Goal: Task Accomplishment & Management: Manage account settings

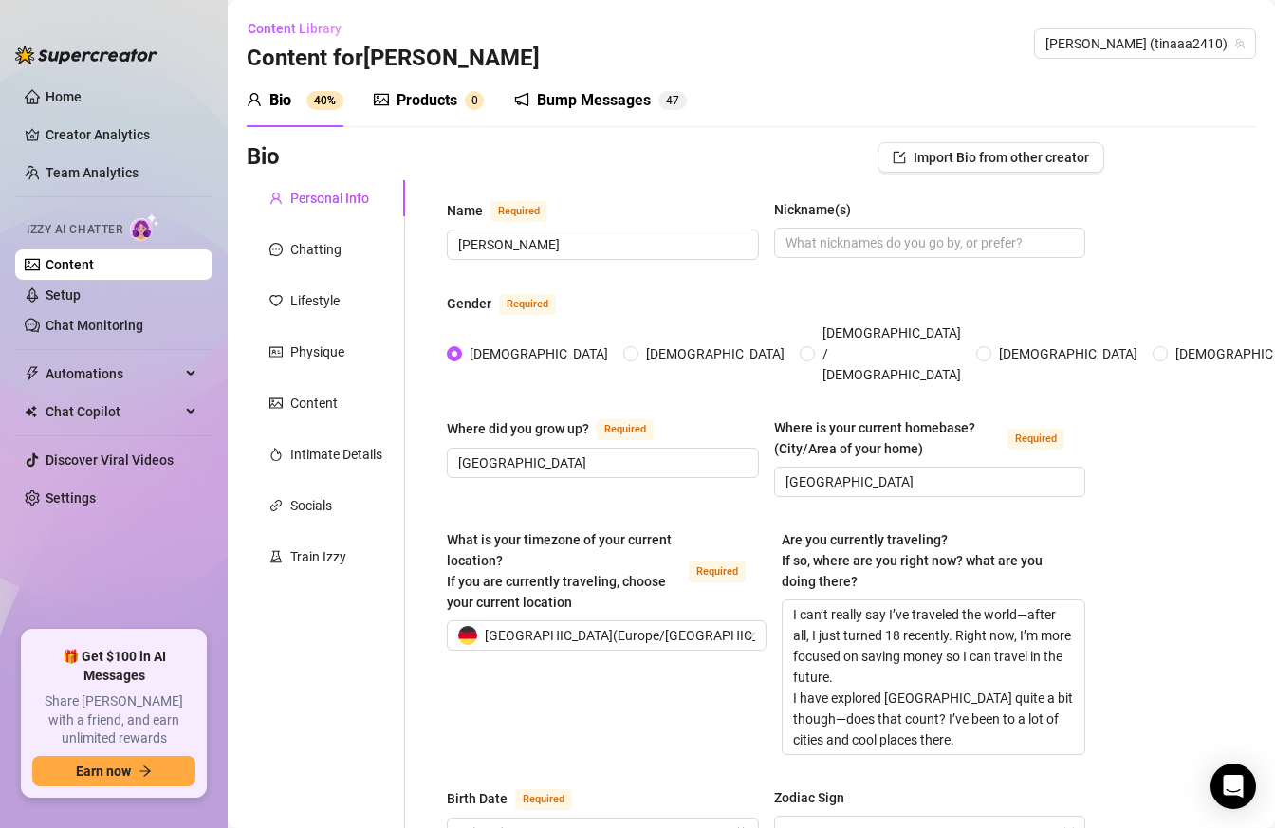
scroll to position [1246, 0]
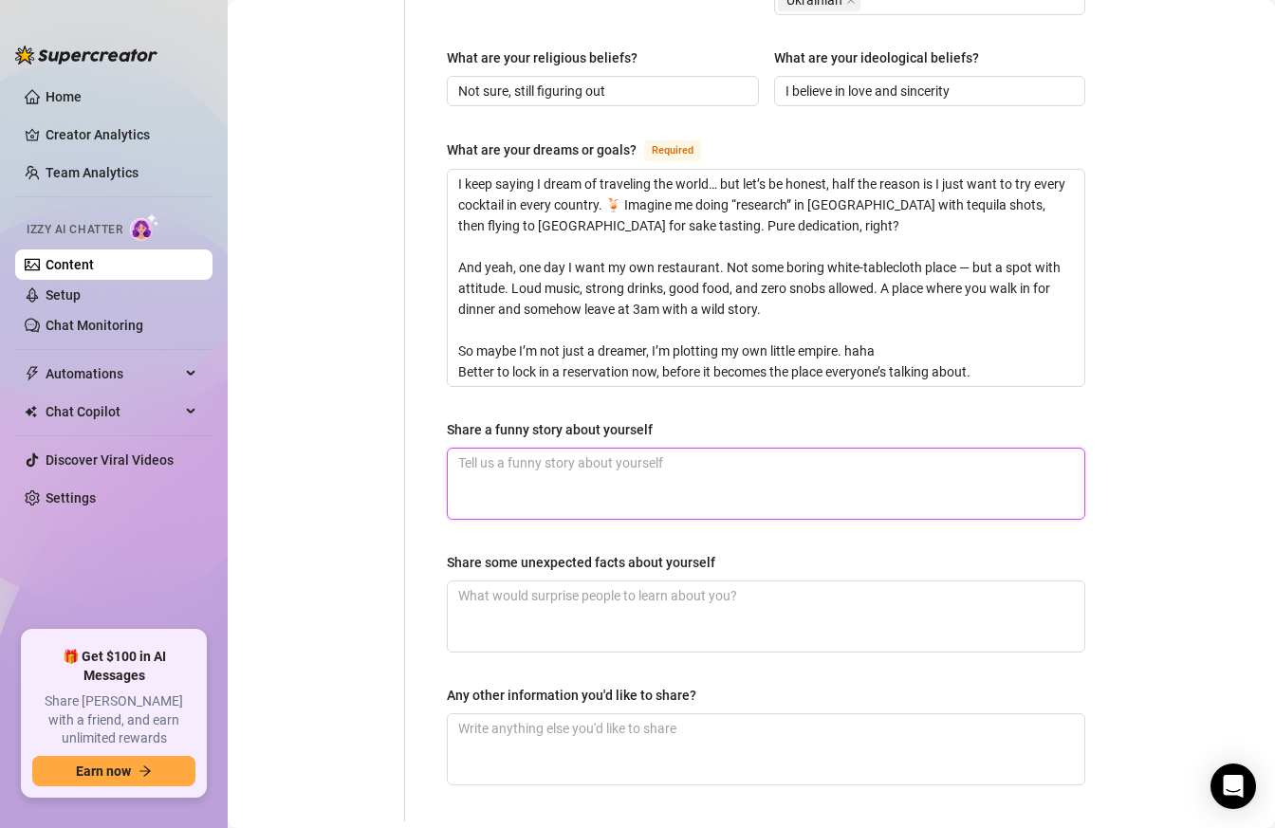
click at [520, 449] on textarea "Share a funny story about yourself" at bounding box center [766, 484] width 636 height 70
paste textarea "Вот **дословный** перевод твоего текста на английский язык. Я максимально сохра…"
type textarea "Вот **дословный** перевод твоего текста на английский язык. Я максимально сохра…"
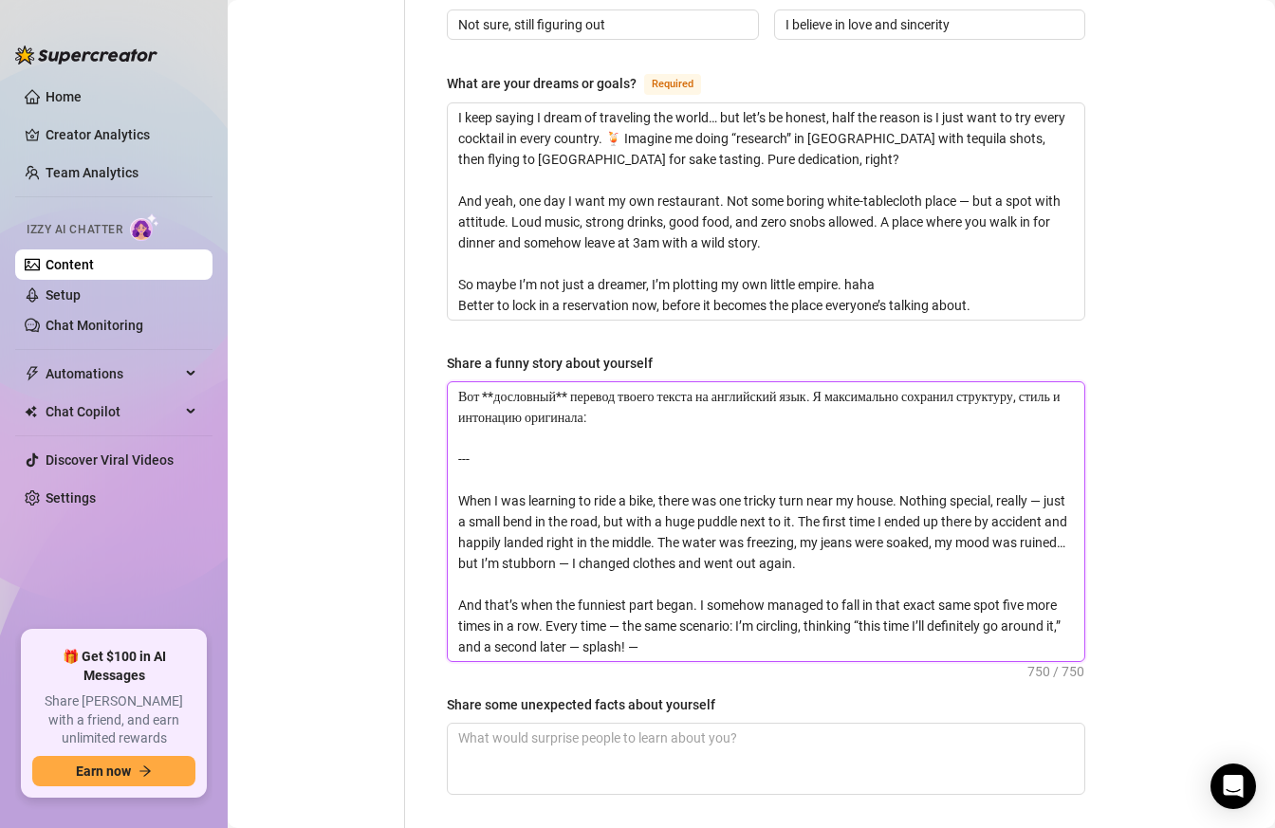
scroll to position [1310, 0]
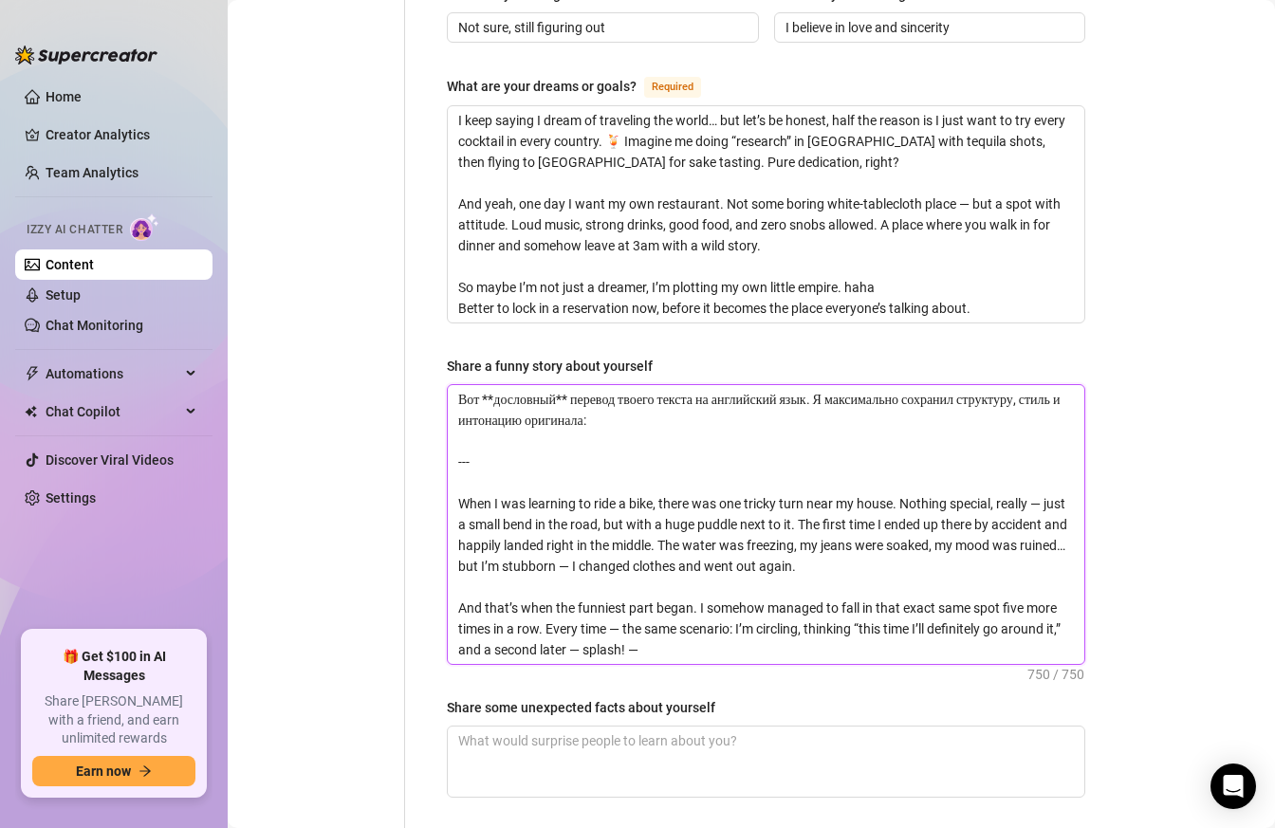
drag, startPoint x: 542, startPoint y: 432, endPoint x: 412, endPoint y: 331, distance: 164.9
type textarea "When I was learning to ride a bike, there was one tricky turn near my house. No…"
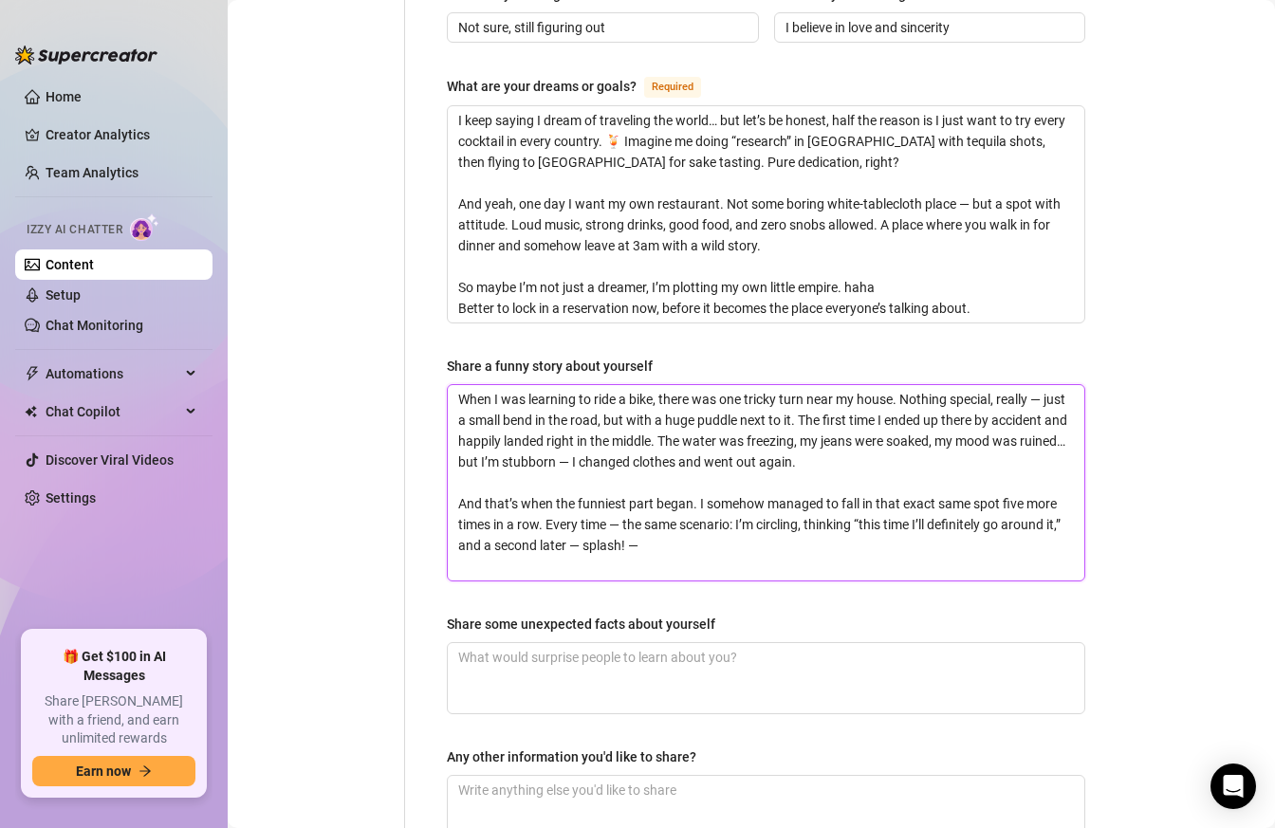
scroll to position [1478, 0]
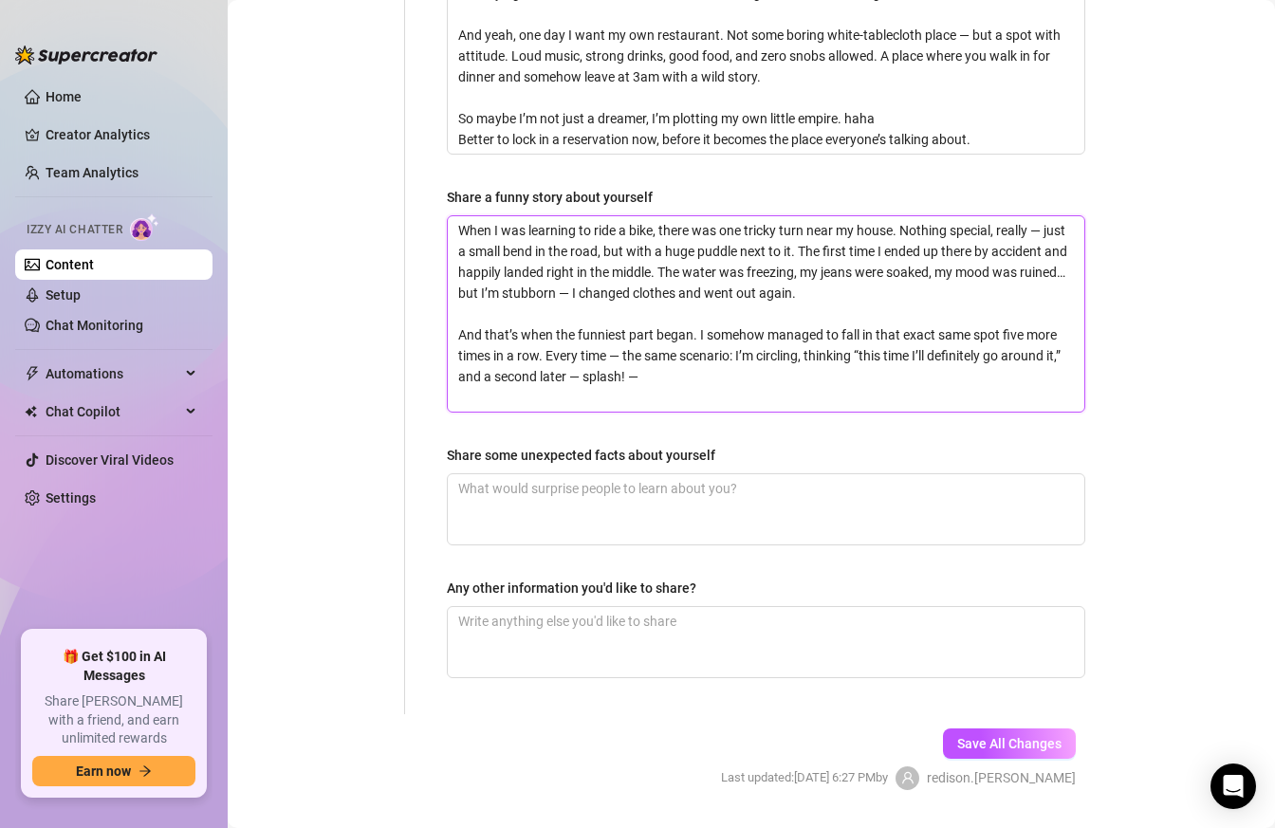
click at [613, 345] on textarea "When I was learning to ride a bike, there was one tricky turn near my house. No…" at bounding box center [766, 313] width 636 height 195
click at [456, 216] on textarea "When I was learning to ride a bike, there was one tricky turn near my house. No…" at bounding box center [766, 313] width 636 height 195
type textarea "When I was learning to ride a bike, there was one tricky turn near my house. No…"
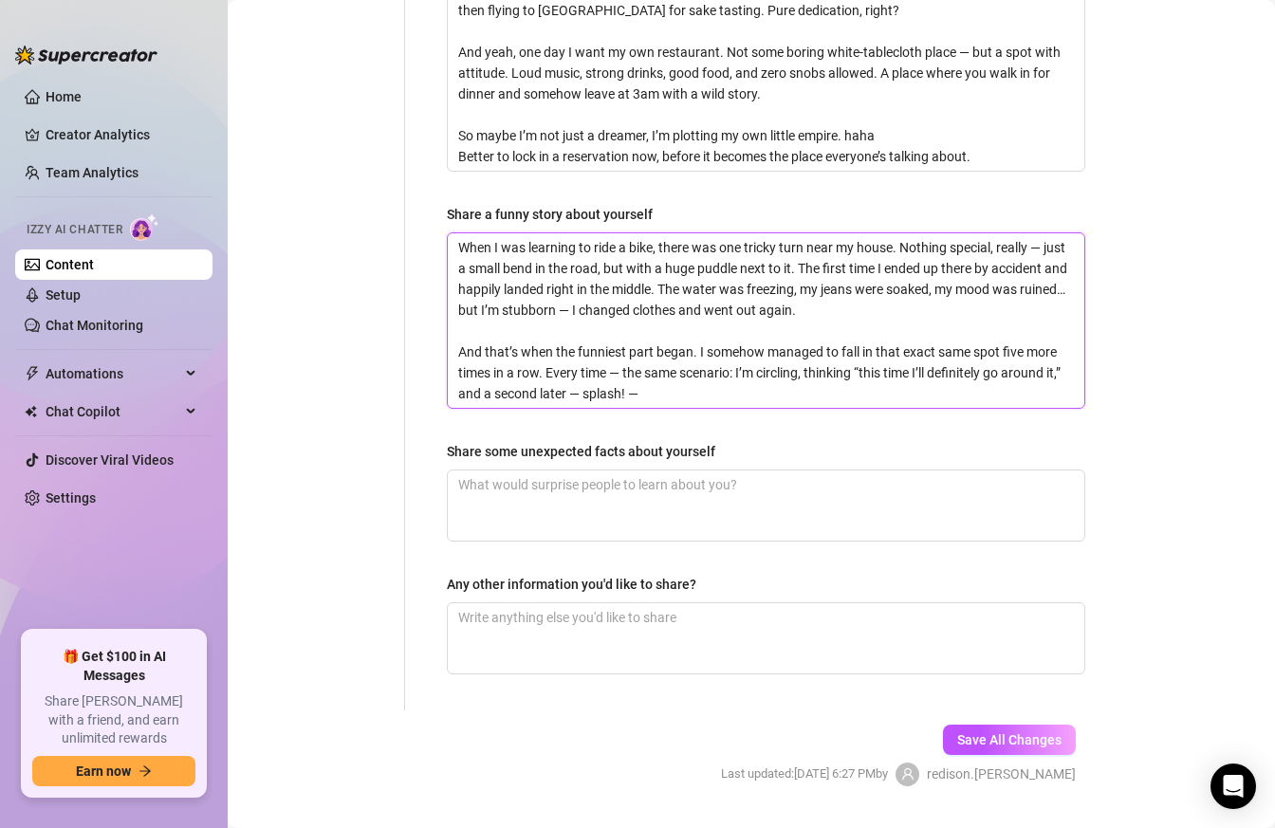
scroll to position [1458, 0]
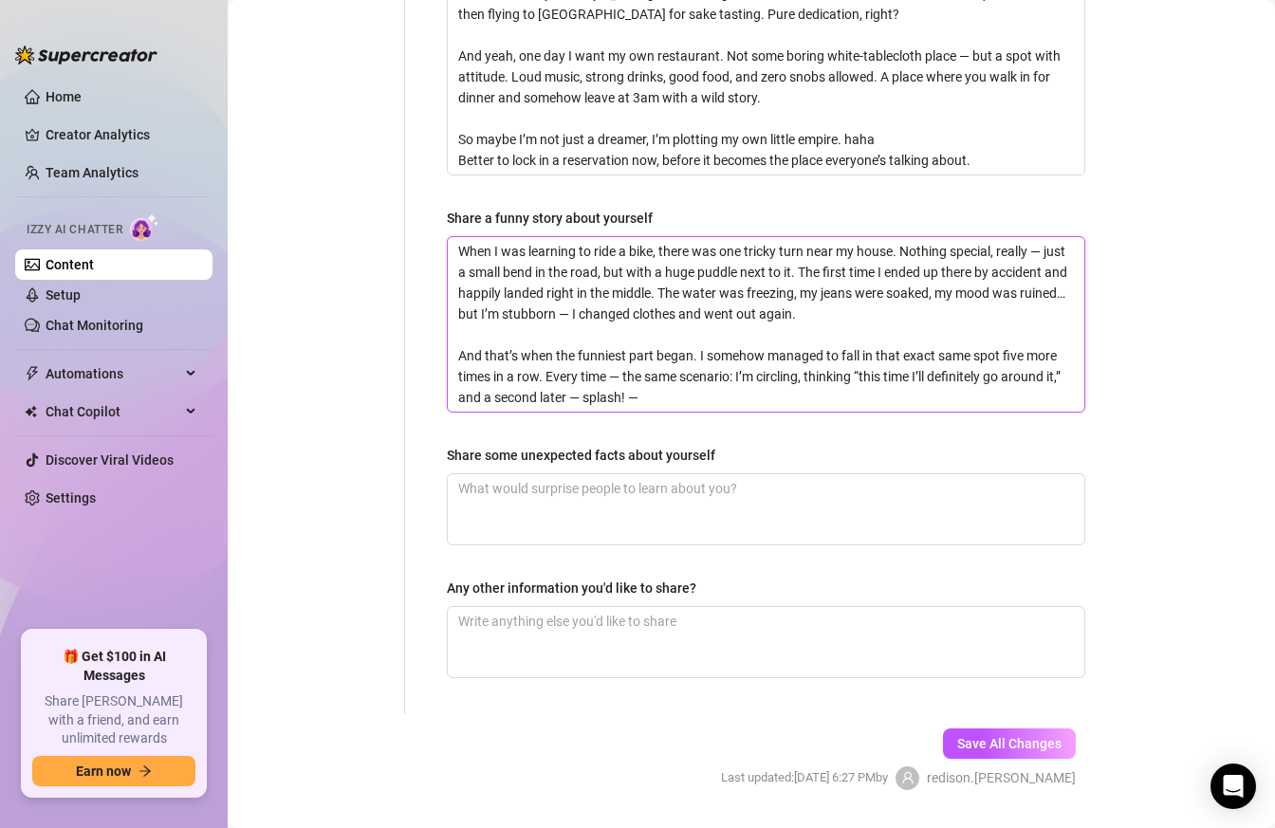
drag, startPoint x: 666, startPoint y: 342, endPoint x: 455, endPoint y: 188, distance: 261.2
click at [452, 237] on textarea "When I was learning to ride a bike, there was one tricky turn near my house. No…" at bounding box center [766, 324] width 636 height 174
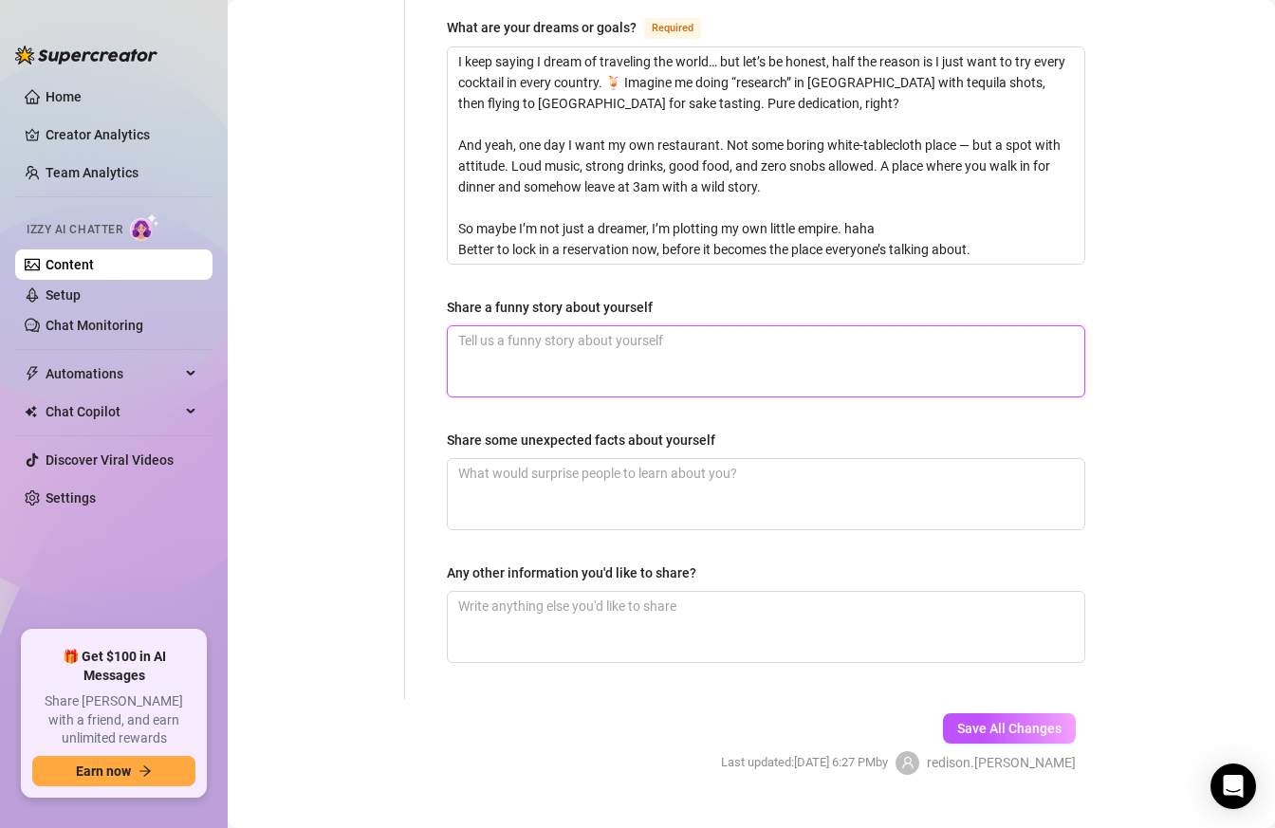
scroll to position [1353, 0]
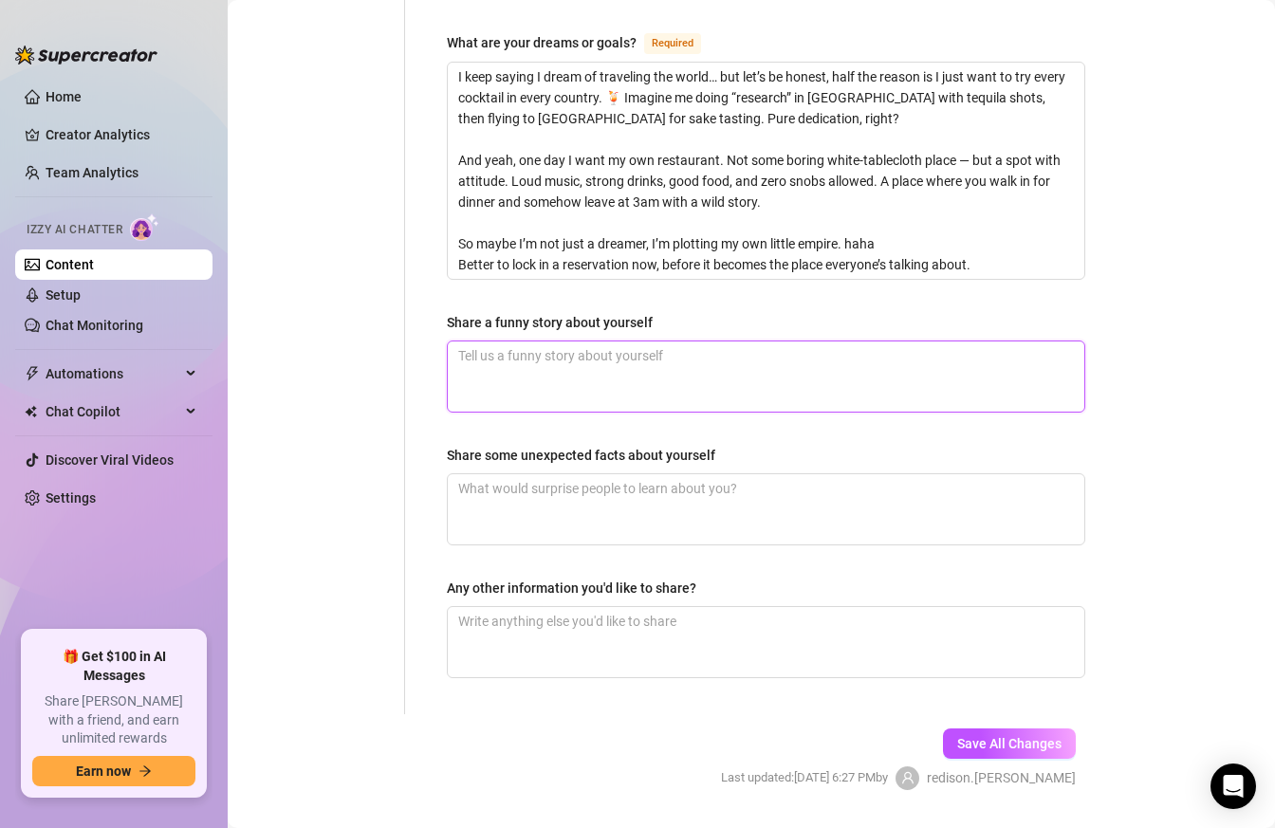
click at [527, 342] on textarea "Share a funny story about yourself" at bounding box center [766, 376] width 636 height 70
paste textarea "Вот дословный перевод твоего текста на английский язык, с сохранением структуры…"
type textarea "Вот дословный перевод твоего текста на английский язык, с сохранением структуры…"
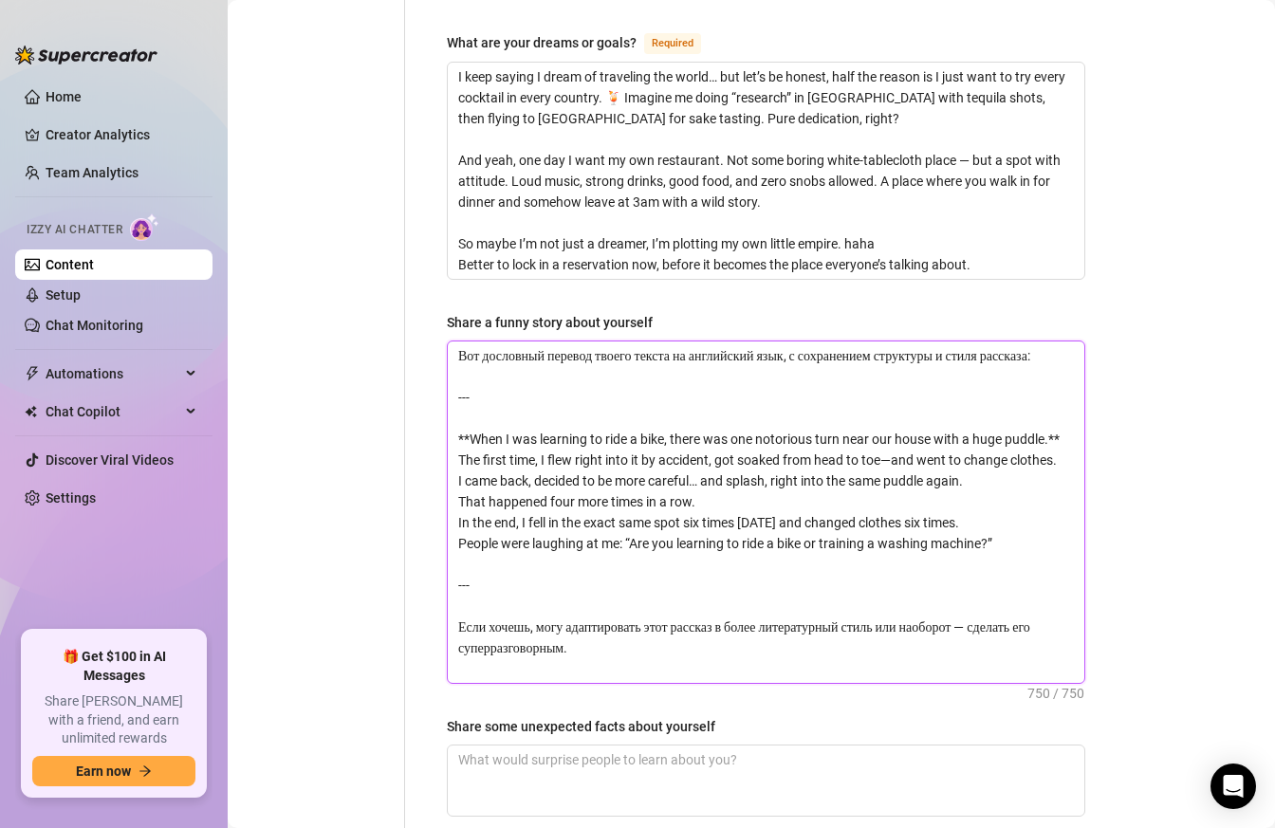
scroll to position [0, 0]
drag, startPoint x: 578, startPoint y: 607, endPoint x: 434, endPoint y: 519, distance: 168.2
type textarea "Вот дословный перевод твоего текста на английский язык, с сохранением структуры…"
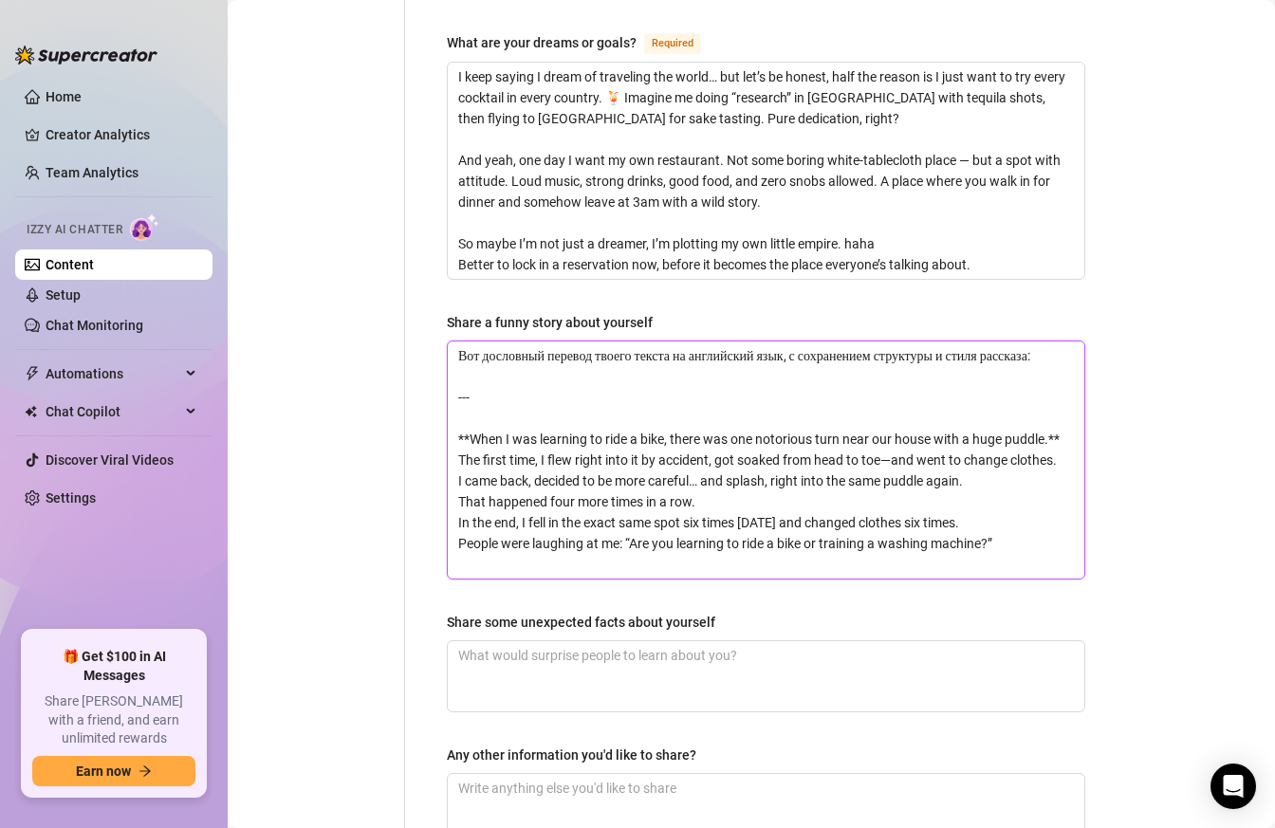
drag, startPoint x: 522, startPoint y: 365, endPoint x: 420, endPoint y: 264, distance: 143.5
type textarea "**When I was learning to ride a bike, there was one notorious turn near our hou…"
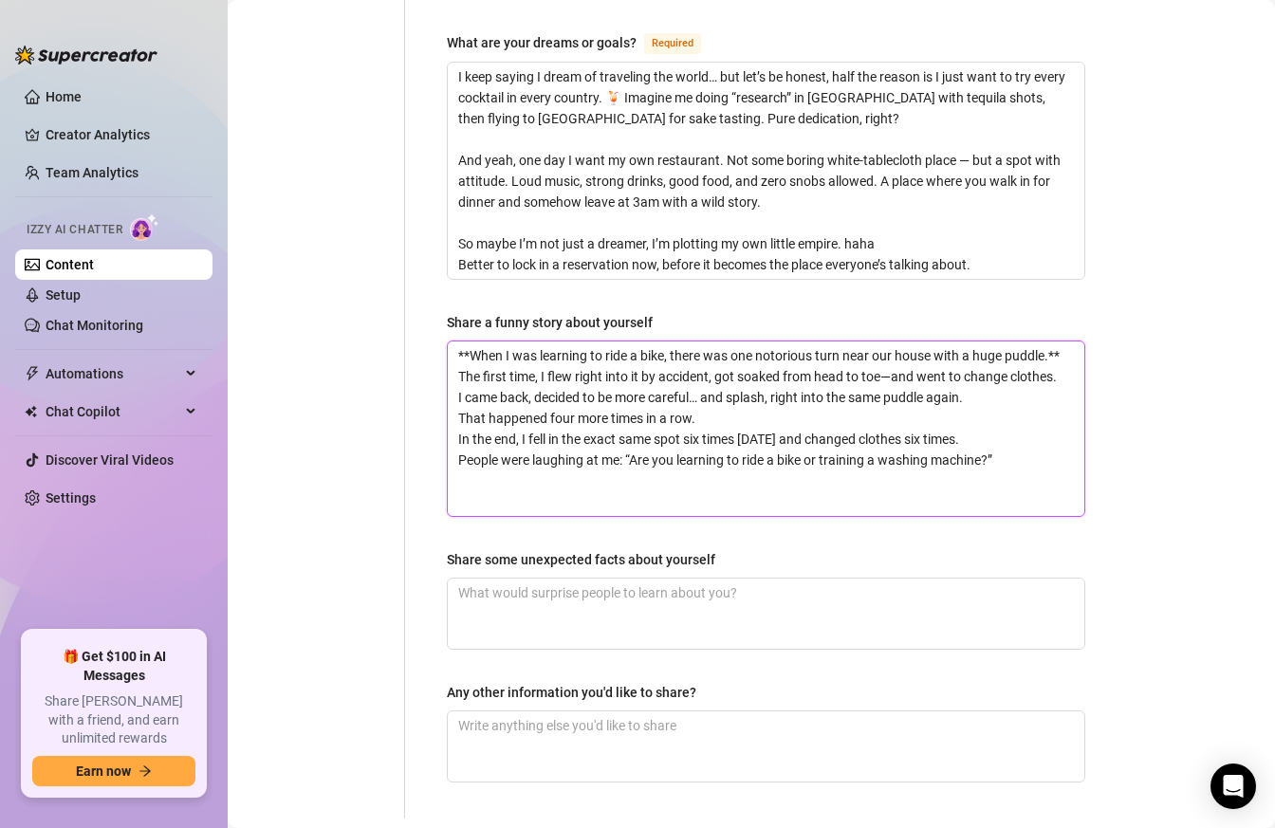
drag, startPoint x: 469, startPoint y: 323, endPoint x: 408, endPoint y: 285, distance: 72.4
type textarea "When I was learning to ride a bike, there was one notorious turn near our house…"
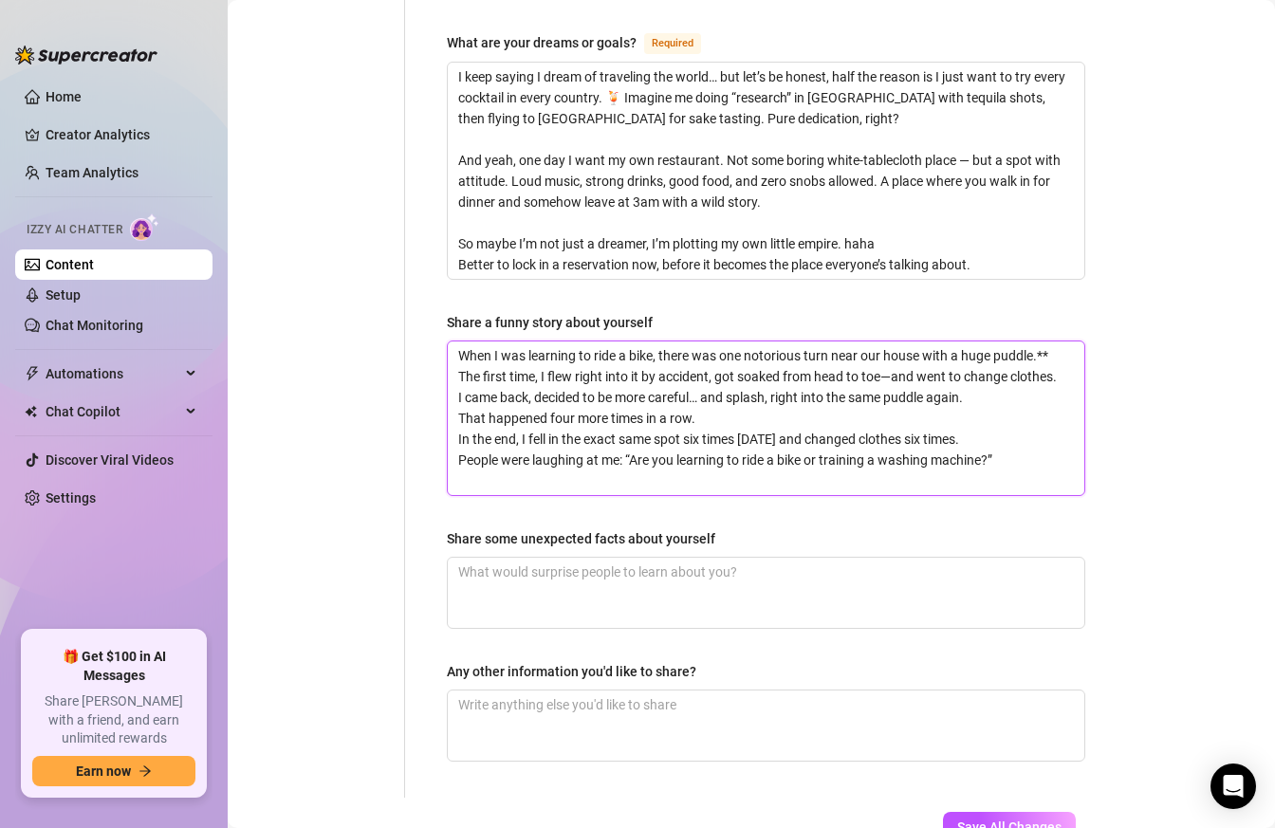
click at [1066, 341] on textarea "When I was learning to ride a bike, there was one notorious turn near our house…" at bounding box center [766, 418] width 636 height 154
type textarea "When I was learning to ride a bike, there was one notorious turn near our house…"
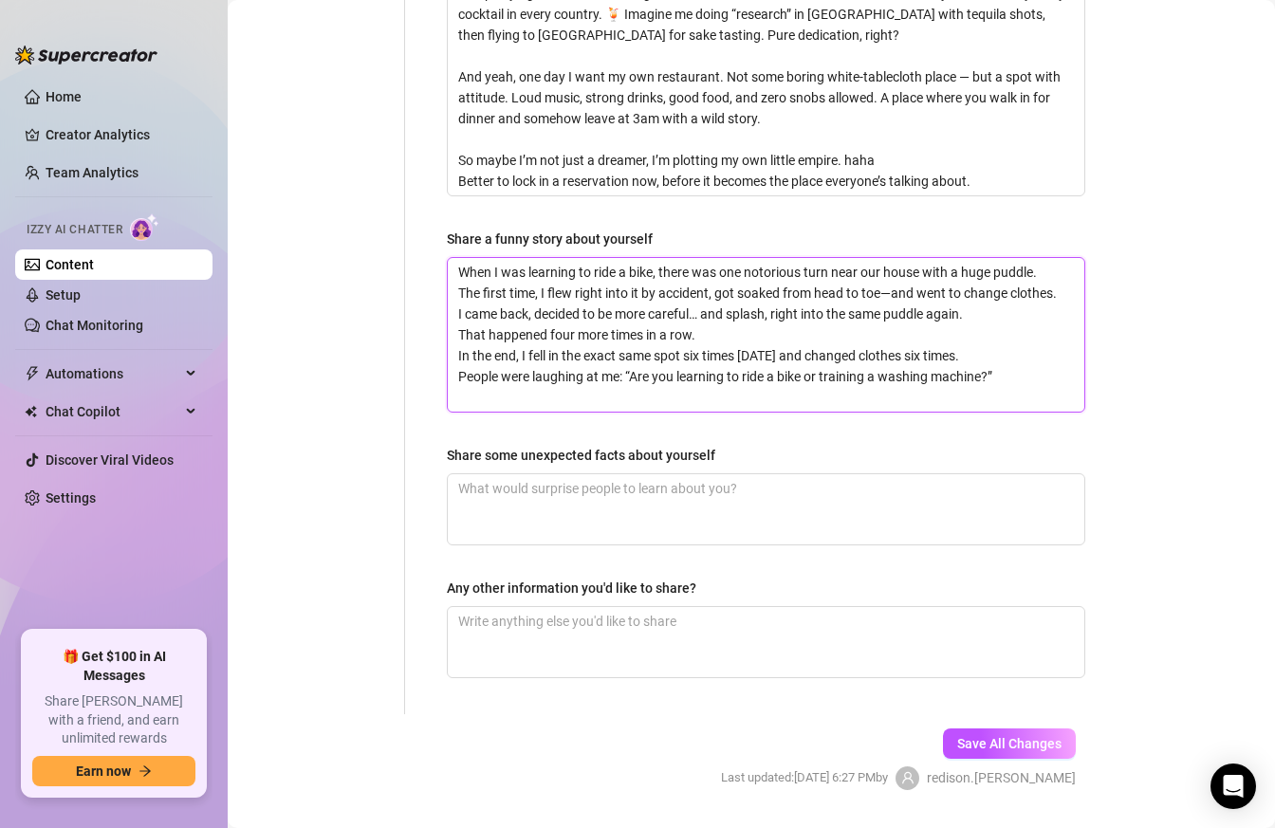
type textarea "When I was learning to ride a bike, there was one notorious turn near our house…"
drag, startPoint x: 719, startPoint y: 406, endPoint x: 434, endPoint y: 403, distance: 284.5
copy div "Share some unexpected facts about yourself"
click at [521, 474] on textarea "Share some unexpected facts about yourself" at bounding box center [766, 509] width 636 height 70
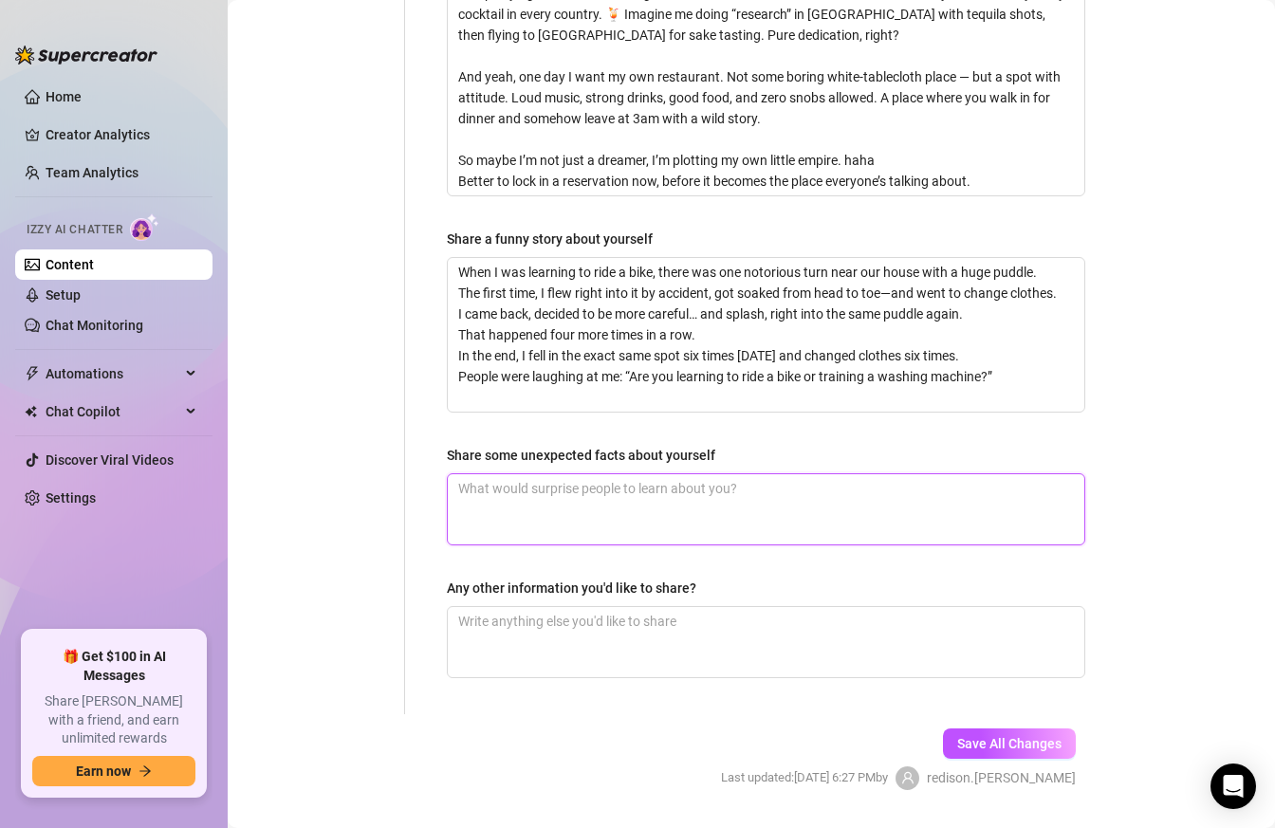
paste textarea "can make a cocktail that looks sweet and innocent… but will knock you out in tw…"
type textarea "can make a cocktail that looks sweet and innocent… but will knock you out in tw…"
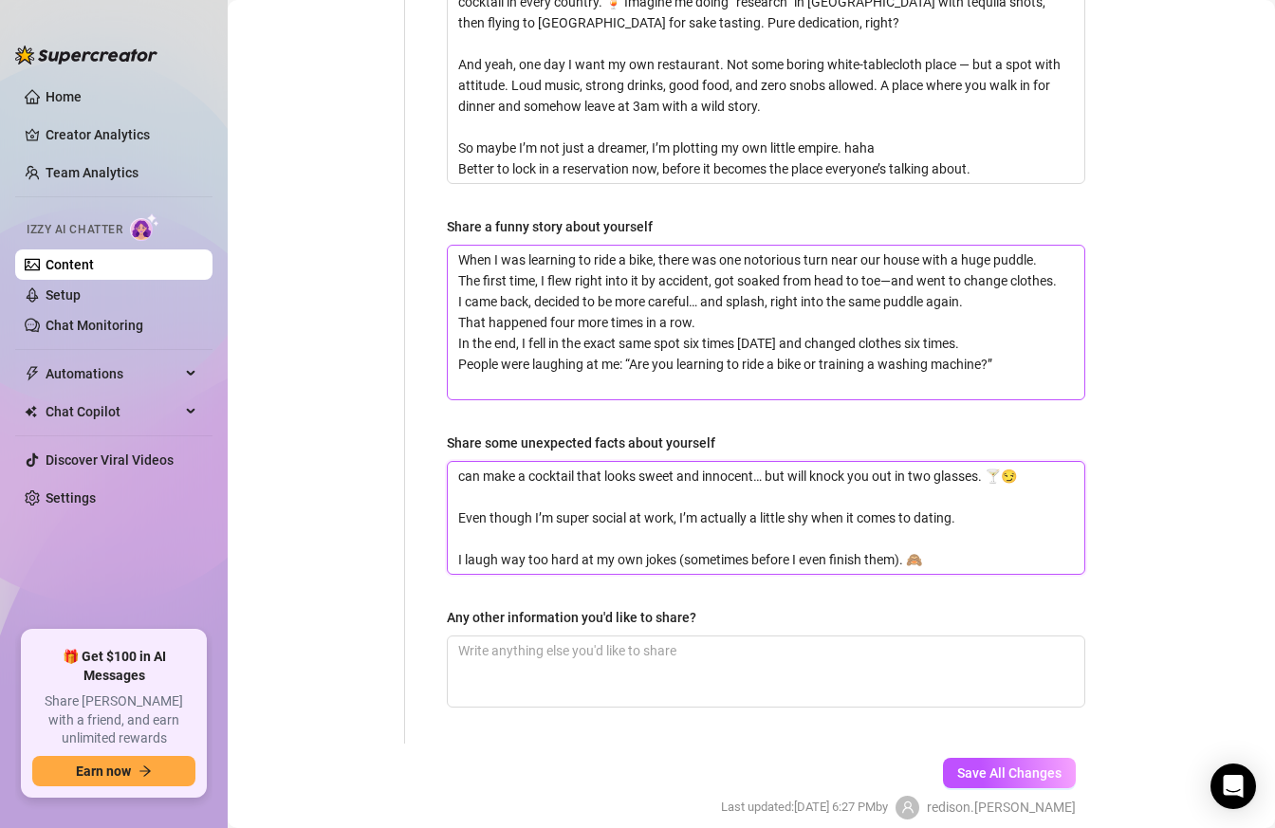
scroll to position [1478, 0]
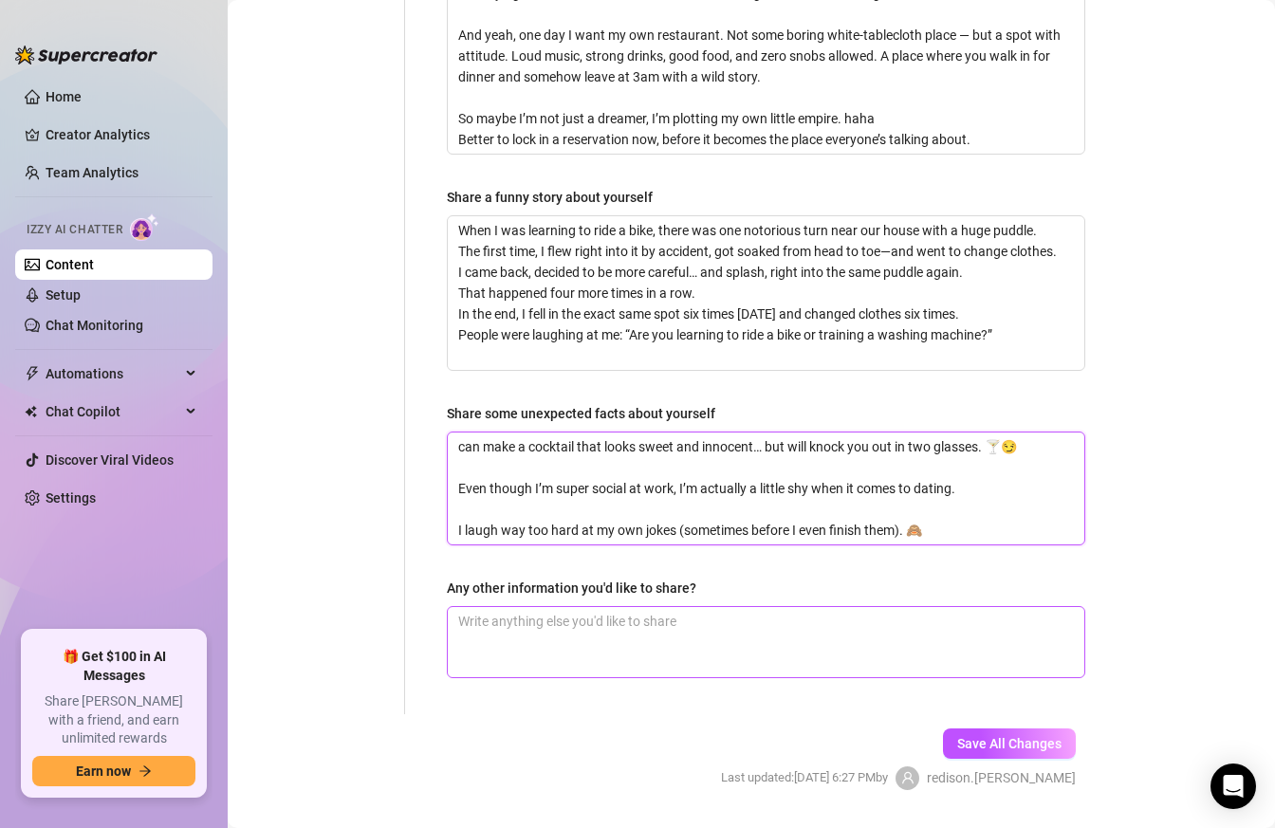
type textarea "can make a cocktail that looks sweet and innocent… but will knock you out in tw…"
click at [555, 607] on textarea "Any other information you'd like to share?" at bounding box center [766, 642] width 636 height 70
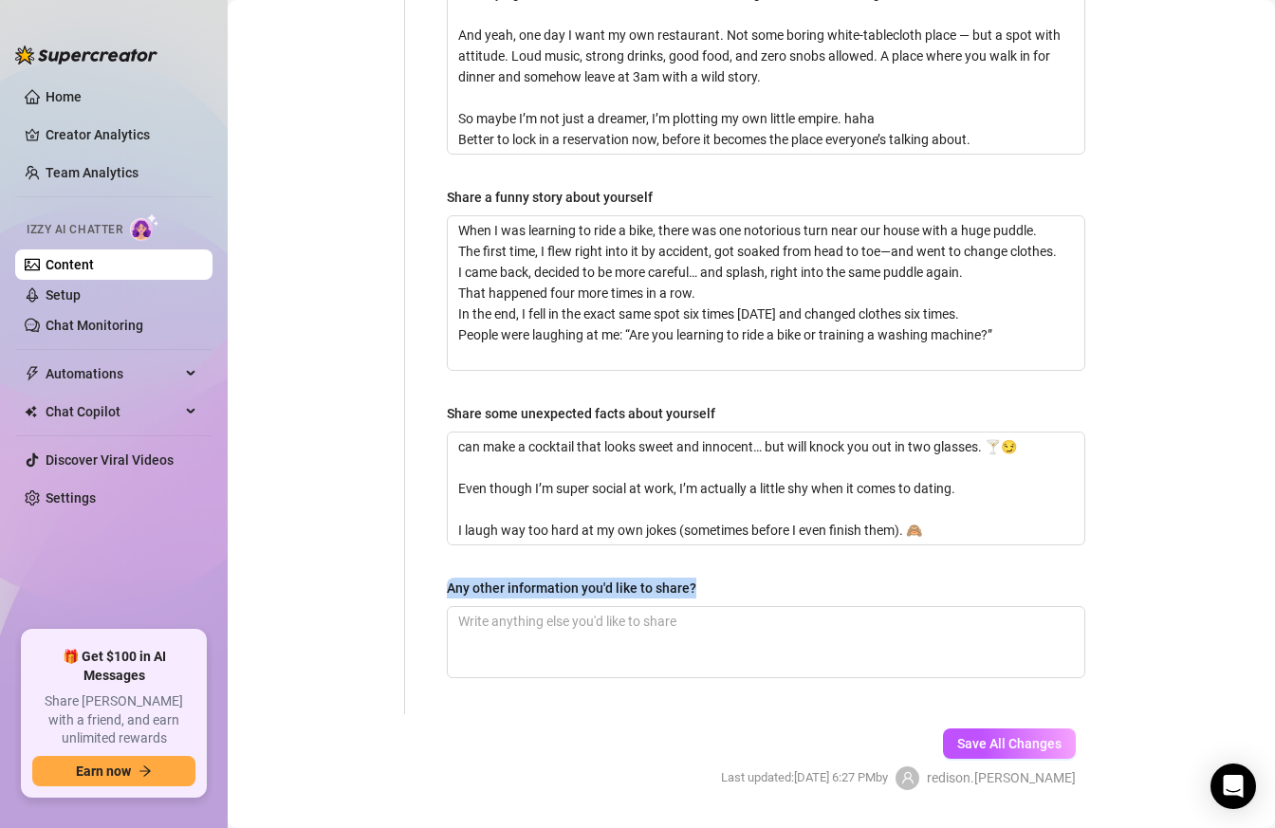
drag, startPoint x: 698, startPoint y: 534, endPoint x: 429, endPoint y: 542, distance: 269.4
copy div "Any other information you'd like to share?"
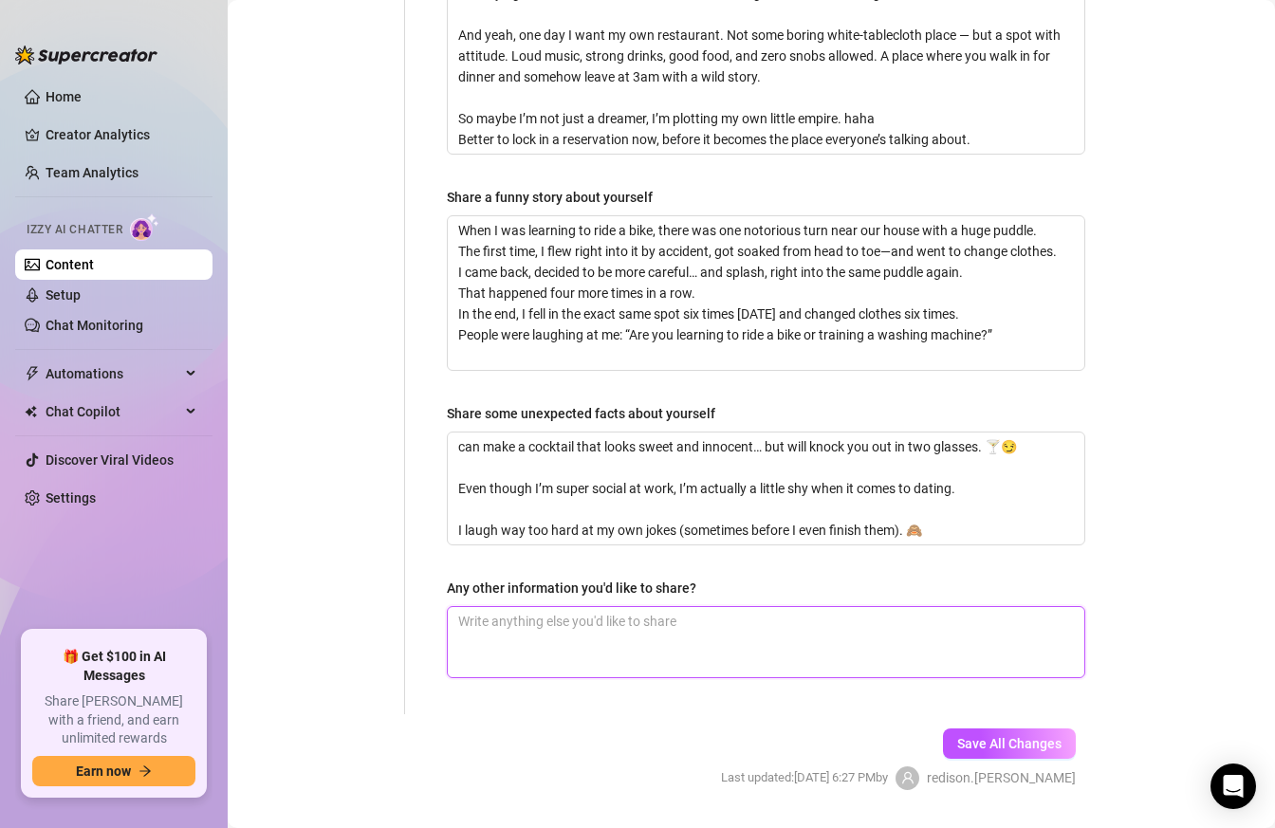
click at [558, 607] on textarea "Any other information you'd like to share?" at bounding box center [766, 642] width 636 height 70
paste textarea "What turns me on? Good conversations that build up the tension 🔥 Sex (yes, I sa…"
type textarea "What turns me on? Good conversations that build up the tension 🔥 Sex (yes, I sa…"
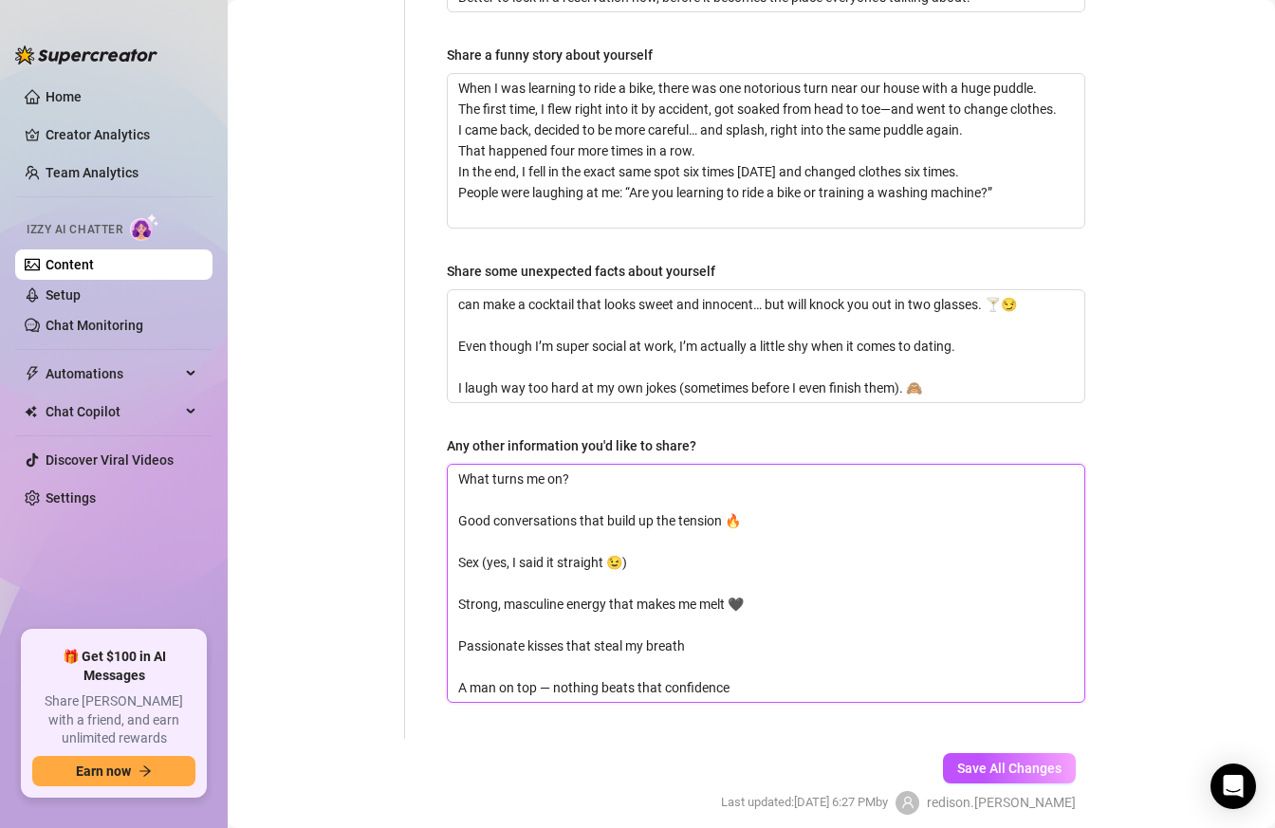
scroll to position [1645, 0]
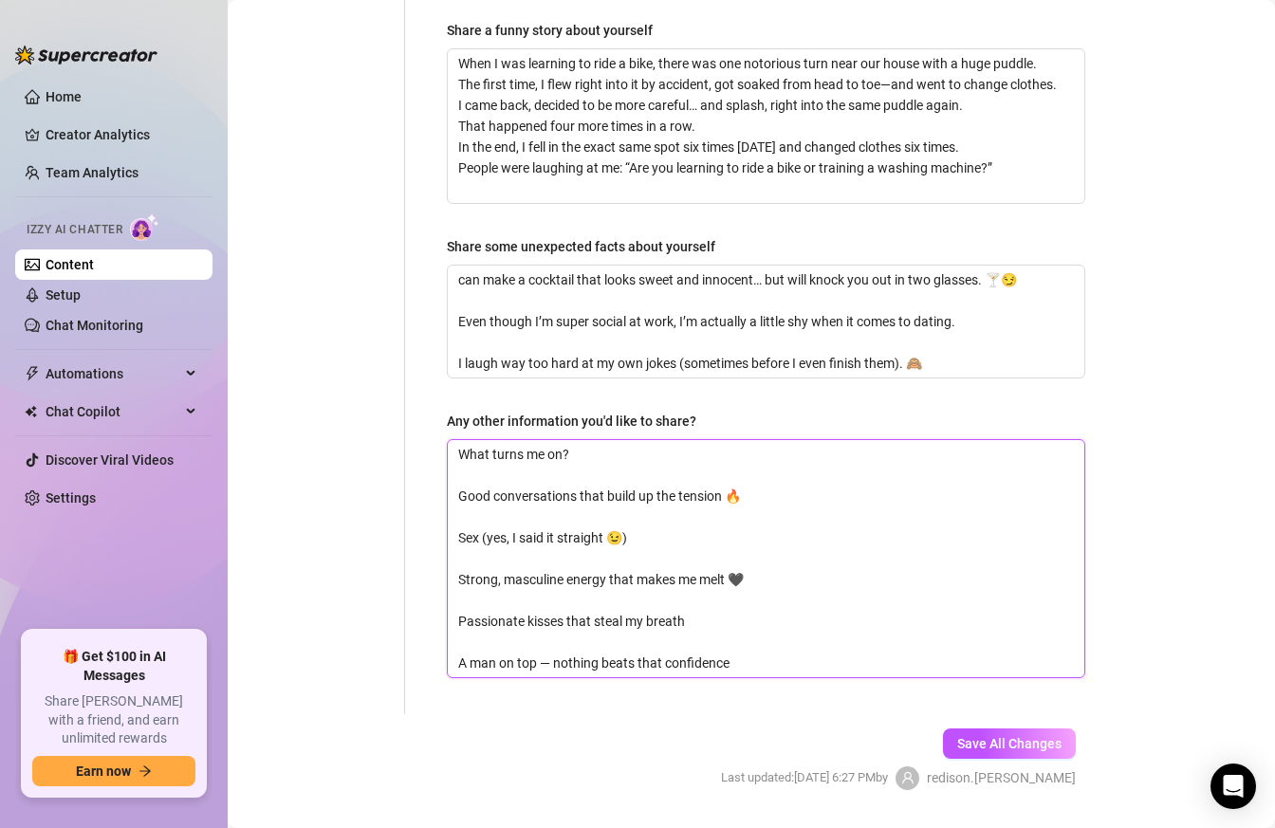
click at [747, 441] on textarea "What turns me on? Good conversations that build up the tension 🔥 Sex (yes, I sa…" at bounding box center [766, 558] width 636 height 237
type textarea "What turns me on? Good conversations that build up the tension 🔥 Sex (yes, I sa…"
click at [1000, 736] on span "Save All Changes" at bounding box center [1009, 743] width 104 height 15
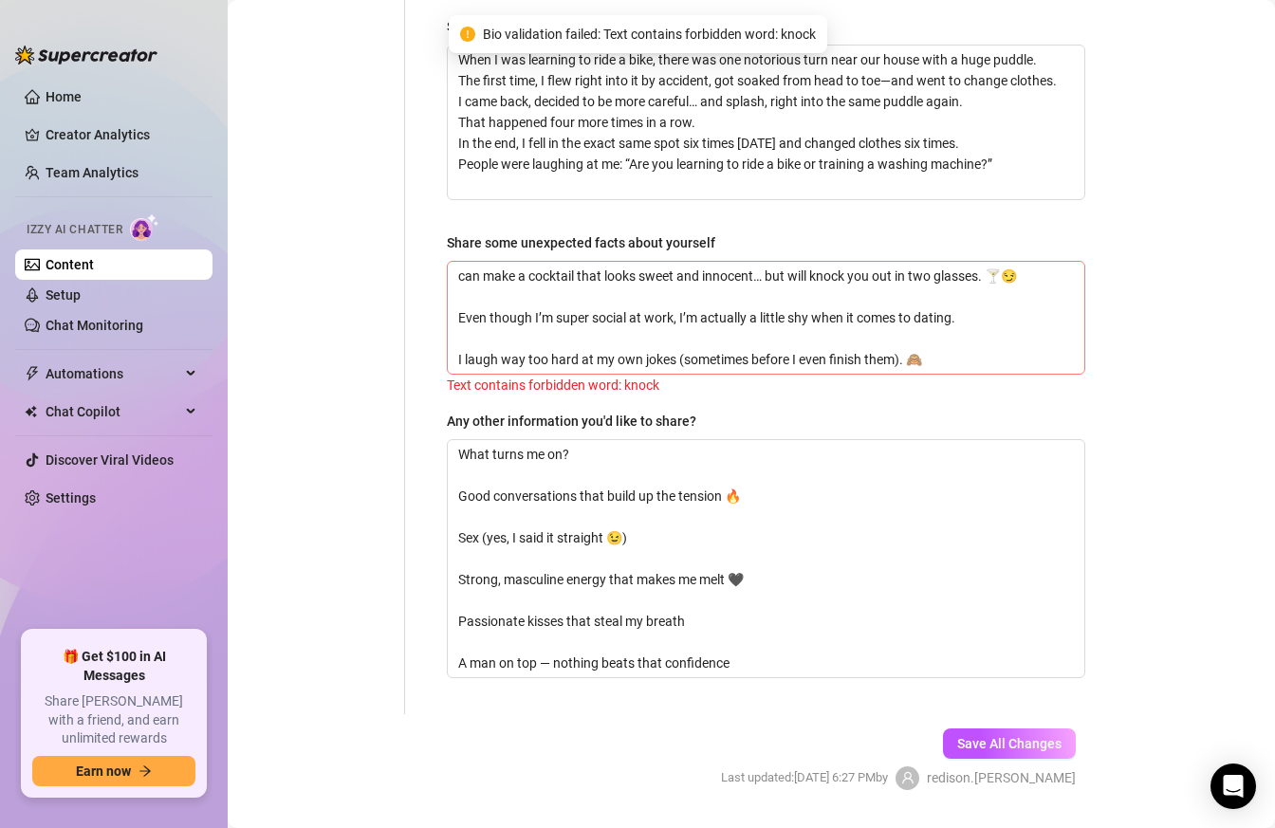
scroll to position [1644, 0]
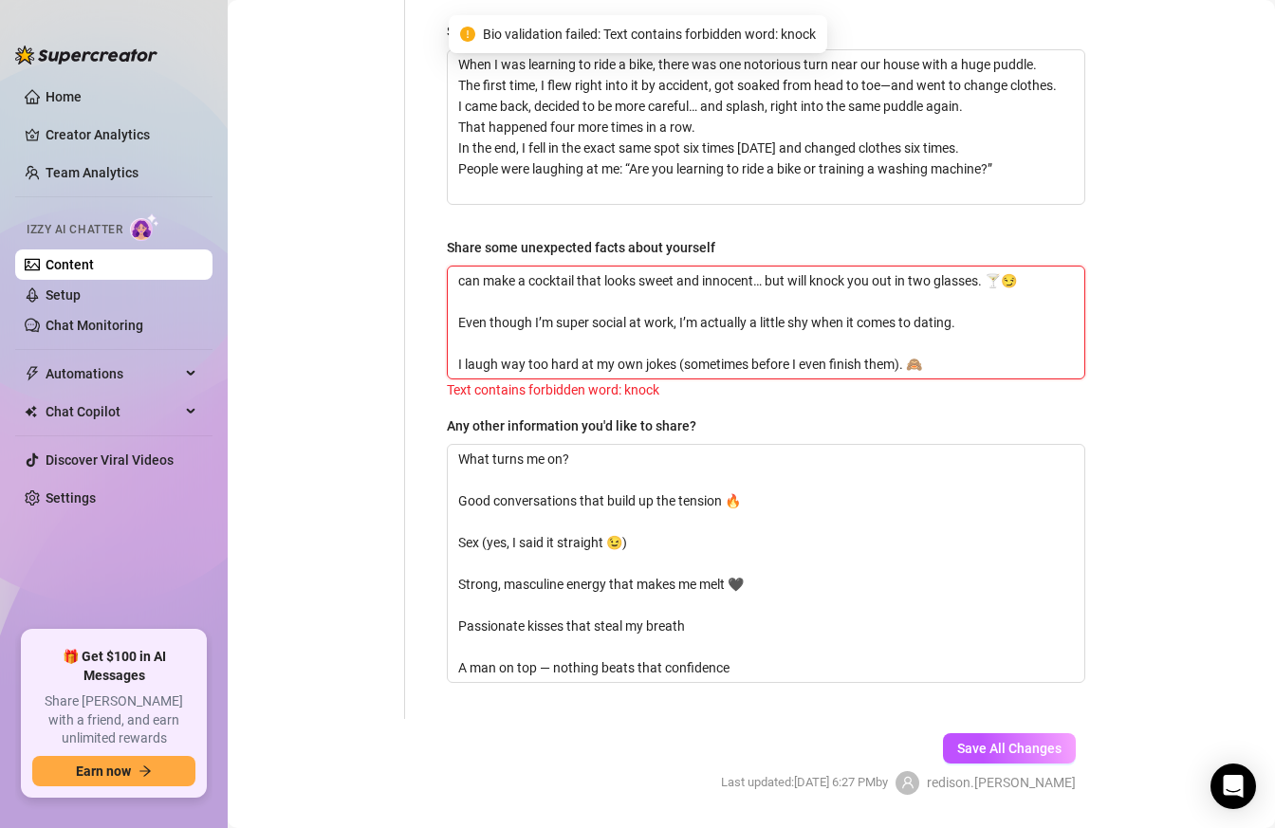
click at [833, 266] on textarea "can make a cocktail that looks sweet and innocent… but will knock you out in tw…" at bounding box center [766, 322] width 636 height 112
drag, startPoint x: 935, startPoint y: 314, endPoint x: 467, endPoint y: 183, distance: 486.4
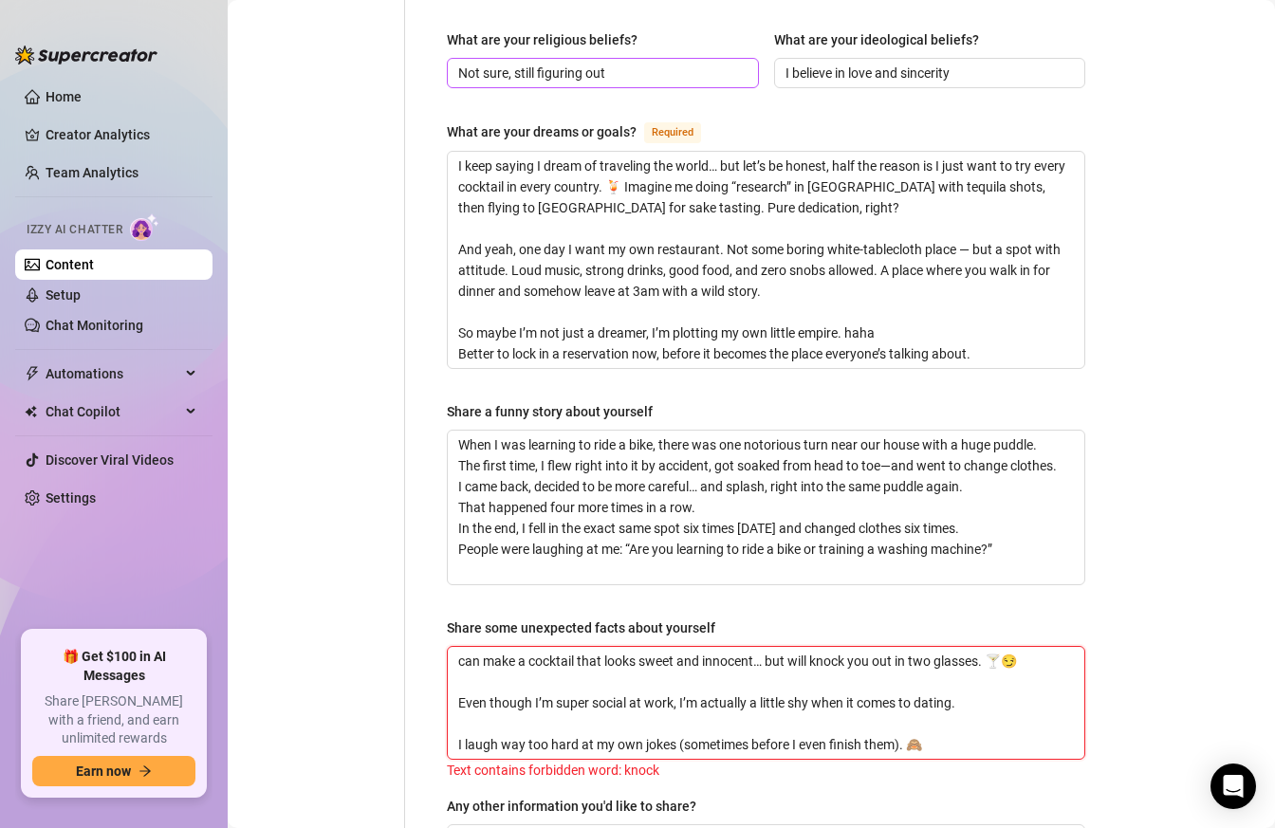
scroll to position [1550, 0]
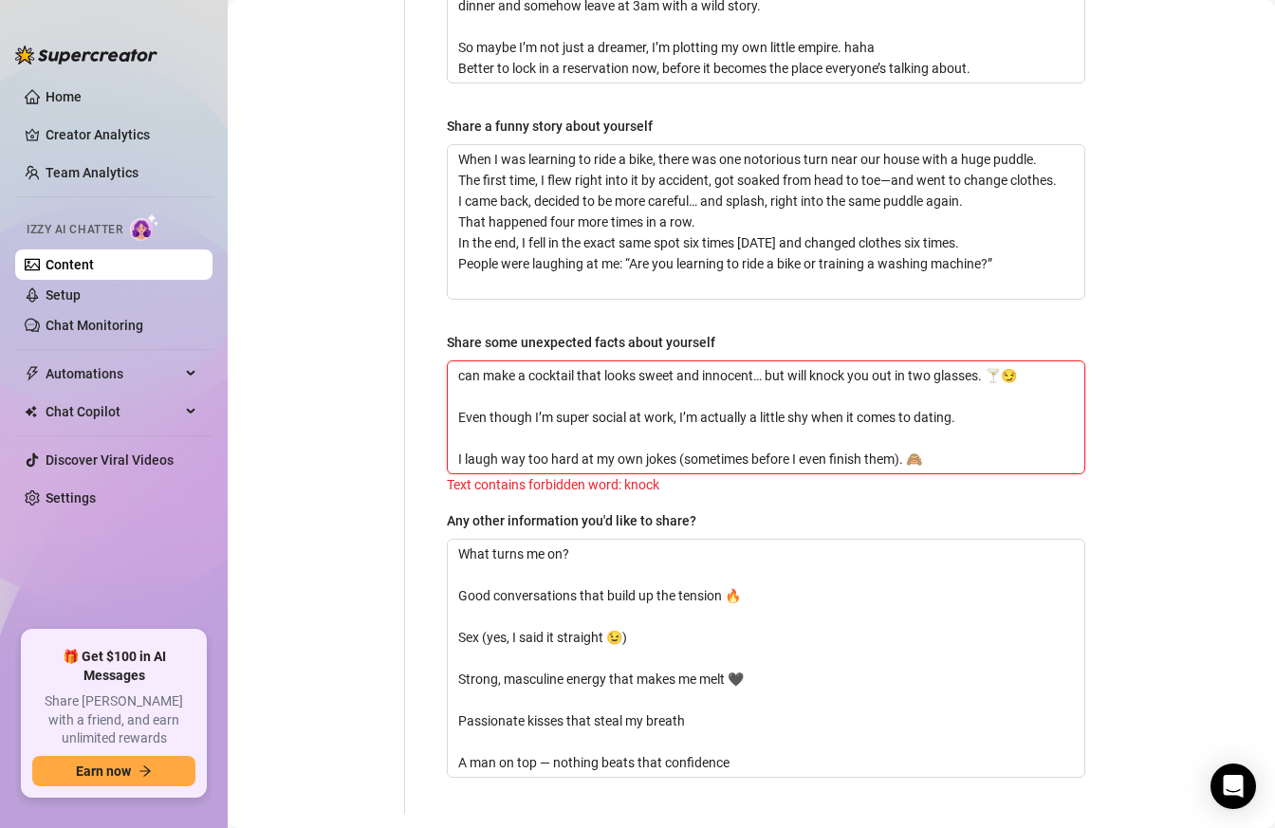
click at [451, 361] on textarea "can make a cocktail that looks sweet and innocent… but will knock you out in tw…" at bounding box center [766, 417] width 636 height 112
type textarea "Ican make a cocktail that looks sweet and innocent… but will knock you out in t…"
type textarea "I can make a cocktail that looks sweet and innocent… but will knock you out in …"
drag, startPoint x: 964, startPoint y: 406, endPoint x: 383, endPoint y: 291, distance: 592.6
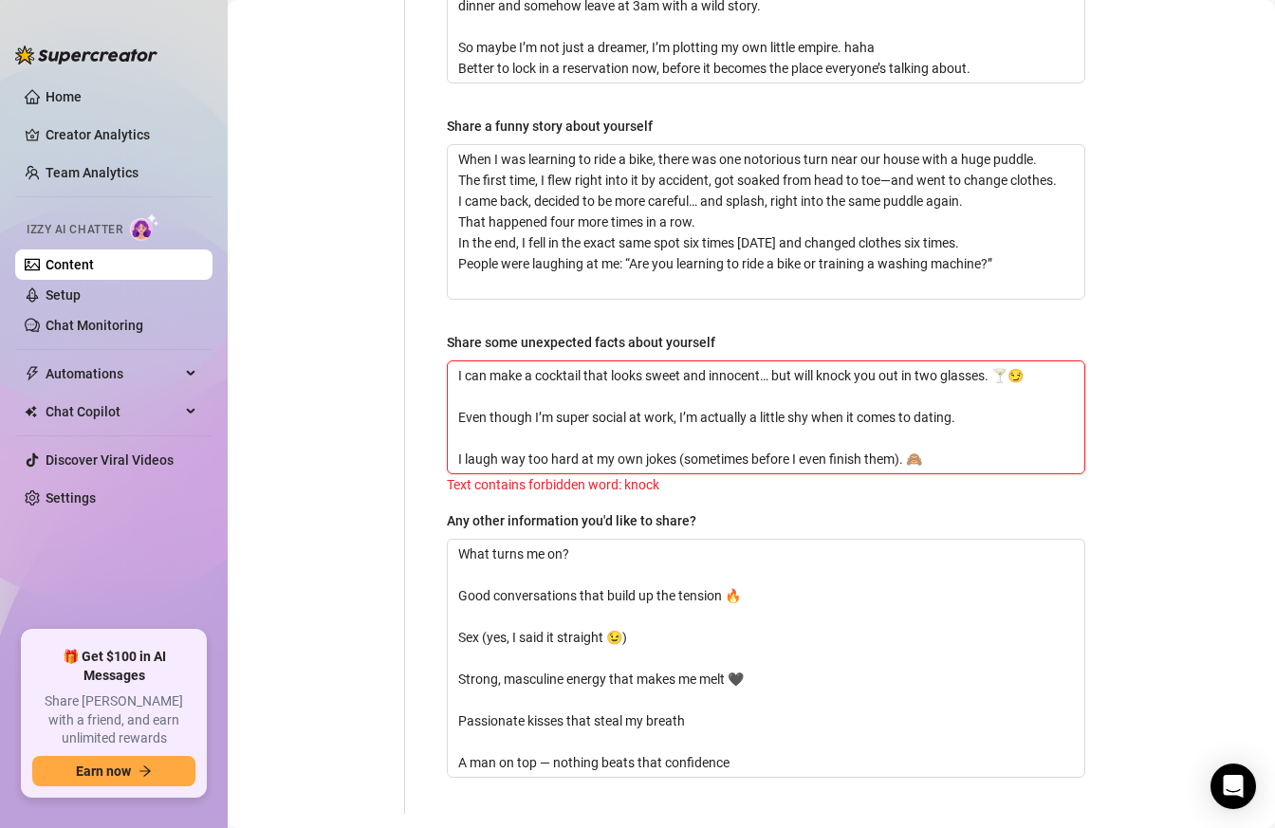
click at [840, 361] on textarea "I can make a cocktail that looks sweet and innocent… but will knock you out in …" at bounding box center [766, 417] width 636 height 112
drag, startPoint x: 821, startPoint y: 324, endPoint x: 902, endPoint y: 332, distance: 81.0
click at [902, 361] on textarea "I can make a cocktail that looks sweet and innocent… but will knock you out in …" at bounding box center [766, 417] width 636 height 112
paste textarea "mess you up"
type textarea "I can make a cocktail that looks sweet and innocent… but will mess you up in tw…"
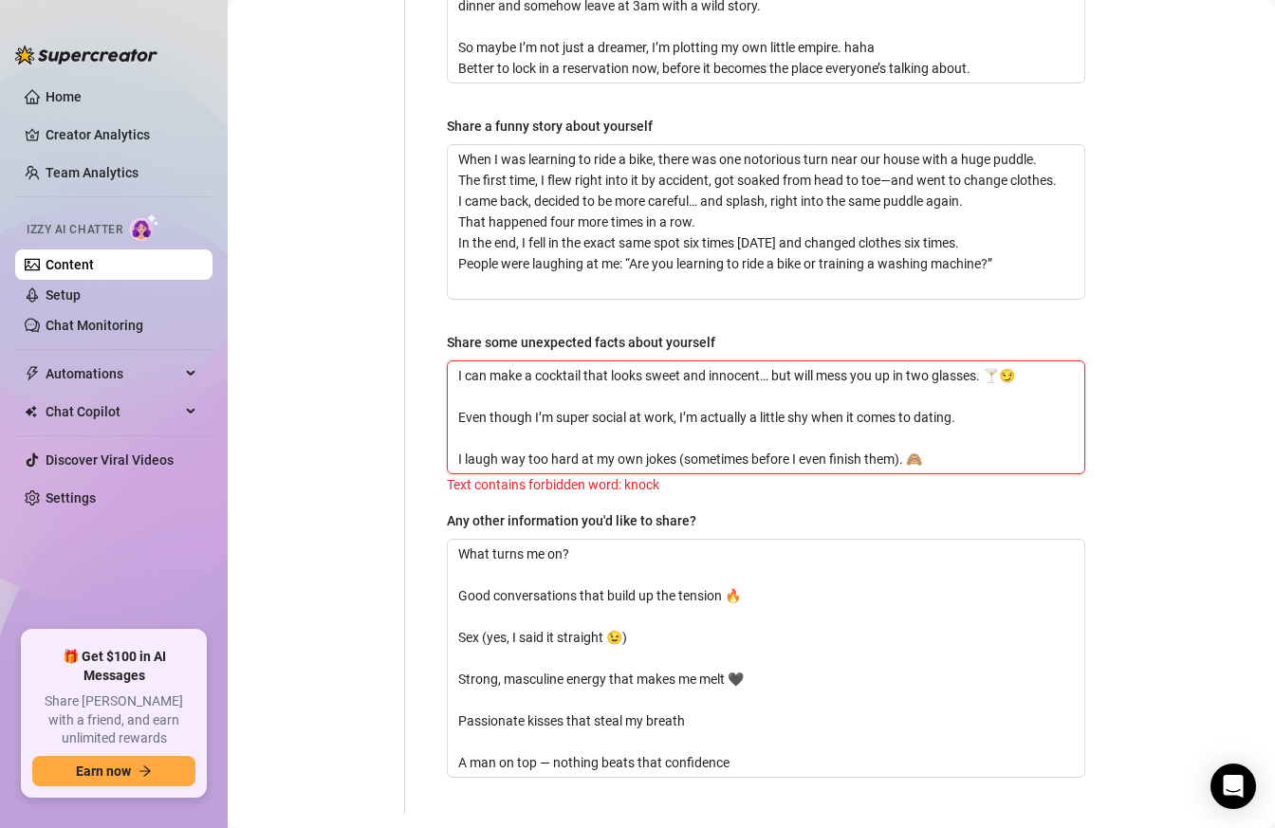
type textarea "I can make a cocktail that looks sweet and innocent… but will mess you up in tw…"
click at [995, 827] on span "Save All Changes" at bounding box center [1009, 842] width 104 height 15
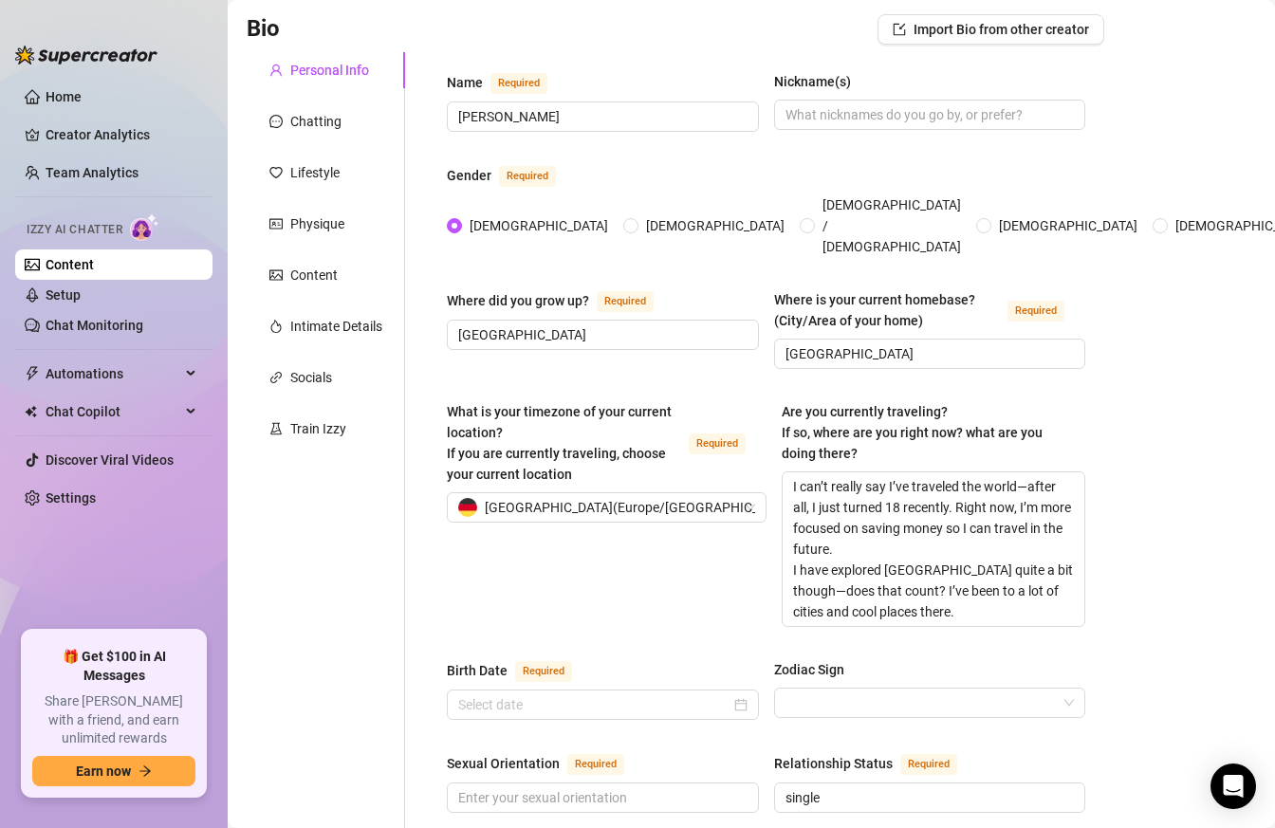
scroll to position [0, 0]
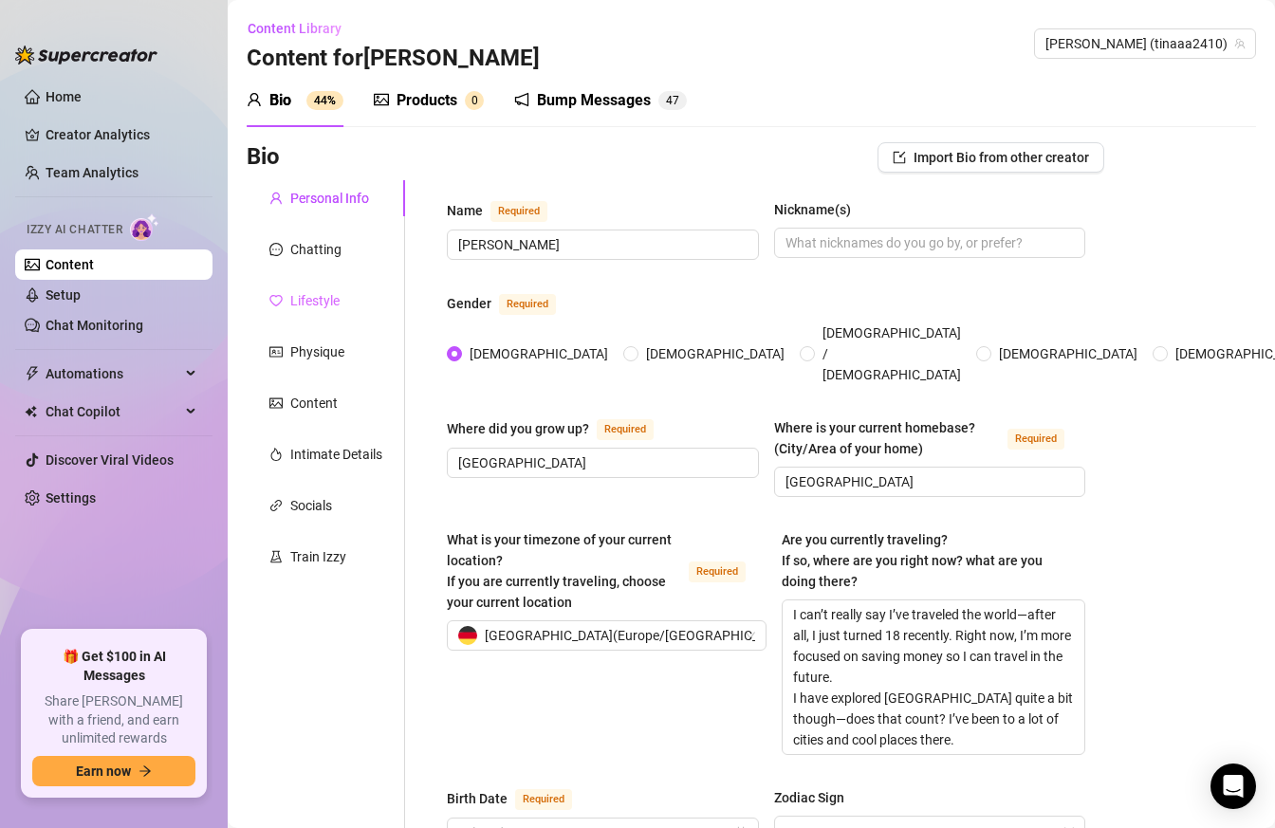
click at [341, 304] on div "Lifestyle" at bounding box center [326, 301] width 158 height 36
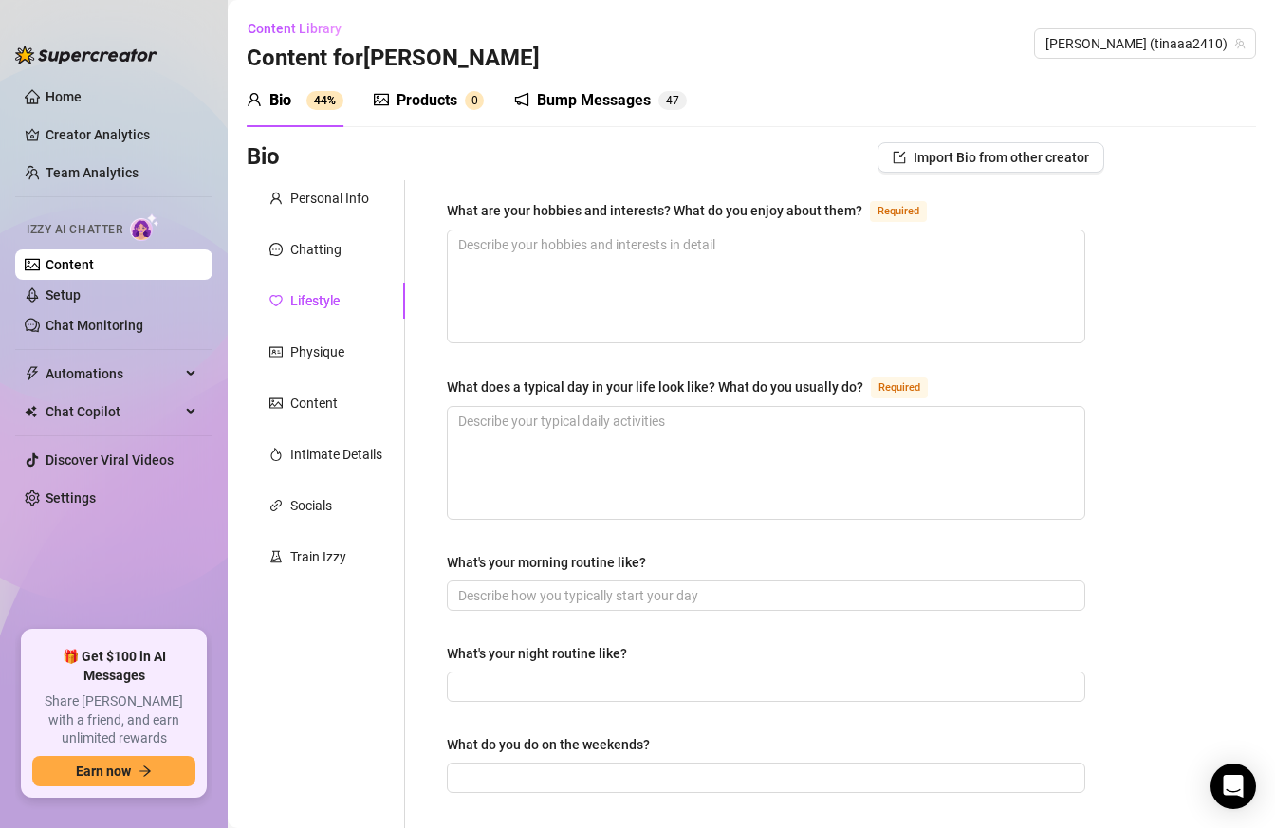
click at [445, 211] on div "What are your hobbies and interests? What do you enjoy about them? Required Wha…" at bounding box center [766, 819] width 676 height 1278
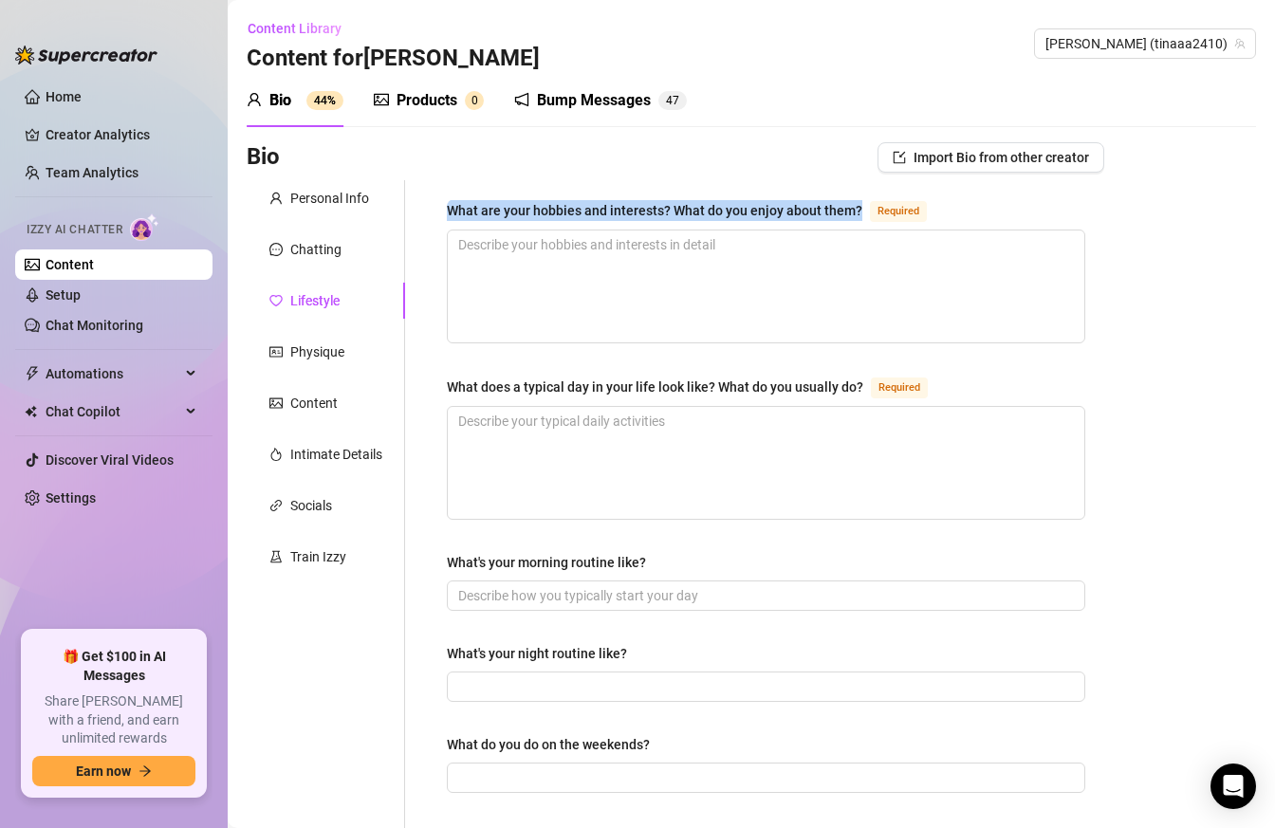
drag, startPoint x: 449, startPoint y: 207, endPoint x: 872, endPoint y: 199, distance: 423.0
click at [872, 199] on div "What are your hobbies and interests? What do you enjoy about them? Required" at bounding box center [690, 210] width 487 height 23
copy div "What are your hobbies and interests? What do you enjoy about them?"
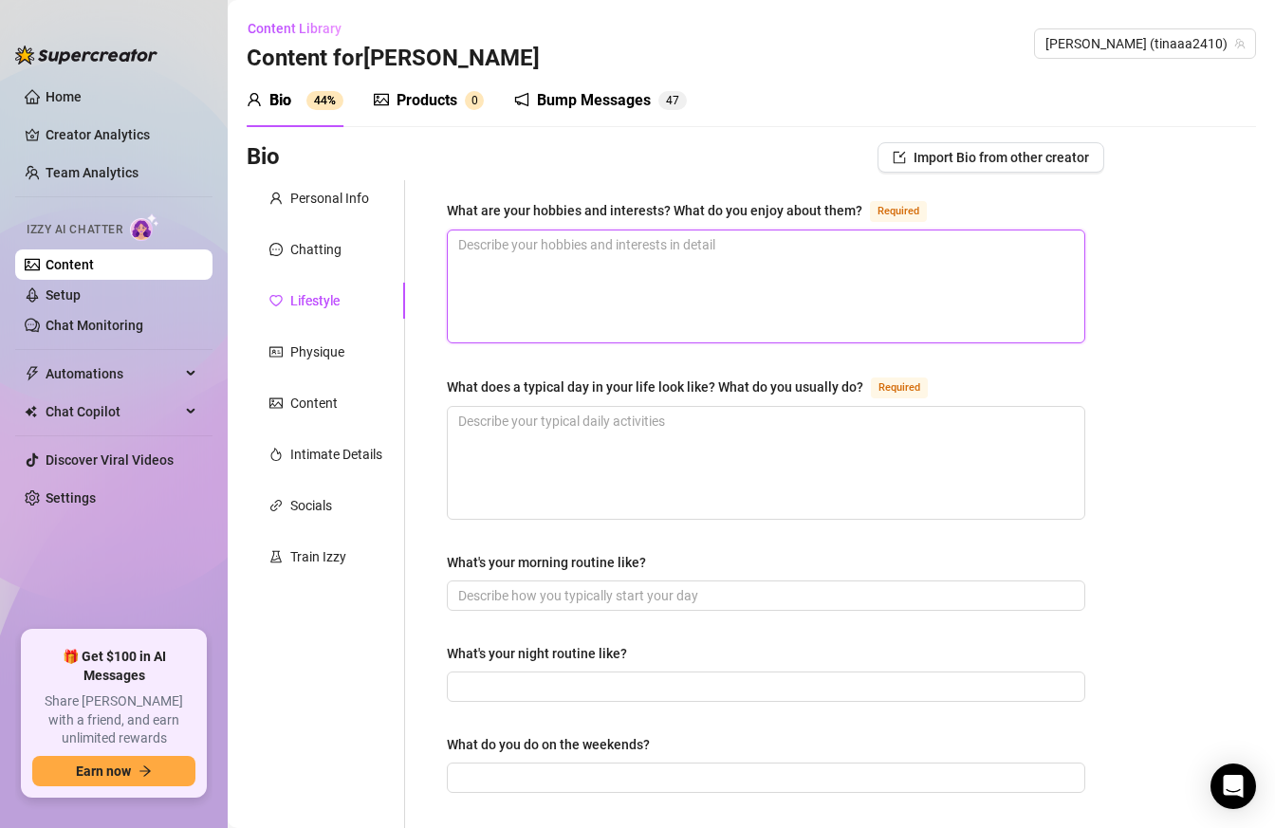
click at [615, 285] on textarea "What are your hobbies and interests? What do you enjoy about them? Required" at bounding box center [766, 286] width 636 height 112
paste textarea "I sing off-key, cook dangerously tasty comfort food (mashed potatoes + Kyiv cut…"
type textarea "I sing off-key, cook dangerously tasty comfort food (mashed potatoes + Kyiv cut…"
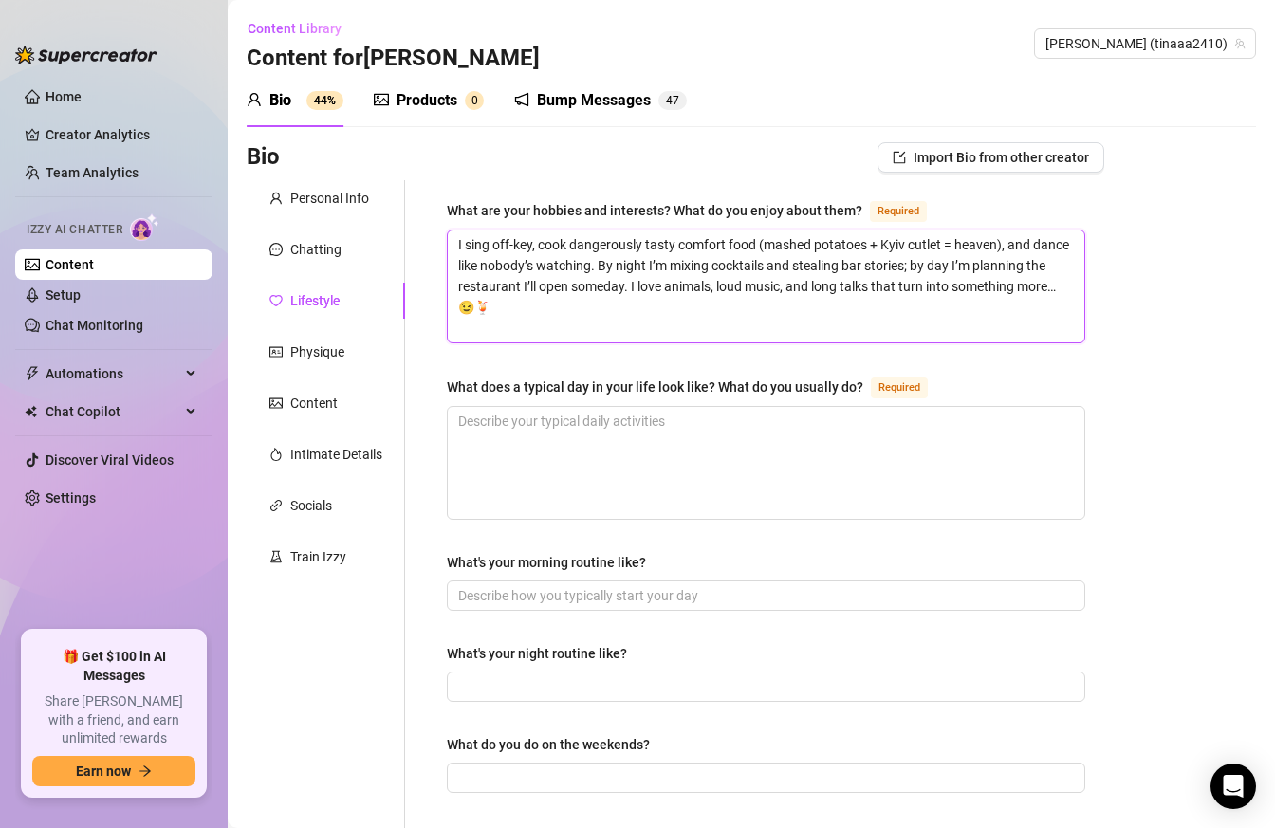
click at [687, 285] on textarea "I sing off-key, cook dangerously tasty comfort food (mashed potatoes + Kyiv cut…" at bounding box center [766, 286] width 636 height 112
type textarea "I sing off-key, cook dangerously tasty comfort food (mashed potatoes + Kyiv cut…"
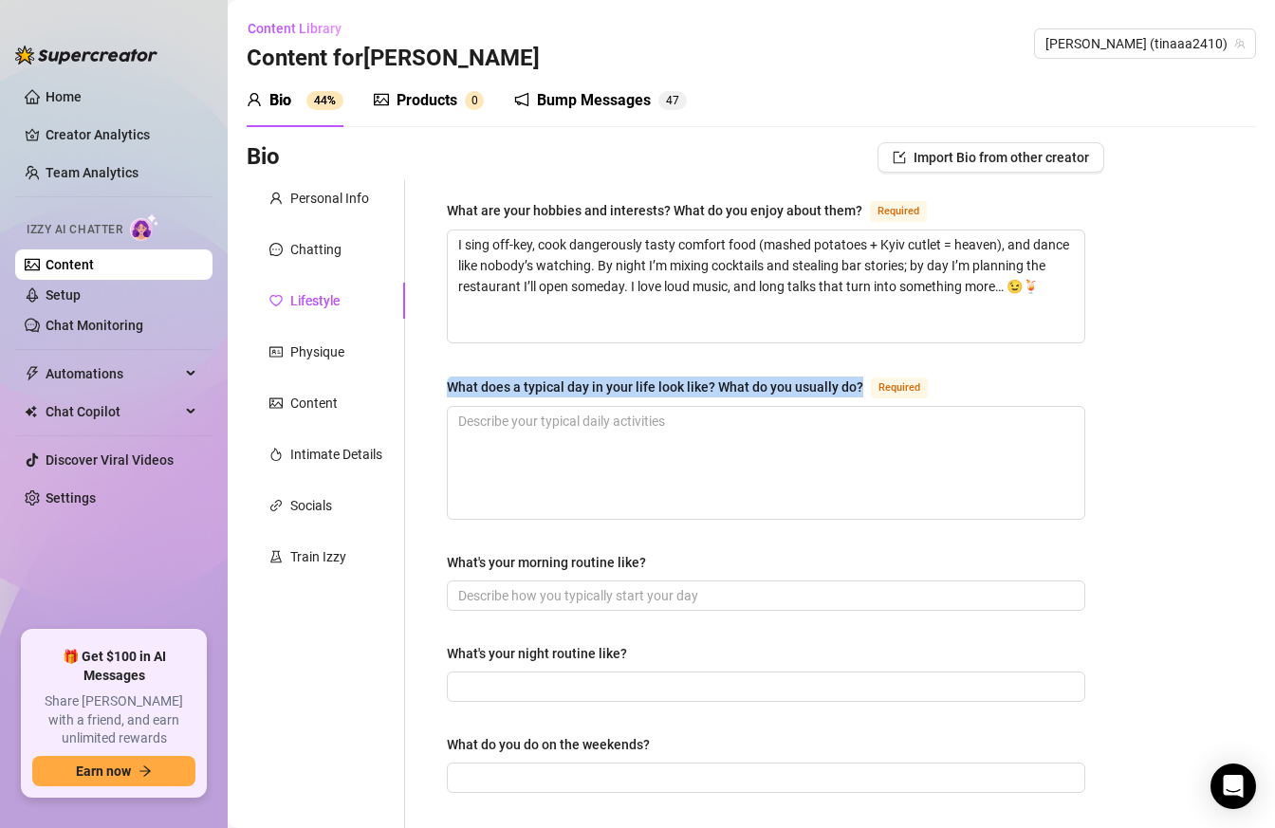
drag, startPoint x: 432, startPoint y: 391, endPoint x: 858, endPoint y: 388, distance: 425.8
click at [858, 388] on div "What are your hobbies and interests? What do you enjoy about them? Required I s…" at bounding box center [766, 819] width 676 height 1278
copy div "What does a typical day in your life look like? What do you usually do?"
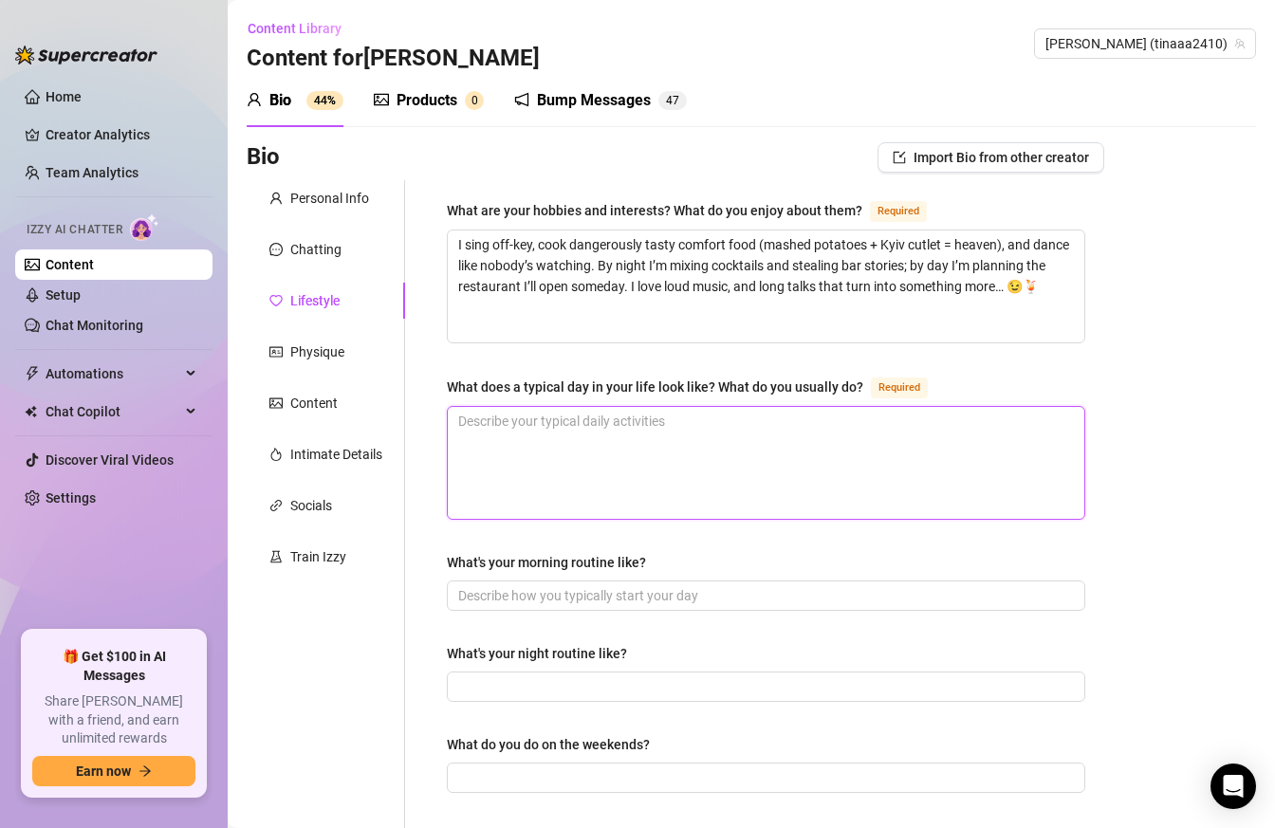
click at [538, 437] on textarea "What does a typical day in your life look like? What do you usually do? Required" at bounding box center [766, 463] width 636 height 112
paste textarea "My day usually starts slow — a coffee, a quick sing-along to whatever playlist …"
type textarea "My day usually starts slow — a coffee, a quick sing-along to whatever playlist …"
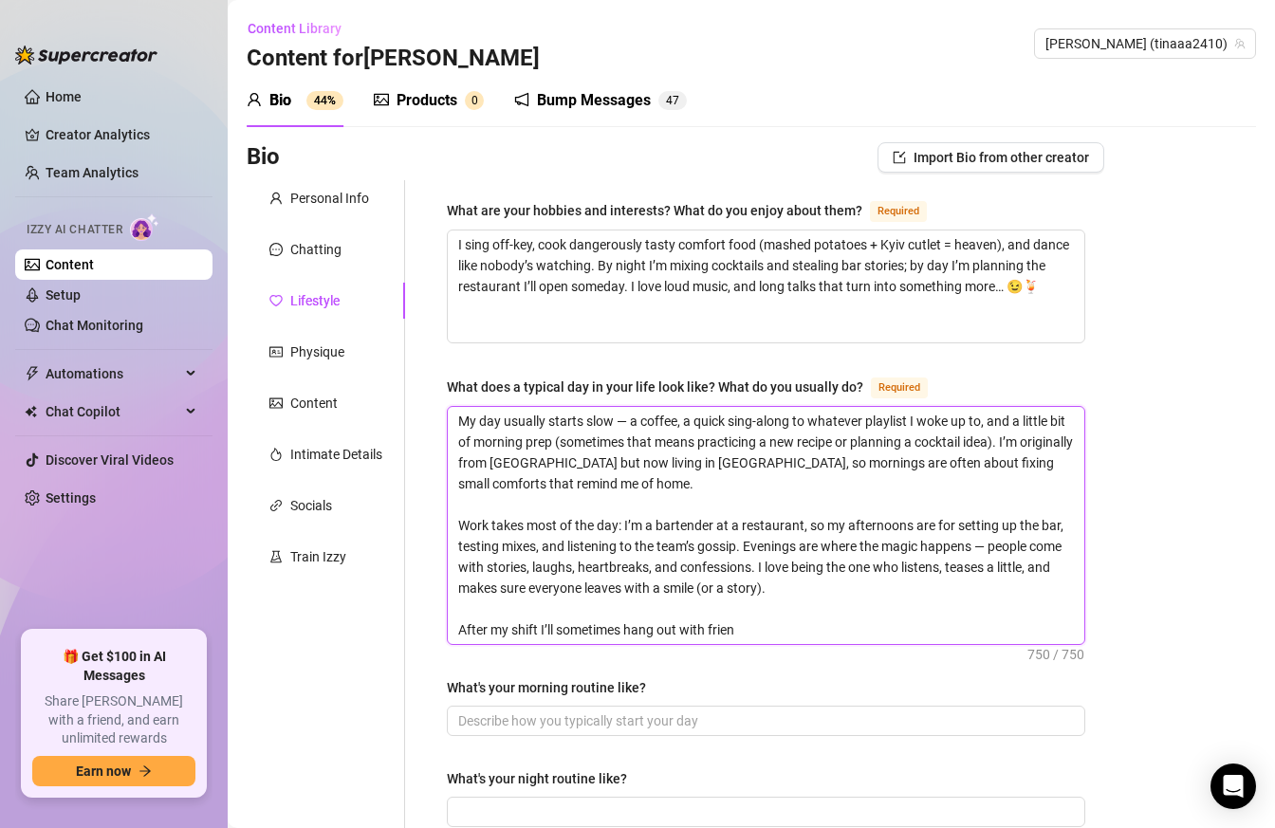
drag, startPoint x: 759, startPoint y: 625, endPoint x: 335, endPoint y: 313, distance: 526.4
paste textarea "Вот укороченный вариант твоего текста — он остаётся живым и атмосферным, но чит…"
type textarea "Вот укороченный вариант твоего текста — он остаётся живым и атмосферным, но чит…"
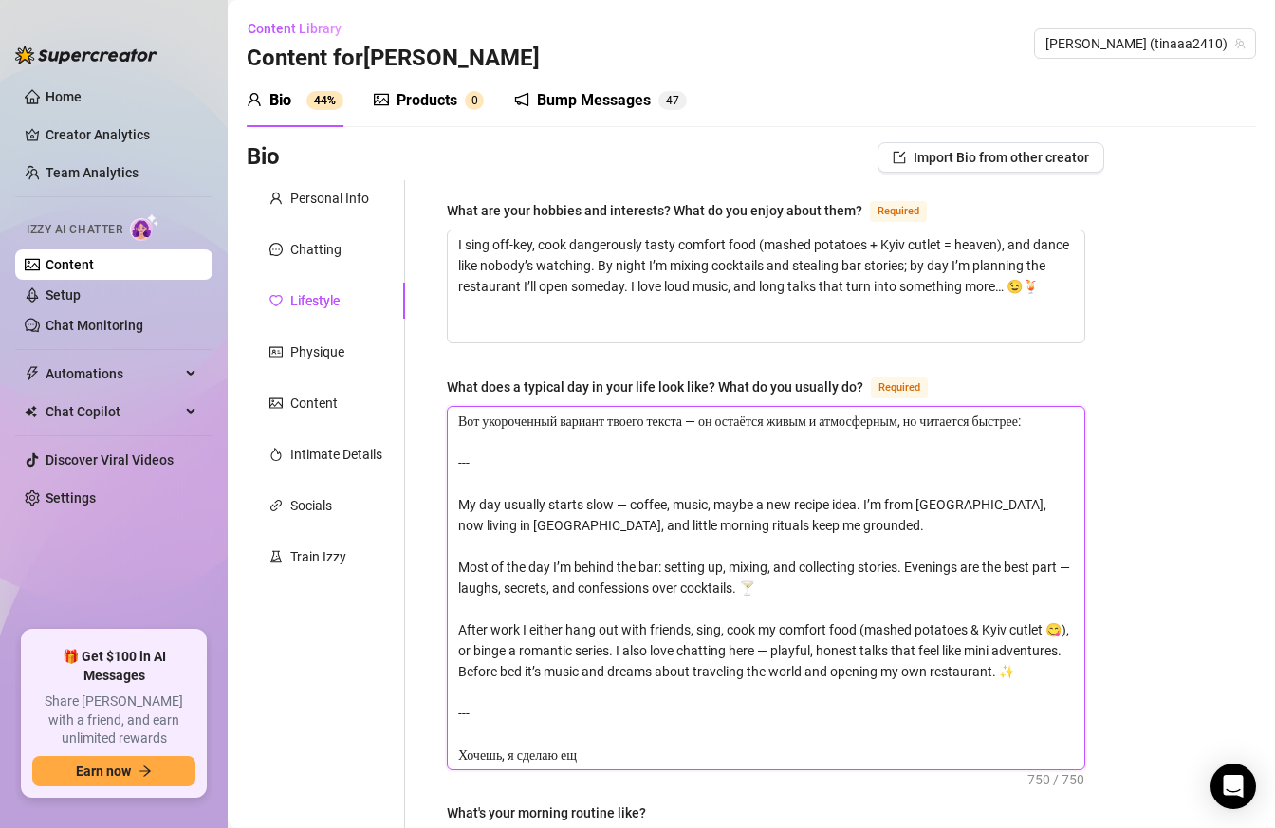
drag, startPoint x: 608, startPoint y: 759, endPoint x: 433, endPoint y: 691, distance: 187.0
type textarea "Вот укороченный вариант твоего текста — он остаётся живым и атмосферным, но чит…"
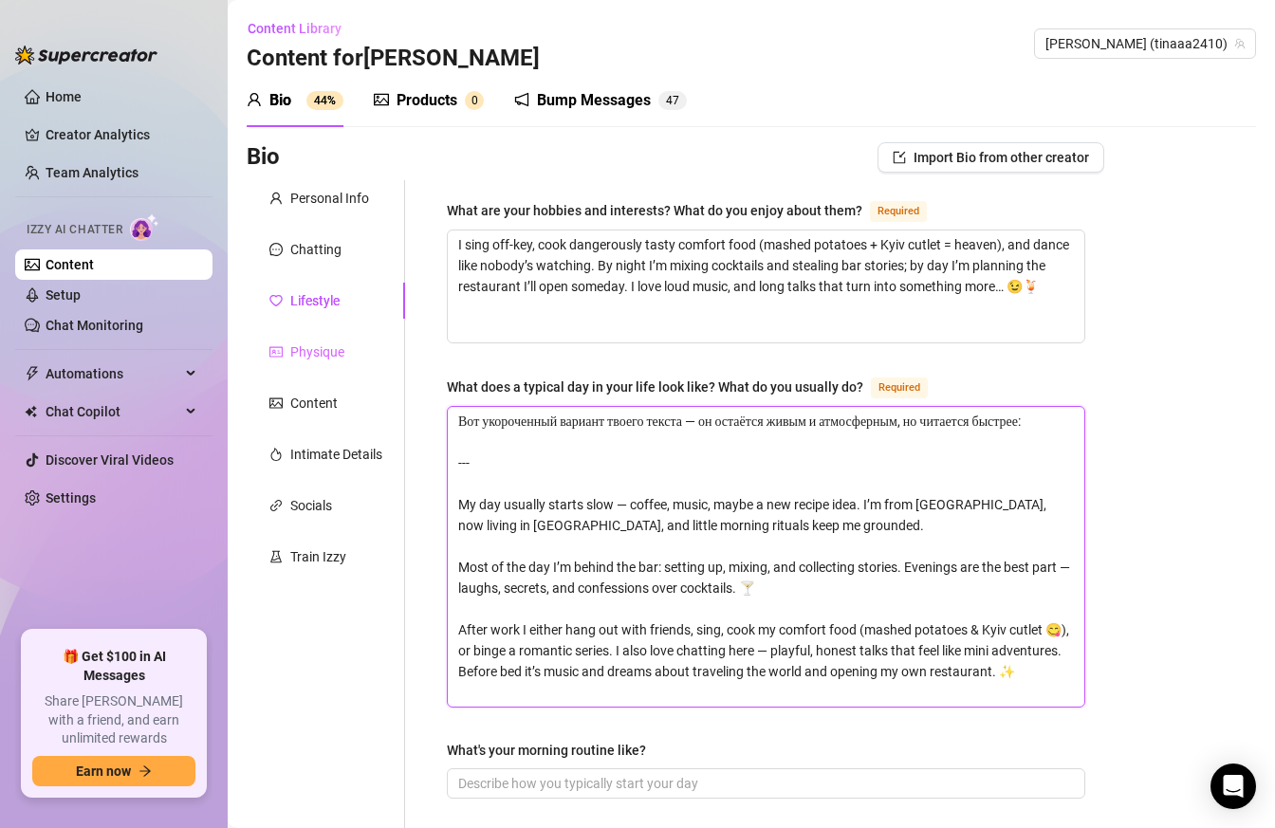
drag, startPoint x: 506, startPoint y: 483, endPoint x: 400, endPoint y: 368, distance: 156.4
type textarea "My day usually starts slow — coffee, music, maybe a new recipe idea. I’m from […"
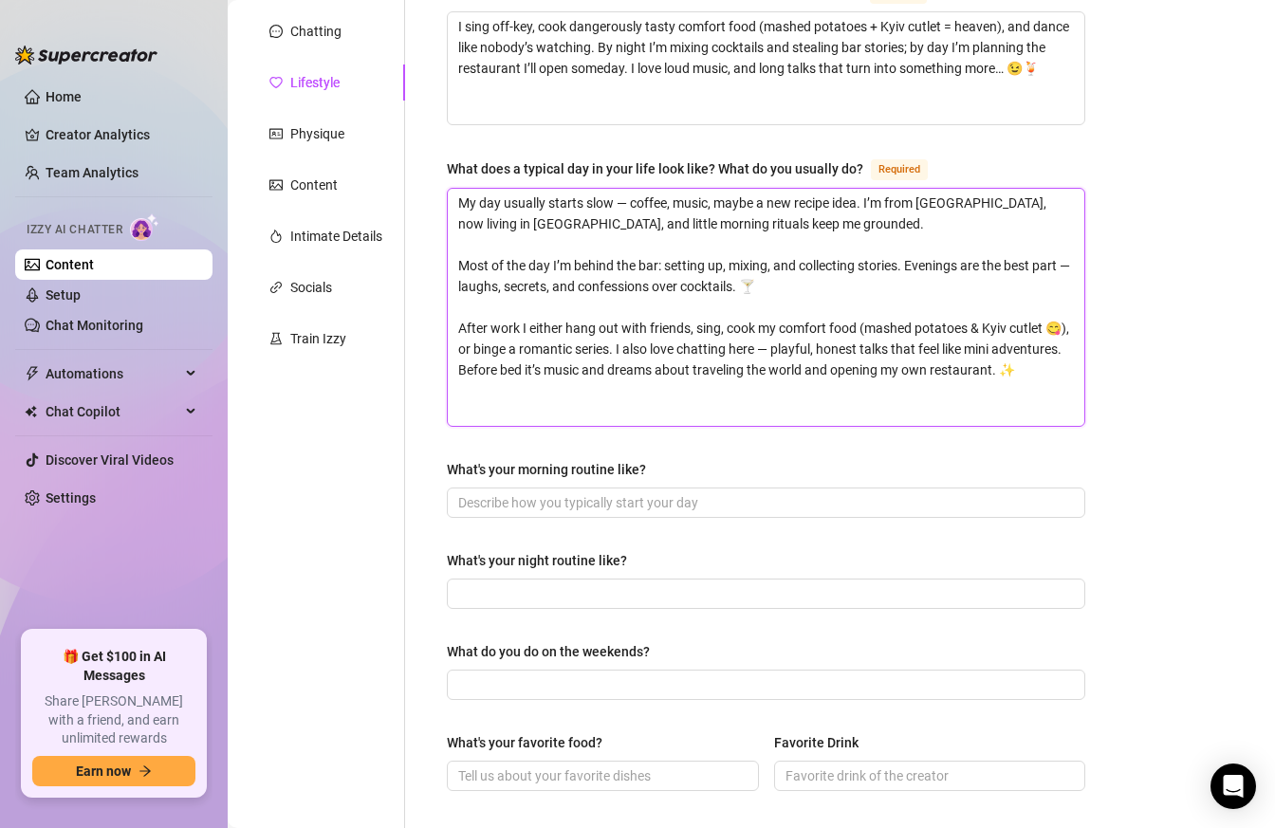
scroll to position [219, 0]
type textarea "My day usually starts slow — coffee, music, maybe a new recipe idea. I’m from […"
drag, startPoint x: 667, startPoint y: 470, endPoint x: 440, endPoint y: 465, distance: 226.7
click at [440, 465] on div "What are your hobbies and interests? What do you enjoy about them? Required I s…" at bounding box center [766, 663] width 676 height 1404
copy div "What's your morning routine like?"
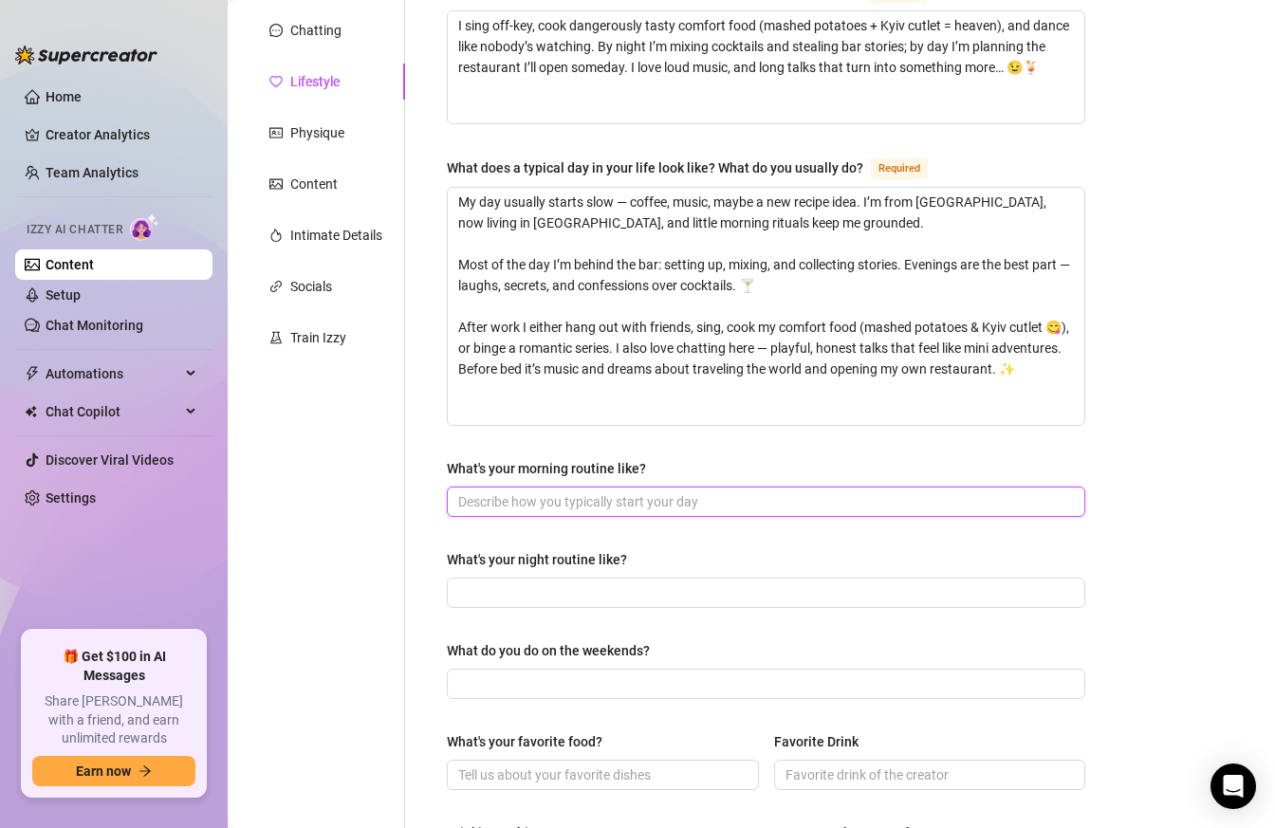
click at [642, 507] on input "What's your morning routine like?" at bounding box center [764, 501] width 612 height 21
paste input "Morning for me is slow and simple: coffee, music, and a tiny bit of kitchen exp…"
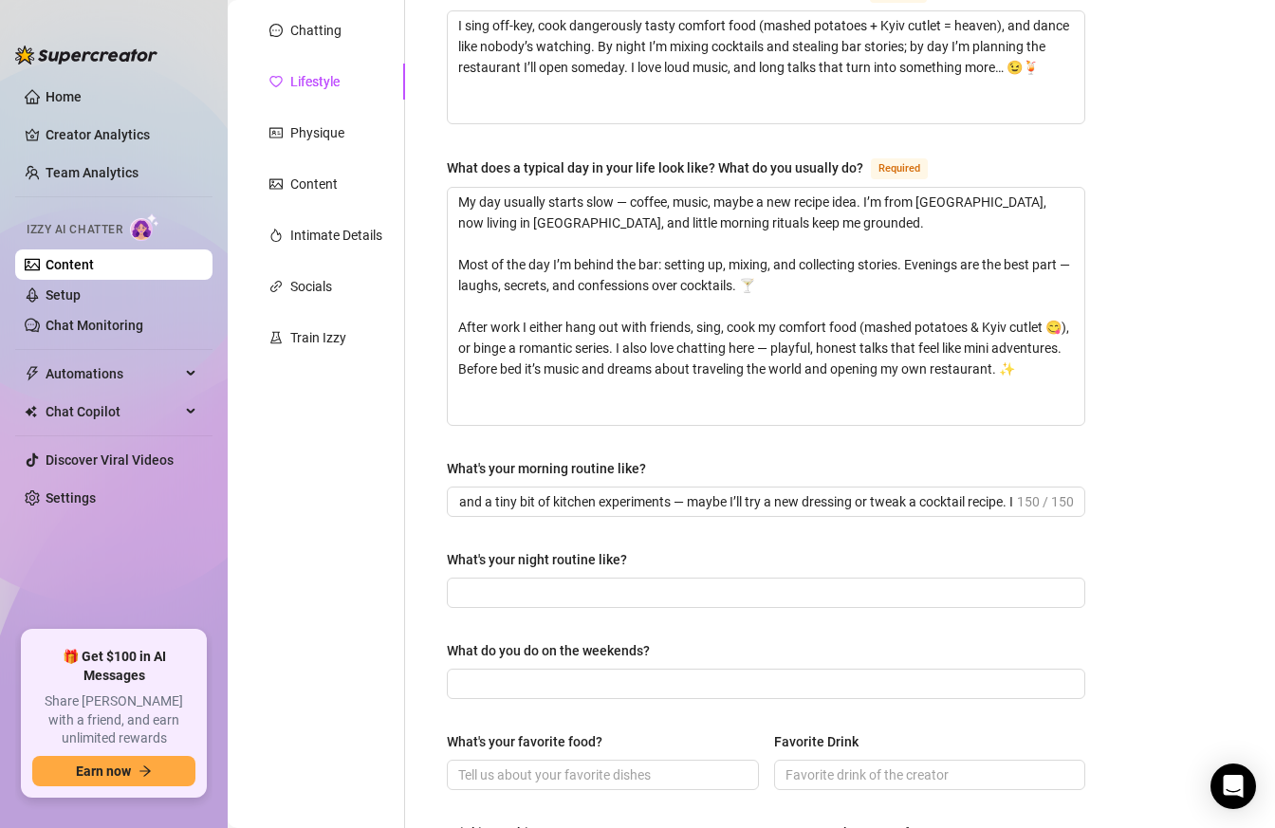
scroll to position [0, 0]
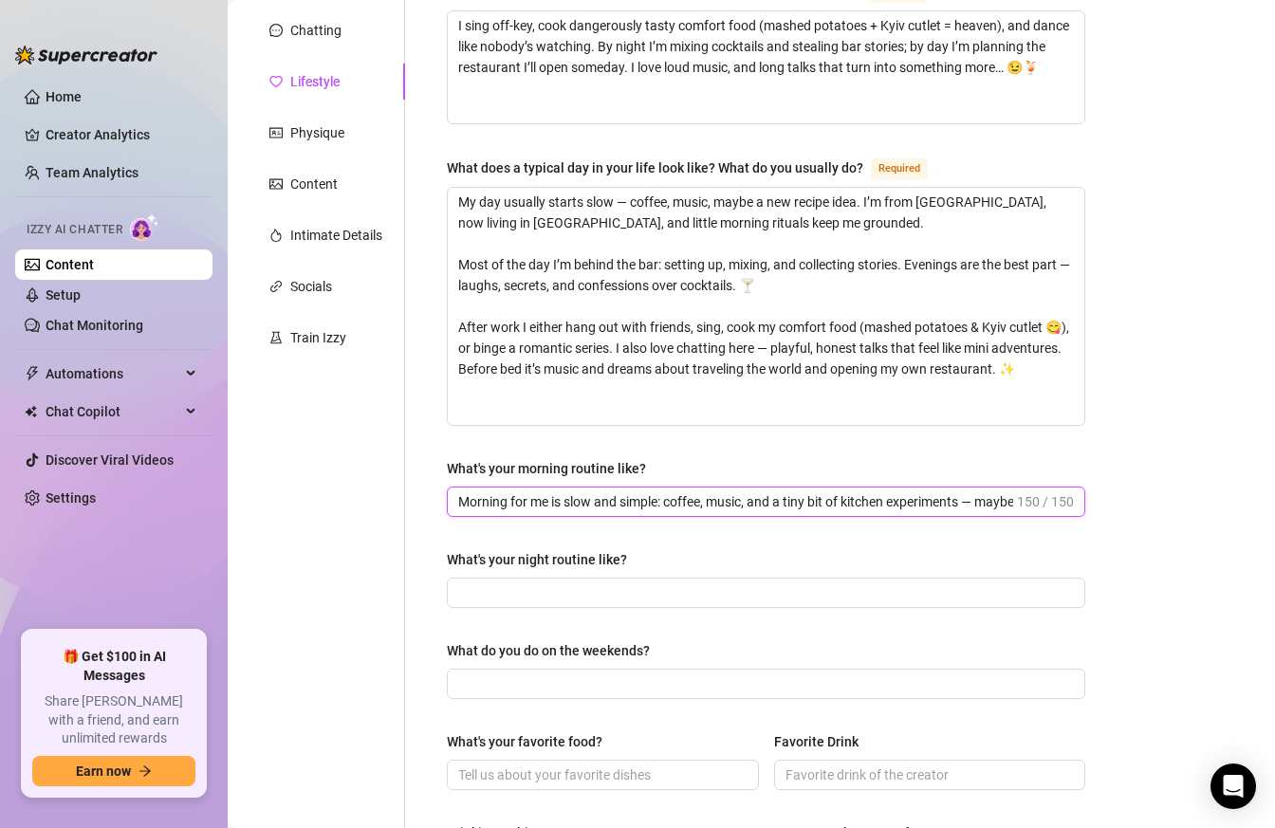
click at [602, 491] on input "Morning for me is slow and simple: coffee, music, and a tiny bit of kitchen exp…" at bounding box center [735, 501] width 555 height 21
paste input "Coffee first, music second, new cocktail idea third — then I’m ready for the ba…"
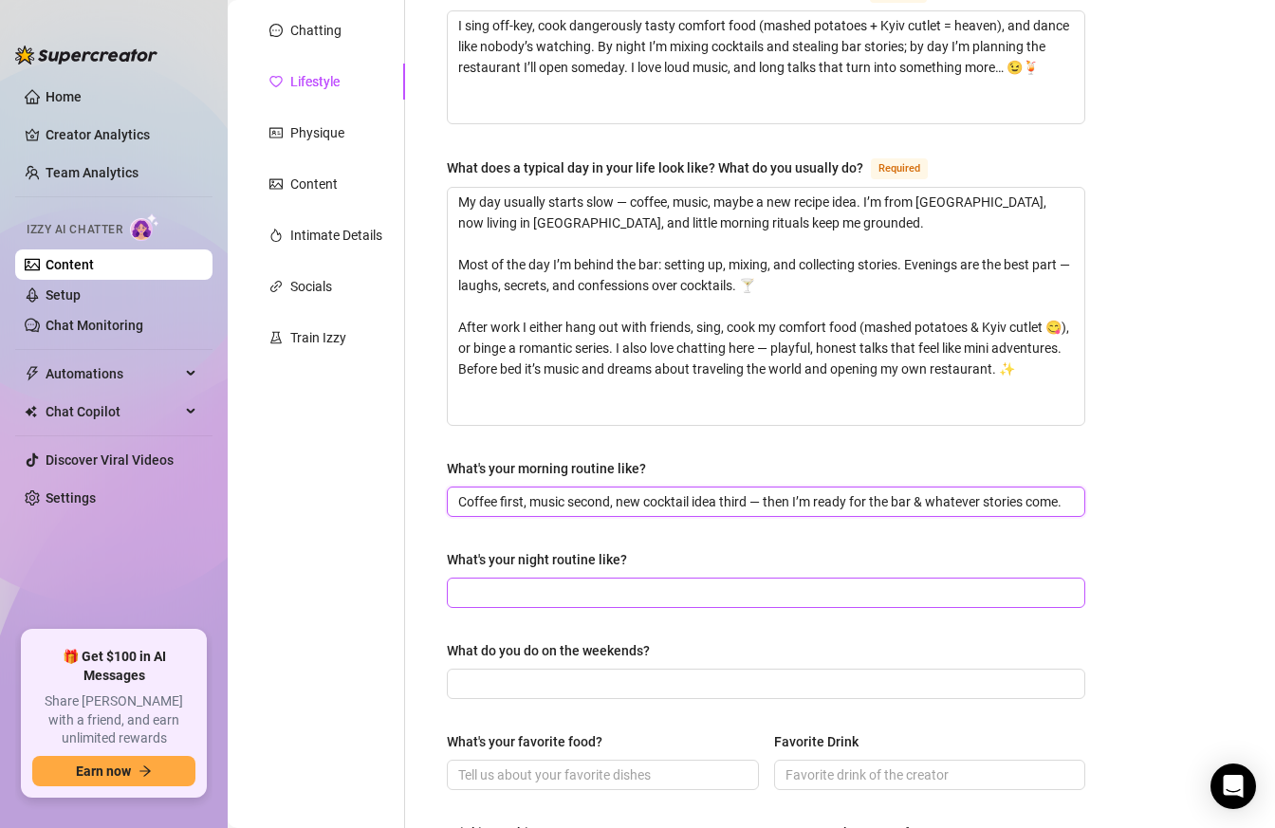
type input "Coffee first, music second, new cocktail idea third — then I’m ready for the ba…"
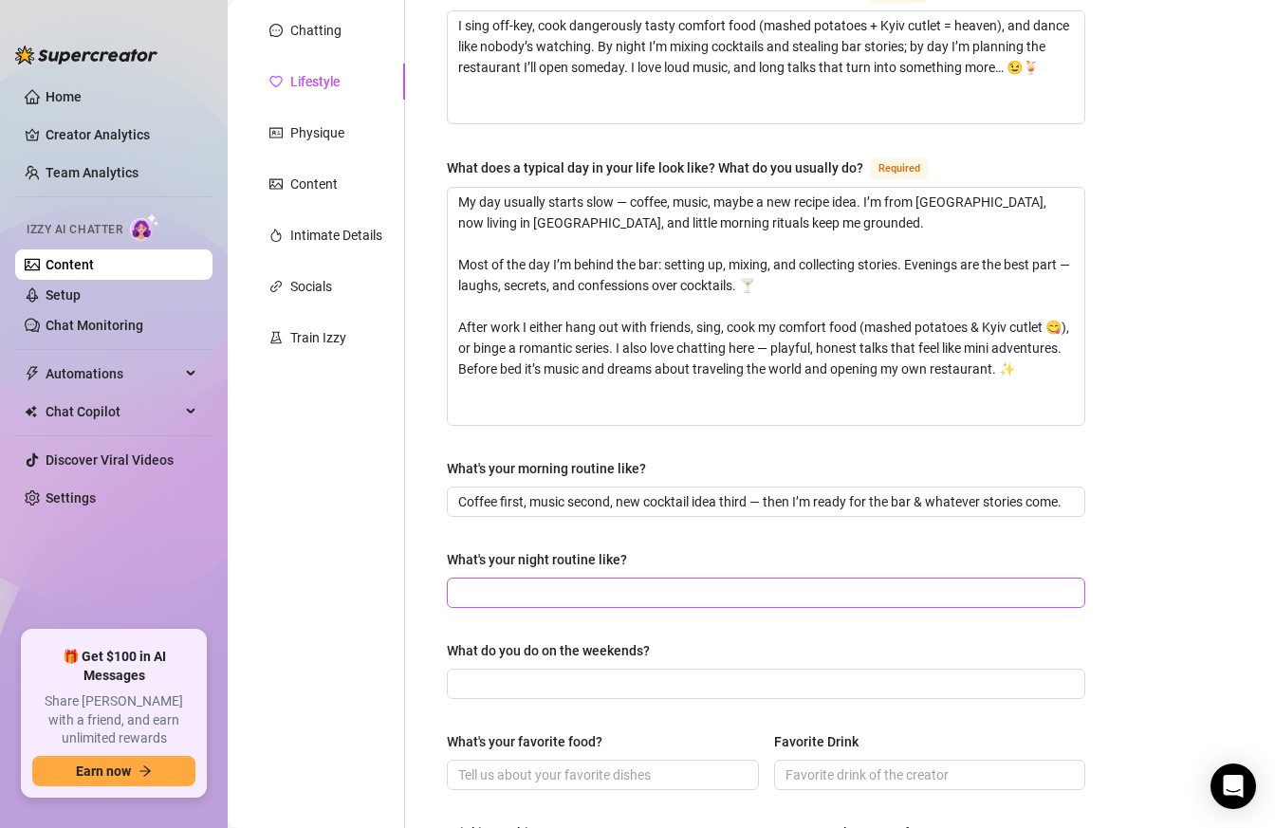
click at [661, 603] on span at bounding box center [766, 593] width 638 height 30
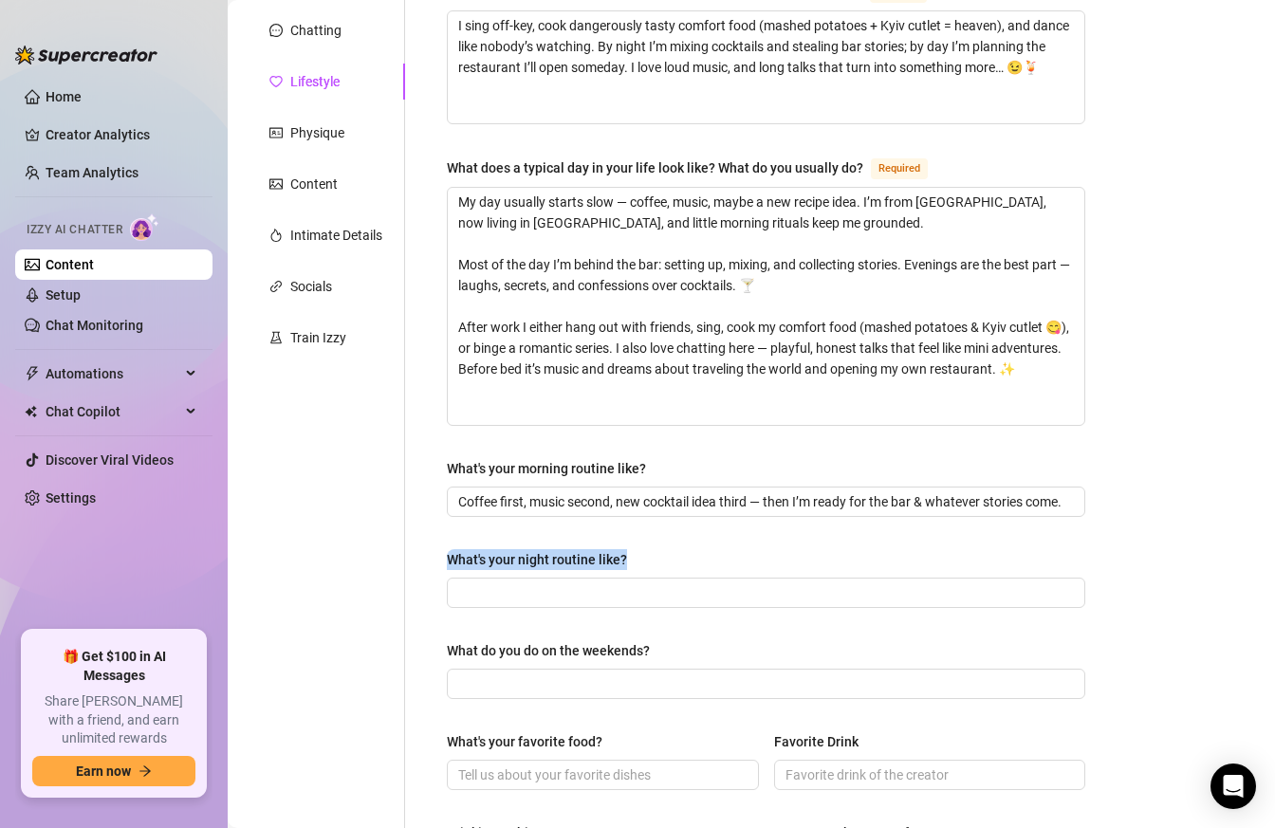
drag, startPoint x: 639, startPoint y: 554, endPoint x: 421, endPoint y: 554, distance: 218.1
click at [421, 554] on div "What are your hobbies and interests? What do you enjoy about them? Required I s…" at bounding box center [754, 663] width 699 height 1404
copy div "What's your night routine like?"
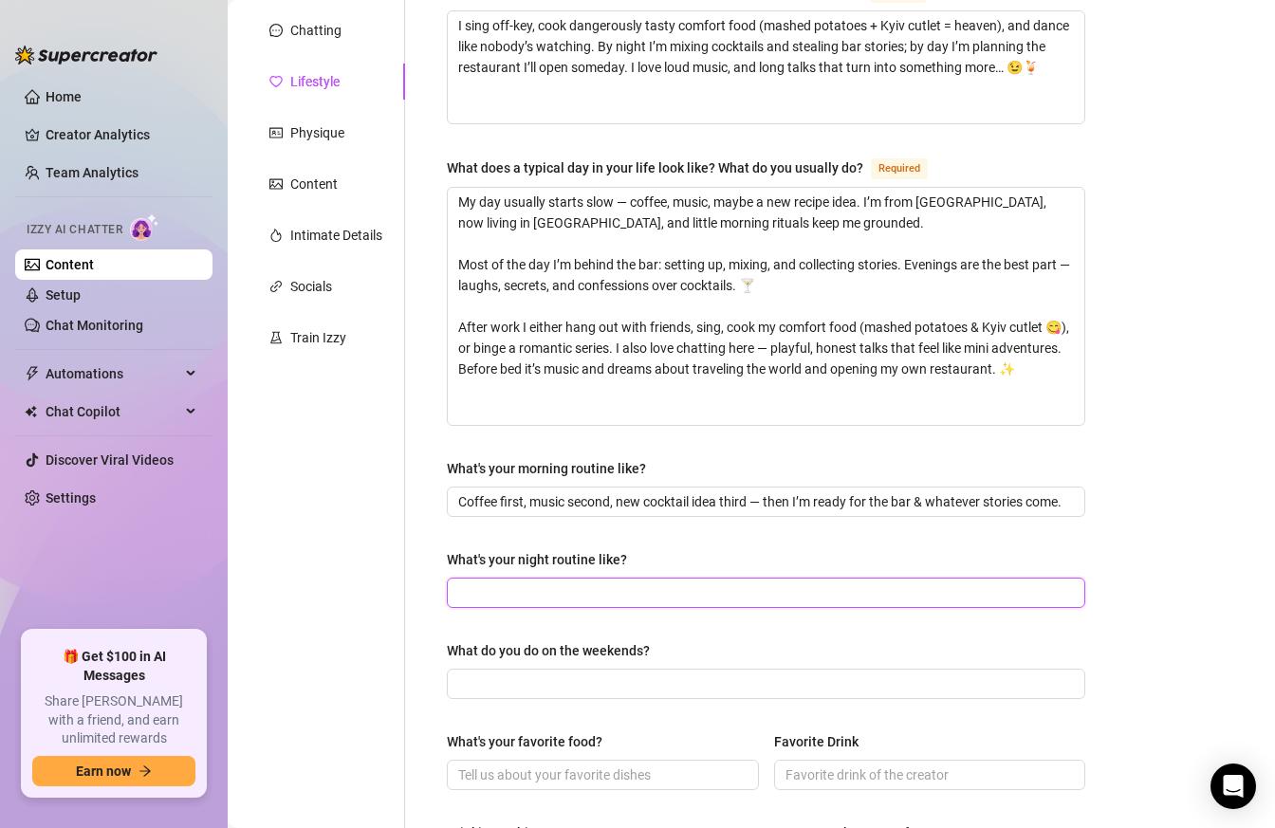
click at [511, 591] on input "What's your night routine like?" at bounding box center [764, 592] width 612 height 21
paste input "I wind down with music, sometimes cook, sometimes binge a series… always end th…"
type input "I wind down with music, sometimes cook, sometimes binge a series… always end th…"
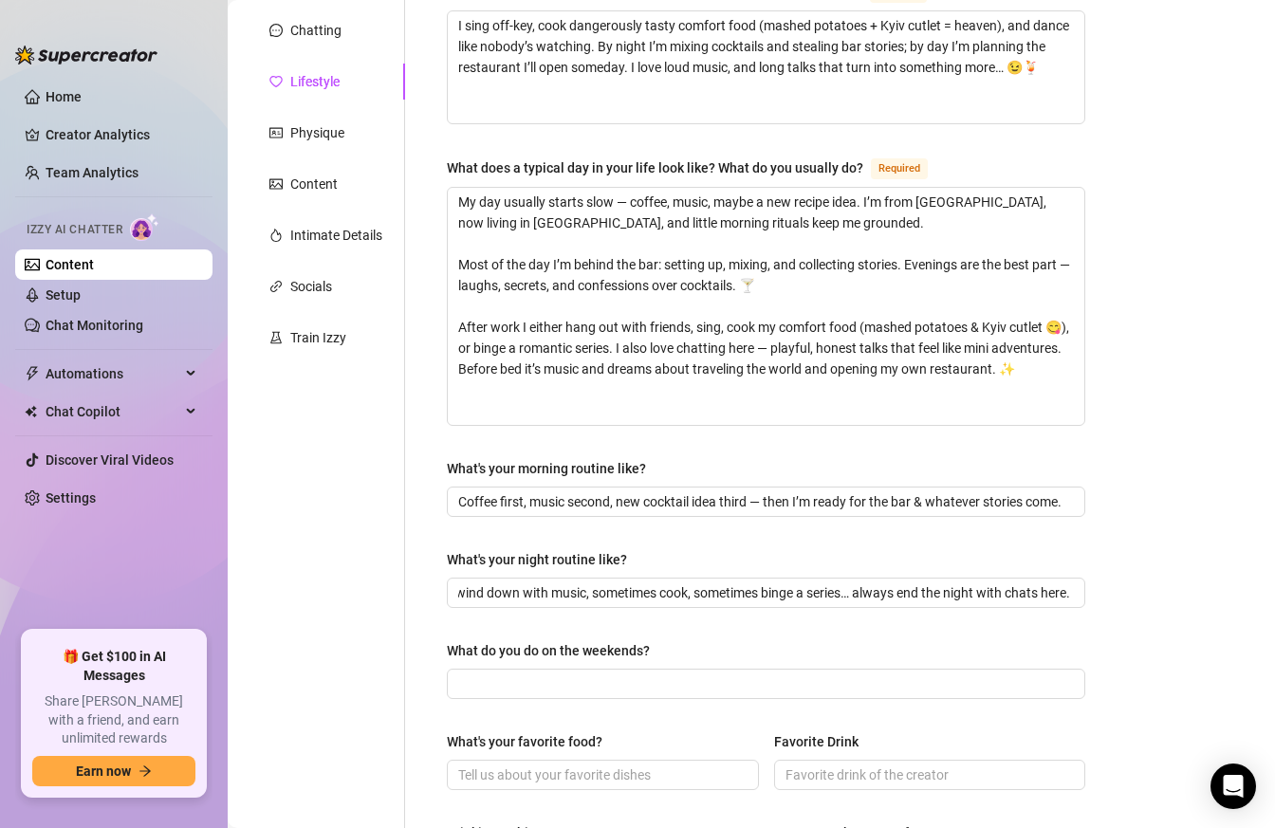
scroll to position [0, 0]
drag, startPoint x: 658, startPoint y: 652, endPoint x: 412, endPoint y: 651, distance: 246.6
click at [411, 651] on div "What are your hobbies and interests? What do you enjoy about them? Required I s…" at bounding box center [754, 663] width 699 height 1404
copy div "What do you do on the weekends?"
click at [514, 690] on input "What do you do on the weekends?" at bounding box center [764, 683] width 612 height 21
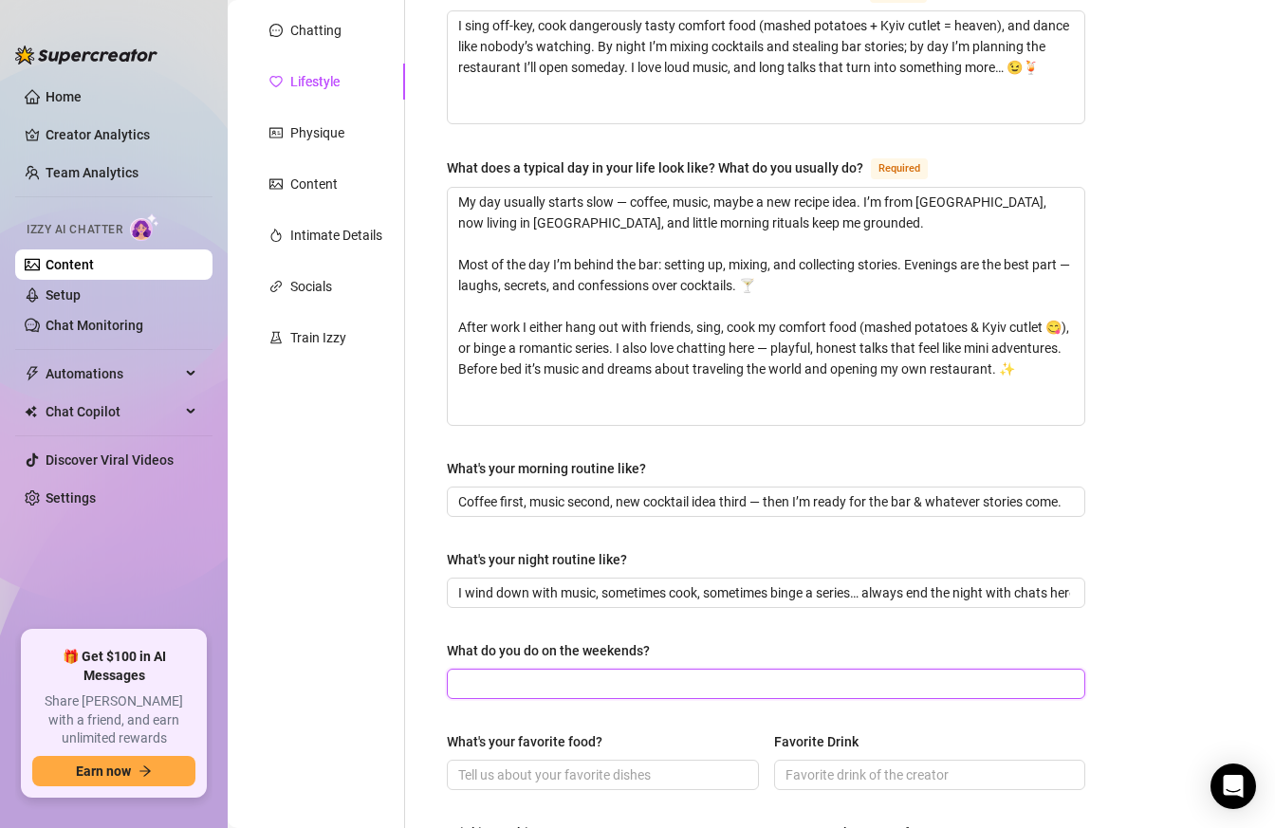
paste input "On weekends I like to recharge — either going out with friends, exploring new s…"
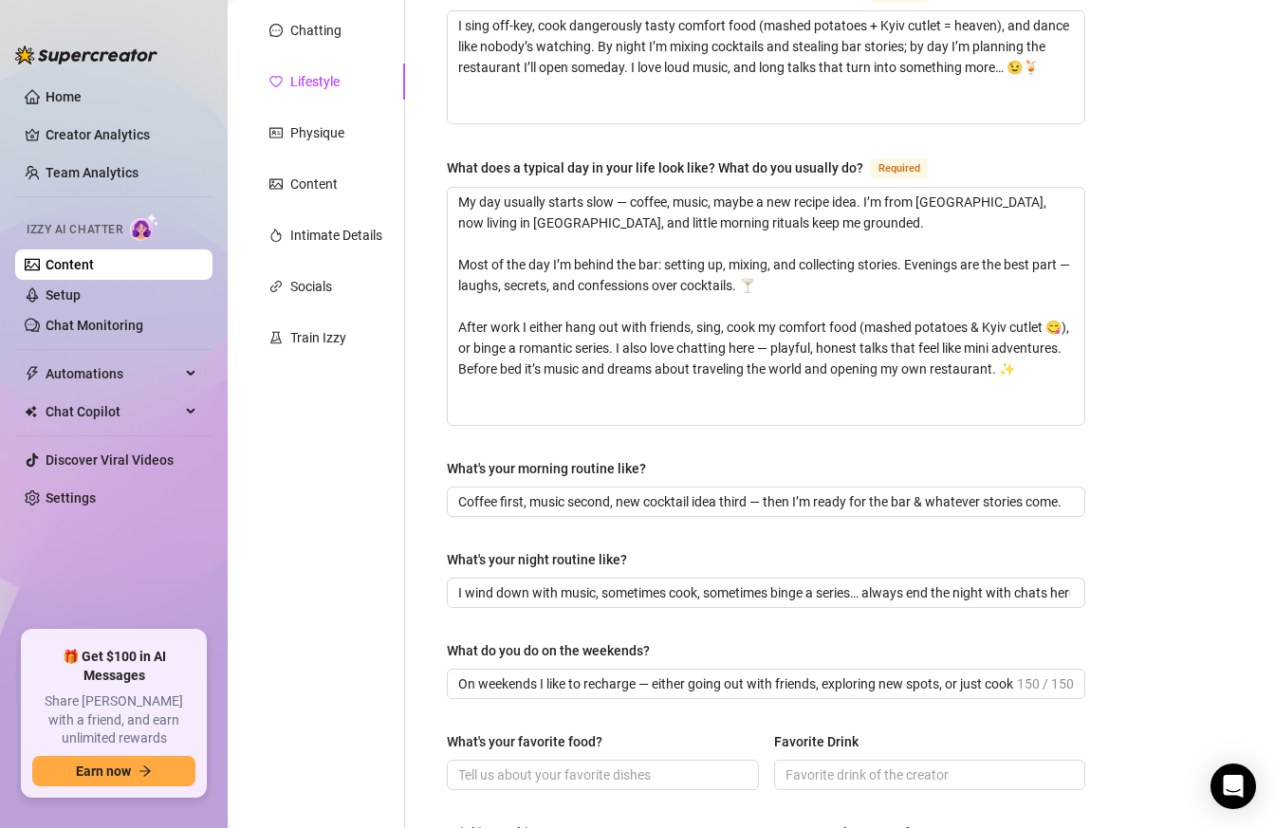
click at [554, 665] on div "What do you do on the weekends?" at bounding box center [766, 654] width 638 height 28
click at [555, 681] on input "On weekends I like to recharge — either going out with friends, exploring new s…" at bounding box center [735, 683] width 555 height 21
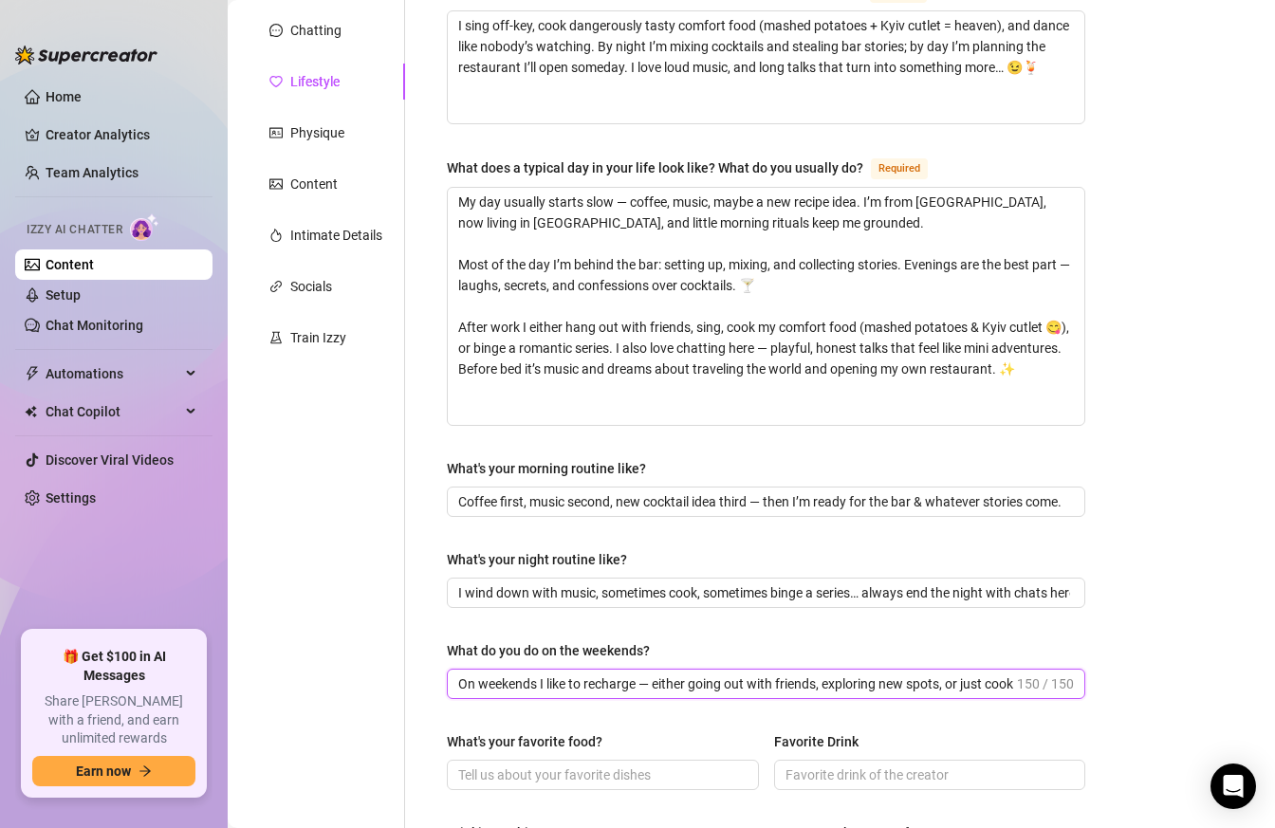
paste input "What I want most? To spend my weekends in good conversations with someone I rea…"
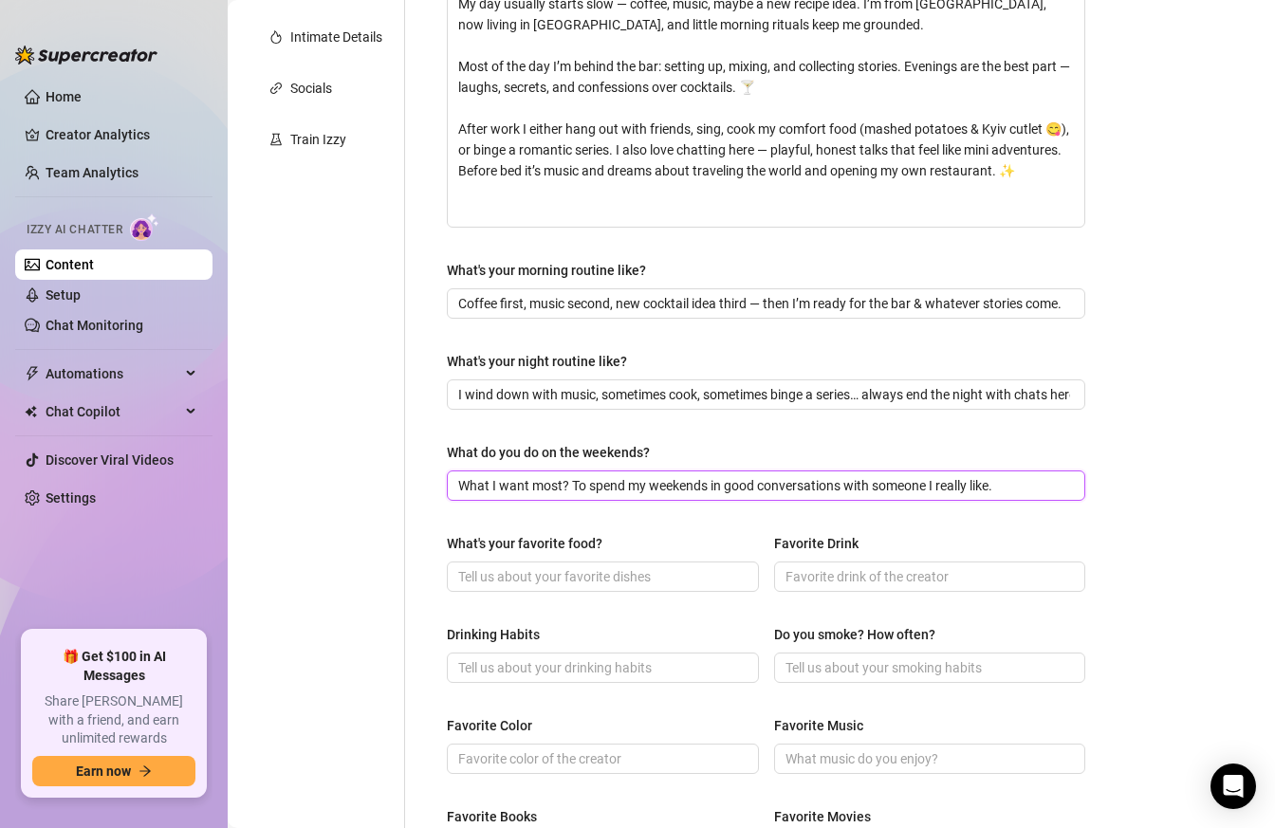
scroll to position [425, 0]
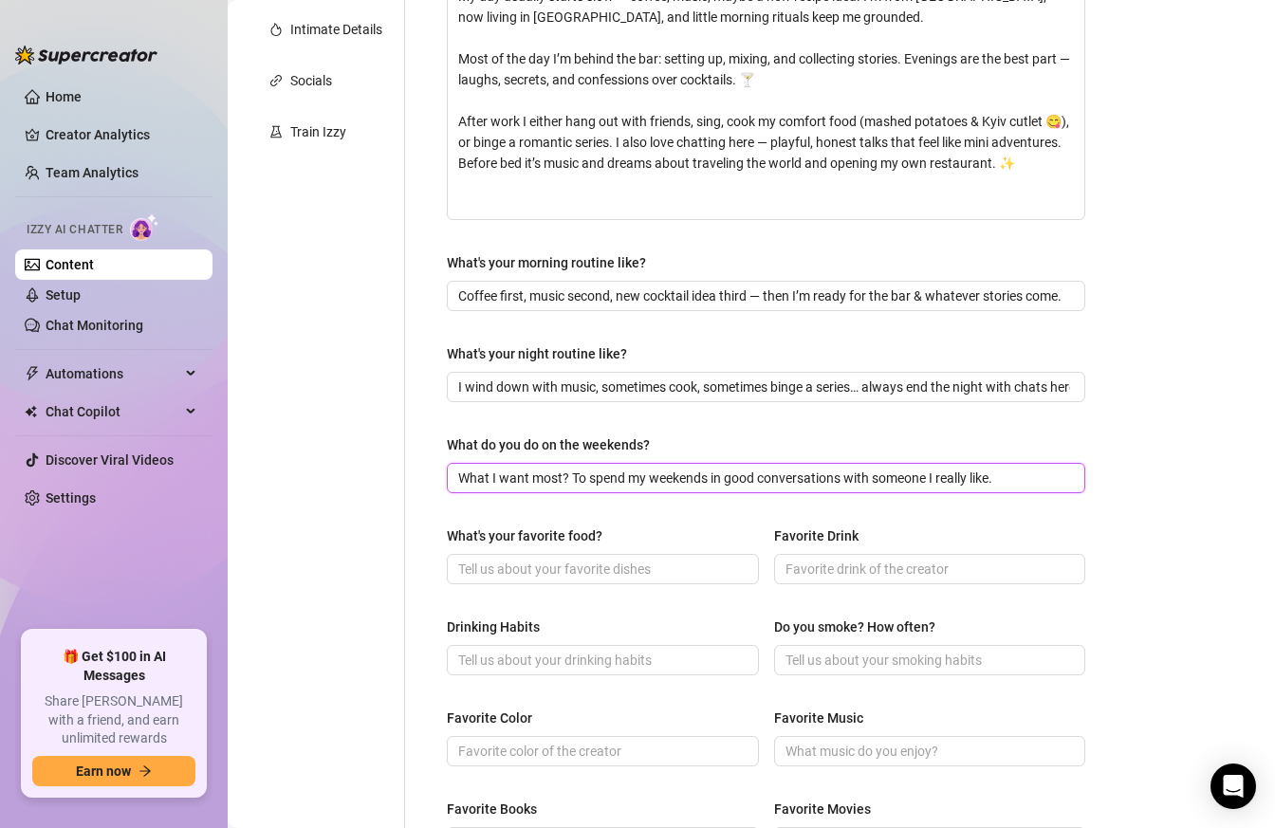
type input "What I want most? To spend my weekends in good conversations with someone I rea…"
drag, startPoint x: 632, startPoint y: 531, endPoint x: 445, endPoint y: 541, distance: 187.1
click at [445, 541] on div "What are your hobbies and interests? What do you enjoy about them? Required I s…" at bounding box center [766, 457] width 676 height 1404
copy div "What's your favorite food?"
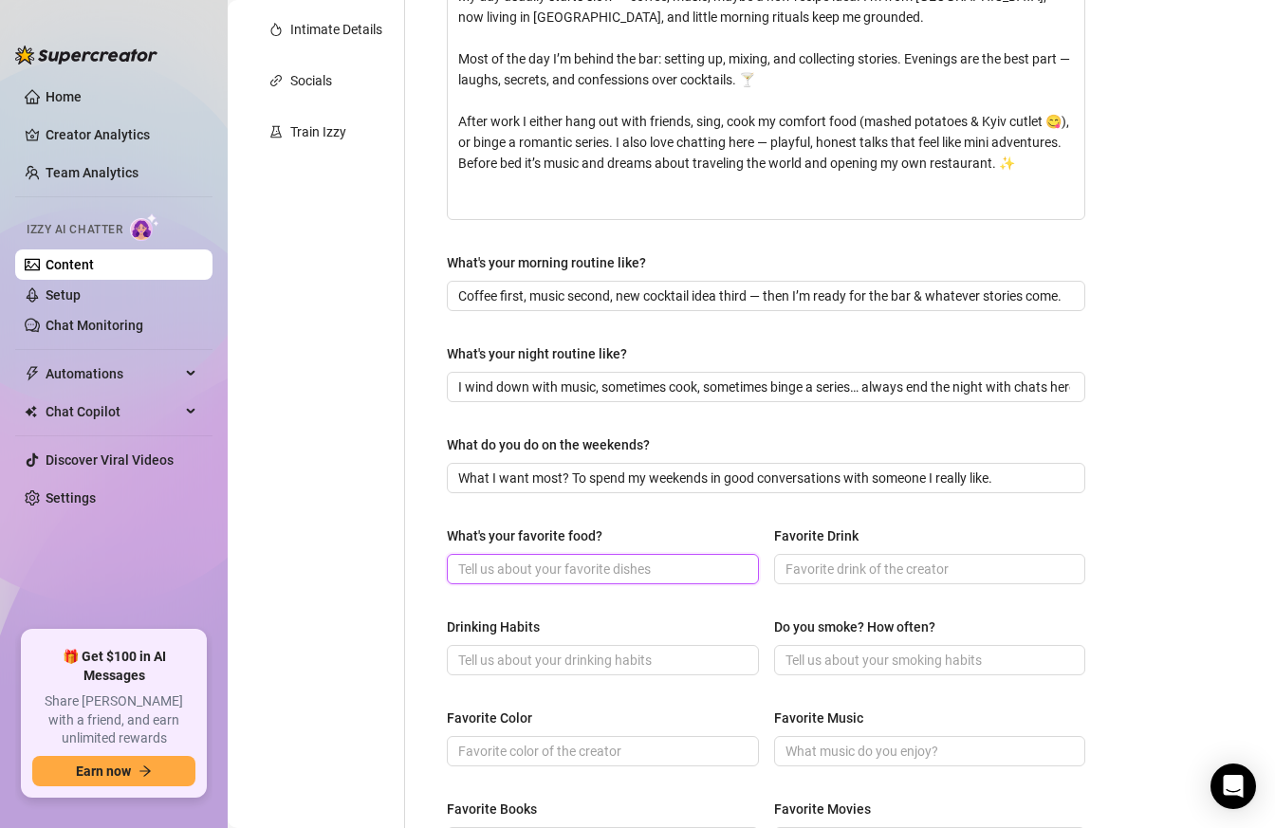
click at [546, 560] on input "What's your favorite food?" at bounding box center [600, 569] width 285 height 21
paste input "My comfort food will always be mashed potatoes with a Kyiv-style cutlet — simpl…"
type input "My comfort food will always be mashed potatoes with a Kyiv-style cutlet — simpl…"
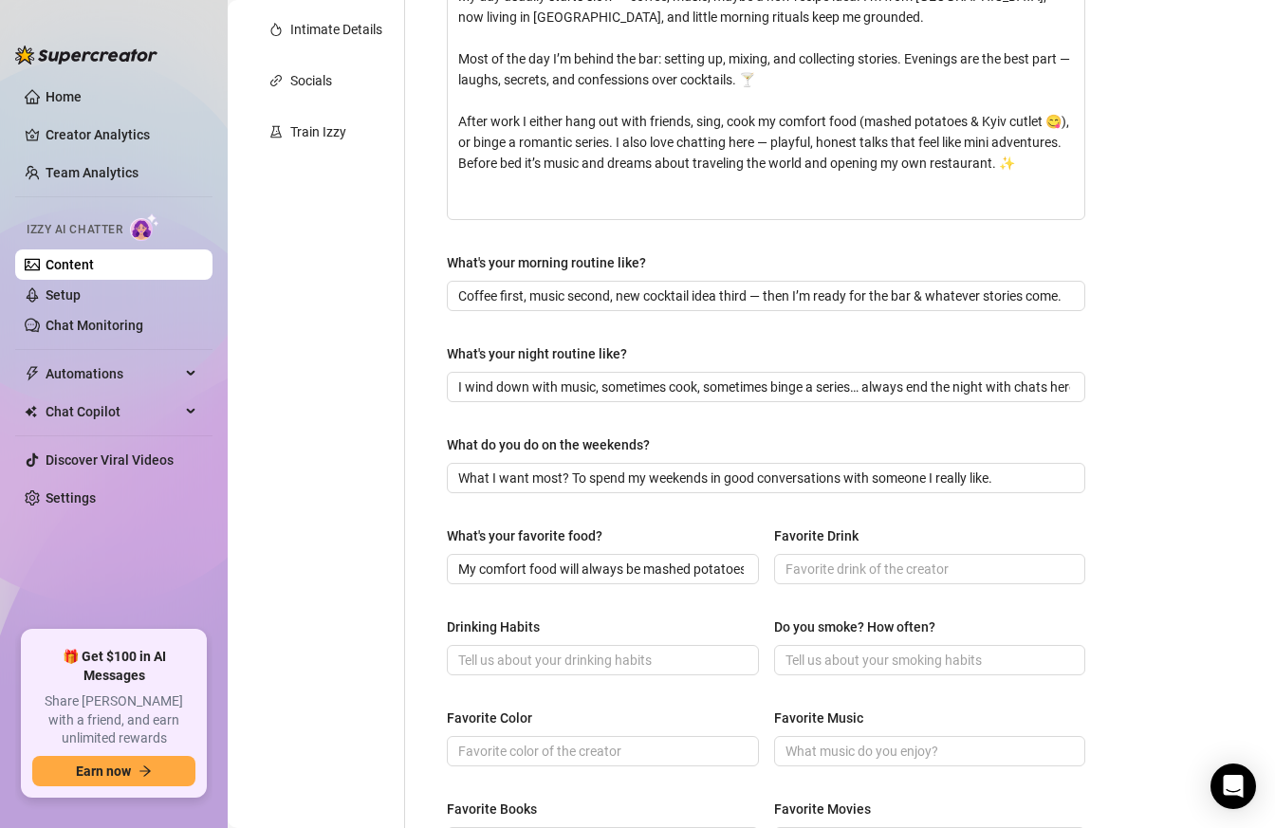
click at [841, 530] on div "Favorite Drink" at bounding box center [816, 535] width 84 height 21
click at [841, 559] on input "Favorite Drink" at bounding box center [927, 569] width 285 height 21
click at [841, 530] on div "Favorite Drink" at bounding box center [816, 535] width 84 height 21
click at [841, 559] on input "Favorite Drink" at bounding box center [927, 569] width 285 height 21
click at [841, 530] on div "Favorite Drink" at bounding box center [816, 535] width 84 height 21
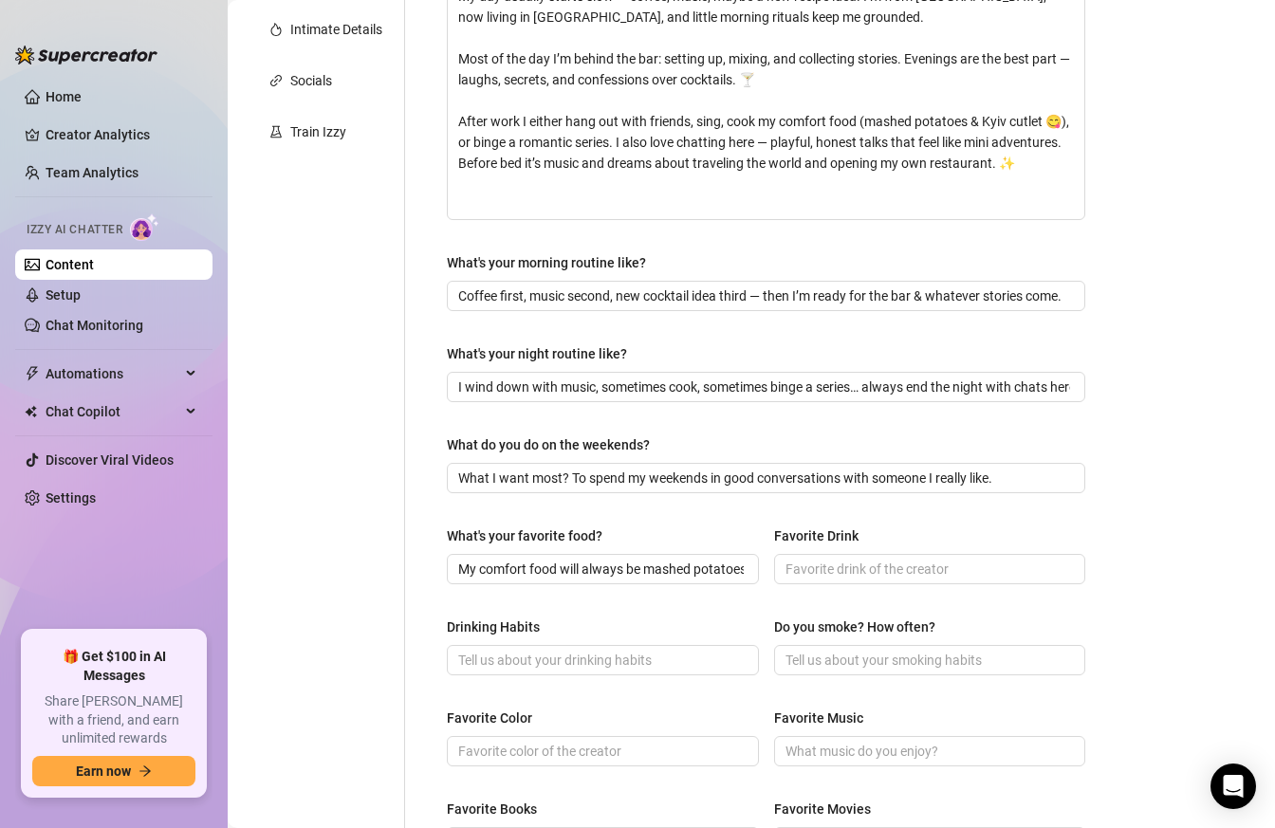
click at [841, 559] on input "Favorite Drink" at bounding box center [927, 569] width 285 height 21
drag, startPoint x: 871, startPoint y: 536, endPoint x: 773, endPoint y: 541, distance: 97.8
click at [773, 541] on div "What's your favorite food? My comfort food will always be mashed potatoes with …" at bounding box center [766, 563] width 638 height 76
copy div "Favorite Drink"
click at [825, 578] on span at bounding box center [930, 569] width 312 height 30
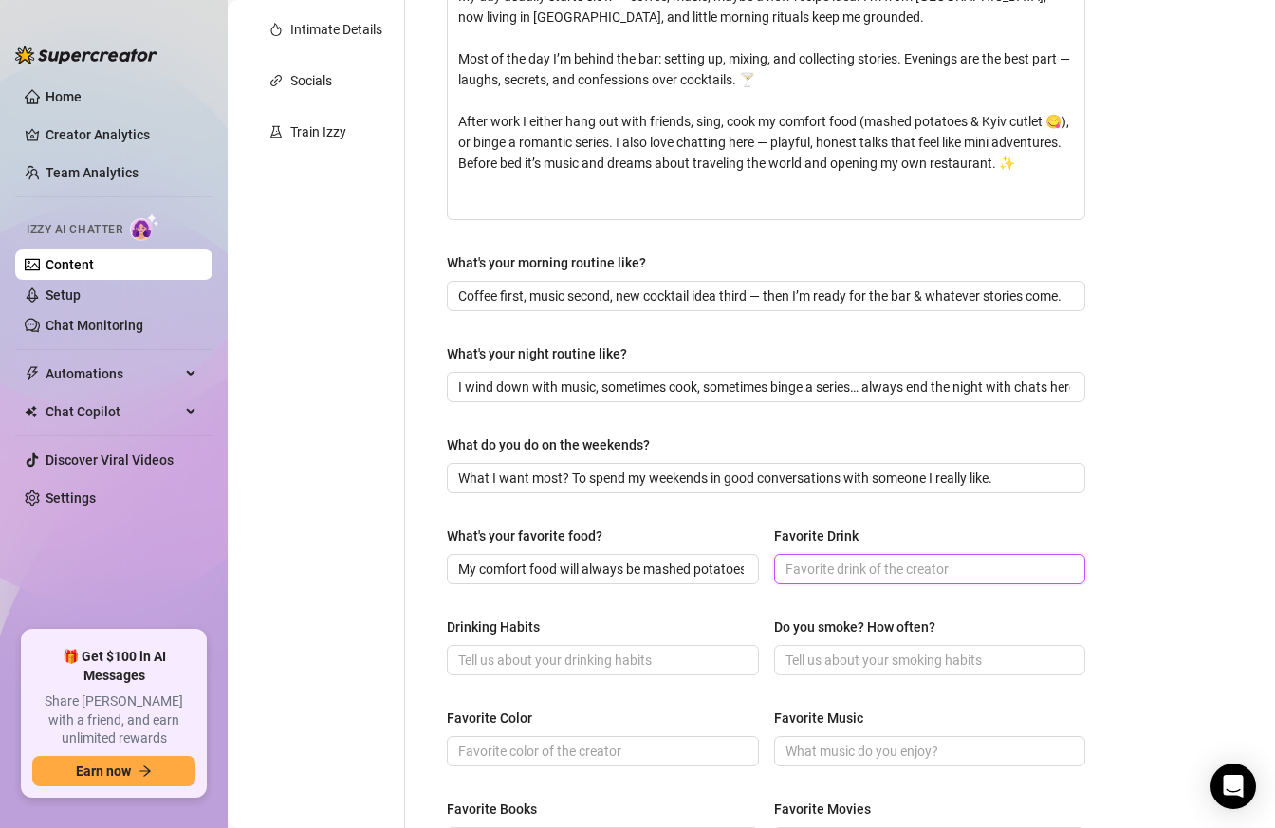
paste input "My favorite drink is simple — fresh orange juice."
type input "My favorite drink is simple — fresh orange juice."
drag, startPoint x: 553, startPoint y: 625, endPoint x: 449, endPoint y: 629, distance: 104.4
click at [449, 629] on div "Drinking Habits" at bounding box center [603, 630] width 312 height 28
copy div "Drinking Habits"
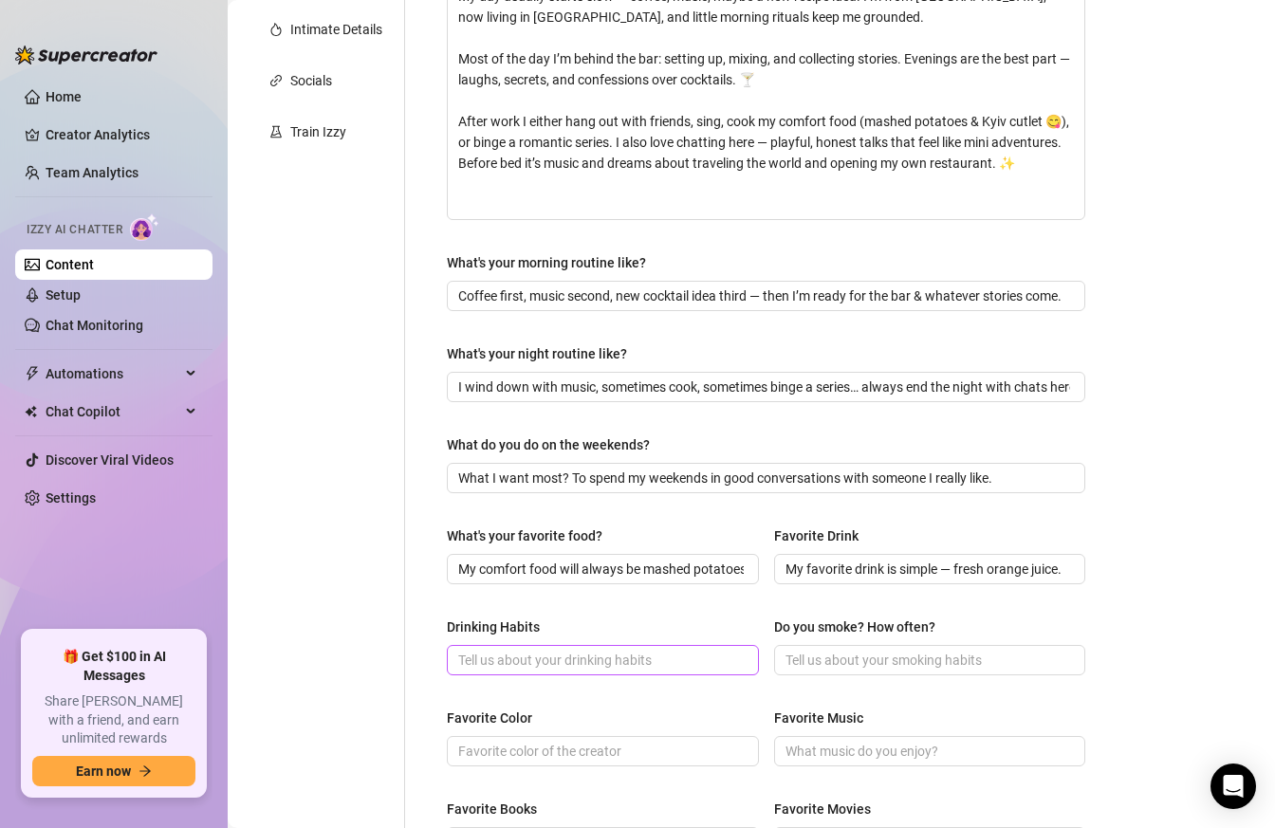
click at [593, 646] on span at bounding box center [603, 660] width 312 height 30
paste input "As a bartender, I taste a lot — let’s just say I “sample responsibly.” But I’ll…"
type input "As a bartender, I taste a lot — let’s just say I “sample responsibly.” But I’ll…"
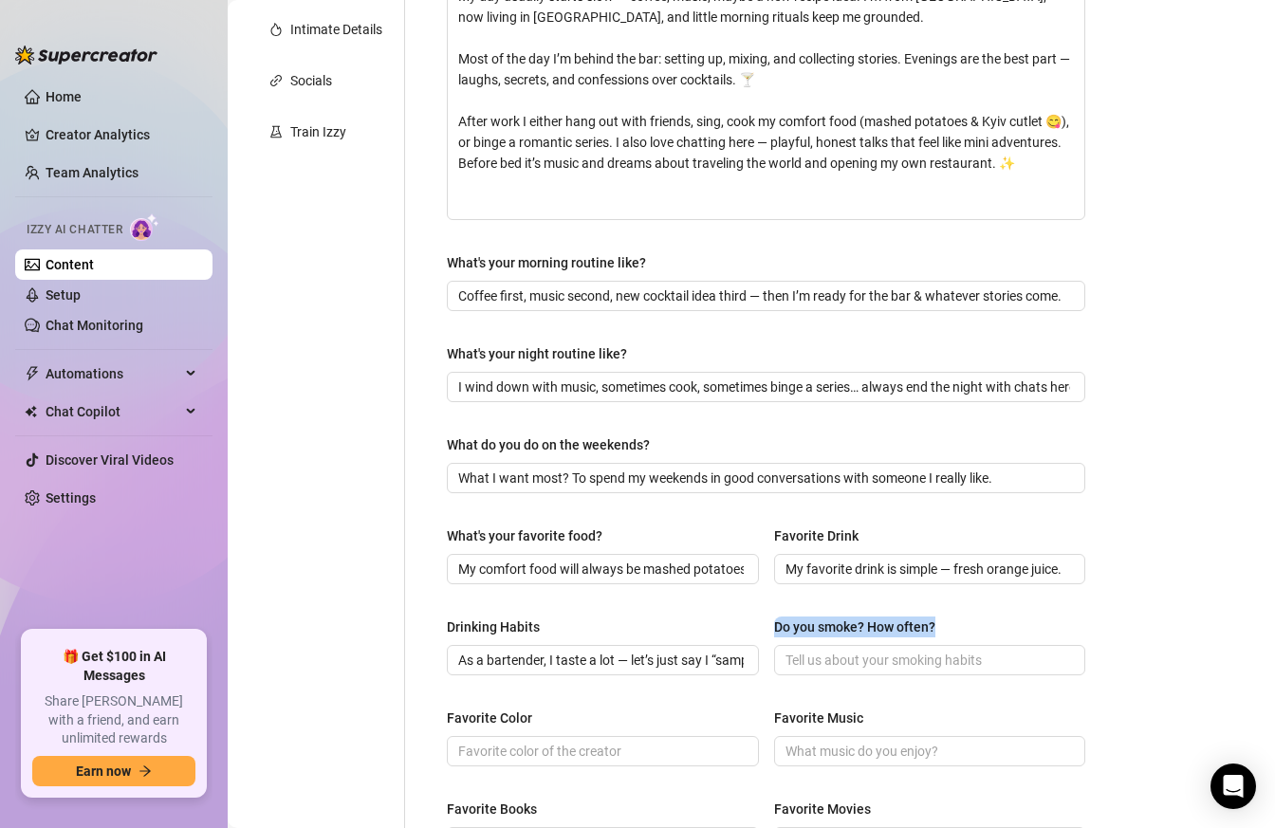
drag, startPoint x: 954, startPoint y: 618, endPoint x: 776, endPoint y: 622, distance: 178.3
click at [775, 622] on div "Do you smoke? How often?" at bounding box center [930, 630] width 312 height 28
click at [823, 664] on input "Do you smoke? How often?" at bounding box center [927, 660] width 285 height 21
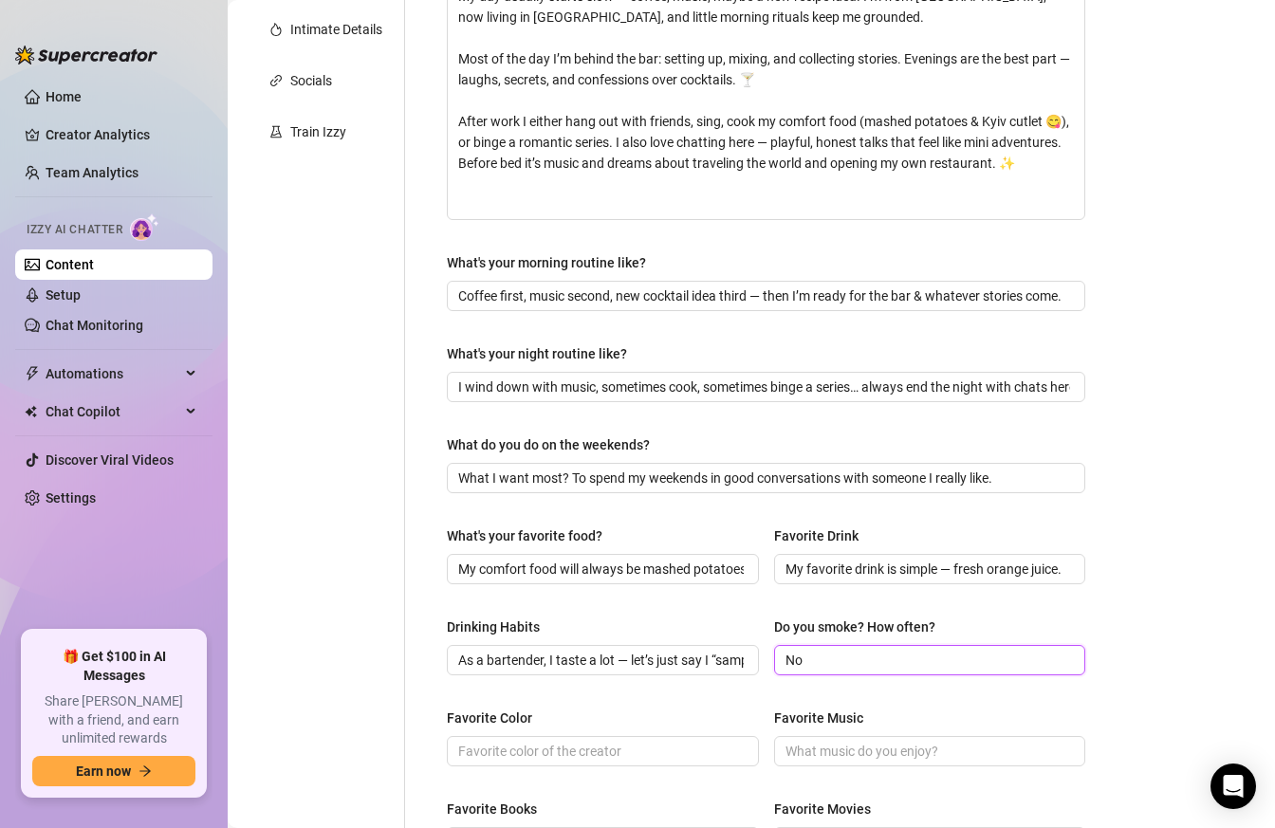
type input "No"
drag, startPoint x: 536, startPoint y: 714, endPoint x: 446, endPoint y: 716, distance: 90.1
click at [446, 717] on div "What are your hobbies and interests? What do you enjoy about them? Required I s…" at bounding box center [766, 457] width 676 height 1404
click at [594, 744] on input "Favorite Color" at bounding box center [600, 751] width 285 height 21
paste input "I love soft pastel shades, especially blue — it reminds me of the sky, freedom,…"
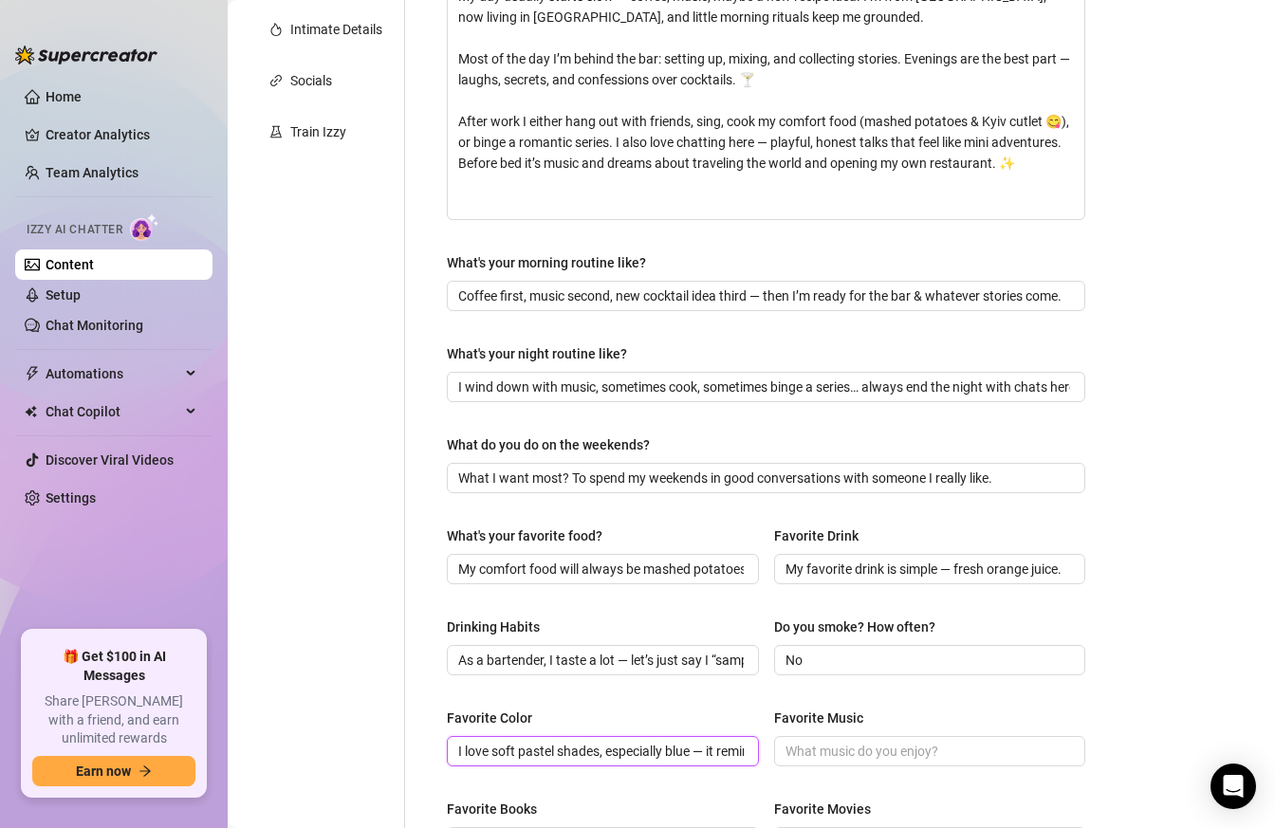
scroll to position [0, 318]
type input "I love soft pastel shades, especially blue — it reminds me of the sky, freedom,…"
drag, startPoint x: 878, startPoint y: 714, endPoint x: 774, endPoint y: 714, distance: 104.3
click at [774, 714] on div "Favorite Music" at bounding box center [930, 721] width 312 height 28
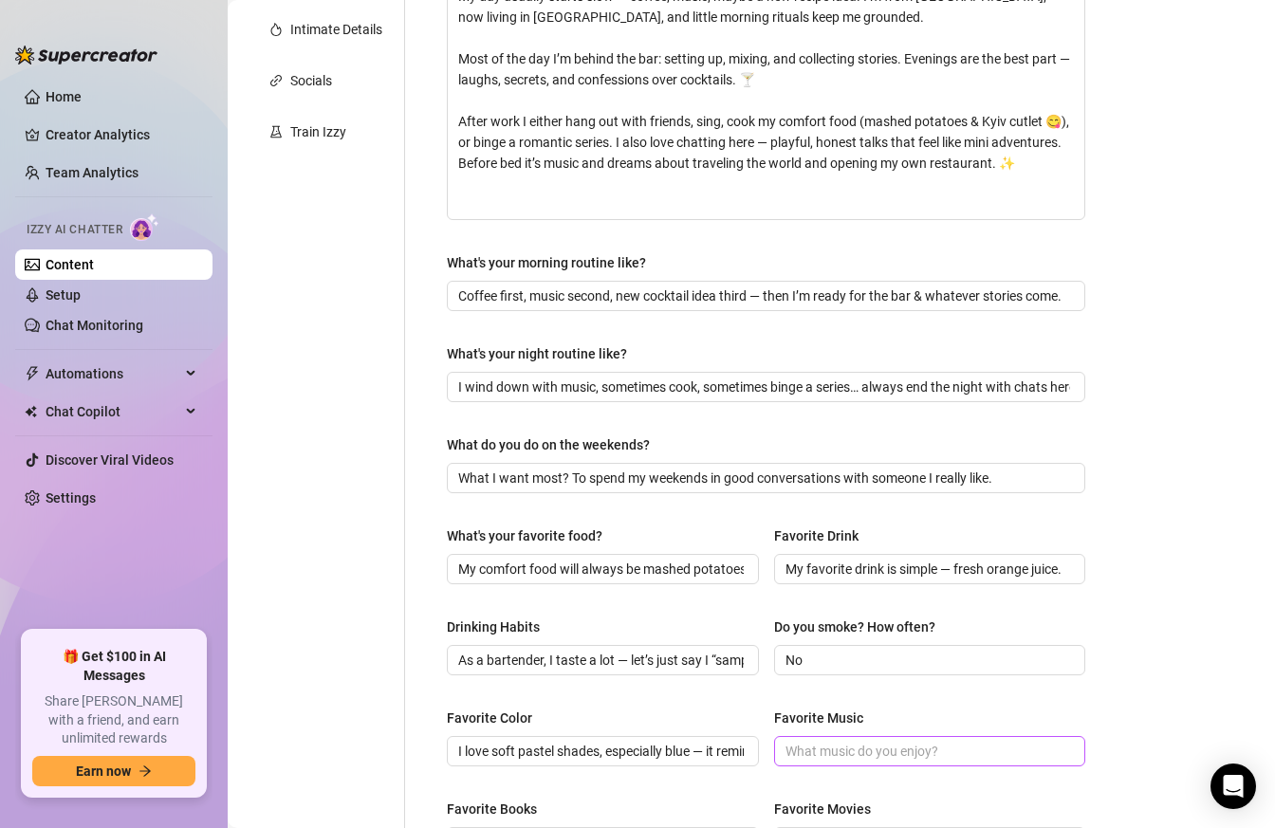
click at [862, 762] on span at bounding box center [930, 751] width 312 height 30
paste input "I’m a total music lover — I listen to everything, from romantic songs to dance …"
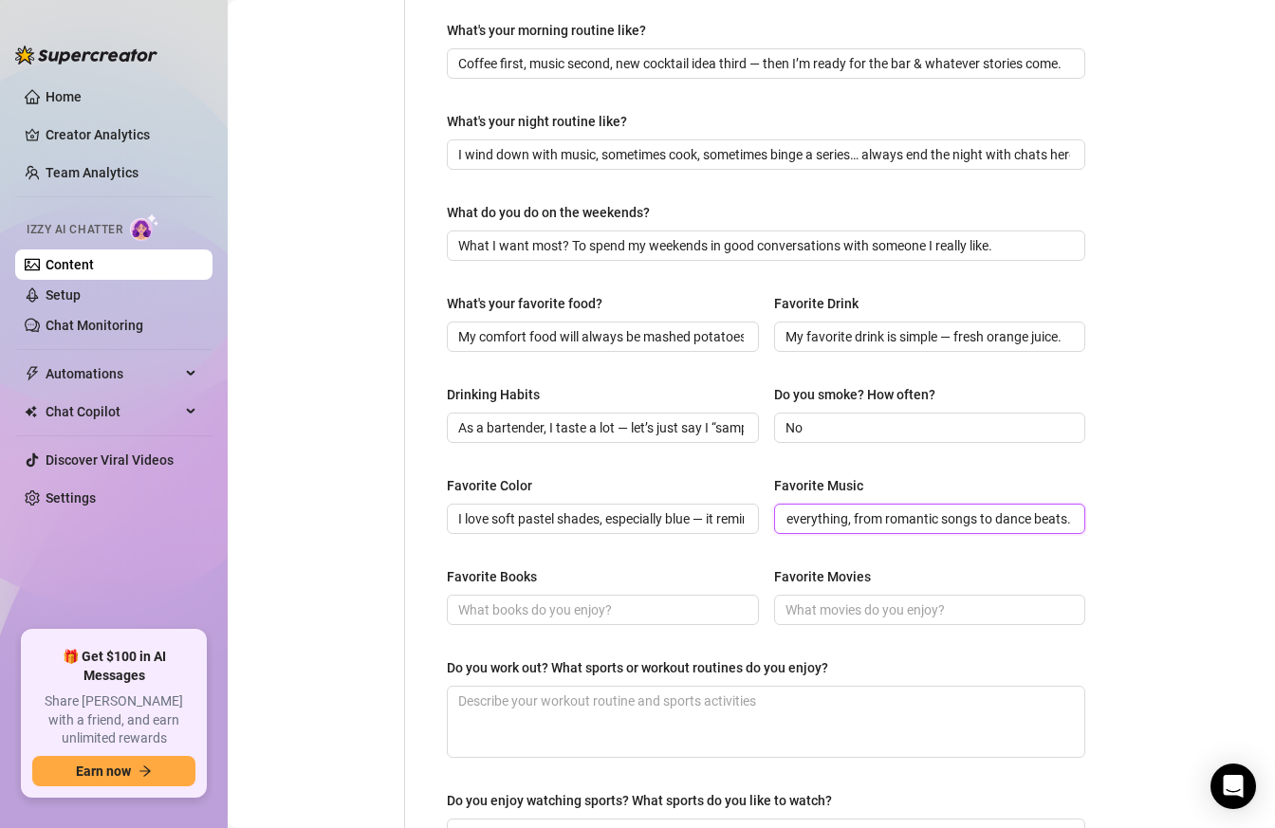
scroll to position [664, 0]
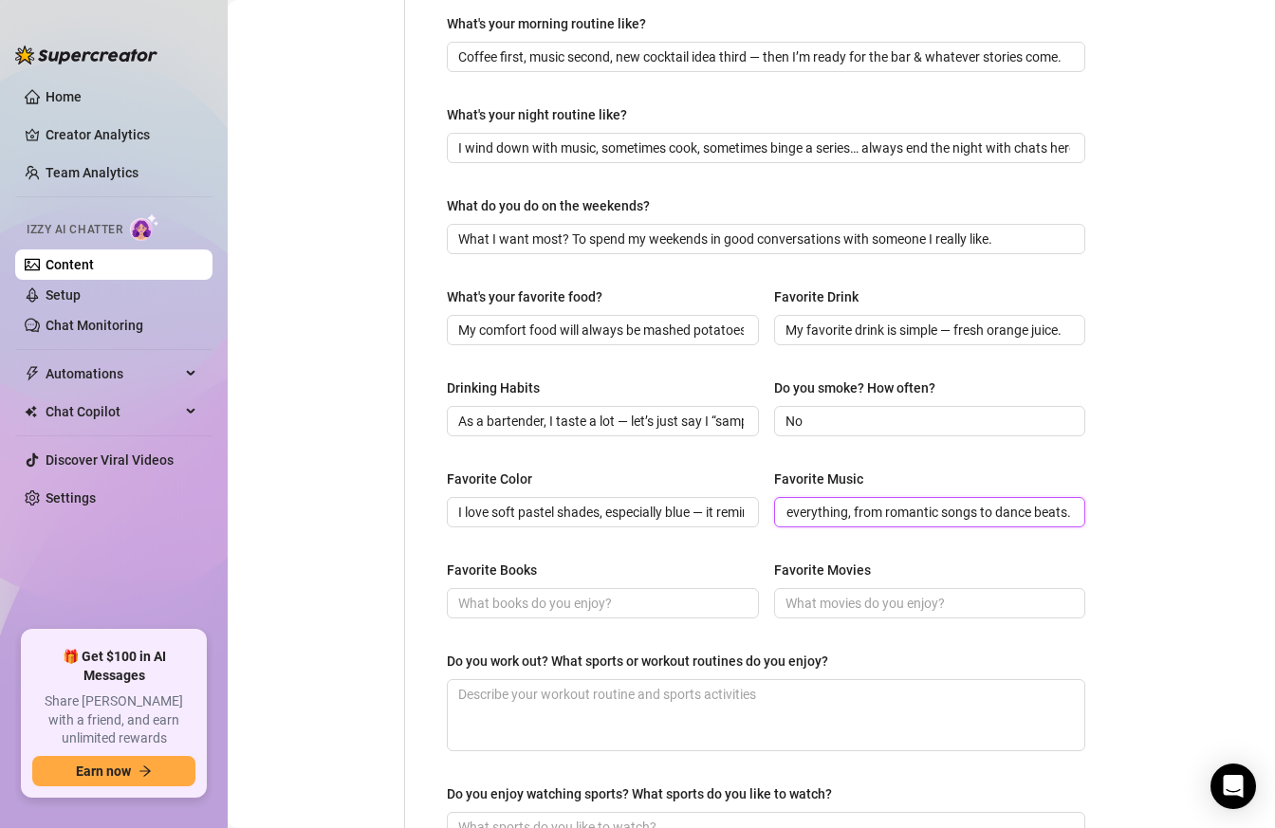
type input "I’m a total music lover — I listen to everything, from romantic songs to dance …"
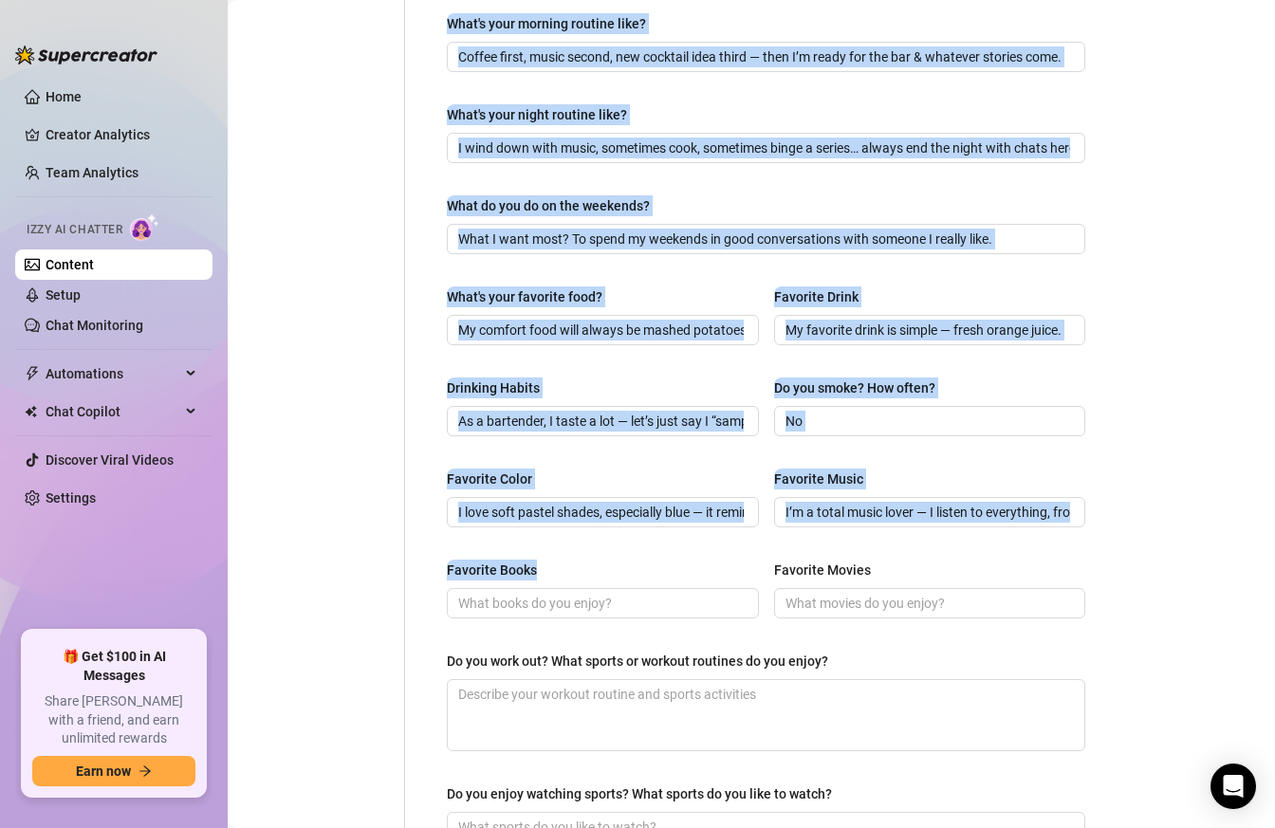
drag, startPoint x: 550, startPoint y: 565, endPoint x: 387, endPoint y: 565, distance: 163.1
click at [387, 565] on div "Personal Info Chatting Lifestyle Physique Content Intimate Details Socials Trai…" at bounding box center [675, 218] width 857 height 1404
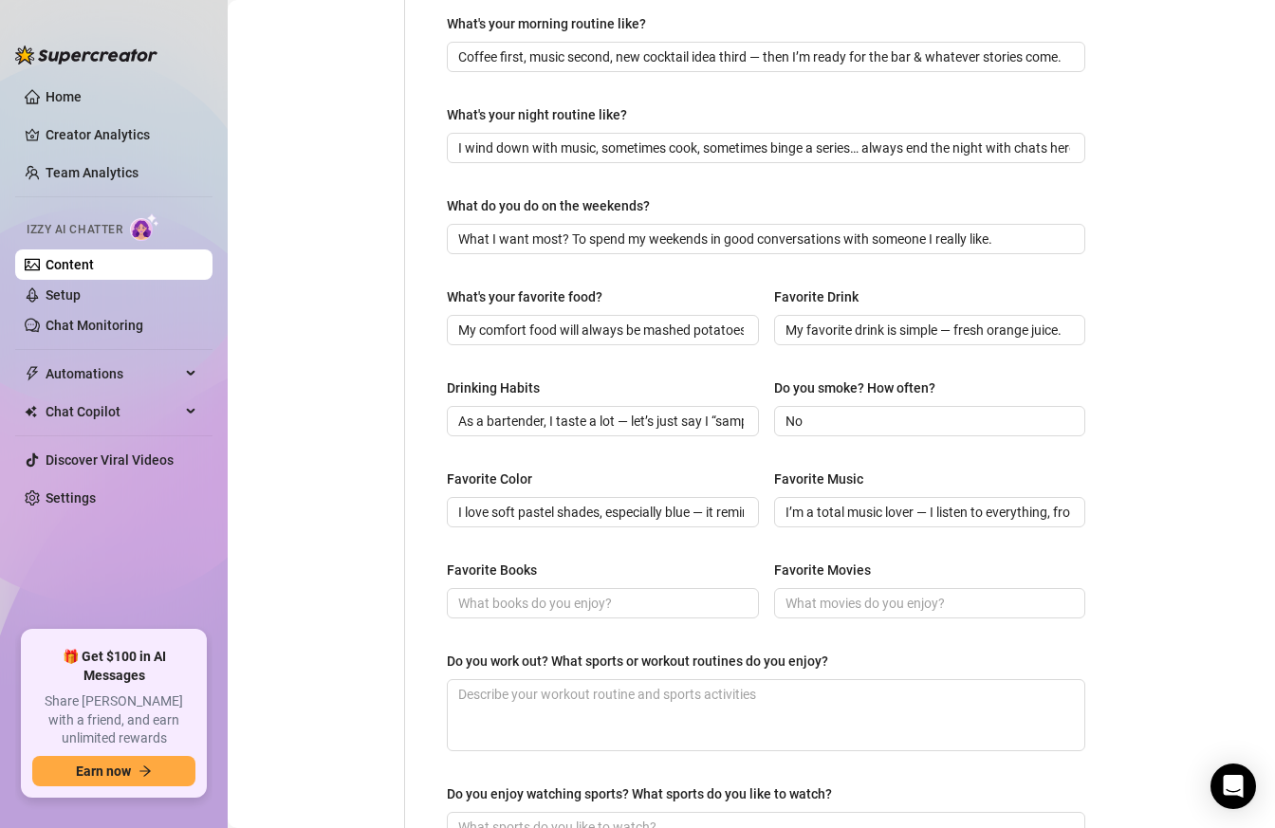
click at [509, 560] on div "Favorite Books" at bounding box center [492, 570] width 90 height 21
click at [509, 593] on input "Favorite Books" at bounding box center [600, 603] width 285 height 21
drag, startPoint x: 546, startPoint y: 560, endPoint x: 438, endPoint y: 560, distance: 108.1
click at [438, 560] on div "What are your hobbies and interests? What do you enjoy about them? Required I s…" at bounding box center [766, 218] width 676 height 1404
click at [563, 593] on input "Favorite Books" at bounding box center [600, 603] width 285 height 21
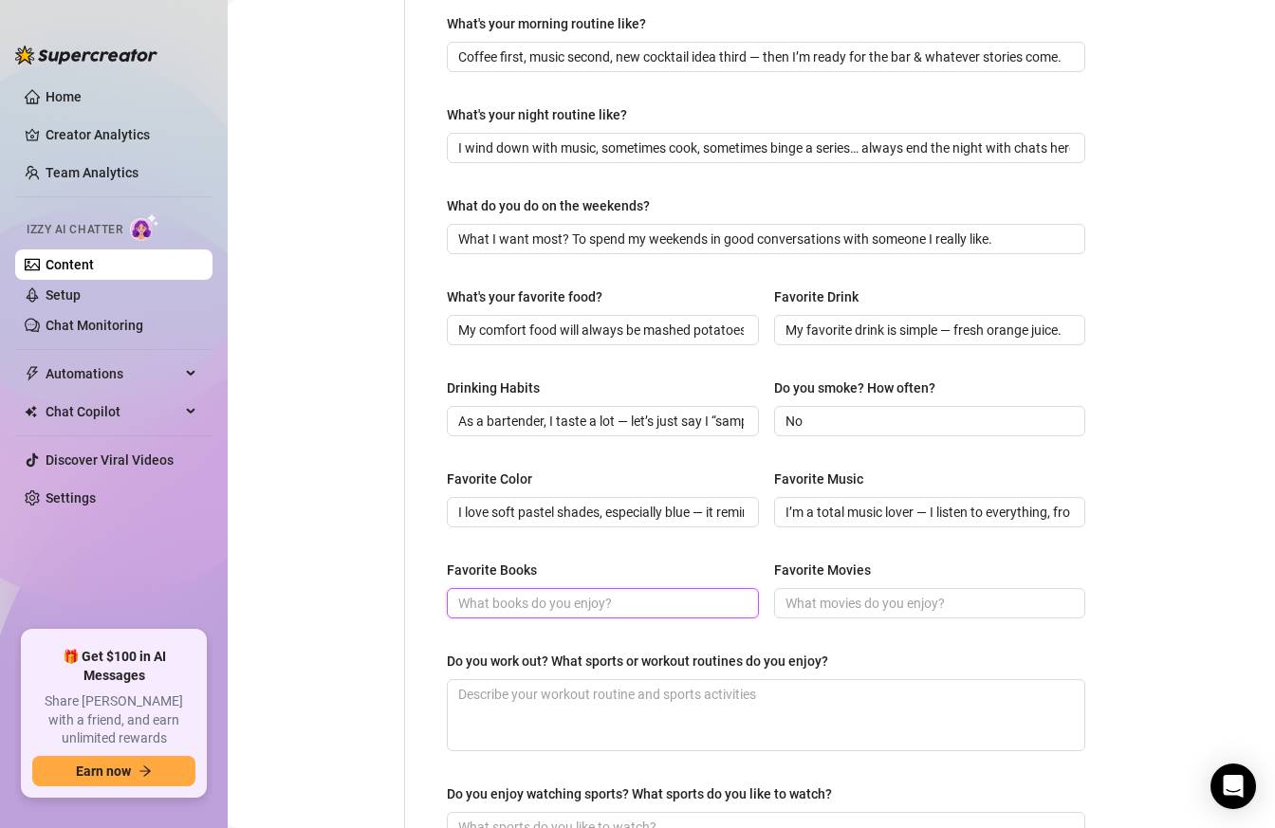
paste input "Romantic books are my favorite. I enjoy stories where feelings are strong, peop…"
type input "Romantic books are my favorite. I enjoy stories where feelings are strong, peop…"
drag, startPoint x: 875, startPoint y: 572, endPoint x: 771, endPoint y: 568, distance: 104.4
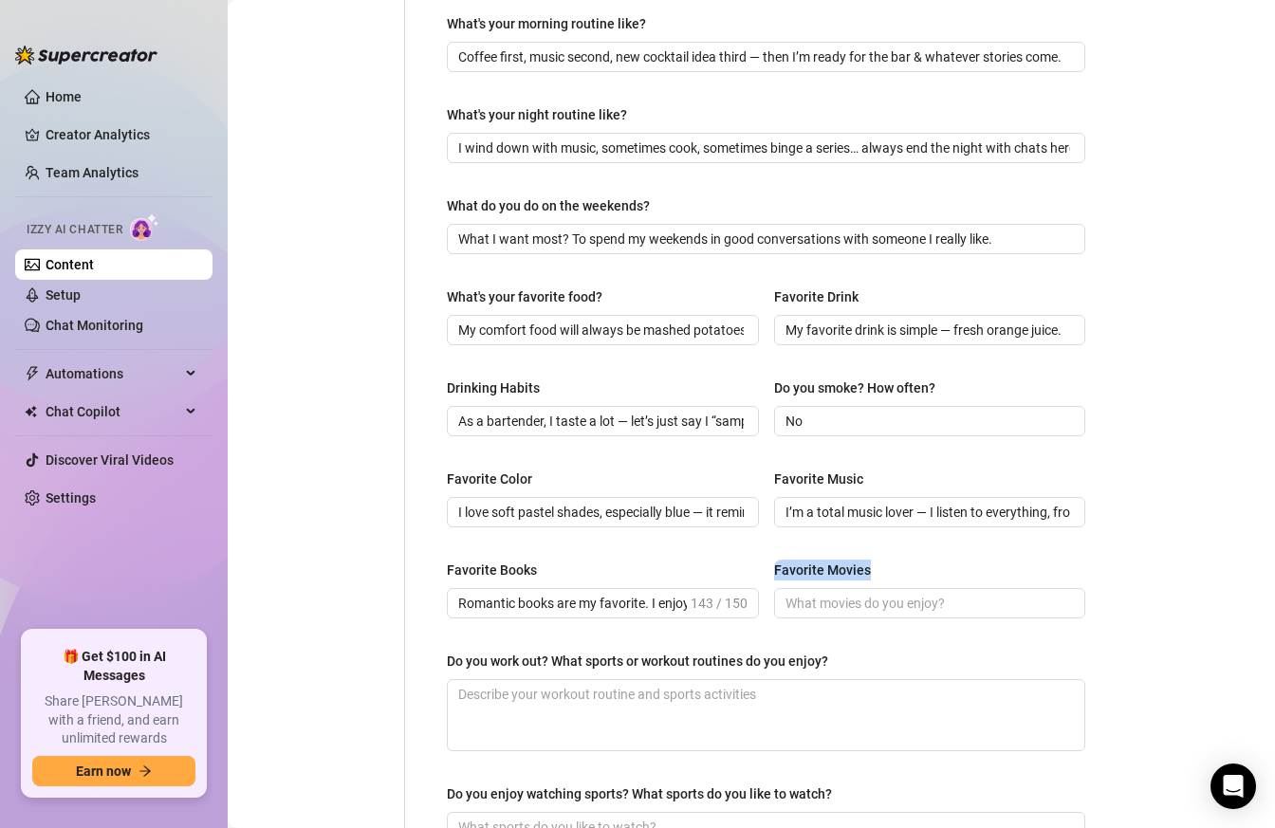
click at [771, 568] on div "Favorite Books Romantic books are my favorite. I enjoy stories where feelings a…" at bounding box center [766, 598] width 638 height 76
click at [964, 600] on input "Favorite Movies" at bounding box center [927, 603] width 285 height 21
paste input "I love romantic movies — the kind that make you smile, cry, and believe in love…"
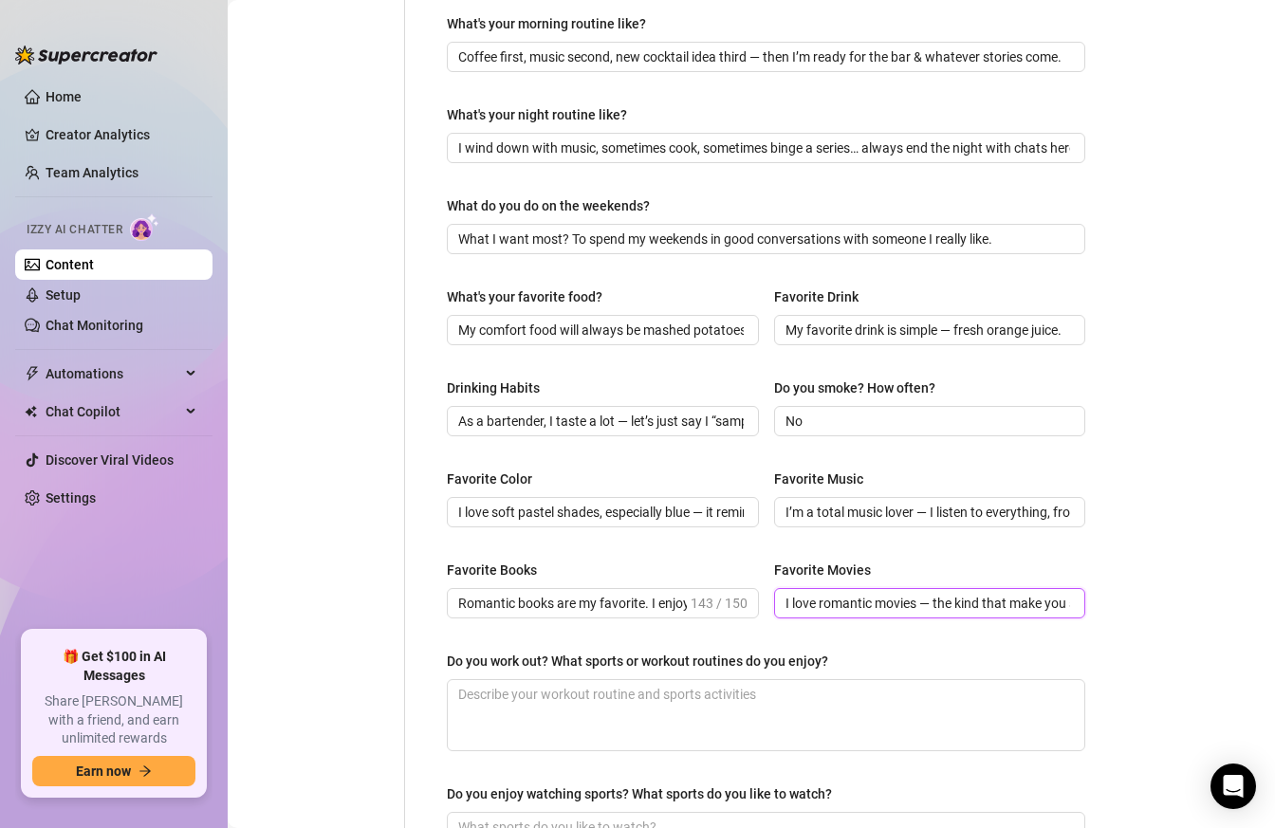
scroll to position [0, 255]
type input "I love romantic movies — the kind that make you smile, cry, and believe in love…"
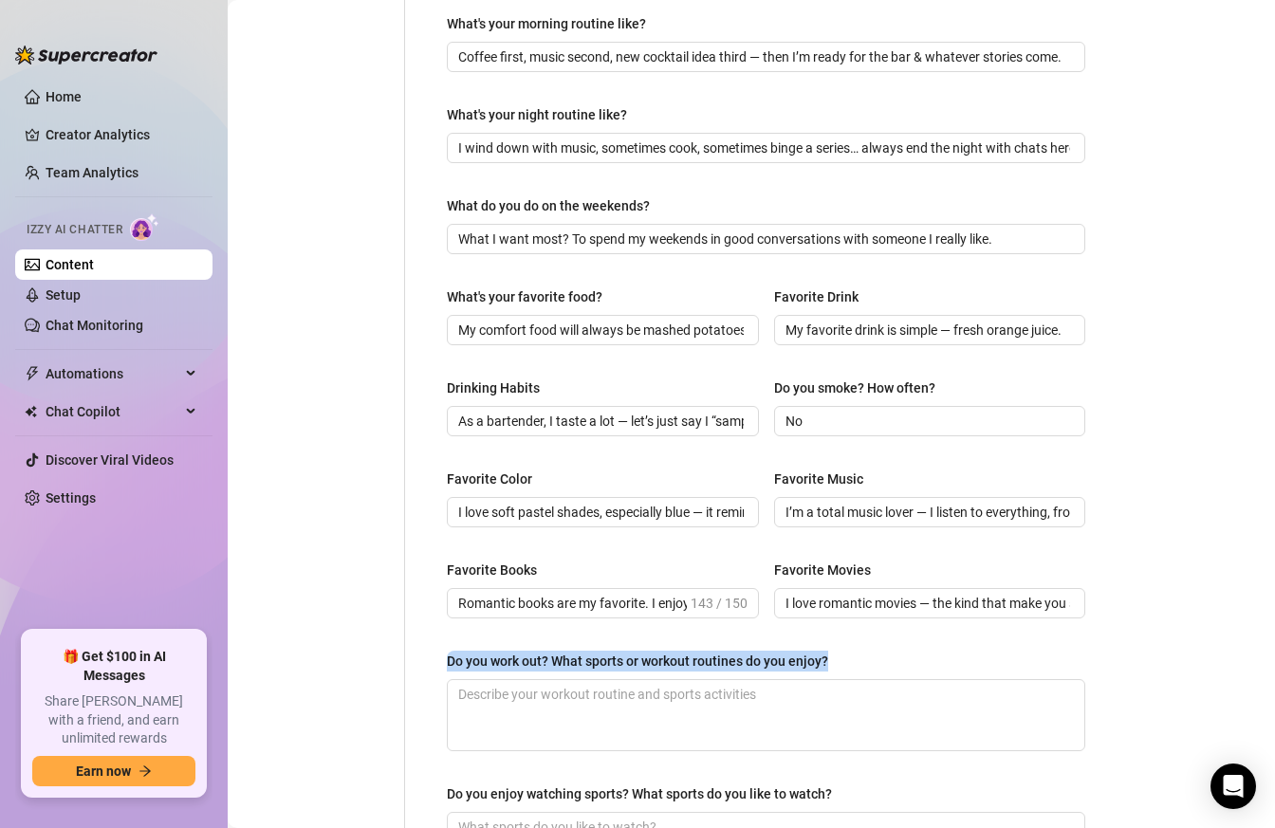
drag, startPoint x: 838, startPoint y: 653, endPoint x: 444, endPoint y: 659, distance: 394.6
click at [444, 659] on div "What are your hobbies and interests? What do you enjoy about them? Required I s…" at bounding box center [766, 218] width 676 height 1404
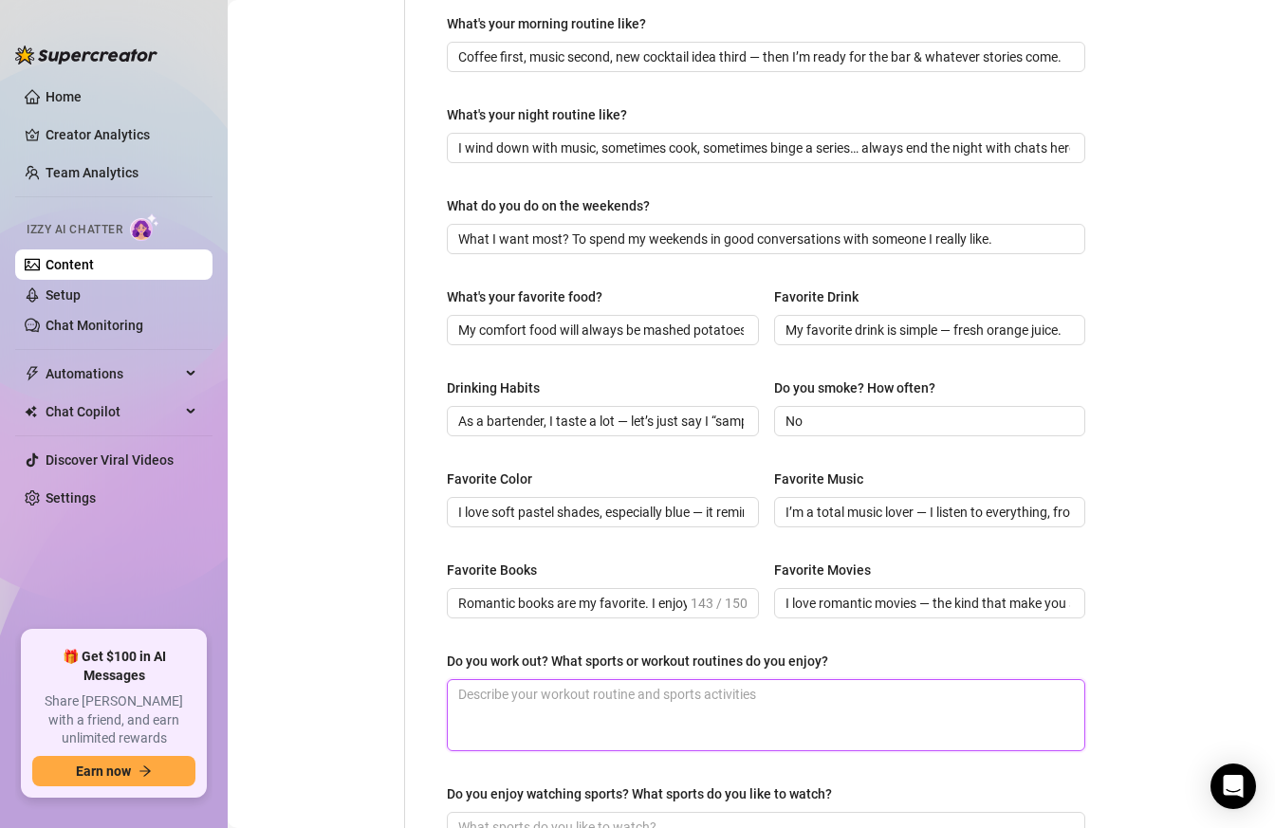
click at [615, 710] on textarea "Do you work out? What sports or workout routines do you enjoy?" at bounding box center [766, 715] width 636 height 70
paste textarea "I don’t live in the gym, but I stay active: dancing, long walks, and little hom…"
type textarea "I don’t live in the gym, but I stay active: dancing, long walks, and little hom…"
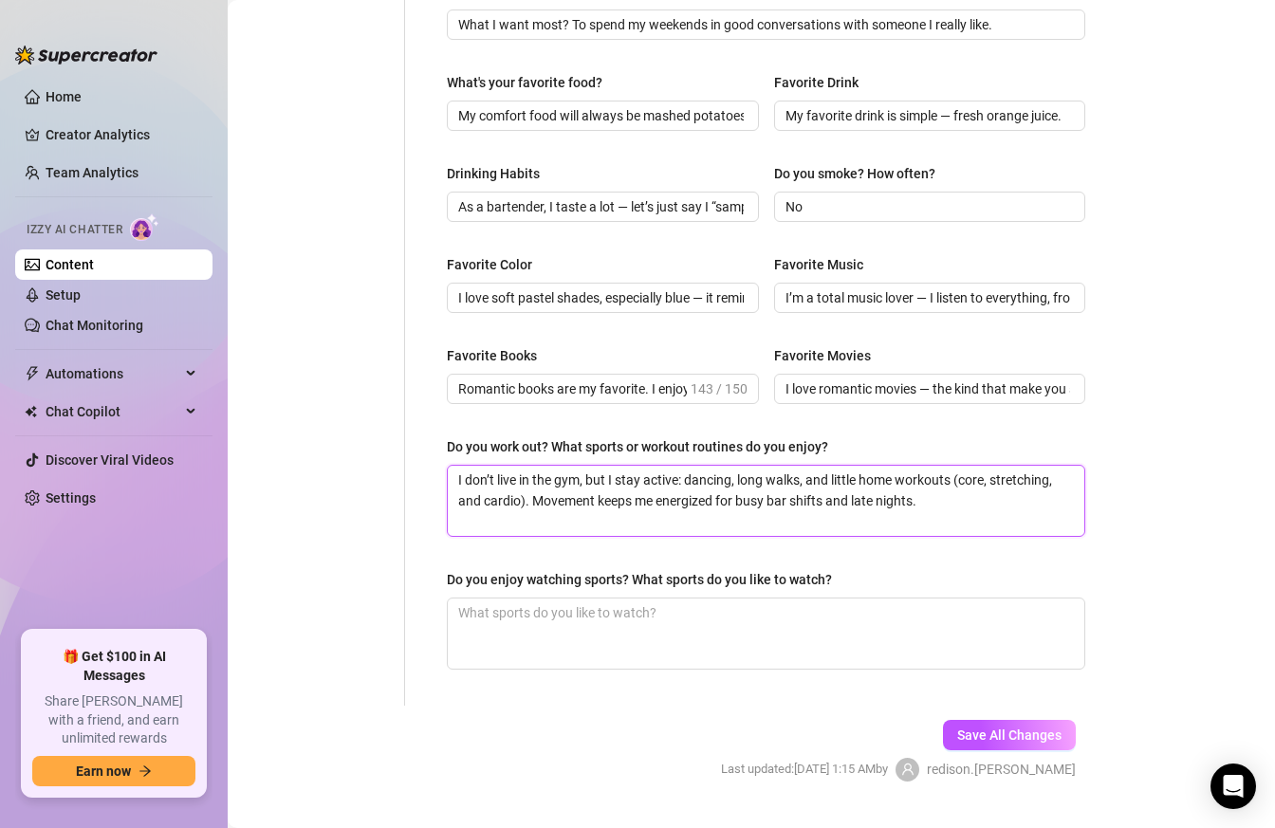
scroll to position [919, 0]
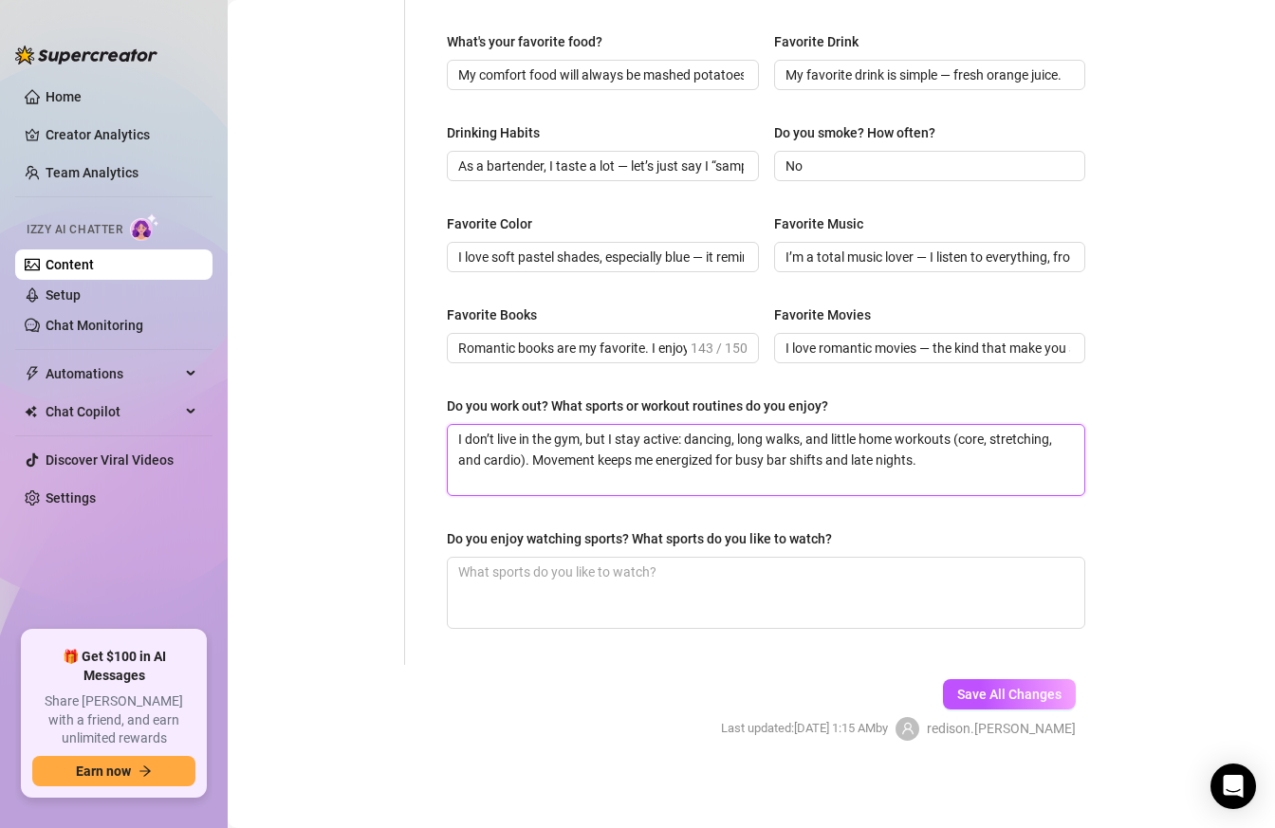
type textarea "I don’t live in the gym, but I stay active: dancing, long walks, and little hom…"
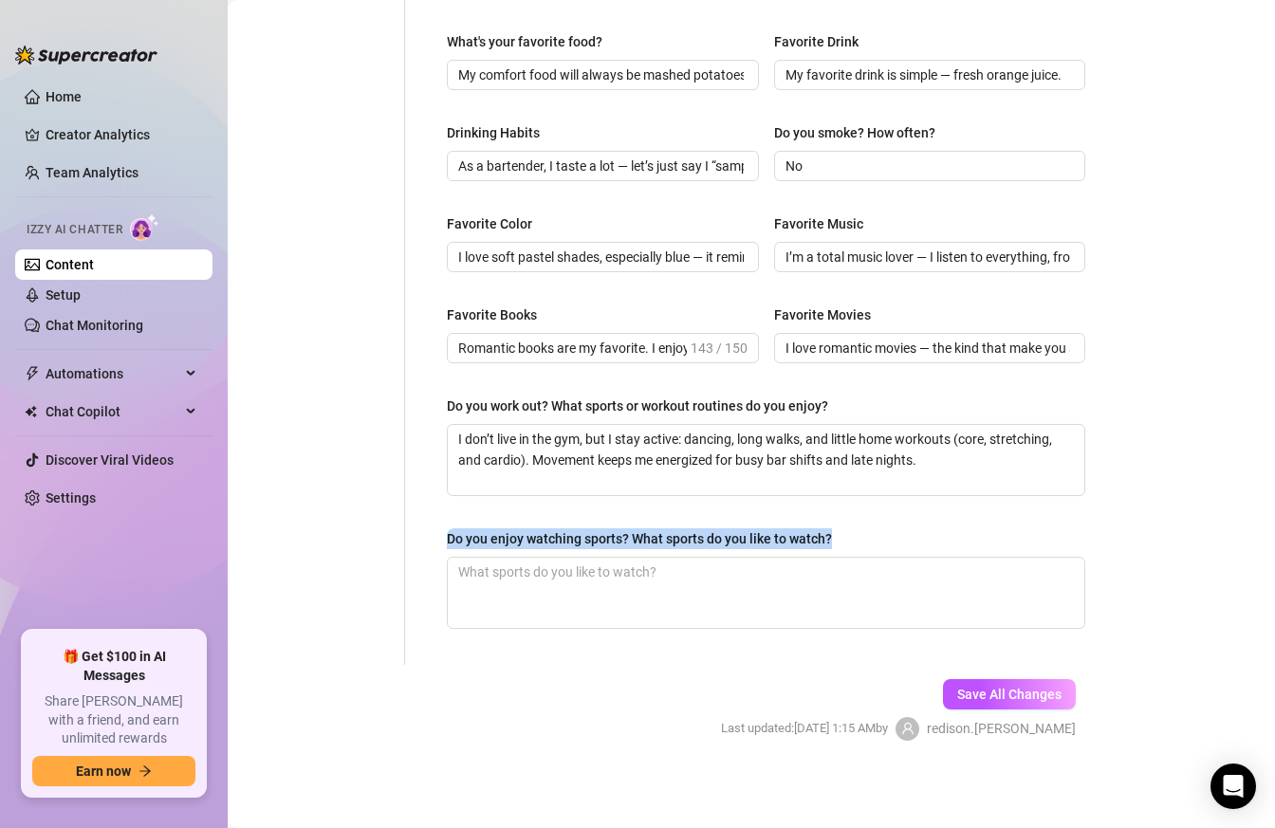
drag, startPoint x: 825, startPoint y: 536, endPoint x: 436, endPoint y: 540, distance: 388.8
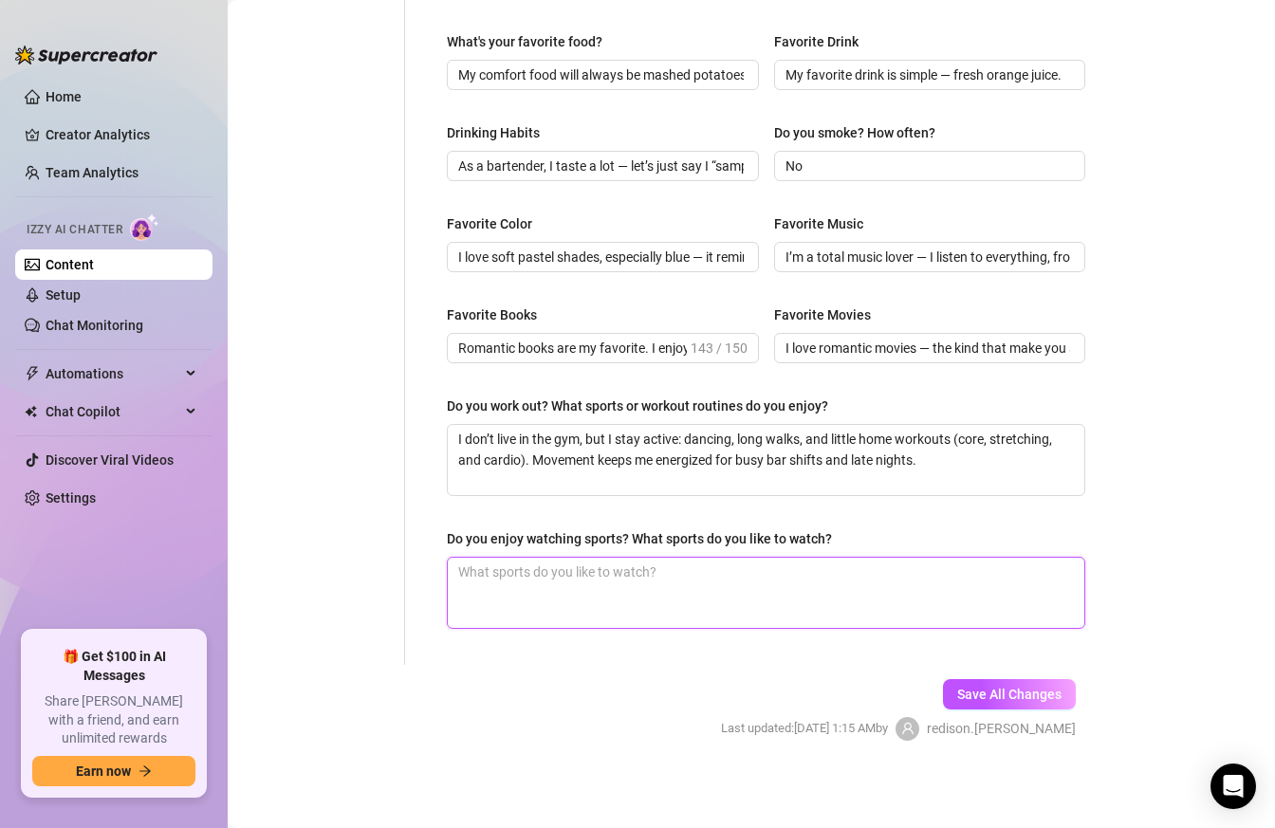
click at [704, 608] on textarea "Do you enjoy watching sports? What sports do you like to watch?" at bounding box center [766, 593] width 636 height 70
paste textarea "I really enjoy watching pool matches — it’s relaxing but also so intense when t…"
type textarea "I really enjoy watching pool matches — it’s relaxing but also so intense when t…"
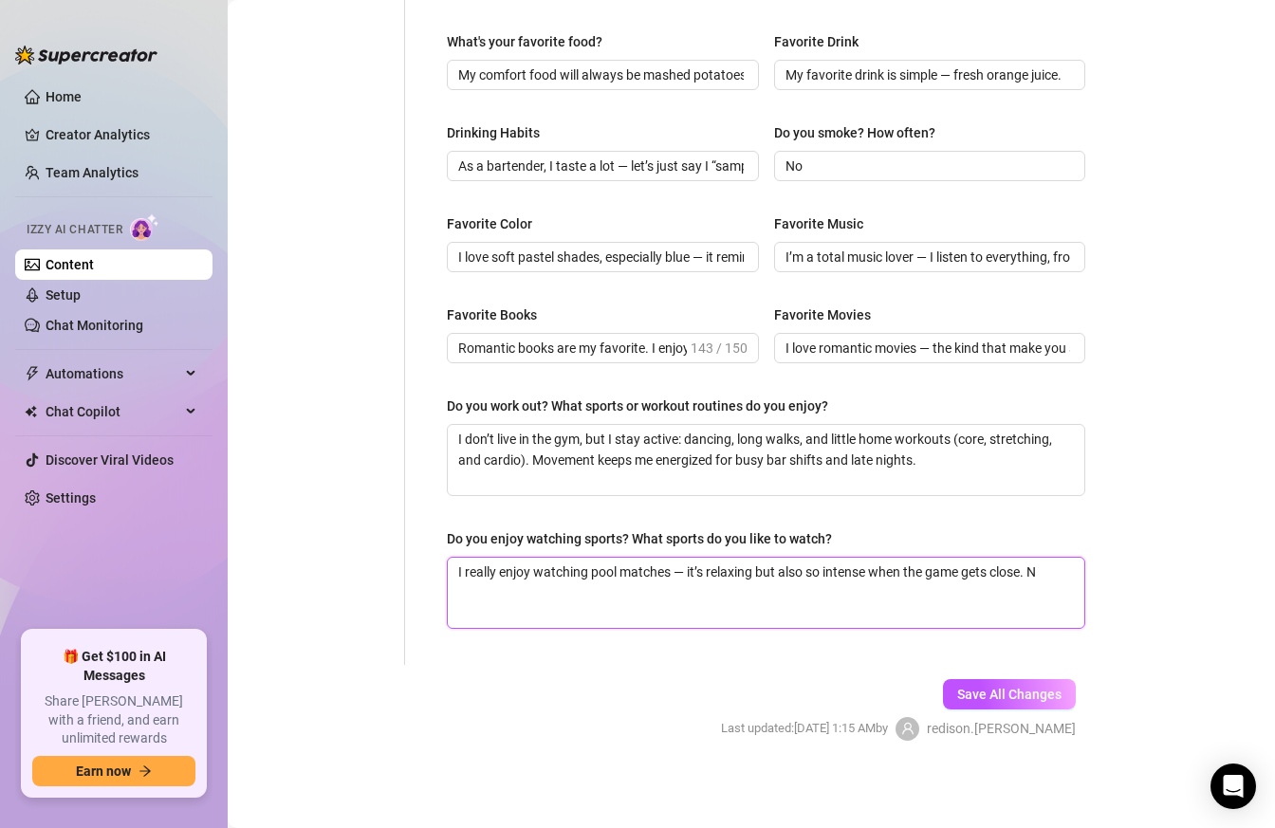
type textarea "I really enjoy watching pool matches — it’s relaxing but also so intense when t…"
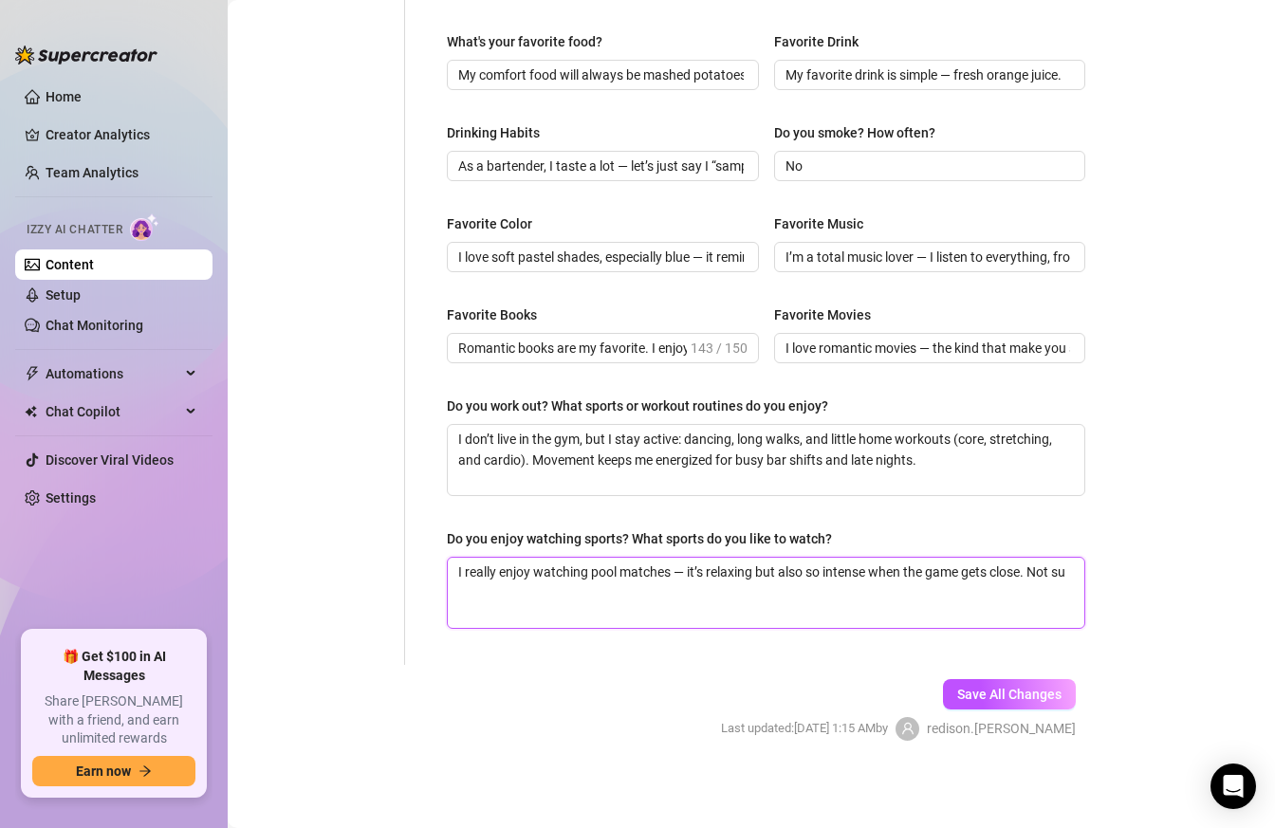
type textarea "I really enjoy watching pool matches — it’s relaxing but also so intense when t…"
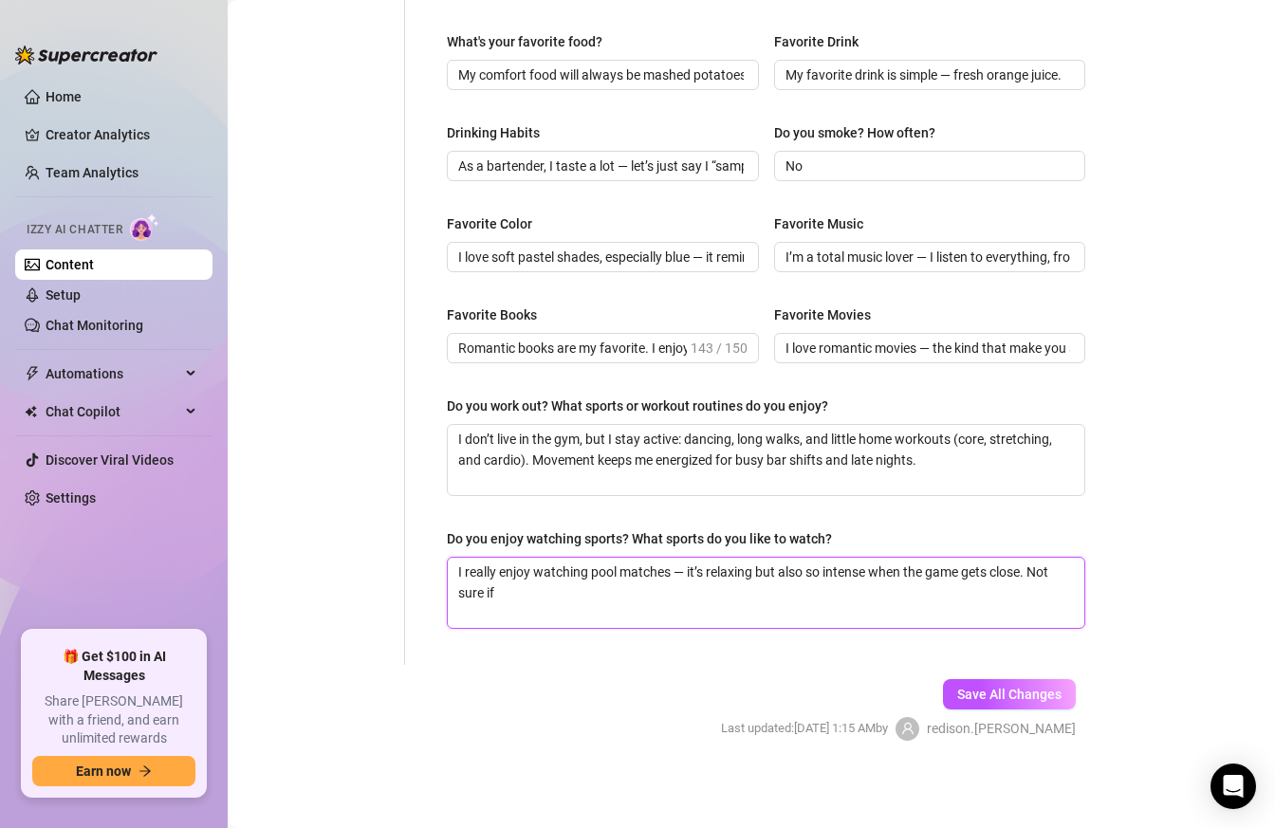
type textarea "I really enjoy watching pool matches — it’s relaxing but also so intense when t…"
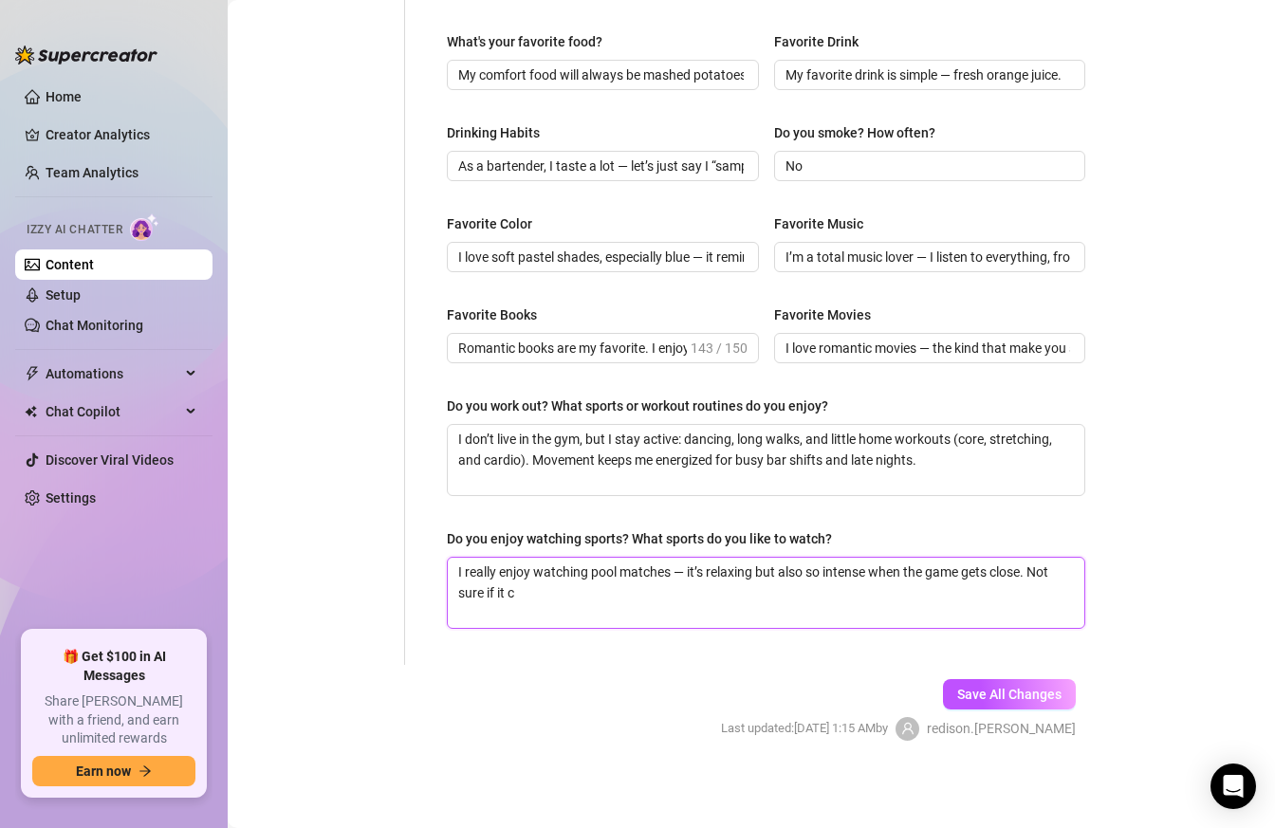
type textarea "I really enjoy watching pool matches — it’s relaxing but also so intense when t…"
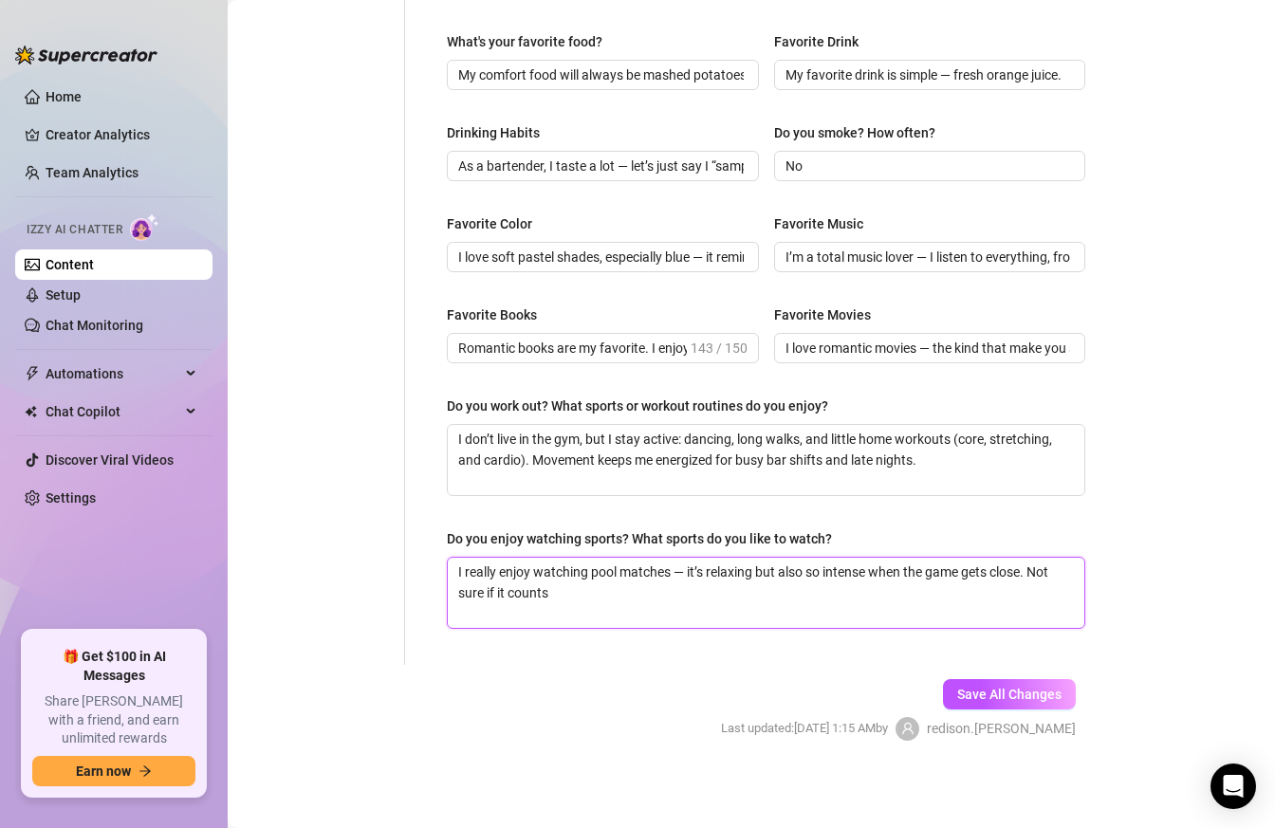
type textarea "I really enjoy watching pool matches — it’s relaxing but also so intense when t…"
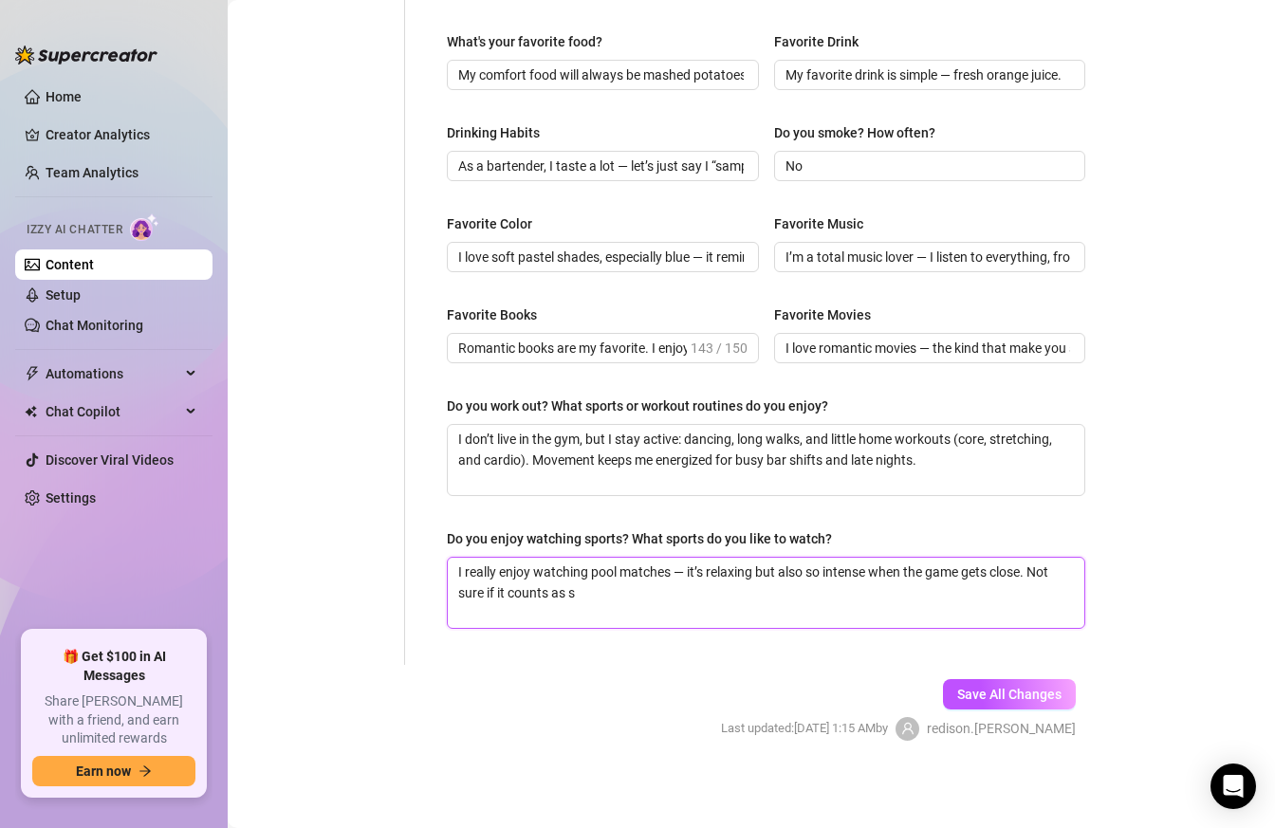
type textarea "I really enjoy watching pool matches — it’s relaxing but also so intense when t…"
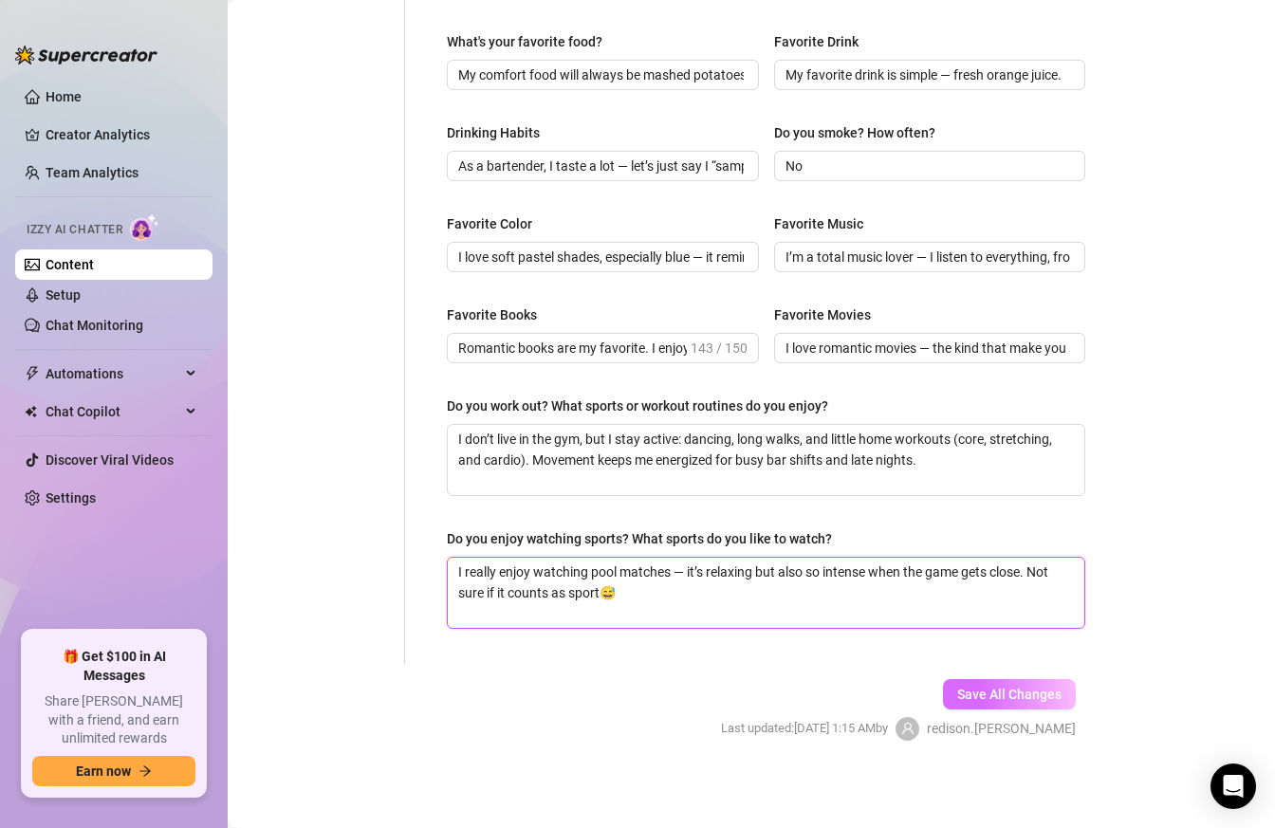
type textarea "I really enjoy watching pool matches — it’s relaxing but also so intense when t…"
click at [1005, 692] on span "Save All Changes" at bounding box center [1009, 694] width 104 height 15
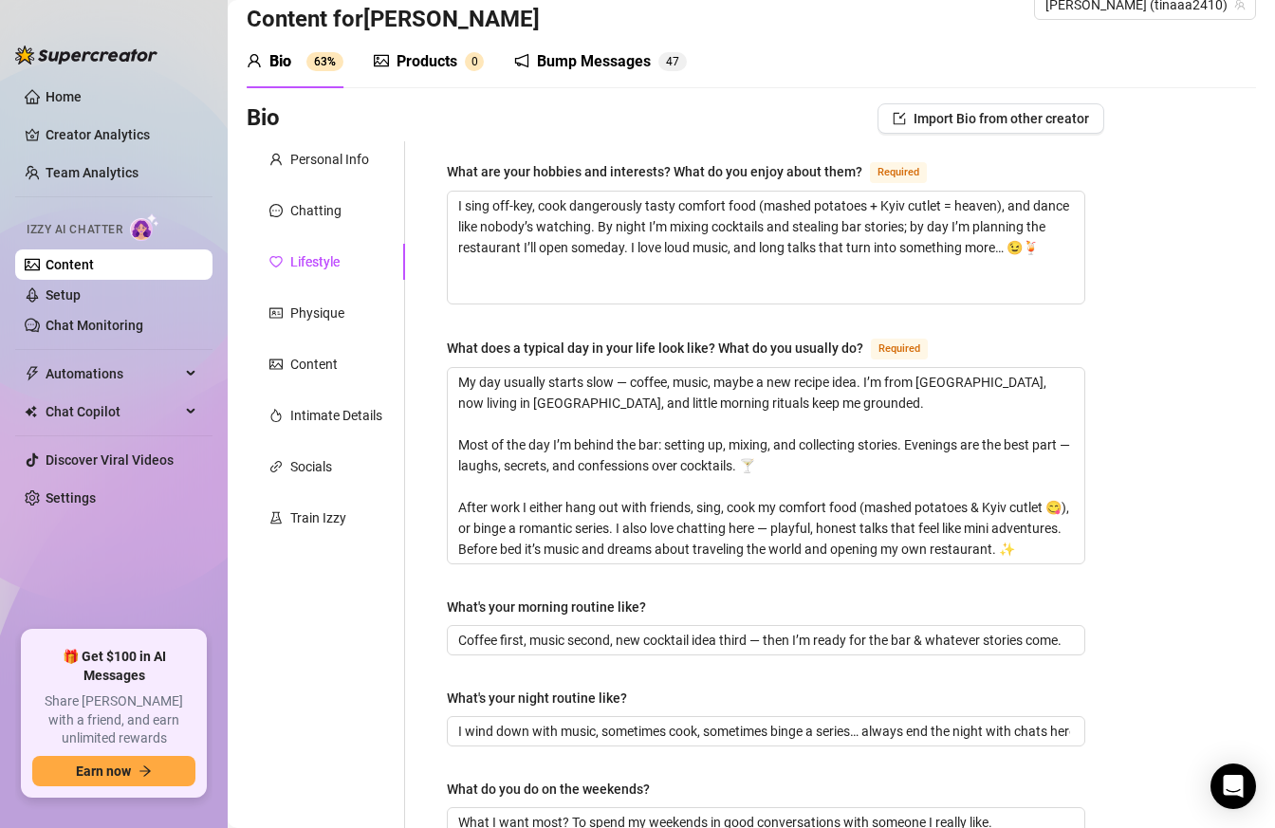
scroll to position [0, 0]
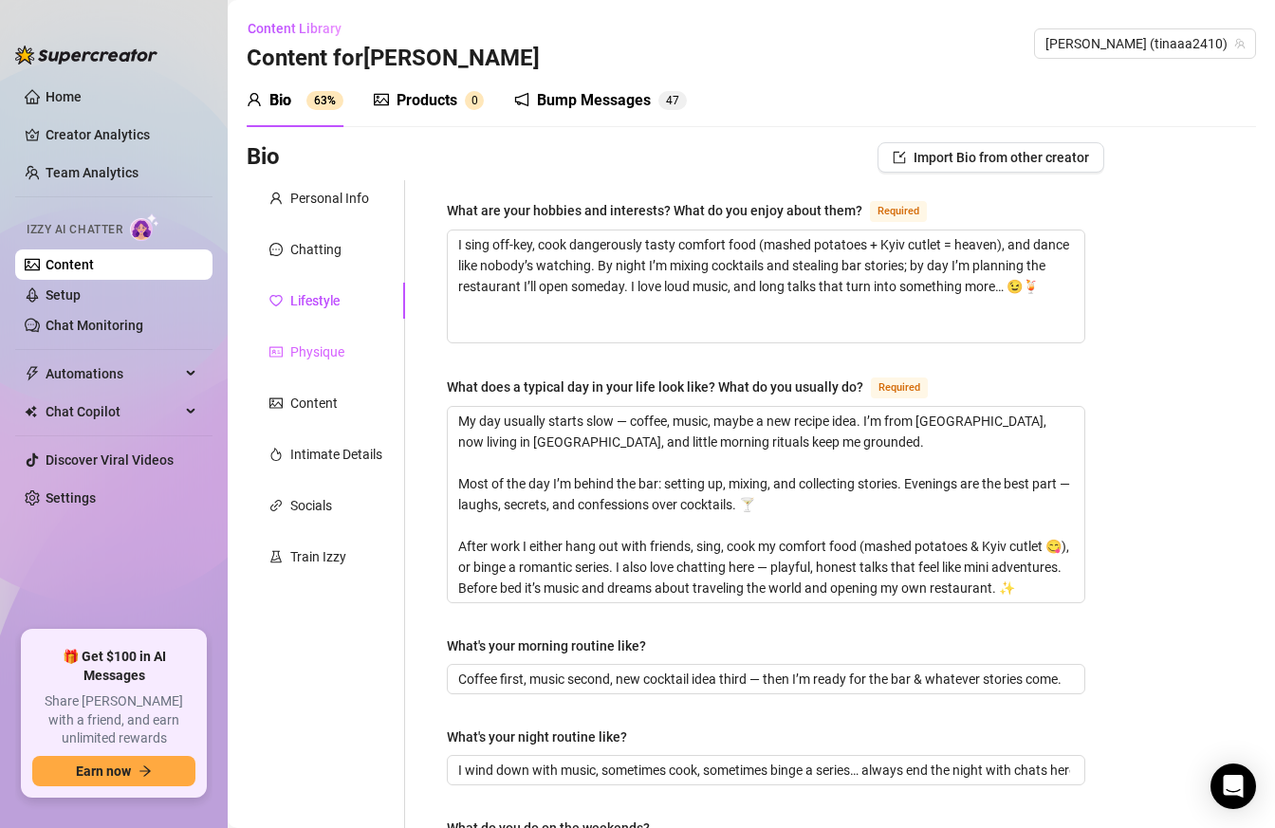
click at [345, 352] on div "Physique" at bounding box center [326, 352] width 158 height 36
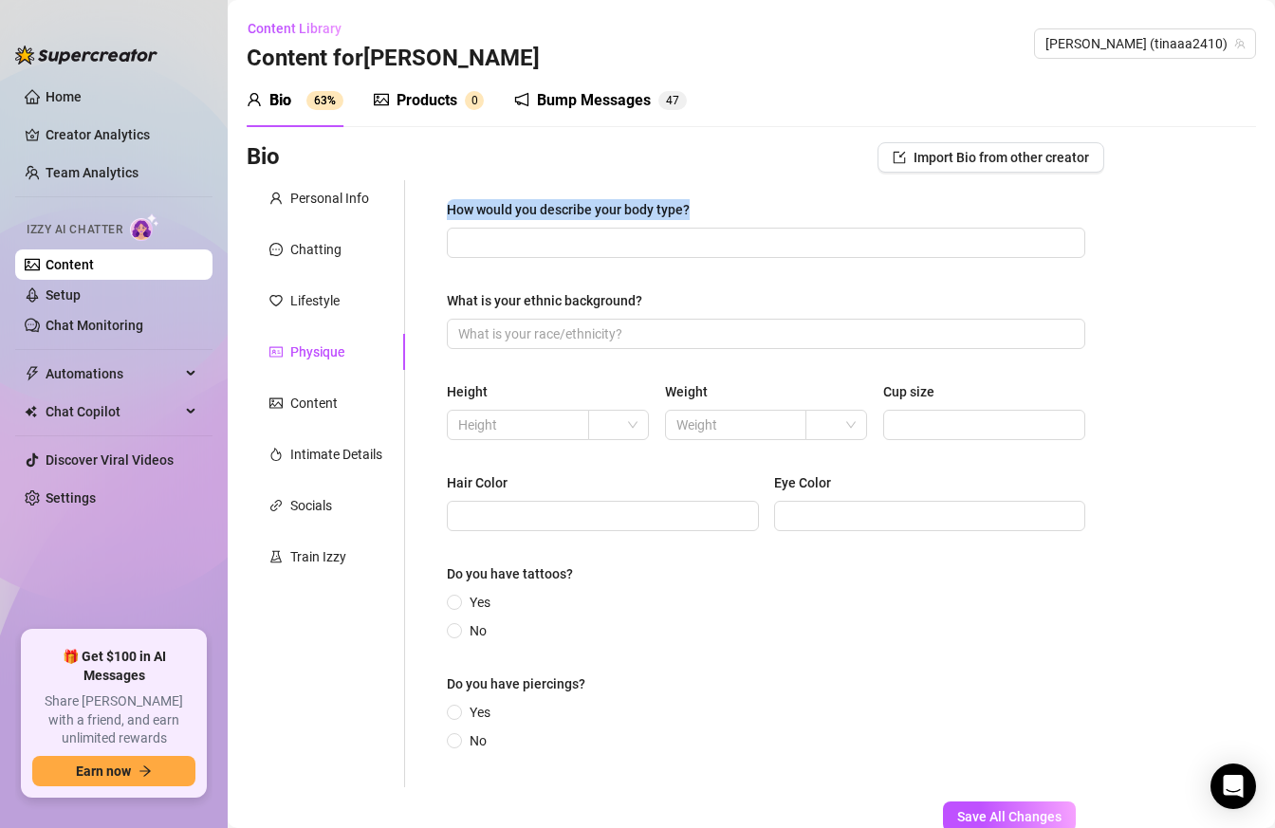
drag, startPoint x: 696, startPoint y: 205, endPoint x: 414, endPoint y: 204, distance: 281.7
click at [413, 204] on div "How would you describe your body type? What is your ethnic background? Height W…" at bounding box center [754, 483] width 699 height 607
click at [824, 256] on span at bounding box center [766, 243] width 638 height 30
click at [780, 234] on input "How would you describe your body type?" at bounding box center [764, 242] width 612 height 21
type input "Sexy😜"
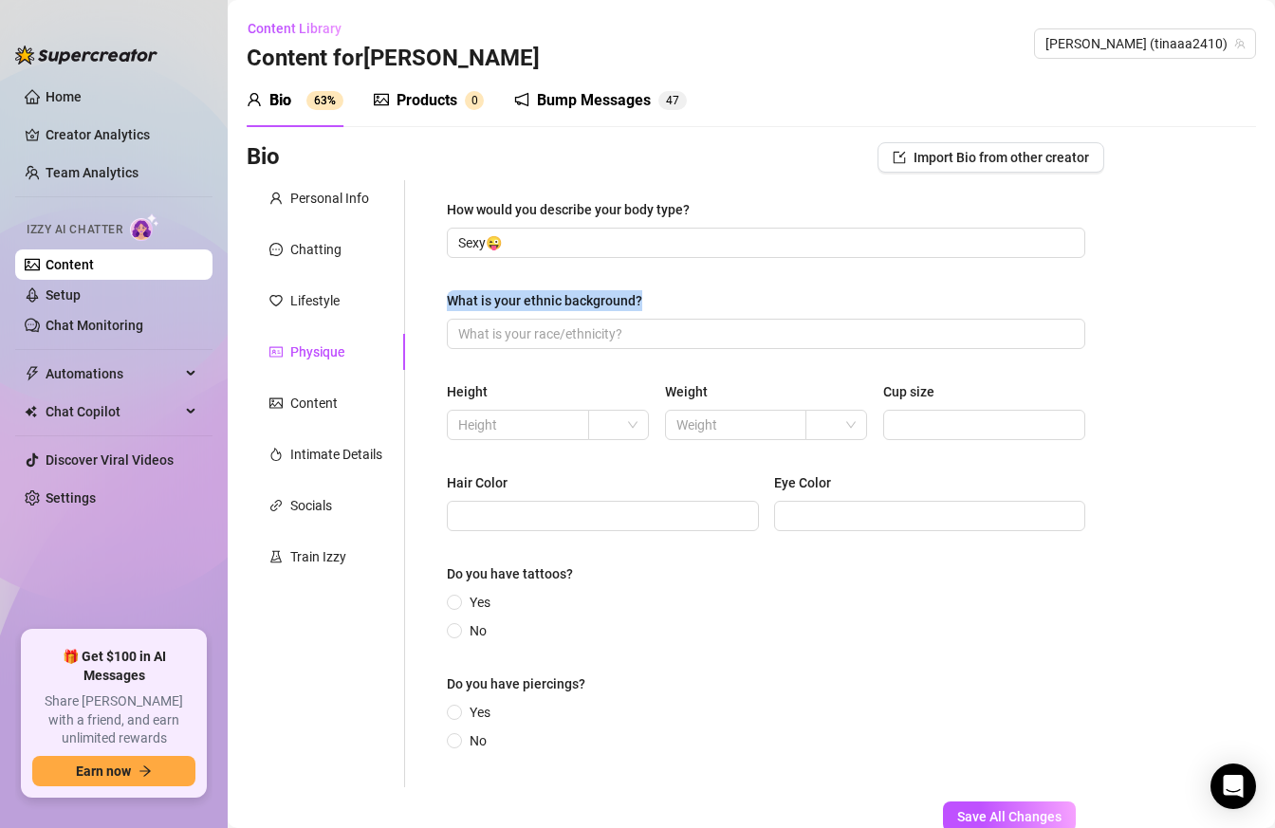
drag, startPoint x: 645, startPoint y: 298, endPoint x: 412, endPoint y: 297, distance: 233.3
click at [412, 297] on div "How would you describe your body type? Sexy😜 What is your ethnic background? He…" at bounding box center [754, 483] width 699 height 607
click at [570, 338] on input "What is your ethnic background?" at bounding box center [764, 333] width 612 height 21
paste input "I’m Ukrainian"
type input "I’m Ukrainian"
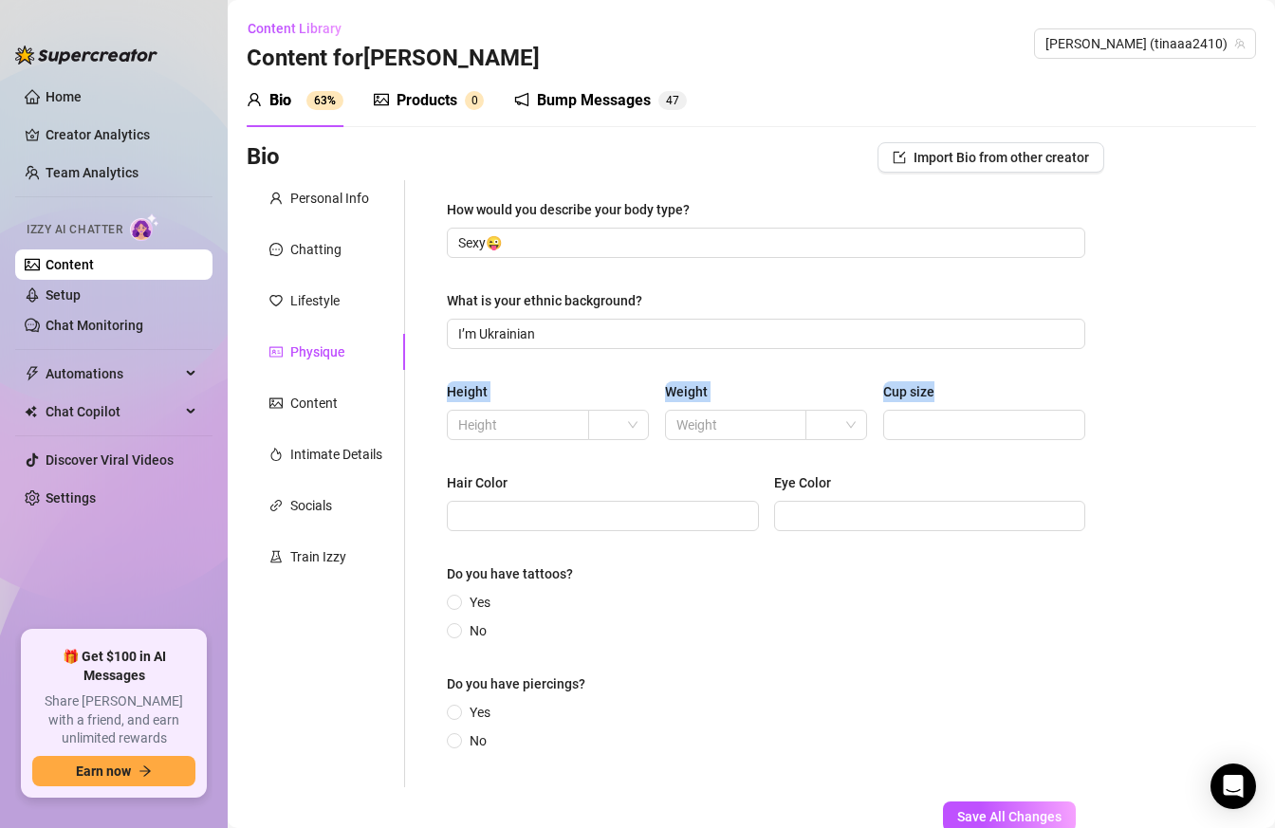
drag, startPoint x: 467, startPoint y: 391, endPoint x: 953, endPoint y: 389, distance: 486.5
click at [953, 389] on div "How would you describe your body type? Sexy😜 What is your ethnic background? I’…" at bounding box center [766, 483] width 676 height 607
click at [543, 420] on input "text" at bounding box center [516, 424] width 116 height 21
type input "168"
click at [759, 421] on input "text" at bounding box center [734, 424] width 116 height 21
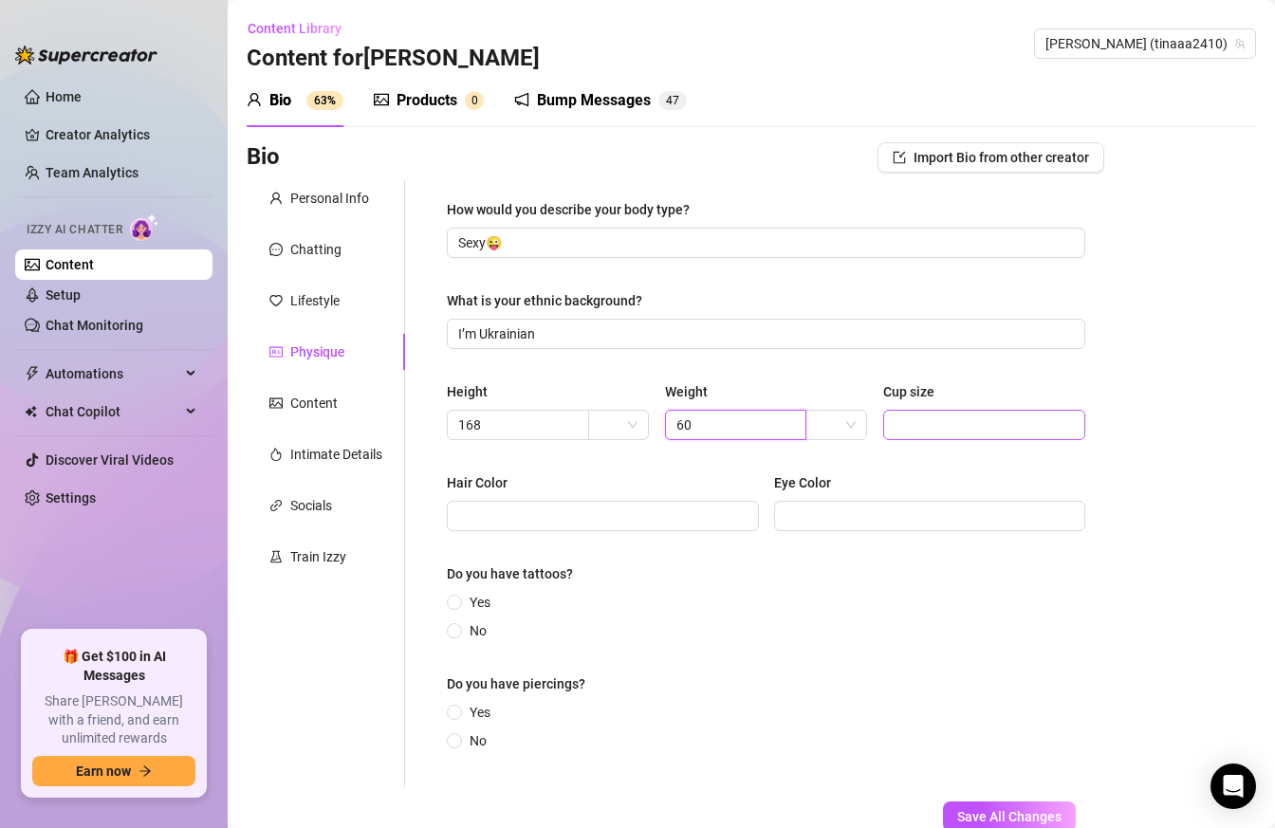
type input "60"
click at [984, 419] on input "Cup size" at bounding box center [982, 424] width 176 height 21
type input "C"
click at [677, 520] on input "Hair Color" at bounding box center [600, 515] width 285 height 21
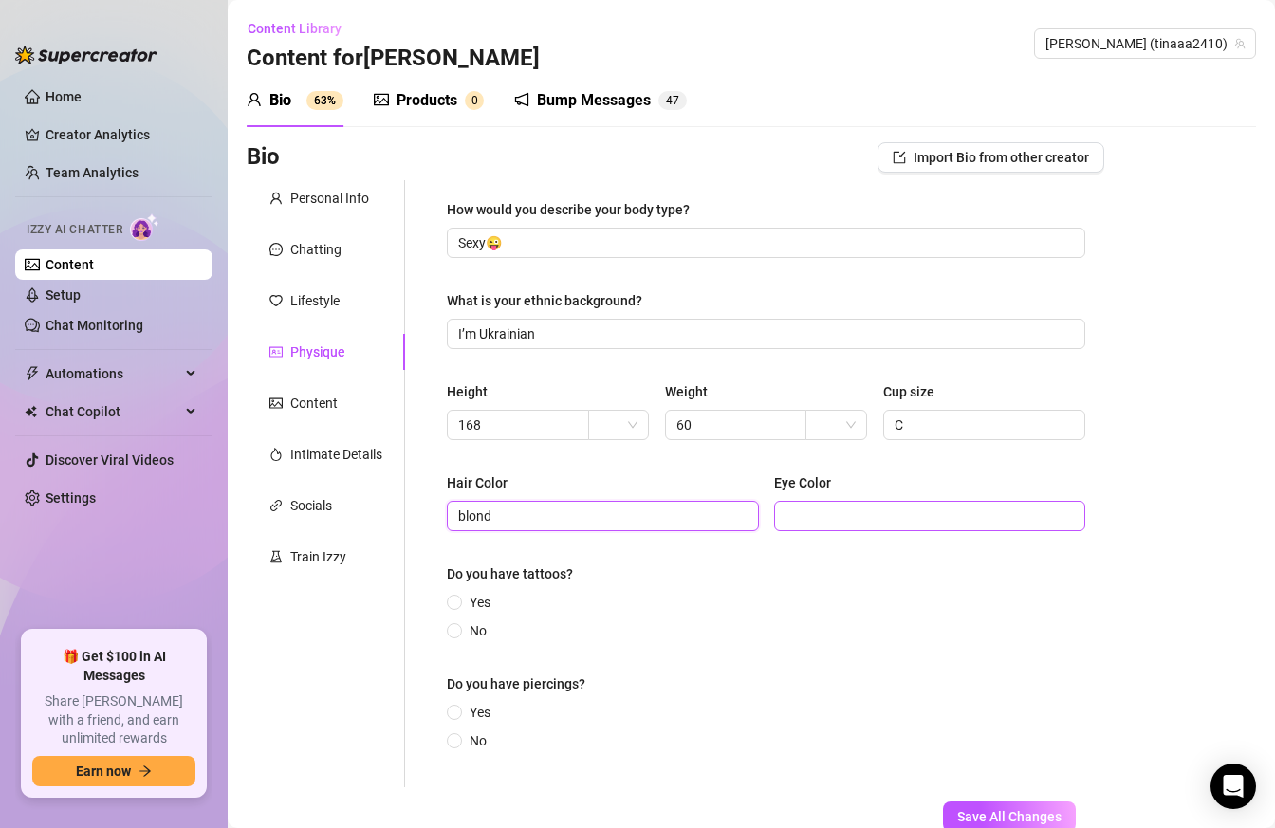
type input "blond"
click at [909, 515] on input "Eye Color" at bounding box center [927, 515] width 285 height 21
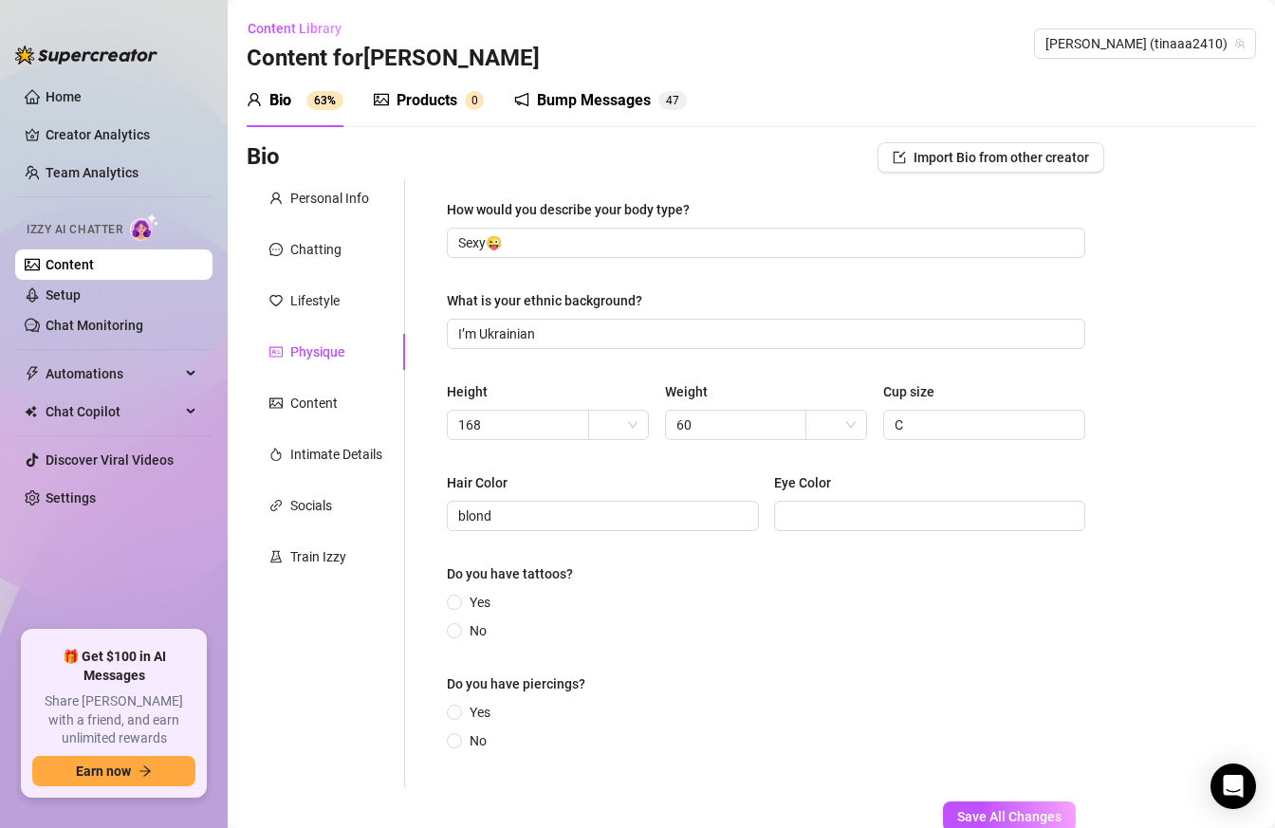
click at [794, 532] on div "Hair Color blond [MEDICAL_DATA]" at bounding box center [766, 510] width 638 height 76
click at [804, 522] on input "Eye Color" at bounding box center [927, 515] width 285 height 21
type input "blue"
click at [454, 628] on input "No" at bounding box center [455, 632] width 8 height 12
radio input "true"
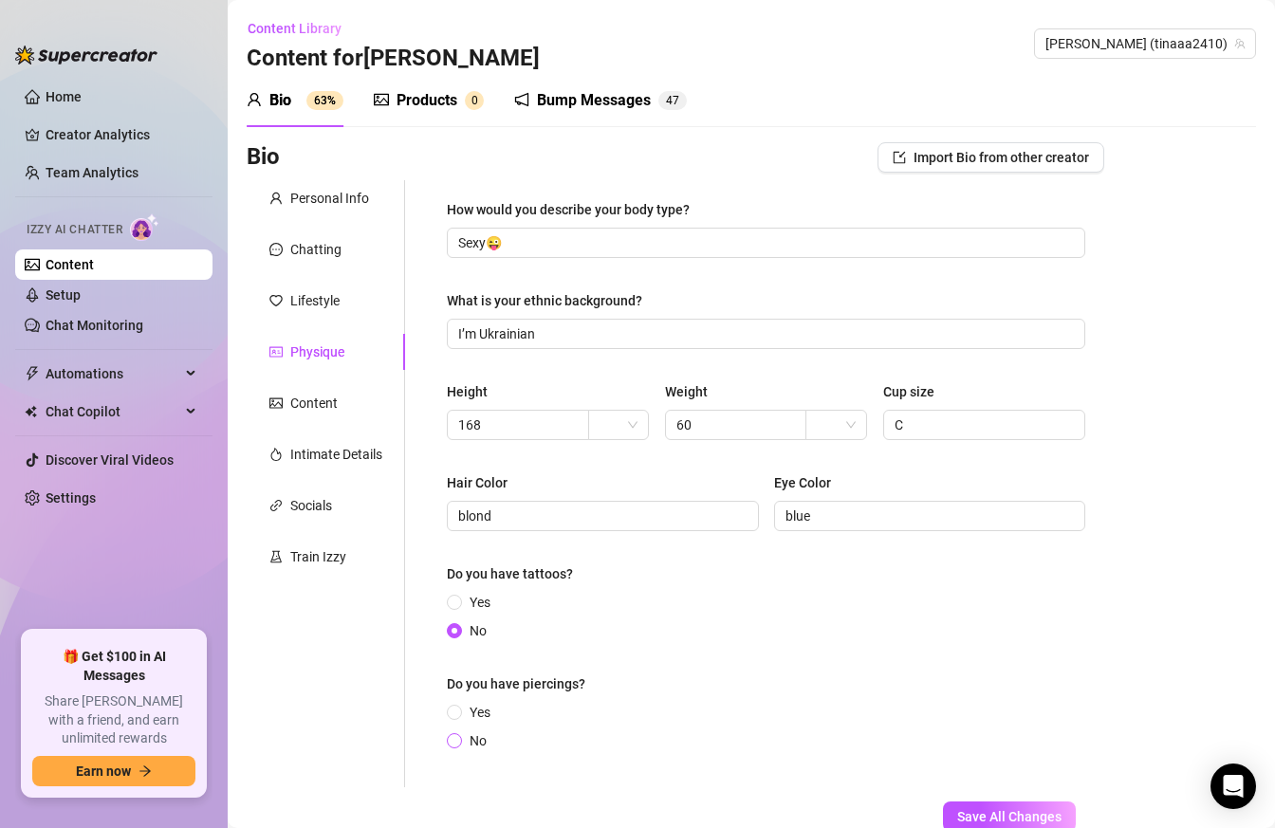
click at [461, 744] on label "No" at bounding box center [470, 740] width 47 height 21
click at [459, 744] on input "No" at bounding box center [455, 742] width 8 height 12
radio input "true"
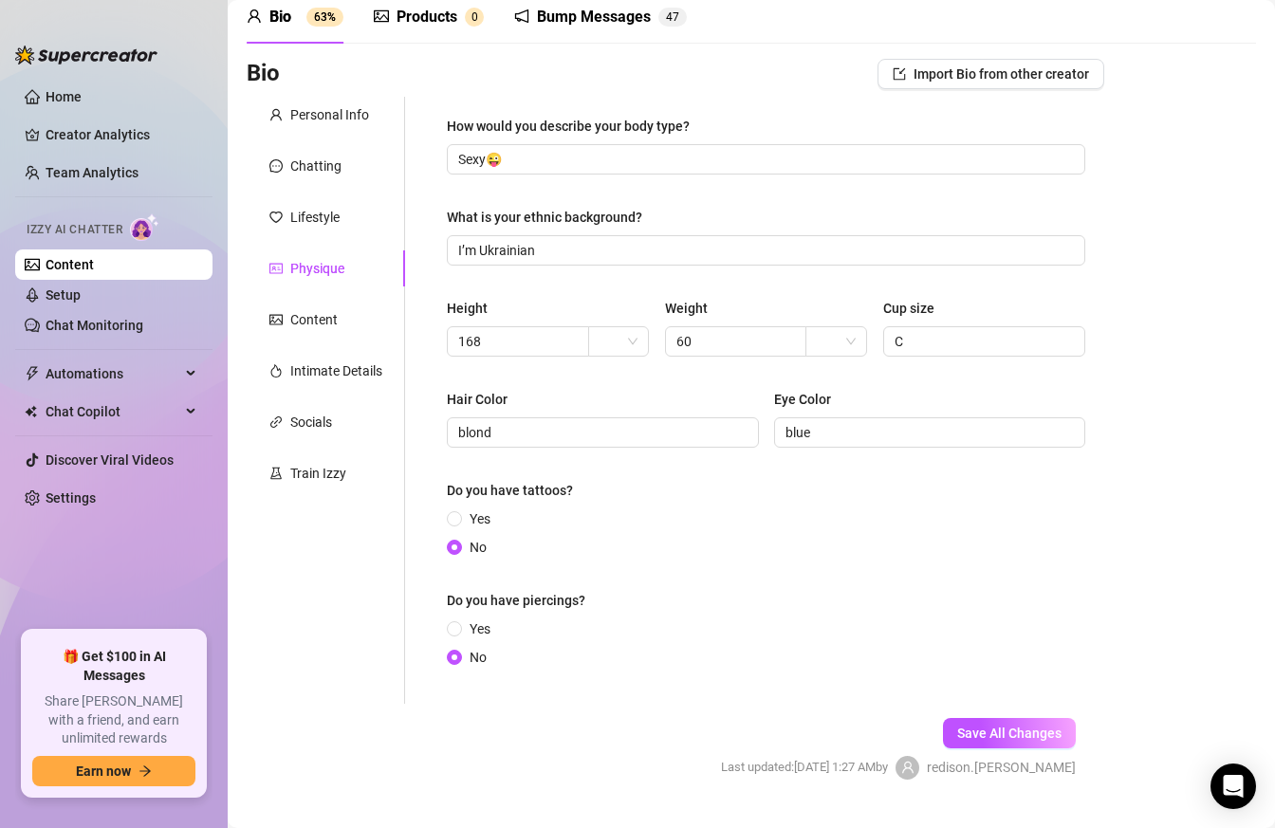
scroll to position [125, 0]
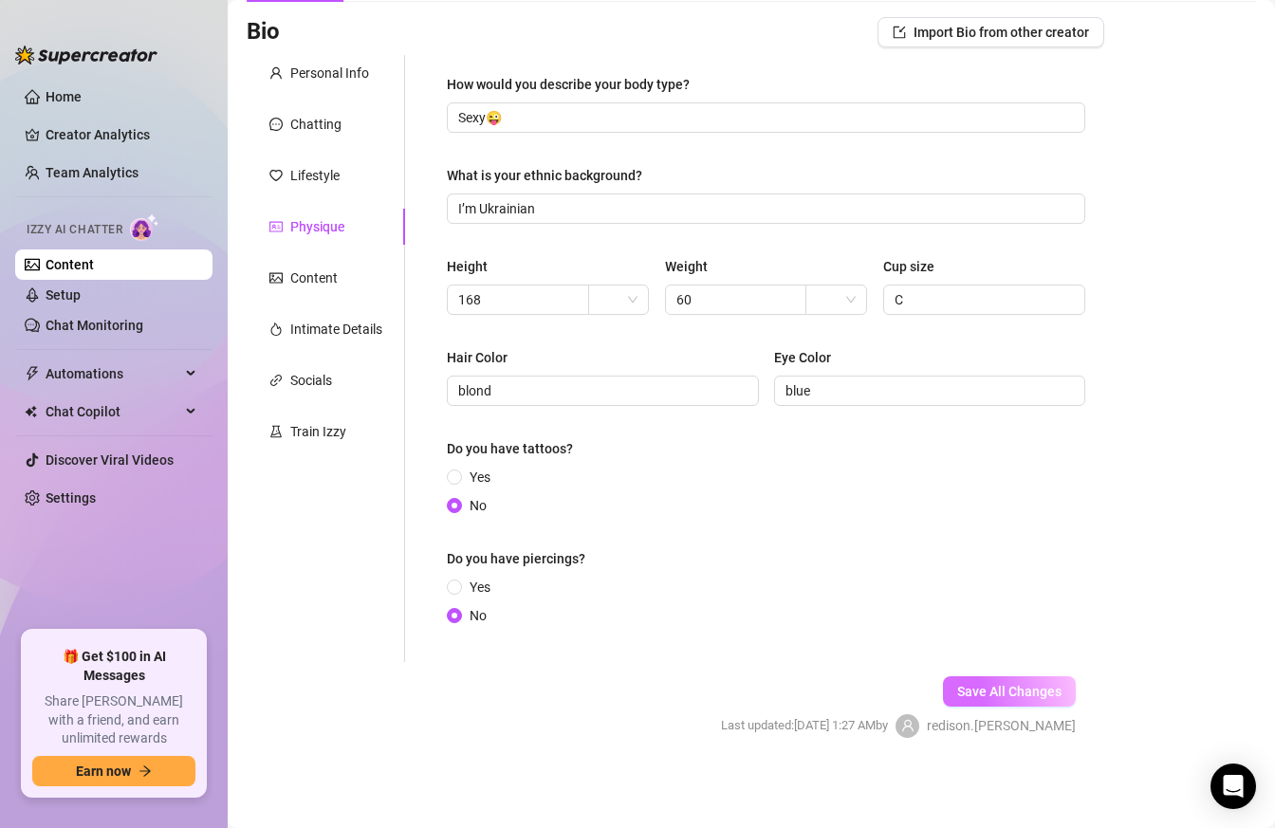
click at [979, 692] on span "Save All Changes" at bounding box center [1009, 691] width 104 height 15
type input "blond"
click at [342, 272] on div "Content" at bounding box center [326, 278] width 158 height 36
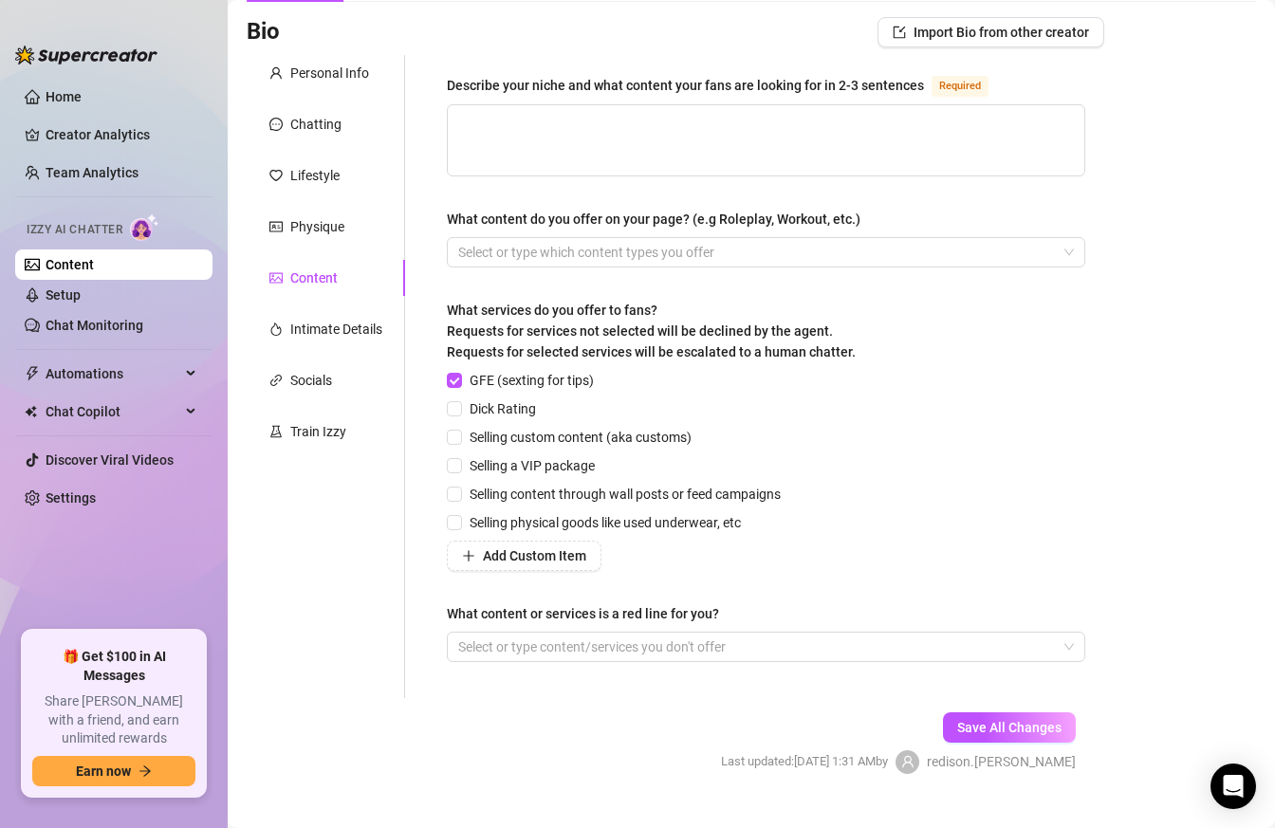
scroll to position [160, 0]
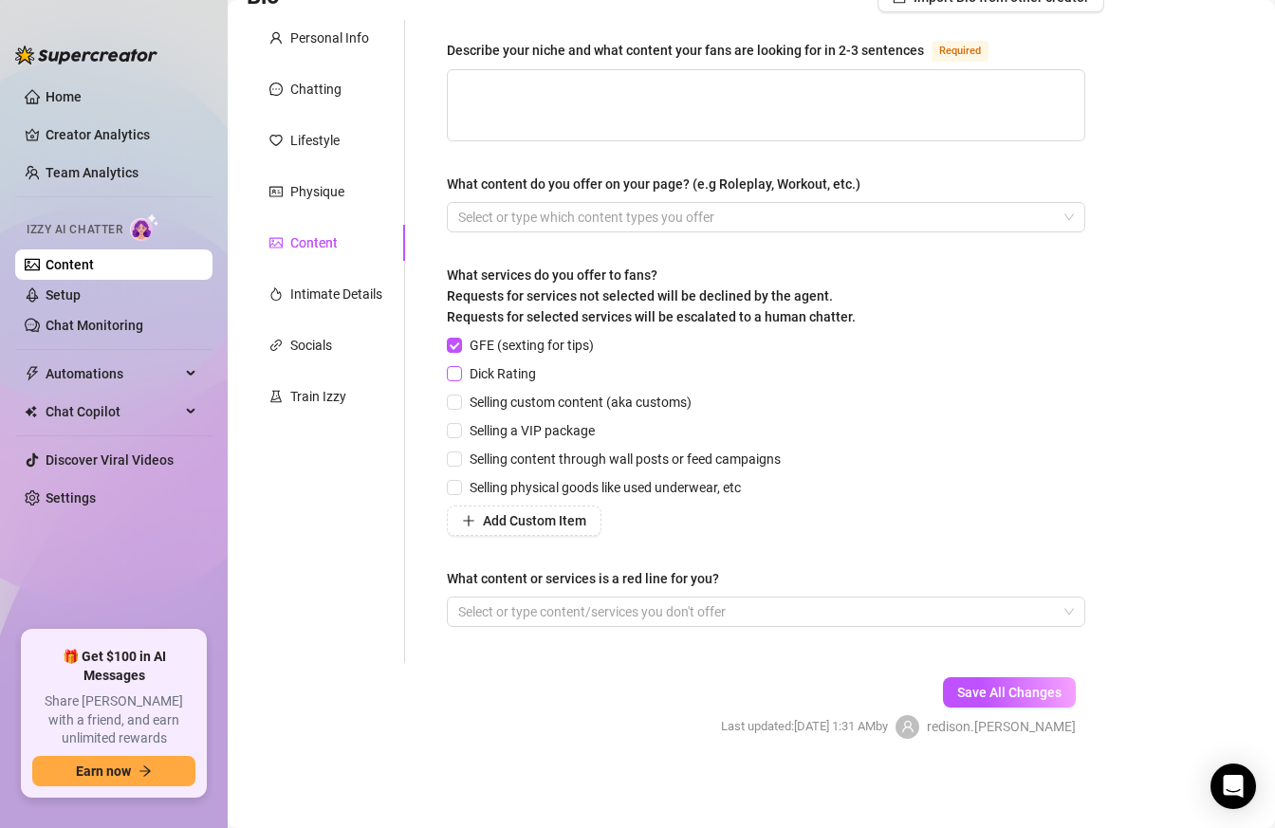
click at [453, 372] on input "Dick Rating" at bounding box center [453, 372] width 13 height 13
checkbox input "true"
click at [453, 403] on input "Selling custom content (aka customs)" at bounding box center [453, 401] width 13 height 13
checkbox input "true"
click at [456, 459] on input "Selling content through wall posts or feed campaigns" at bounding box center [453, 457] width 13 height 13
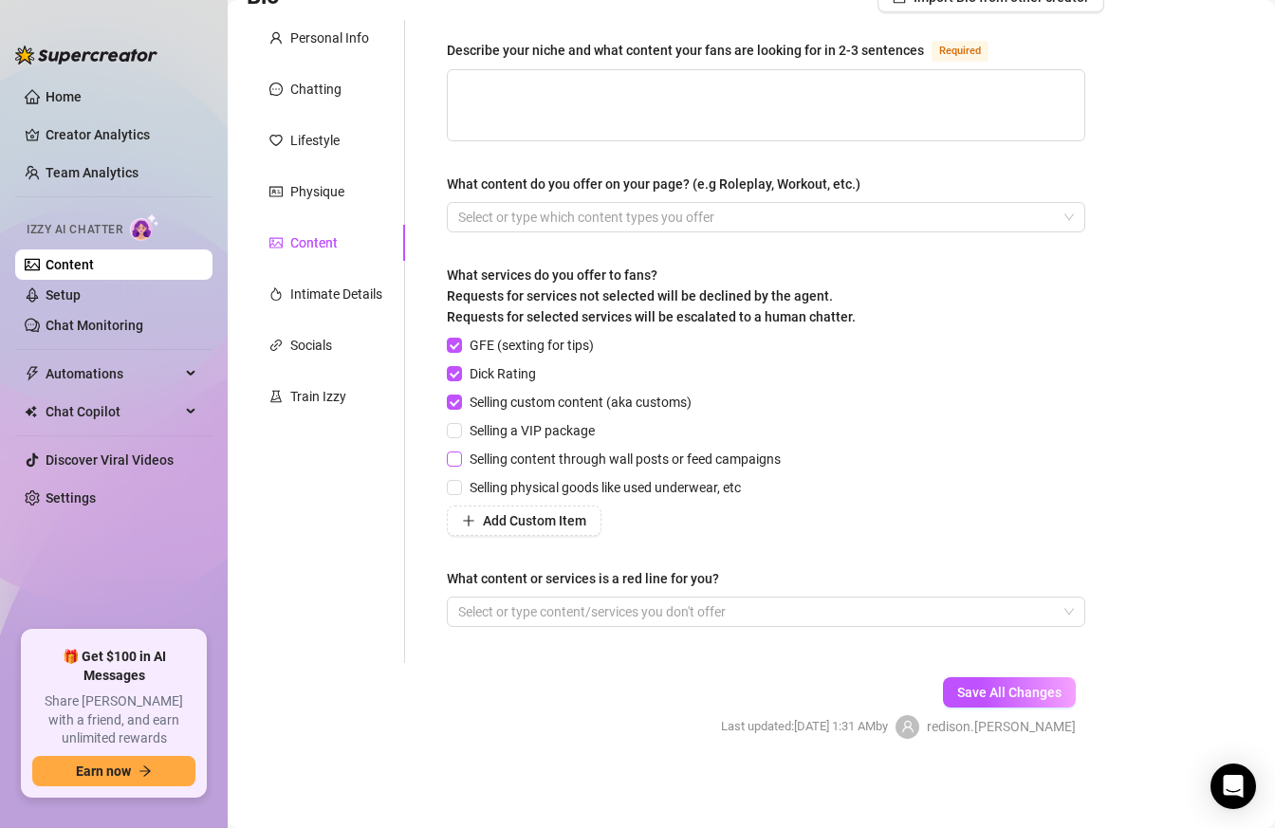
checkbox input "true"
click at [453, 483] on input "Selling physical goods like used underwear, etc" at bounding box center [453, 486] width 13 height 13
checkbox input "true"
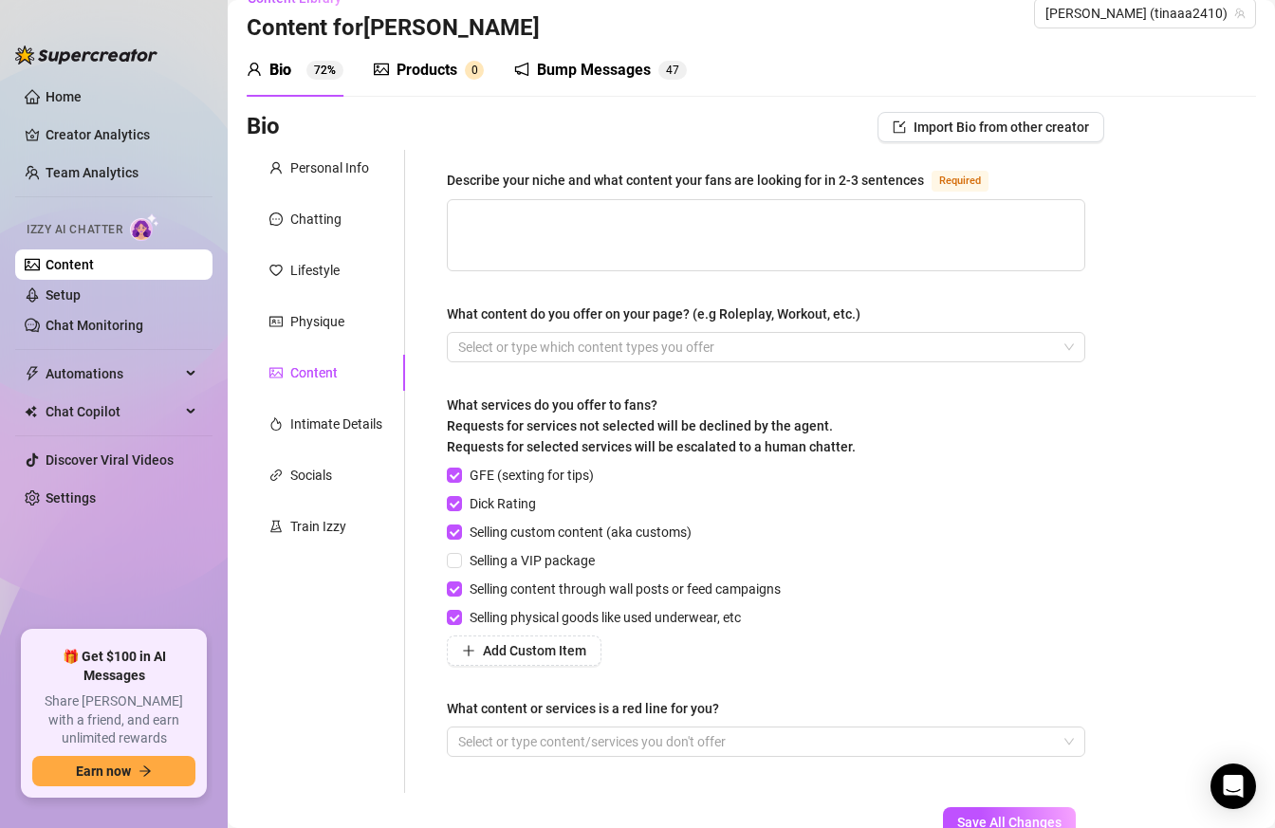
scroll to position [0, 0]
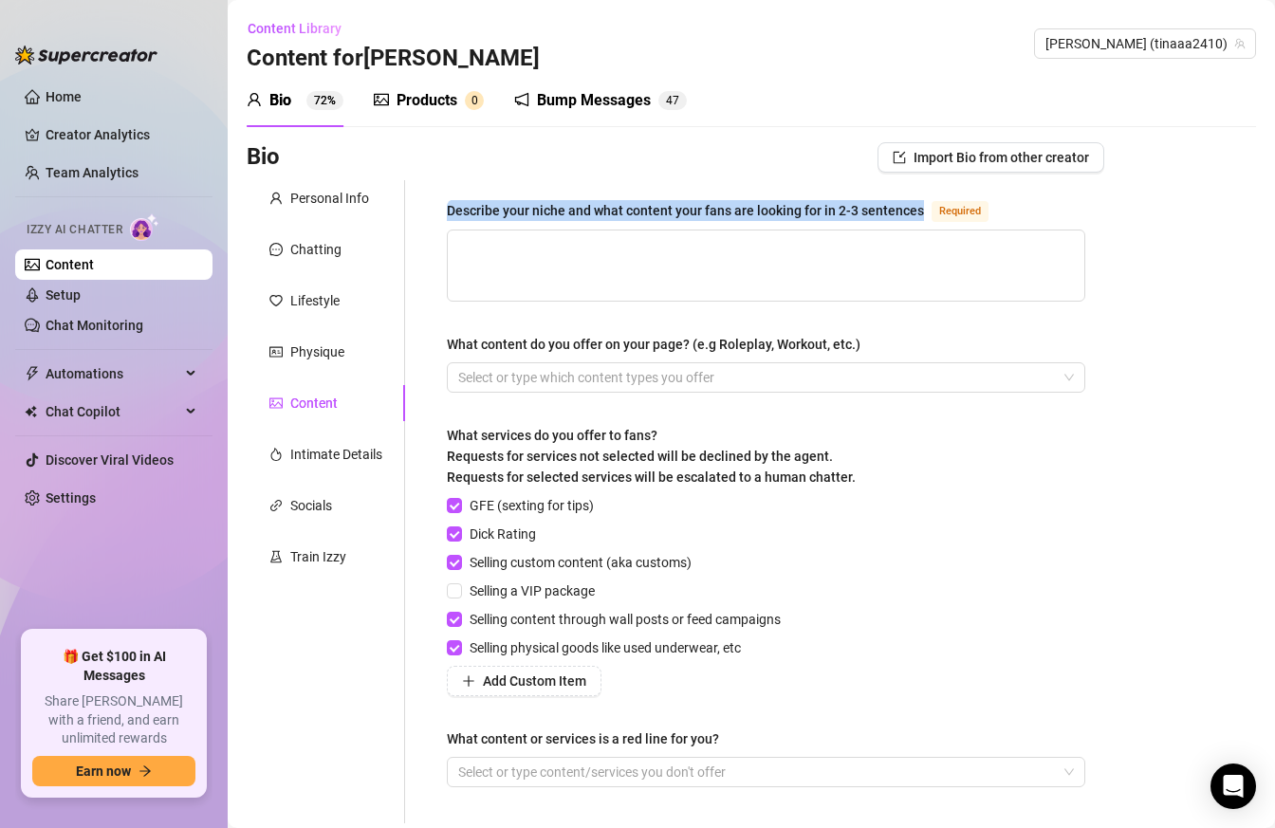
drag, startPoint x: 442, startPoint y: 210, endPoint x: 918, endPoint y: 210, distance: 476.1
click at [918, 210] on div "Describe your niche and what content your fans are looking for in 2-3 sentences…" at bounding box center [766, 501] width 676 height 643
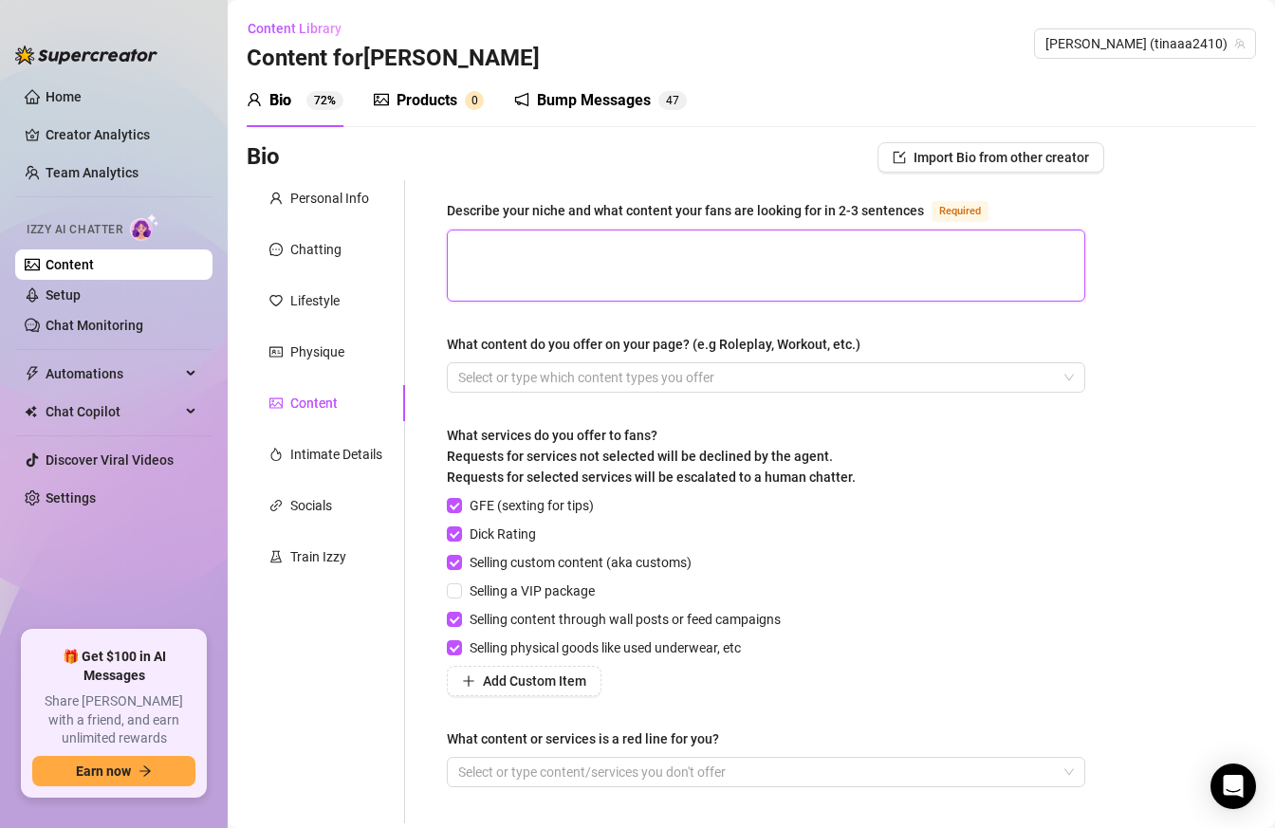
click at [540, 274] on textarea "Describe your niche and what content your fans are looking for in 2-3 sentences…" at bounding box center [766, 265] width 636 height 70
paste textarea "My niche is sensual but never fake — fans know they’ll get real chats, flirty t…"
type textarea "My niche is sensual but never fake — fans know they’ll get real chats, flirty t…"
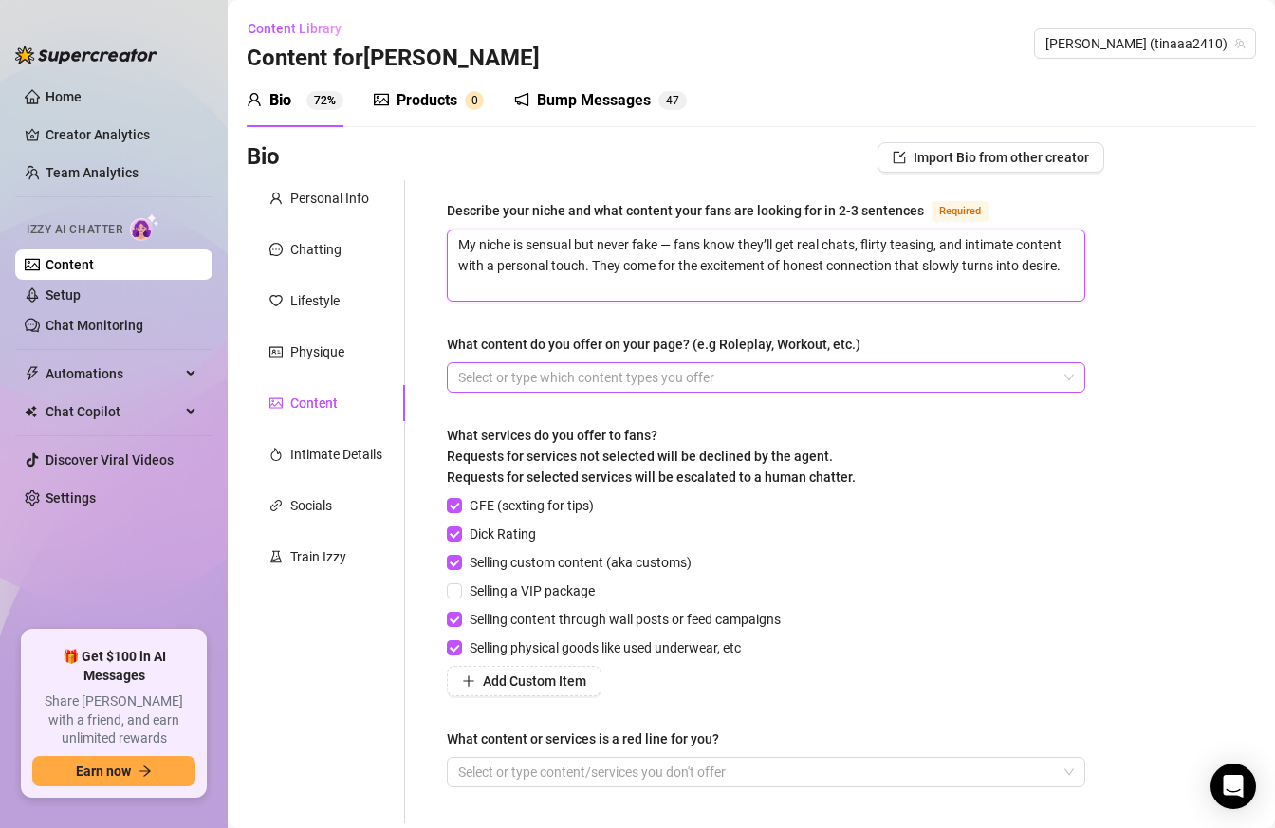
click at [765, 375] on div at bounding box center [755, 377] width 611 height 27
type textarea "My niche is sensual but never fake — fans know they’ll get real chats, flirty t…"
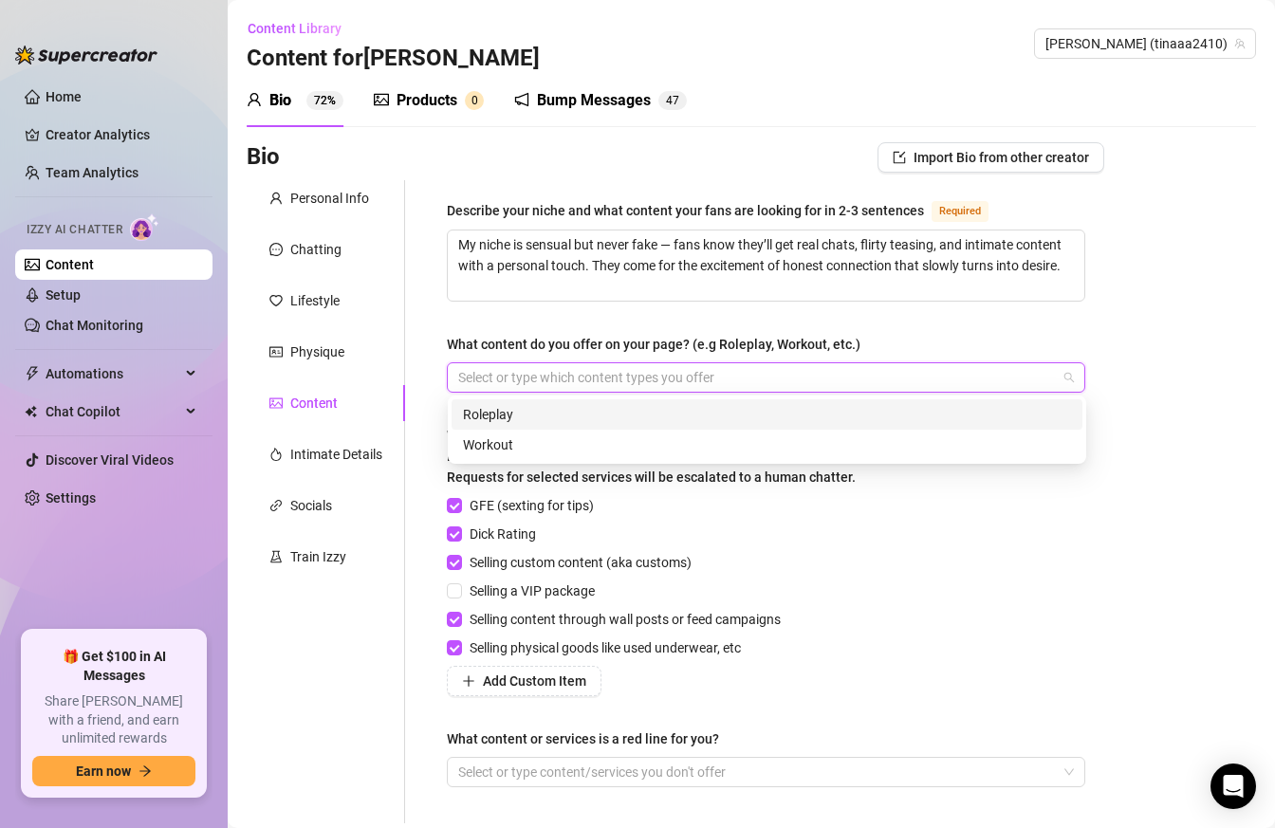
click at [714, 405] on div "Roleplay" at bounding box center [767, 414] width 608 height 21
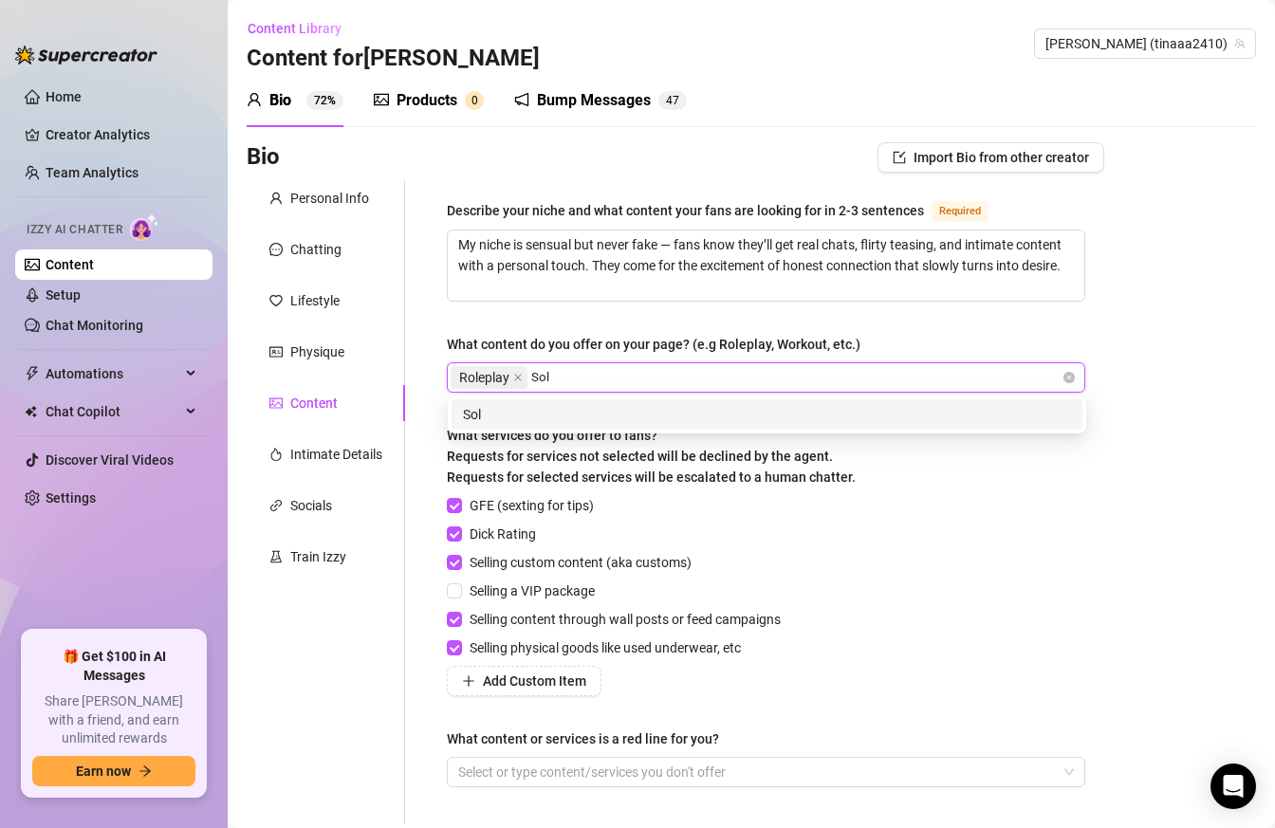
type input "Solo"
click at [636, 401] on div "Solo" at bounding box center [766, 414] width 631 height 30
type input "Feet"
type input "Arpits"
type input "Masturbation"
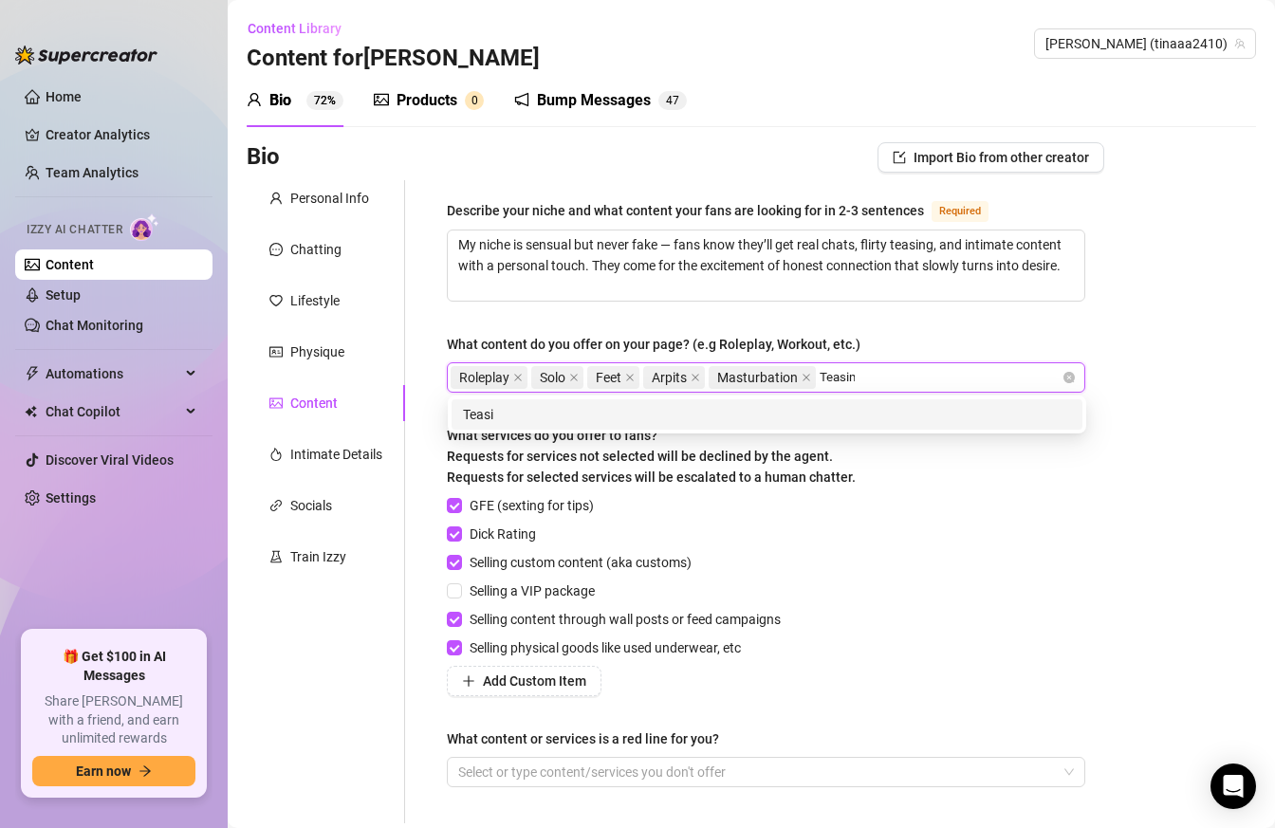
type input "Teasing"
type input "Striptease"
type input "Dildo riding"
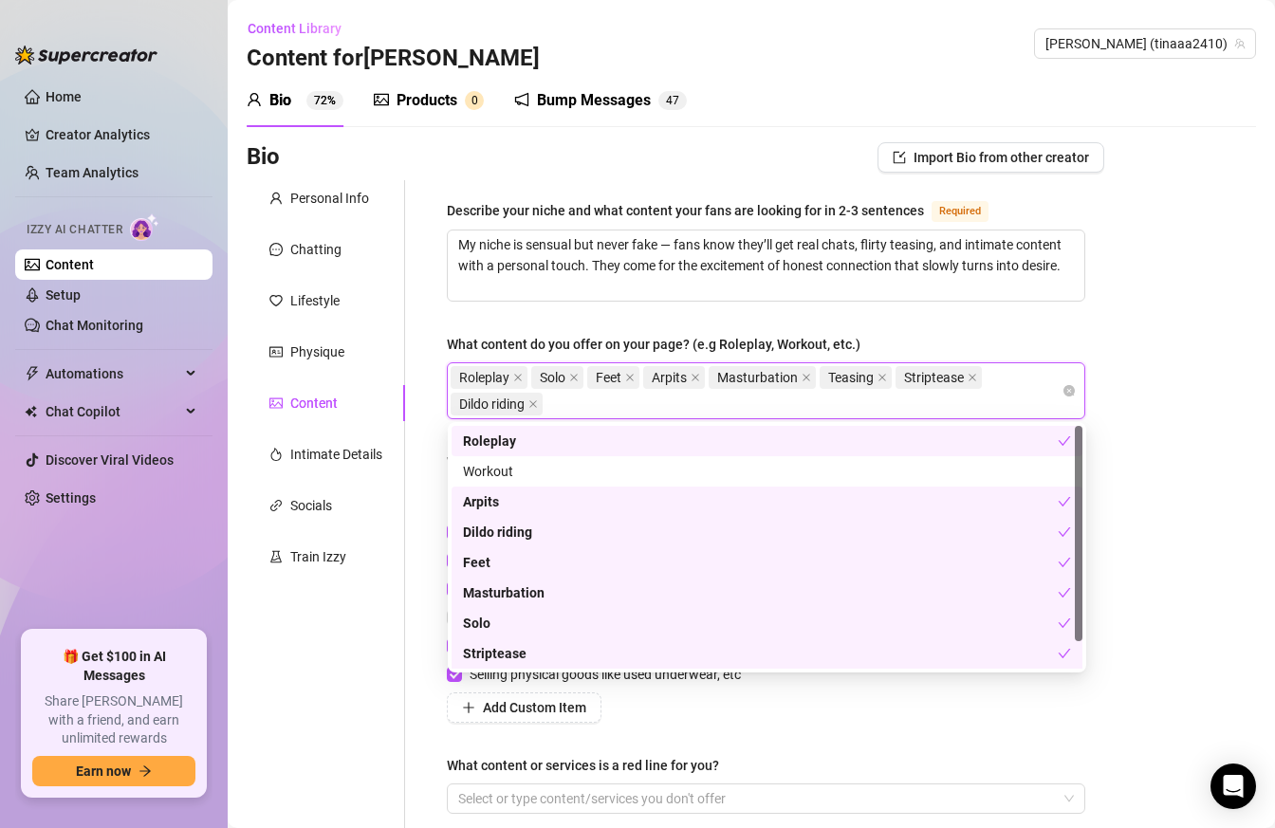
click at [1147, 239] on div "Bio Import Bio from other creator Personal Info Chatting Lifestyle Physique Con…" at bounding box center [751, 550] width 1009 height 817
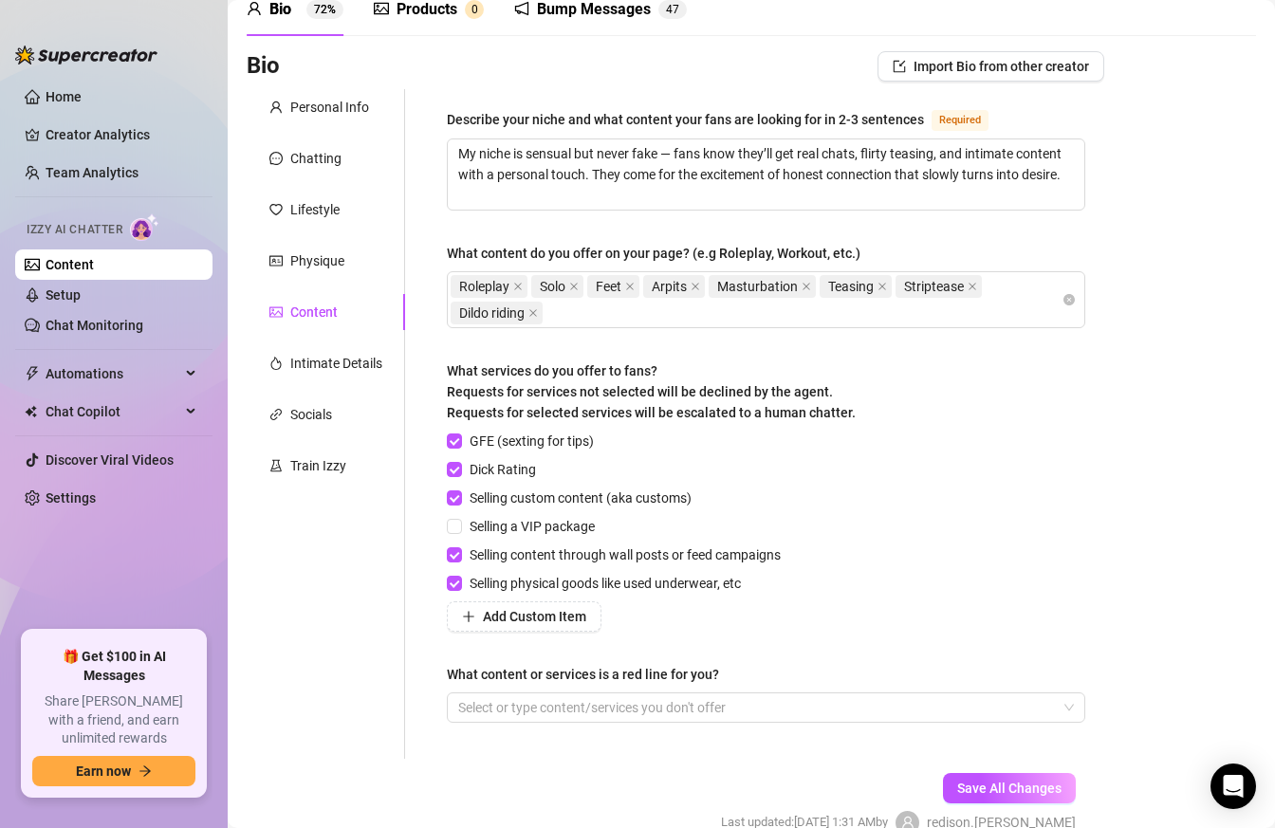
scroll to position [187, 0]
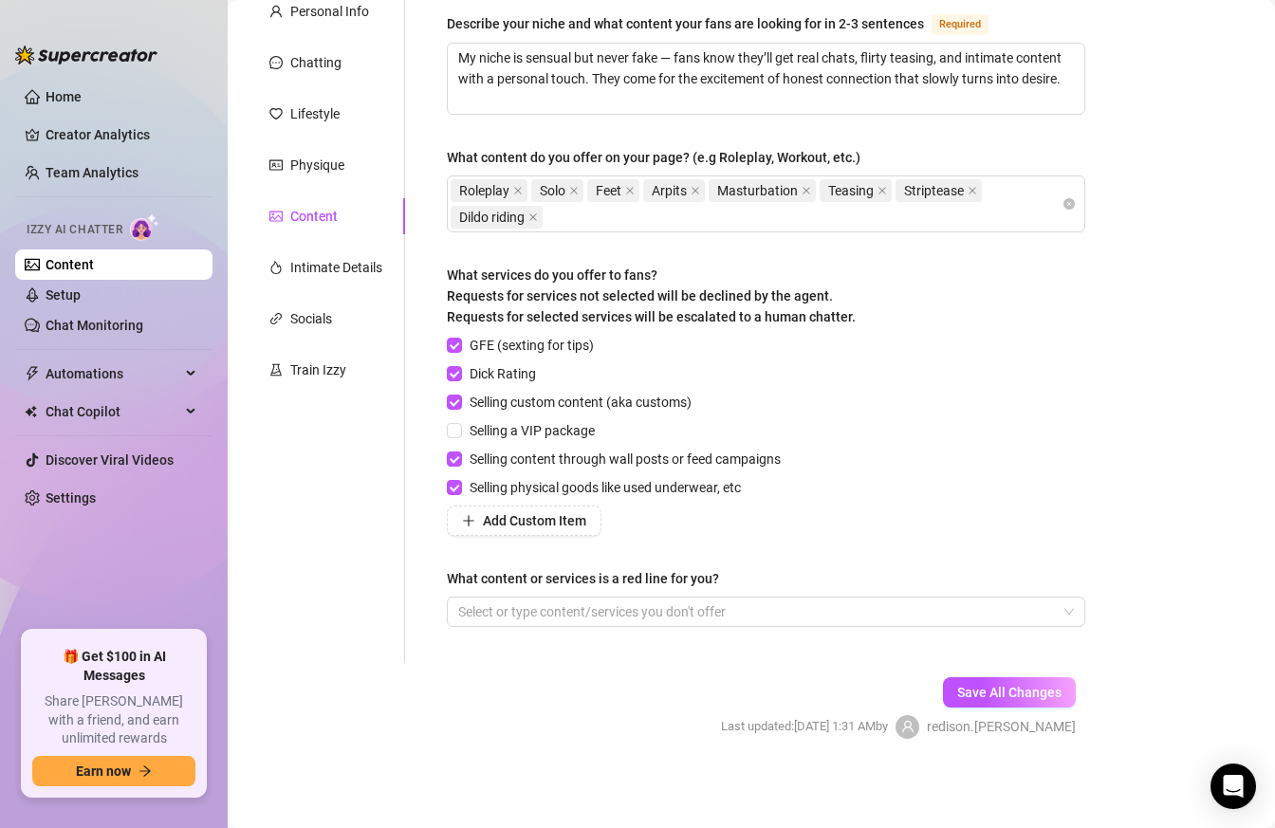
click at [628, 626] on div "Describe your niche and what content your fans are looking for in 2-3 sentences…" at bounding box center [766, 328] width 638 height 632
click at [627, 613] on div at bounding box center [755, 611] width 611 height 27
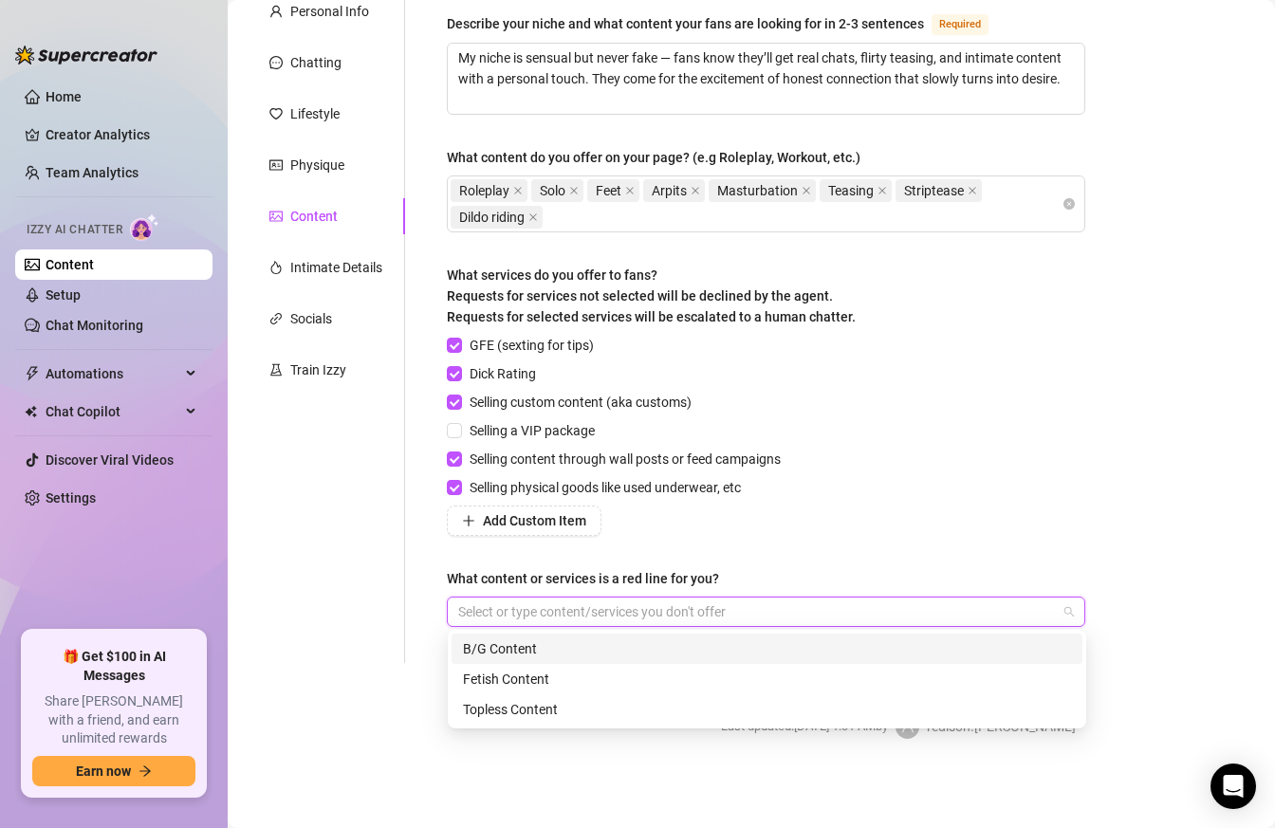
click at [540, 641] on div "B/G Content" at bounding box center [767, 648] width 608 height 21
click at [827, 480] on div "GFE (sexting for tips) Dick Rating Selling custom content (aka customs) Selling…" at bounding box center [766, 435] width 638 height 201
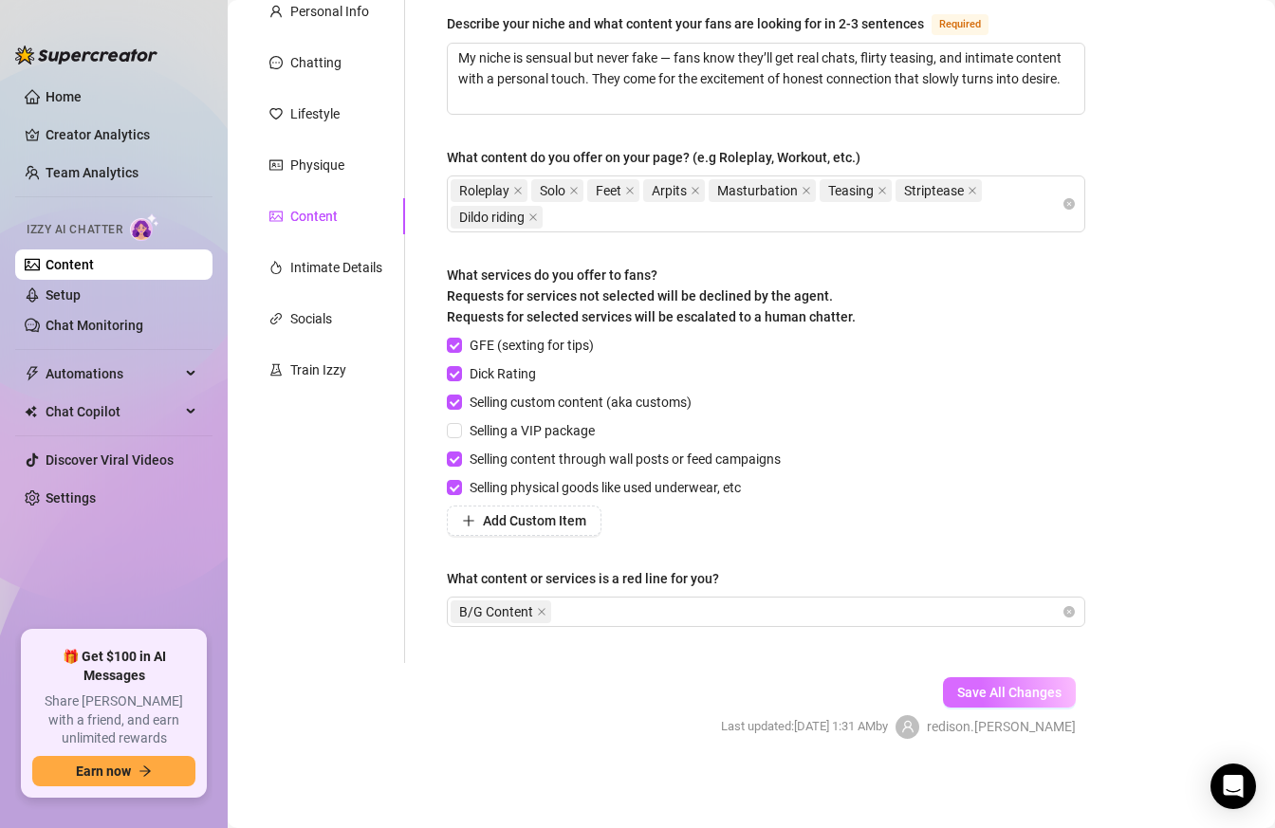
click at [1011, 690] on span "Save All Changes" at bounding box center [1009, 692] width 104 height 15
click at [332, 259] on div "Intimate Details" at bounding box center [336, 267] width 92 height 21
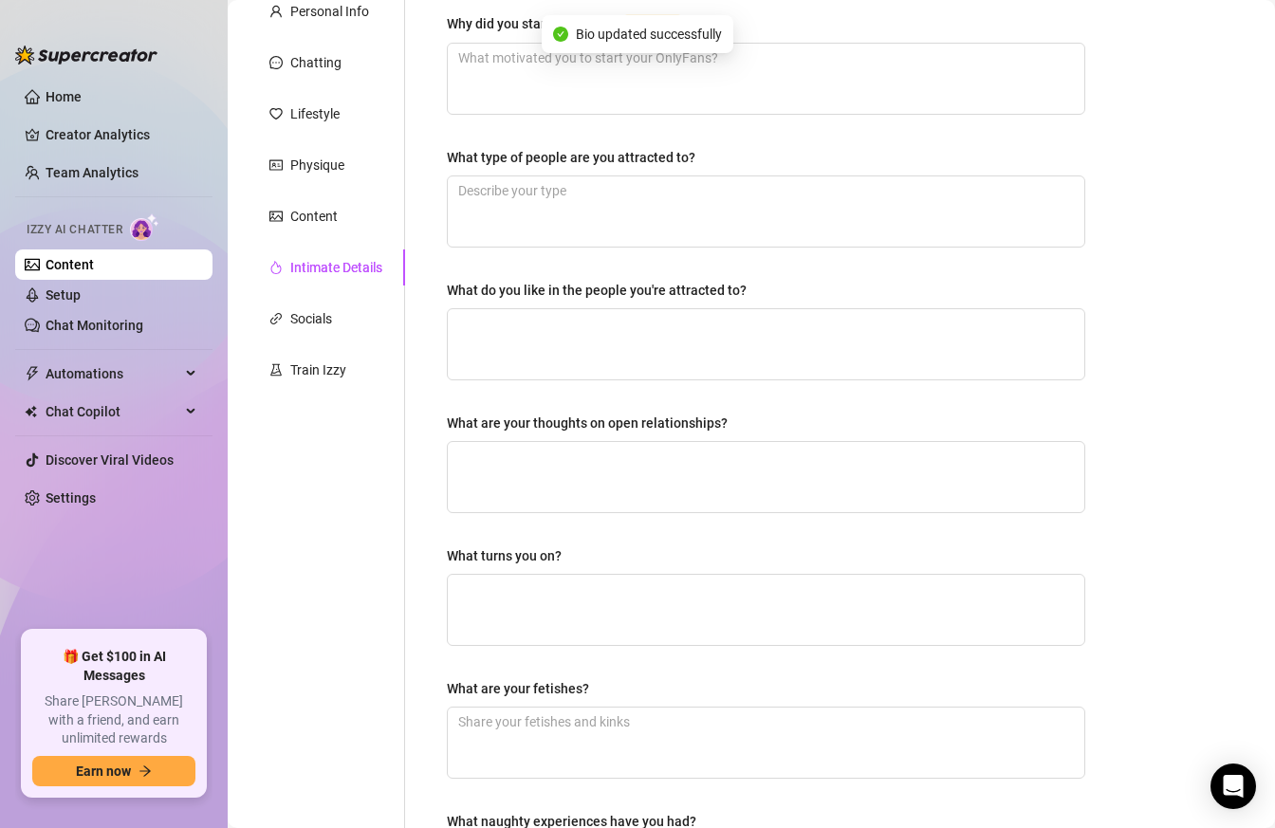
scroll to position [0, 0]
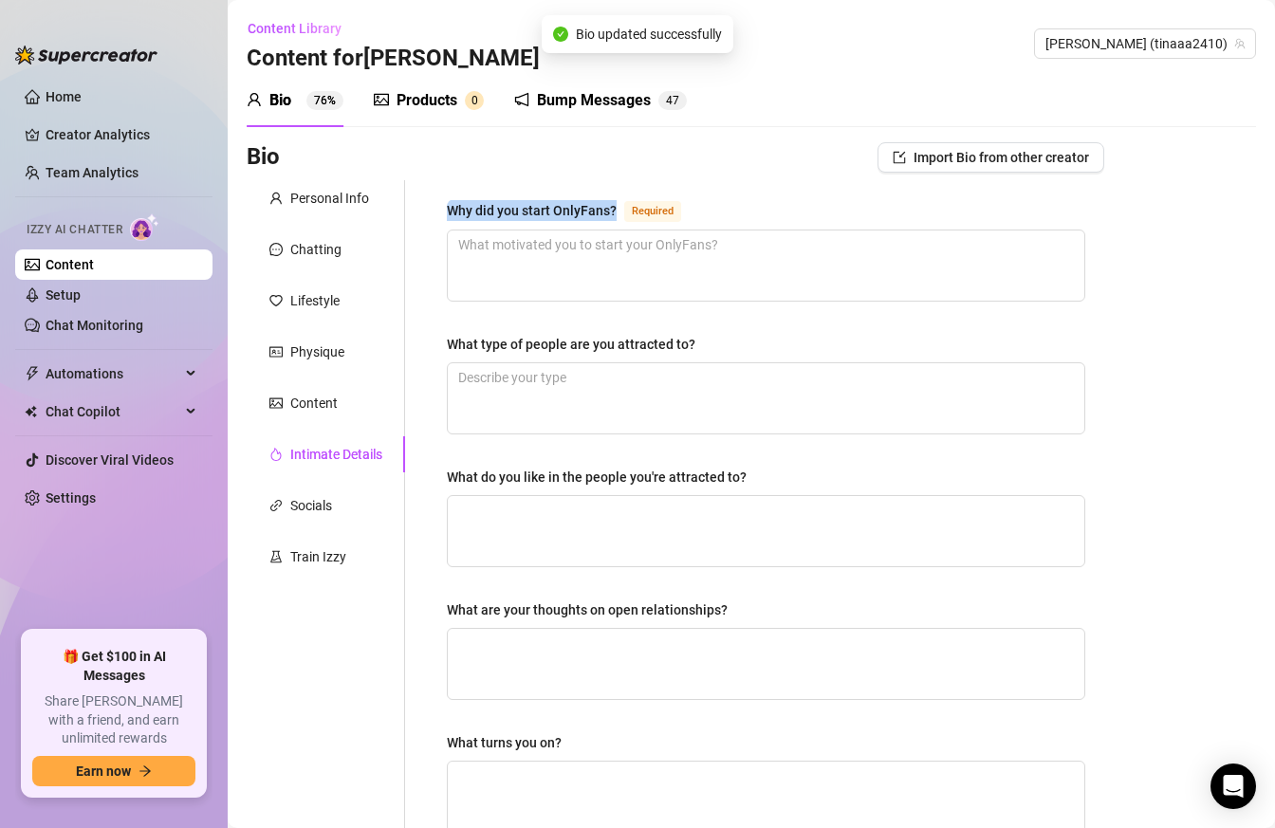
drag, startPoint x: 445, startPoint y: 209, endPoint x: 619, endPoint y: 214, distance: 174.6
click at [619, 214] on div "Why did you start OnlyFans? Required What type of people are you attracted to? …" at bounding box center [766, 657] width 676 height 954
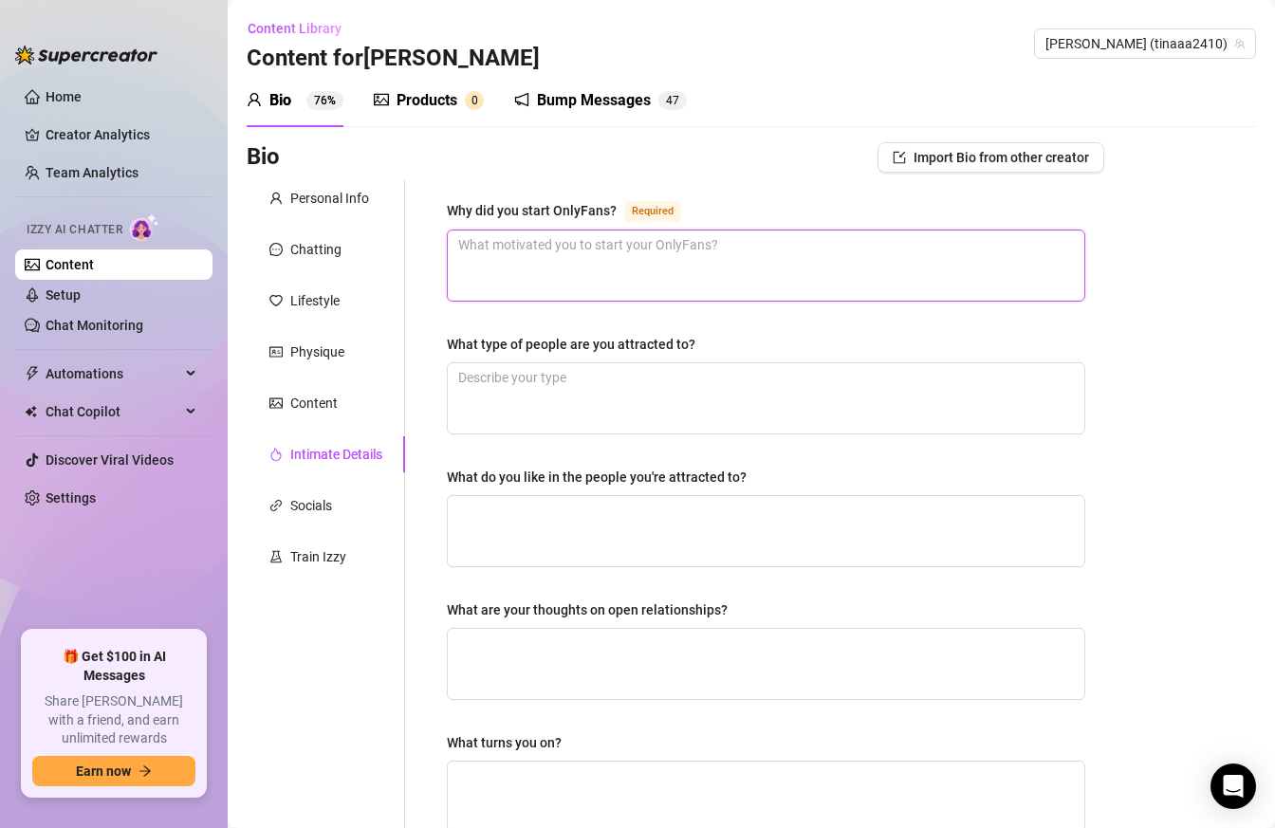
click at [642, 293] on textarea "Why did you start OnlyFans? Required" at bounding box center [766, 265] width 636 height 70
paste textarea "Honestly, I started OnlyFans pretty recently because I love connecting with peo…"
type textarea "Honestly, I started OnlyFans pretty recently because I love connecting with peo…"
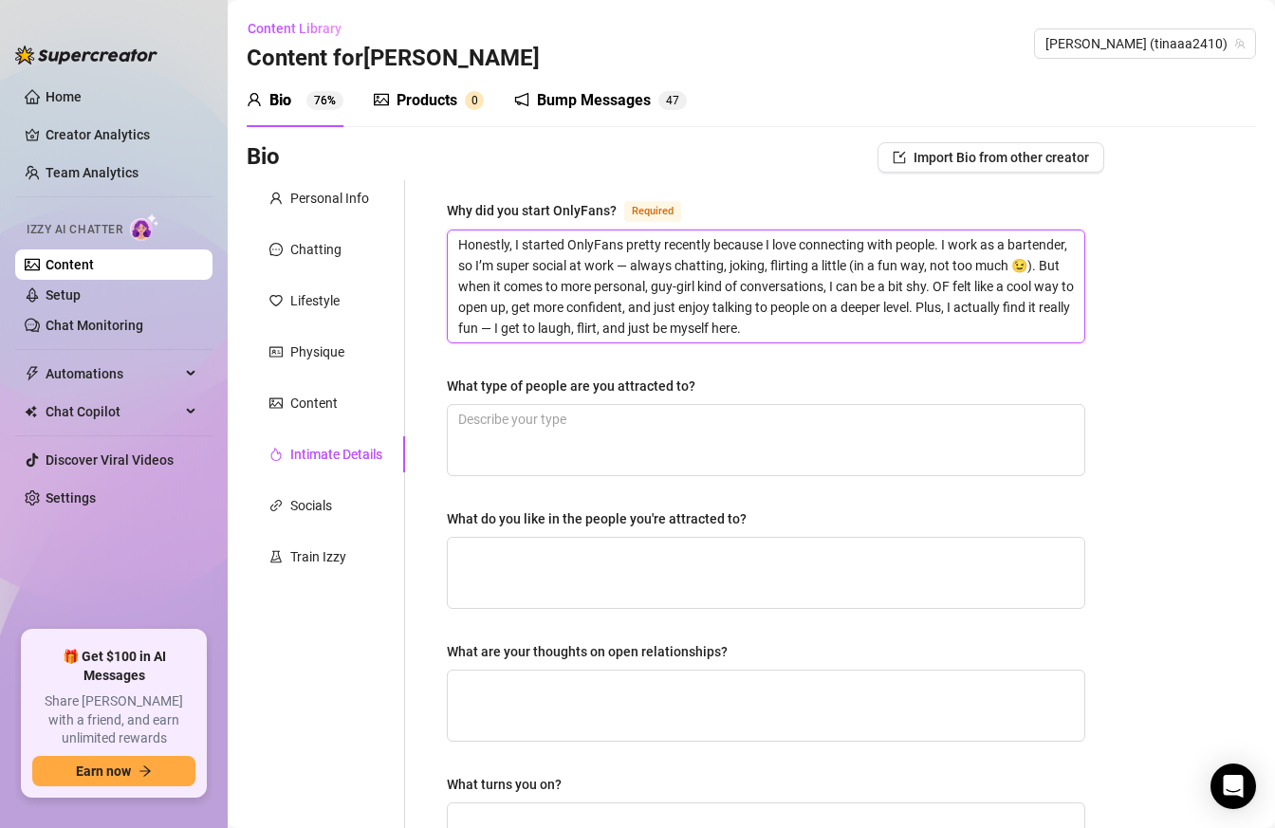
type textarea "Honestly, I started OnlyFans pretty recently because I love connecting with peo…"
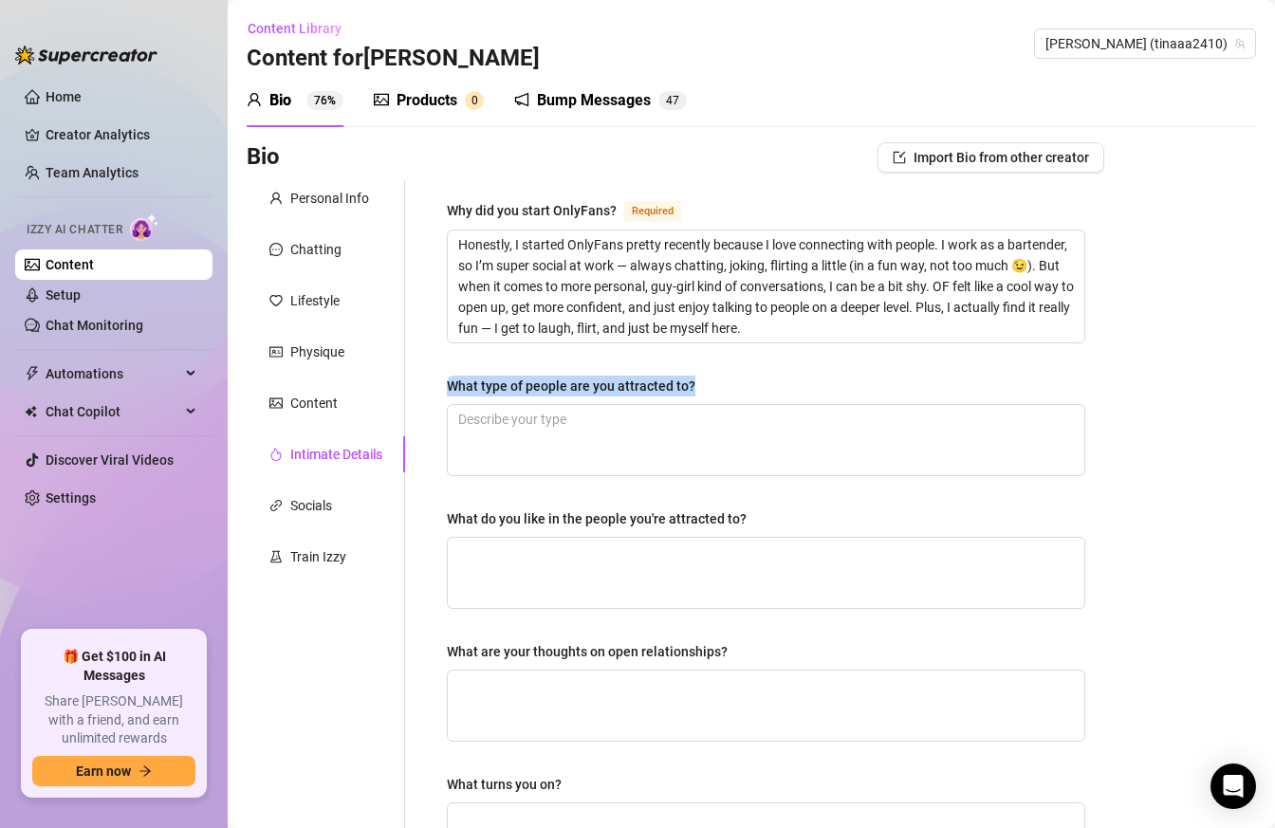
drag, startPoint x: 427, startPoint y: 388, endPoint x: 733, endPoint y: 400, distance: 306.6
click at [733, 400] on div "Why did you start OnlyFans? Required Honestly, I started OnlyFans pretty recent…" at bounding box center [754, 678] width 699 height 996
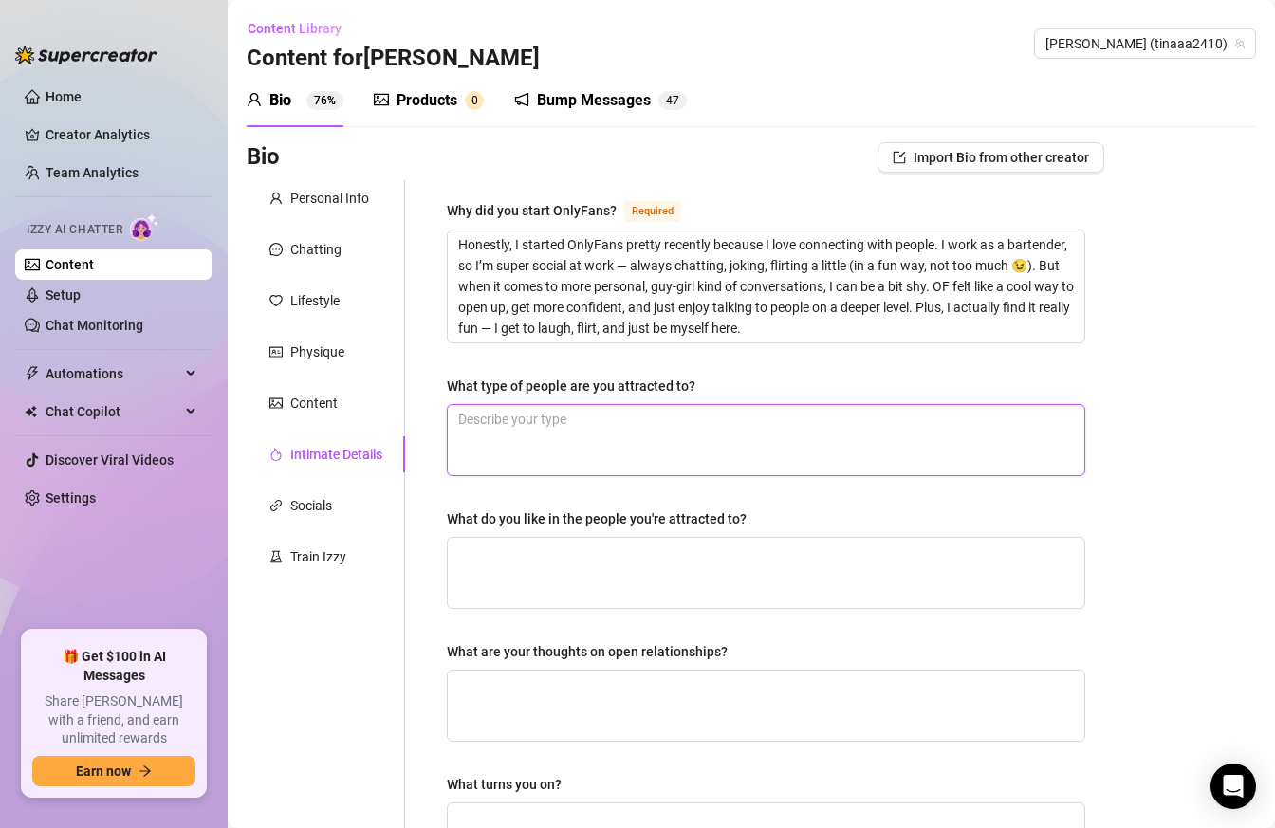
click at [672, 449] on textarea "What type of people are you attracted to?" at bounding box center [766, 440] width 636 height 70
paste textarea "I’m usually attracted to people who can make me laugh and keep a conversation g…"
type textarea "I’m usually attracted to people who can make me laugh and keep a conversation g…"
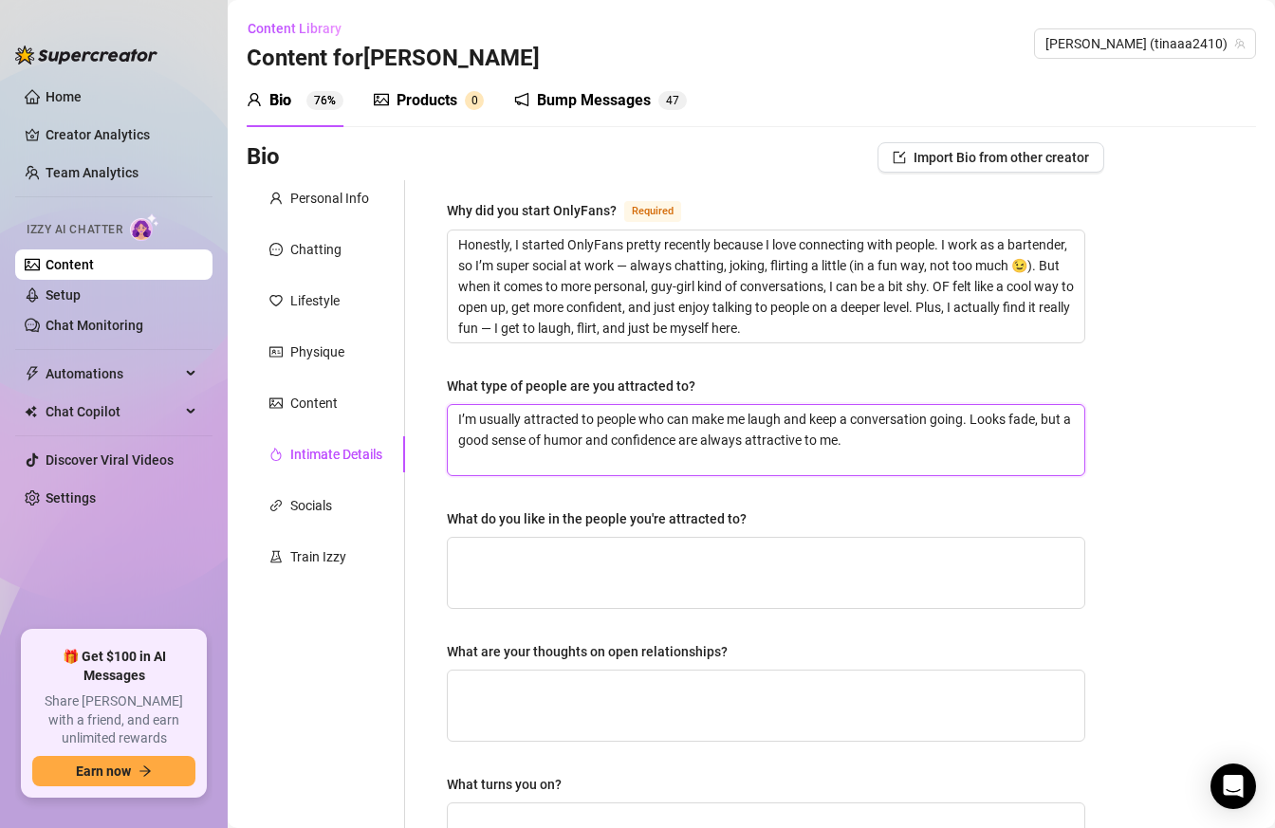
type textarea "I’m usually attracted to people who can make me laugh and keep a conversation g…"
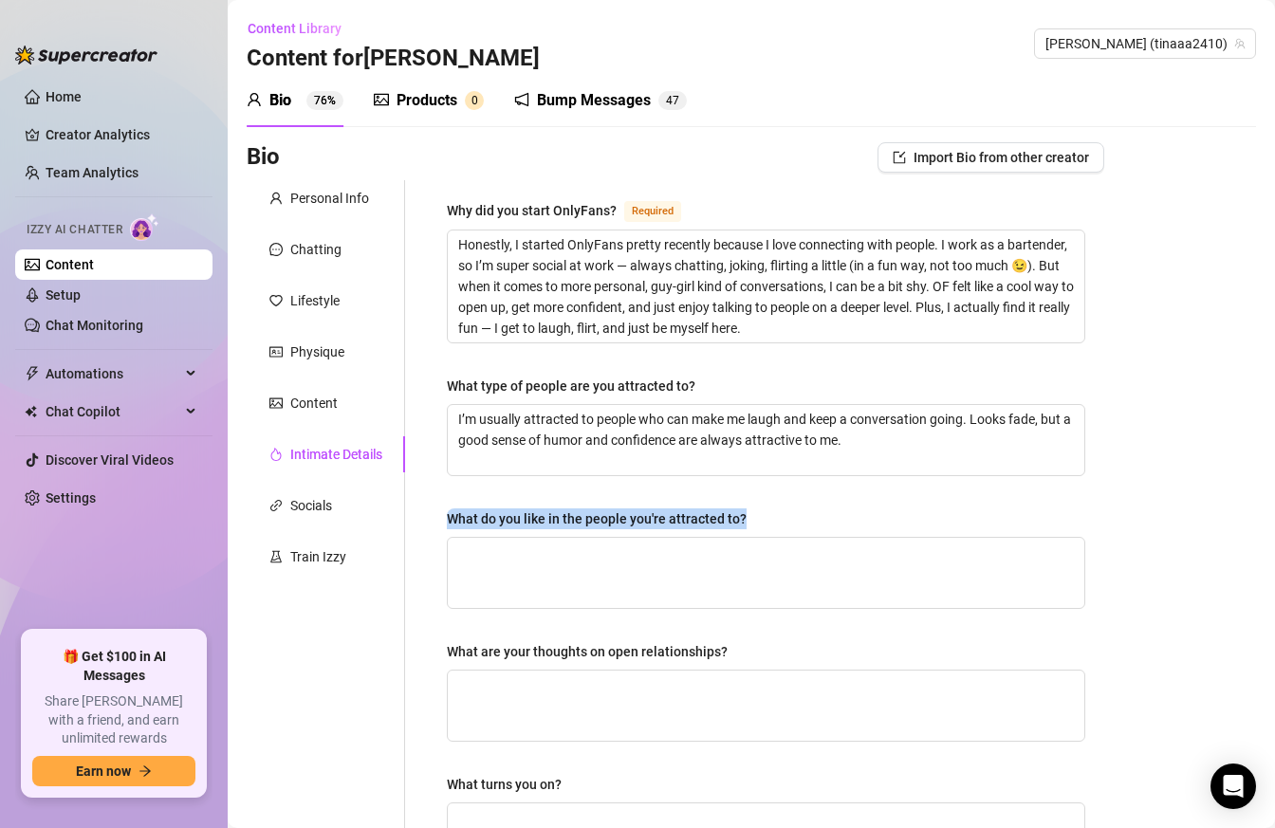
drag, startPoint x: 760, startPoint y: 519, endPoint x: 440, endPoint y: 517, distance: 319.6
click at [440, 517] on div "Why did you start OnlyFans? Required Honestly, I started OnlyFans pretty recent…" at bounding box center [766, 678] width 676 height 996
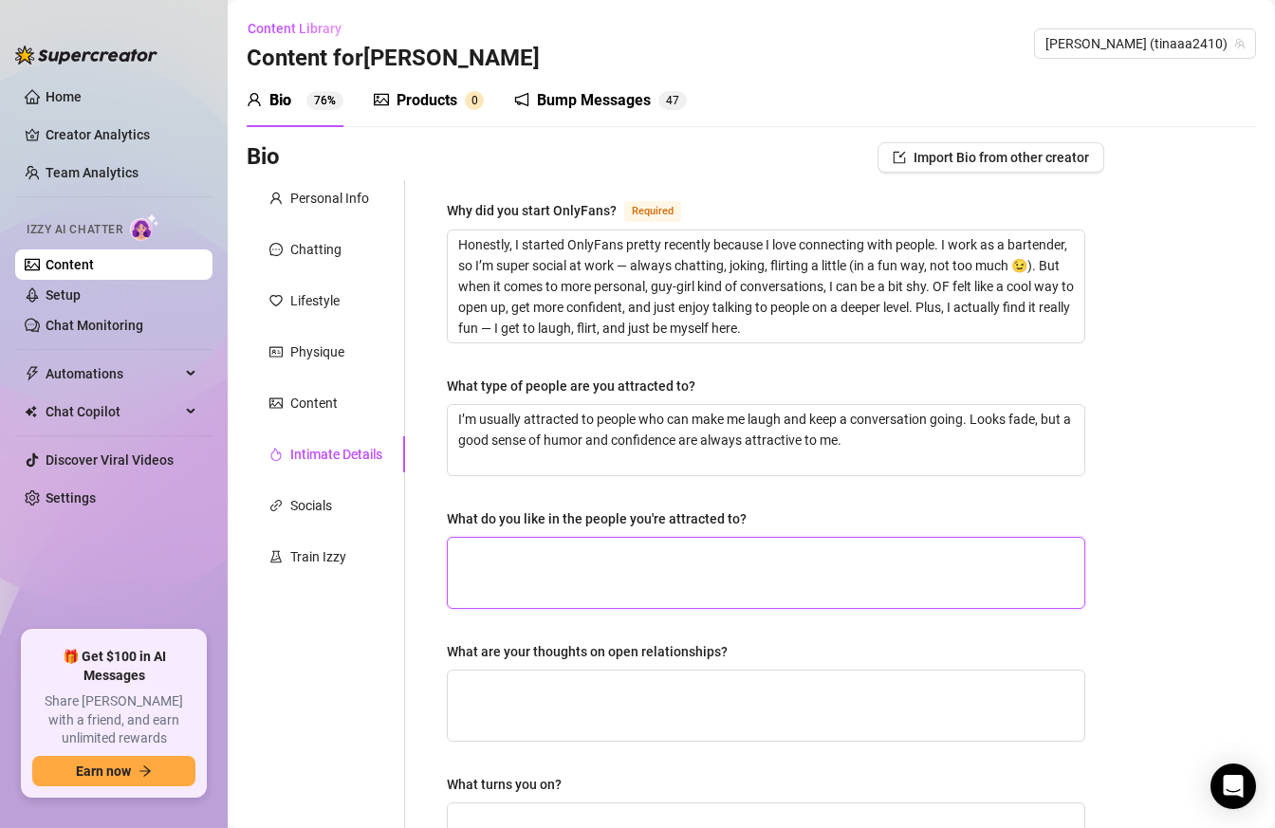
click at [640, 575] on textarea "What do you like in the people you're attracted to?" at bounding box center [766, 573] width 636 height 70
paste textarea "I like confidence, masculinity, and someone who knows how to take the lead… not…"
type textarea "I like confidence, masculinity, and someone who knows how to take the lead… not…"
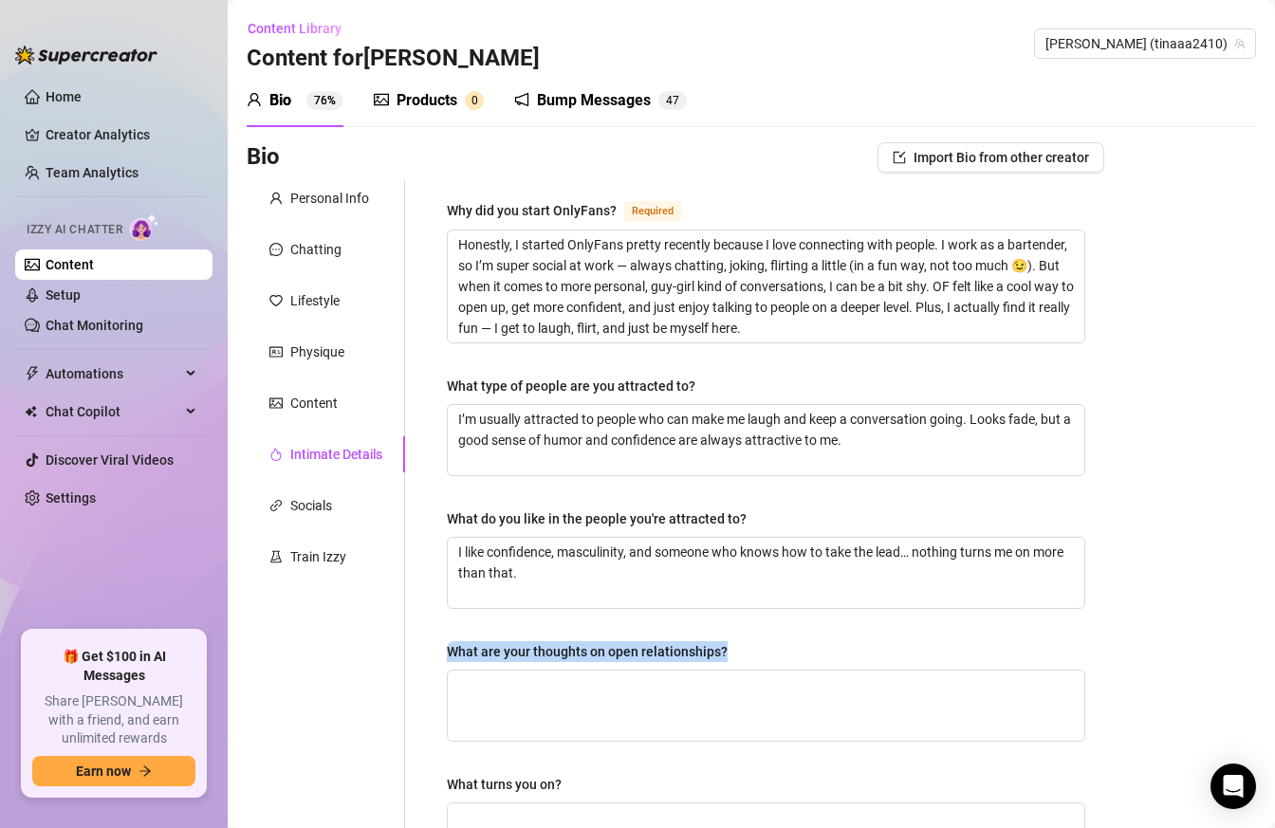
drag, startPoint x: 743, startPoint y: 646, endPoint x: 444, endPoint y: 651, distance: 298.8
click at [444, 651] on div "Why did you start OnlyFans? Required Honestly, I started OnlyFans pretty recent…" at bounding box center [766, 678] width 676 height 996
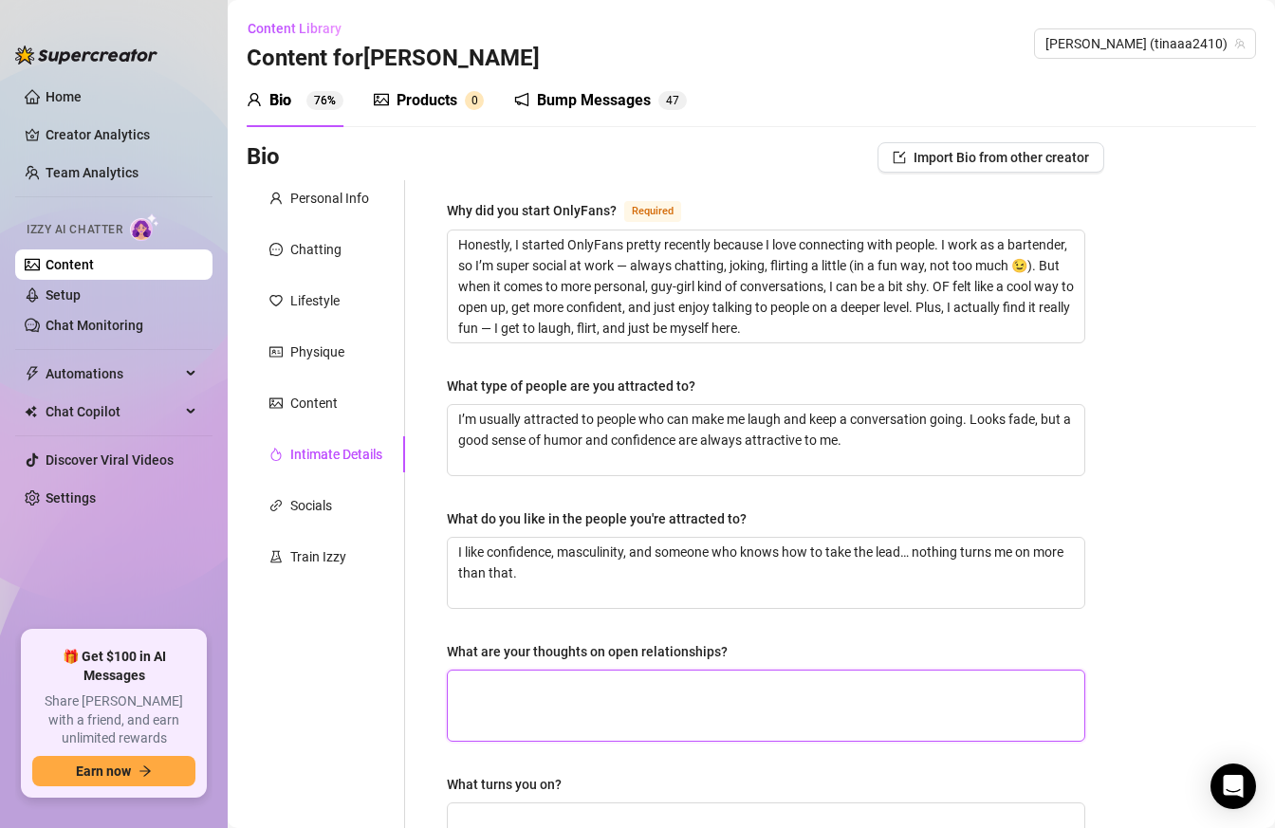
click at [614, 719] on textarea "What are your thoughts on open relationships?" at bounding box center [766, 705] width 636 height 70
paste textarea "I think it depends on the people. If both are honest and open, it can work. But…"
type textarea "I think it depends on the people. If both are honest and open, it can work. But…"
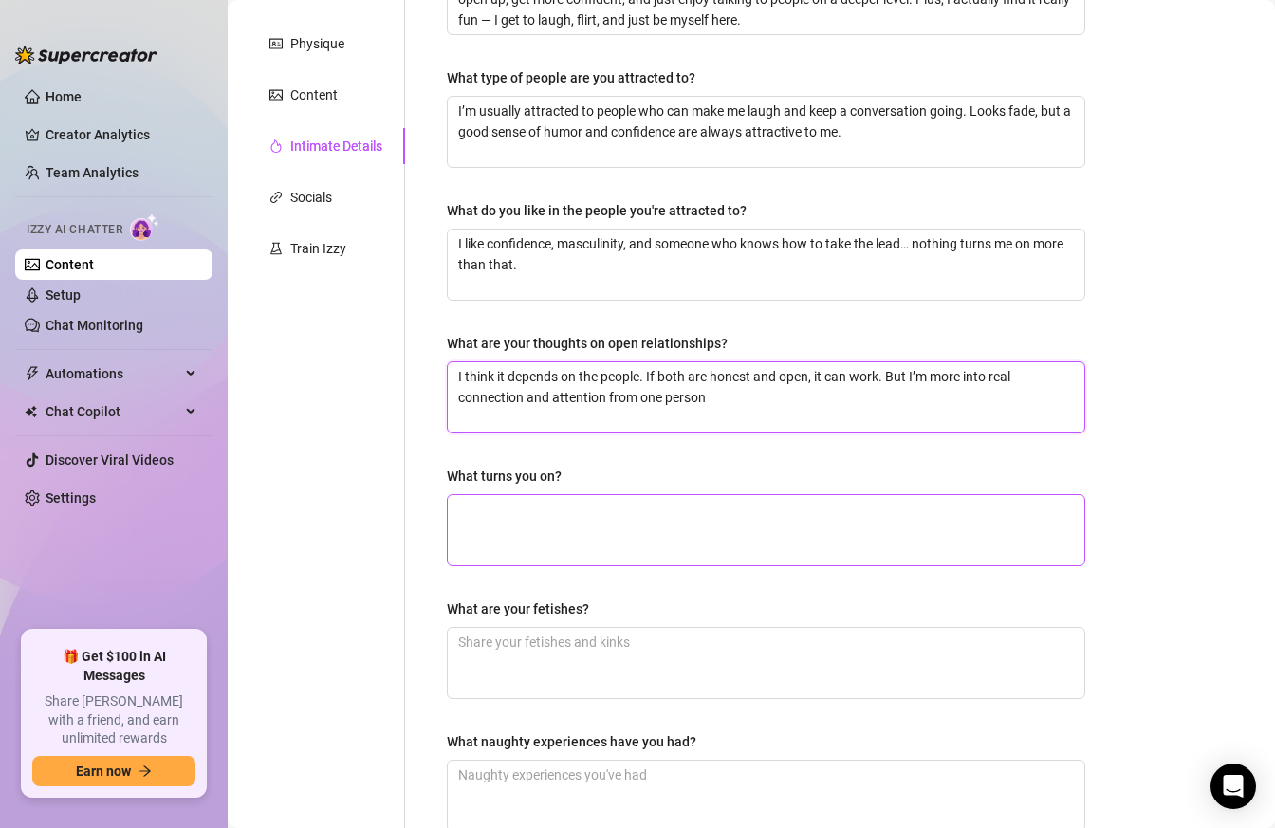
scroll to position [317, 0]
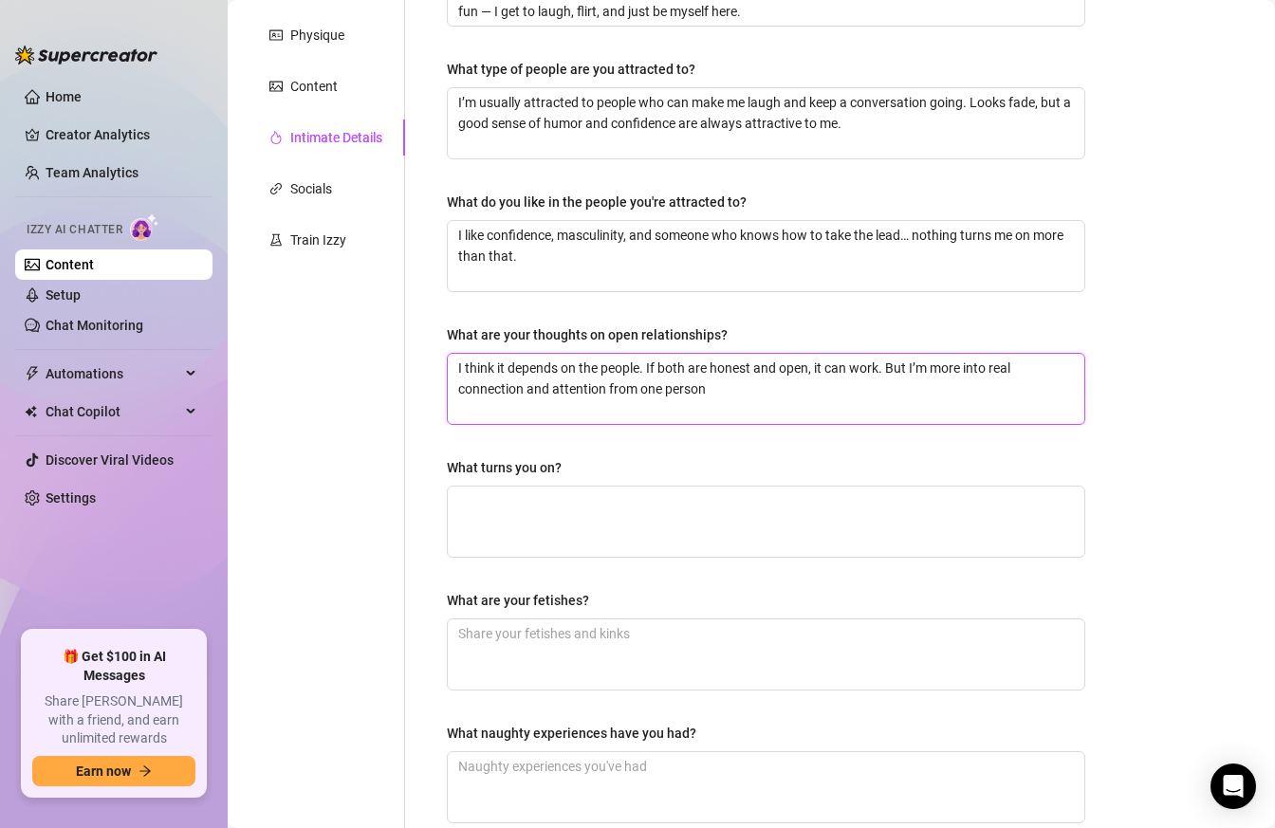
type textarea "I think it depends on the people. If both are honest and open, it can work. But…"
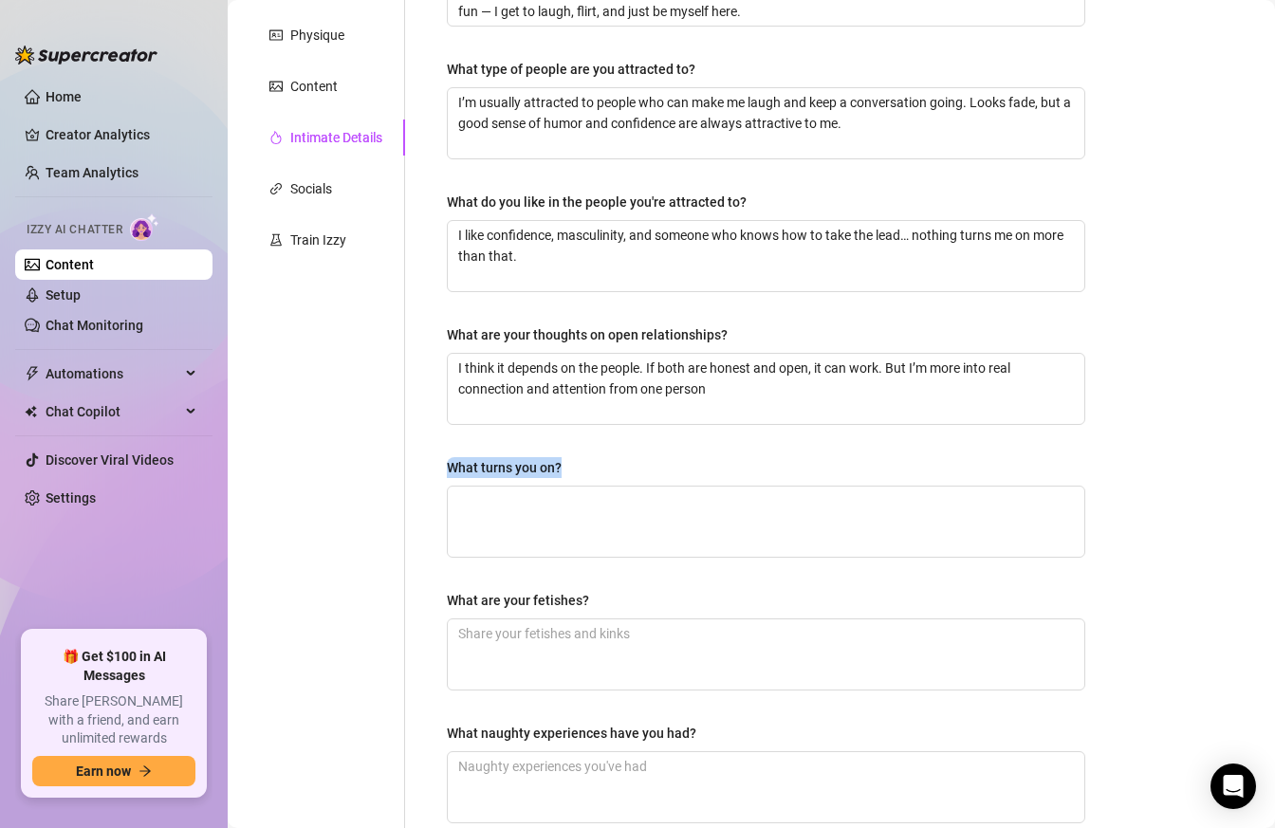
drag, startPoint x: 568, startPoint y: 461, endPoint x: 431, endPoint y: 459, distance: 137.5
click at [430, 459] on div "Why did you start OnlyFans? Required Honestly, I started OnlyFans pretty recent…" at bounding box center [766, 361] width 676 height 996
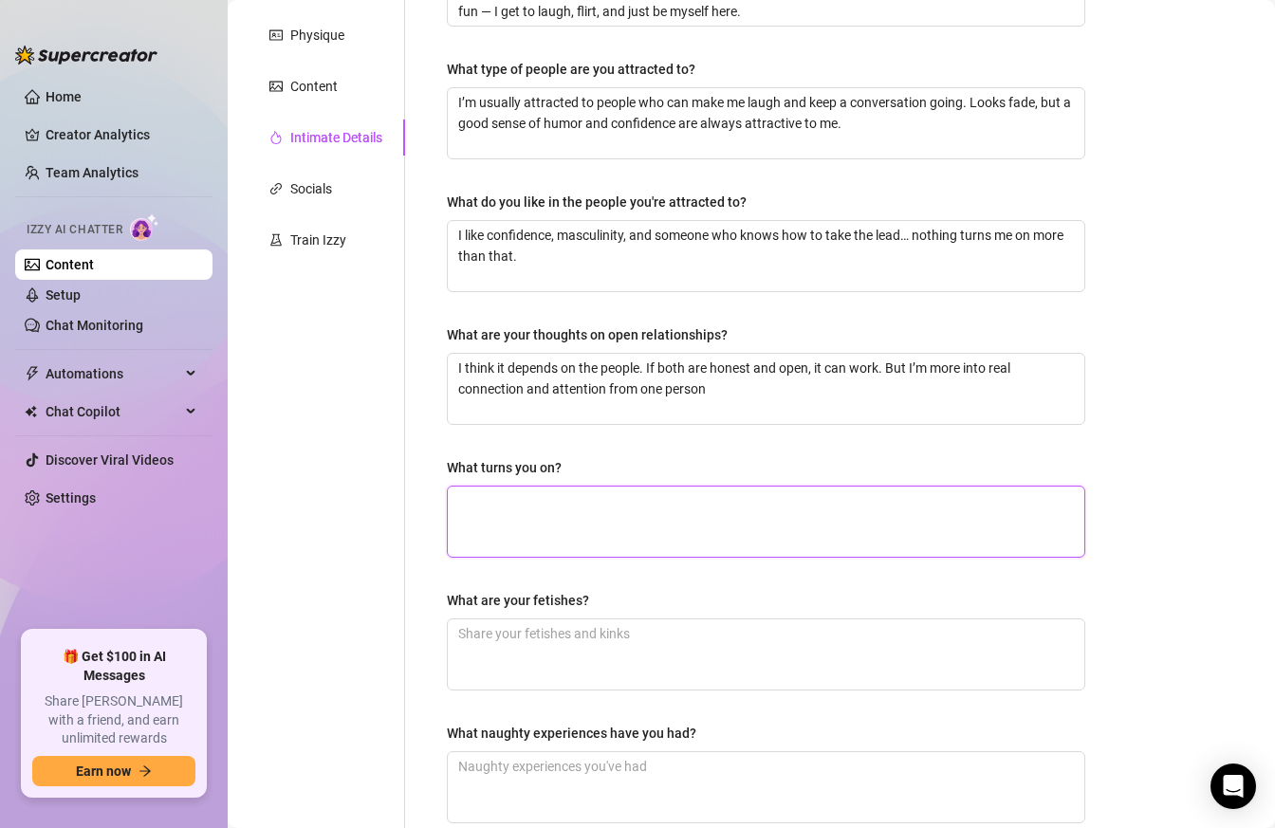
click at [568, 535] on textarea "What turns you on?" at bounding box center [766, 522] width 636 height 70
paste textarea "Conversations that slowly get more playful, passionate kisses, a strong masculi…"
type textarea "Conversations that slowly get more playful, passionate kisses, a strong masculi…"
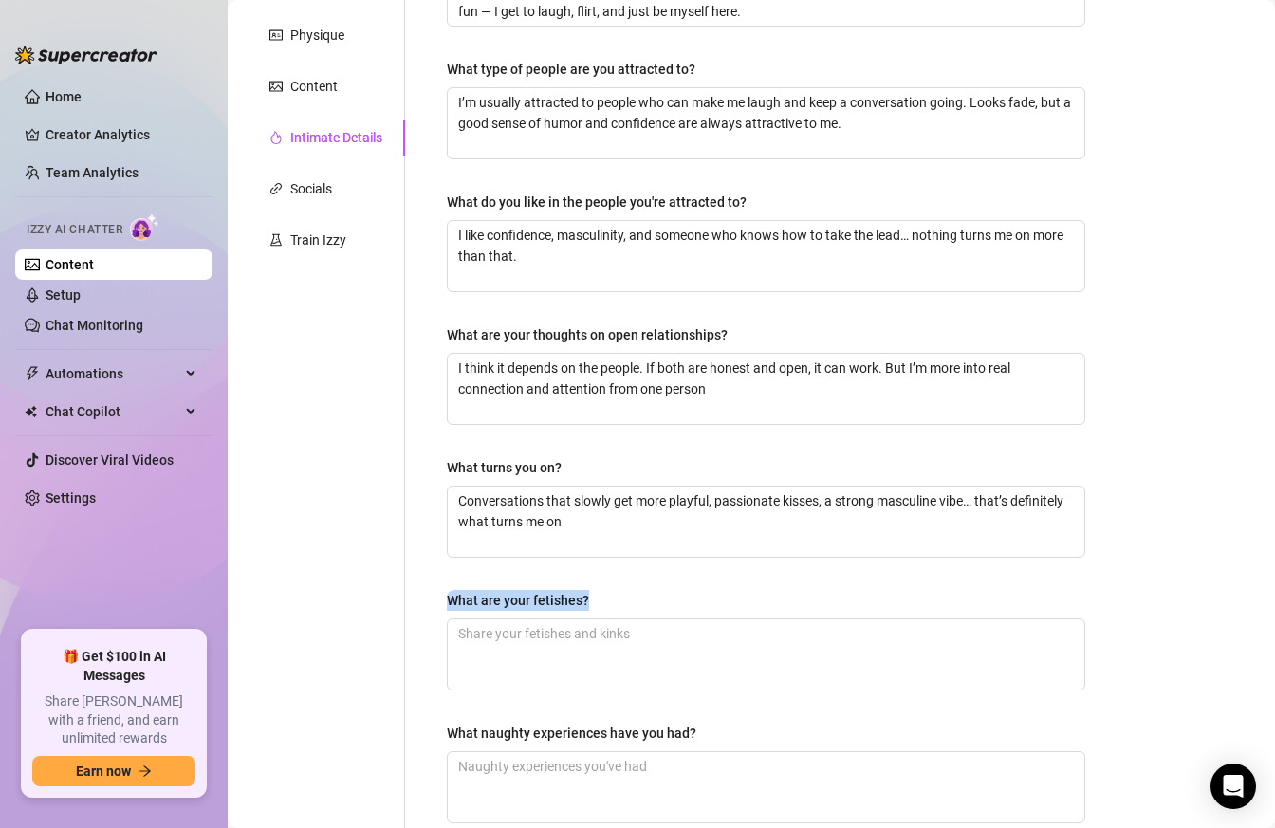
drag, startPoint x: 596, startPoint y: 597, endPoint x: 423, endPoint y: 606, distance: 172.9
click at [423, 606] on div "Why did you start OnlyFans? Required Honestly, I started OnlyFans pretty recent…" at bounding box center [754, 361] width 699 height 996
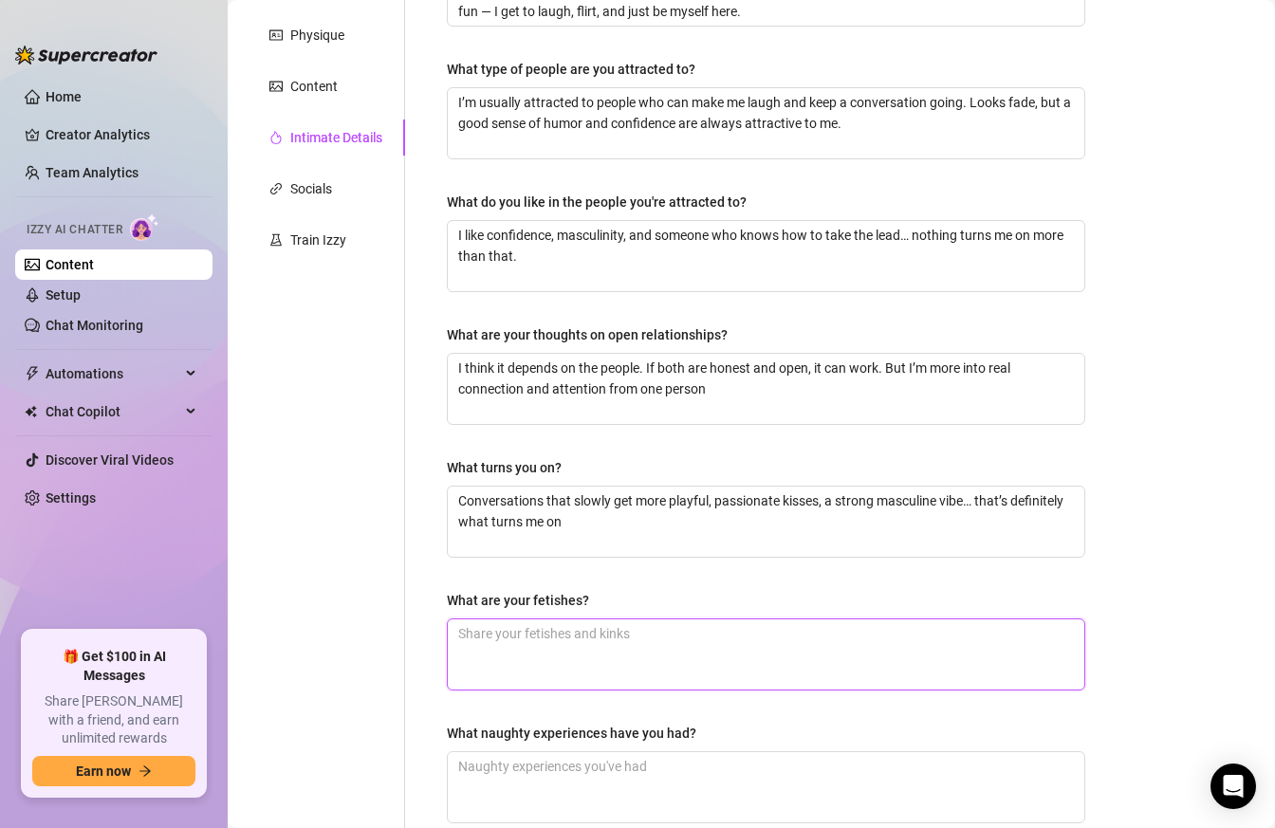
click at [671, 648] on textarea "What are your fetishes?" at bounding box center [766, 654] width 636 height 70
paste textarea "Mmm, I probably shouldn’t reveal all my secrets at once… but let’s just say I l…"
type textarea "Mmm, I probably shouldn’t reveal all my secrets at once… but let’s just say I l…"
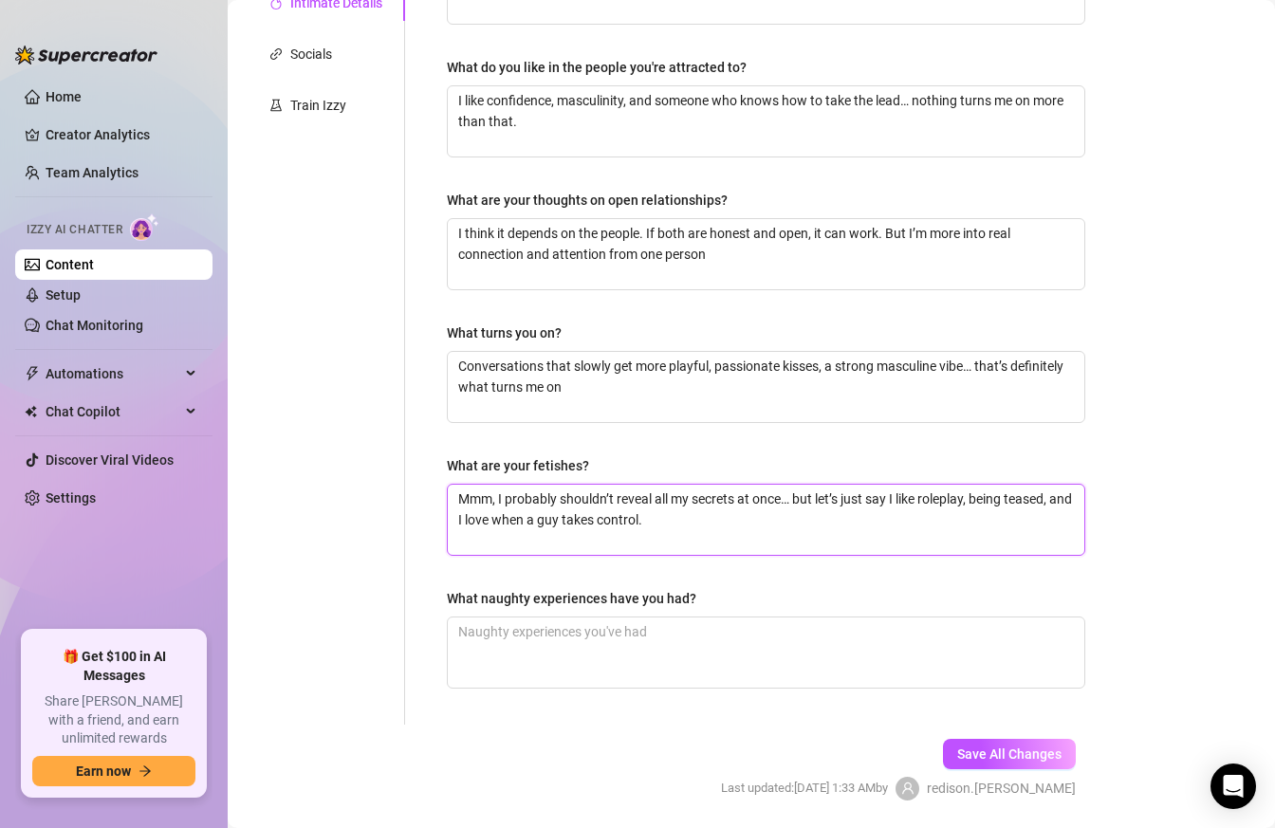
scroll to position [468, 0]
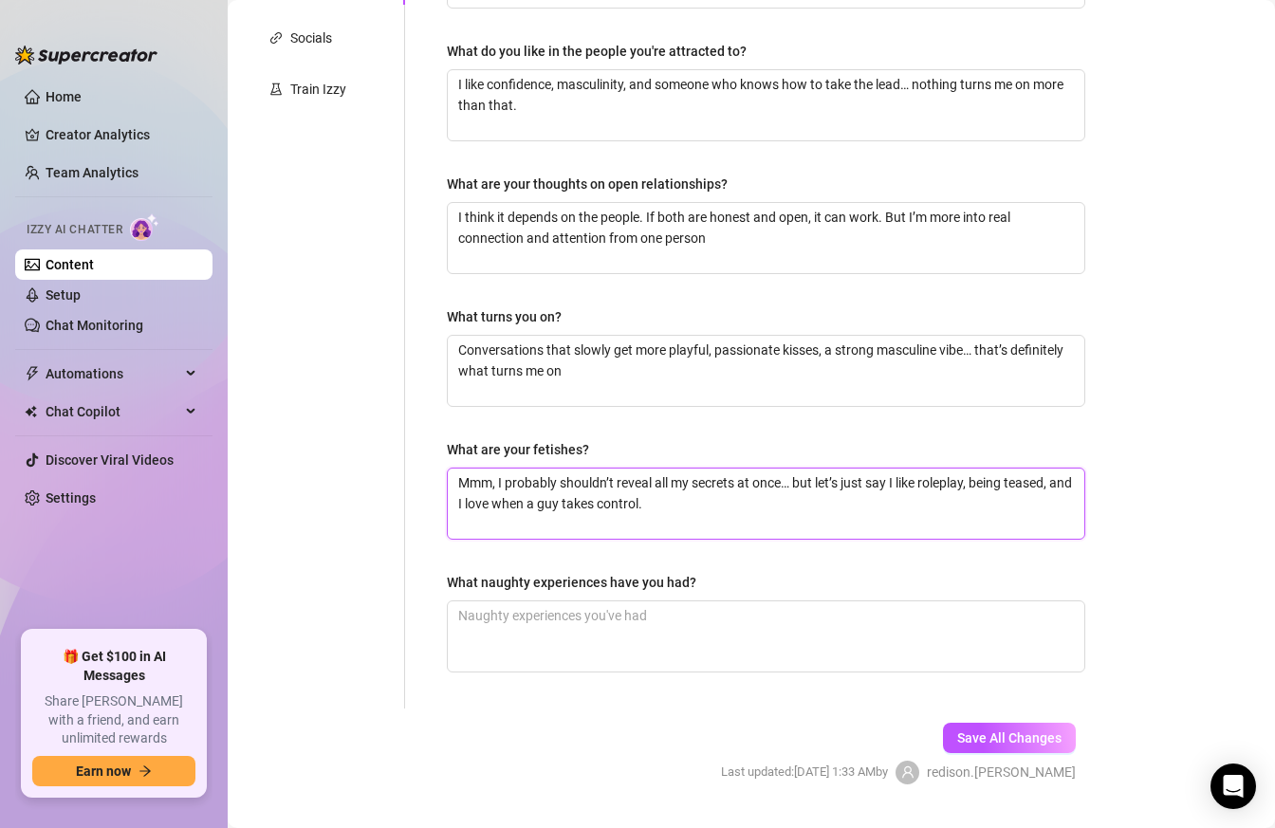
type textarea "Mmm, I probably shouldn’t reveal all my secrets at once… but let’s just say I l…"
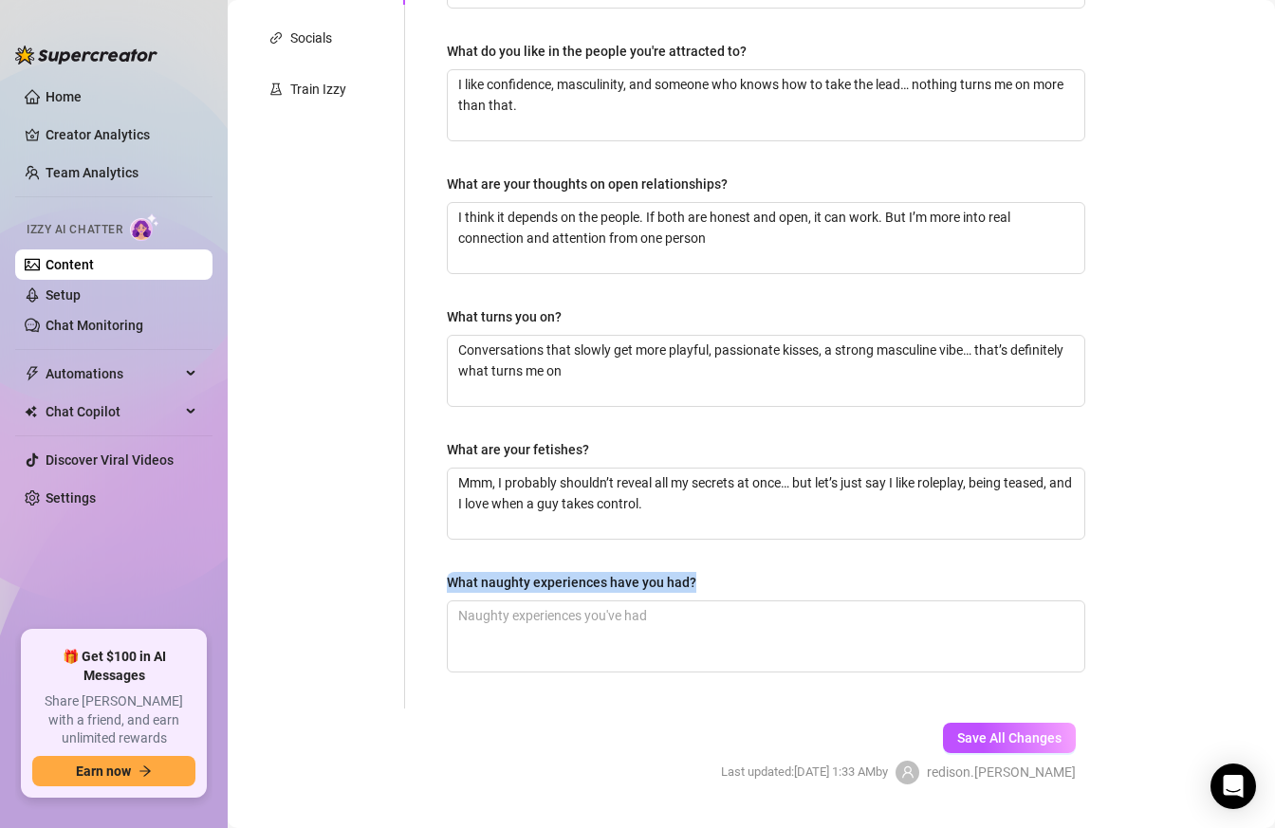
drag, startPoint x: 711, startPoint y: 577, endPoint x: 453, endPoint y: 577, distance: 257.9
click at [452, 577] on div "What naughty experiences have you had?" at bounding box center [766, 586] width 638 height 28
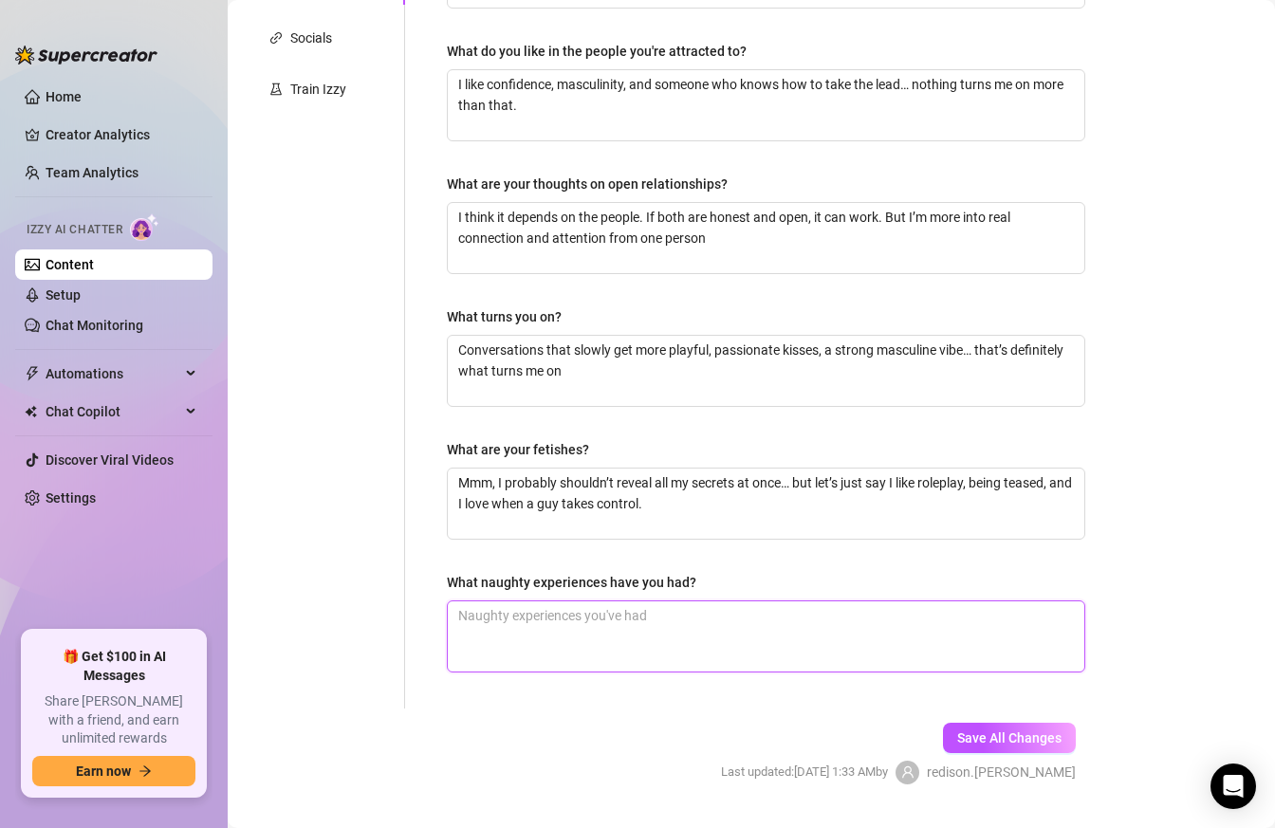
click at [569, 644] on textarea "What naughty experiences have you had?" at bounding box center [766, 636] width 636 height 70
paste textarea "I’ve been a little naughty — but I prefer to tell that one-on-one"
type textarea "I’ve been a little naughty — but I prefer to tell that one-on-one"
drag, startPoint x: 830, startPoint y: 620, endPoint x: 251, endPoint y: 571, distance: 580.6
click at [251, 571] on div "Personal Info Chatting Lifestyle Physique Content Intimate Details Socials Trai…" at bounding box center [675, 211] width 857 height 996
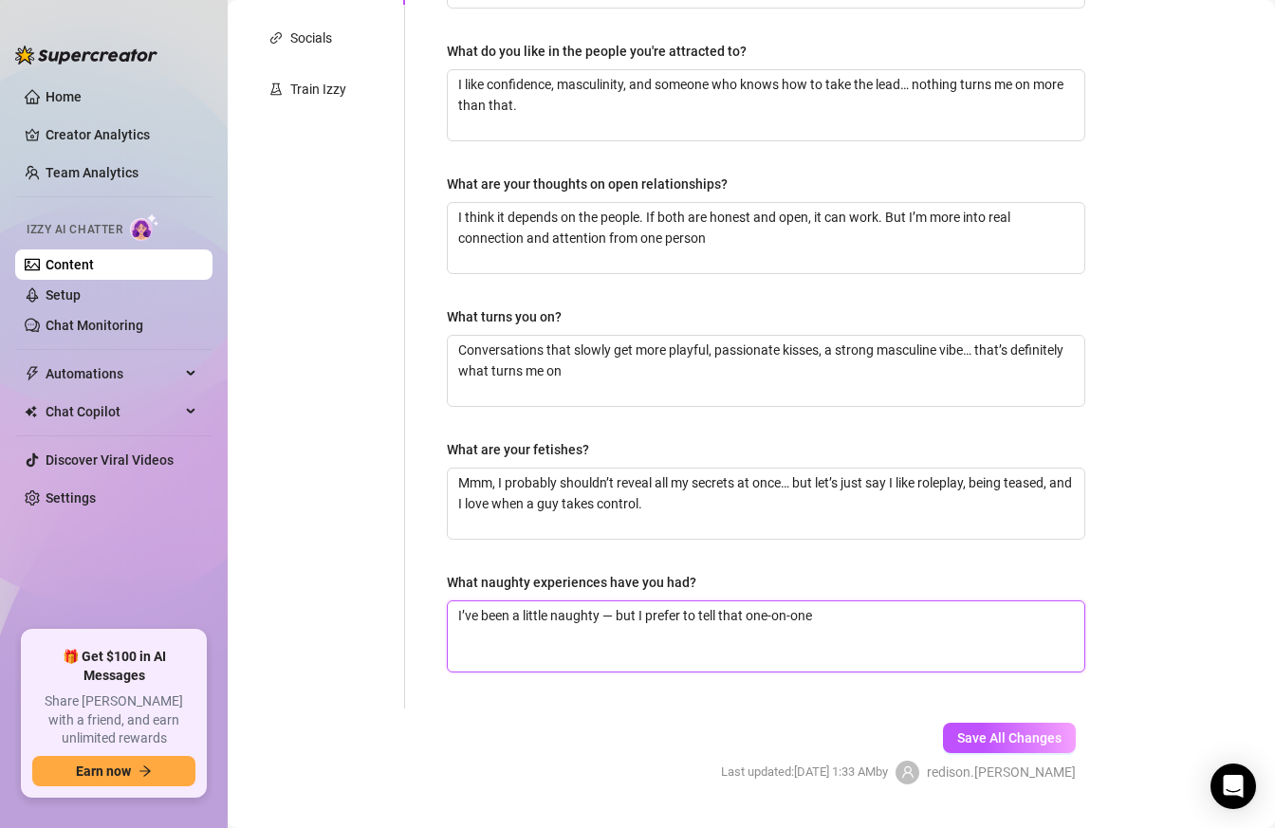
paste textarea "To be honest, I haven’t had anything too crazy yet… but maybe that just means t…"
type textarea "To be honest, I haven’t had anything too crazy yet… but maybe that just means t…"
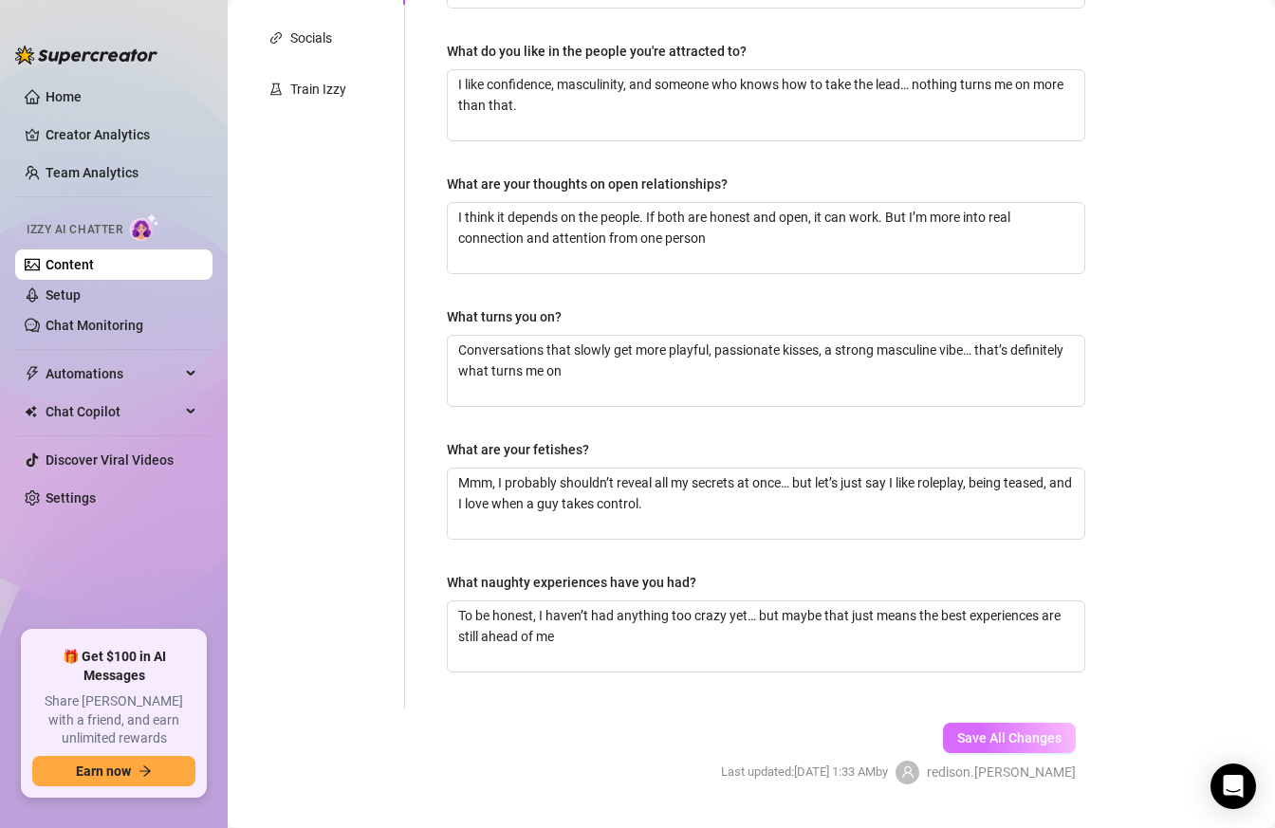
click at [983, 741] on span "Save All Changes" at bounding box center [1009, 737] width 104 height 15
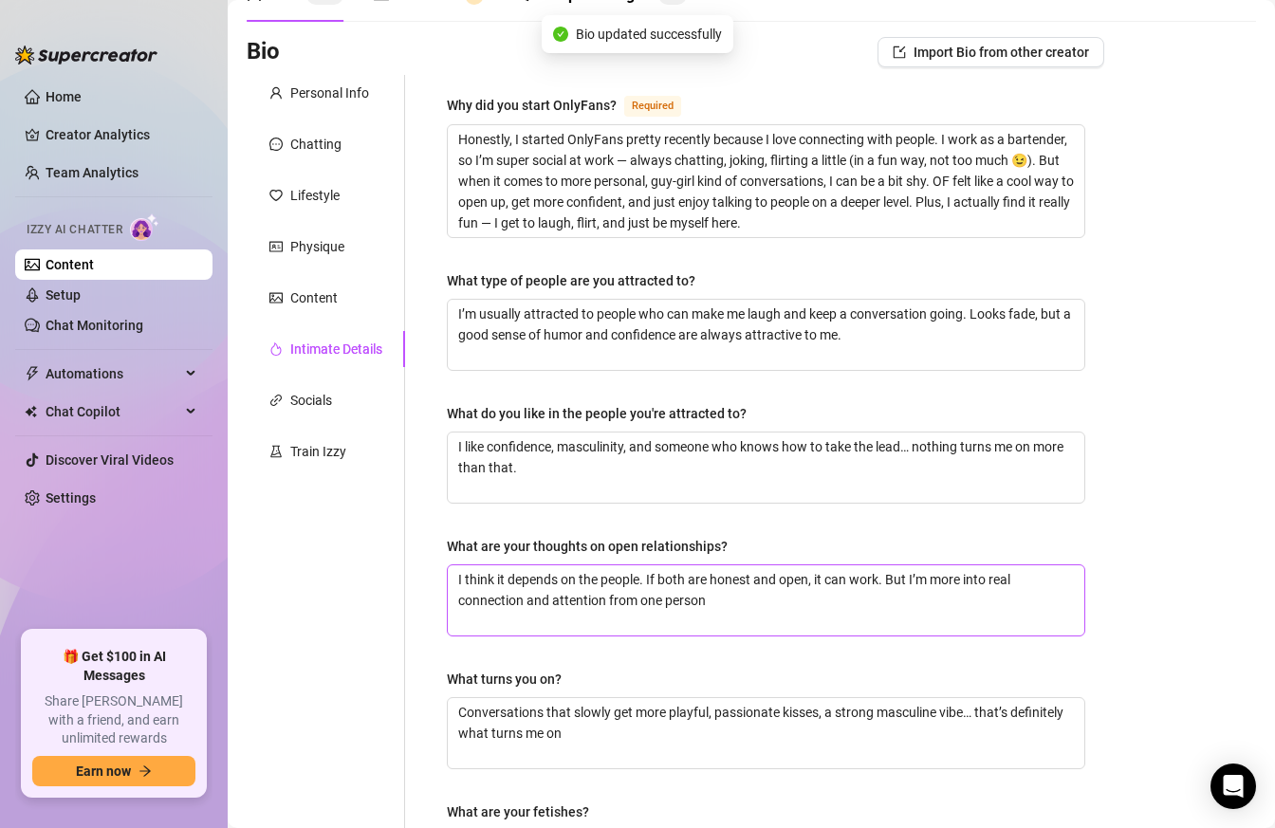
scroll to position [45, 0]
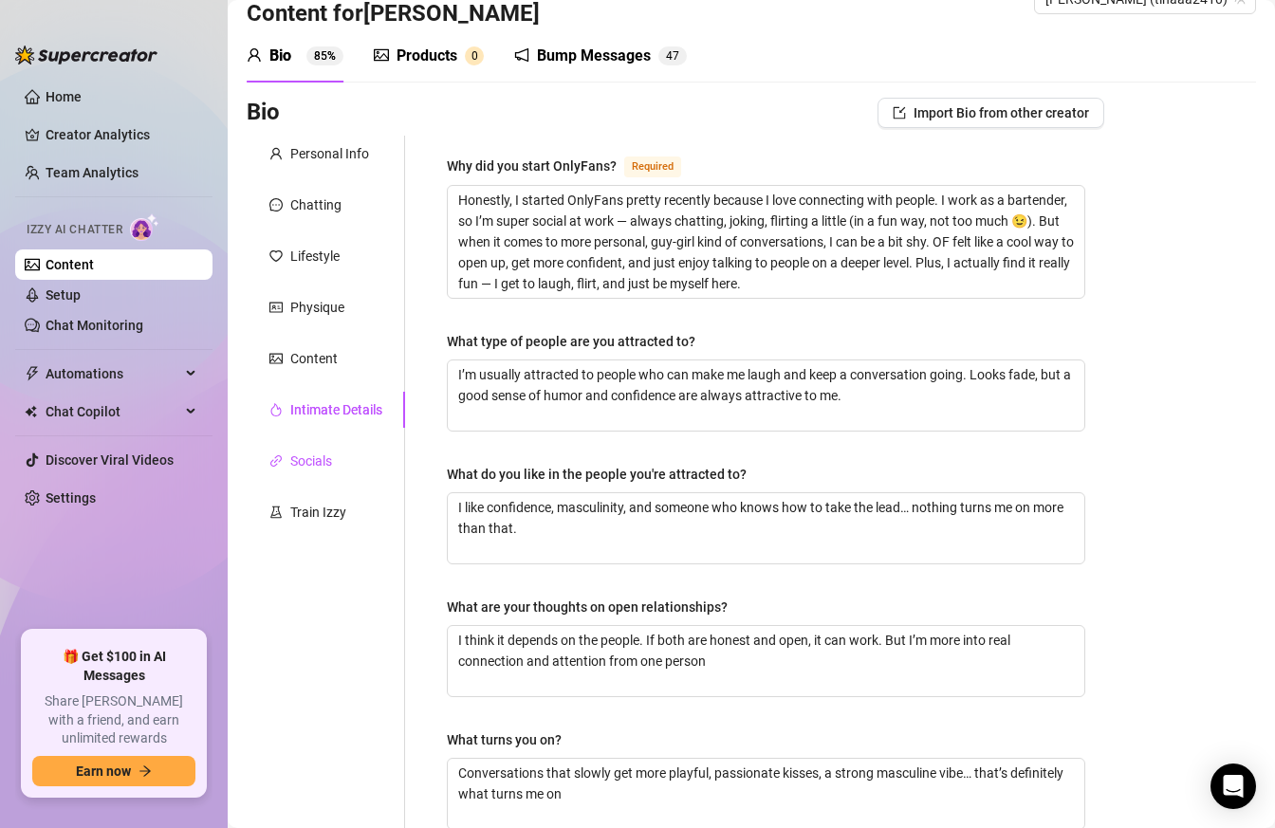
click at [323, 465] on div "Socials" at bounding box center [311, 460] width 42 height 21
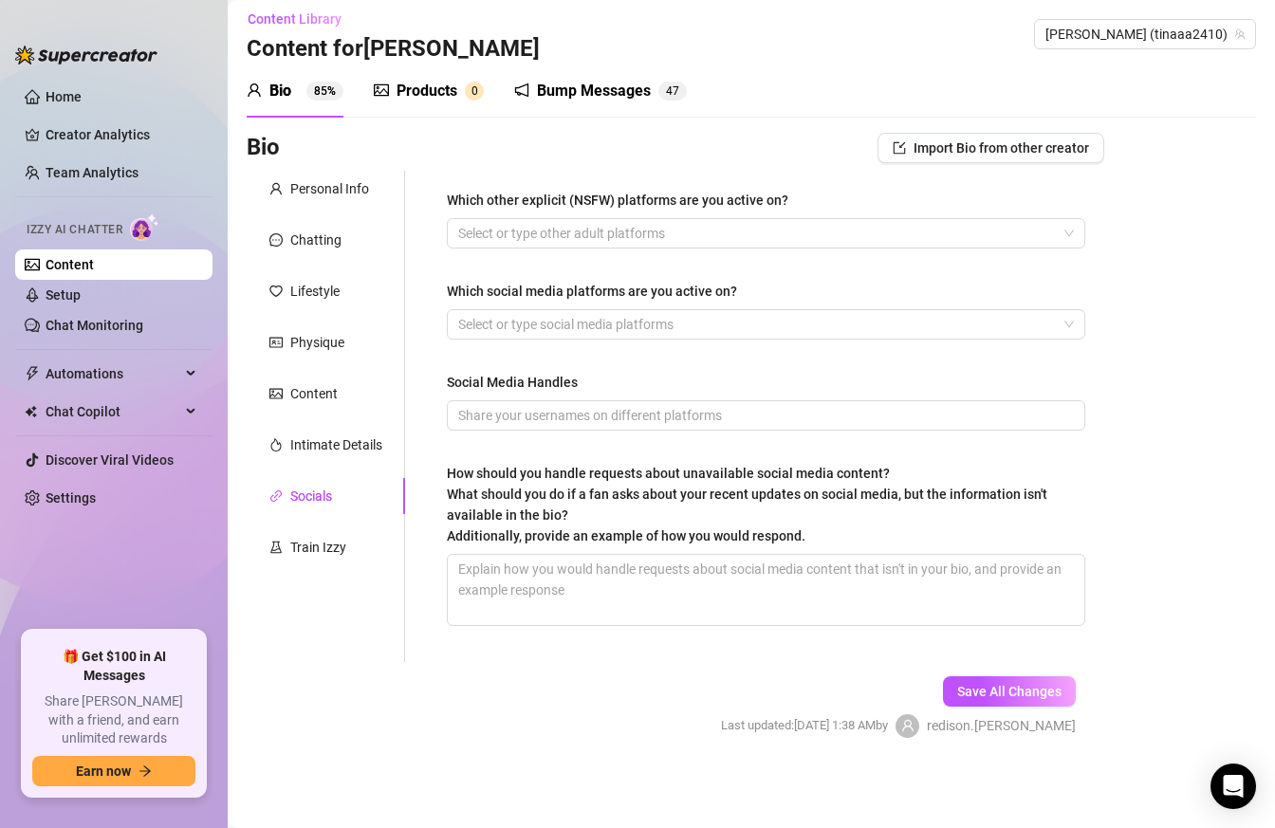
scroll to position [9, 0]
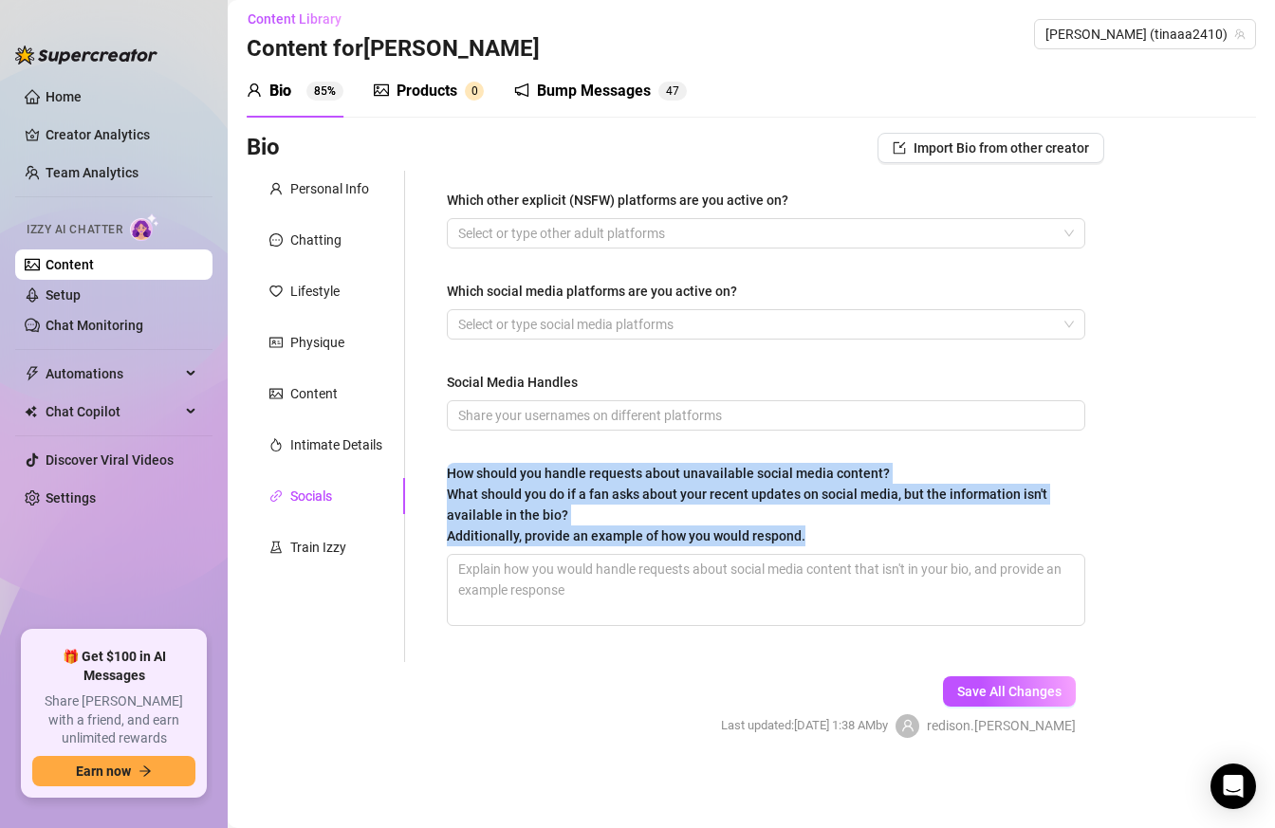
drag, startPoint x: 443, startPoint y: 472, endPoint x: 823, endPoint y: 532, distance: 385.0
click at [823, 532] on div "Which other explicit (NSFW) platforms are you active on? Select or type other a…" at bounding box center [766, 416] width 676 height 491
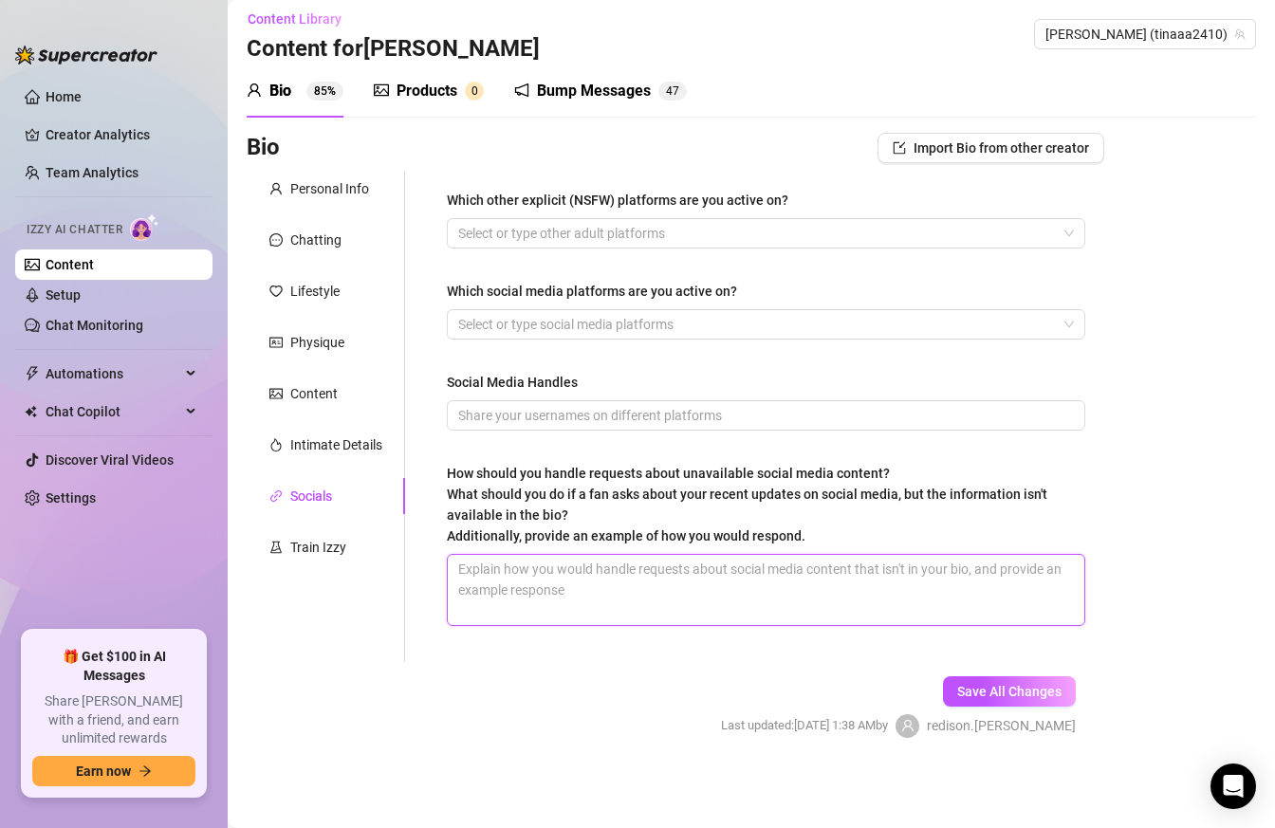
click at [492, 597] on textarea "How should you handle requests about unavailable social media content? What sho…" at bounding box center [766, 590] width 636 height 70
click at [584, 573] on textarea "How should you handle requests about unavailable social media content? What sho…" at bounding box center [766, 590] width 636 height 70
paste textarea "To be honest, I don’t really have much time to run other social media… I focus …"
type textarea "To be honest, I don’t really have much time to run other social media… I focus …"
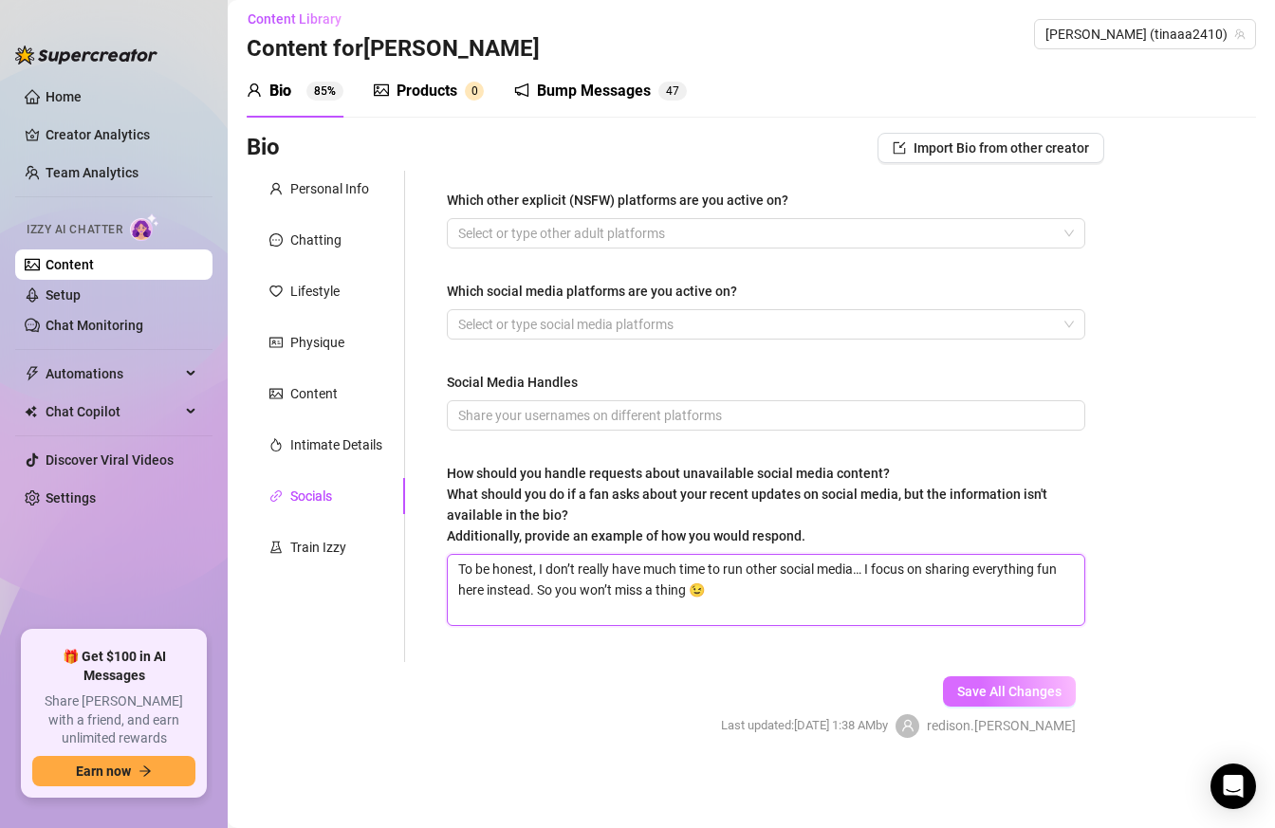
type textarea "To be honest, I don’t really have much time to run other social media… I focus …"
click at [1002, 688] on span "Save All Changes" at bounding box center [1009, 691] width 104 height 15
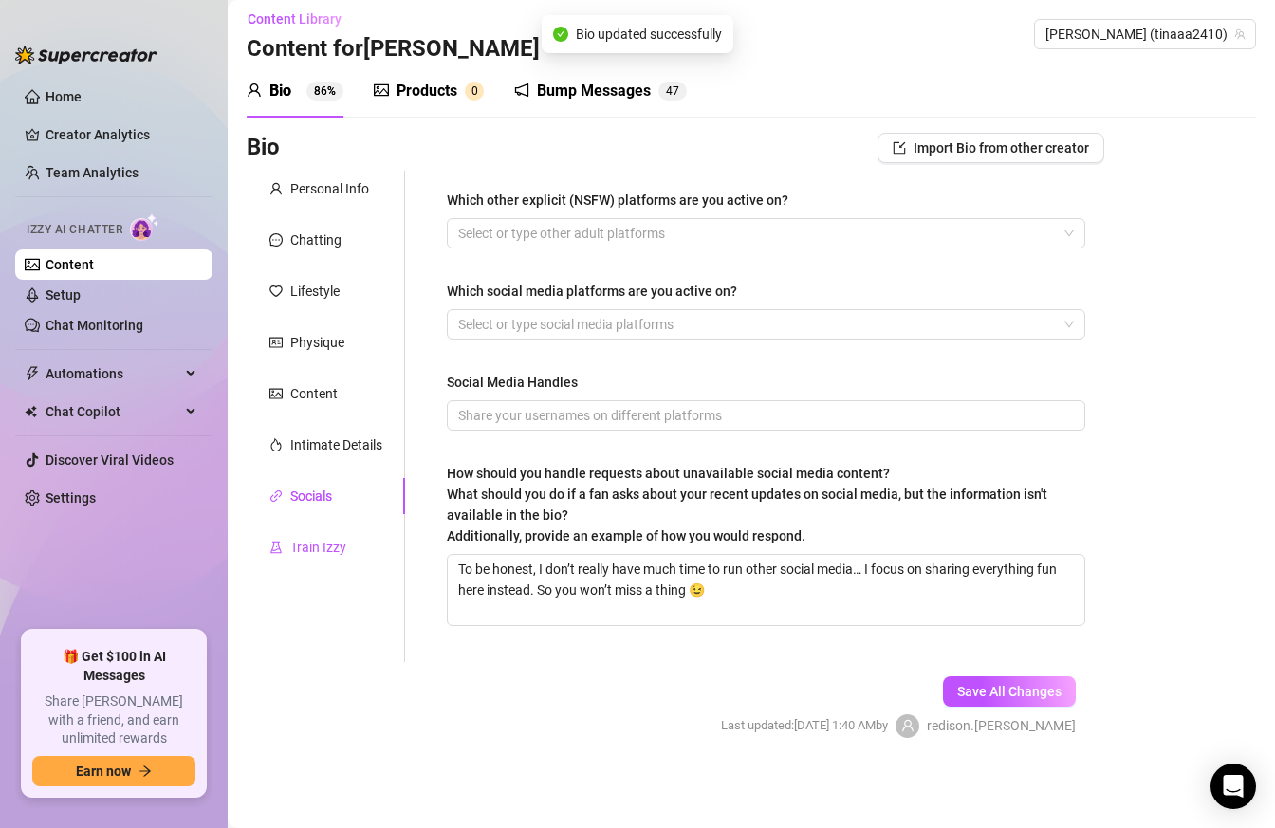
click at [333, 541] on div "Train Izzy" at bounding box center [318, 547] width 56 height 21
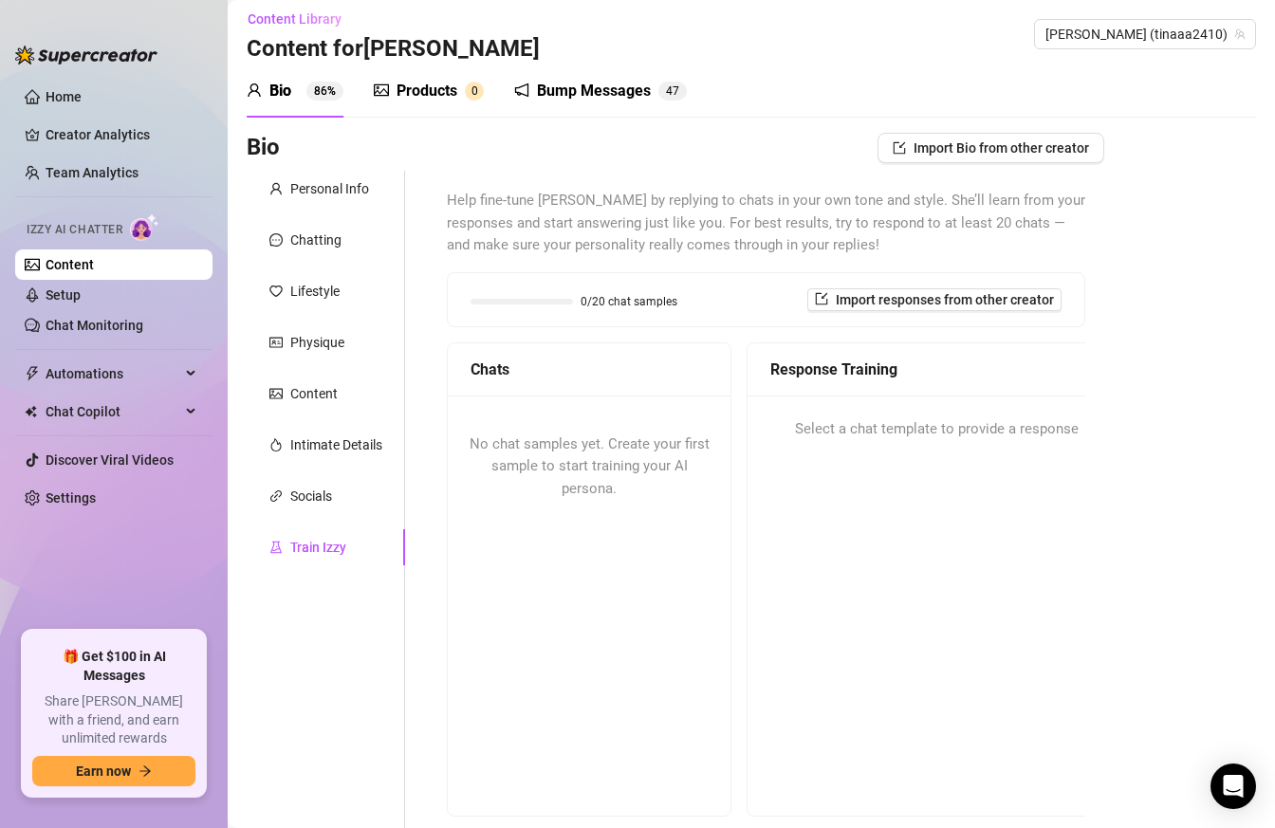
click at [587, 435] on span "No chat samples yet. Create your first sample to start training your AI persona." at bounding box center [589, 466] width 240 height 62
click at [642, 459] on span "No chat samples yet. Create your first sample to start training your AI persona." at bounding box center [589, 466] width 240 height 62
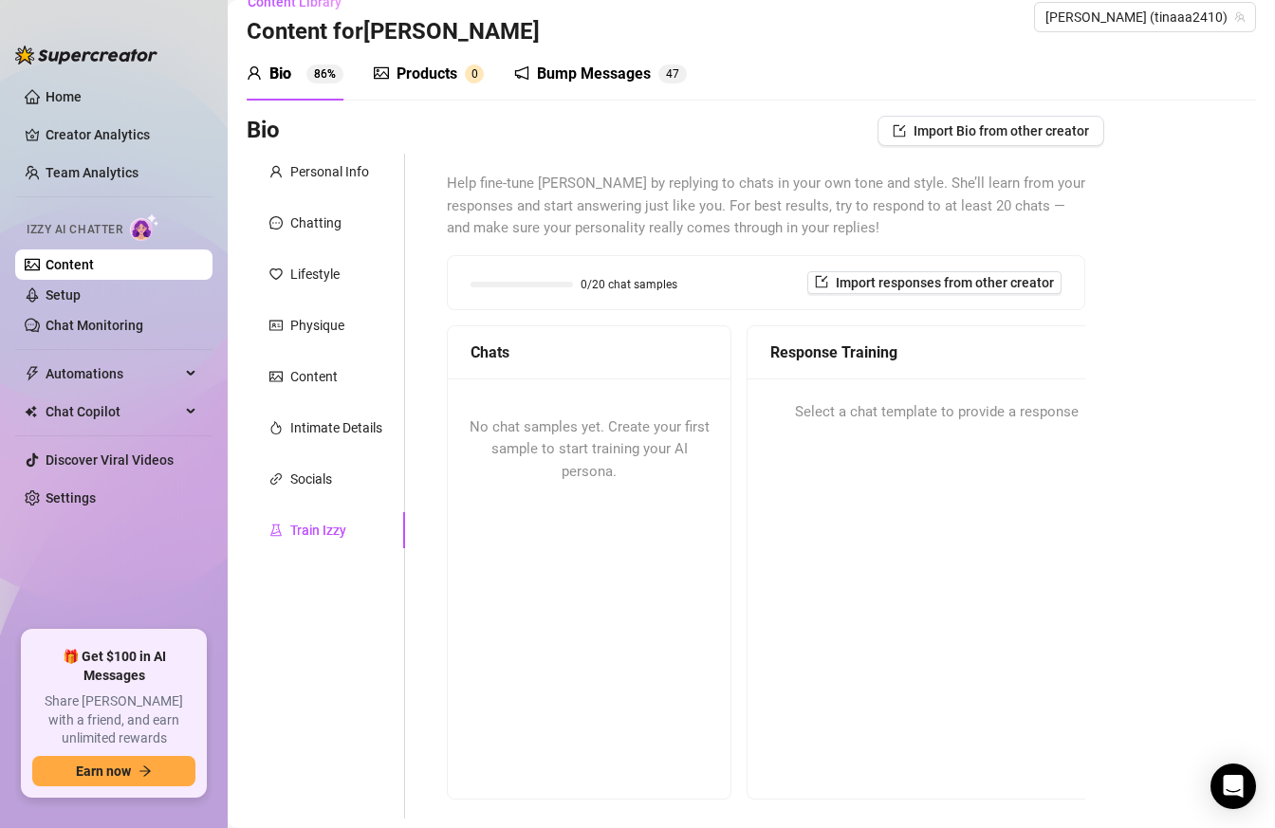
scroll to position [25, 0]
click at [659, 464] on div "No chat samples yet. Create your first sample to start training your AI persona." at bounding box center [589, 451] width 283 height 143
click at [329, 492] on div "Socials" at bounding box center [326, 481] width 158 height 36
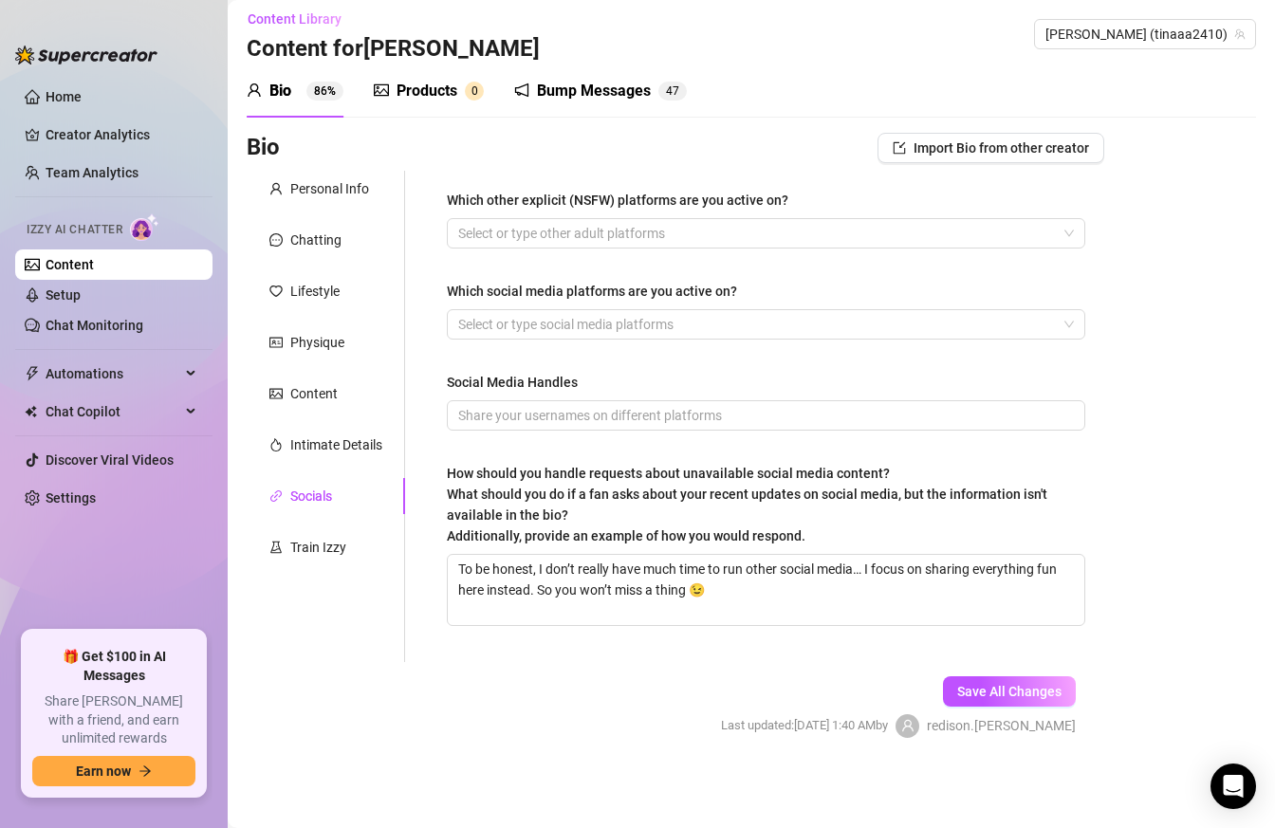
scroll to position [9, 0]
click at [981, 698] on span "Save All Changes" at bounding box center [1009, 691] width 104 height 15
click at [341, 557] on div "Train Izzy" at bounding box center [318, 547] width 56 height 21
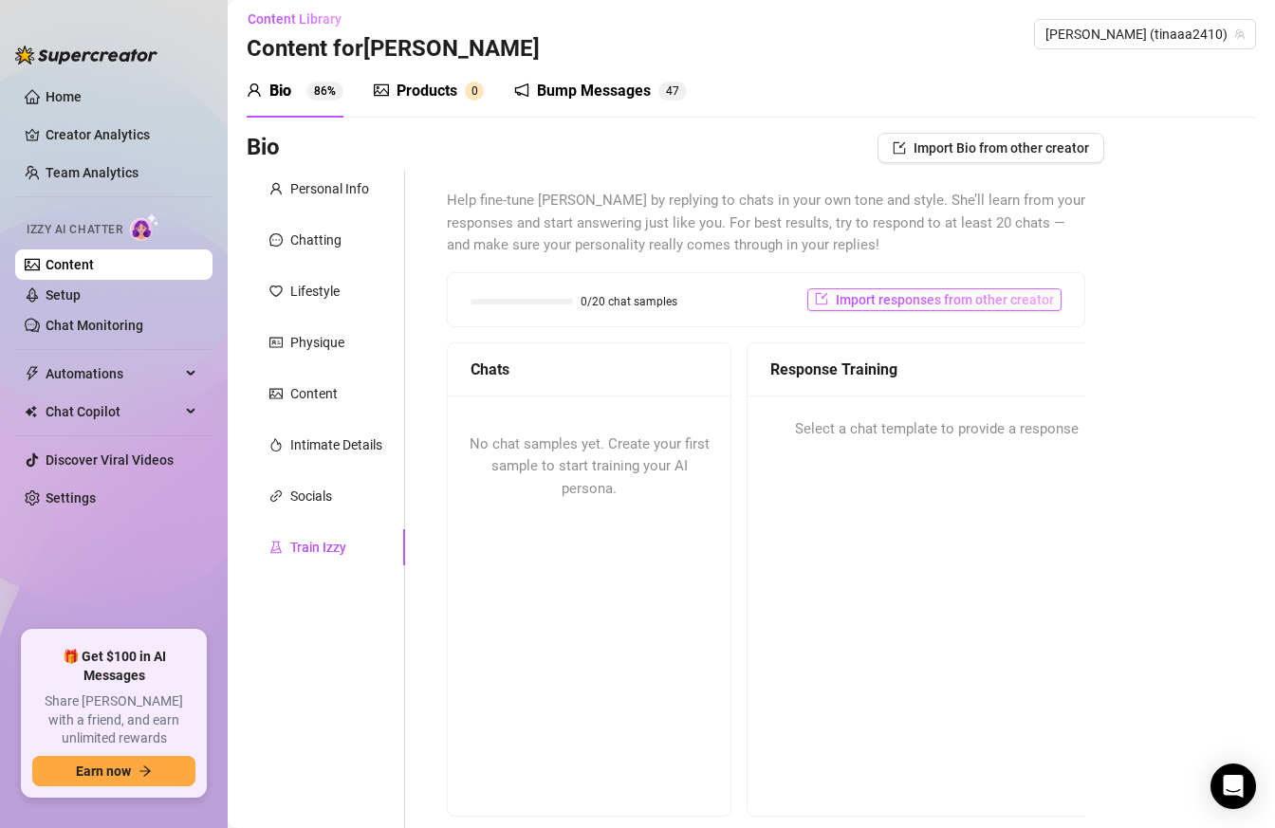
click at [867, 303] on span "Import responses from other creator" at bounding box center [944, 299] width 218 height 15
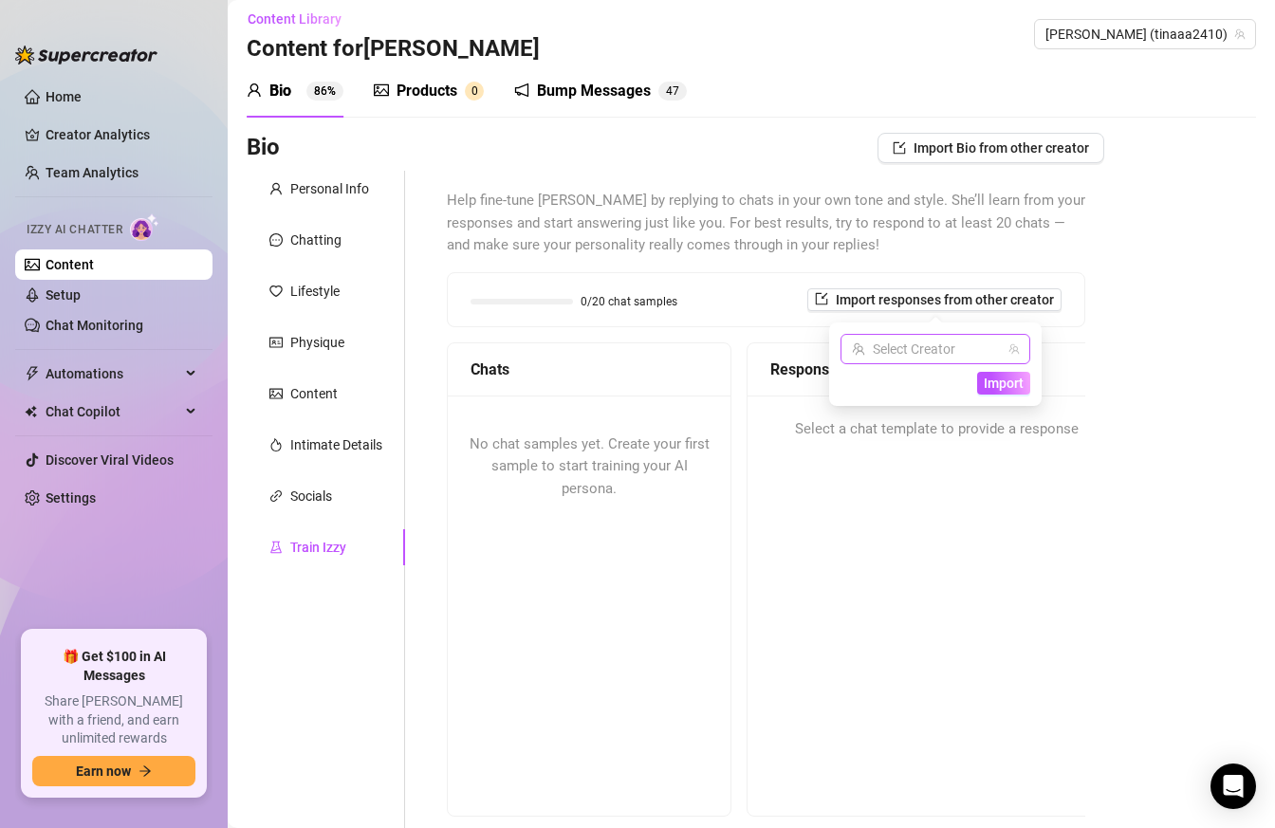
click at [945, 341] on input "search" at bounding box center [927, 349] width 150 height 28
click at [1093, 230] on div "Help fine-tune [PERSON_NAME] by replying to chats in your own tone and style. S…" at bounding box center [766, 503] width 676 height 665
click at [975, 310] on div "0/20 chat samples Import responses from other creator" at bounding box center [766, 299] width 636 height 53
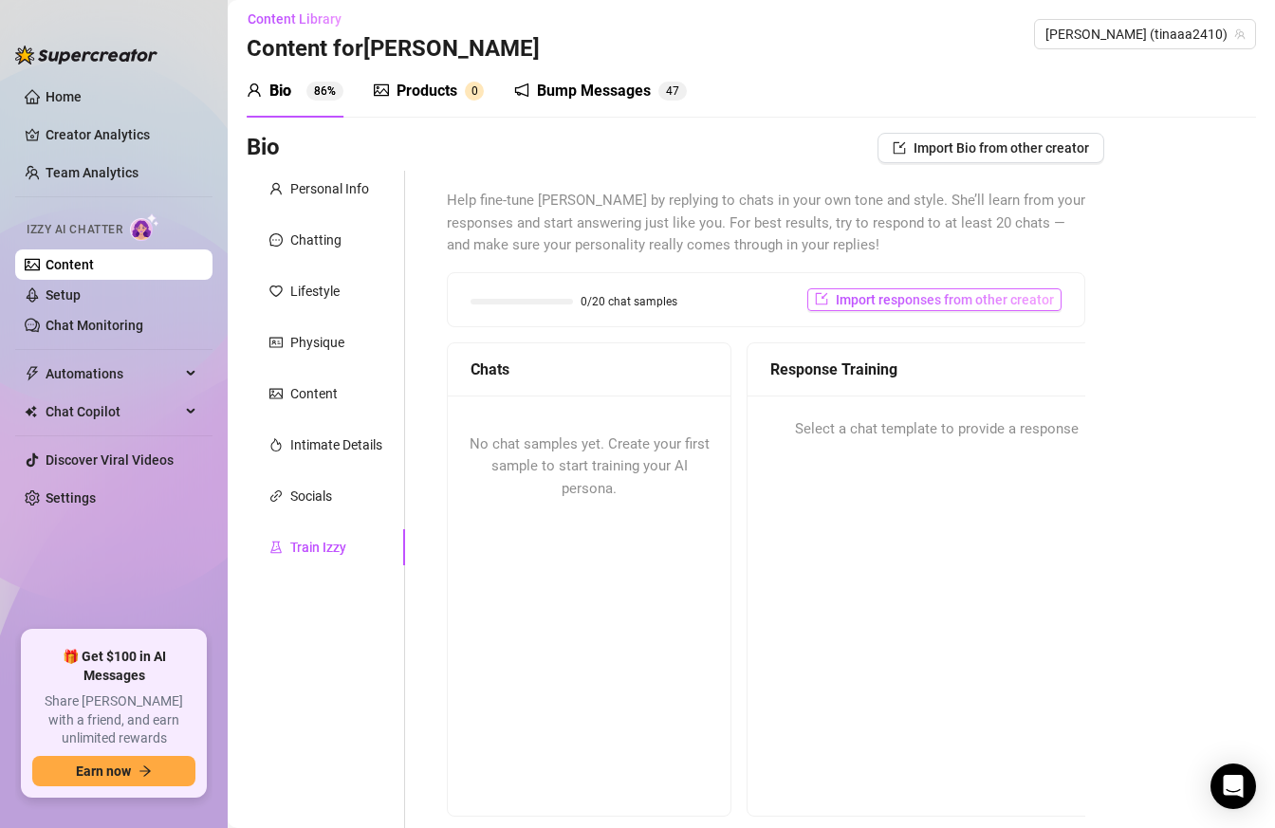
click at [974, 297] on span "Import responses from other creator" at bounding box center [944, 299] width 218 height 15
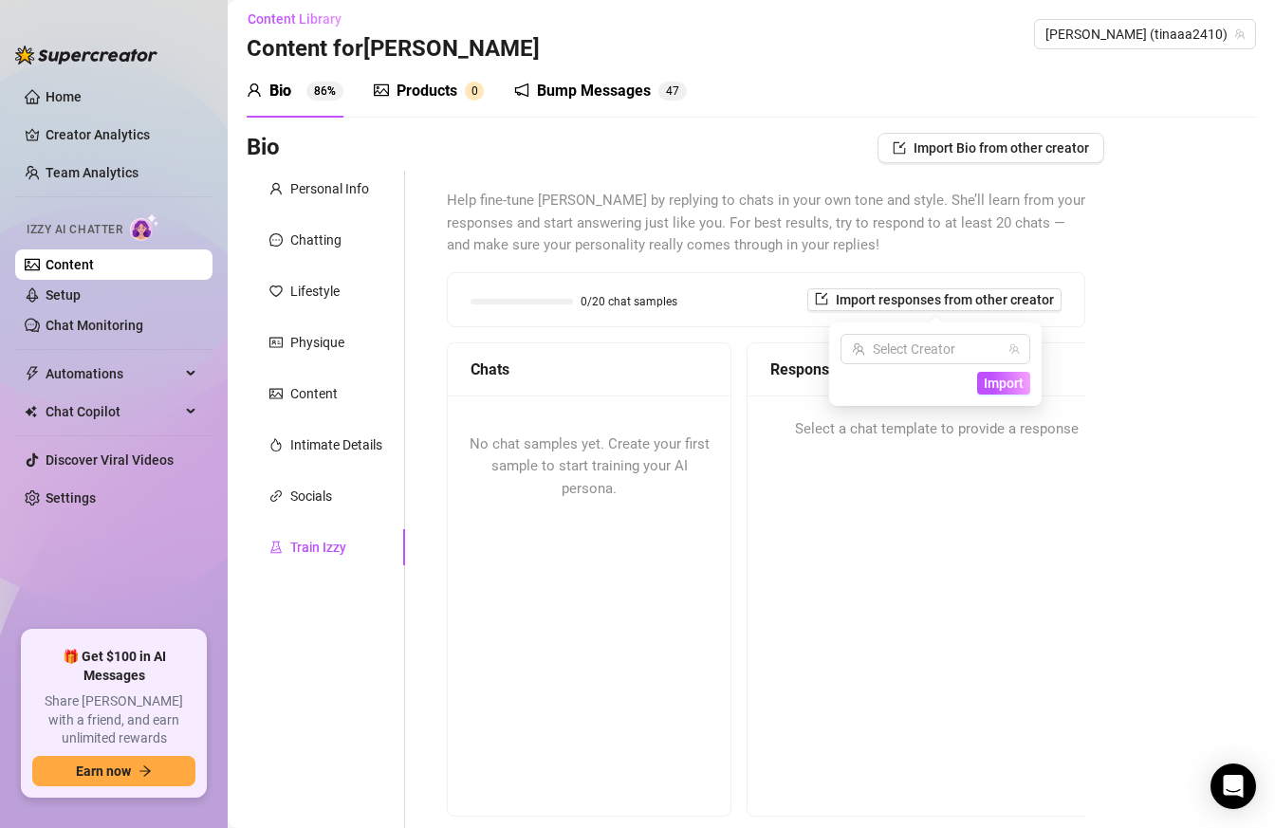
click at [963, 332] on div "Select Creator Import" at bounding box center [935, 363] width 212 height 83
click at [963, 342] on input "search" at bounding box center [927, 349] width 150 height 28
click at [995, 425] on span "( tinaaa2410 )" at bounding box center [1034, 420] width 78 height 21
click at [1007, 389] on span "Import" at bounding box center [1003, 383] width 40 height 15
click at [1002, 389] on span "Import" at bounding box center [1003, 383] width 40 height 15
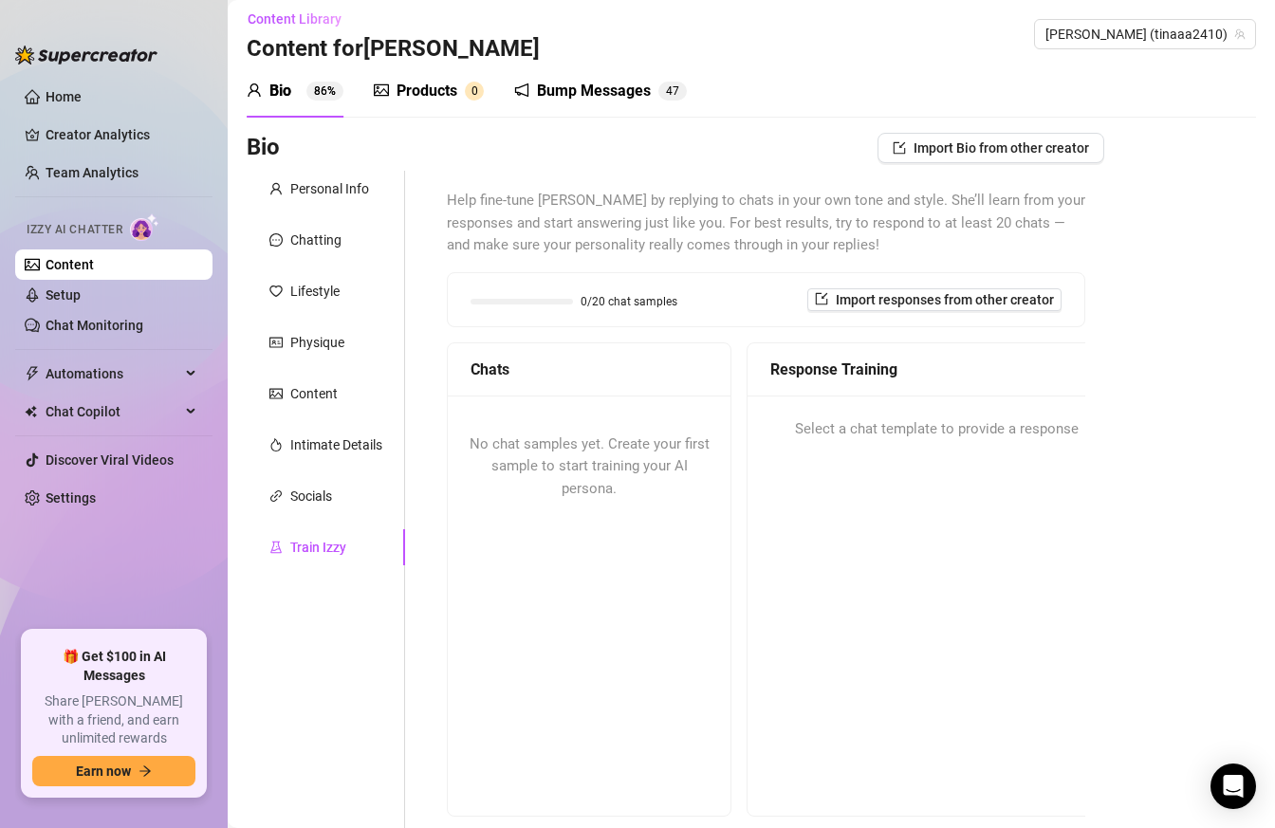
click at [1136, 270] on div "Bio Import Bio from other creator Personal Info Chatting Lifestyle Physique Con…" at bounding box center [751, 539] width 1009 height 812
click at [933, 286] on div "0/20 chat samples Import responses from other creator" at bounding box center [766, 299] width 636 height 53
click at [934, 300] on span "Import responses from other creator" at bounding box center [944, 299] width 218 height 15
click at [1005, 376] on span "Import" at bounding box center [1003, 383] width 40 height 15
click at [1062, 200] on span "Help fine-tune [PERSON_NAME] by replying to chats in your own tone and style. S…" at bounding box center [766, 223] width 638 height 67
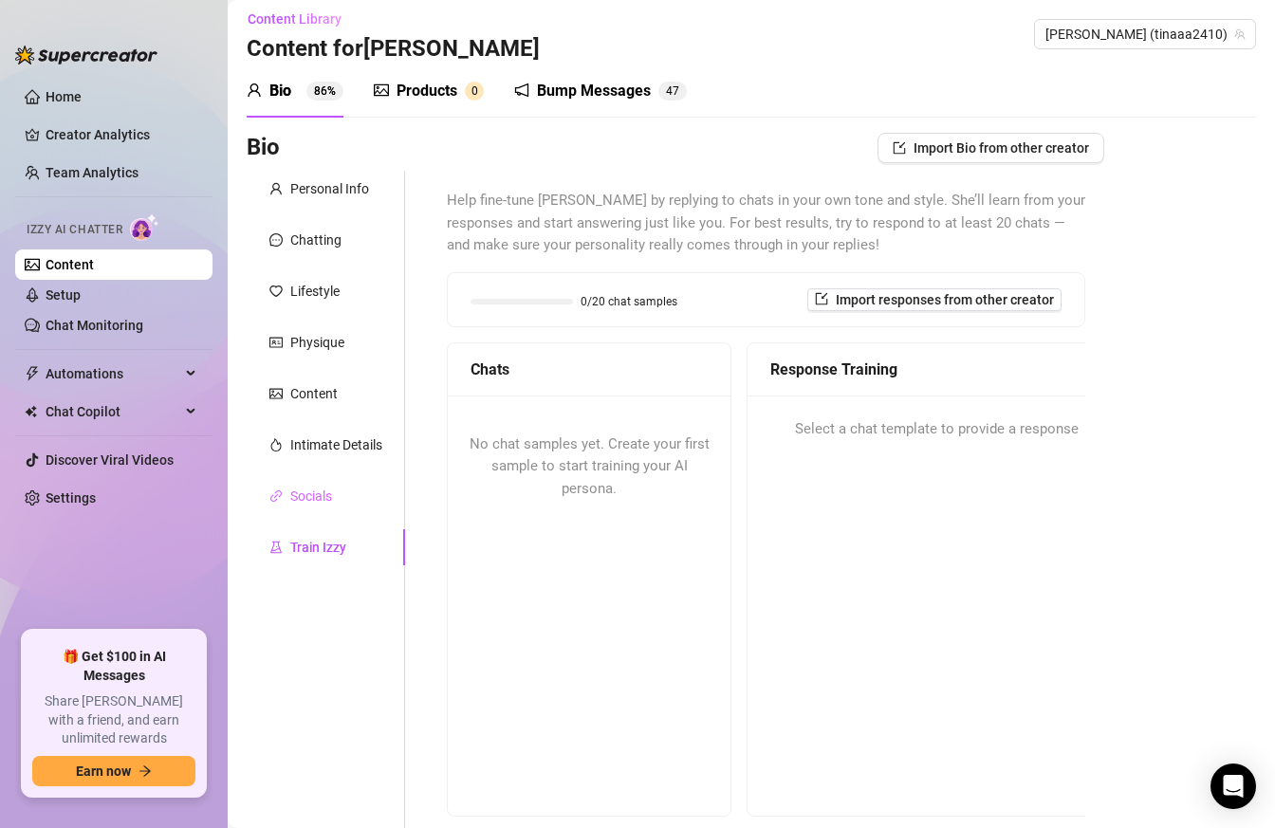
click at [344, 507] on div "Socials" at bounding box center [326, 496] width 158 height 36
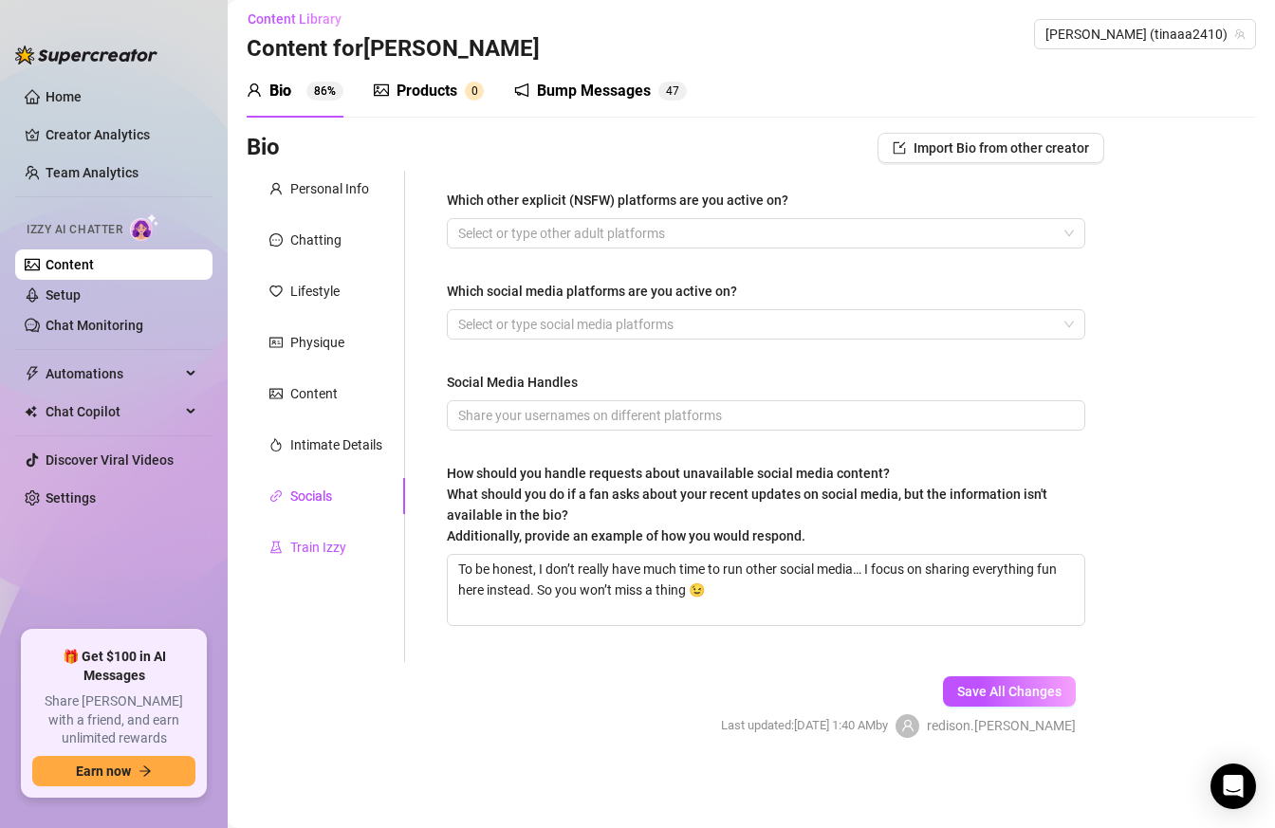
click at [334, 537] on div "Train Izzy" at bounding box center [318, 547] width 56 height 21
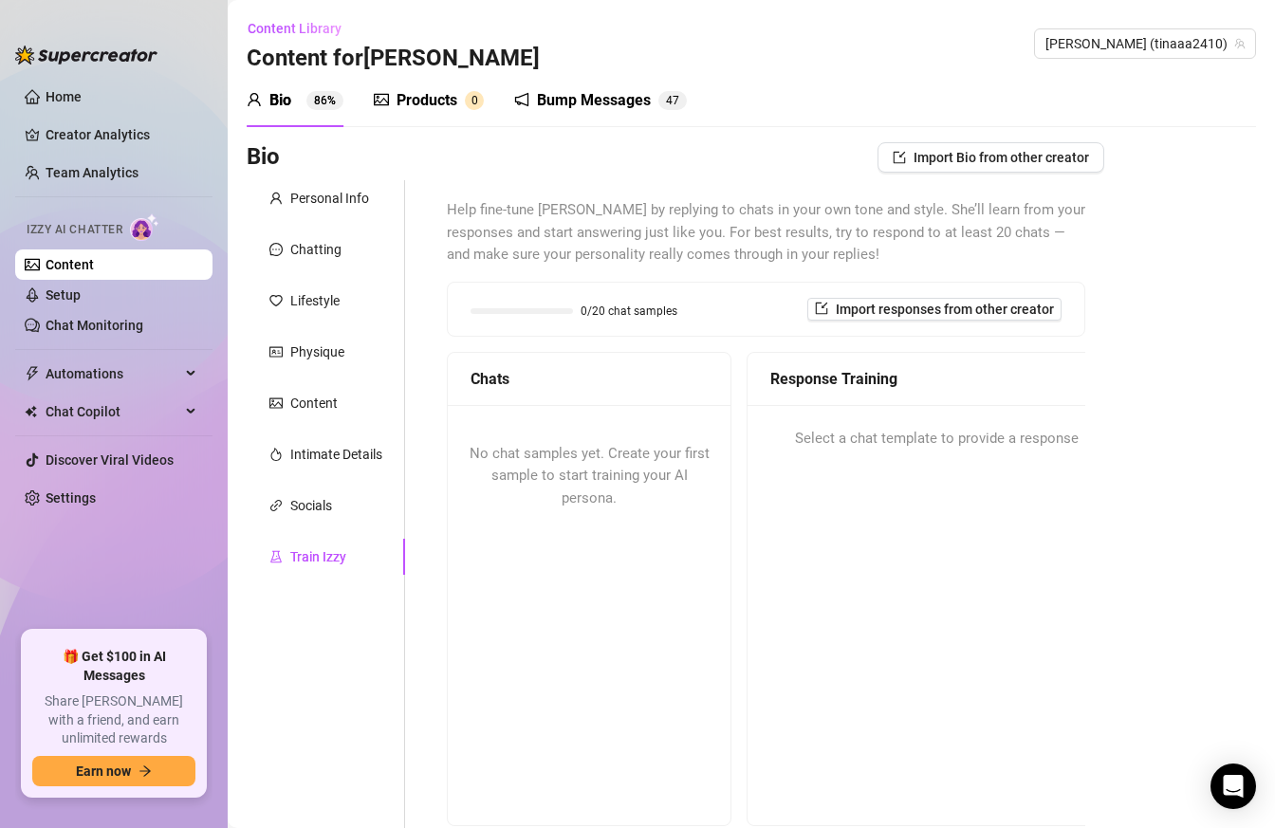
scroll to position [182, 0]
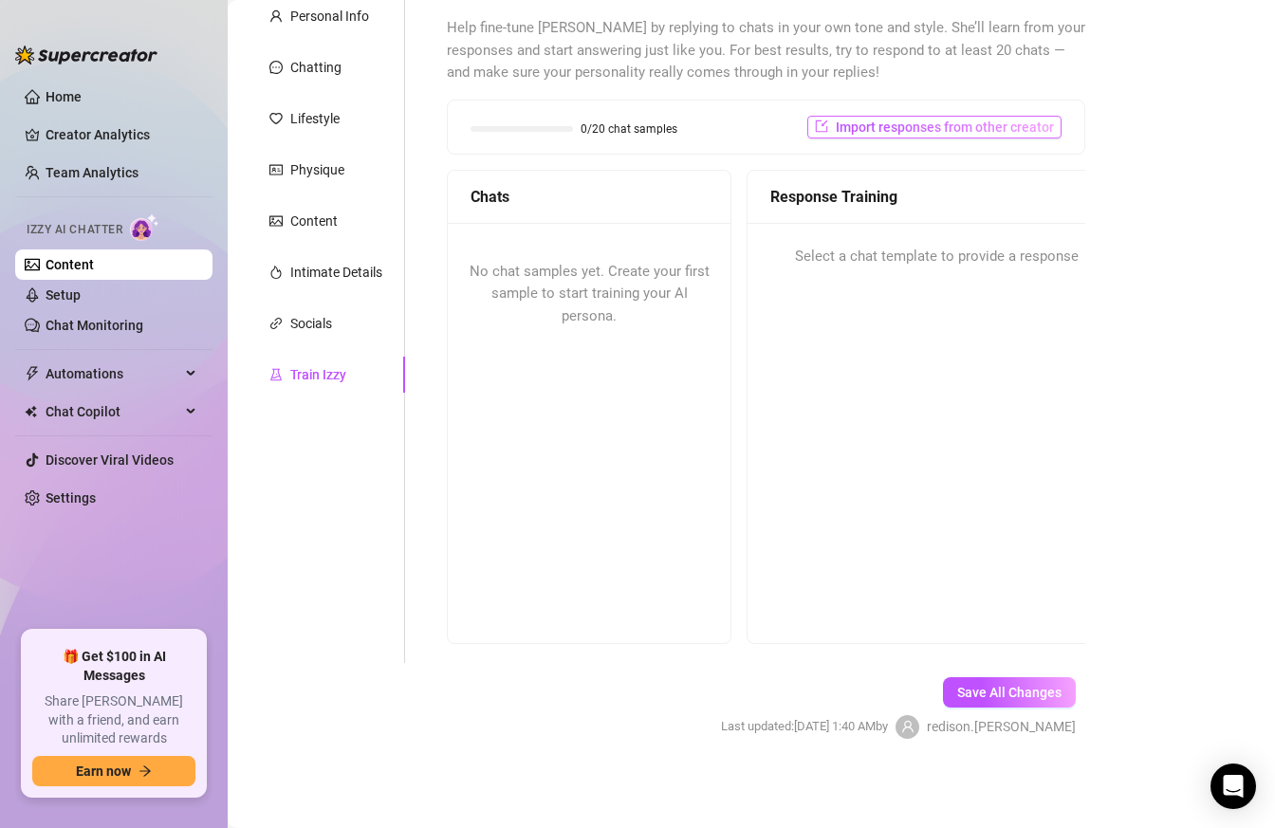
click at [927, 131] on span "Import responses from other creator" at bounding box center [944, 126] width 218 height 15
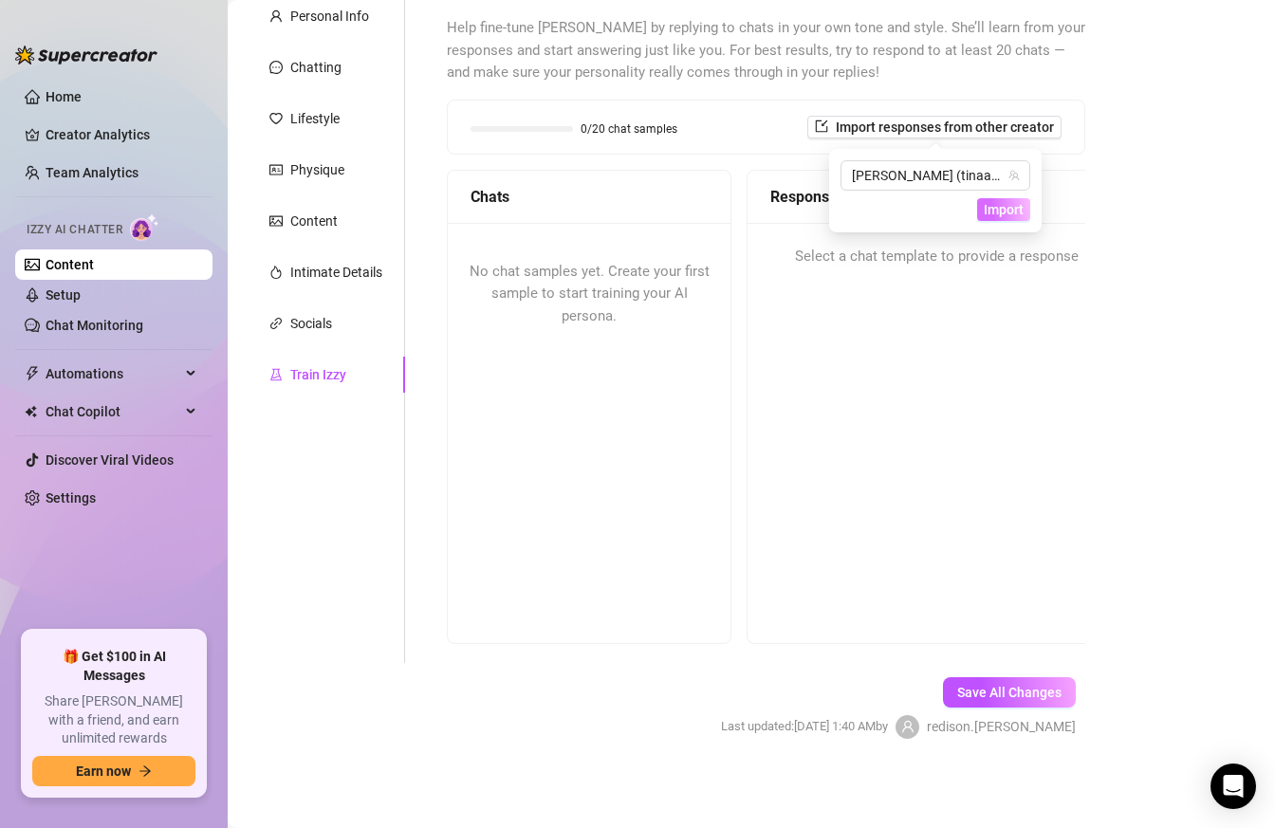
click at [1010, 211] on span "Import" at bounding box center [1003, 209] width 40 height 15
click at [1213, 125] on div "Bio Import Bio from other creator Personal Info Chatting Lifestyle Physique Con…" at bounding box center [751, 366] width 1009 height 812
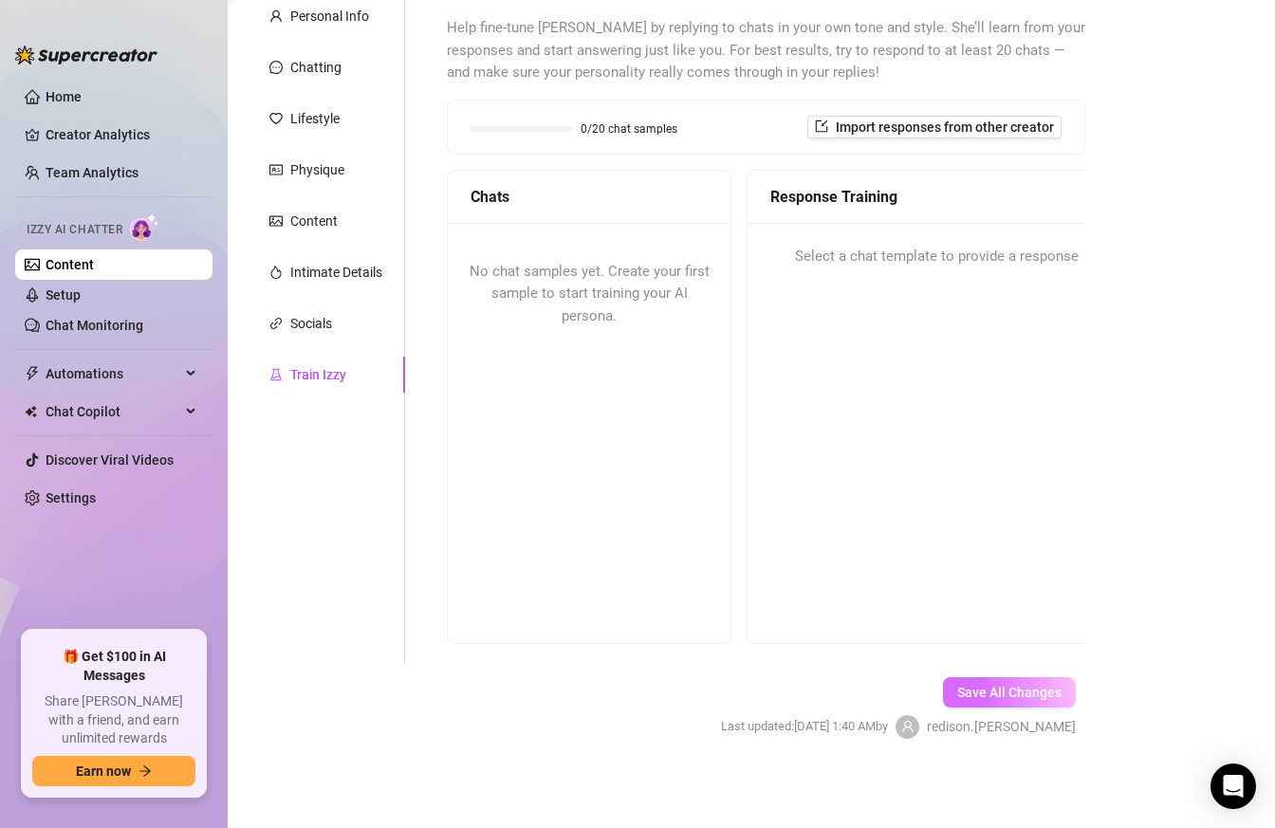
click at [974, 688] on span "Save All Changes" at bounding box center [1009, 692] width 104 height 15
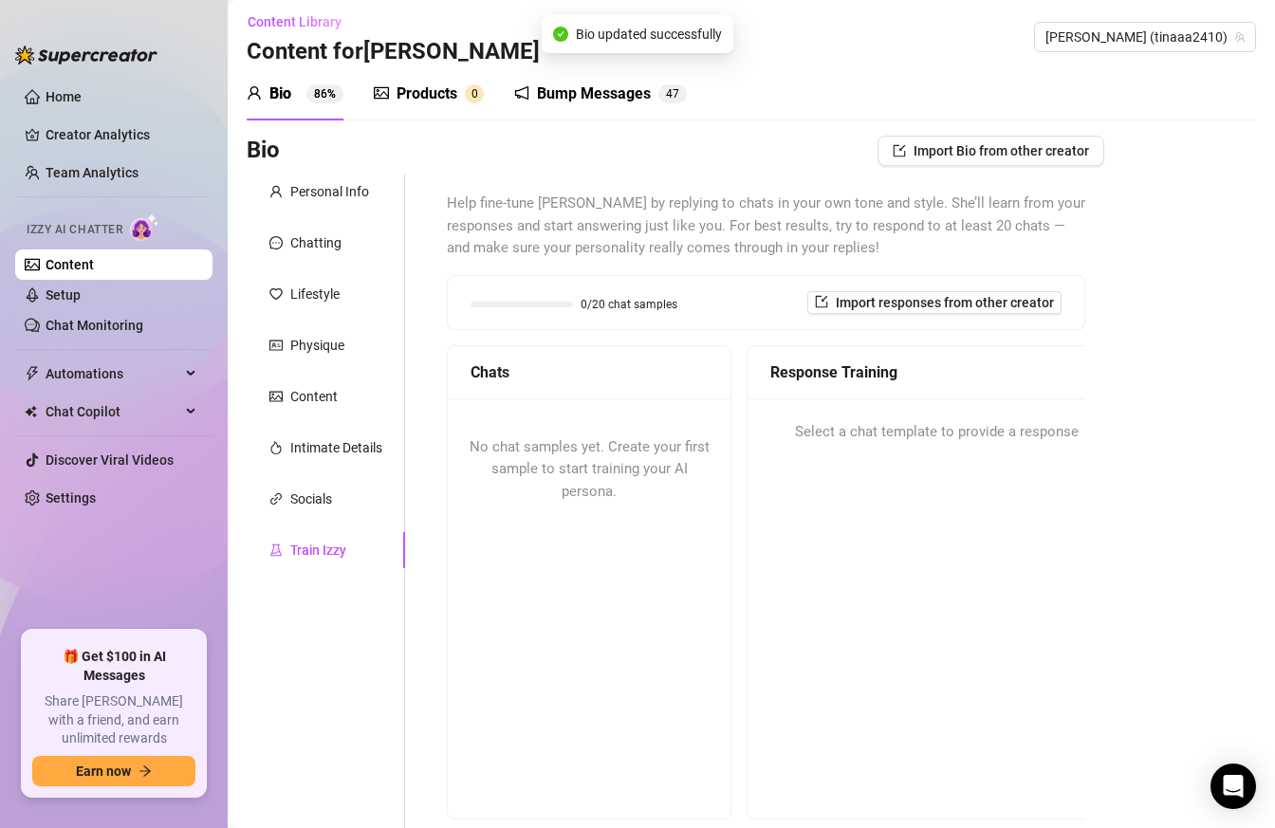
scroll to position [0, 0]
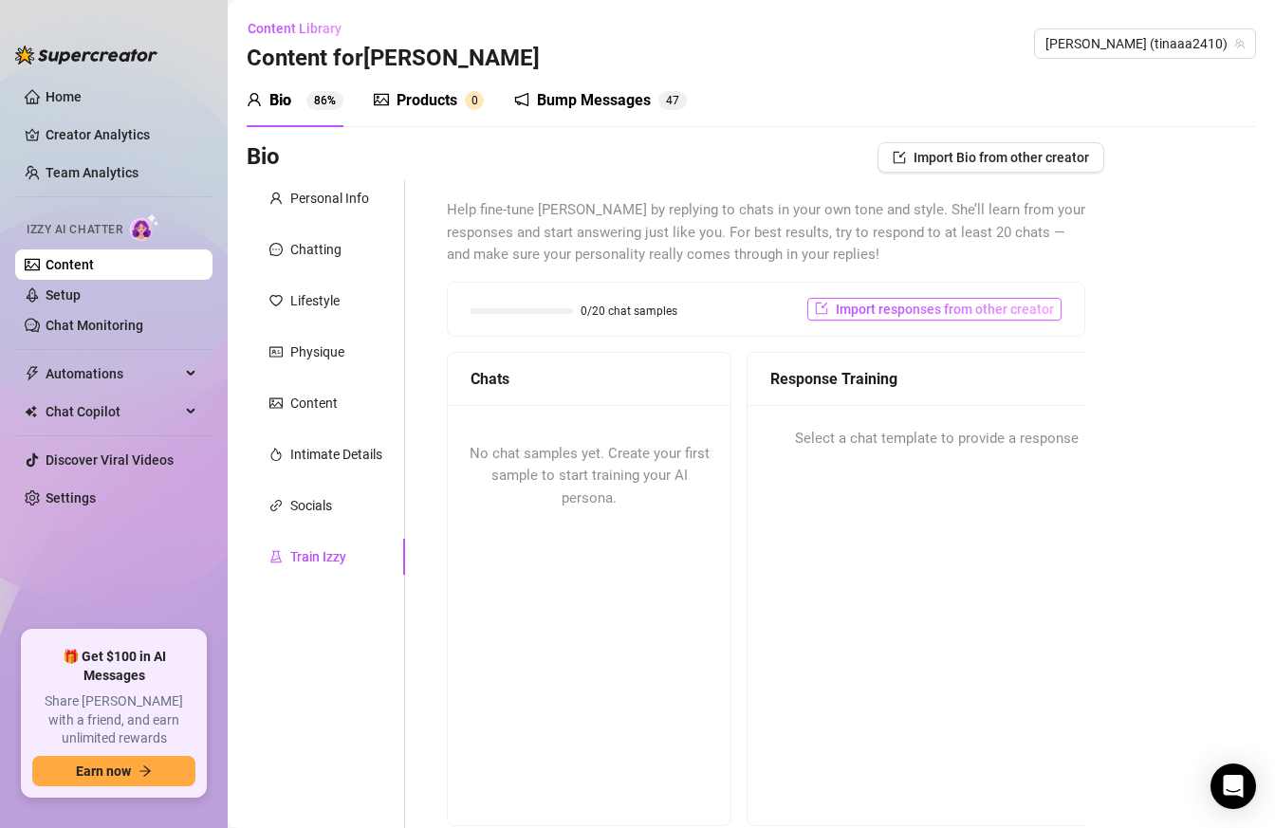
click at [951, 305] on span "Import responses from other creator" at bounding box center [944, 309] width 218 height 15
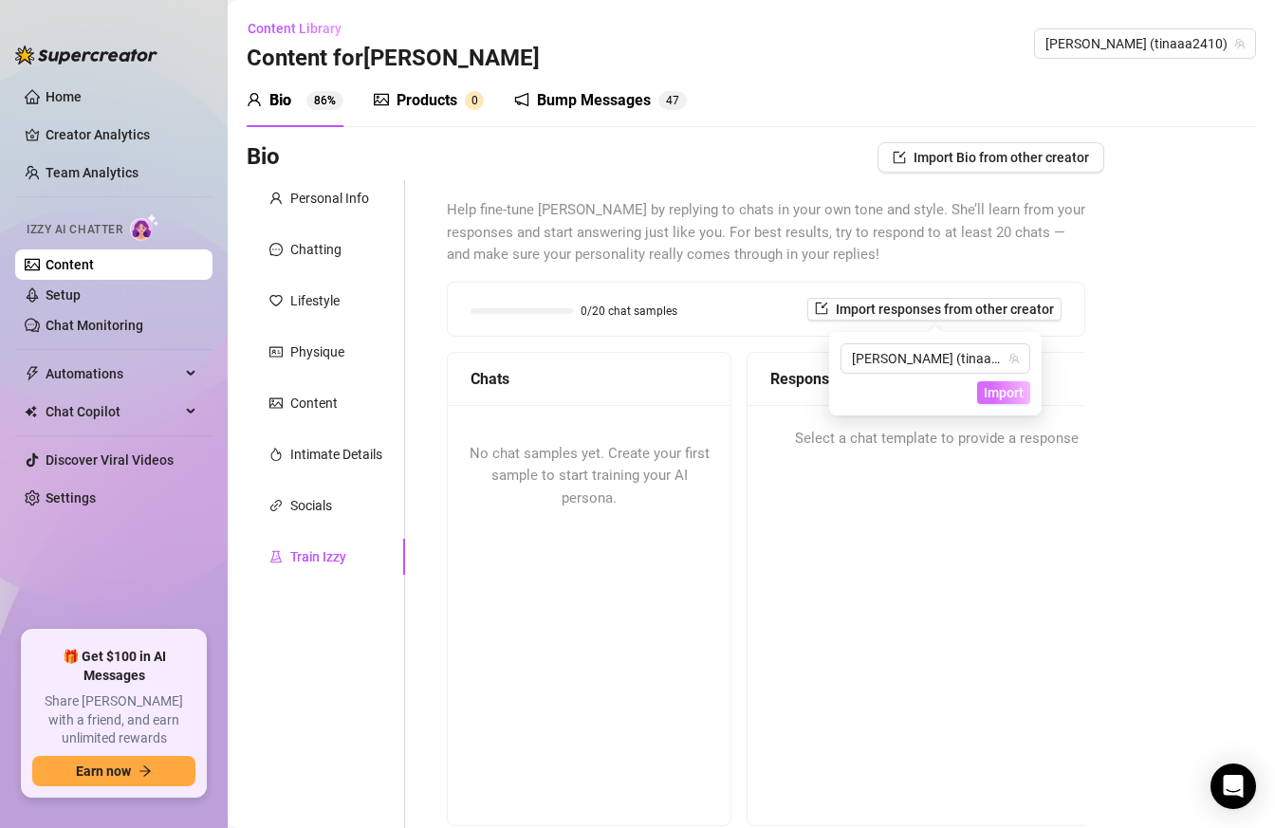
click at [1013, 402] on button "Import" at bounding box center [1003, 392] width 53 height 23
click at [1011, 396] on span "Import" at bounding box center [1003, 392] width 40 height 15
click at [938, 504] on div "Response Training Select a chat template to provide a response" at bounding box center [935, 589] width 379 height 474
click at [654, 343] on div "Help fine-tune [PERSON_NAME] by replying to chats in your own tone and style. S…" at bounding box center [766, 512] width 638 height 627
click at [609, 461] on span "No chat samples yet. Create your first sample to start training your AI persona." at bounding box center [589, 476] width 240 height 62
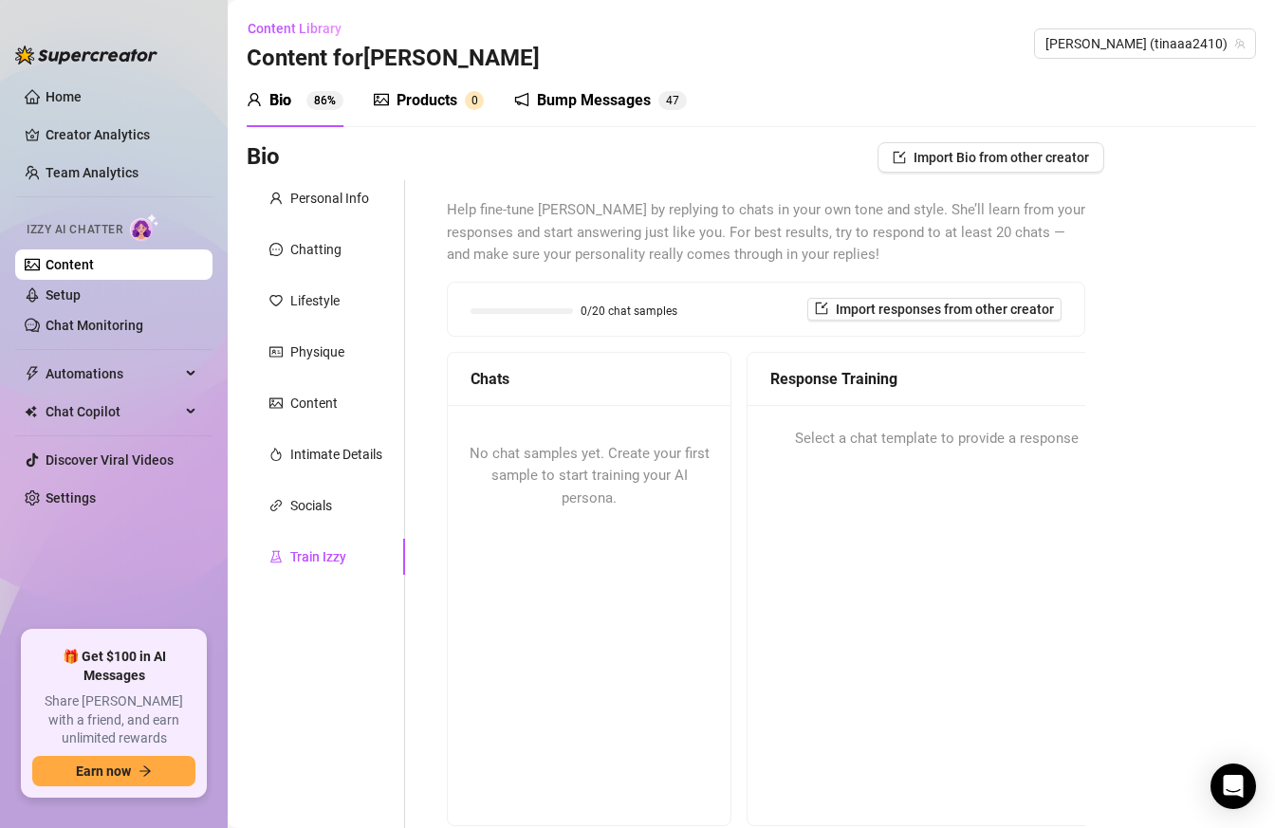
click at [614, 483] on span "No chat samples yet. Create your first sample to start training your AI persona." at bounding box center [589, 476] width 240 height 62
click at [581, 285] on div "0/20 chat samples Import responses from other creator" at bounding box center [766, 309] width 636 height 53
click at [608, 306] on span "0/20 chat samples" at bounding box center [628, 310] width 97 height 11
click at [909, 321] on div "0/20 chat samples Import responses from other creator" at bounding box center [766, 309] width 636 height 53
click at [909, 319] on button "Import responses from other creator" at bounding box center [934, 309] width 254 height 23
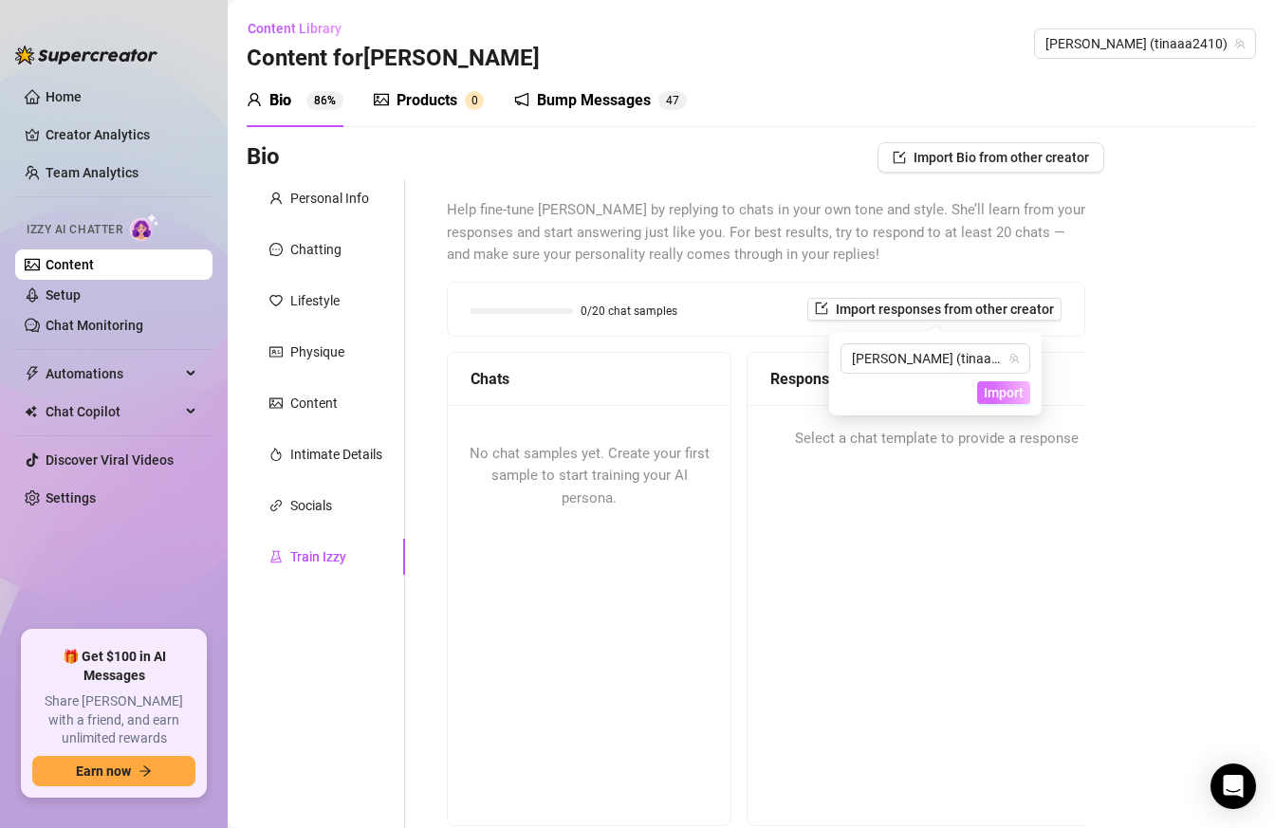
click at [1003, 384] on button "Import" at bounding box center [1003, 392] width 53 height 23
click at [1015, 398] on span "Import" at bounding box center [1003, 392] width 40 height 15
click at [599, 402] on div "Chats" at bounding box center [589, 379] width 283 height 53
click at [81, 292] on link "Setup" at bounding box center [63, 294] width 35 height 15
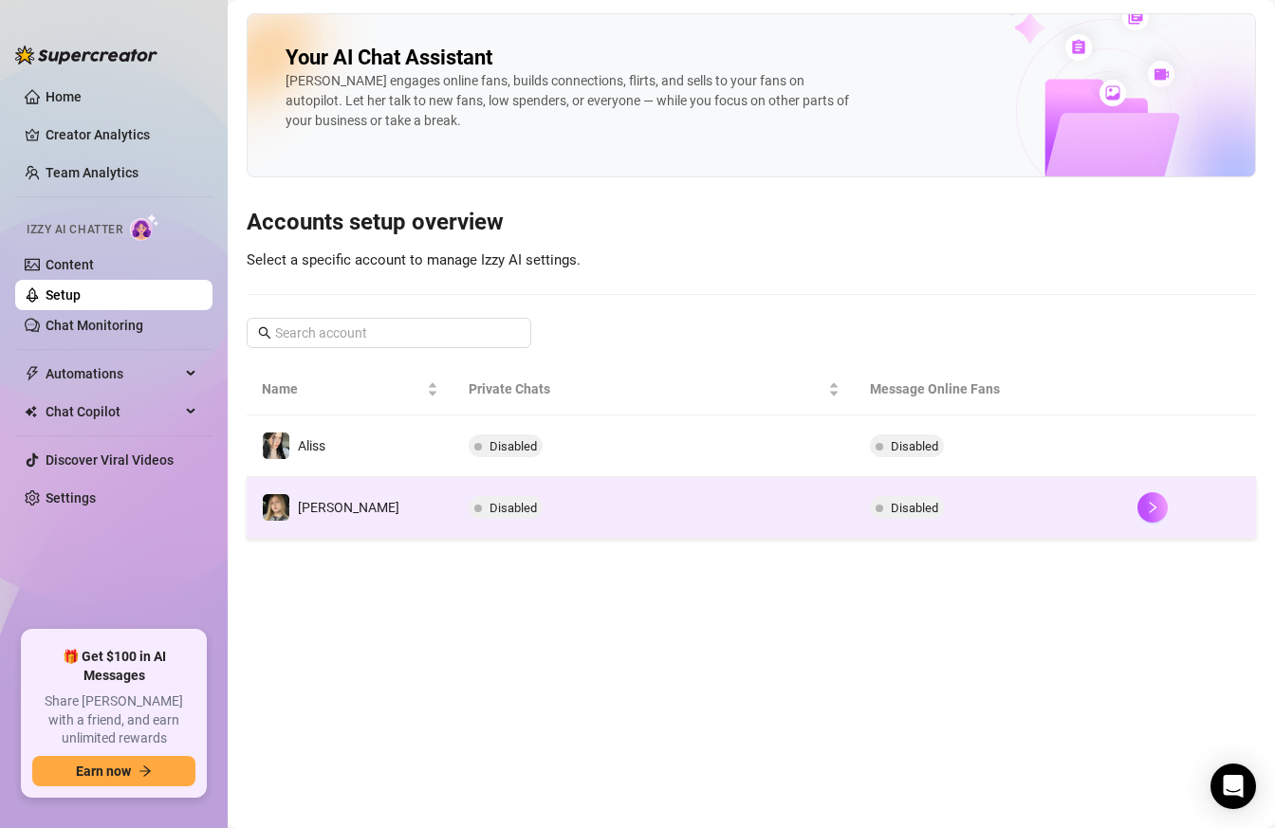
click at [597, 518] on td "Disabled" at bounding box center [653, 508] width 401 height 62
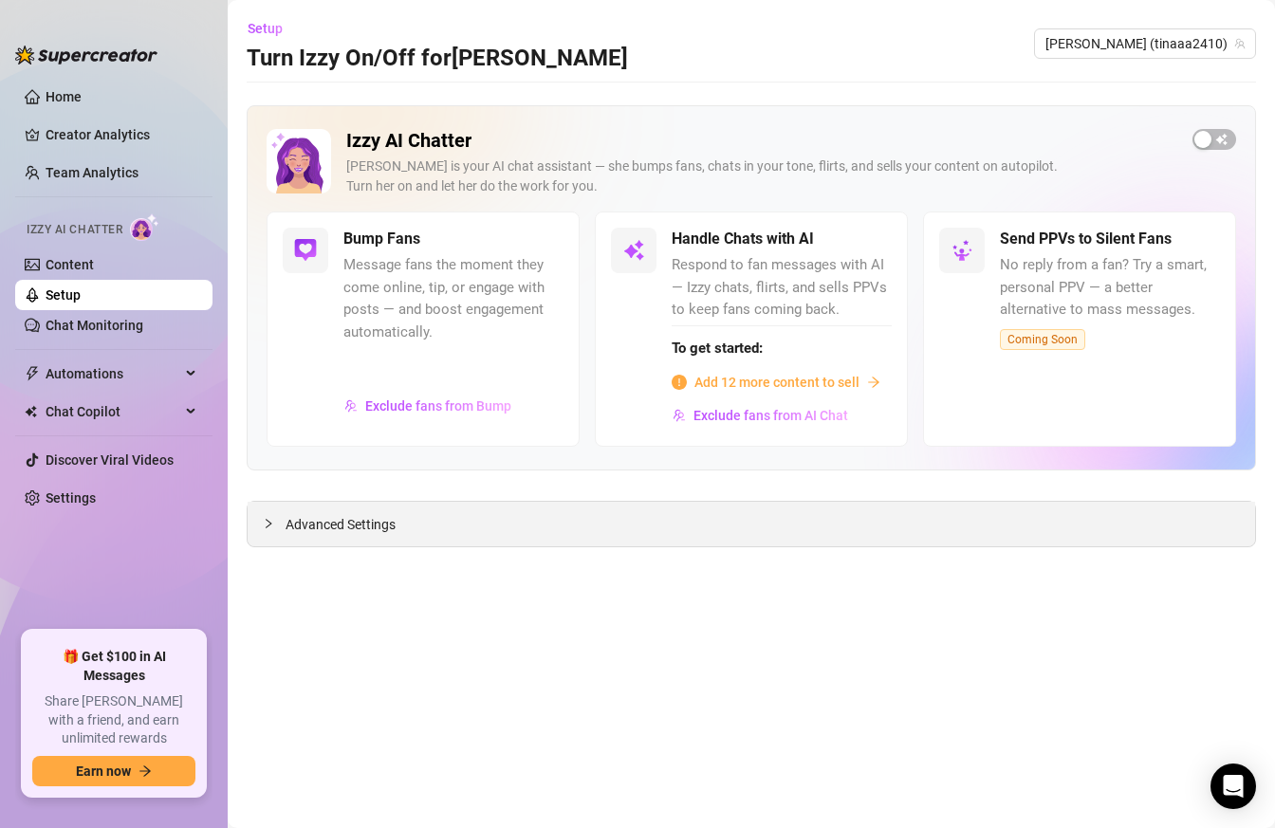
click at [559, 521] on div "Advanced Settings" at bounding box center [751, 524] width 1007 height 45
click at [281, 523] on div at bounding box center [274, 523] width 23 height 21
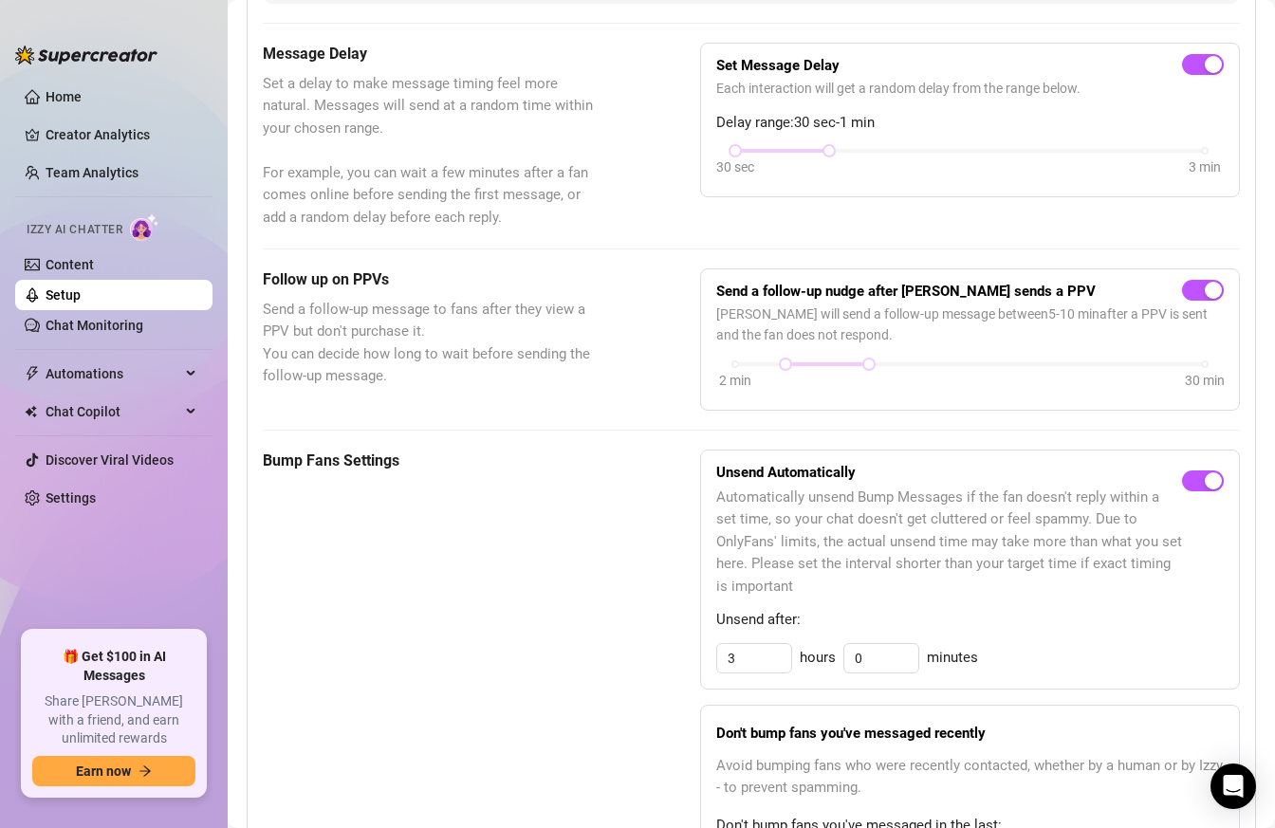
scroll to position [608, 0]
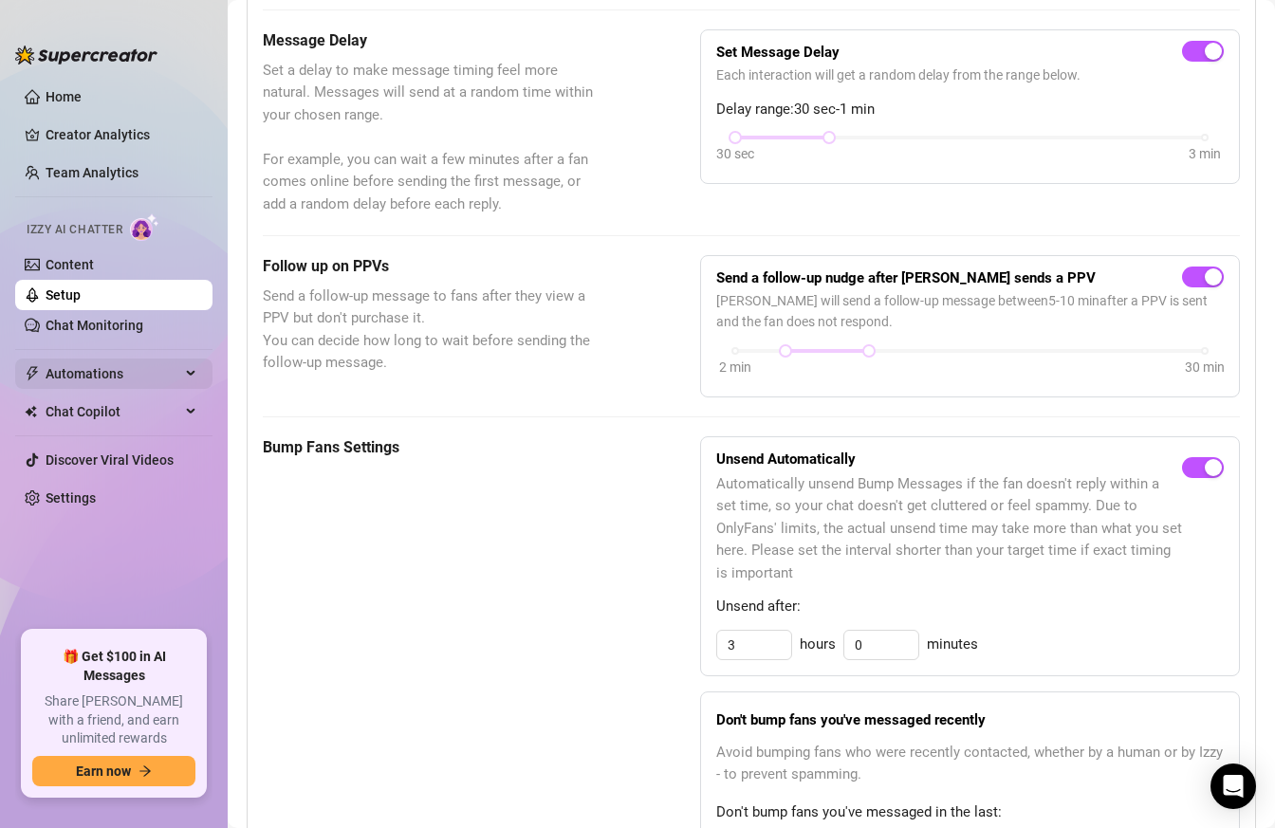
click at [111, 369] on span "Automations" at bounding box center [113, 373] width 135 height 30
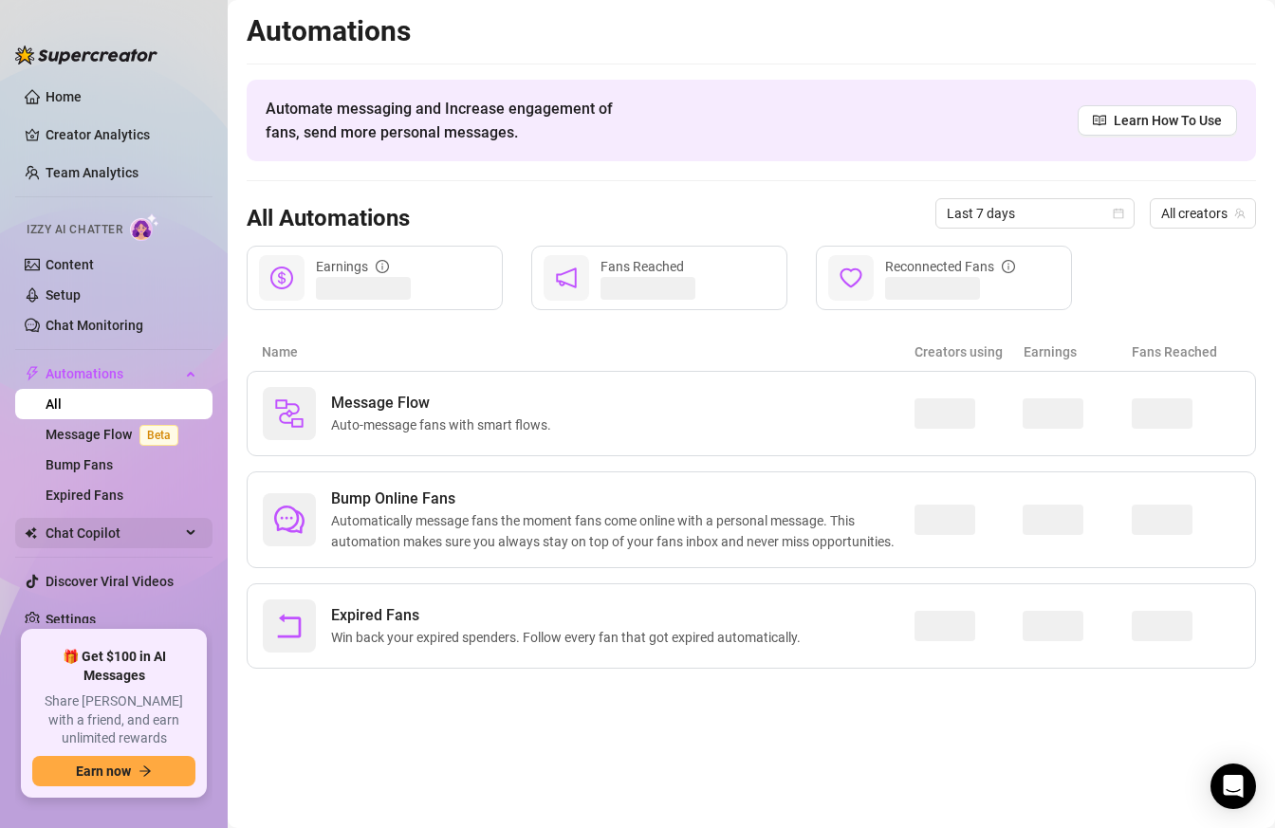
click at [89, 535] on span "Chat Copilot" at bounding box center [113, 533] width 135 height 30
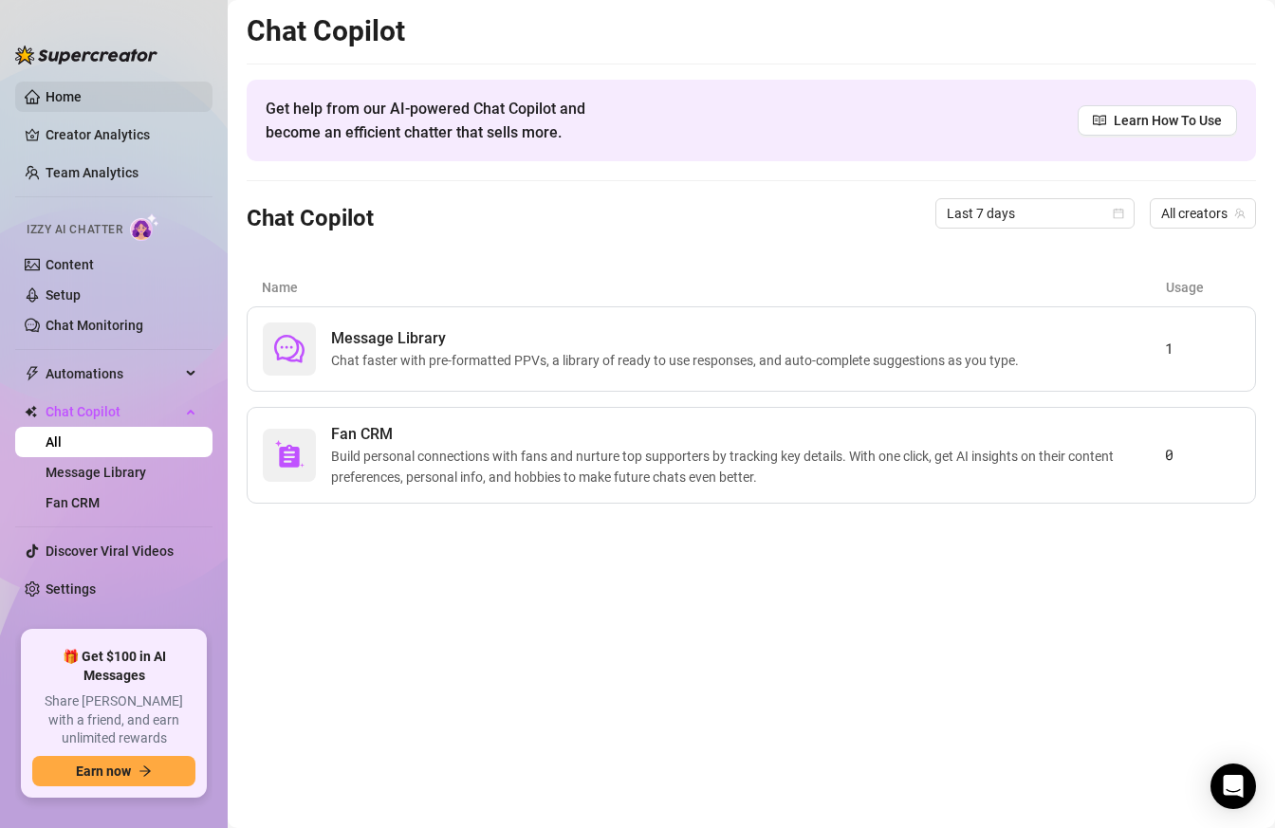
click at [82, 102] on link "Home" at bounding box center [64, 96] width 36 height 15
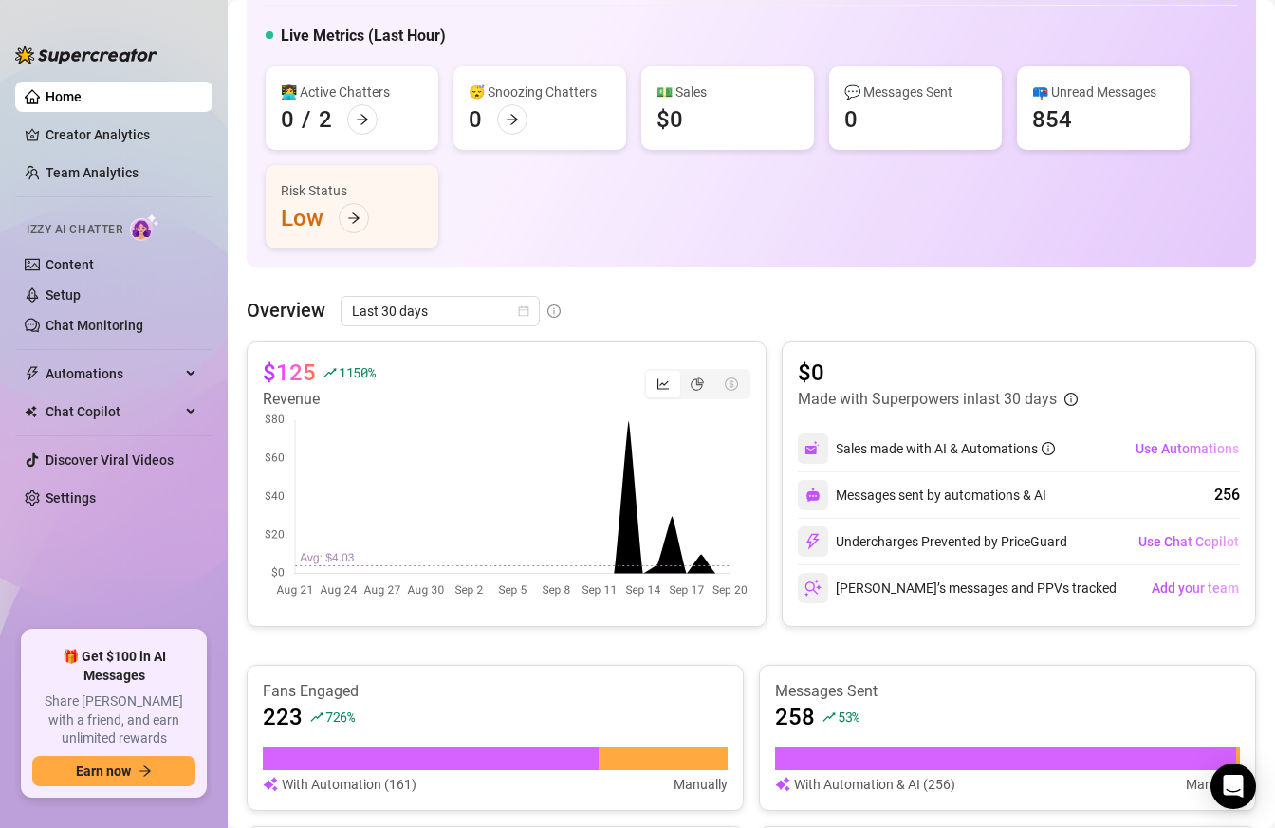
scroll to position [100, 0]
click at [628, 420] on canvas at bounding box center [506, 505] width 487 height 190
click at [624, 474] on canvas at bounding box center [506, 505] width 487 height 190
click at [626, 455] on canvas at bounding box center [506, 505] width 487 height 190
click at [629, 422] on canvas at bounding box center [506, 505] width 487 height 190
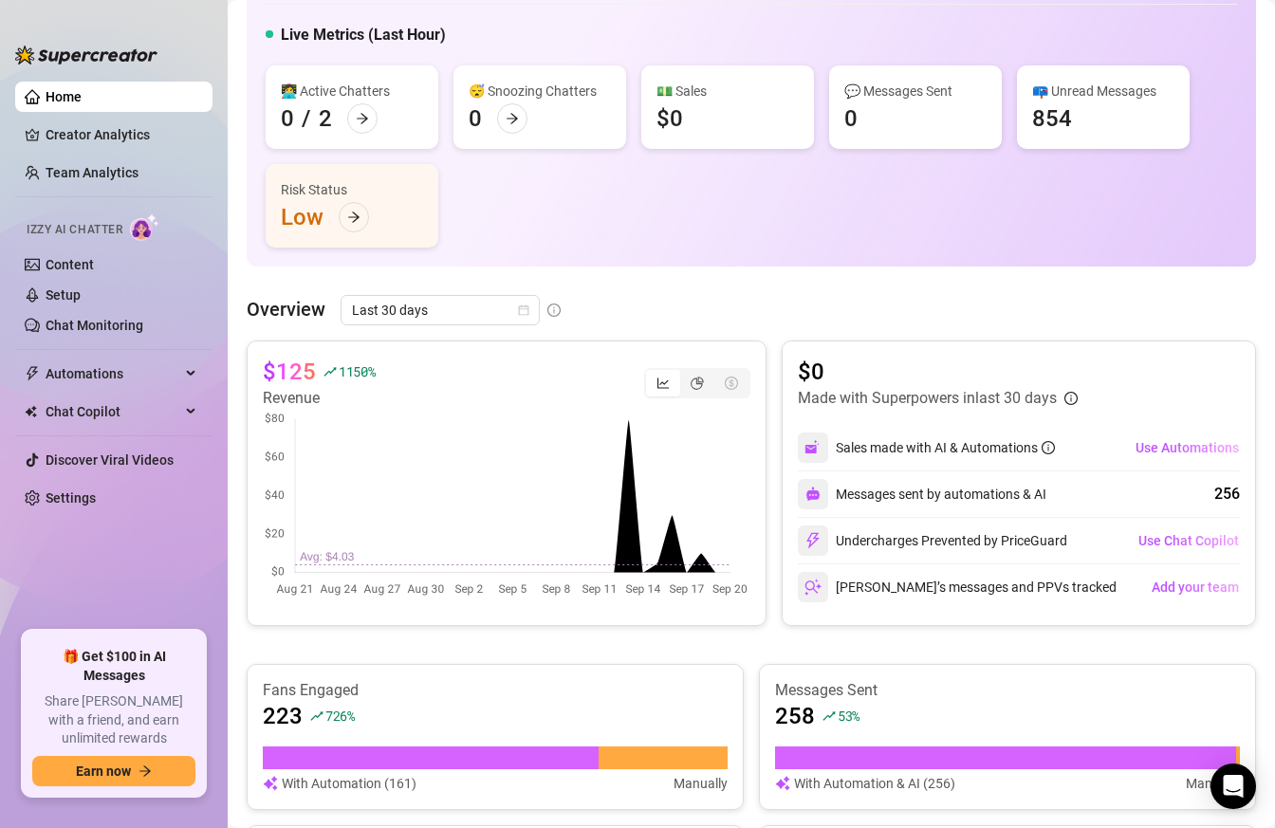
click at [628, 457] on canvas at bounding box center [506, 505] width 487 height 190
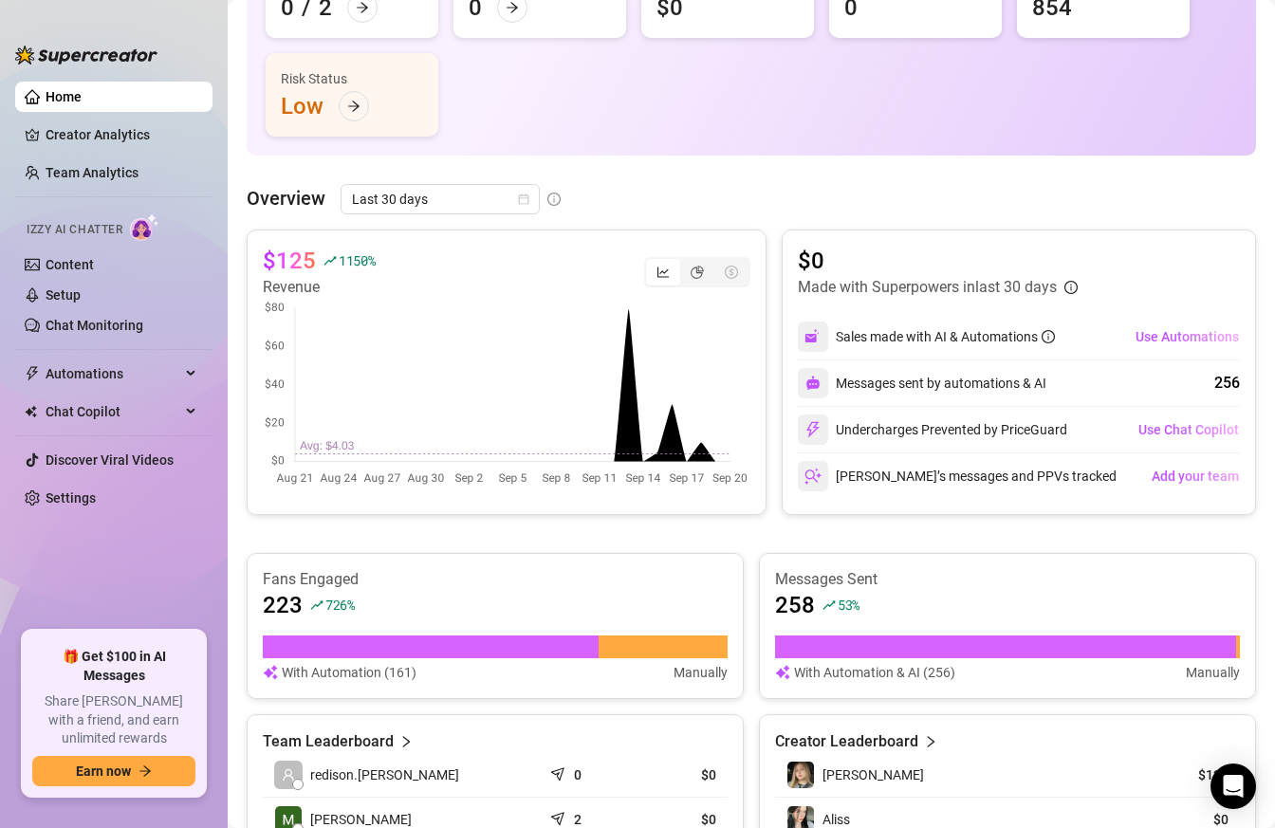
scroll to position [0, 0]
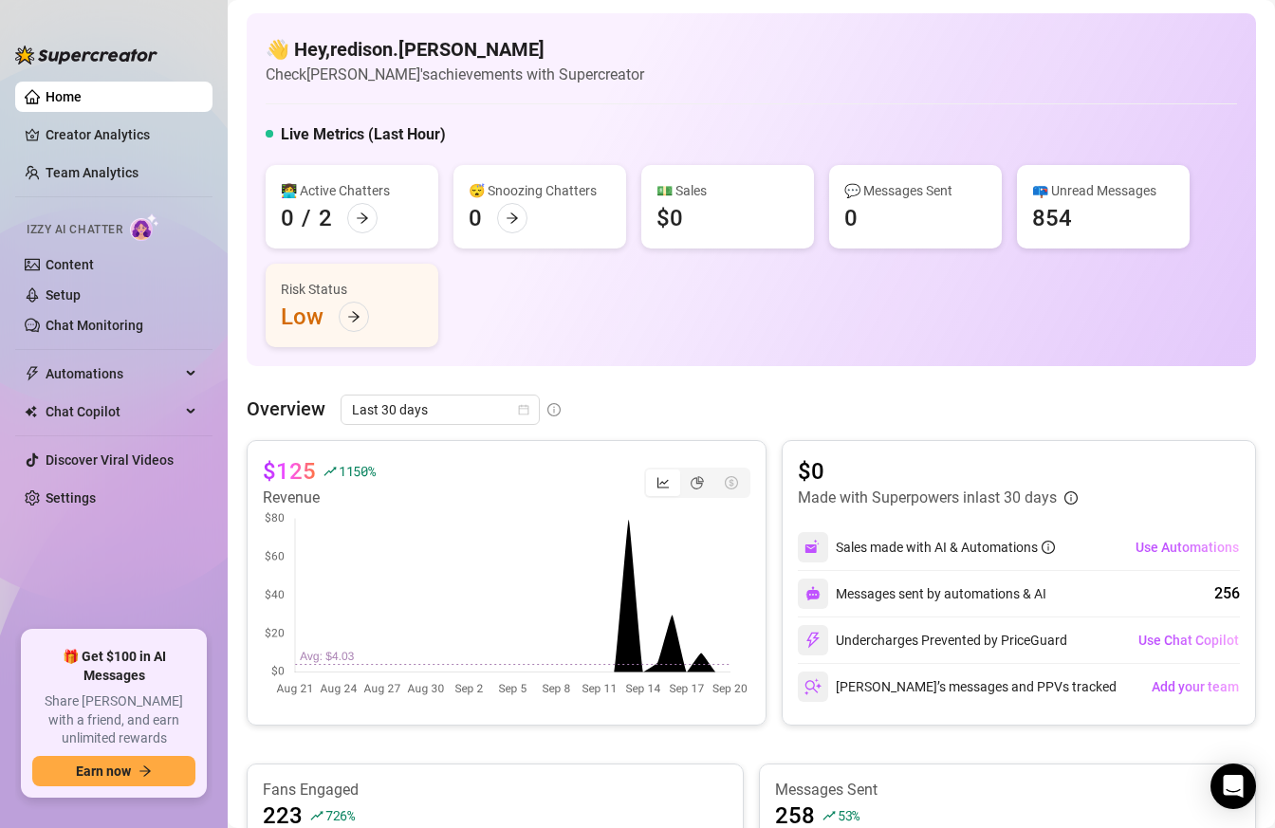
click at [626, 523] on canvas at bounding box center [506, 604] width 487 height 190
click at [628, 550] on canvas at bounding box center [506, 604] width 487 height 190
click at [139, 139] on link "Creator Analytics" at bounding box center [122, 134] width 152 height 30
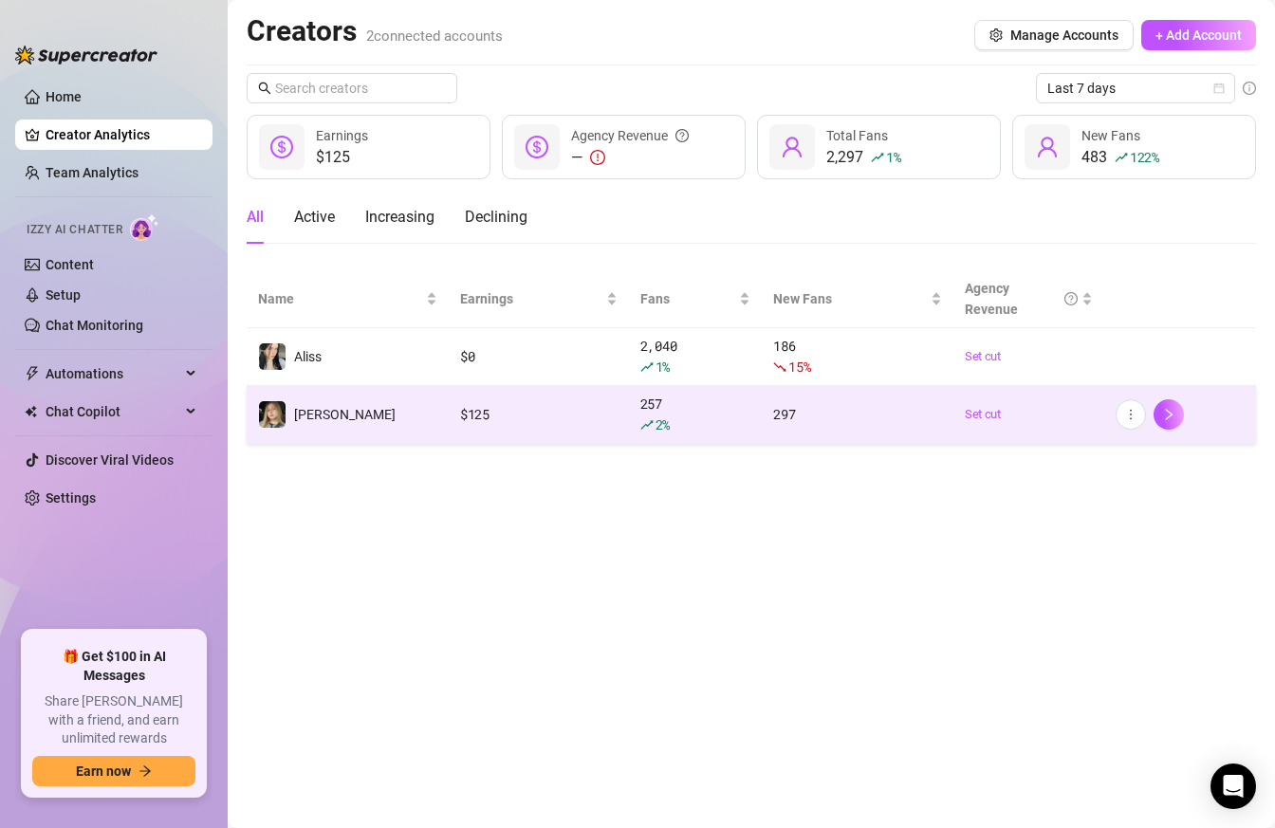
click at [527, 408] on div "$ 125" at bounding box center [538, 414] width 157 height 21
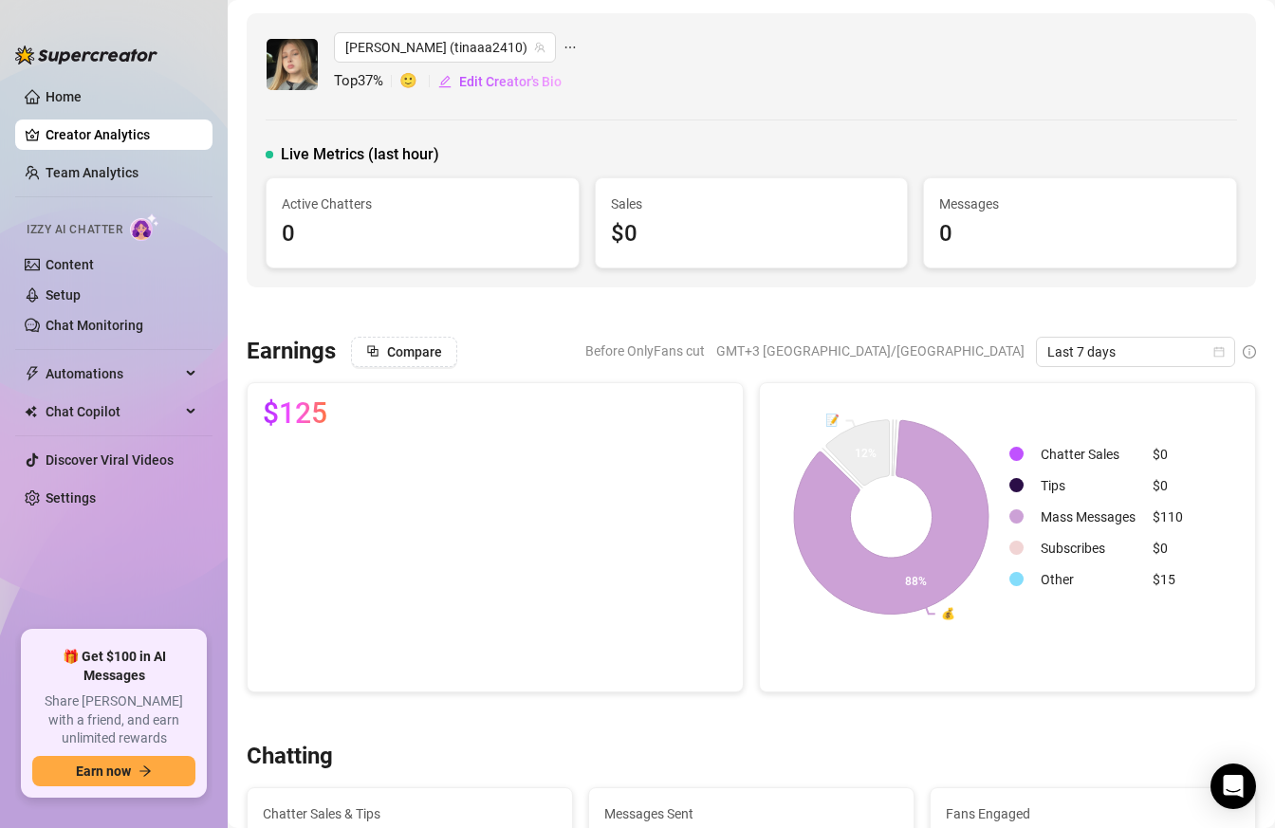
click at [1171, 515] on div "$110" at bounding box center [1167, 516] width 30 height 21
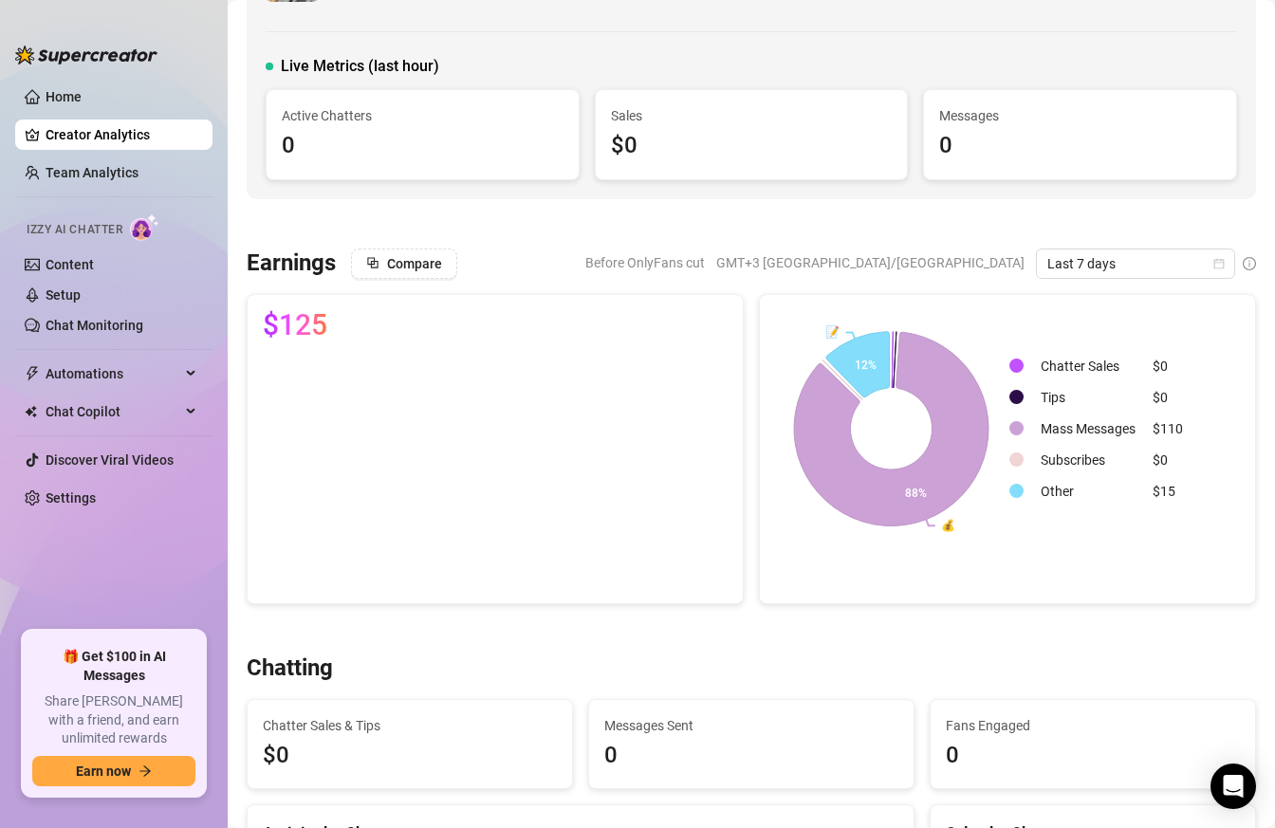
scroll to position [101, 0]
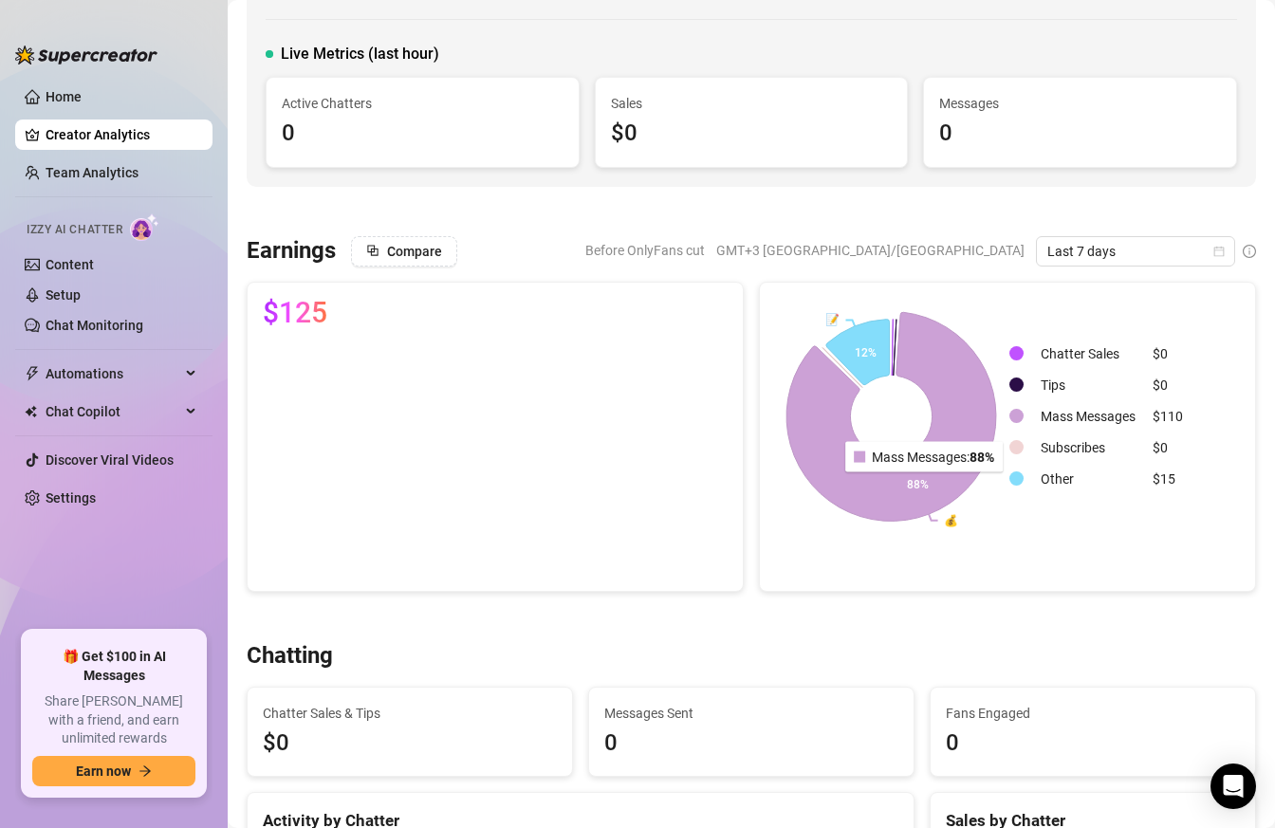
click at [927, 485] on icon at bounding box center [891, 416] width 210 height 209
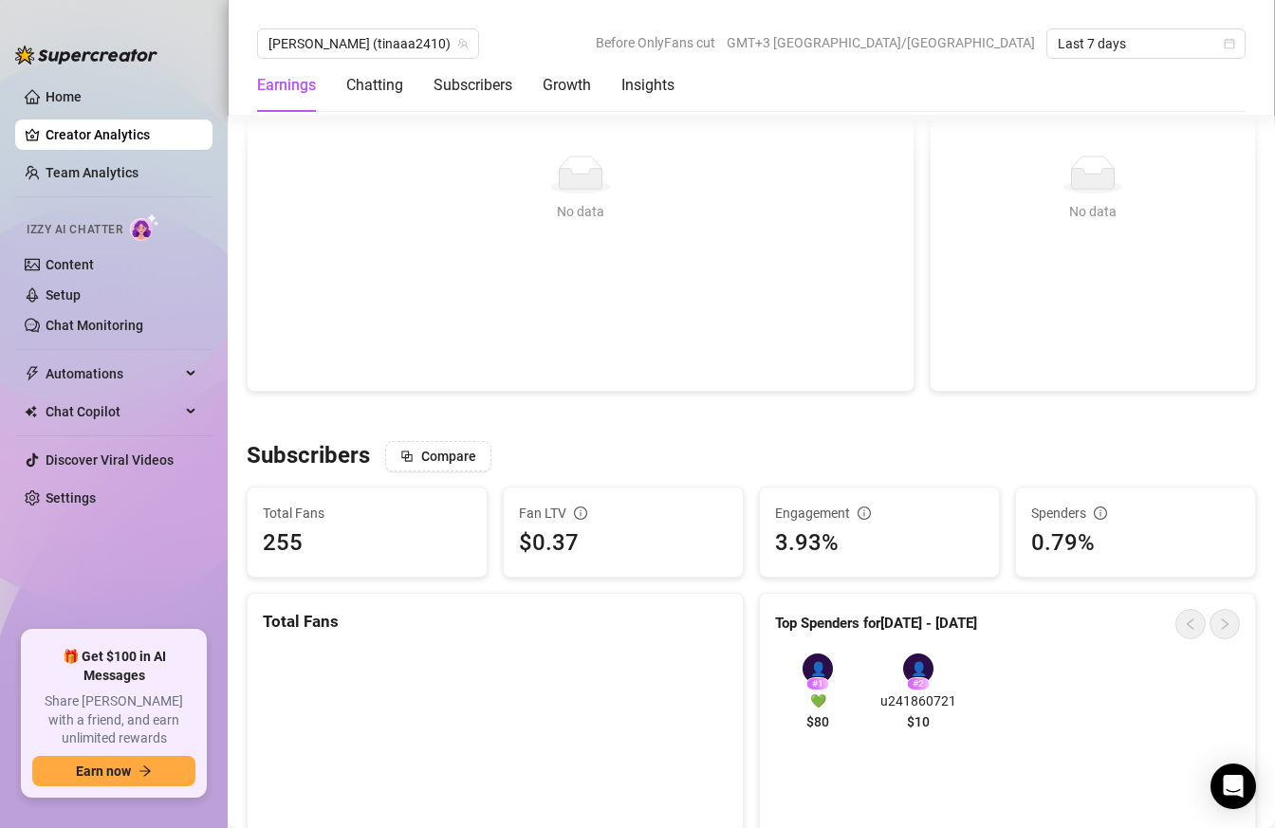
scroll to position [1108, 0]
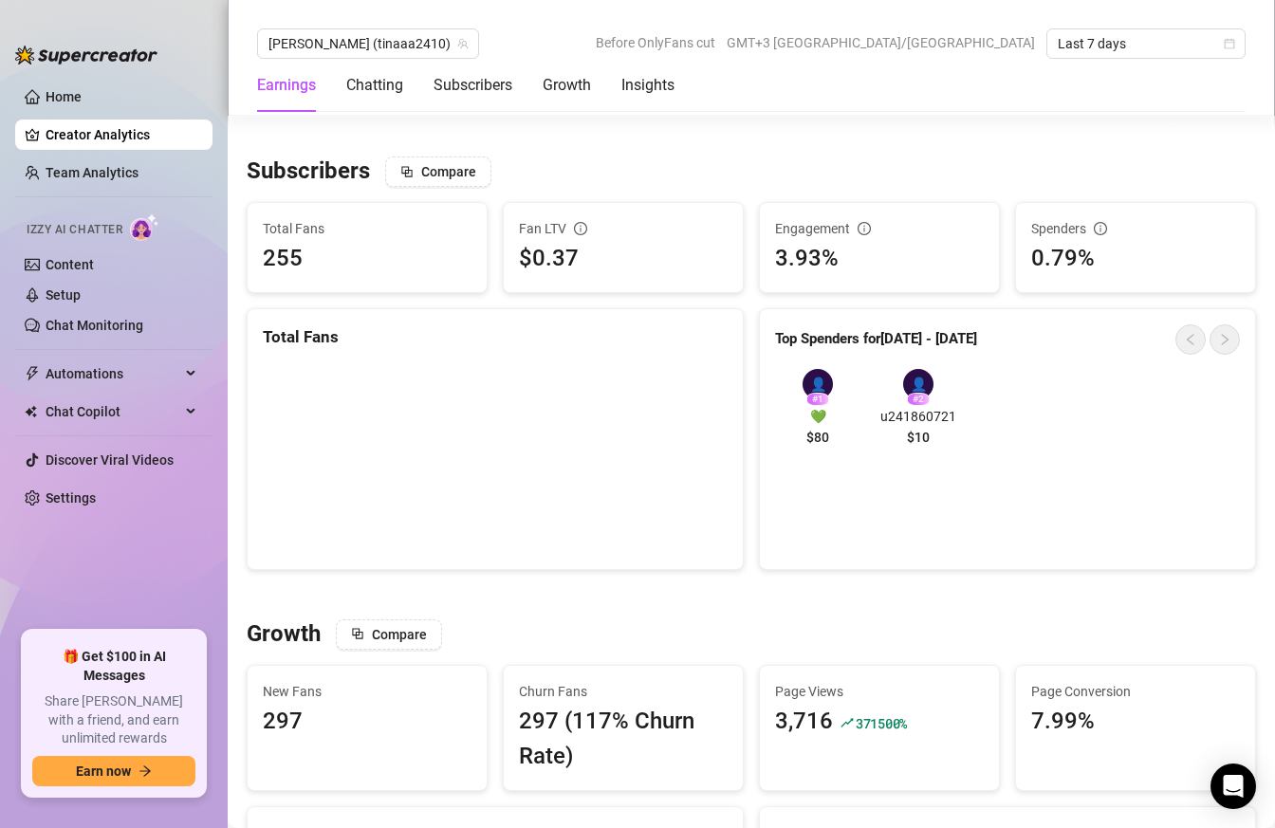
click at [820, 434] on span "$80" at bounding box center [817, 437] width 23 height 21
click at [817, 390] on div "👤" at bounding box center [817, 384] width 30 height 30
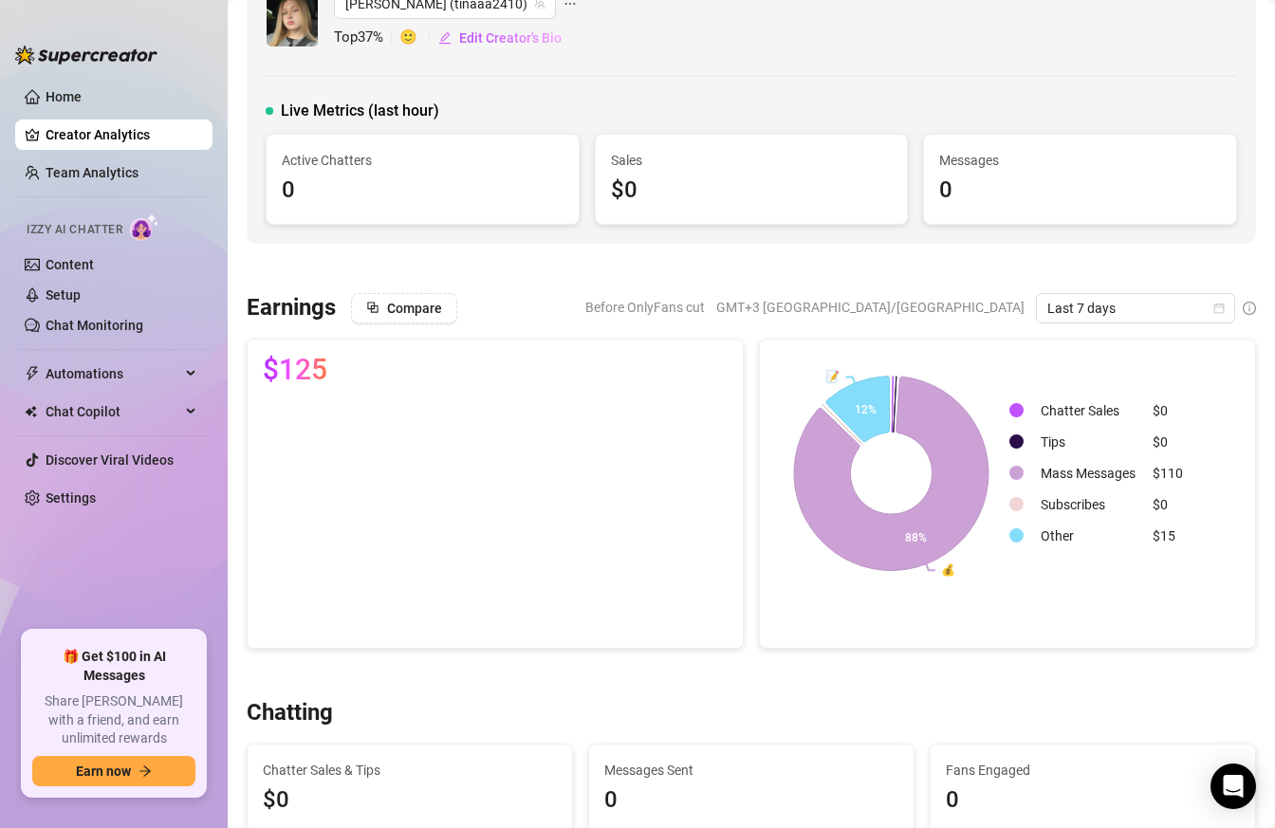
scroll to position [0, 0]
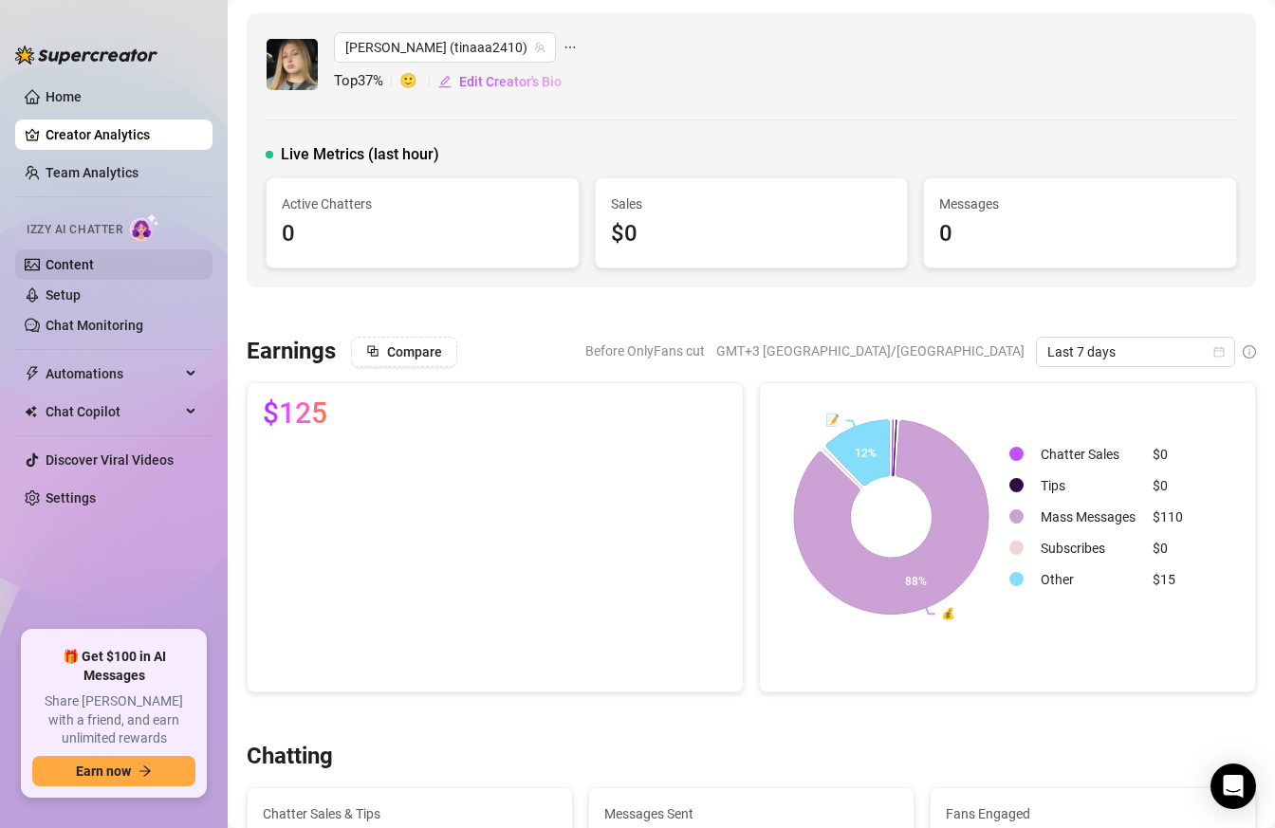
click at [63, 270] on link "Content" at bounding box center [70, 264] width 48 height 15
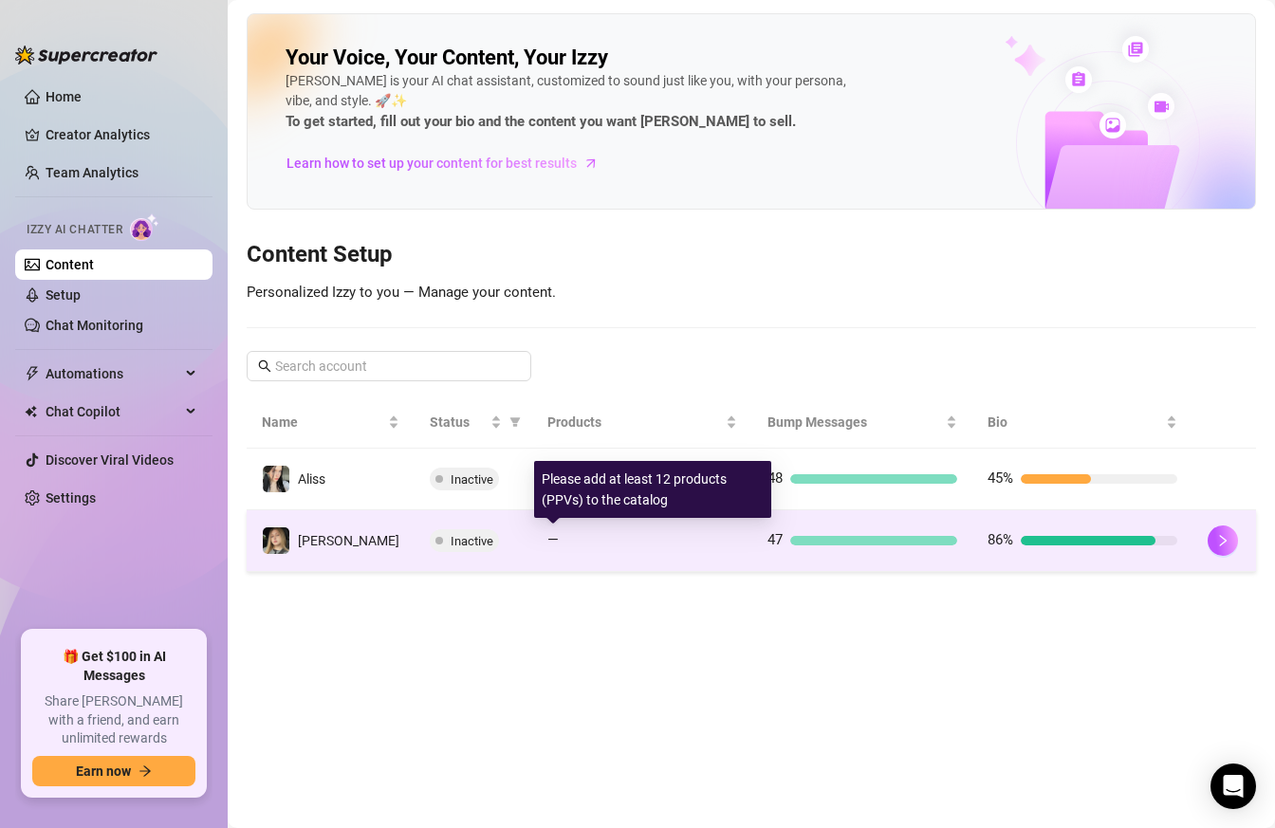
click at [643, 534] on div "—" at bounding box center [642, 540] width 190 height 23
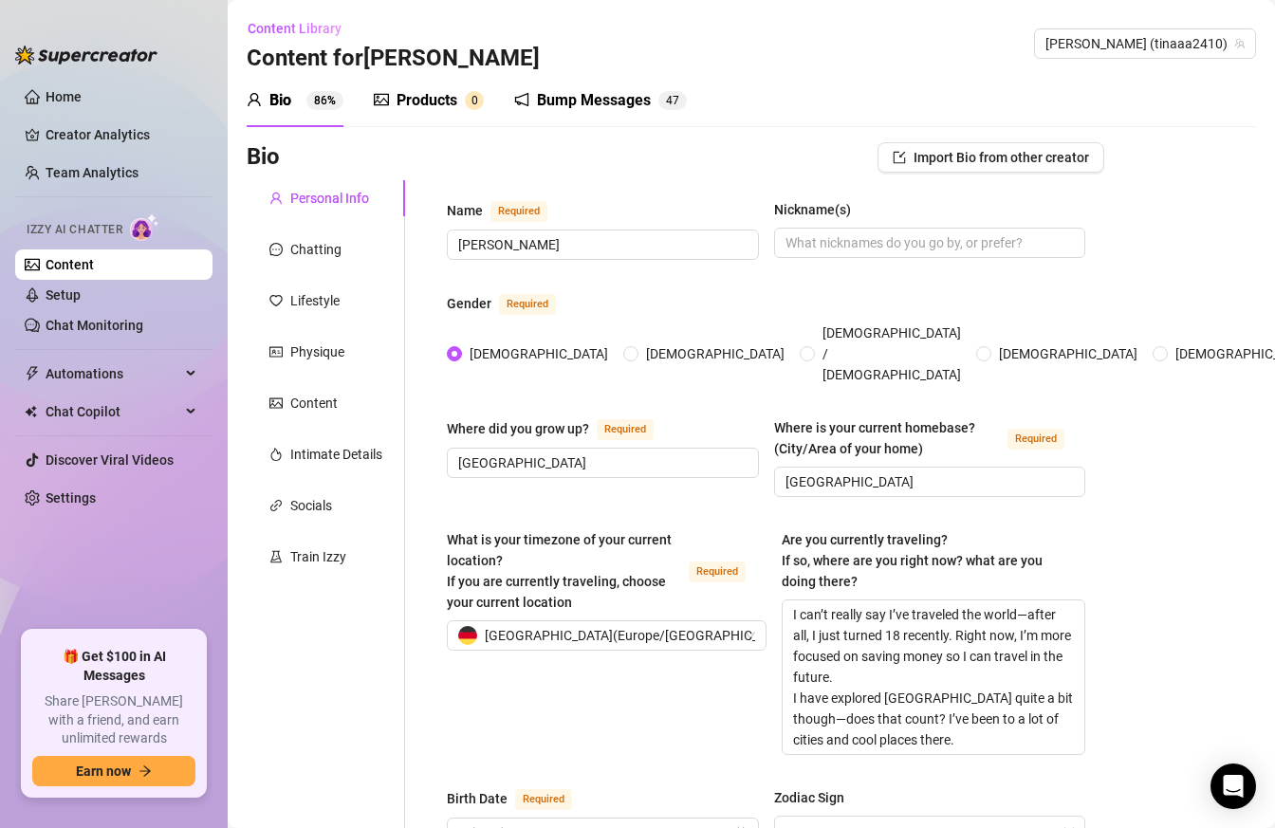
click at [408, 98] on div "Products" at bounding box center [426, 100] width 61 height 23
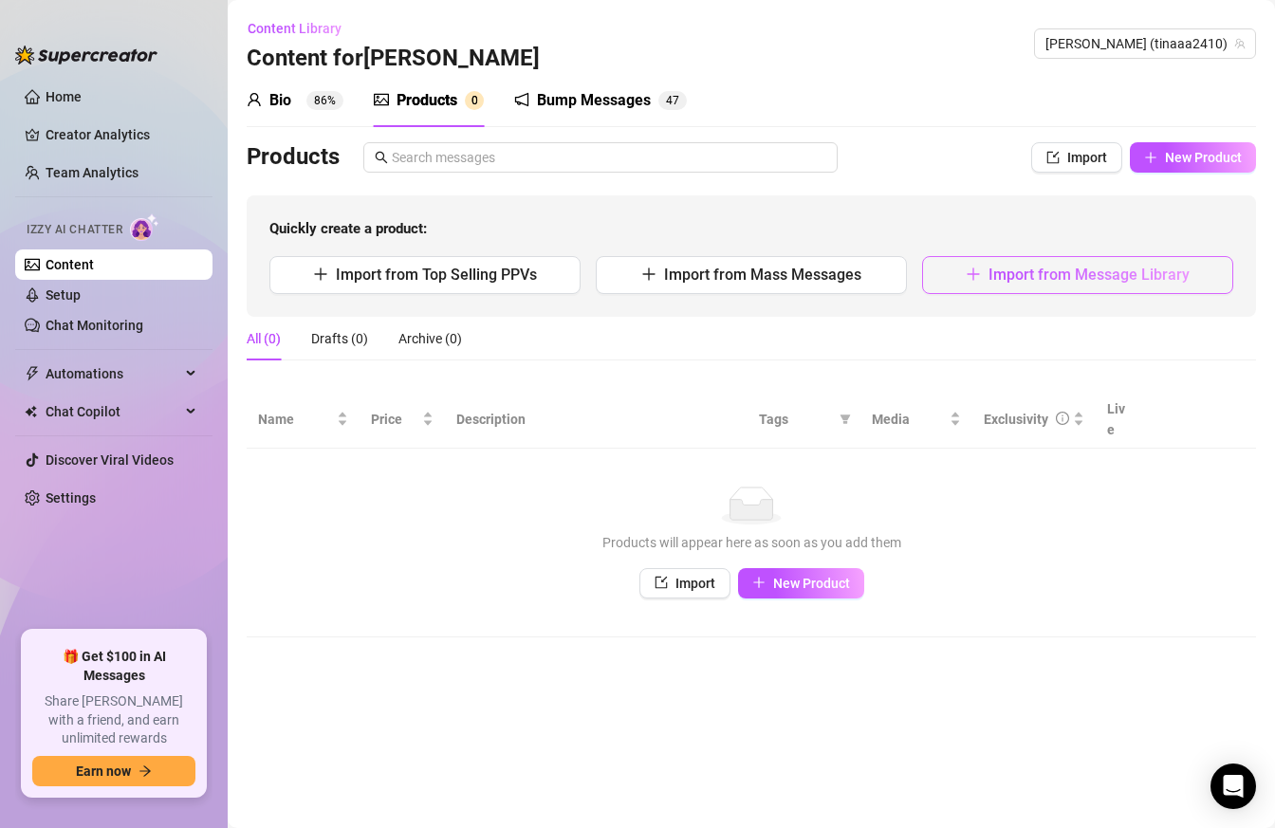
click at [1000, 270] on span "Import from Message Library" at bounding box center [1088, 275] width 201 height 18
type textarea "Type your message here..."
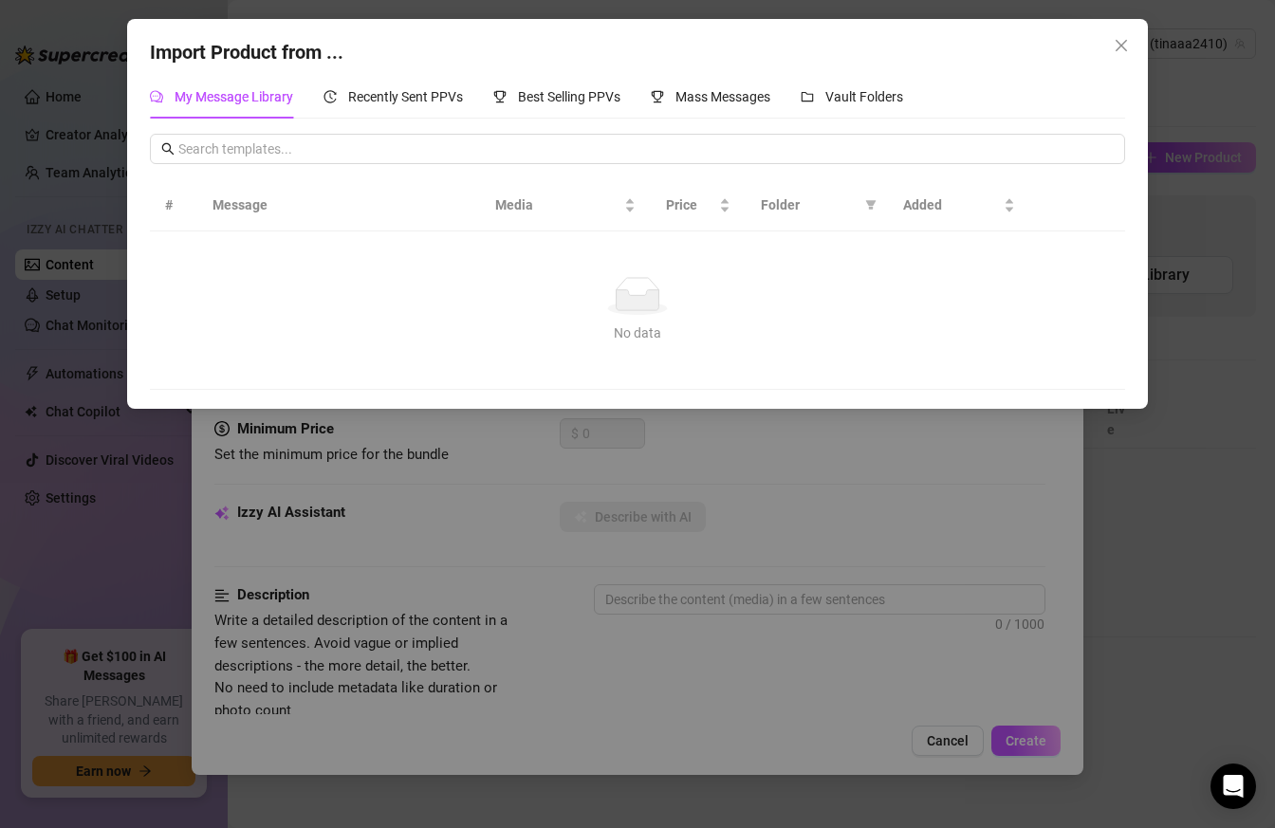
click at [931, 317] on div "No data No data" at bounding box center [637, 310] width 928 height 66
click at [935, 435] on div "Import Product from ... My Message Library Recently Sent PPVs Best Selling PPVs…" at bounding box center [637, 414] width 1275 height 828
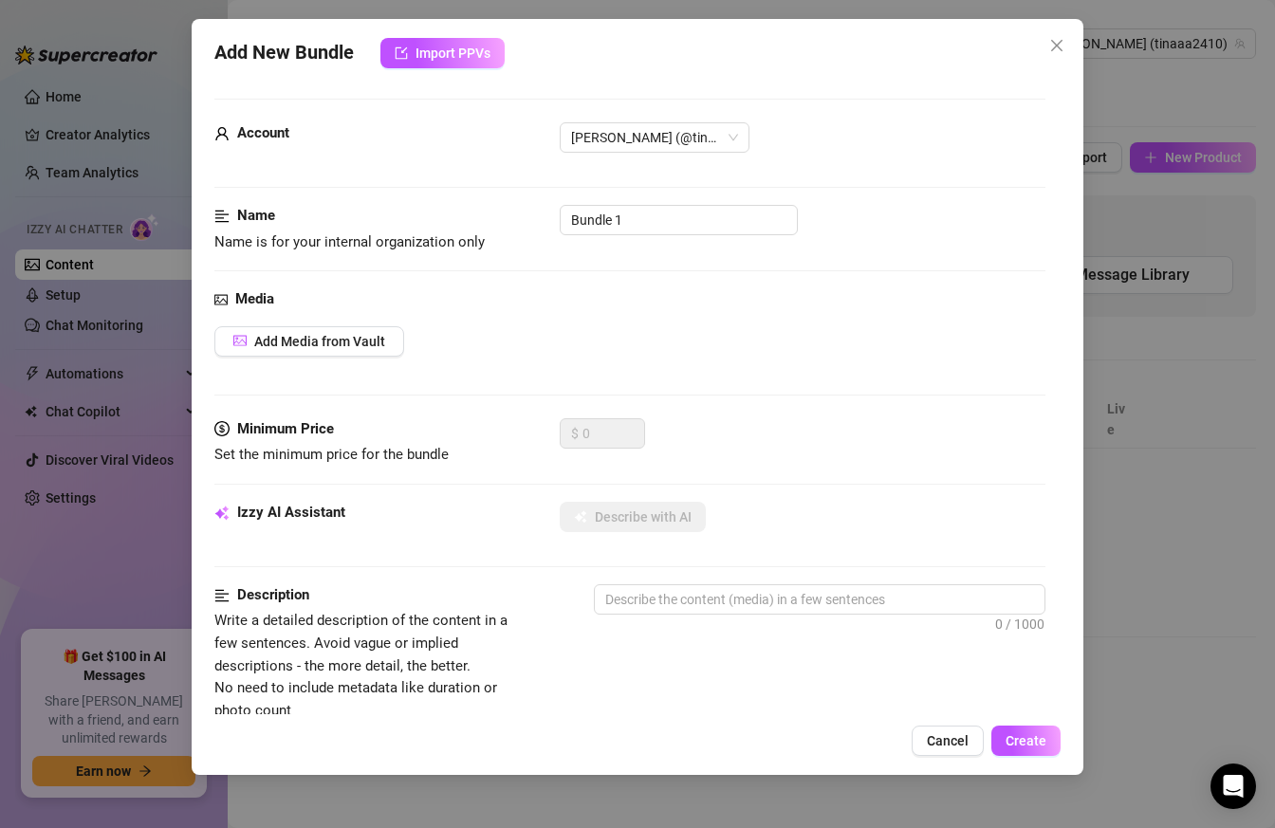
click at [232, 212] on div "Name" at bounding box center [356, 216] width 285 height 23
click at [367, 255] on div "Name Name is for your internal organization only Bundle 1" at bounding box center [630, 246] width 832 height 83
click at [309, 349] on button "Add Media from Vault" at bounding box center [309, 341] width 190 height 30
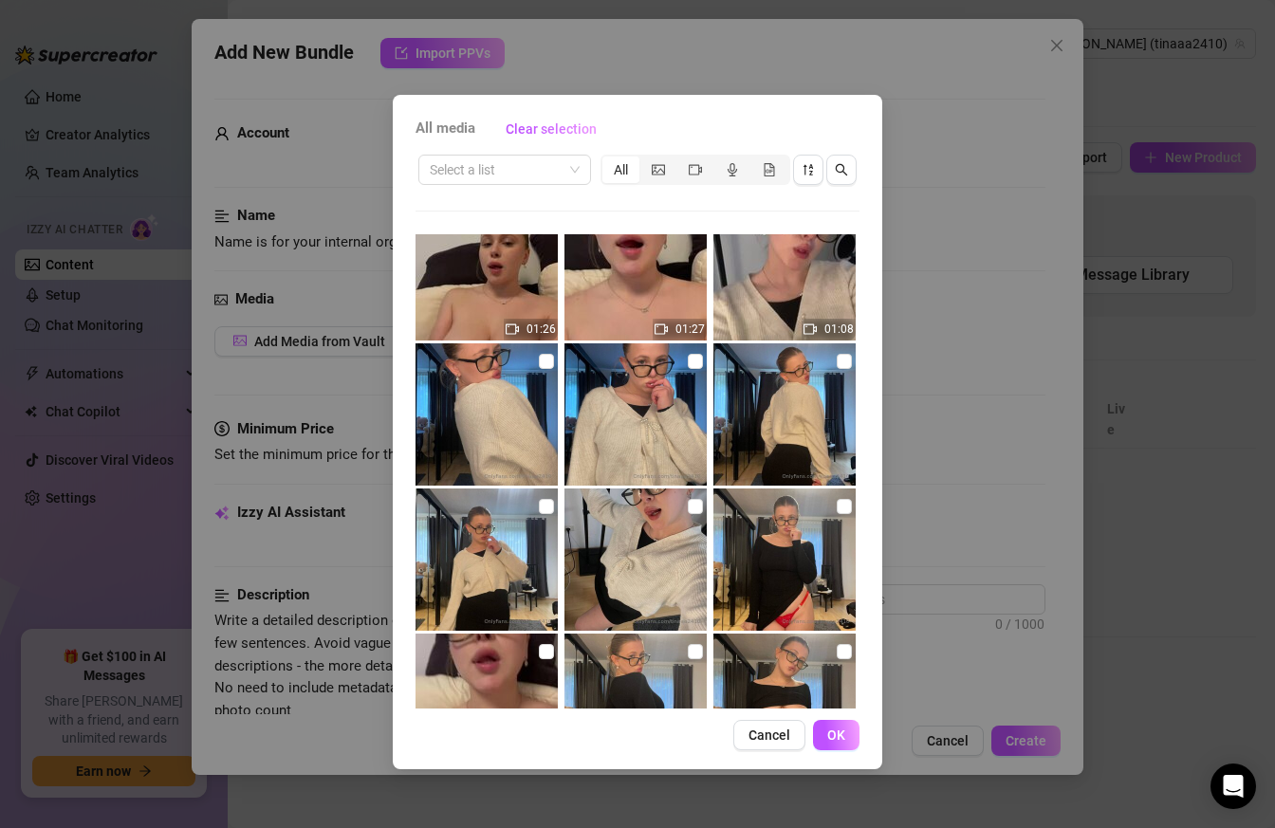
scroll to position [119, 0]
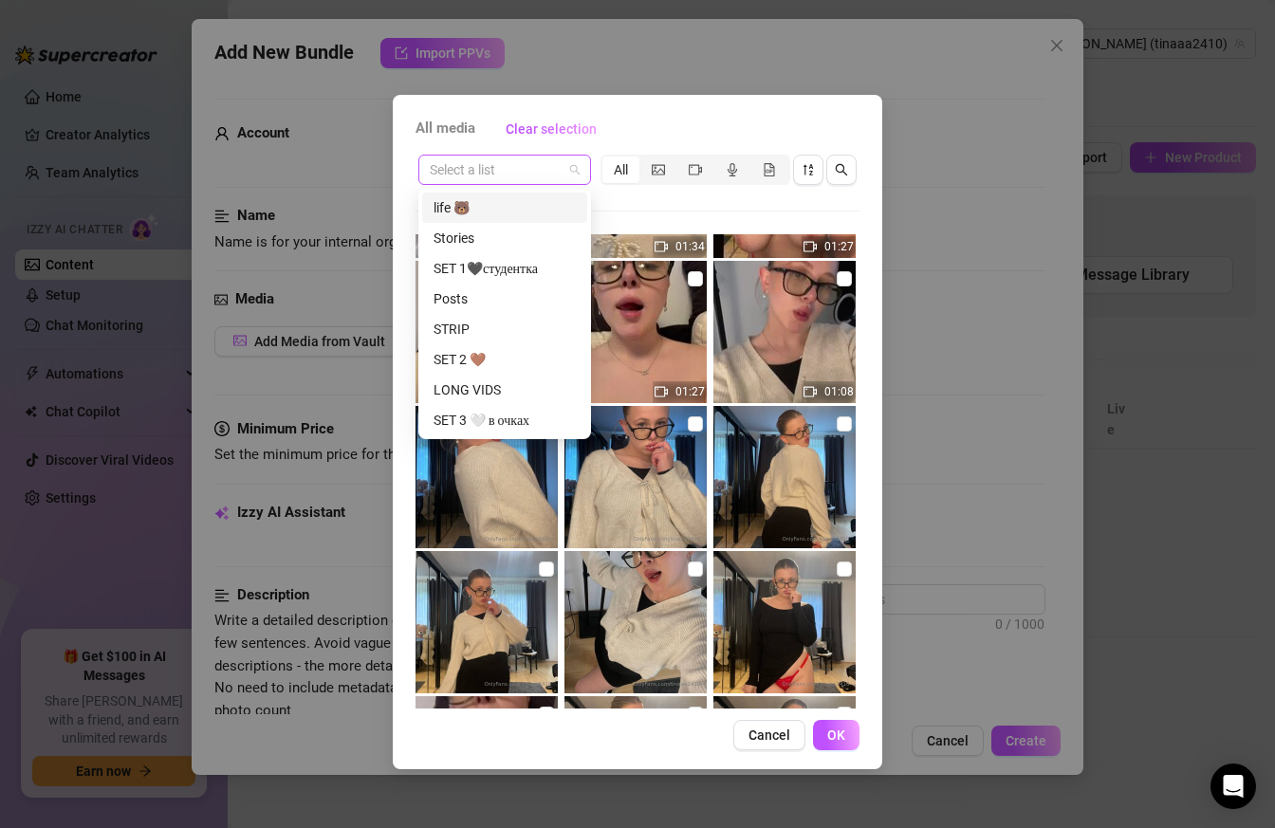
click at [564, 174] on span at bounding box center [505, 170] width 150 height 28
click at [528, 264] on div "SET 1🖤студентка" at bounding box center [504, 268] width 142 height 21
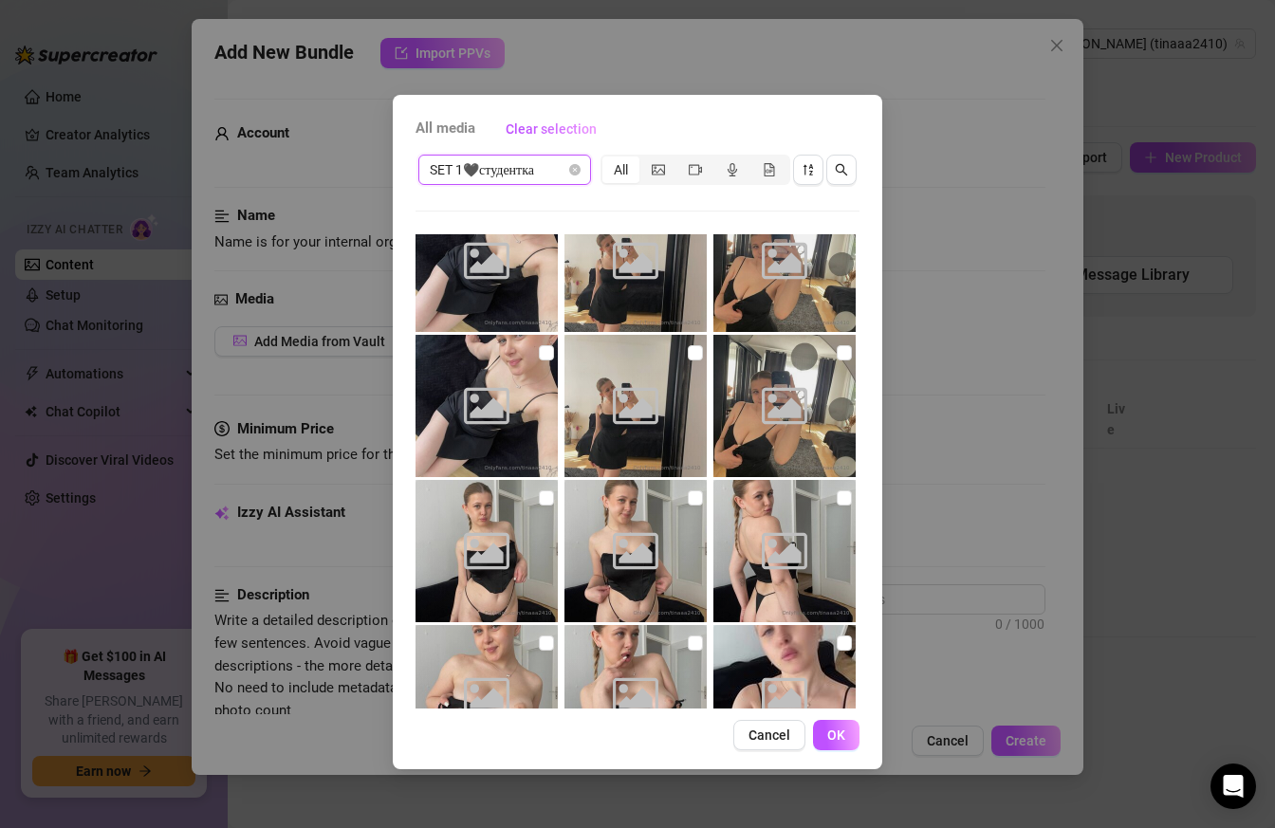
scroll to position [1876, 0]
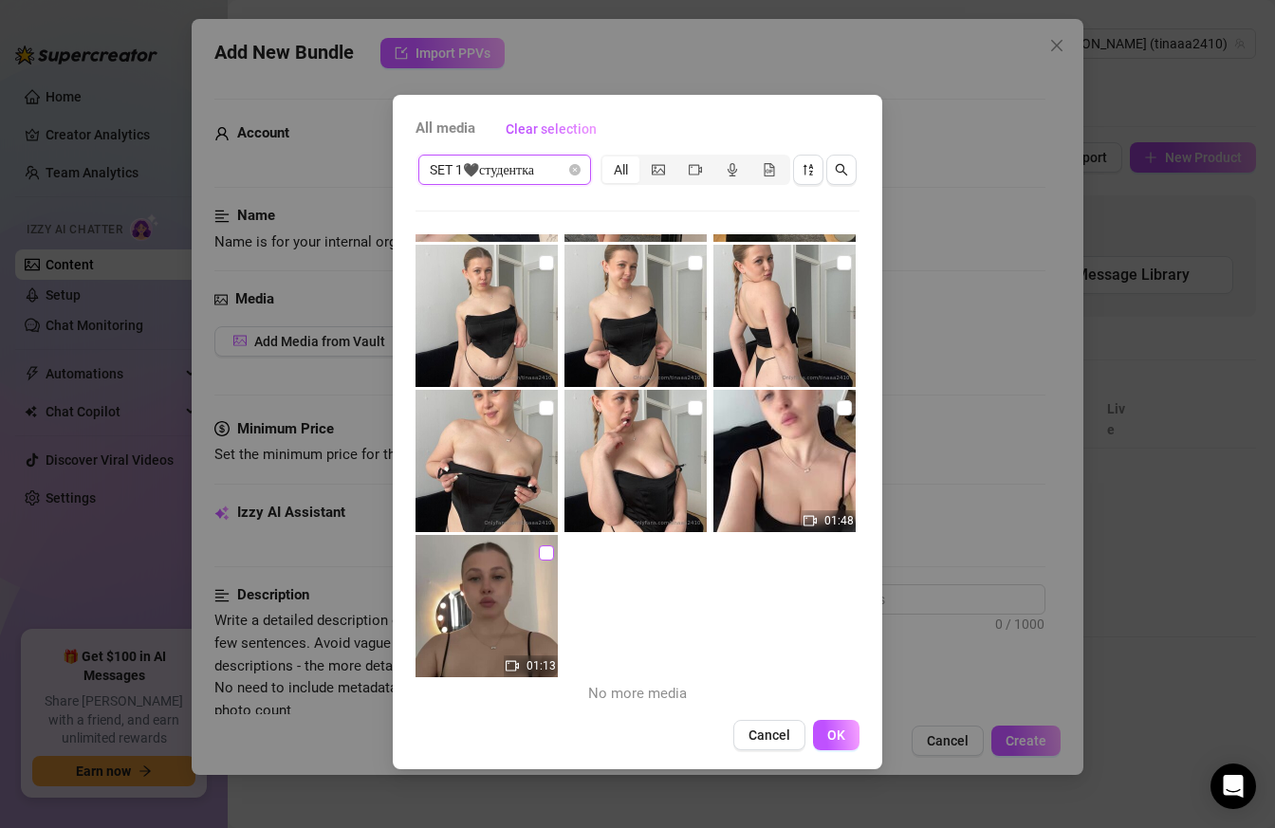
click at [550, 555] on input "checkbox" at bounding box center [546, 552] width 15 height 15
click at [486, 629] on img at bounding box center [486, 606] width 142 height 142
click at [551, 549] on input "checkbox" at bounding box center [546, 552] width 15 height 15
click at [547, 550] on input "checkbox" at bounding box center [546, 552] width 15 height 15
checkbox input "false"
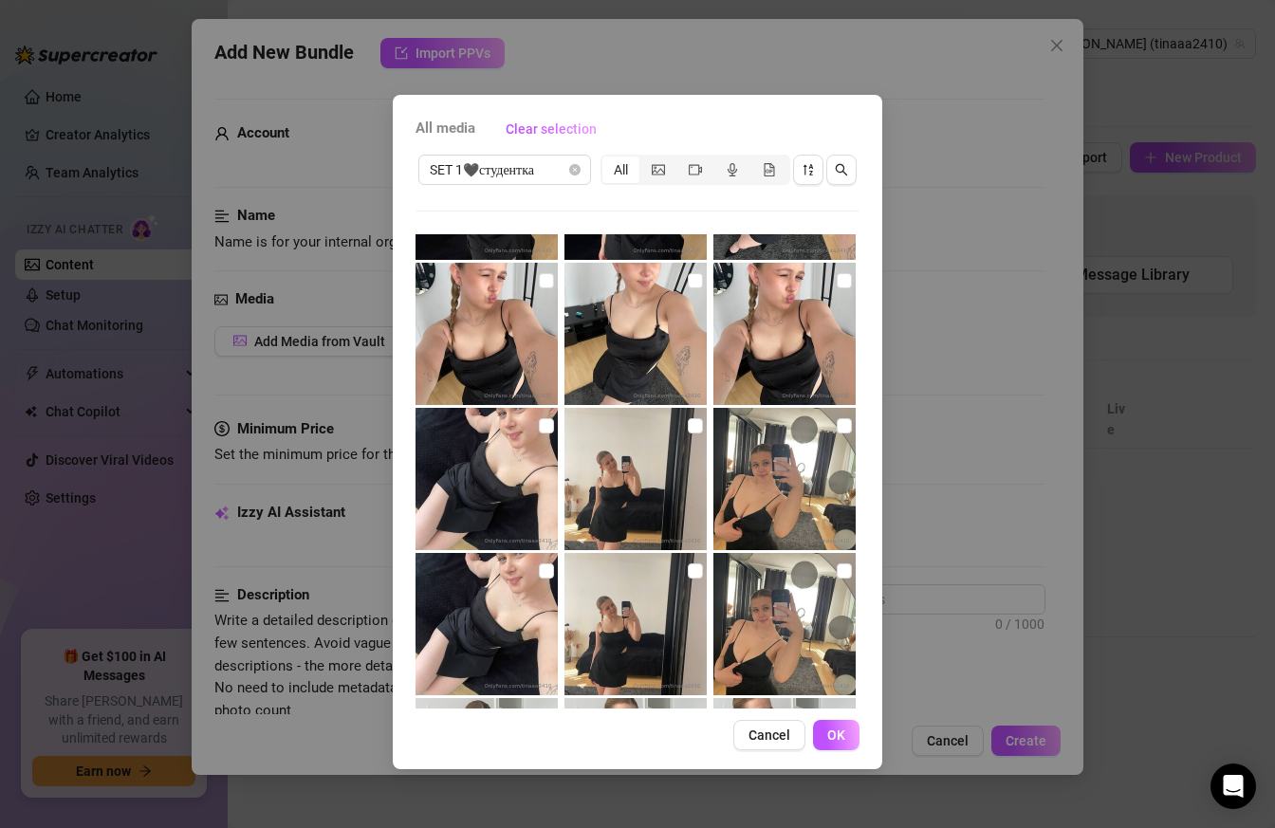
scroll to position [1420, 0]
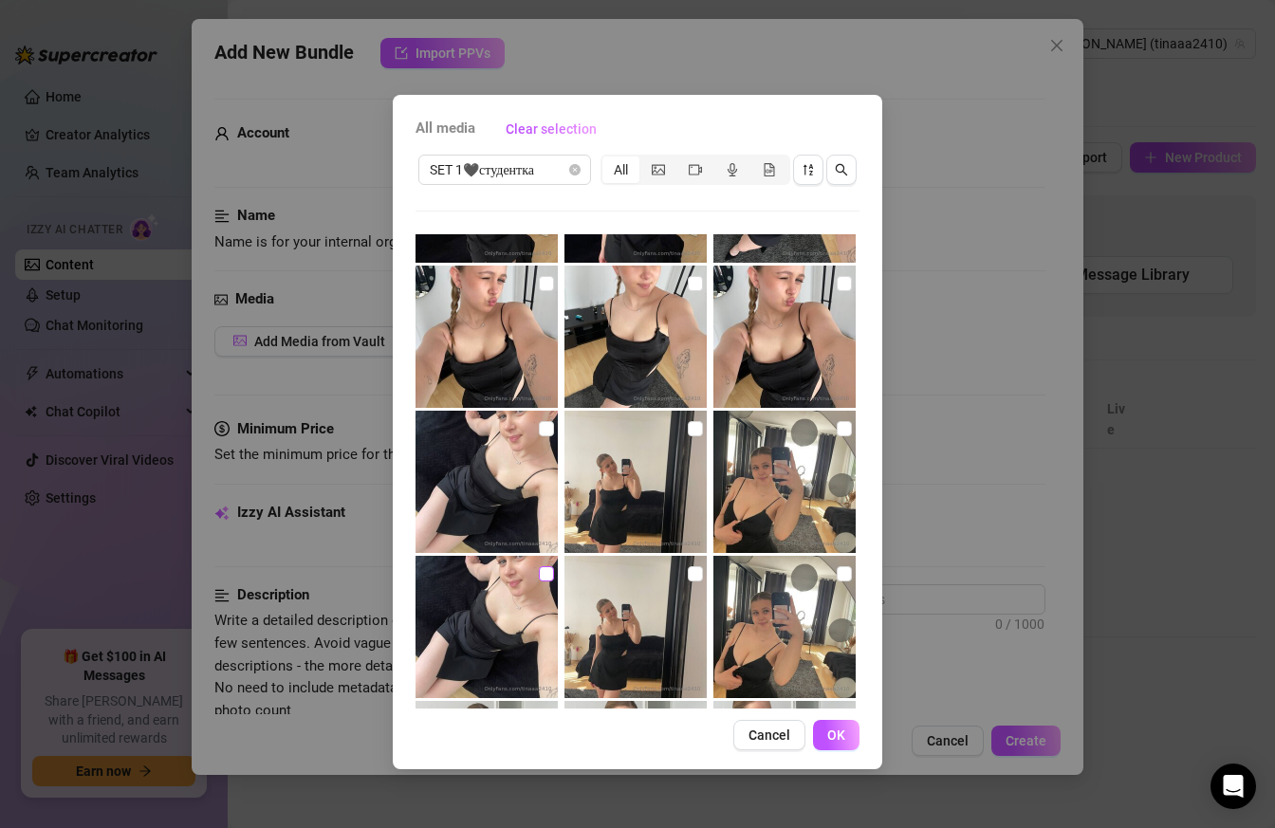
click at [548, 576] on input "checkbox" at bounding box center [546, 573] width 15 height 15
checkbox input "true"
click at [699, 577] on input "checkbox" at bounding box center [695, 573] width 15 height 15
checkbox input "true"
click at [844, 573] on input "checkbox" at bounding box center [843, 573] width 15 height 15
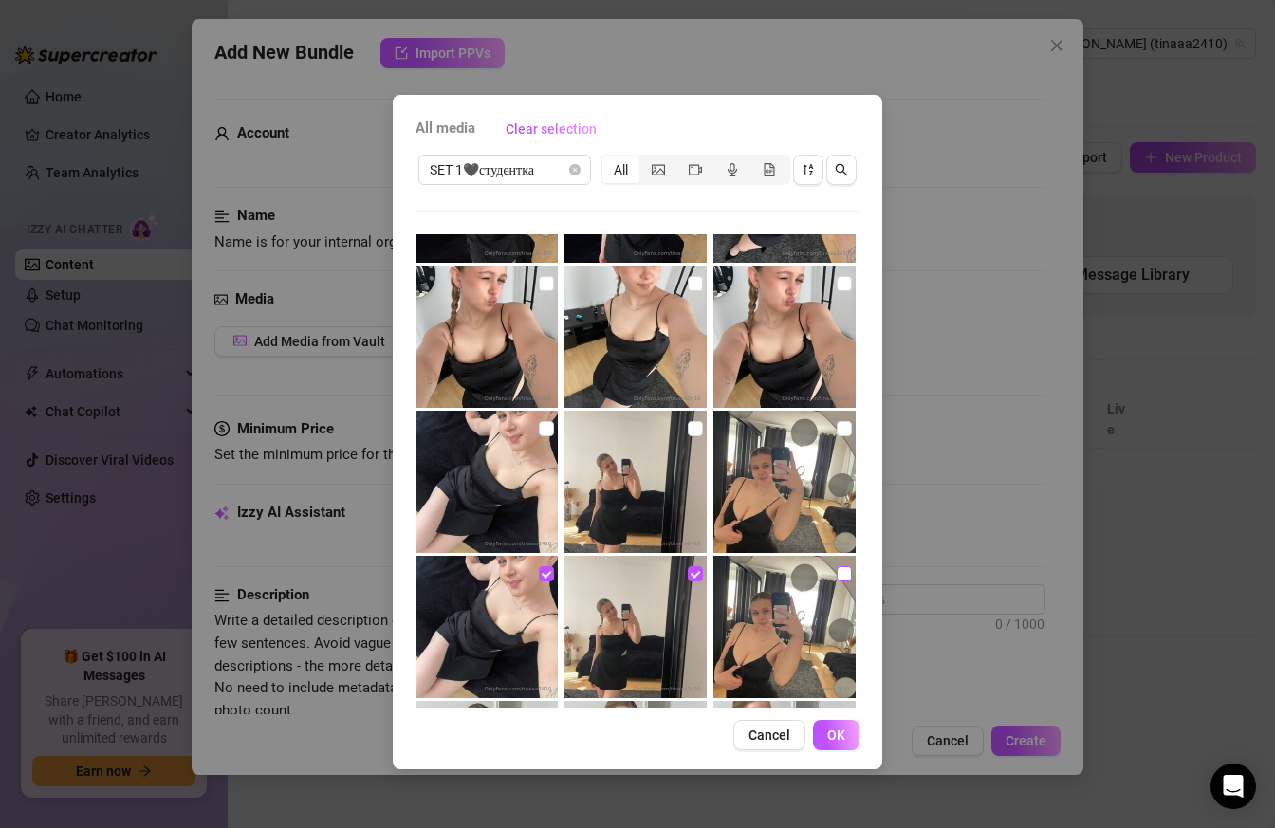
checkbox input "true"
click at [541, 426] on input "checkbox" at bounding box center [546, 428] width 15 height 15
checkbox input "true"
click at [688, 419] on label at bounding box center [695, 428] width 15 height 21
click at [688, 421] on input "checkbox" at bounding box center [695, 428] width 15 height 15
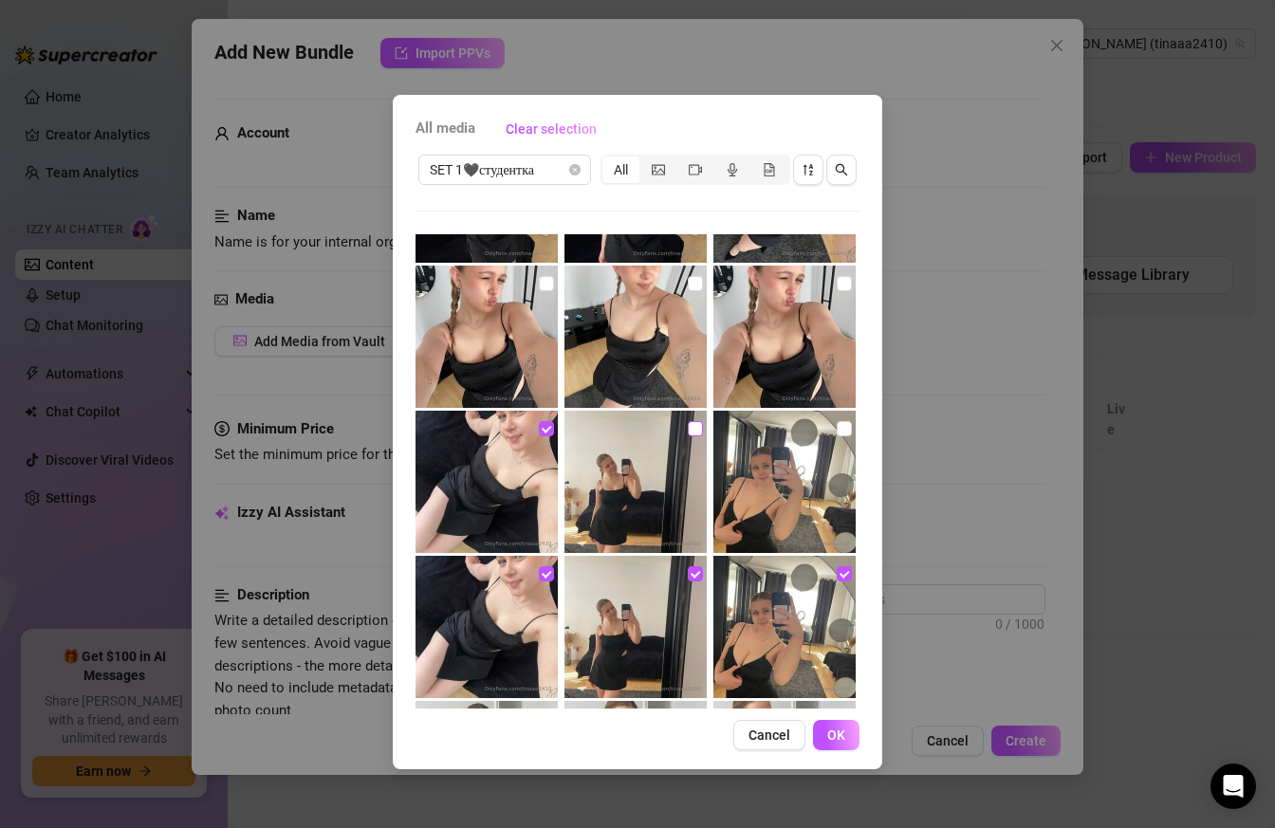
checkbox input "true"
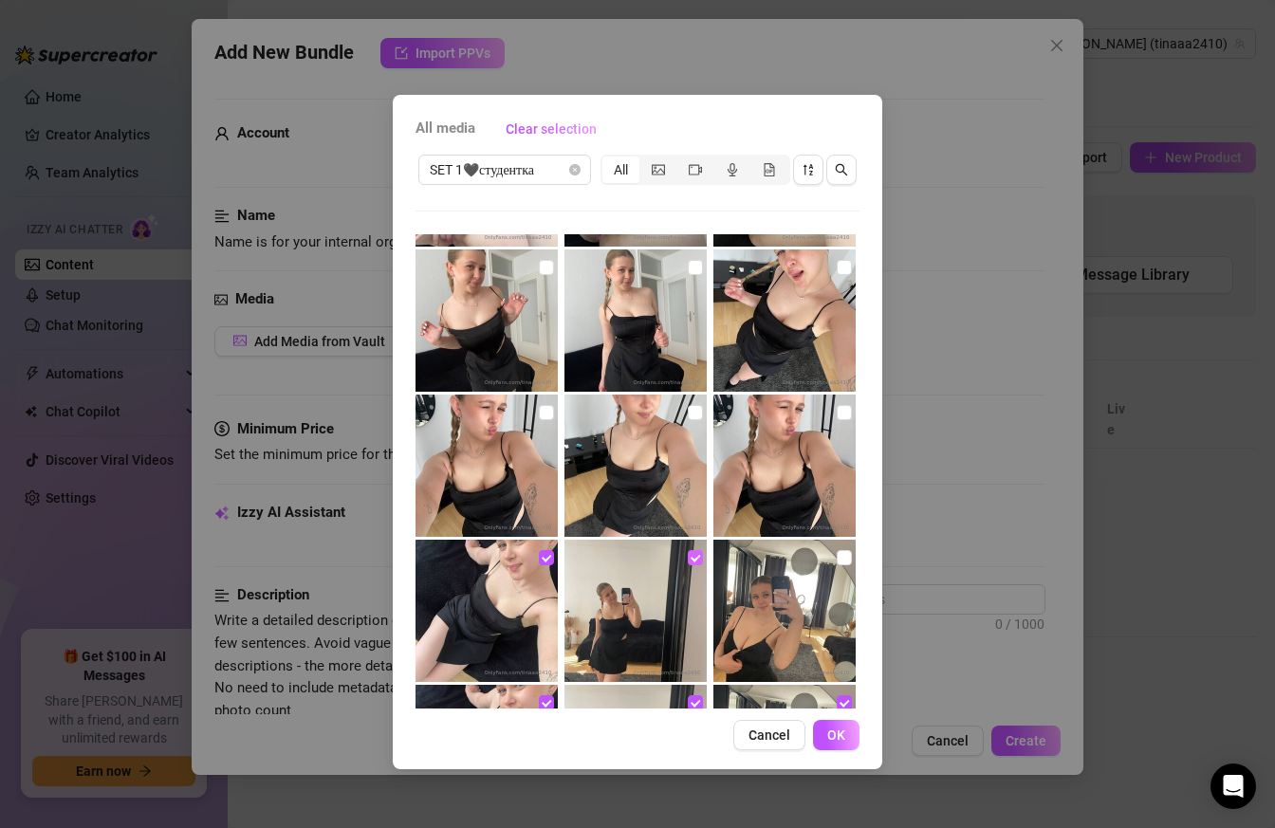
scroll to position [1285, 0]
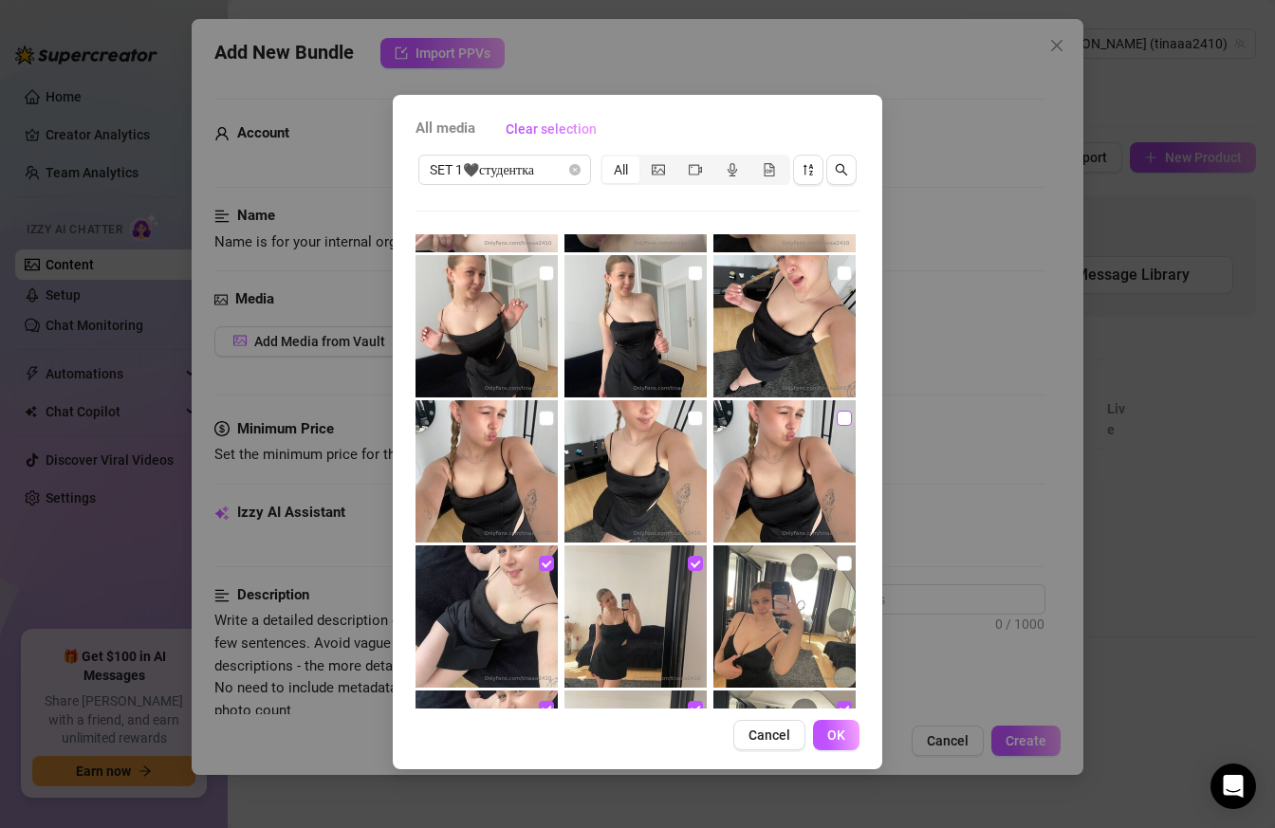
click at [841, 416] on input "checkbox" at bounding box center [843, 418] width 15 height 15
click at [698, 416] on input "checkbox" at bounding box center [695, 418] width 15 height 15
click at [545, 420] on input "checkbox" at bounding box center [546, 418] width 15 height 15
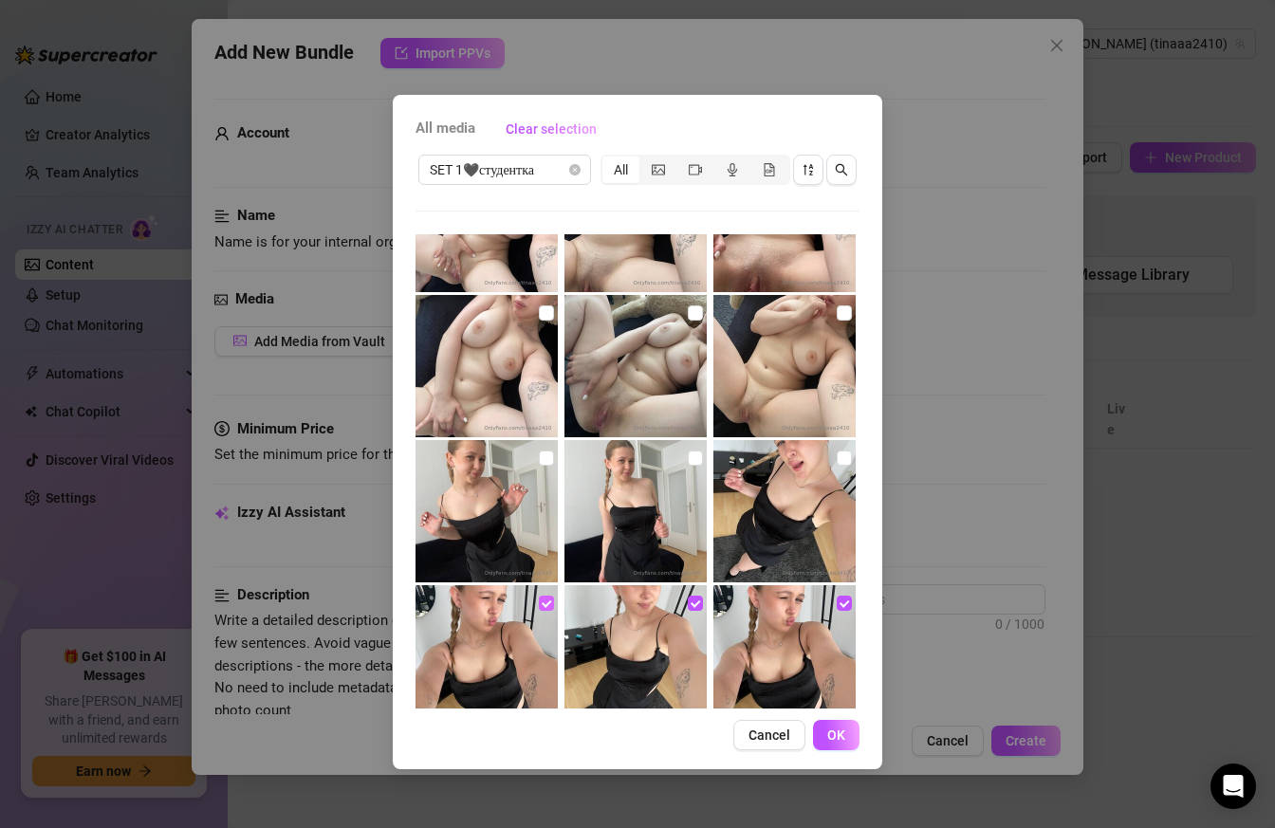
scroll to position [1096, 0]
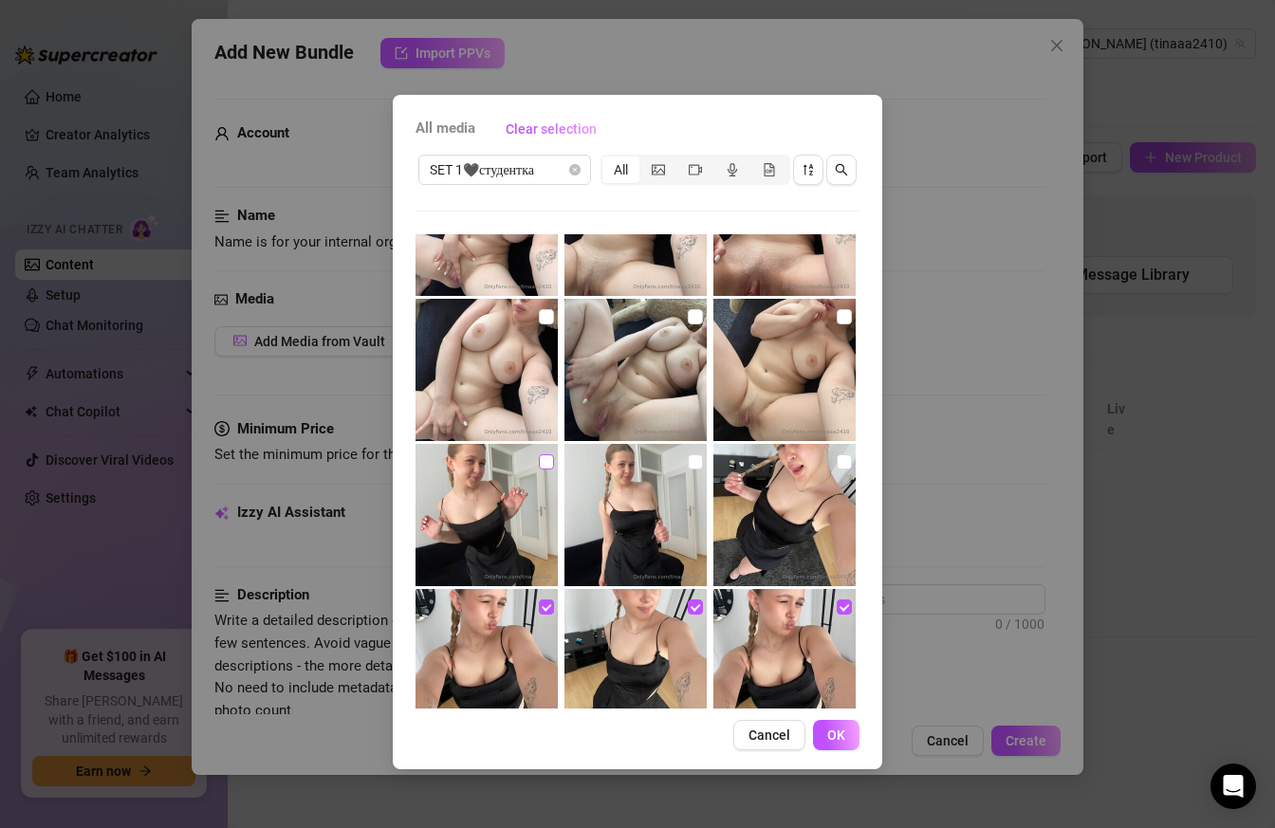
click at [544, 461] on input "checkbox" at bounding box center [546, 461] width 15 height 15
click at [696, 462] on input "checkbox" at bounding box center [695, 461] width 15 height 15
click at [845, 460] on input "checkbox" at bounding box center [843, 461] width 15 height 15
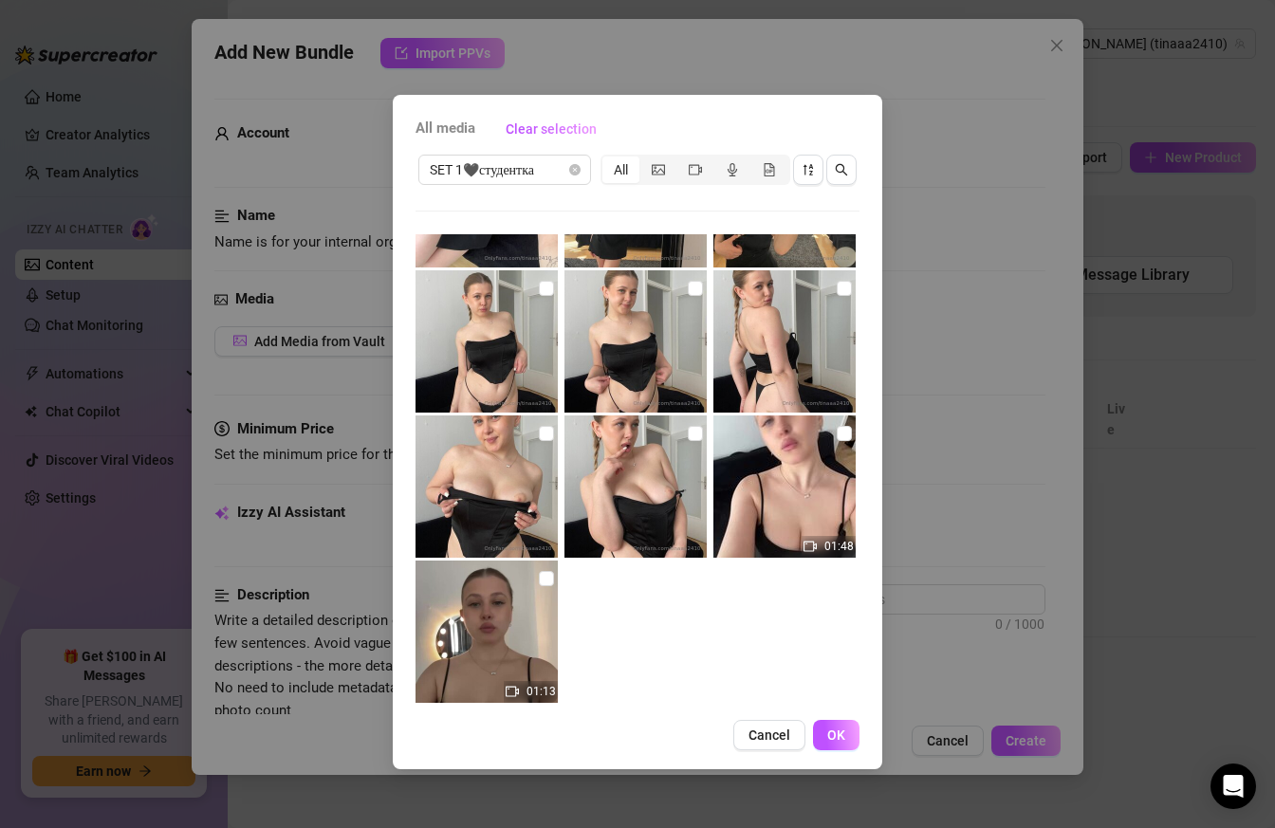
scroll to position [1876, 0]
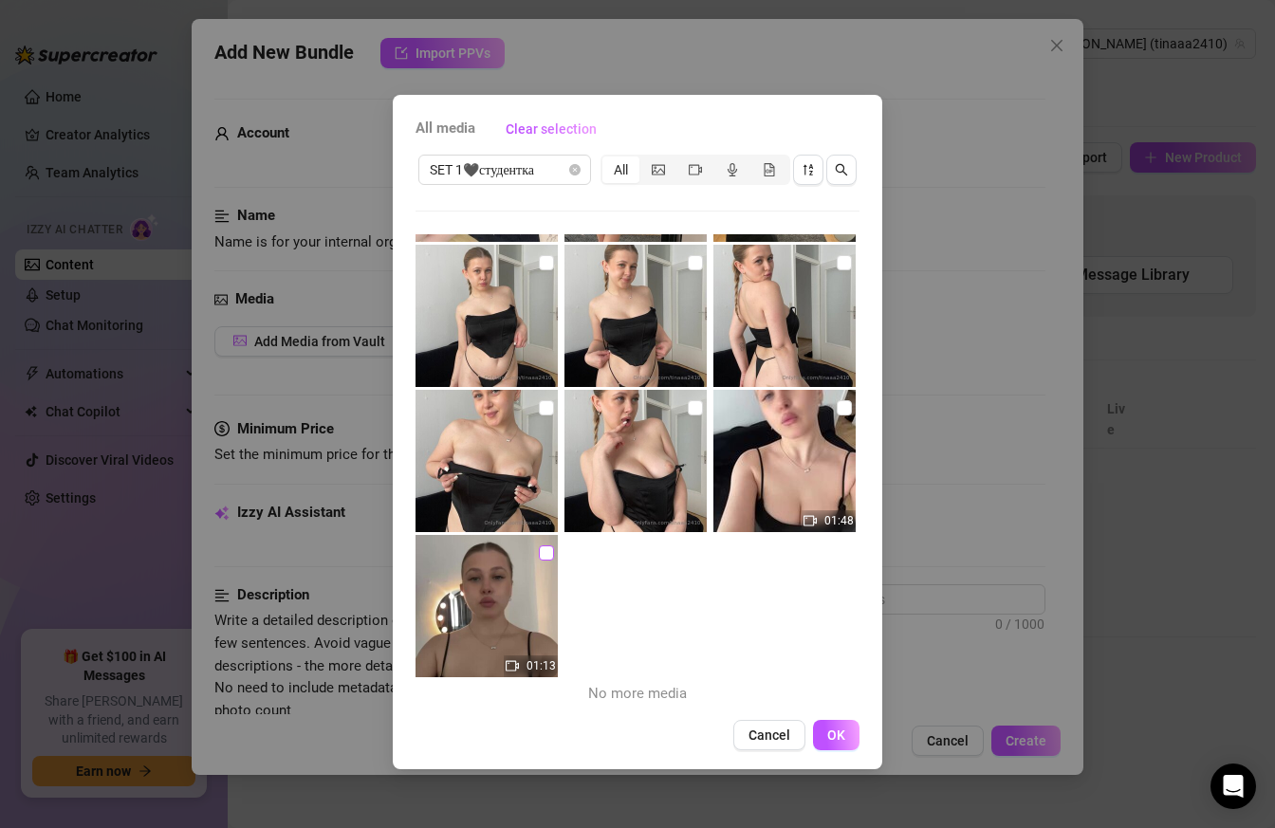
click at [542, 550] on input "checkbox" at bounding box center [546, 552] width 15 height 15
click at [846, 741] on button "OK" at bounding box center [836, 735] width 46 height 30
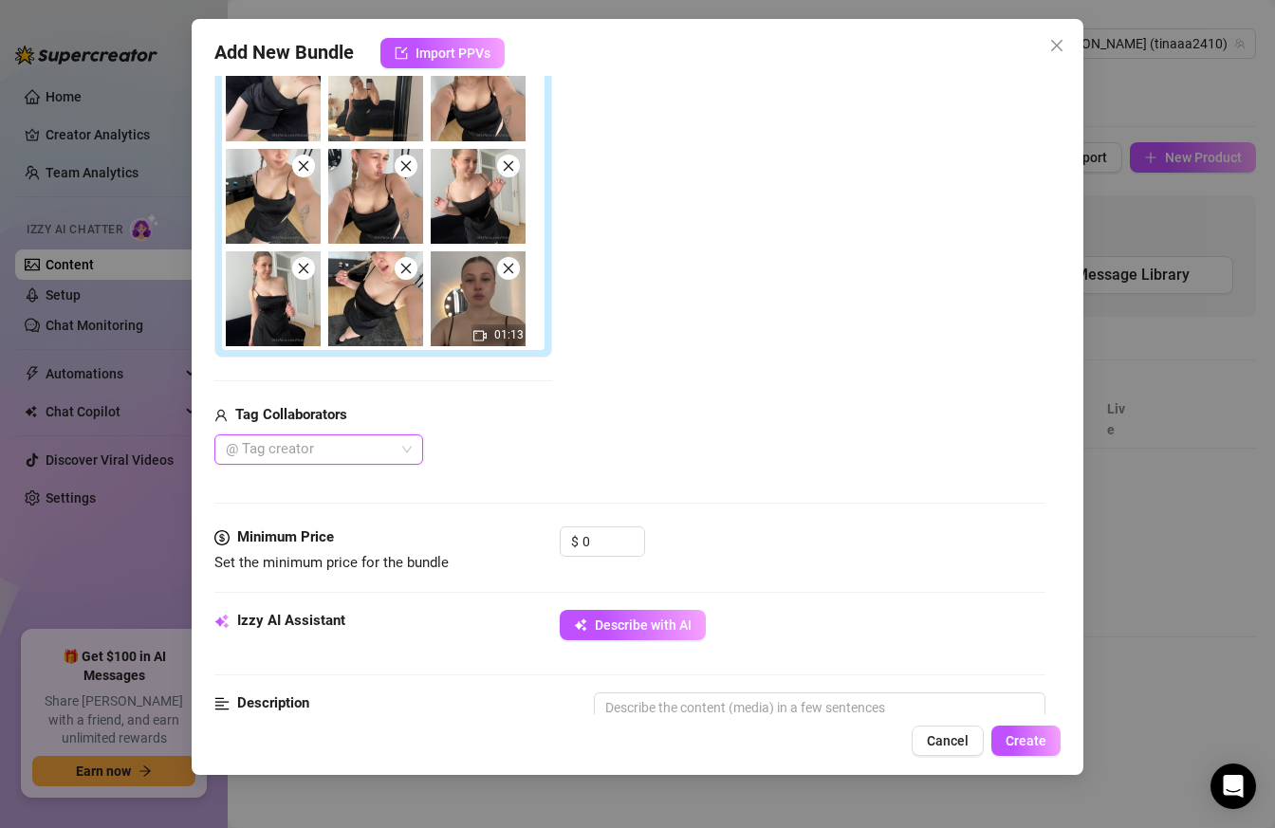
scroll to position [389, 0]
click at [606, 543] on input "0" at bounding box center [613, 542] width 62 height 28
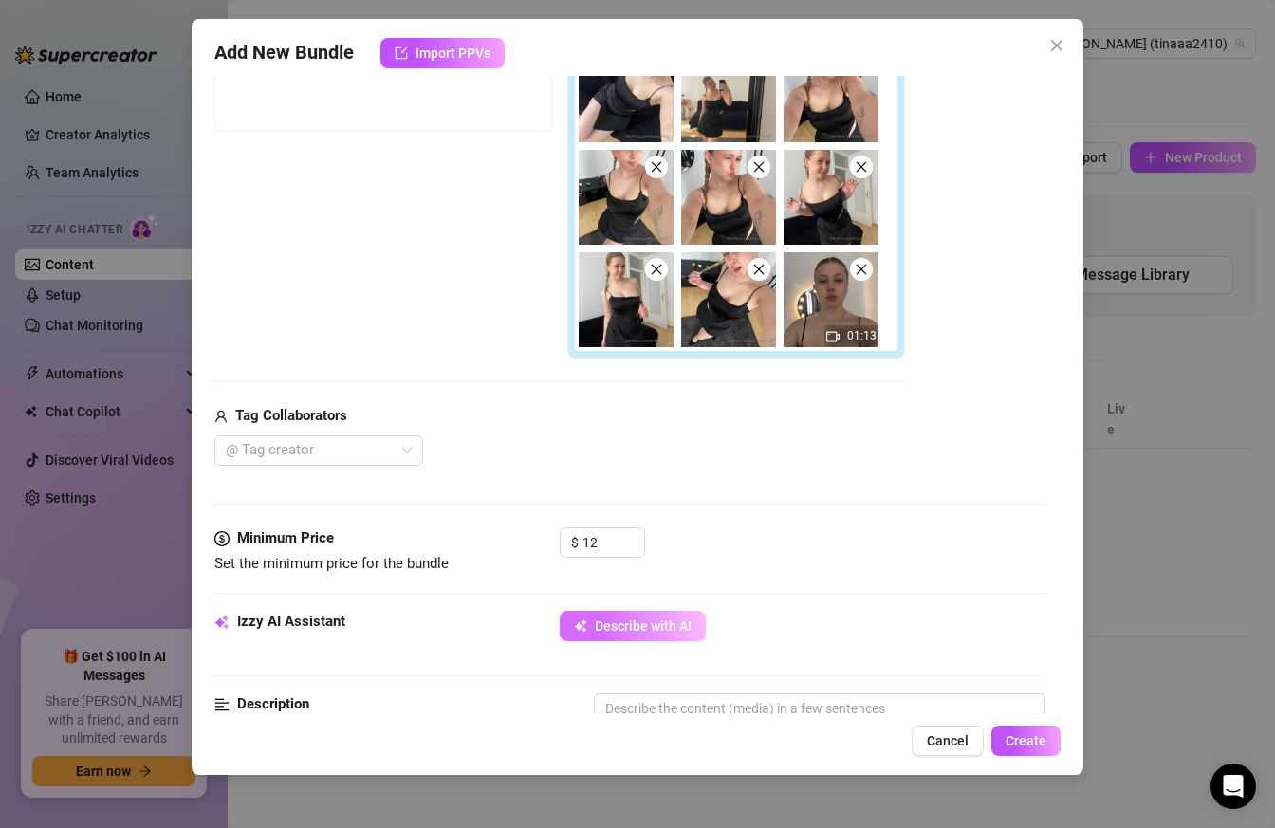
click at [664, 632] on span "Describe with AI" at bounding box center [643, 625] width 97 height 15
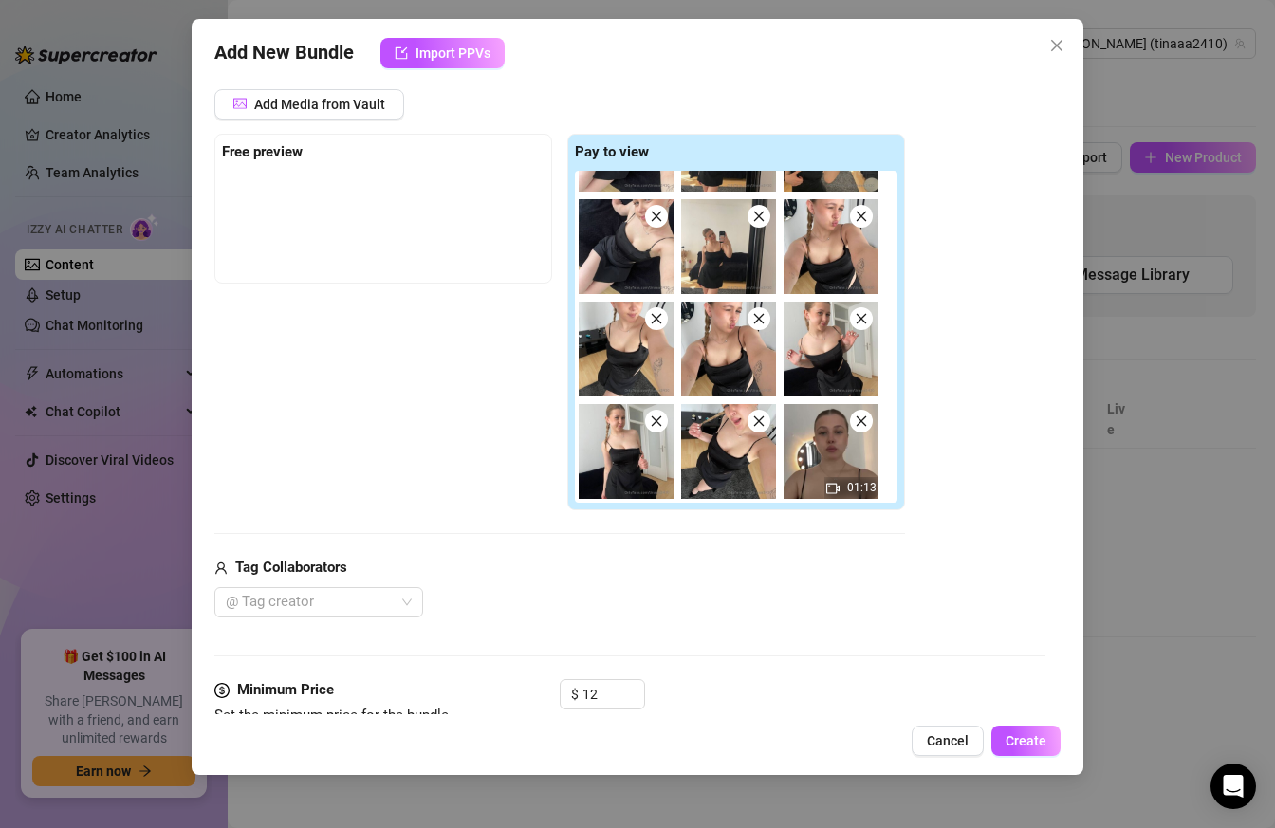
scroll to position [0, 0]
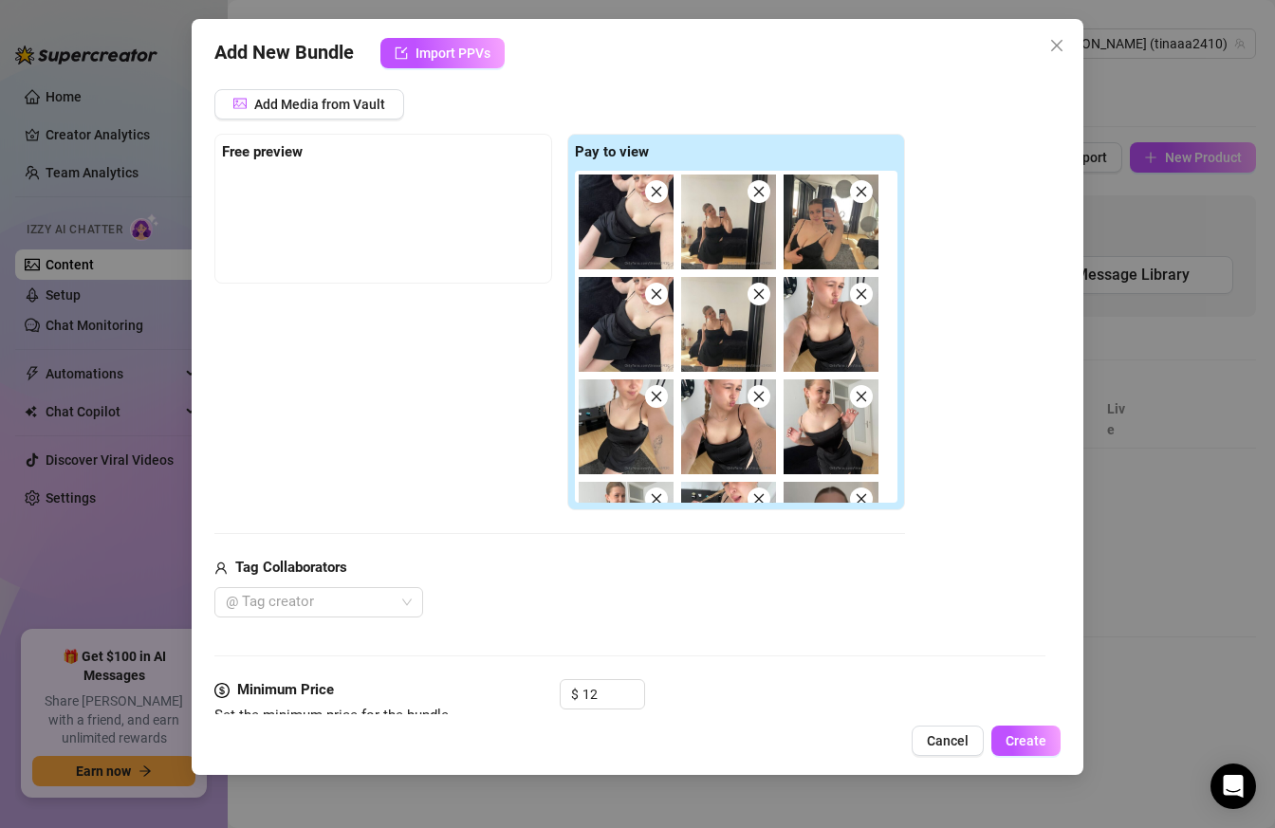
click at [656, 186] on icon "close" at bounding box center [656, 191] width 13 height 13
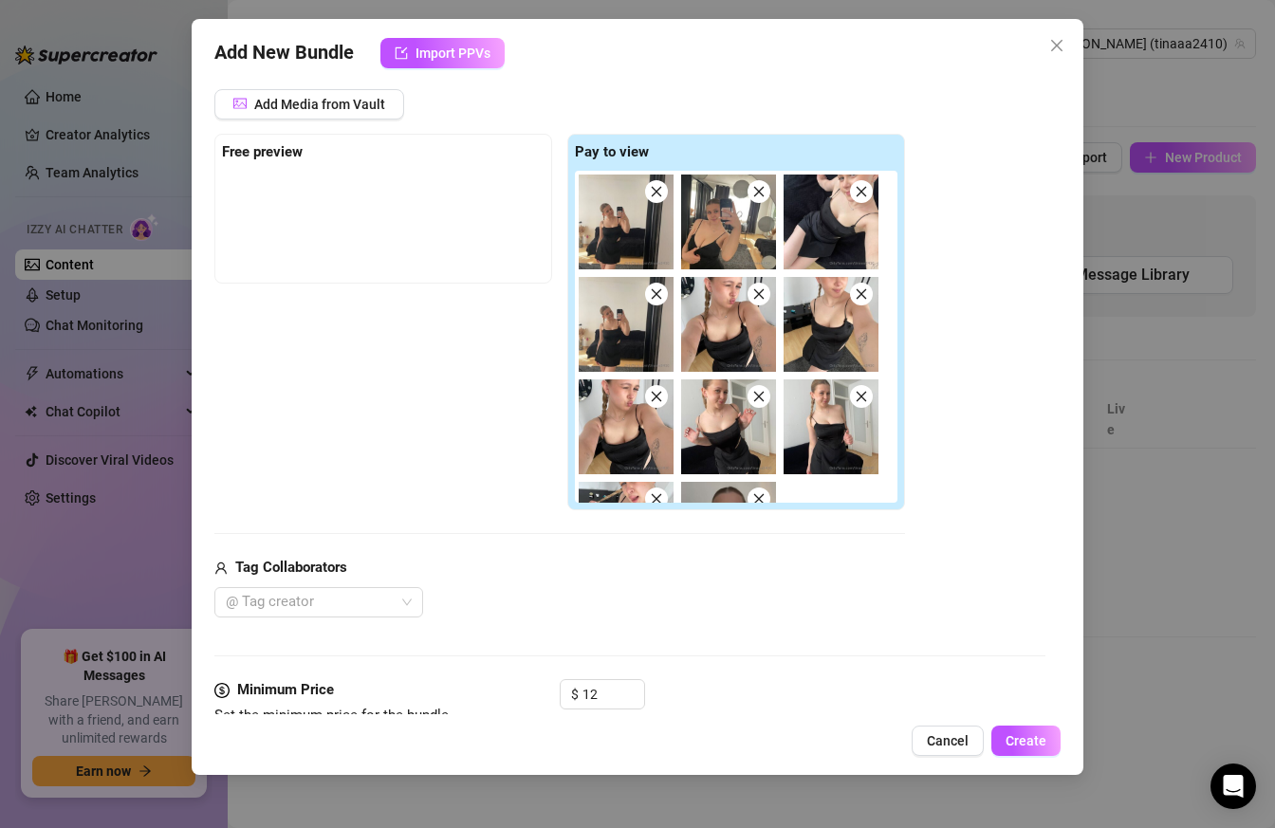
click at [652, 193] on icon "close" at bounding box center [656, 191] width 13 height 13
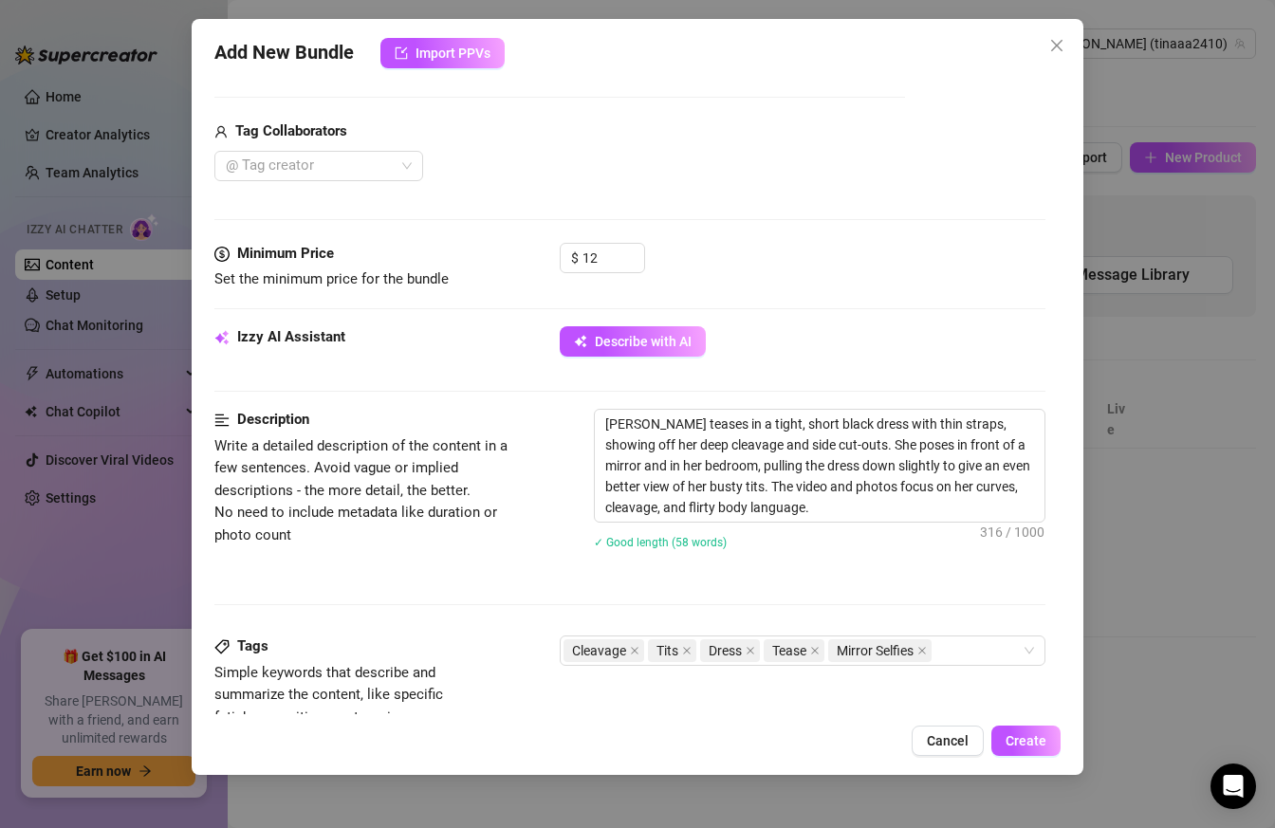
scroll to position [747, 0]
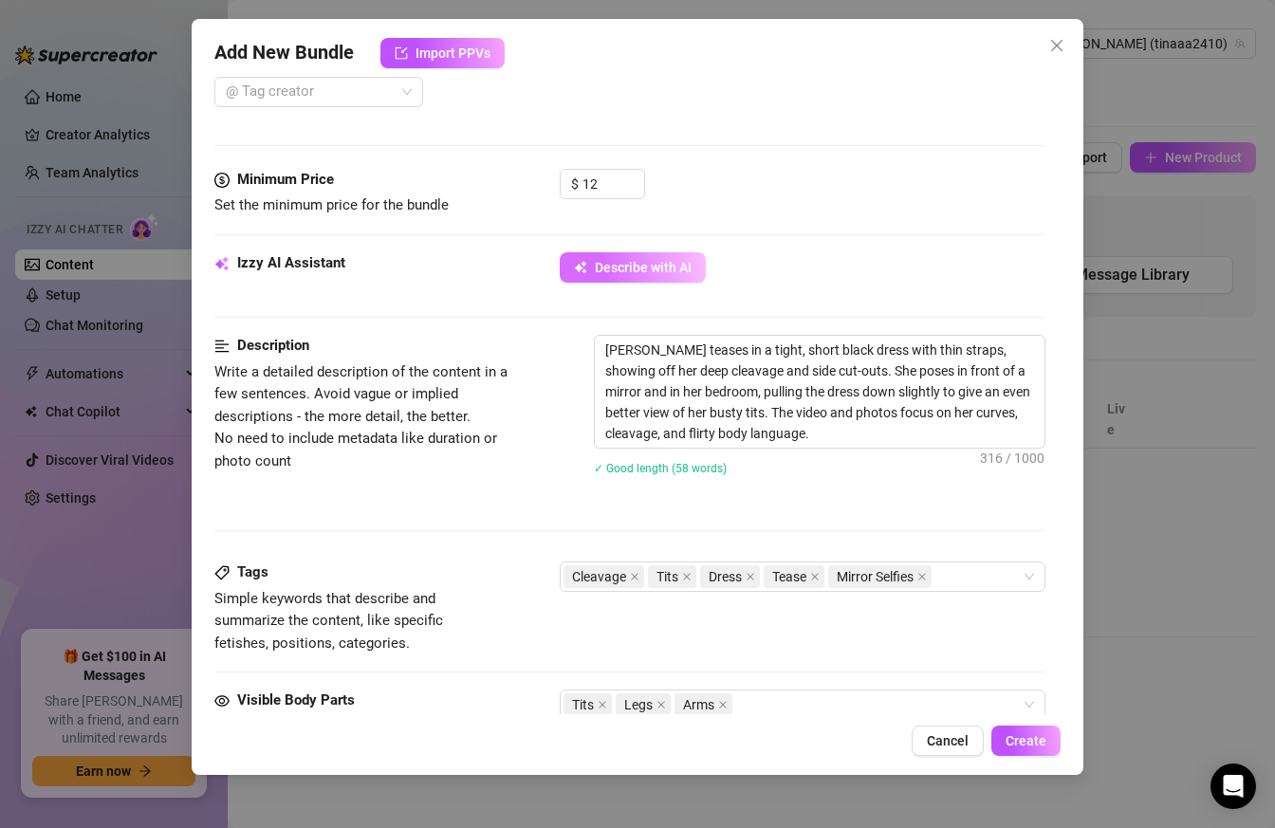
click at [633, 254] on button "Describe with AI" at bounding box center [633, 267] width 146 height 30
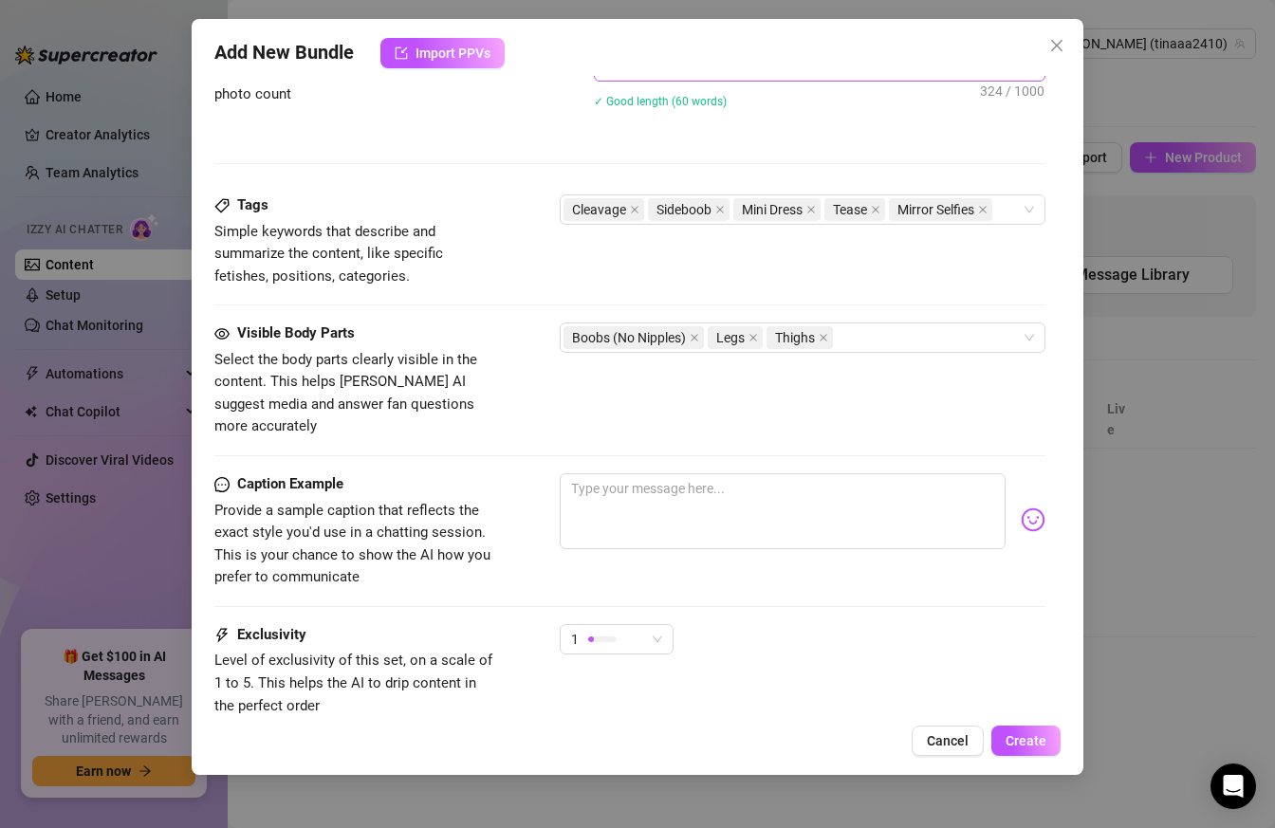
scroll to position [1179, 0]
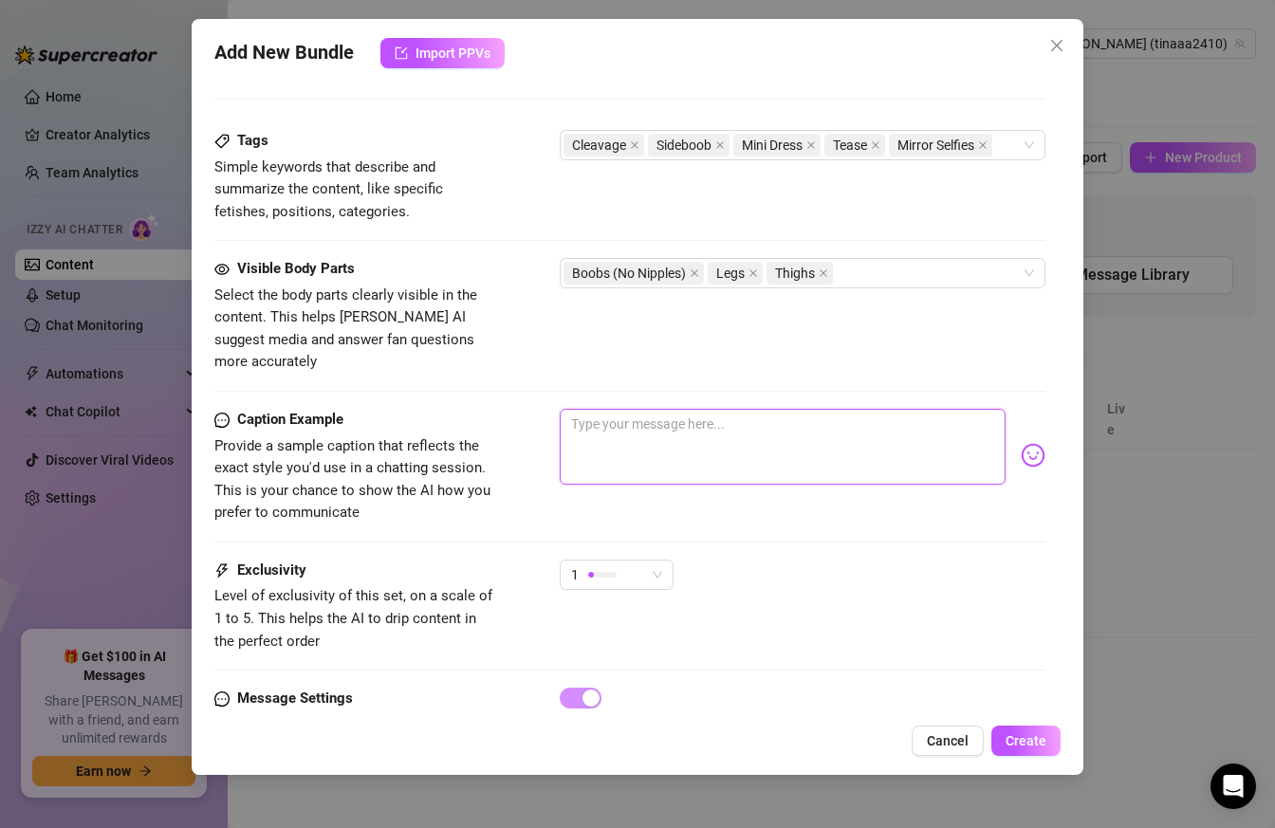
click at [613, 413] on textarea at bounding box center [783, 447] width 447 height 76
click at [805, 409] on textarea at bounding box center [783, 447] width 447 height 76
paste textarea "mmm Did I maybe cause something to grow over there a little? ;)🥵🙈🤭🤭"
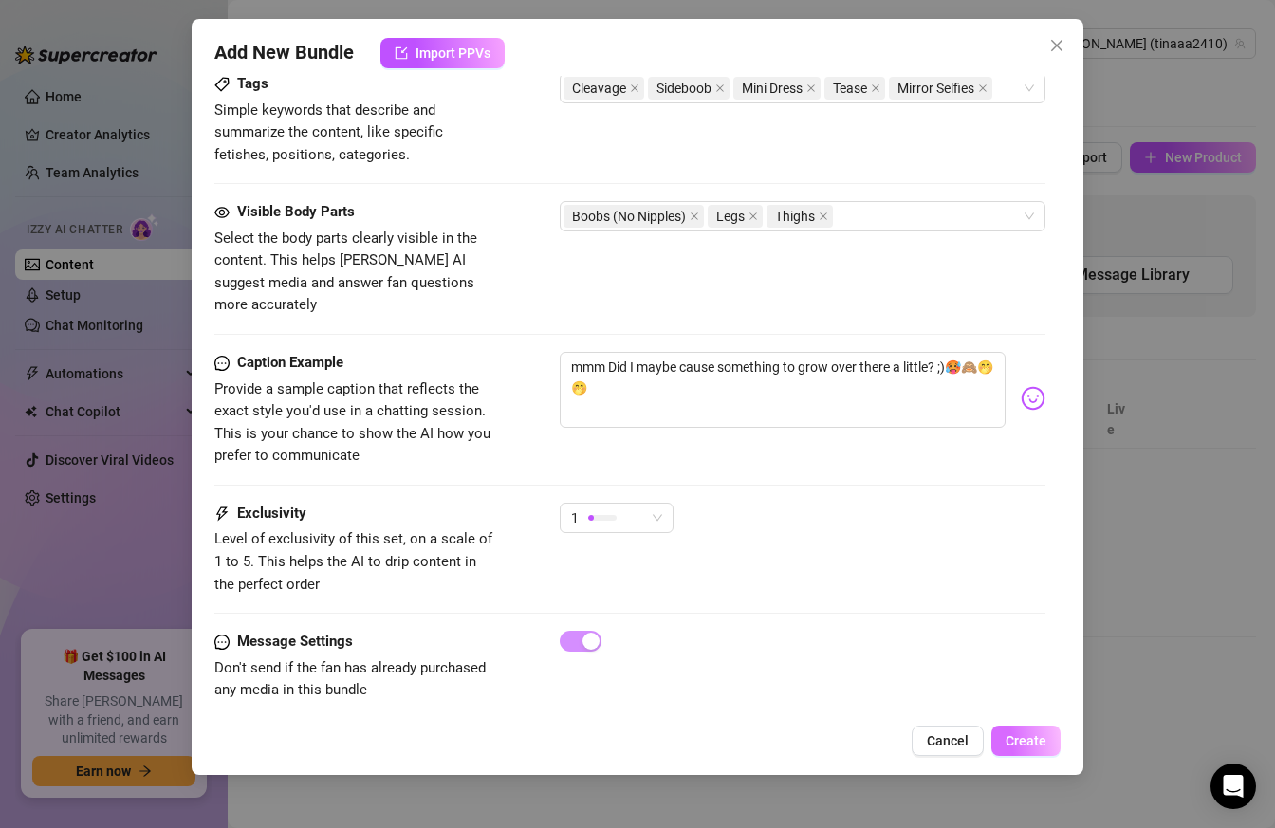
click at [1012, 741] on span "Create" at bounding box center [1025, 740] width 41 height 15
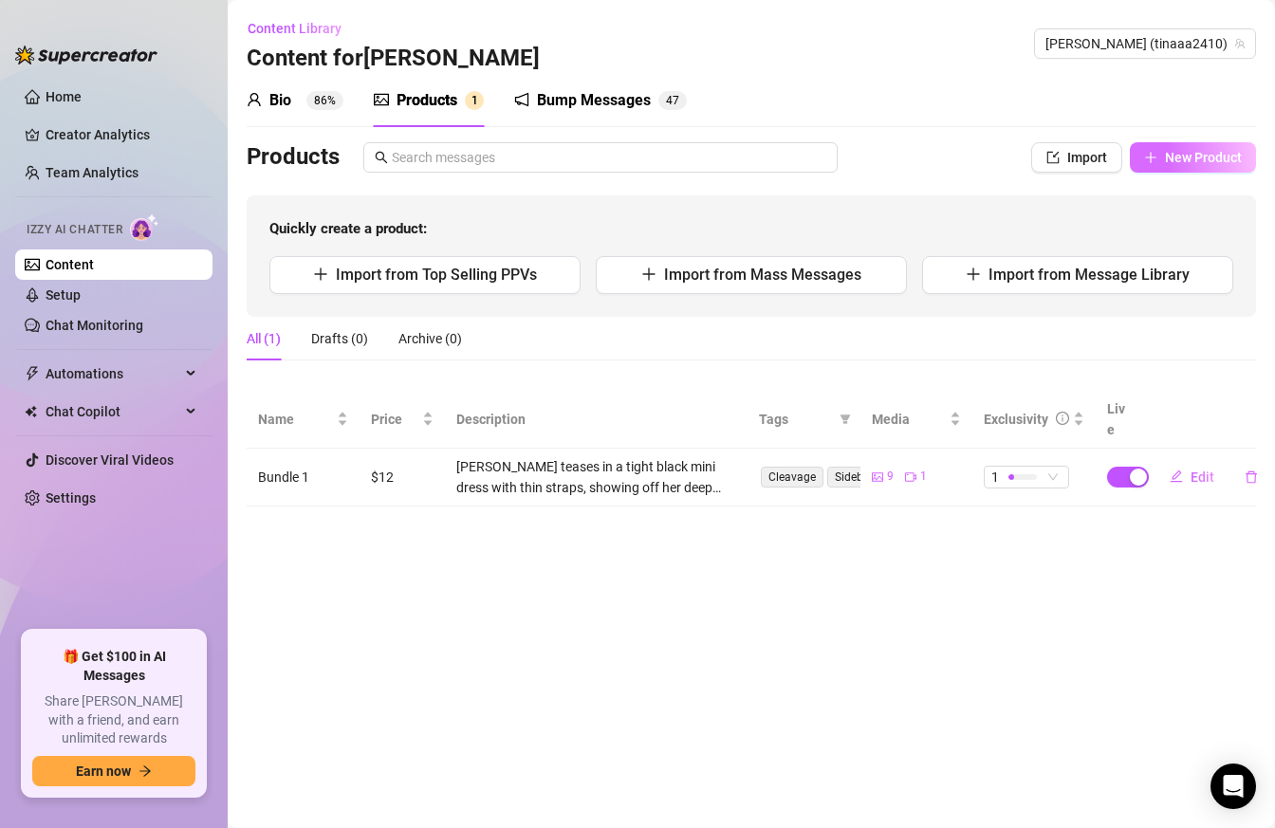
click at [1195, 162] on span "New Product" at bounding box center [1203, 157] width 77 height 15
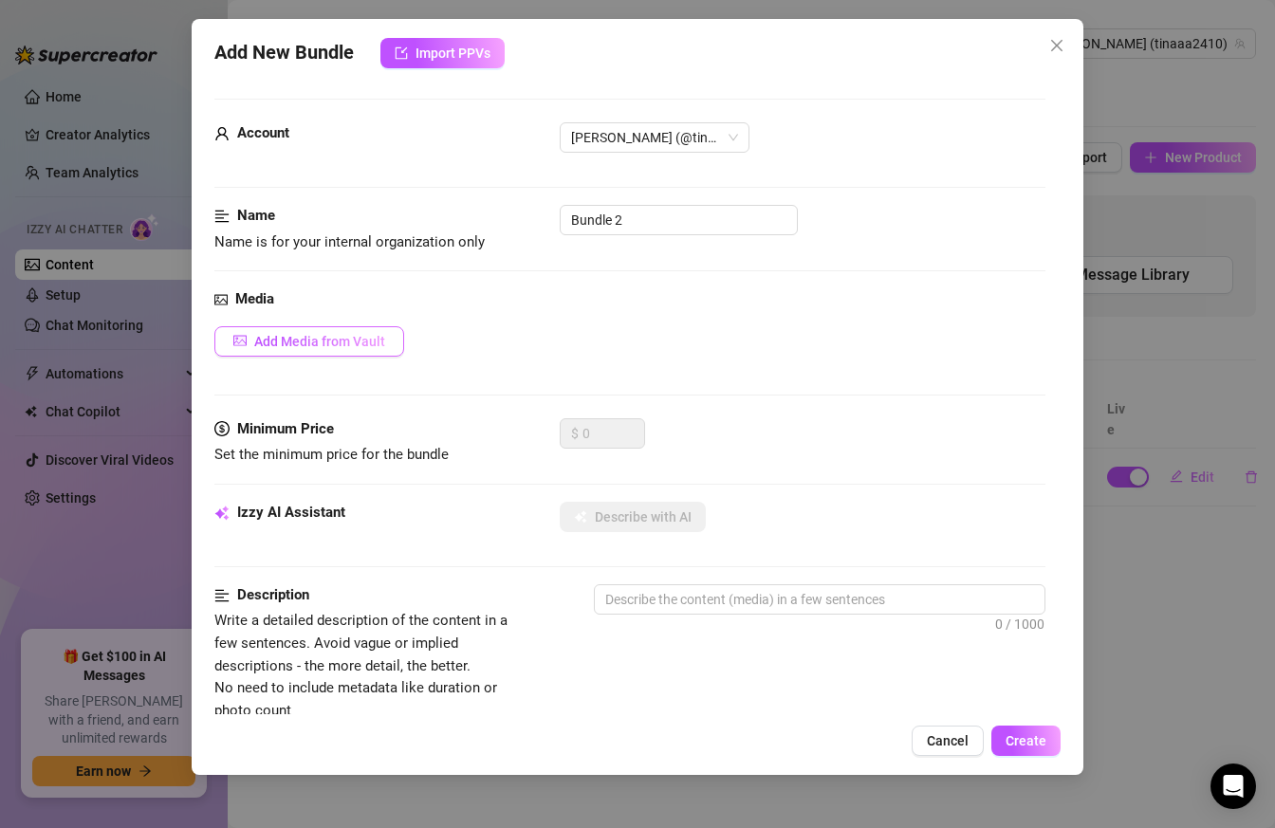
click at [301, 347] on span "Add Media from Vault" at bounding box center [319, 341] width 131 height 15
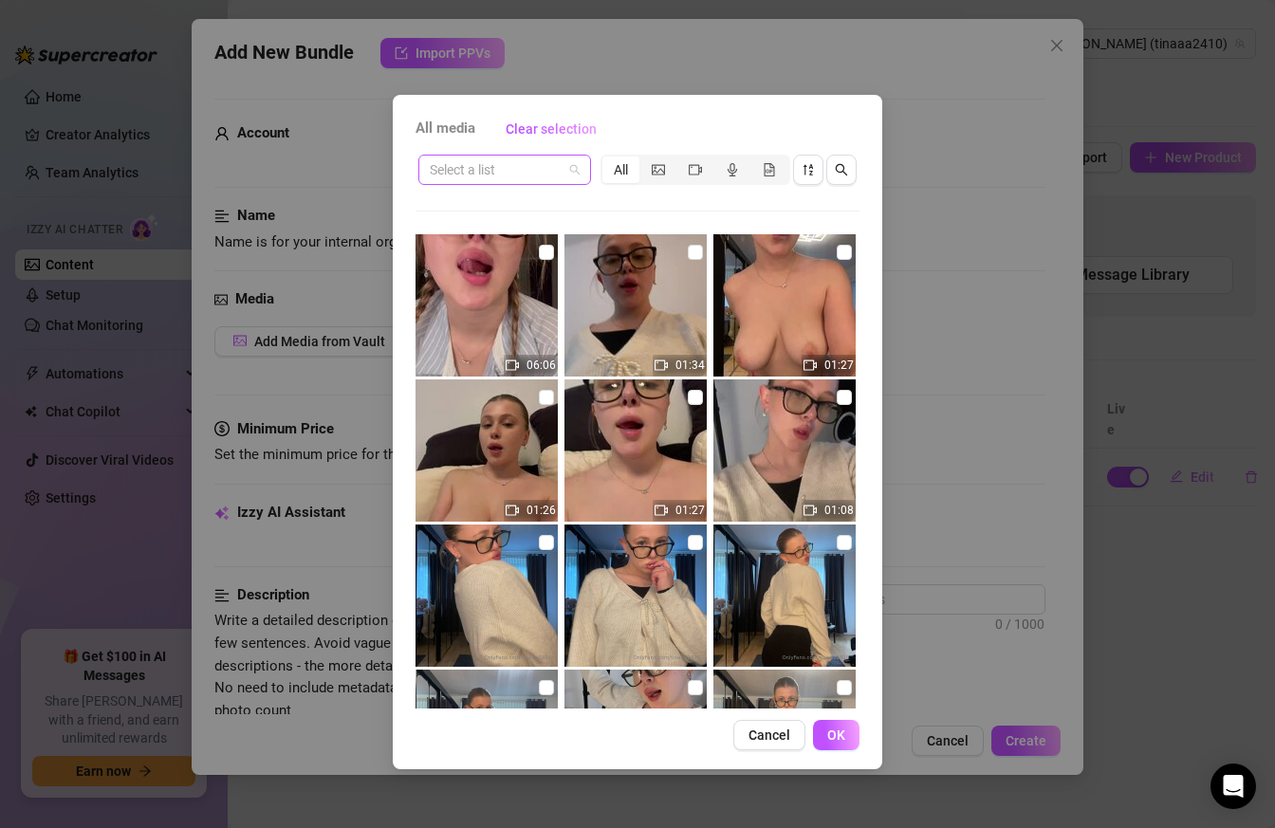
click at [562, 175] on span at bounding box center [505, 170] width 150 height 28
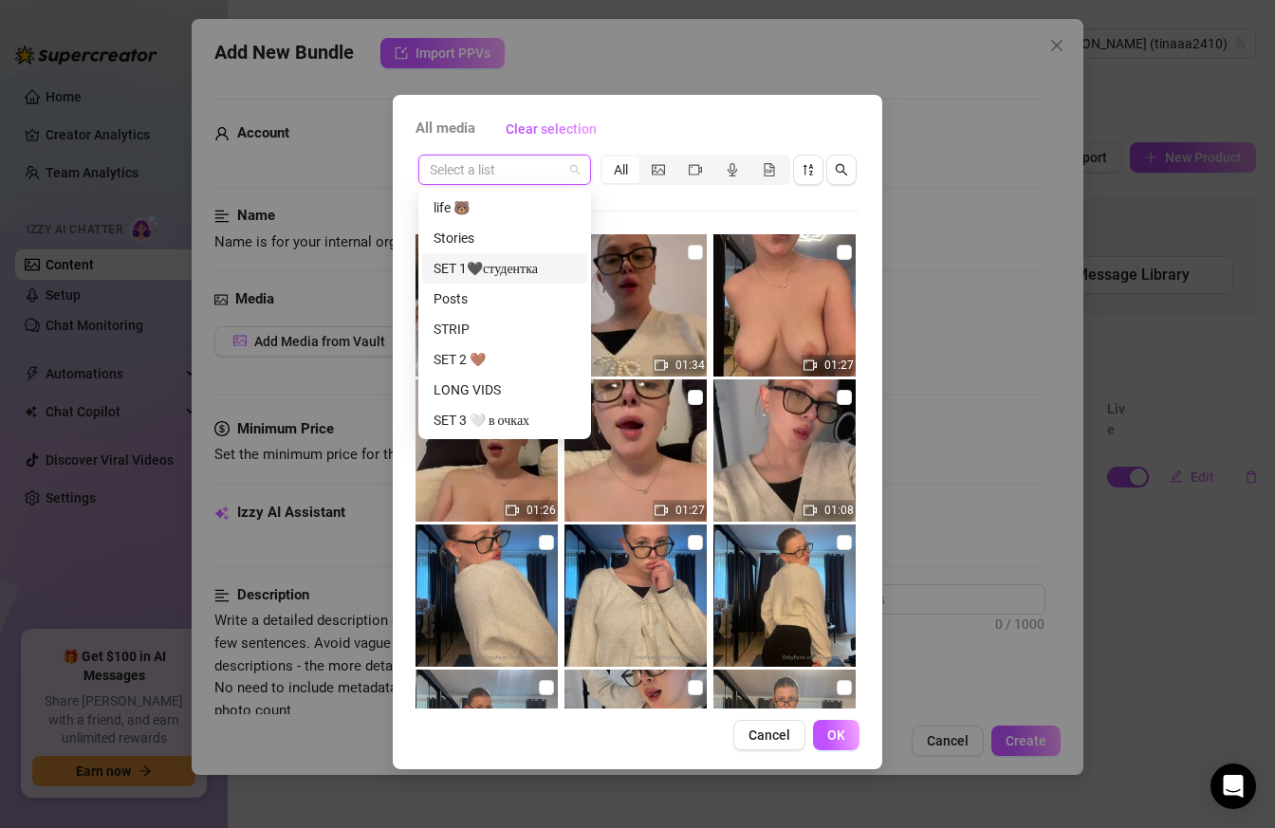
click at [523, 276] on div "SET 1🖤студентка" at bounding box center [504, 268] width 142 height 21
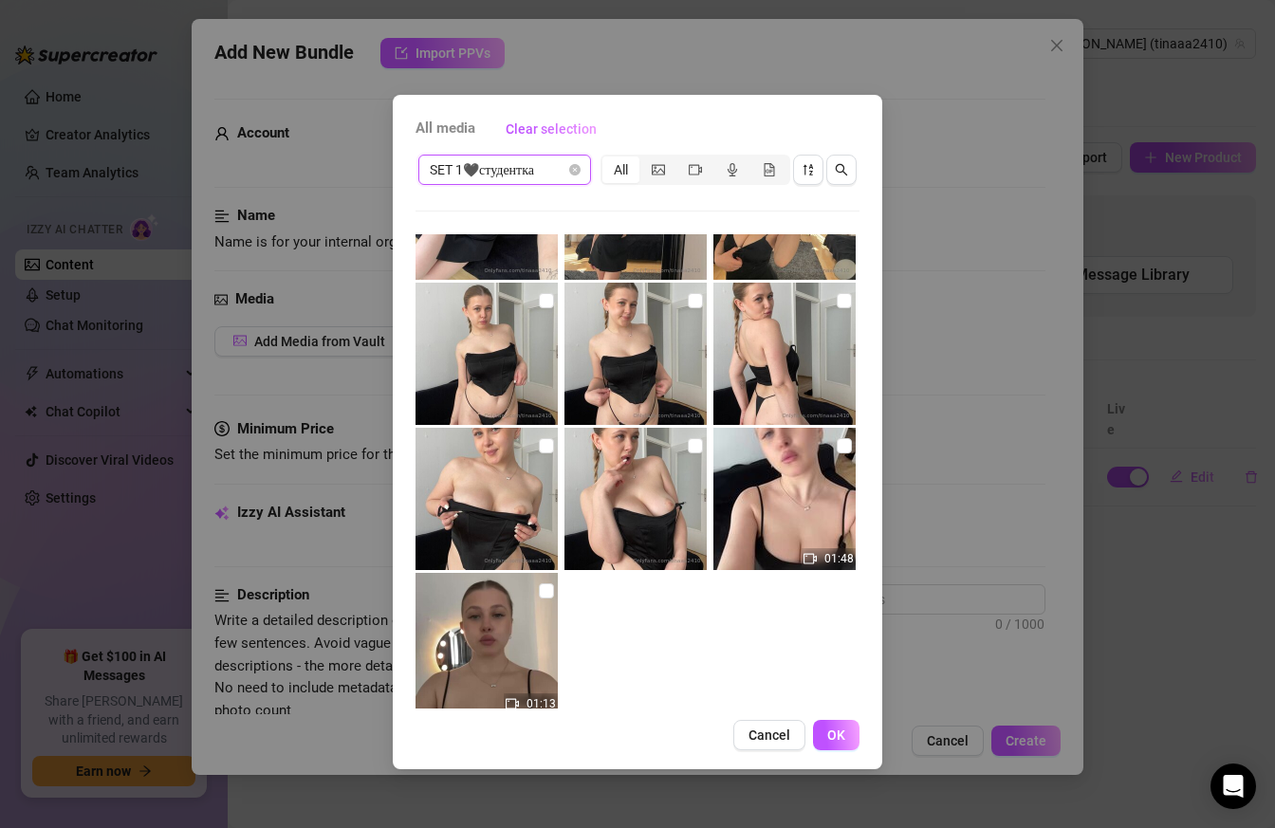
scroll to position [1876, 0]
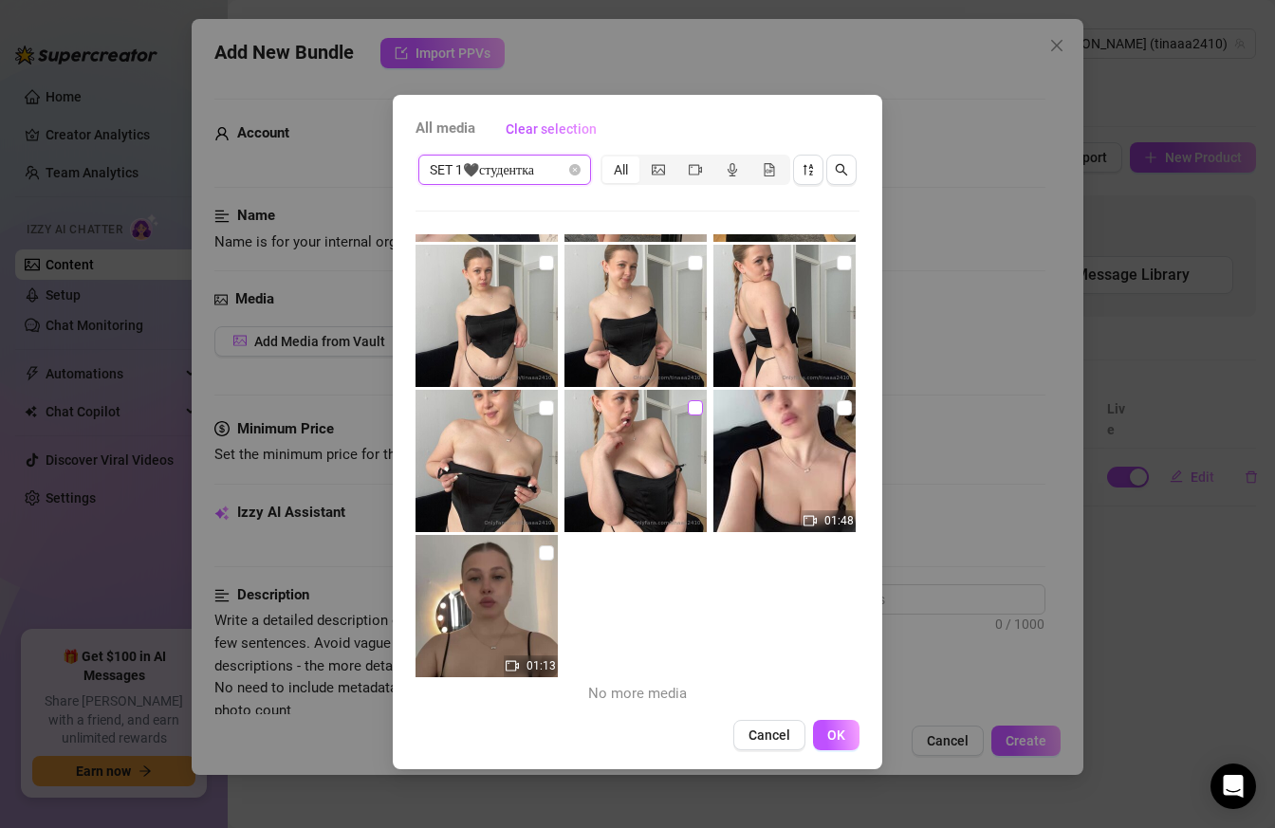
click at [693, 413] on input "checkbox" at bounding box center [695, 407] width 15 height 15
click at [549, 411] on input "checkbox" at bounding box center [546, 407] width 15 height 15
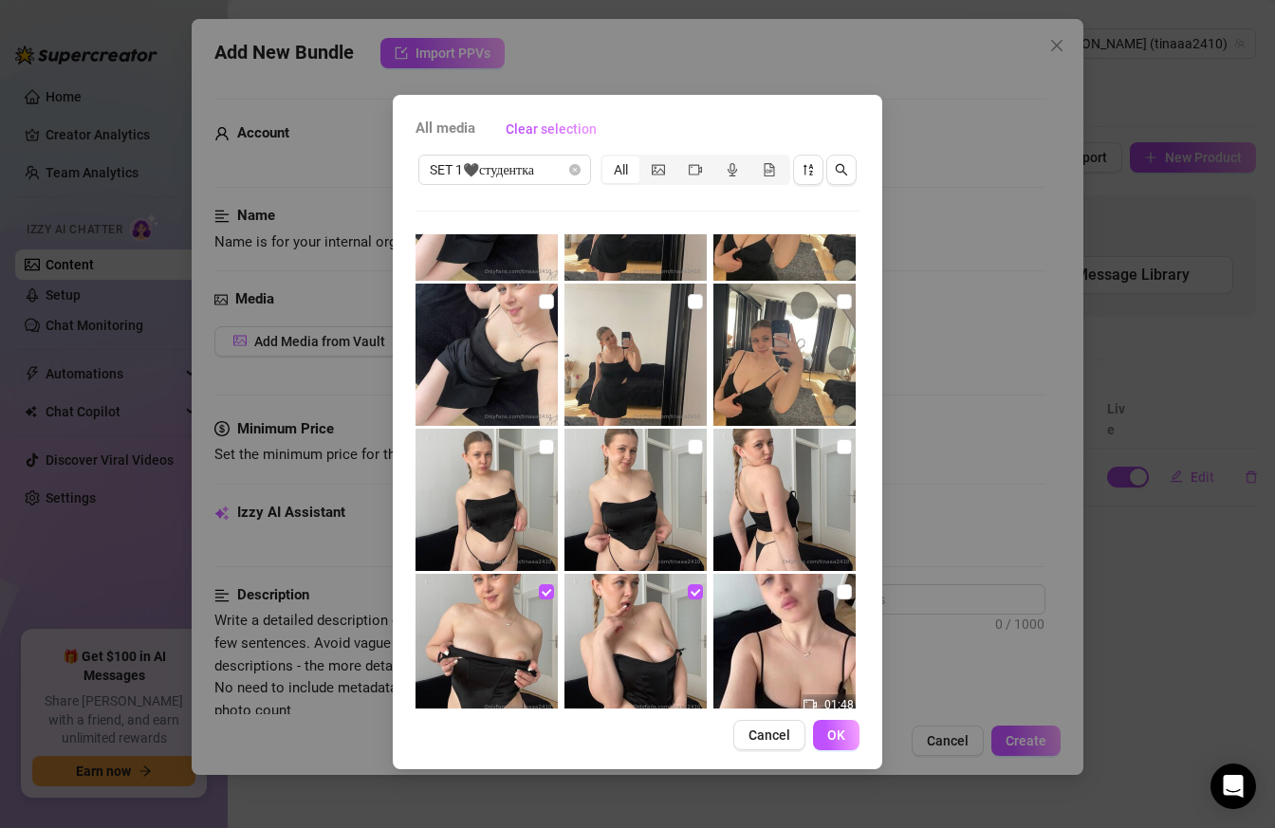
scroll to position [1693, 0]
click at [843, 447] on input "checkbox" at bounding box center [843, 445] width 15 height 15
click at [700, 445] on input "checkbox" at bounding box center [695, 445] width 15 height 15
click at [689, 594] on input "checkbox" at bounding box center [695, 590] width 15 height 15
click at [551, 593] on input "checkbox" at bounding box center [546, 590] width 15 height 15
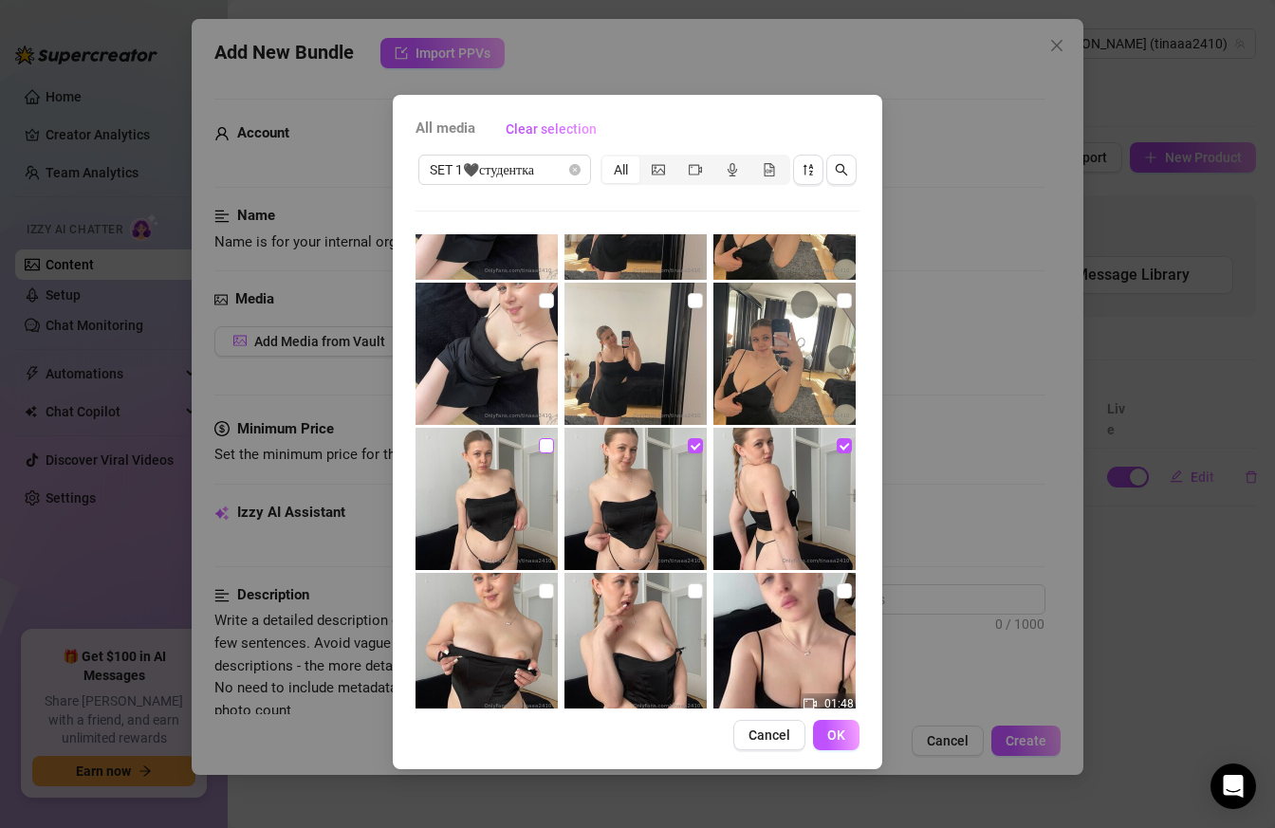
click at [545, 440] on input "checkbox" at bounding box center [546, 445] width 15 height 15
click at [549, 596] on input "checkbox" at bounding box center [546, 590] width 15 height 15
click at [688, 590] on input "checkbox" at bounding box center [695, 590] width 15 height 15
click at [855, 582] on div "01:48" at bounding box center [786, 644] width 146 height 142
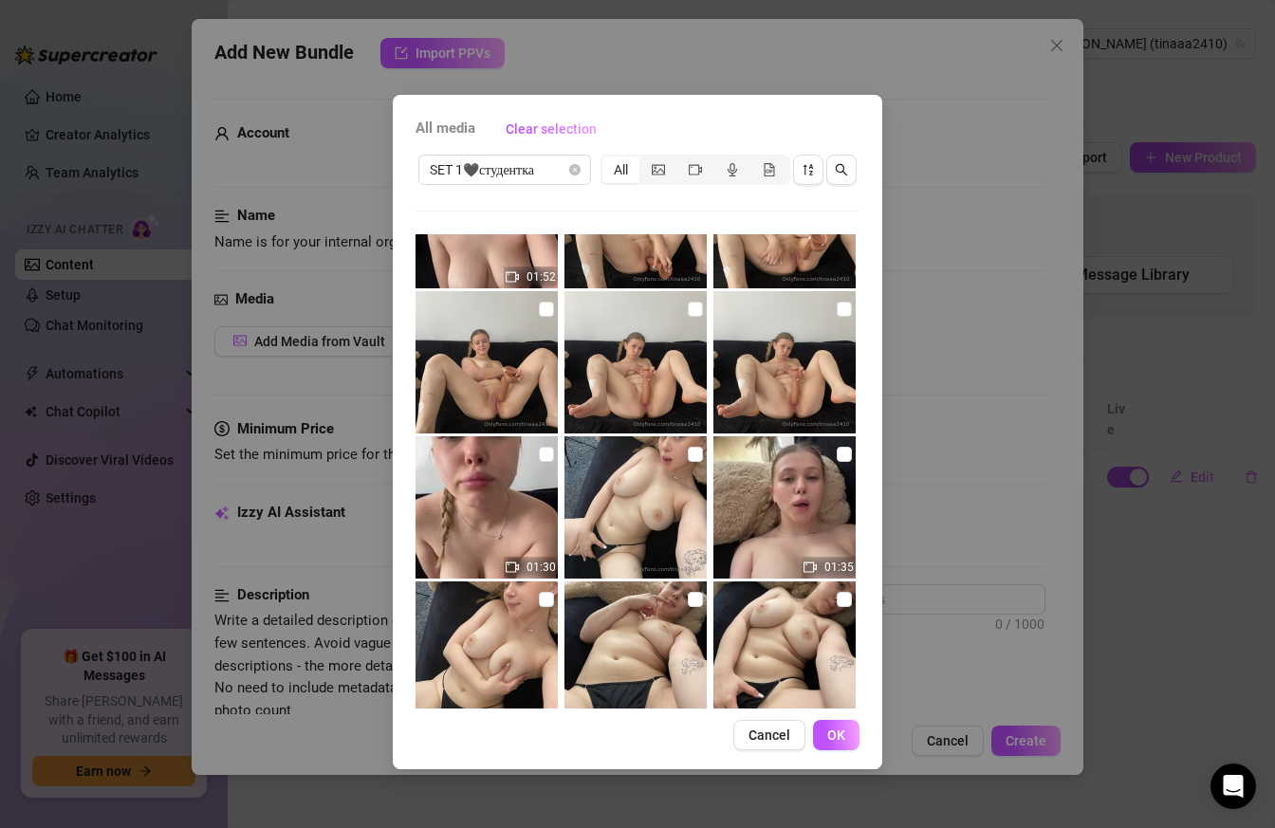
scroll to position [0, 0]
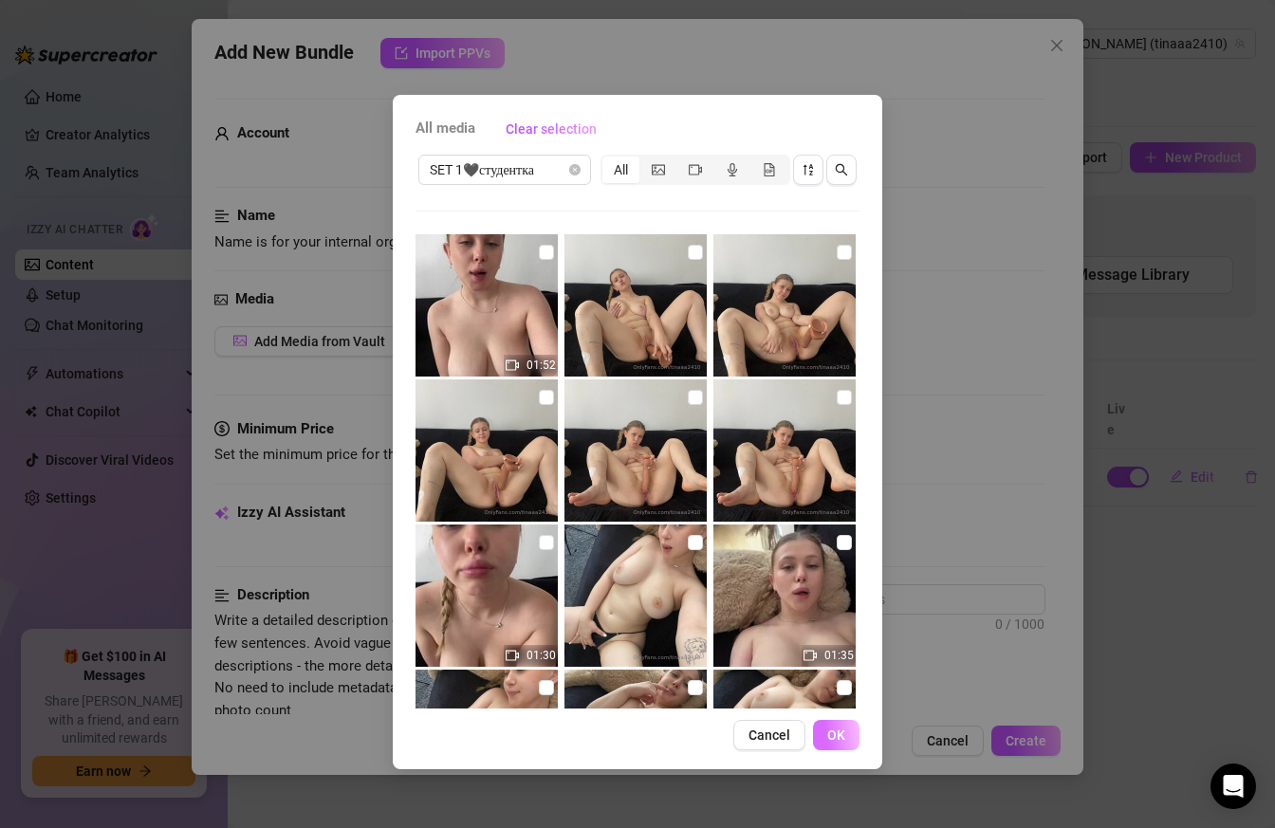
click at [832, 734] on span "OK" at bounding box center [836, 734] width 18 height 15
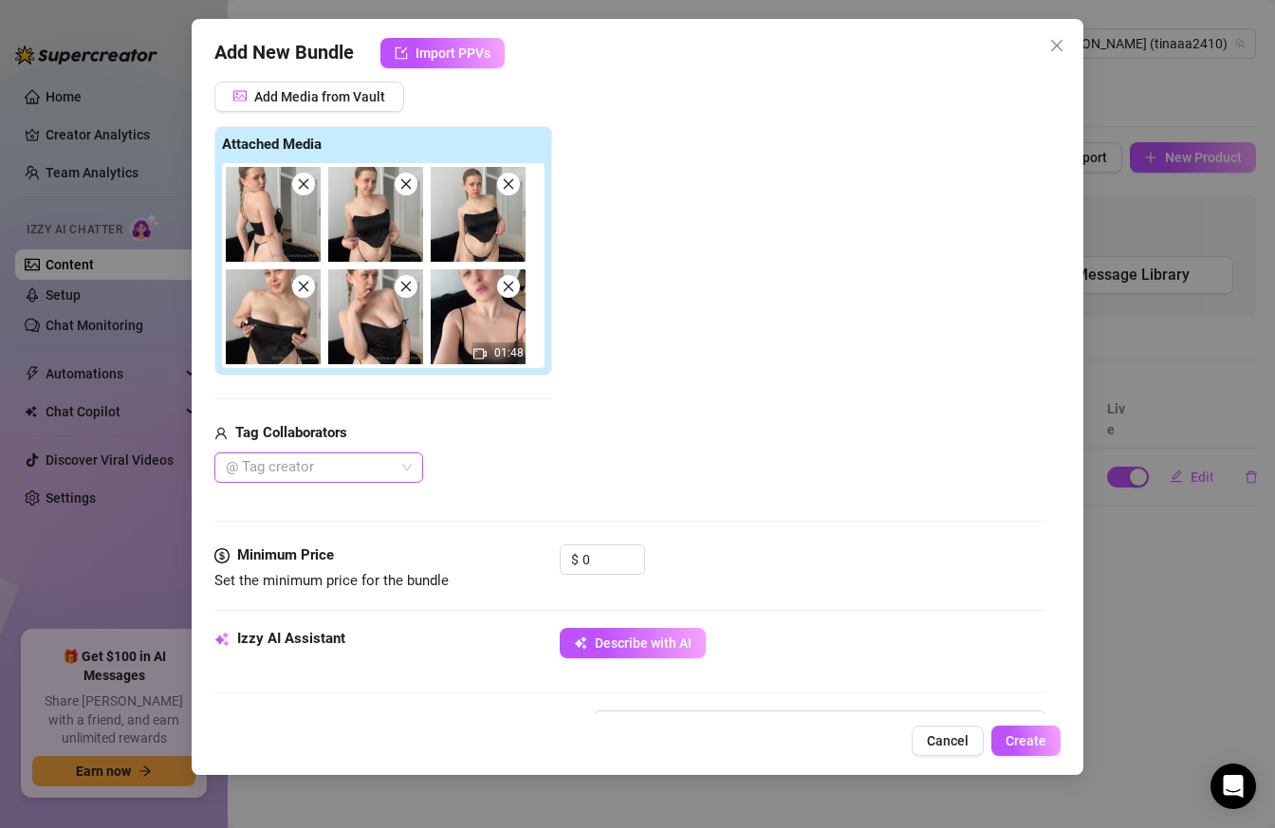
scroll to position [242, 0]
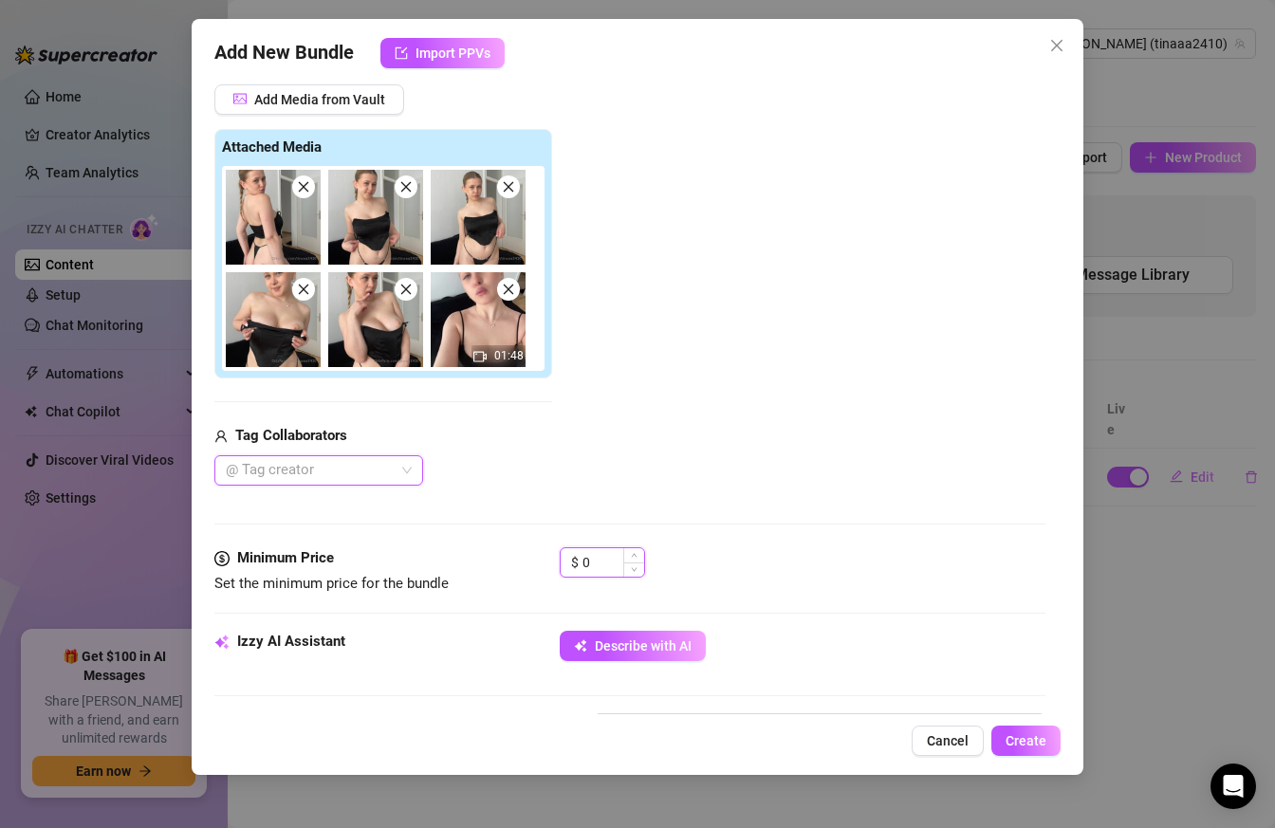
click at [605, 574] on input "0" at bounding box center [613, 562] width 62 height 28
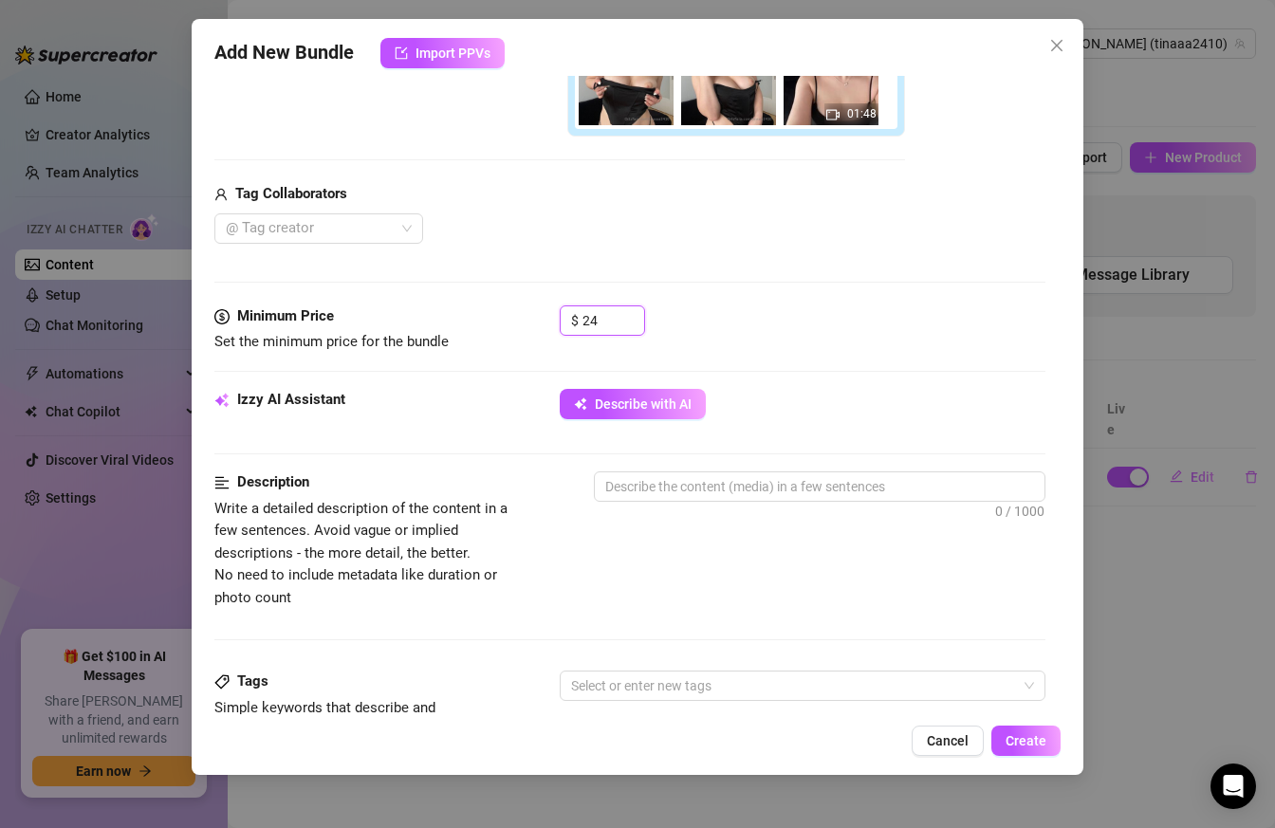
scroll to position [487, 0]
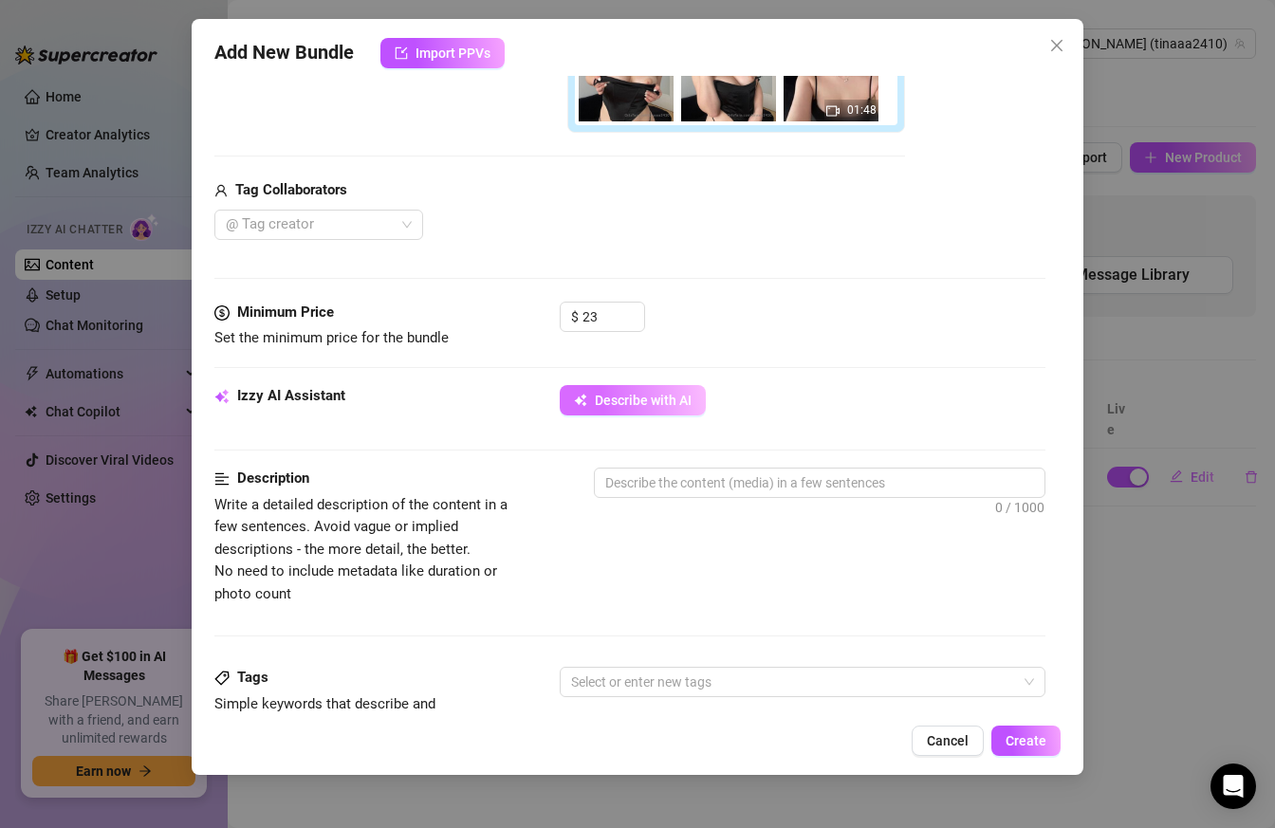
click at [647, 408] on span "Describe with AI" at bounding box center [643, 400] width 97 height 15
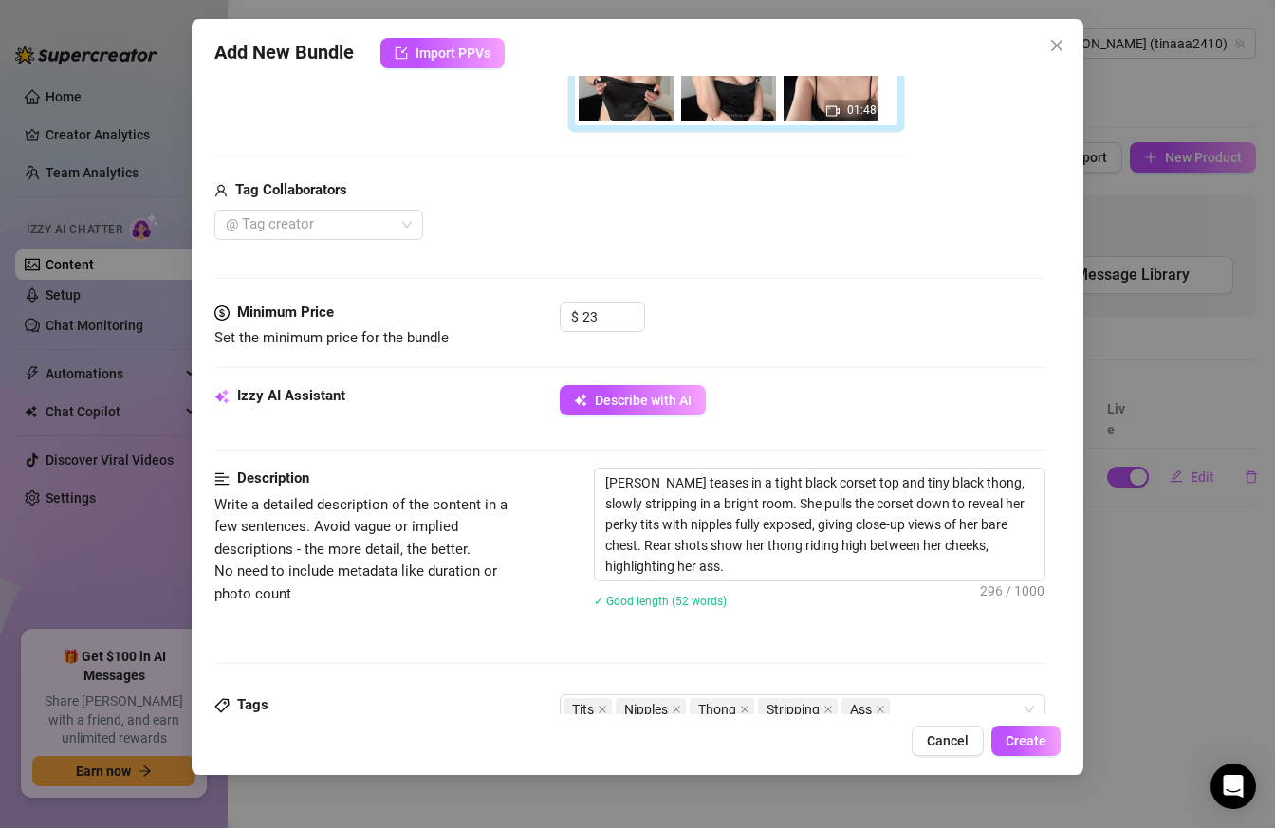
click at [877, 394] on div "Describe with AI" at bounding box center [803, 400] width 487 height 30
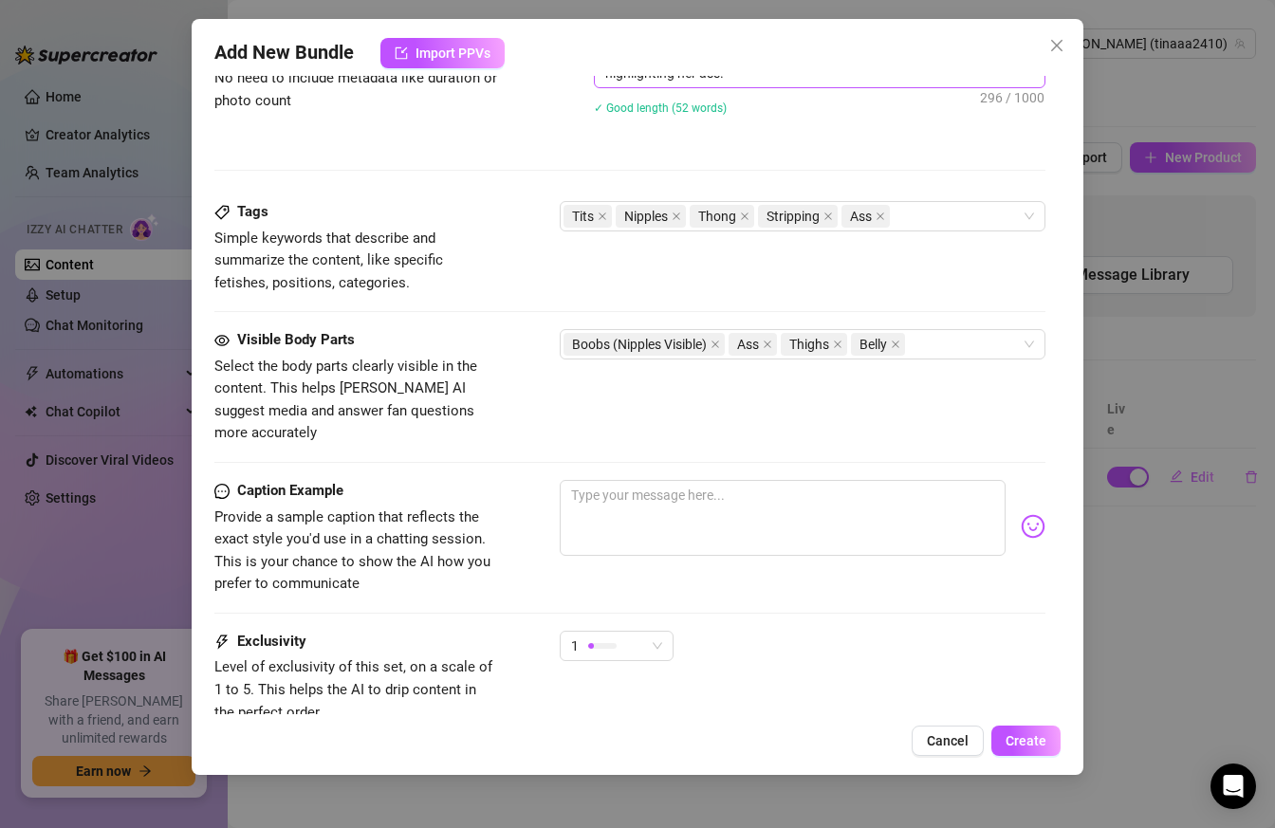
scroll to position [986, 0]
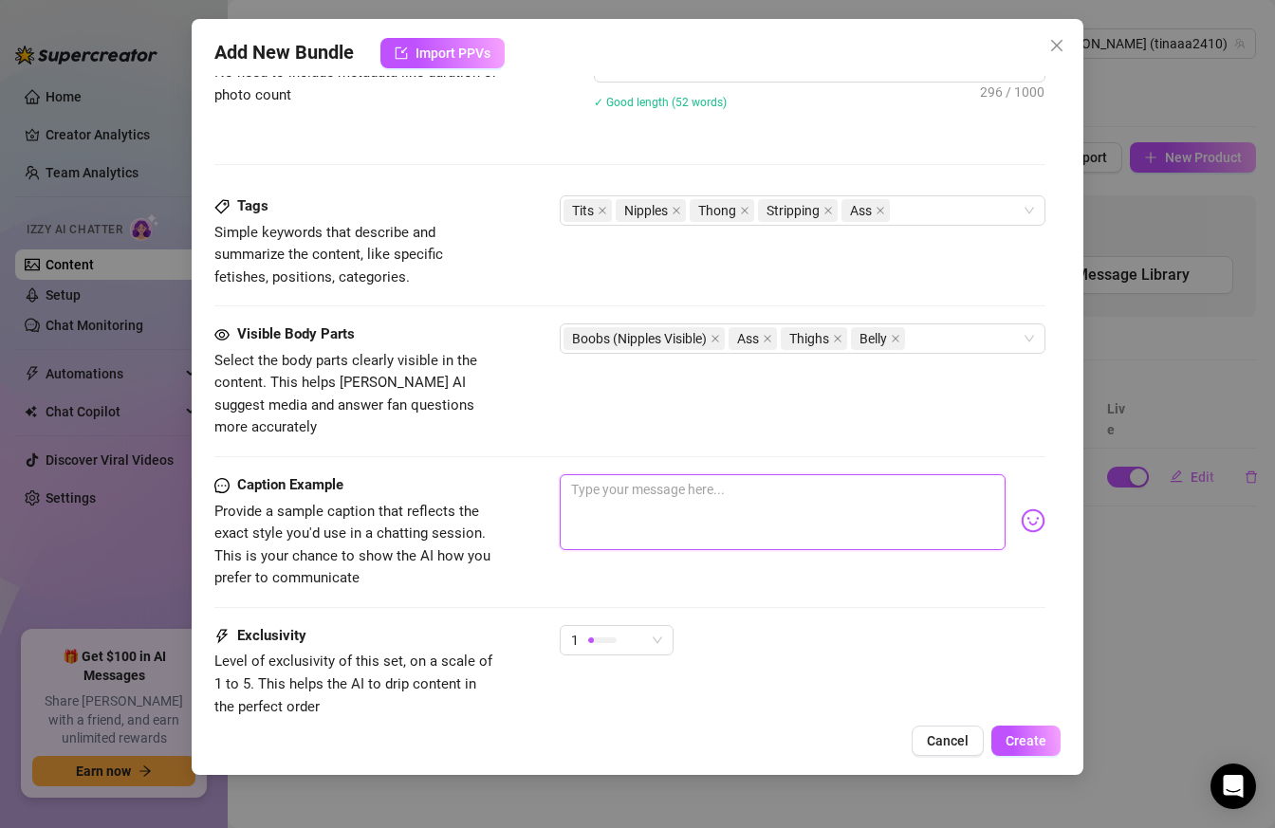
click at [621, 474] on textarea at bounding box center [783, 512] width 447 height 76
paste textarea "Imagine me pressing my body against you🥵 and starting to rub my breasts, would …"
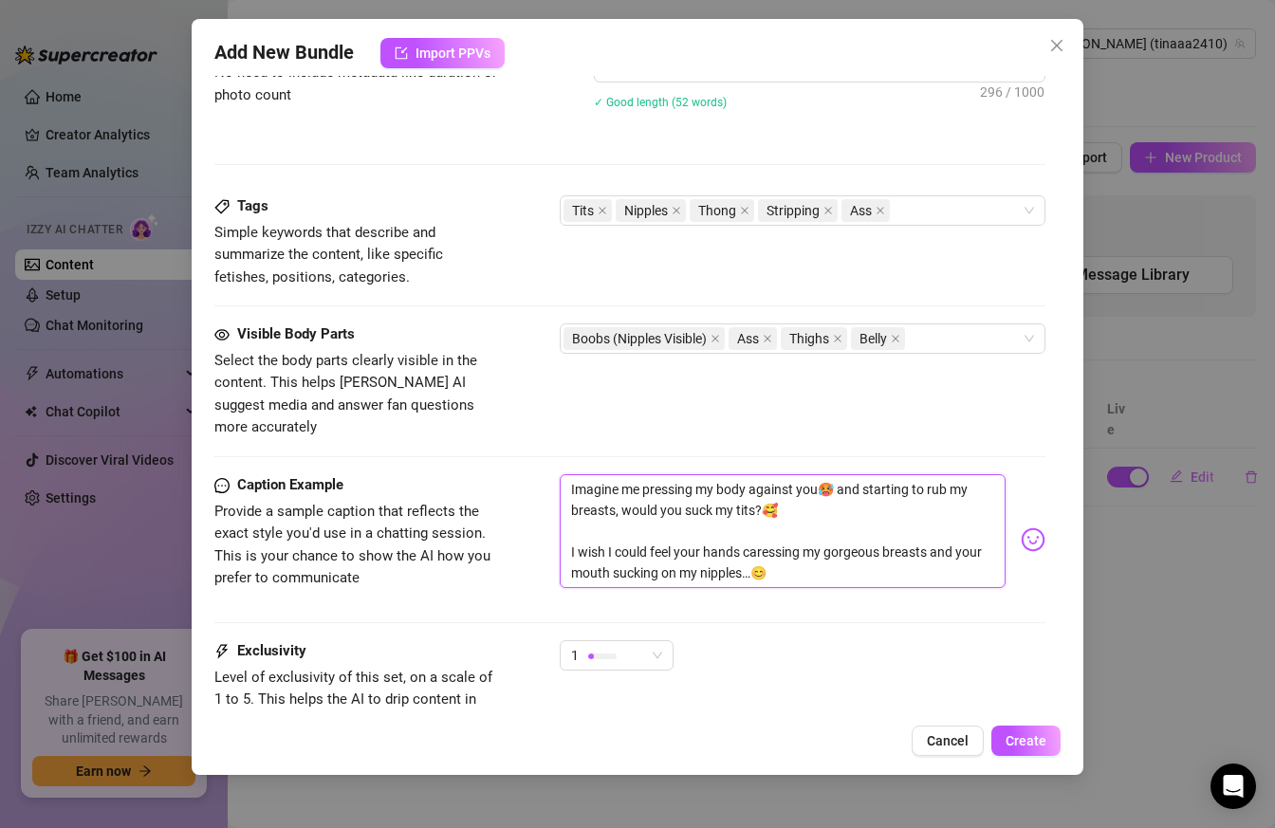
scroll to position [0, 0]
click at [601, 511] on textarea "Imagine me pressing my body against you🥵 and starting to rub my breasts, would …" at bounding box center [783, 531] width 447 height 114
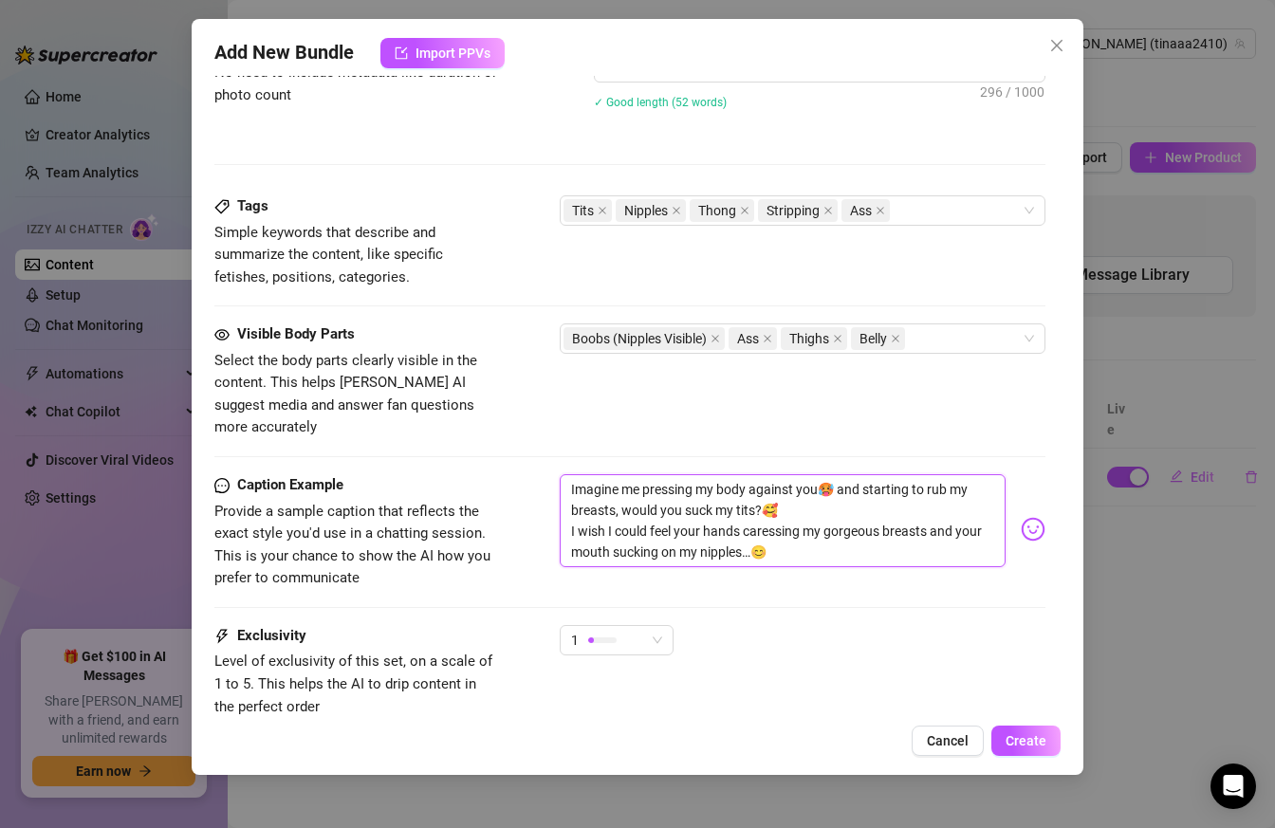
drag, startPoint x: 799, startPoint y: 485, endPoint x: 524, endPoint y: 473, distance: 274.3
click at [524, 474] on div "Caption Example Provide a sample caption that reflects the exact style you'd us…" at bounding box center [630, 532] width 832 height 116
click at [801, 501] on textarea "Imagine me pressing my body against you🥵 and starting to rub my breasts, would …" at bounding box center [783, 520] width 447 height 93
drag, startPoint x: 795, startPoint y: 490, endPoint x: 546, endPoint y: 463, distance: 250.0
click at [546, 474] on div "Caption Example Provide a sample caption that reflects the exact style you'd us…" at bounding box center [630, 532] width 832 height 116
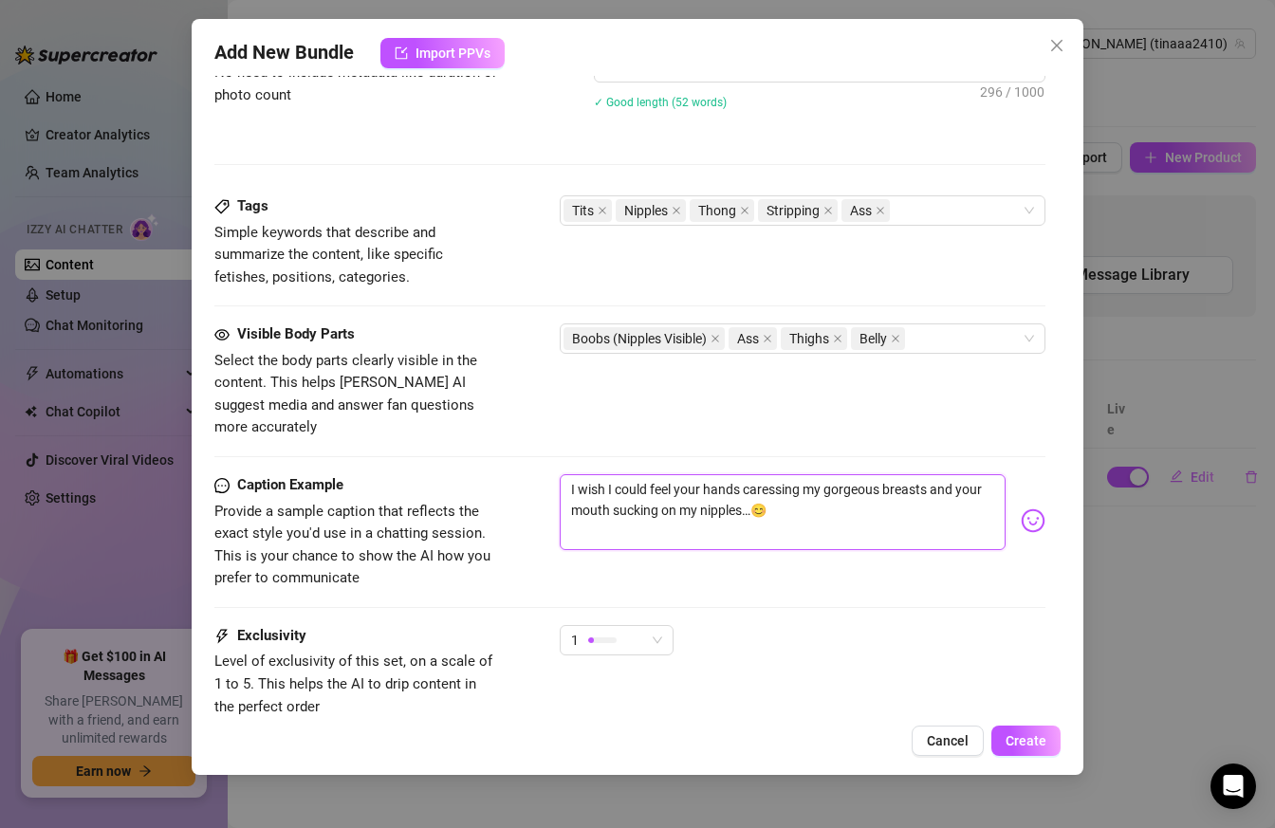
click at [822, 496] on textarea "I wish I could feel your hands caressing my gorgeous breasts and your mouth suc…" at bounding box center [783, 512] width 447 height 76
paste textarea "Imagine me pressing my body against you🥵 and starting to rub my breasts, would …"
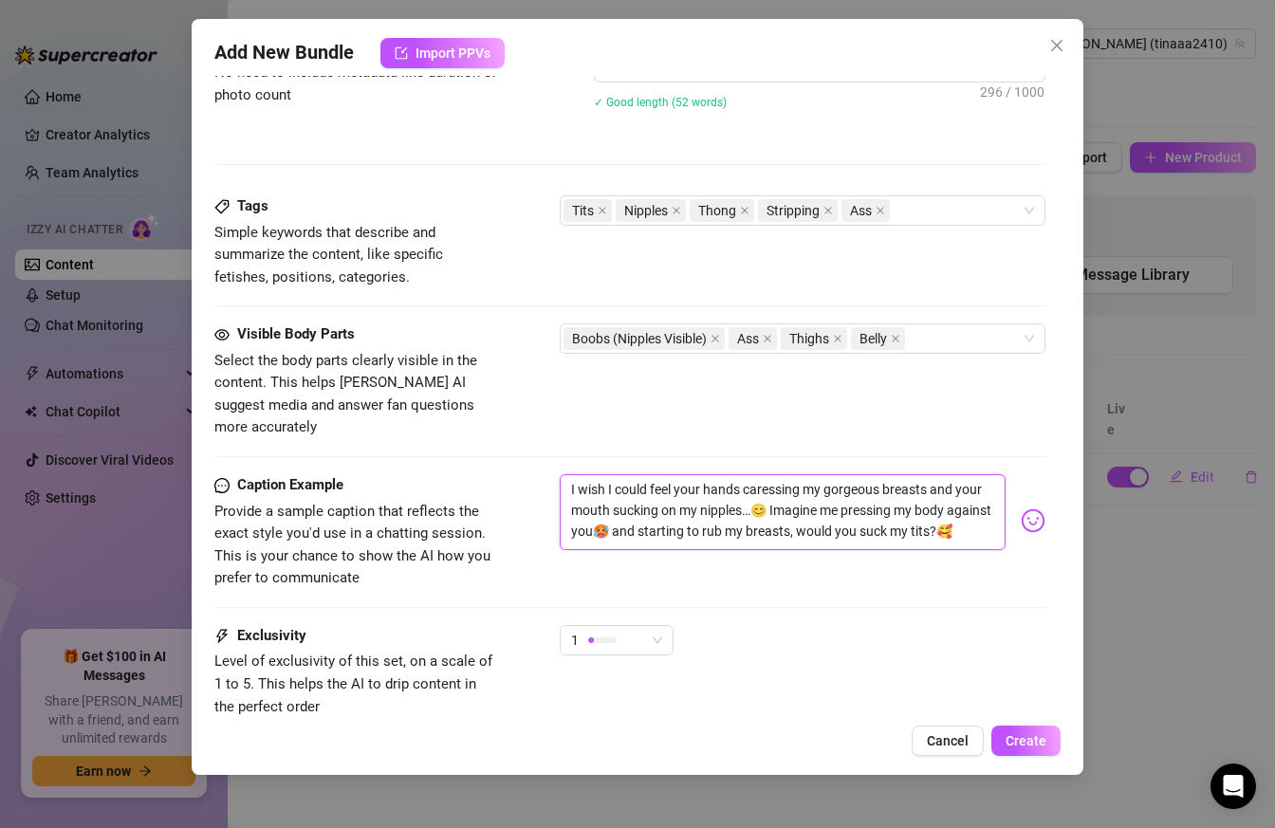
scroll to position [1109, 0]
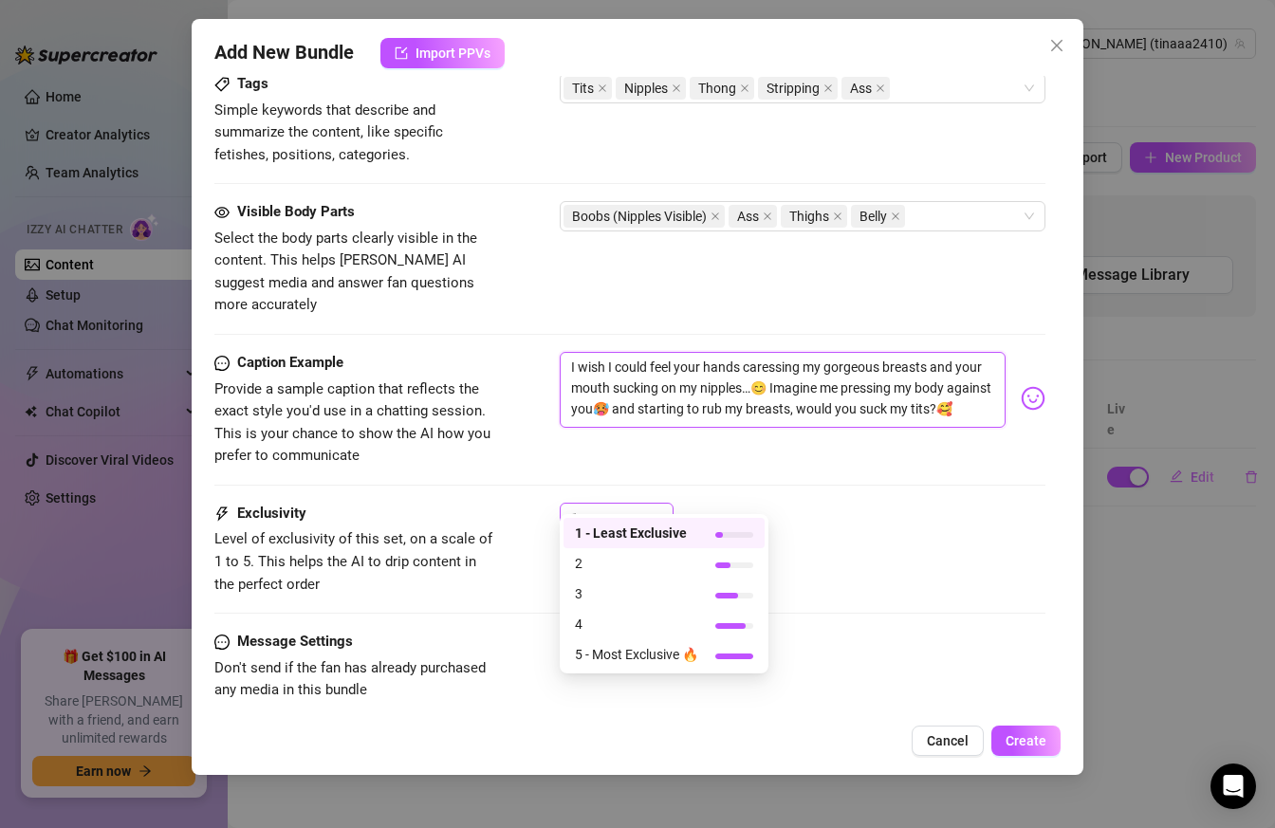
click at [640, 504] on div "1" at bounding box center [608, 518] width 74 height 28
click at [637, 560] on span "2" at bounding box center [636, 563] width 123 height 21
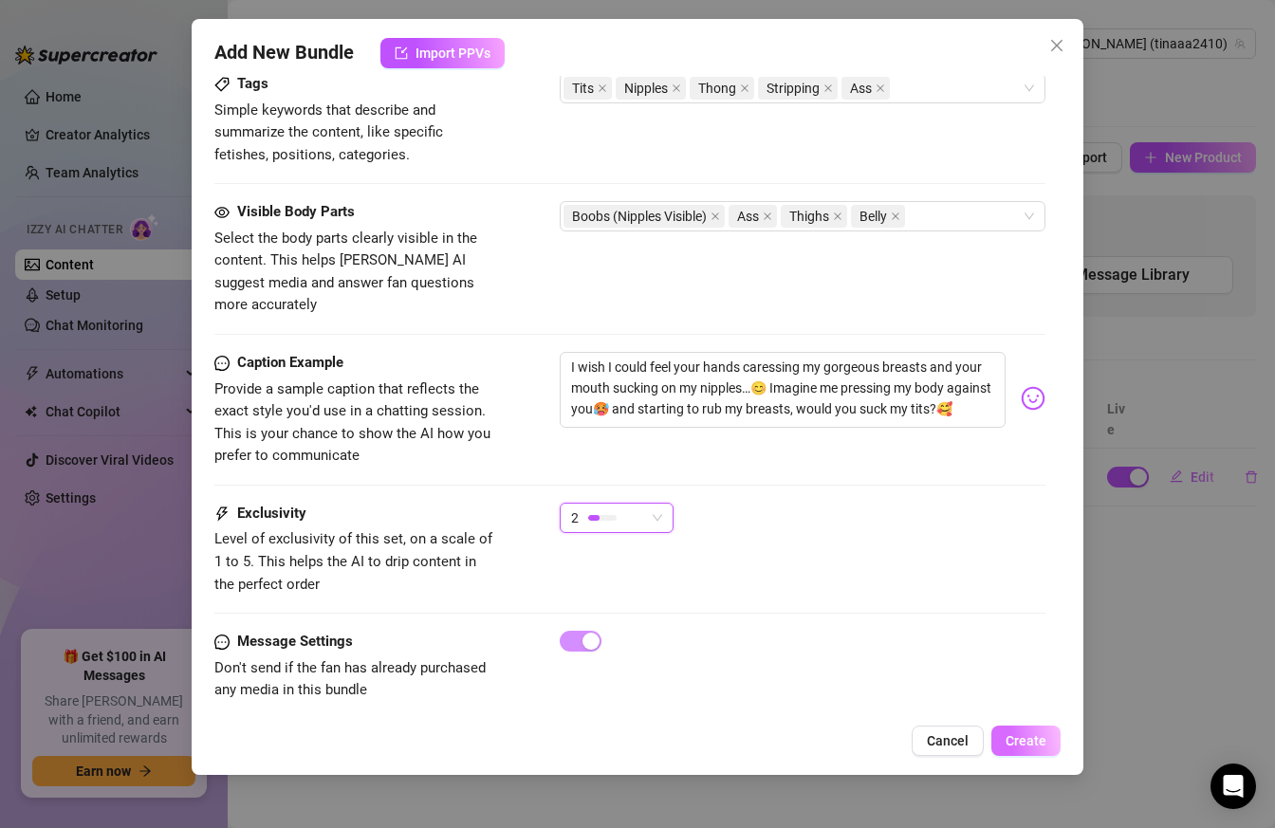
click at [1020, 743] on span "Create" at bounding box center [1025, 740] width 41 height 15
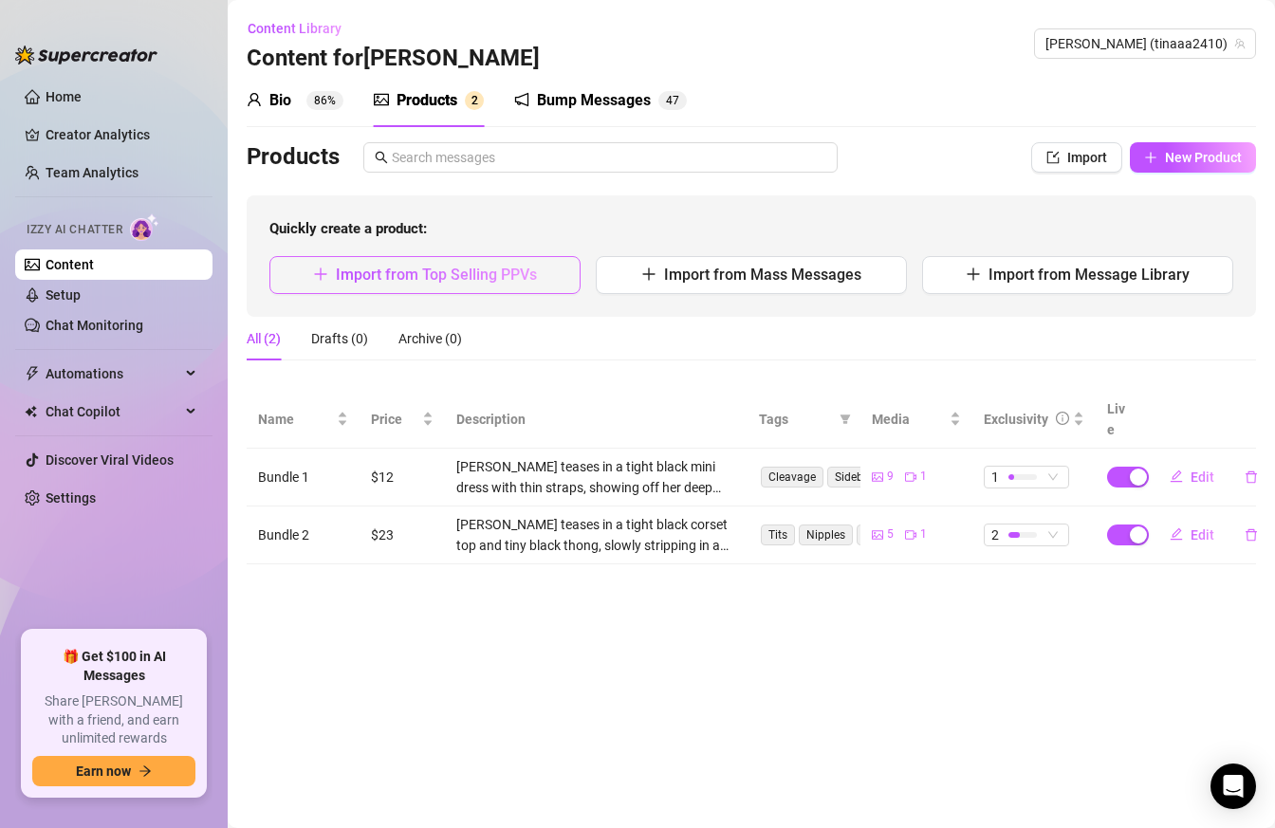
click at [439, 281] on span "Import from Top Selling PPVs" at bounding box center [436, 275] width 201 height 18
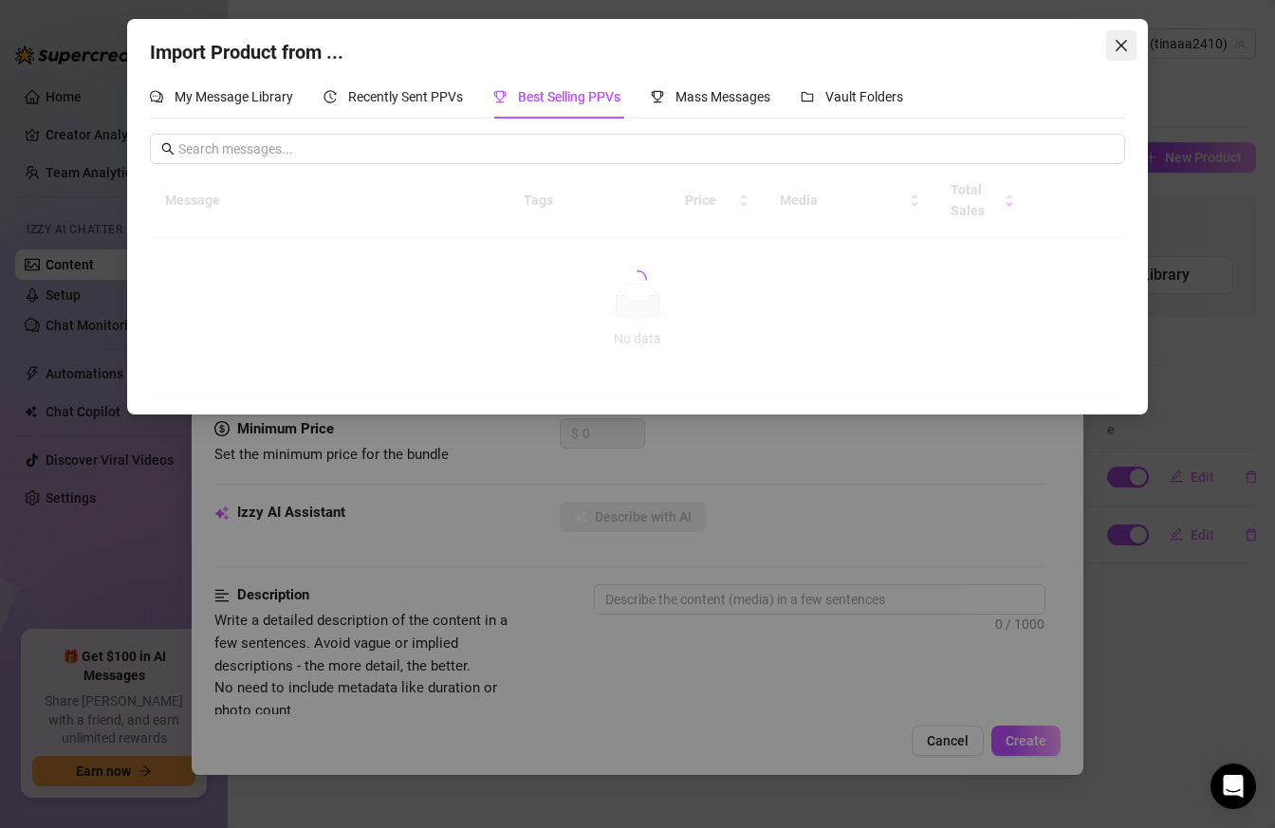
click at [1118, 42] on icon "close" at bounding box center [1120, 45] width 15 height 15
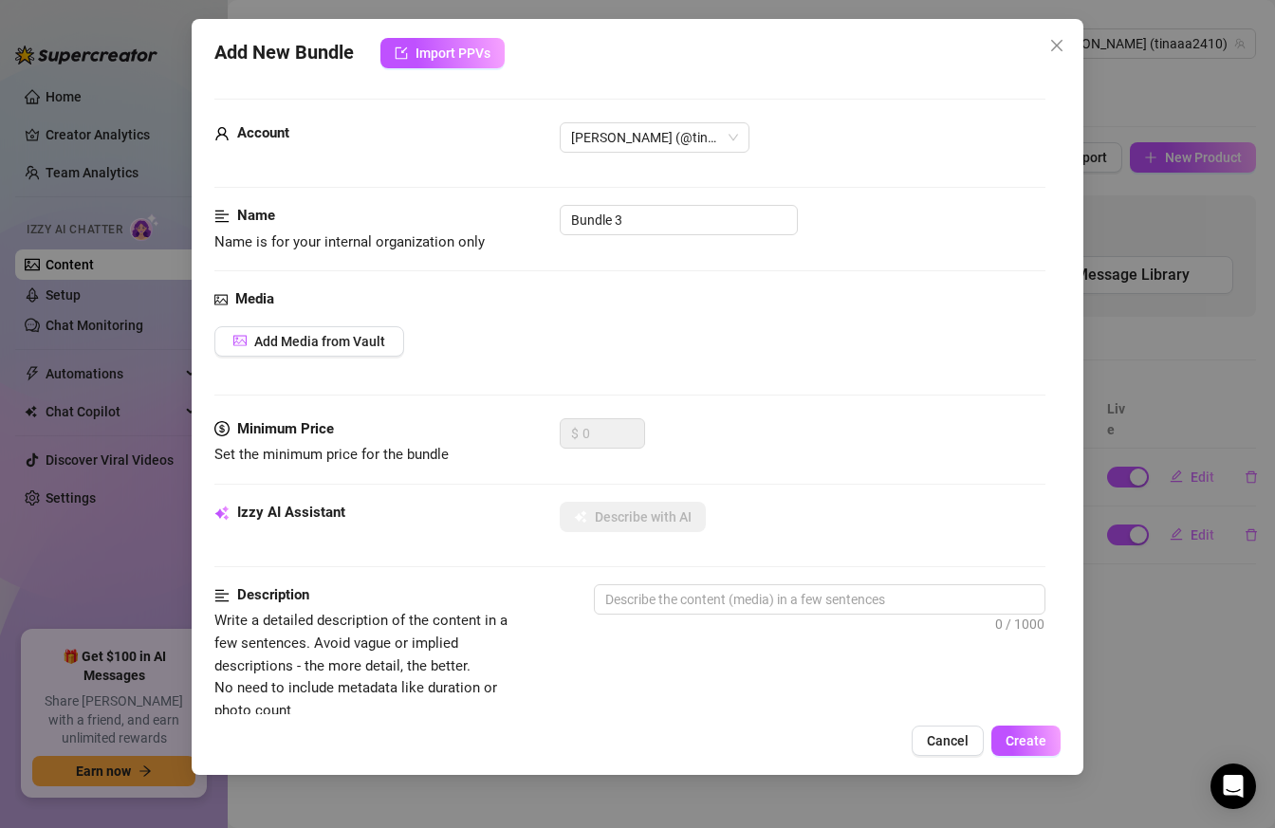
click at [1099, 349] on div "Add New Bundle Import PPVs Account [PERSON_NAME] (@tinaaa2410) Name Name is for…" at bounding box center [637, 414] width 1275 height 828
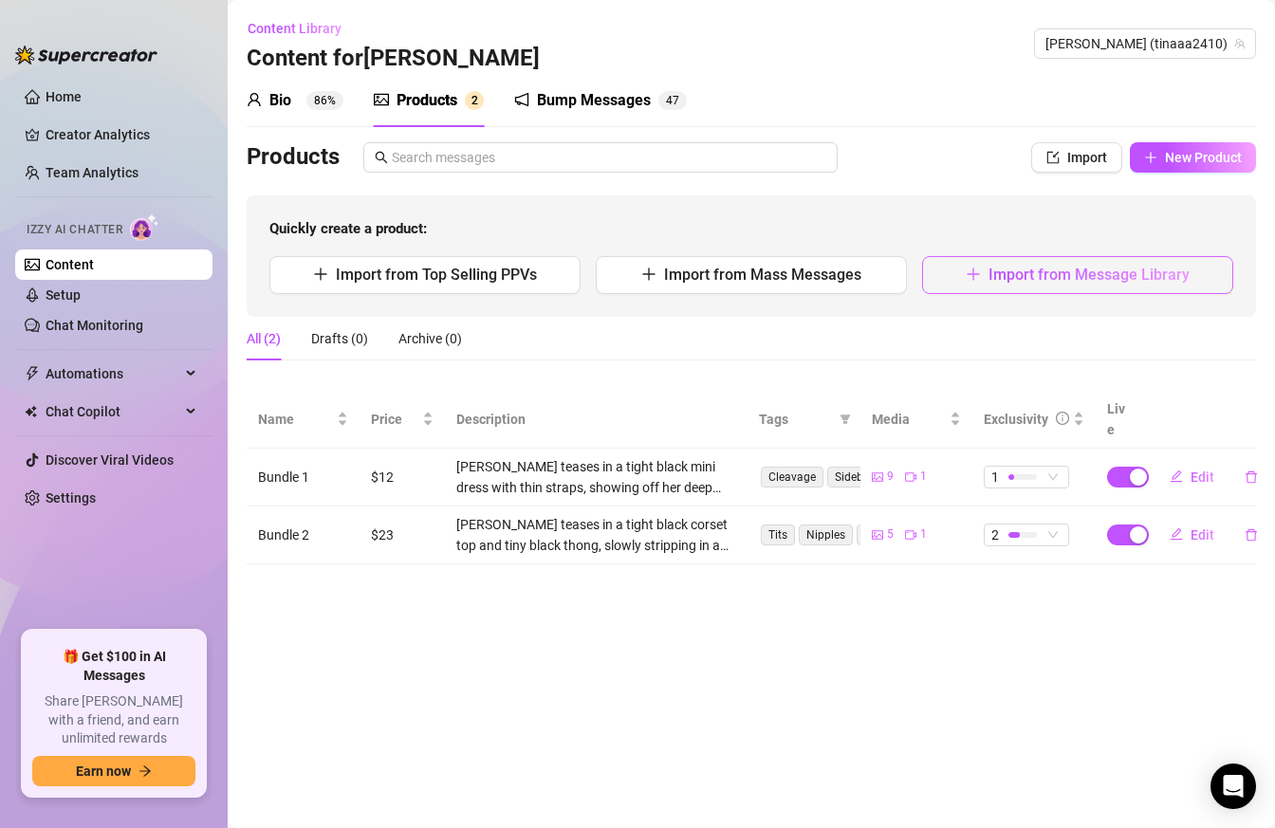
click at [1009, 266] on span "Import from Message Library" at bounding box center [1088, 275] width 201 height 18
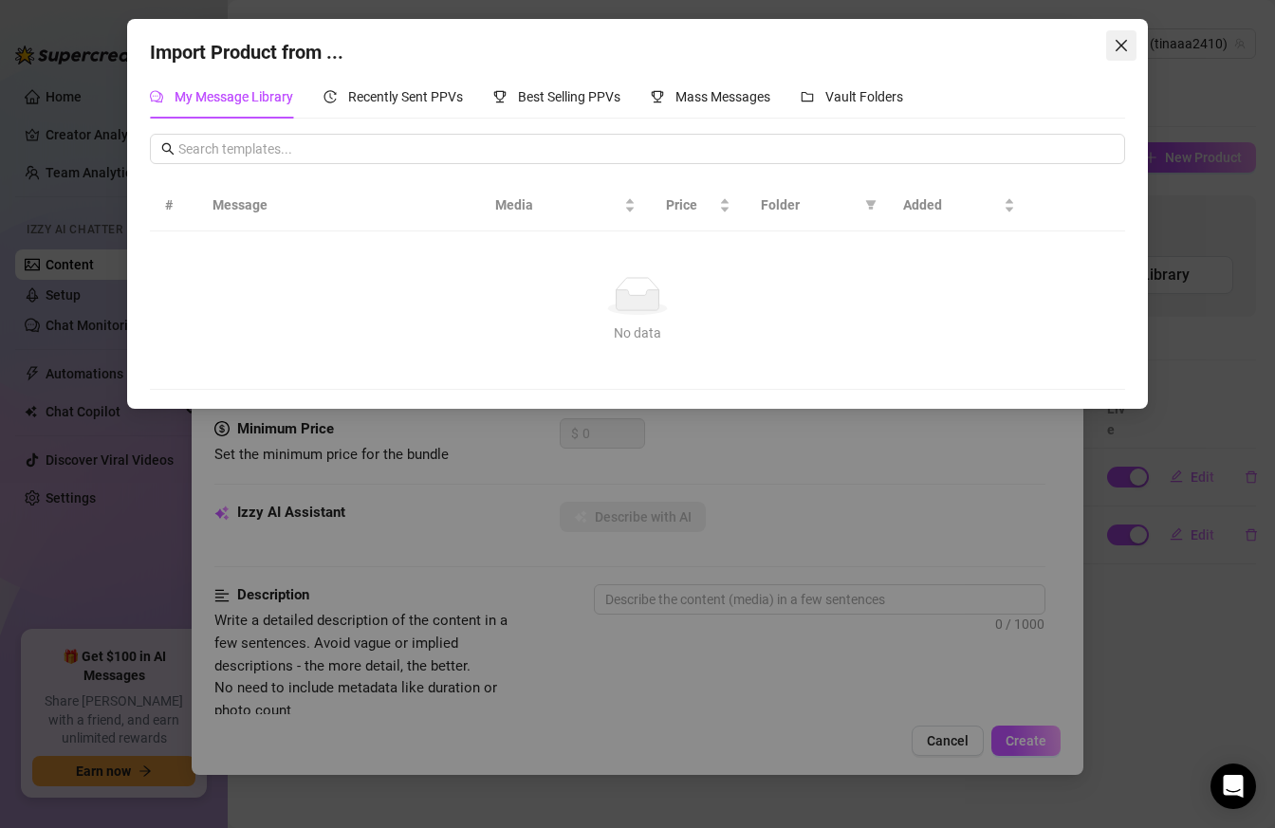
click at [1103, 44] on div "Import Product from ..." at bounding box center [637, 52] width 974 height 29
click at [1118, 44] on icon "close" at bounding box center [1119, 45] width 11 height 11
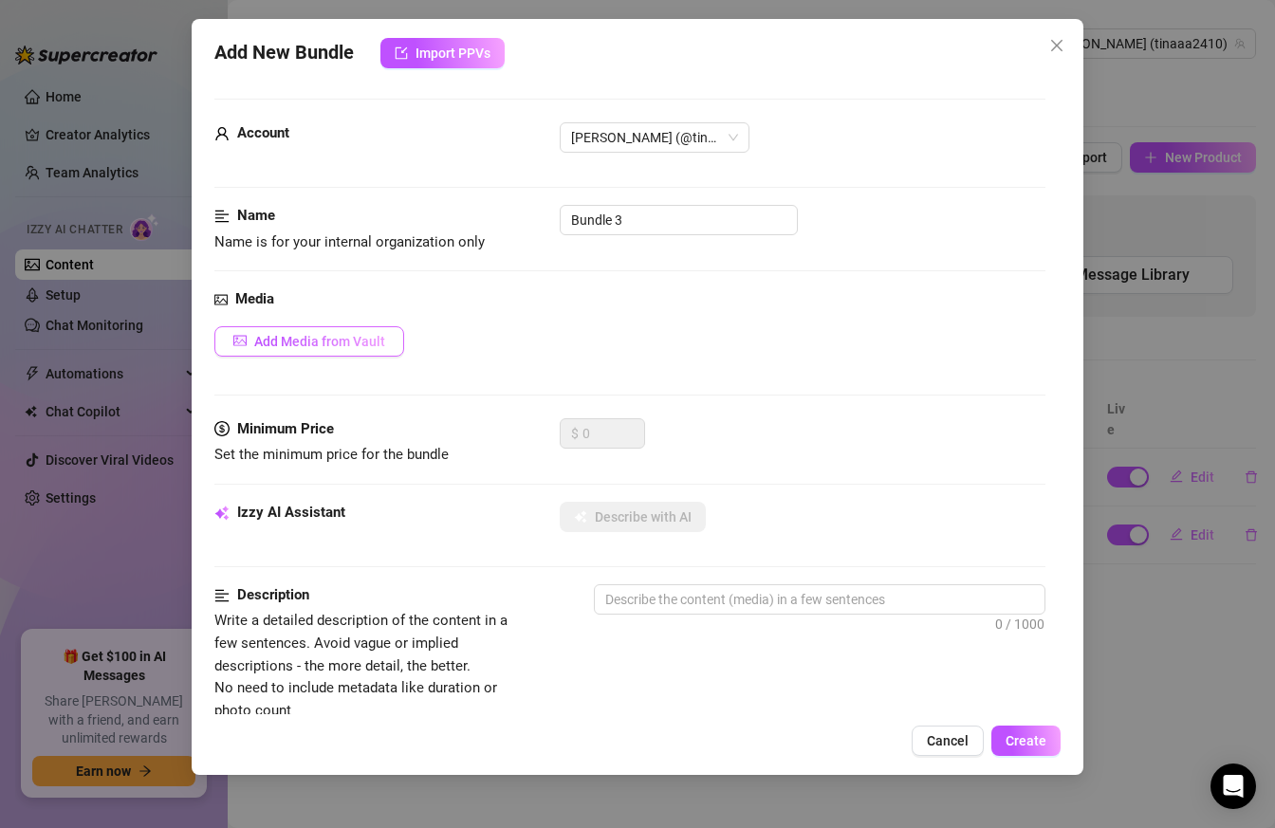
click at [346, 341] on span "Add Media from Vault" at bounding box center [319, 341] width 131 height 15
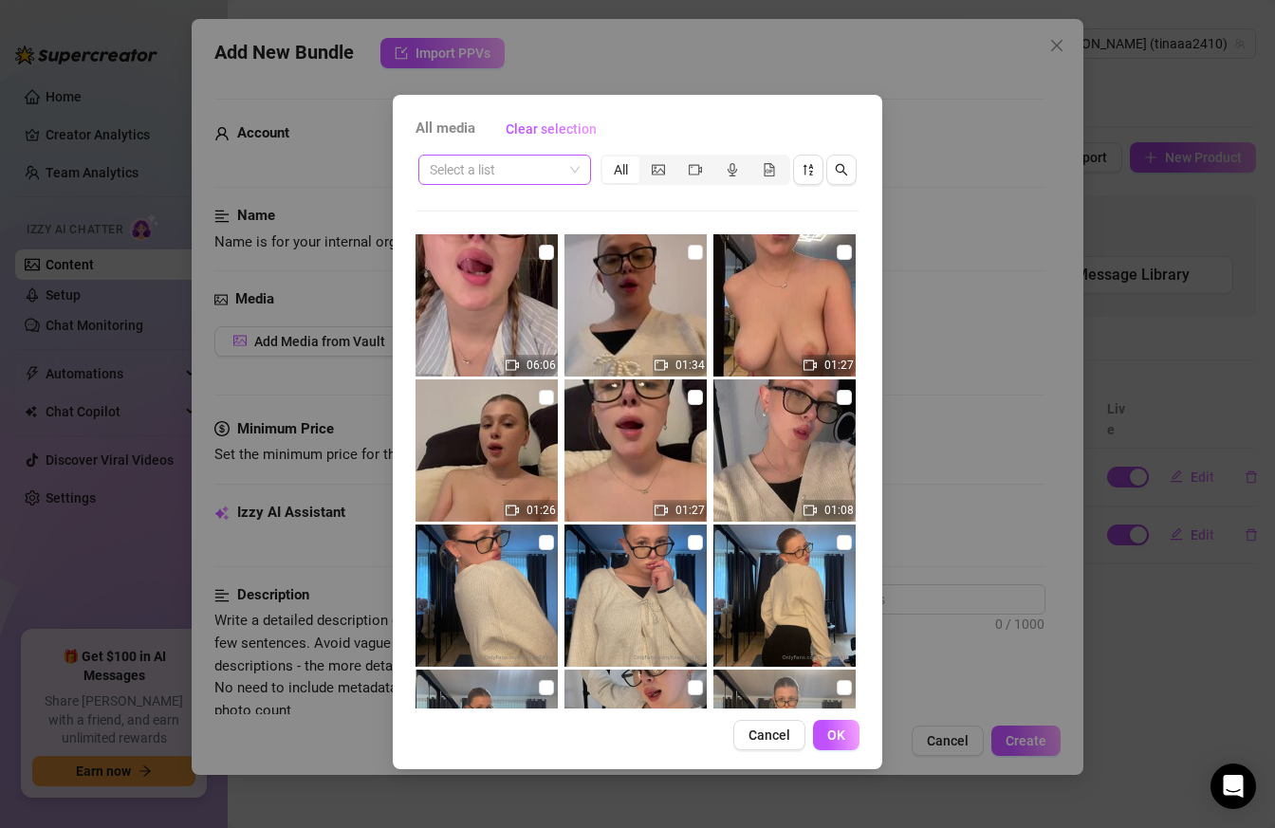
click at [565, 169] on span at bounding box center [505, 170] width 150 height 28
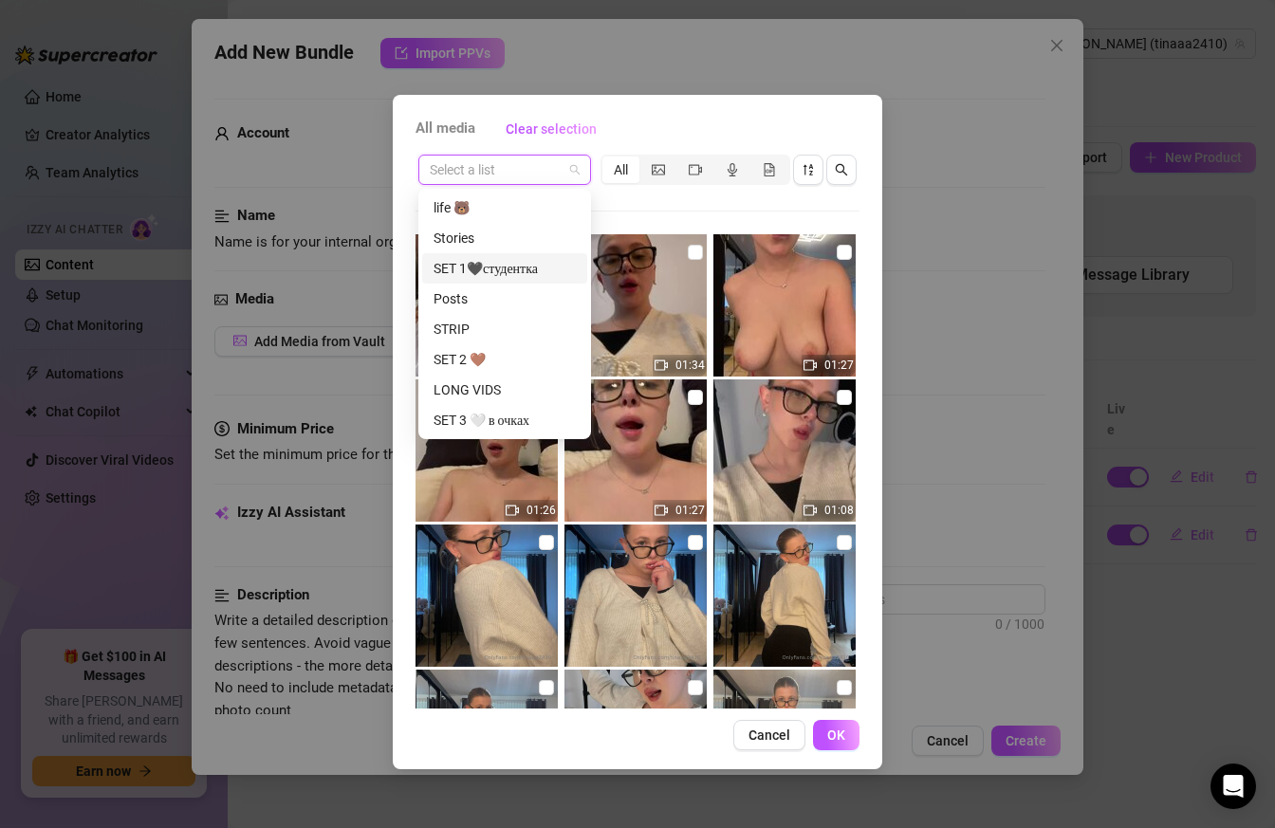
click at [517, 276] on div "SET 1🖤студентка" at bounding box center [504, 268] width 142 height 21
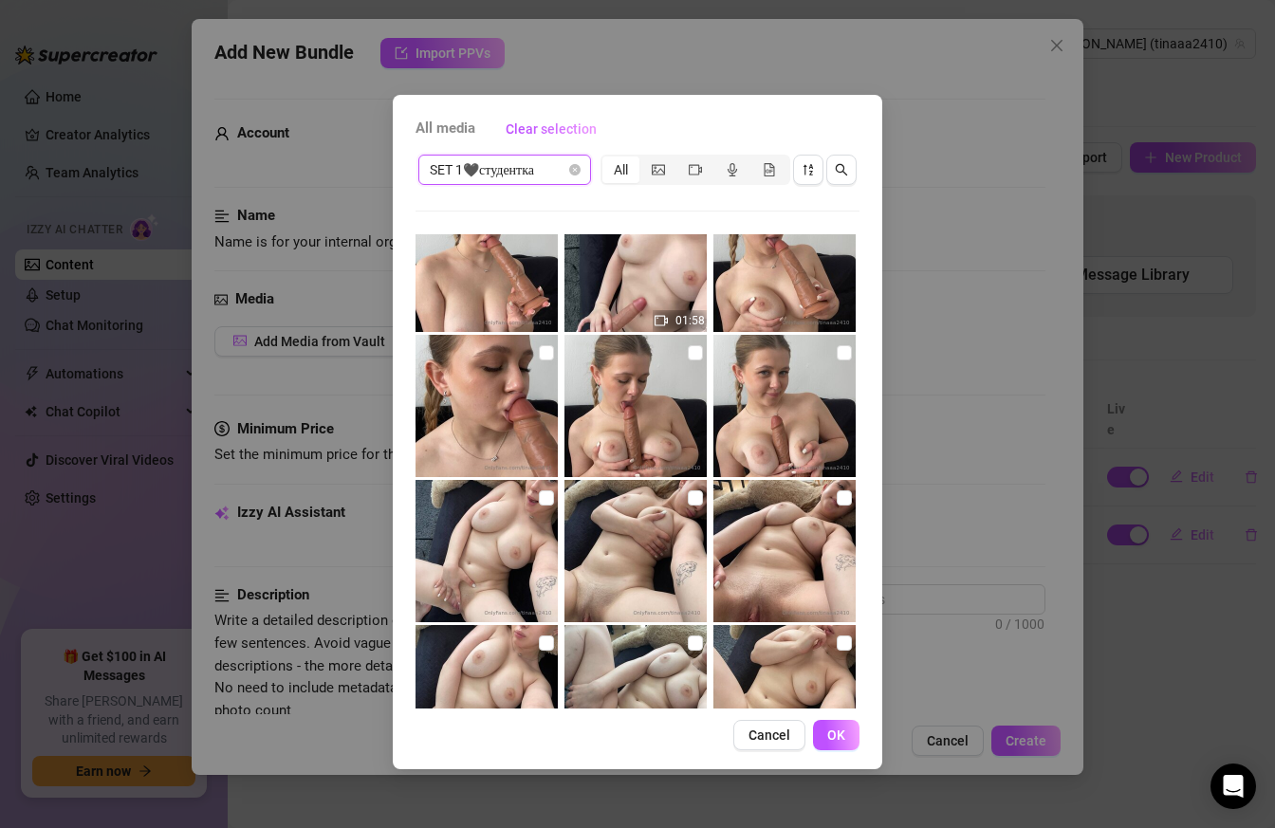
scroll to position [771, 0]
click at [547, 344] on input "checkbox" at bounding box center [546, 351] width 15 height 15
click at [697, 357] on input "checkbox" at bounding box center [695, 351] width 15 height 15
click at [837, 354] on input "checkbox" at bounding box center [843, 351] width 15 height 15
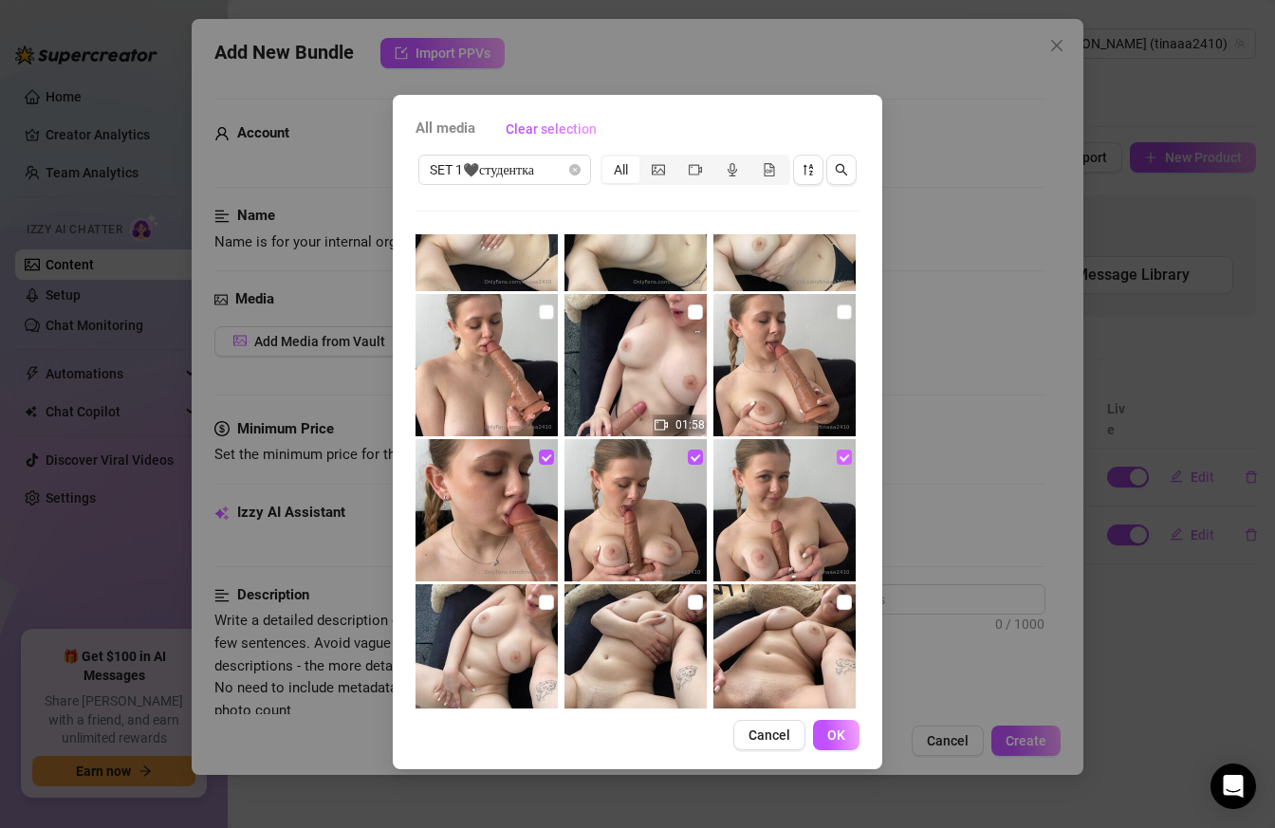
scroll to position [659, 0]
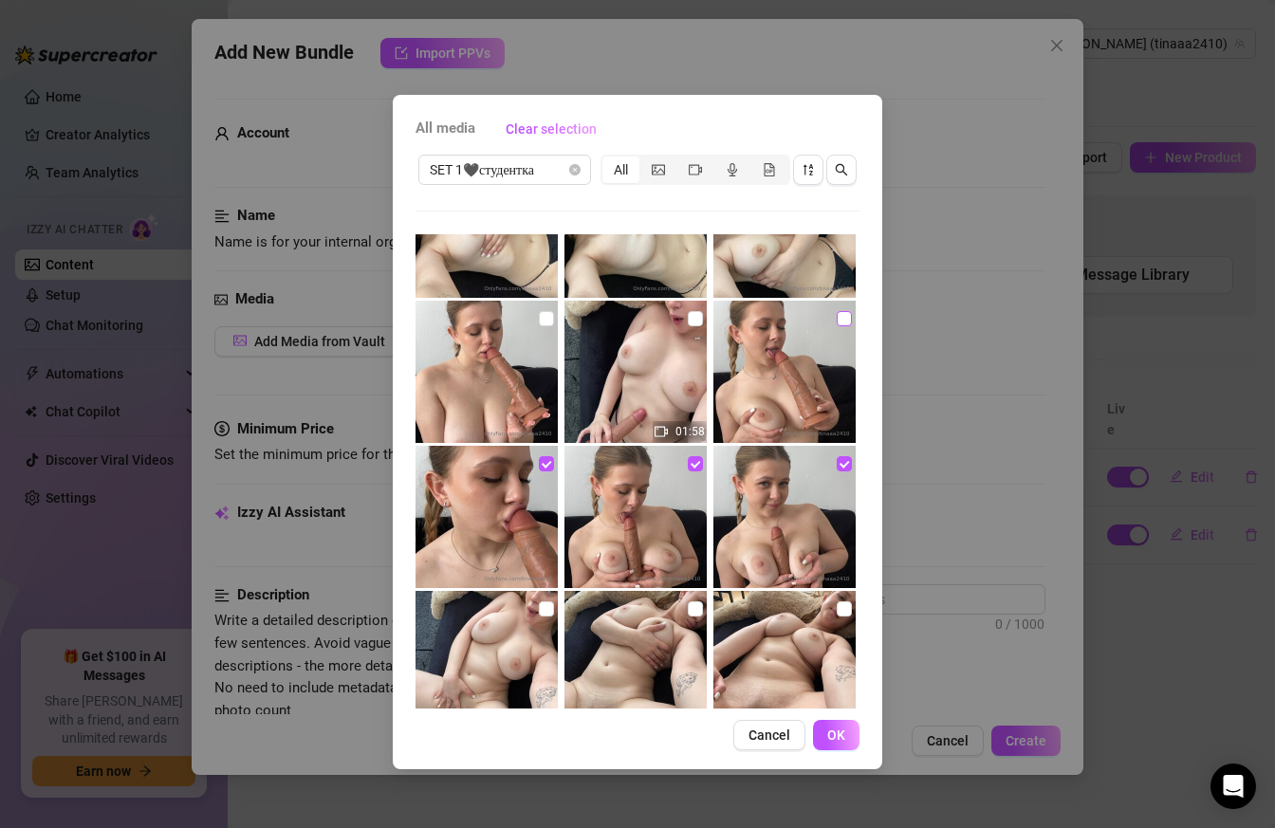
click at [848, 318] on input "checkbox" at bounding box center [843, 318] width 15 height 15
click at [551, 314] on input "checkbox" at bounding box center [546, 318] width 15 height 15
click at [698, 319] on input "checkbox" at bounding box center [695, 318] width 15 height 15
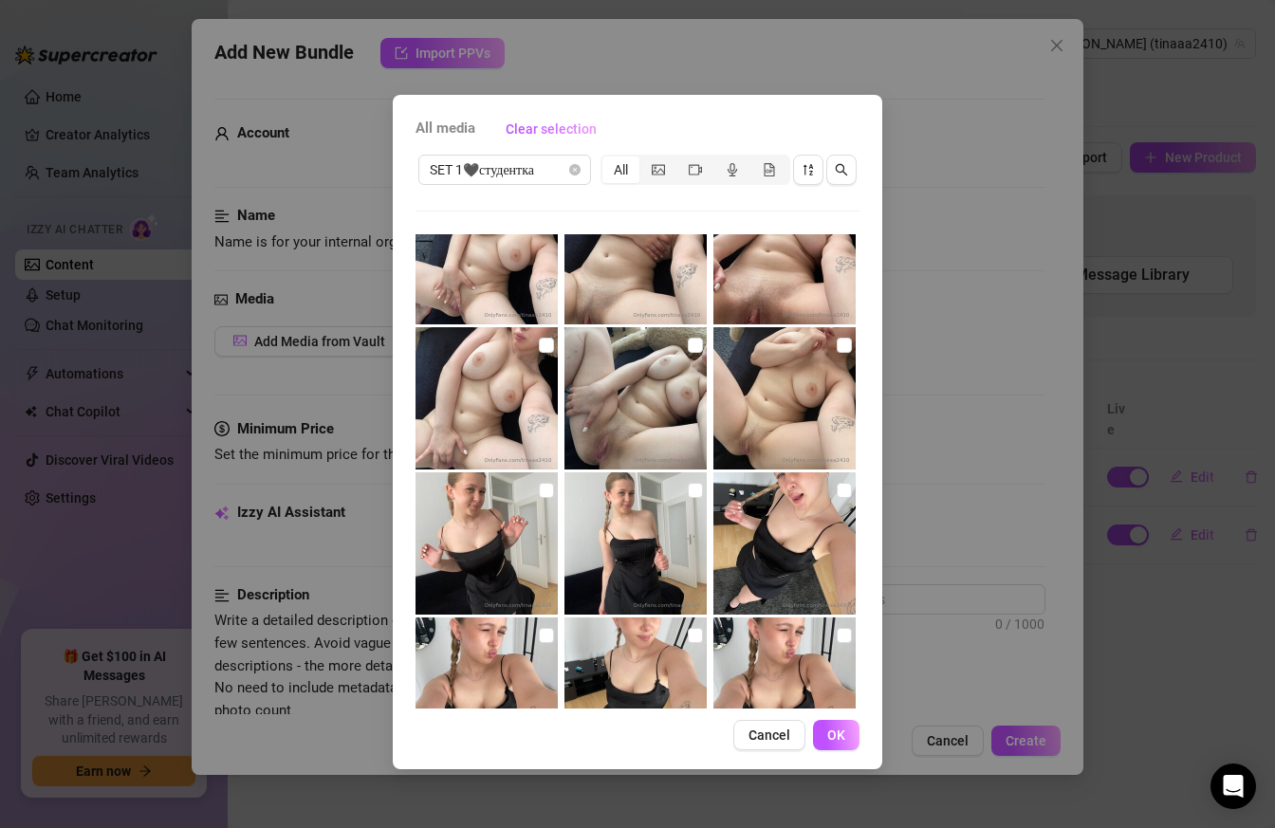
scroll to position [992, 0]
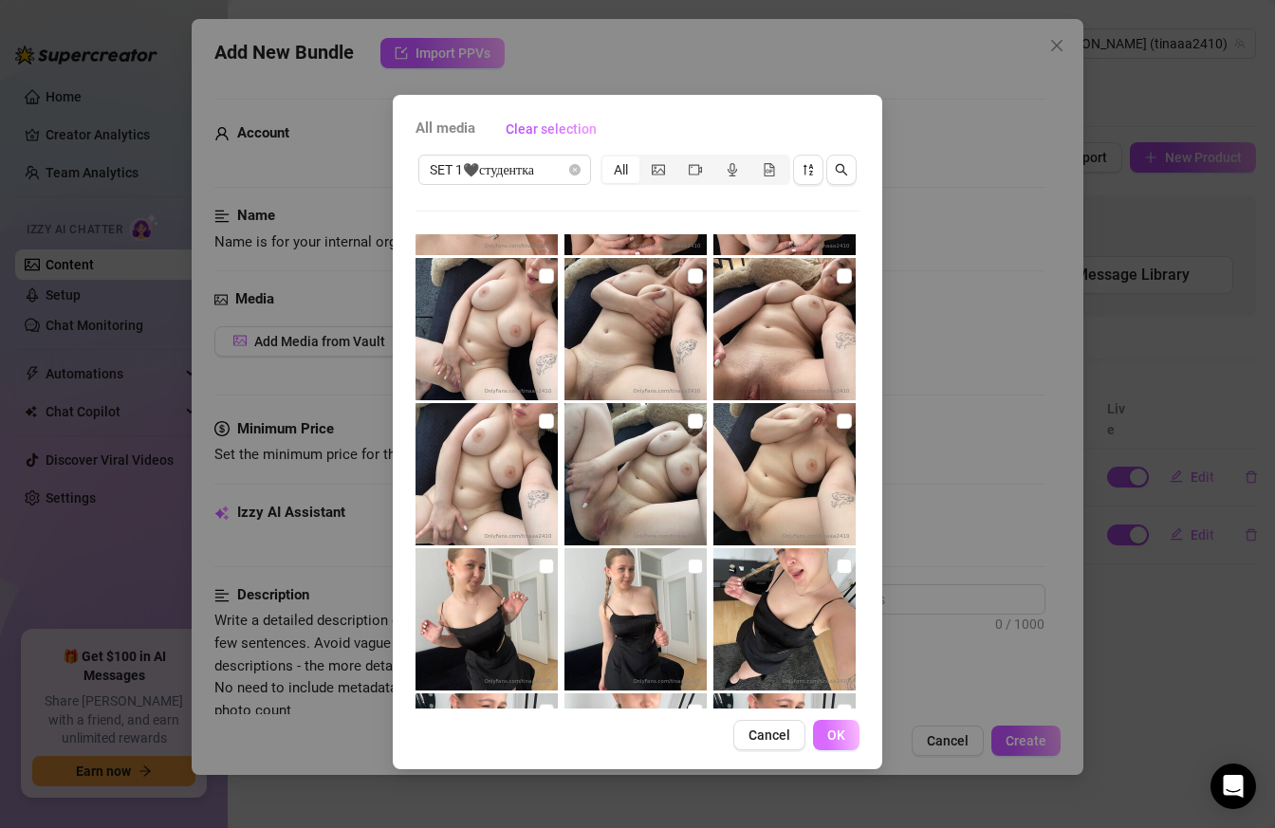
click at [841, 729] on span "OK" at bounding box center [836, 734] width 18 height 15
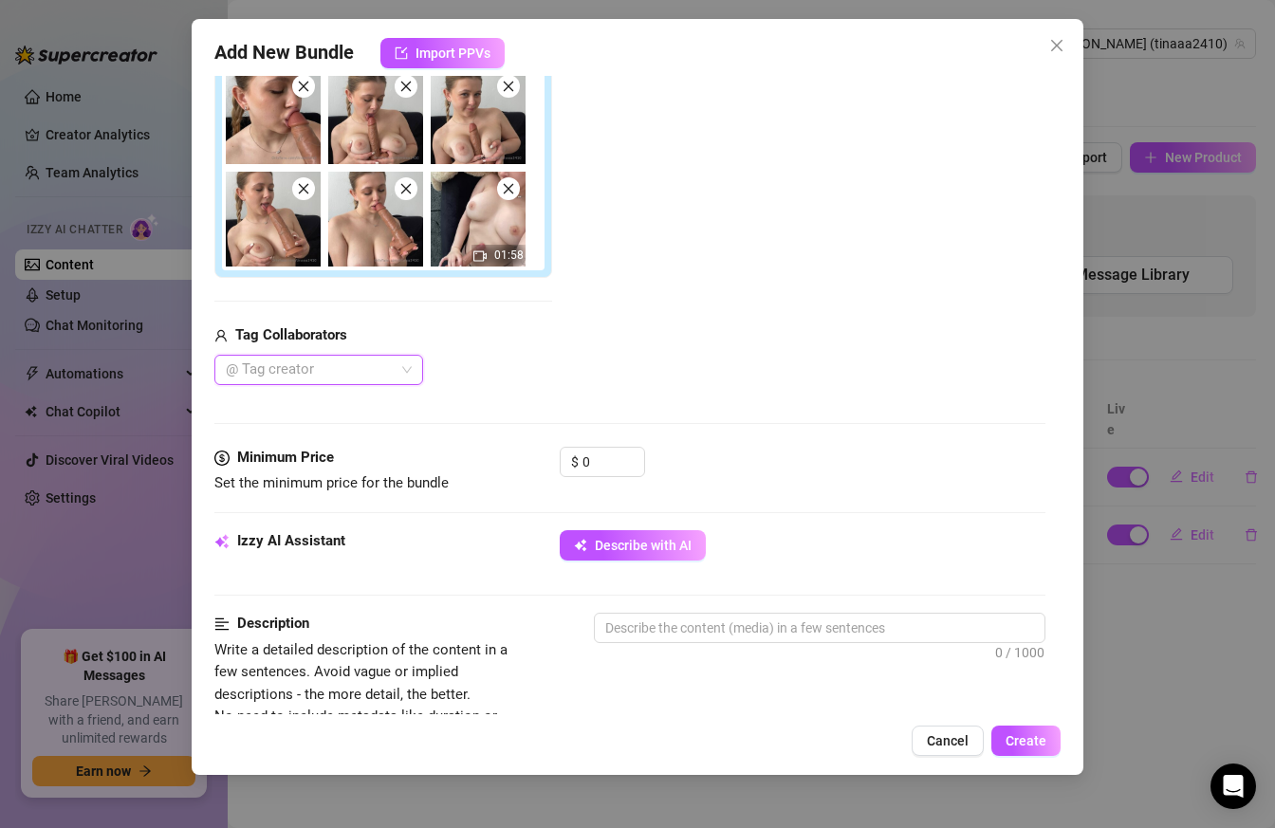
scroll to position [354, 0]
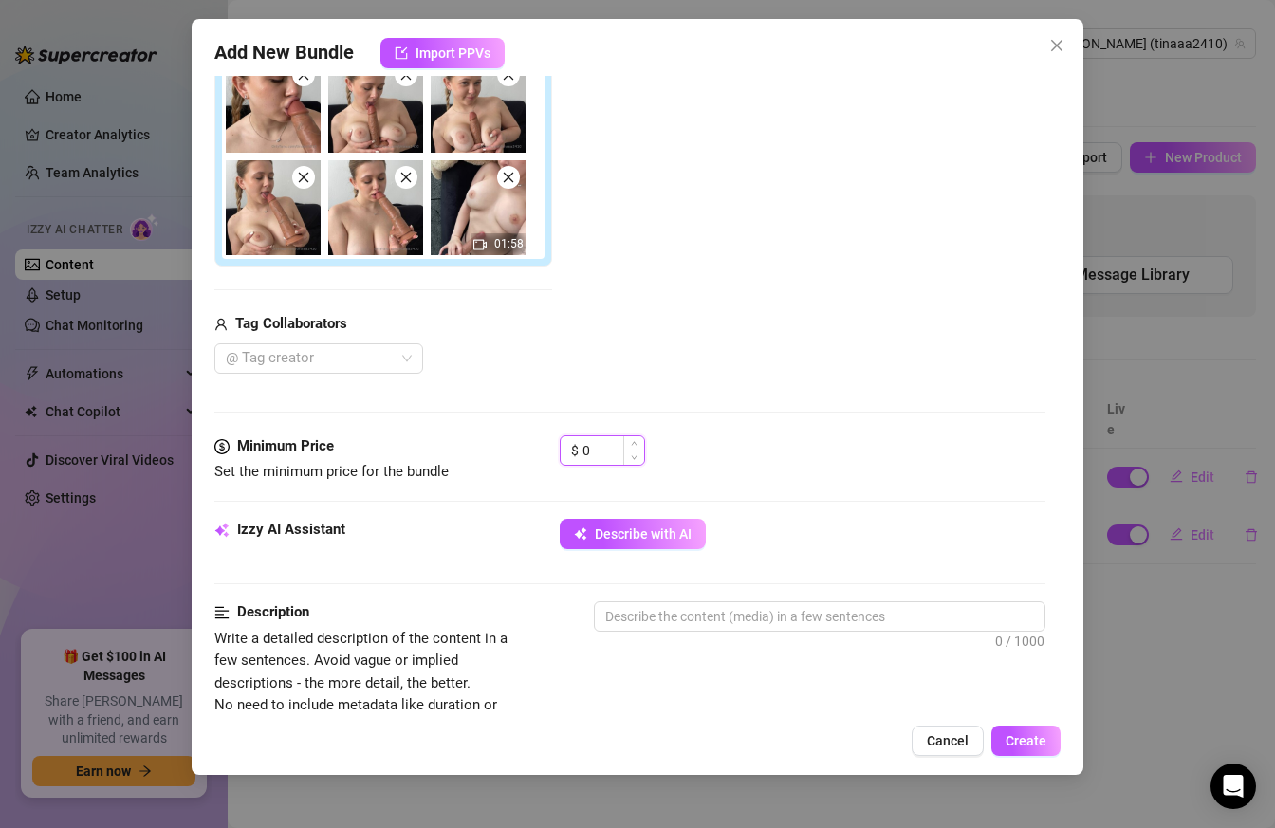
click at [608, 446] on input "0" at bounding box center [613, 450] width 62 height 28
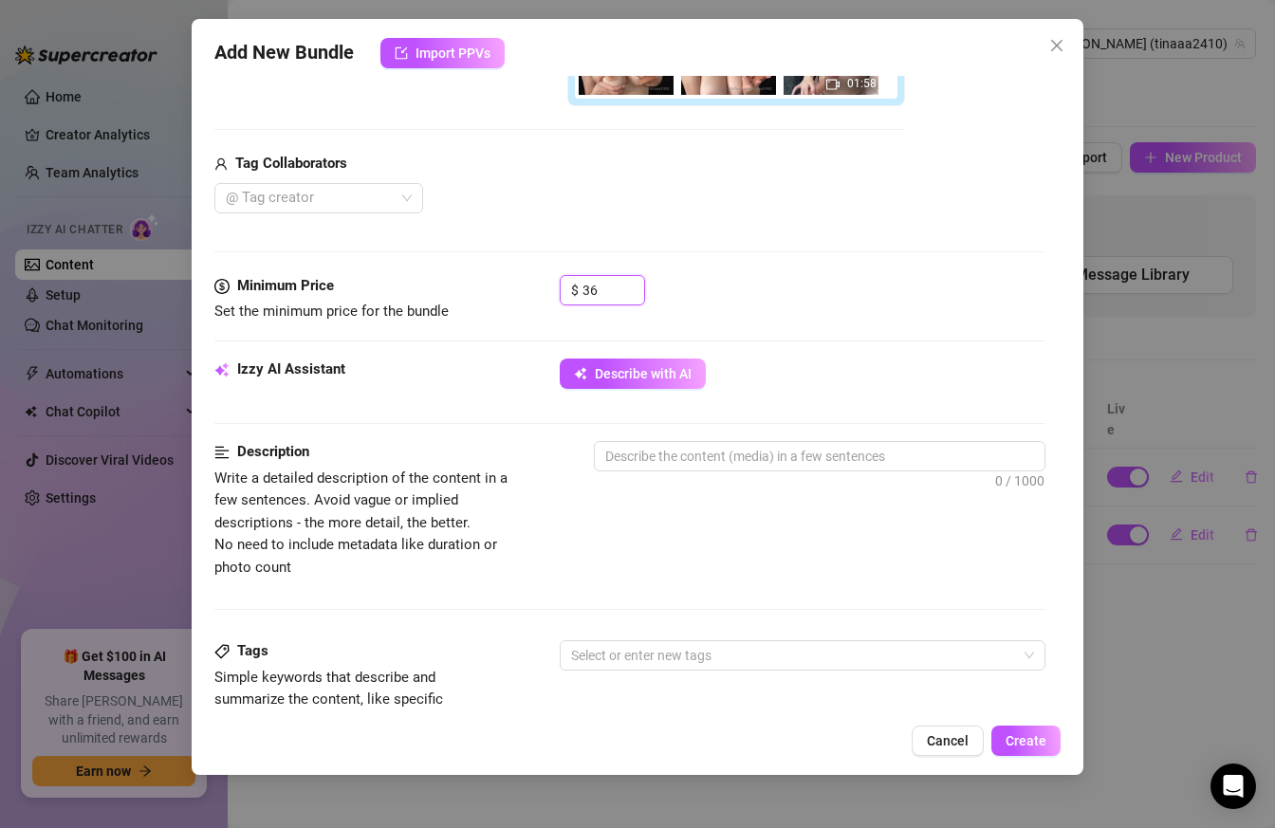
scroll to position [546, 0]
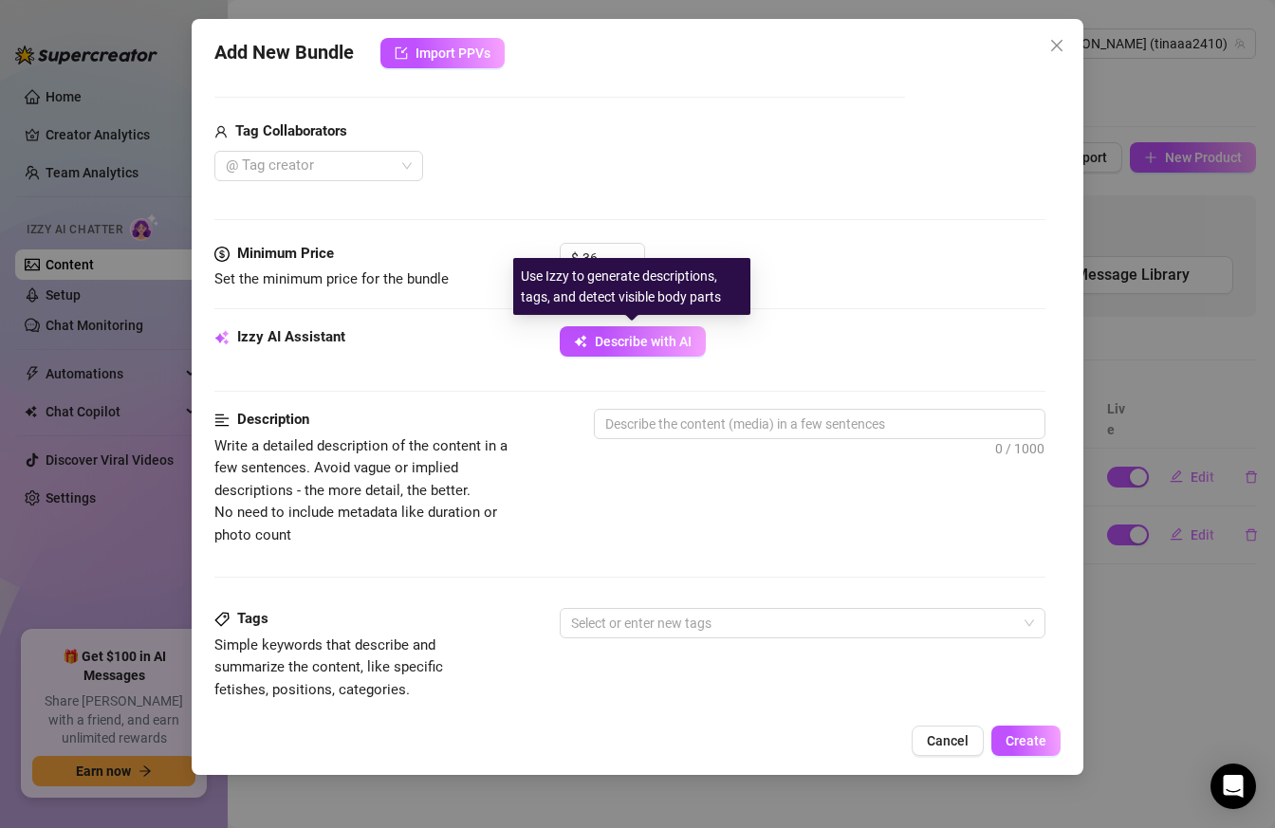
click at [602, 325] on div "Minimum Price Set the minimum price for the bundle $ 36" at bounding box center [630, 284] width 832 height 83
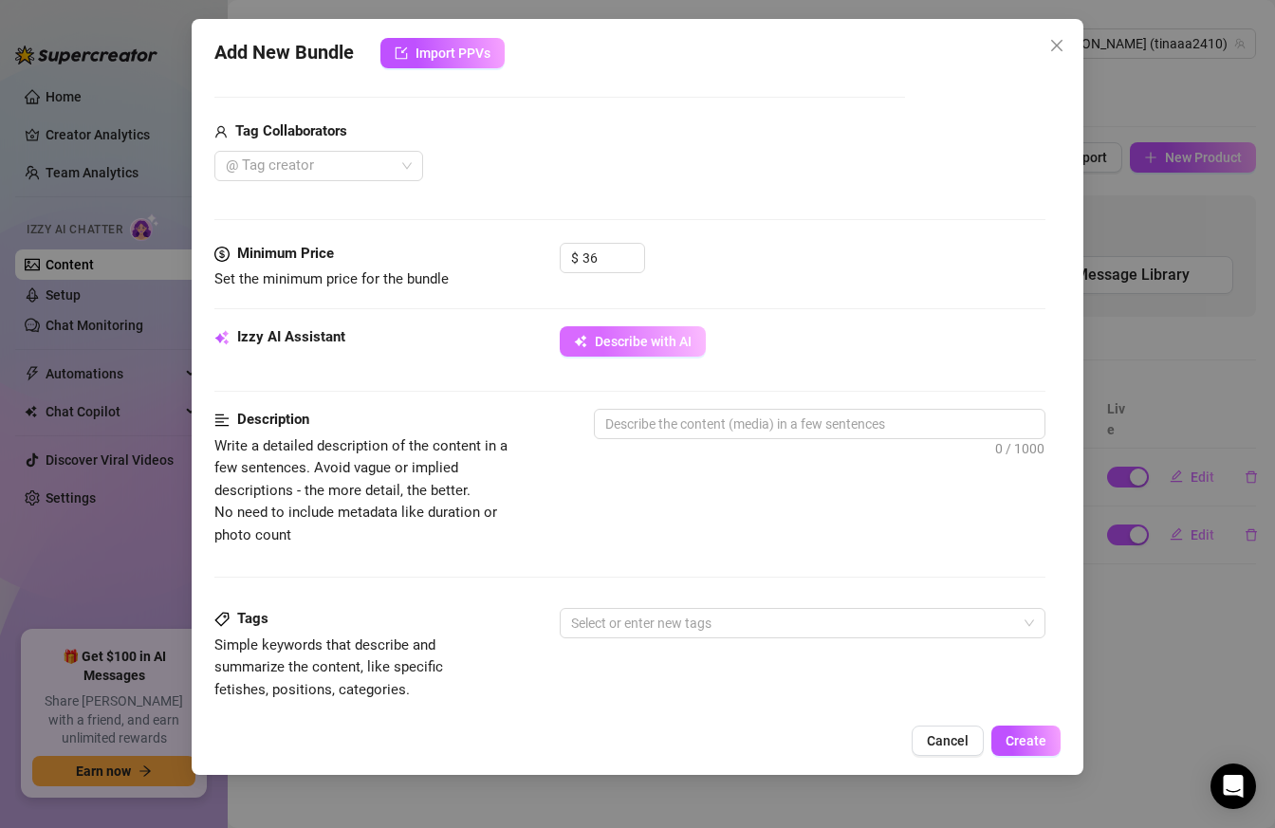
click at [612, 338] on span "Describe with AI" at bounding box center [643, 341] width 97 height 15
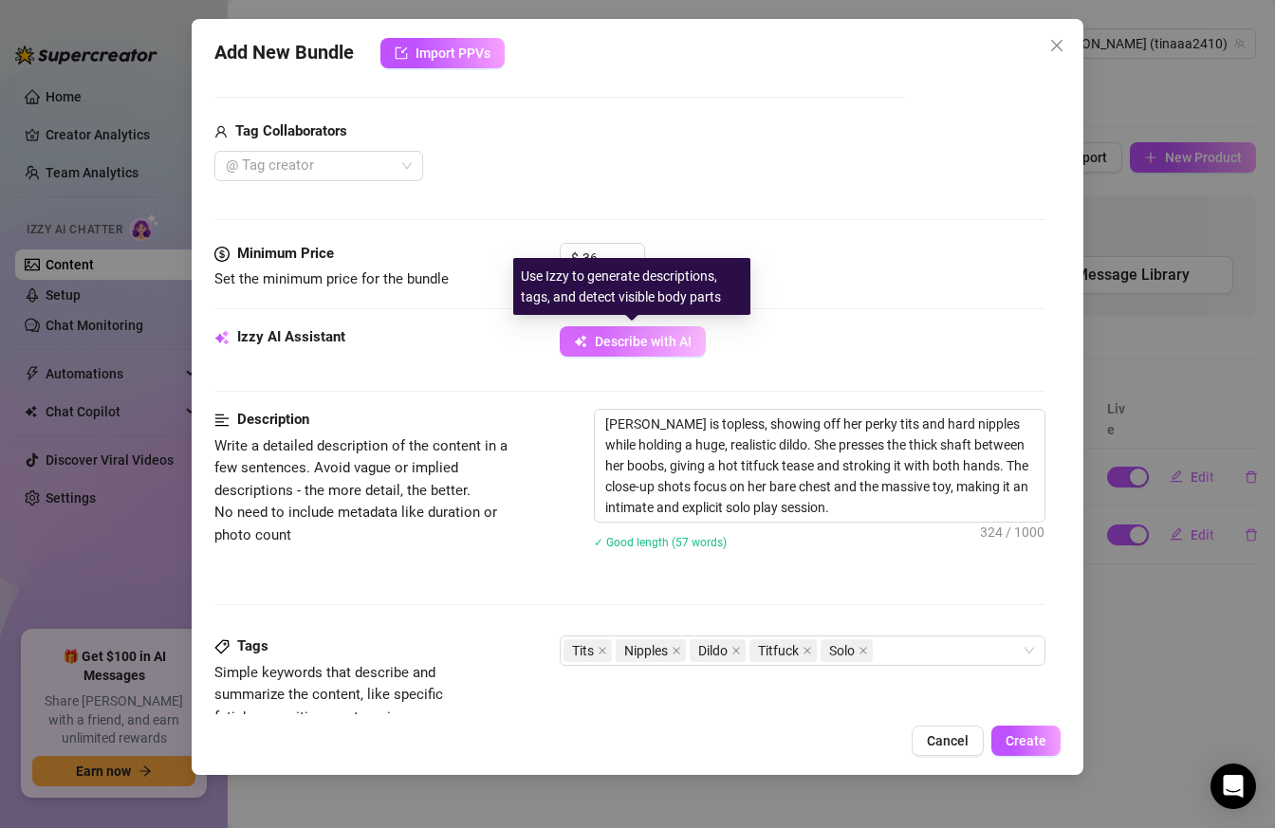
click at [631, 330] on button "Describe with AI" at bounding box center [633, 341] width 146 height 30
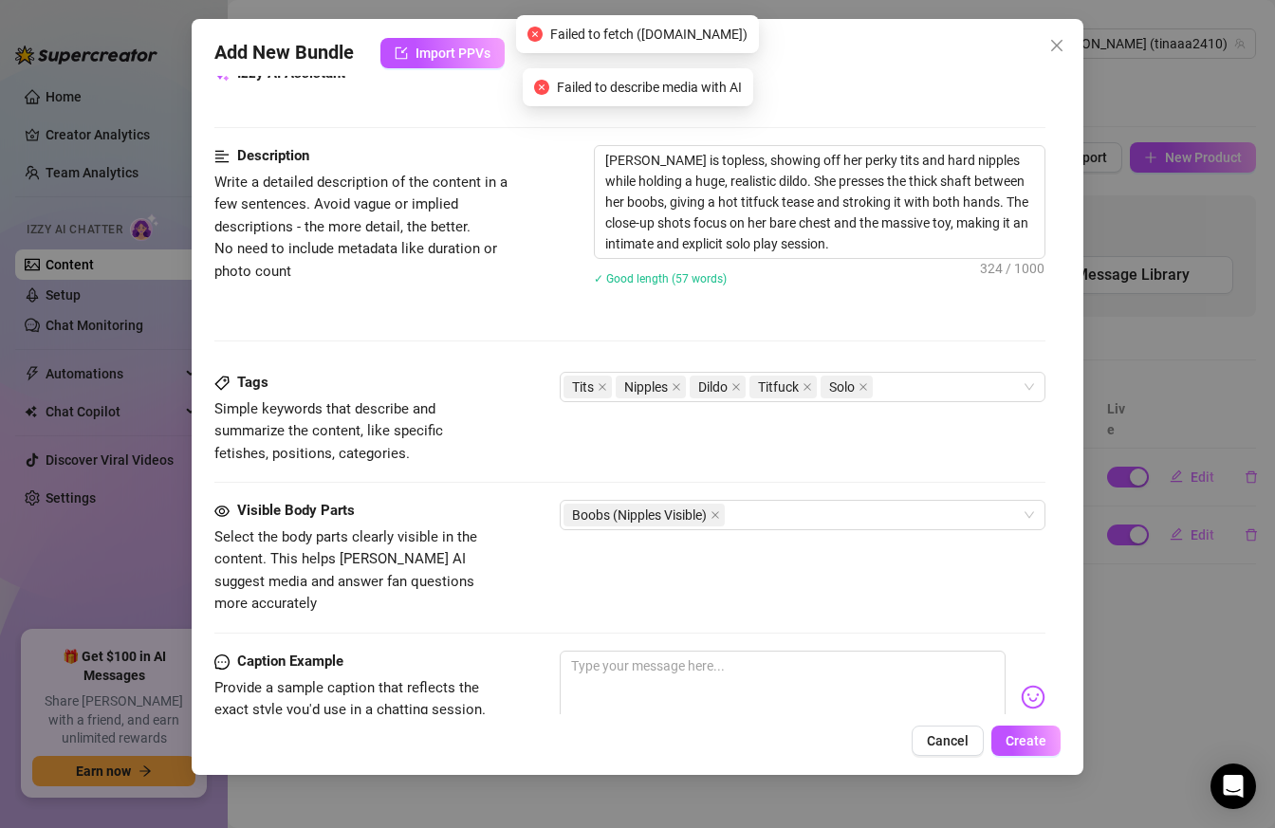
scroll to position [842, 0]
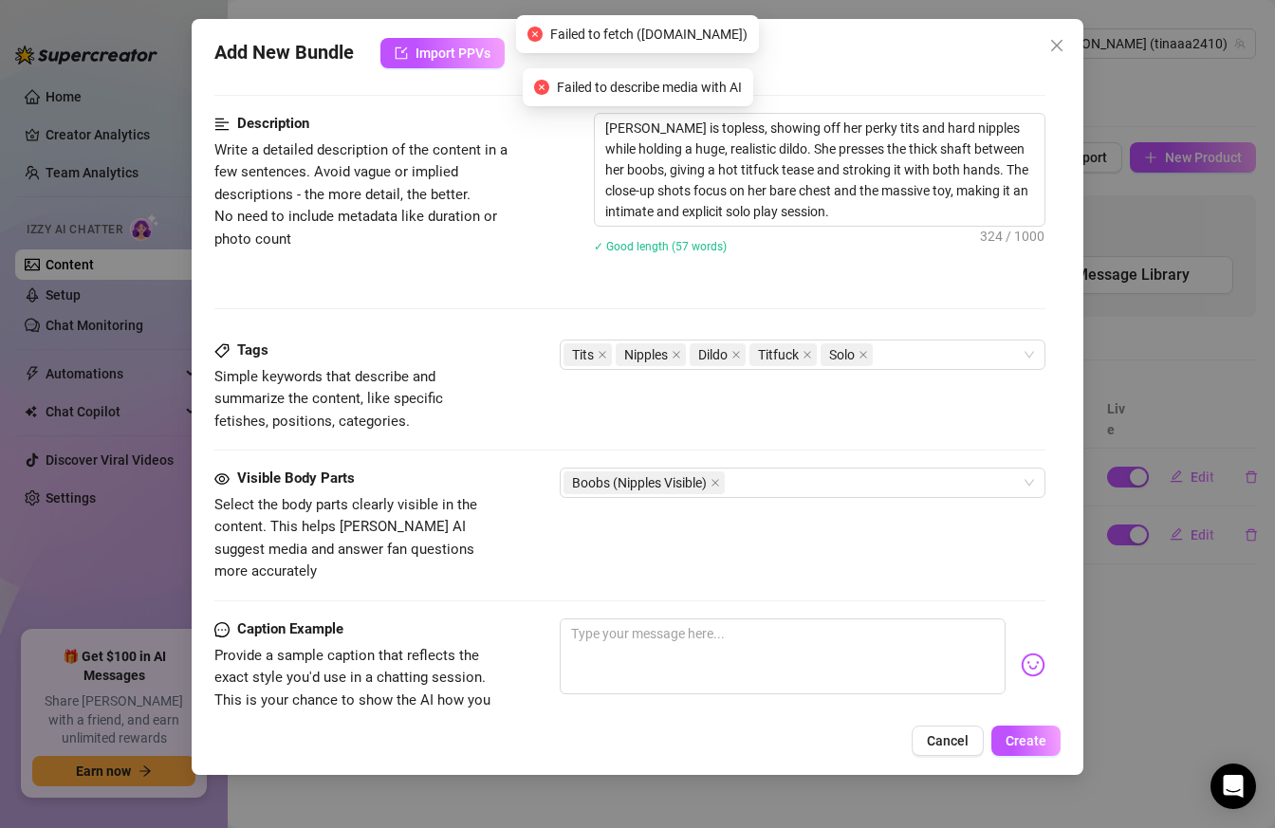
click at [850, 542] on div "Visible Body Parts Select the body parts clearly visible in the content. This h…" at bounding box center [630, 526] width 832 height 116
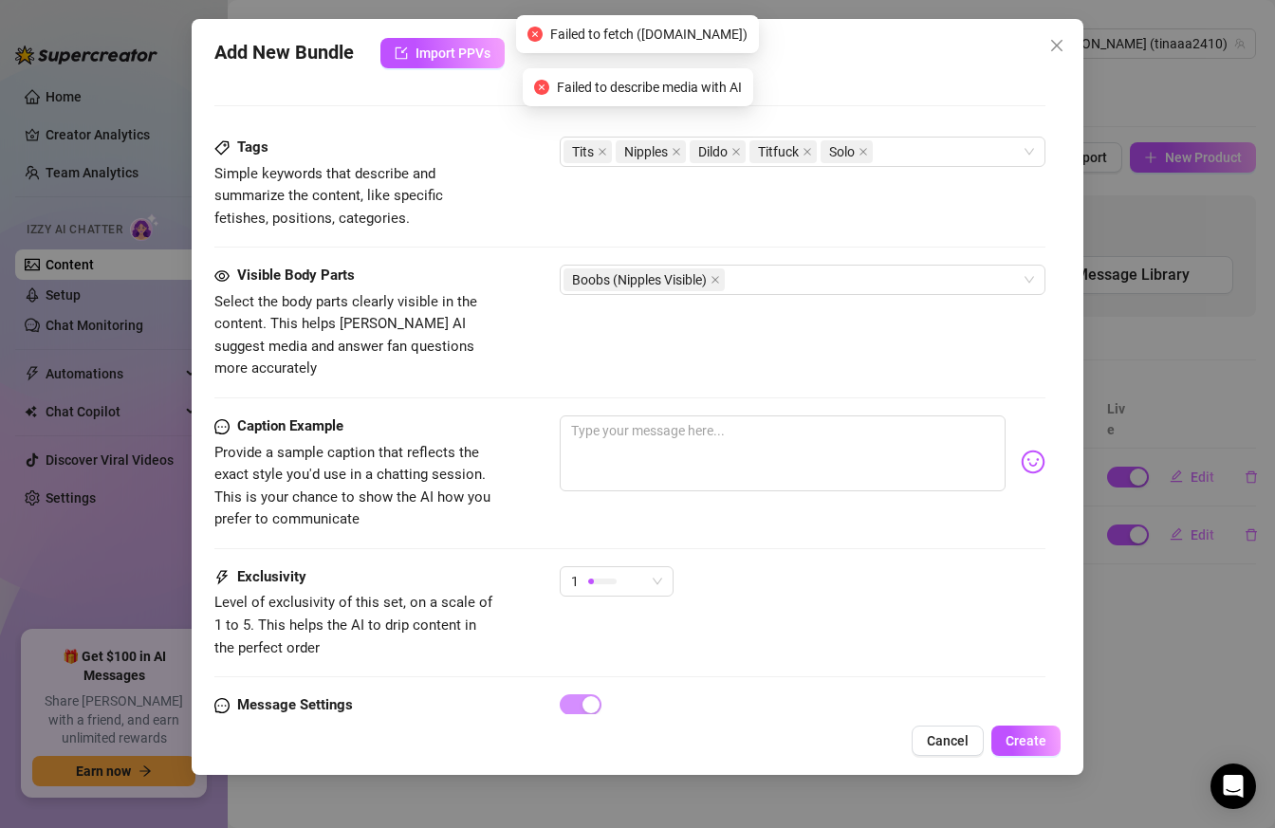
scroll to position [1062, 0]
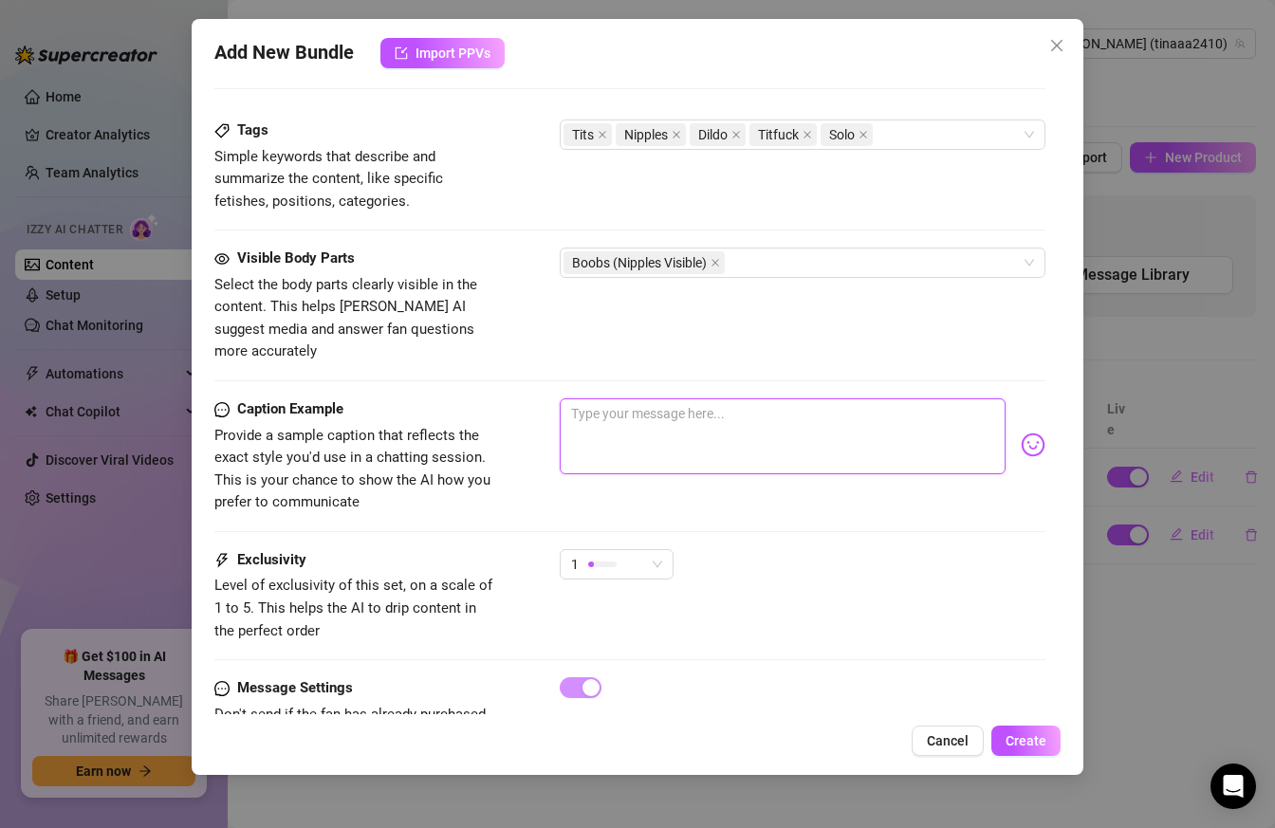
click at [672, 417] on textarea at bounding box center [783, 436] width 447 height 76
paste textarea "Aww, I want you to pinch my nipples while I moan and enjoy your cock😘, my body …"
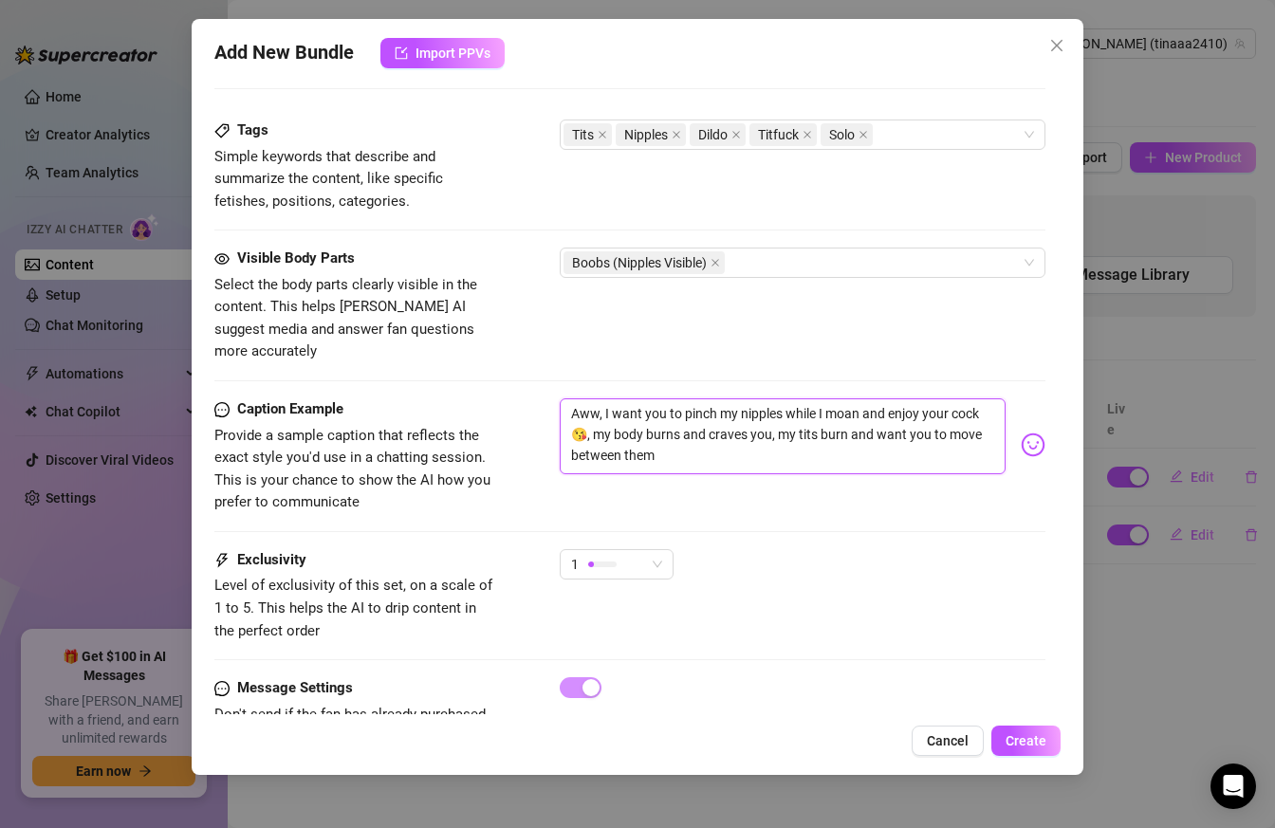
click at [586, 414] on textarea "Aww, I want you to pinch my nipples while I moan and enjoy your cock😘, my body …" at bounding box center [783, 436] width 447 height 76
click at [748, 410] on textarea "Aww, I want you to pinch my nipples while I moan and enjoy your cock😘 my body b…" at bounding box center [783, 436] width 447 height 76
click at [741, 433] on textarea "Aww, I want you to pinch my nipples while I moan and enjoy your cock😘 my body b…" at bounding box center [783, 436] width 447 height 76
paste textarea "Ooh, put your cock between my tits😍does that turn you on?"
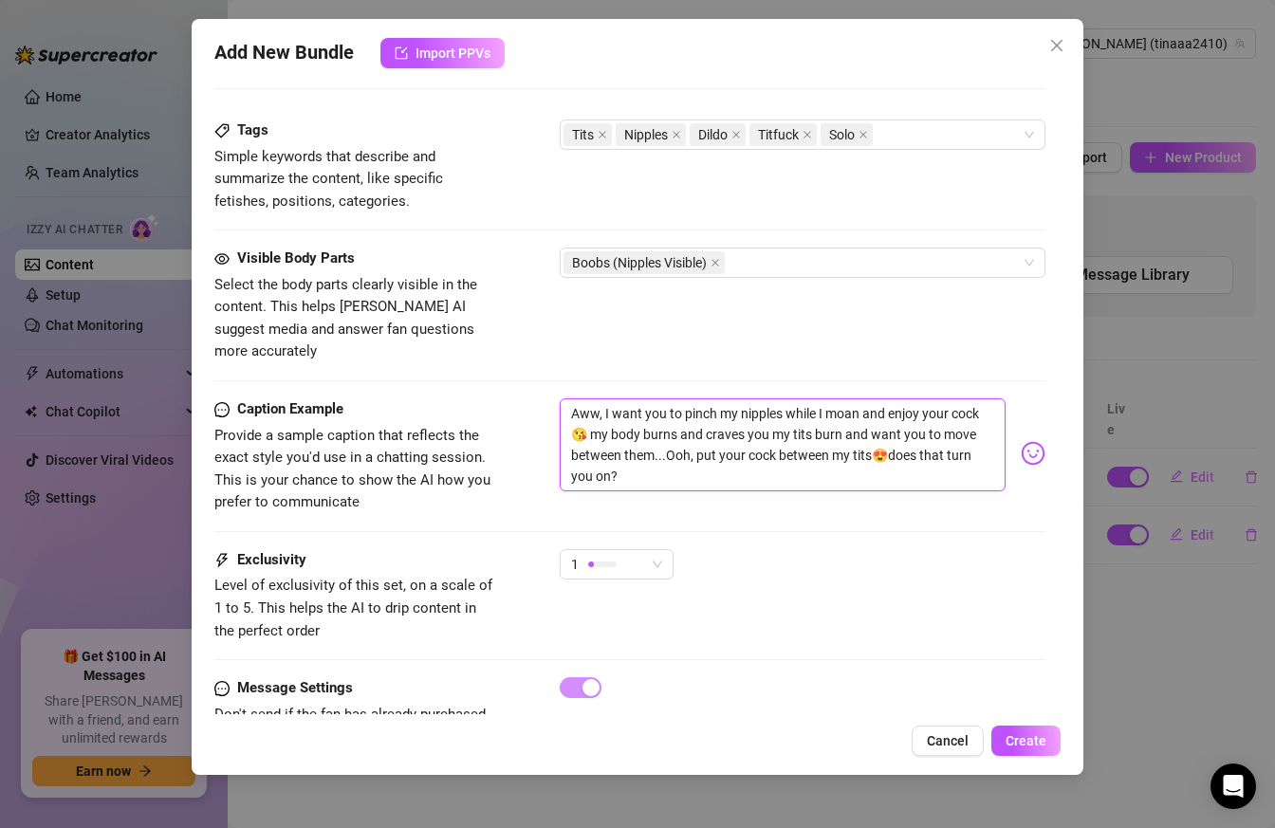
scroll to position [1109, 0]
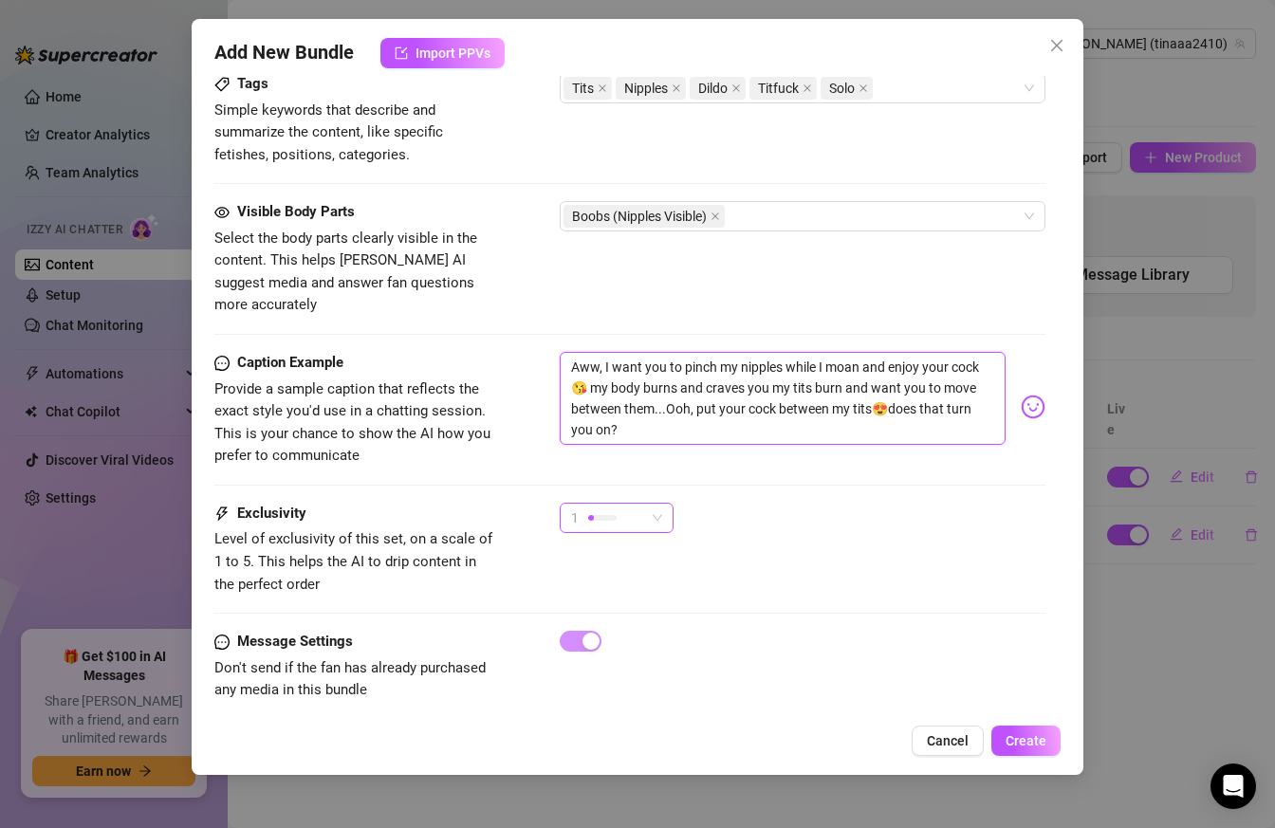
click at [646, 504] on span "1" at bounding box center [616, 518] width 91 height 28
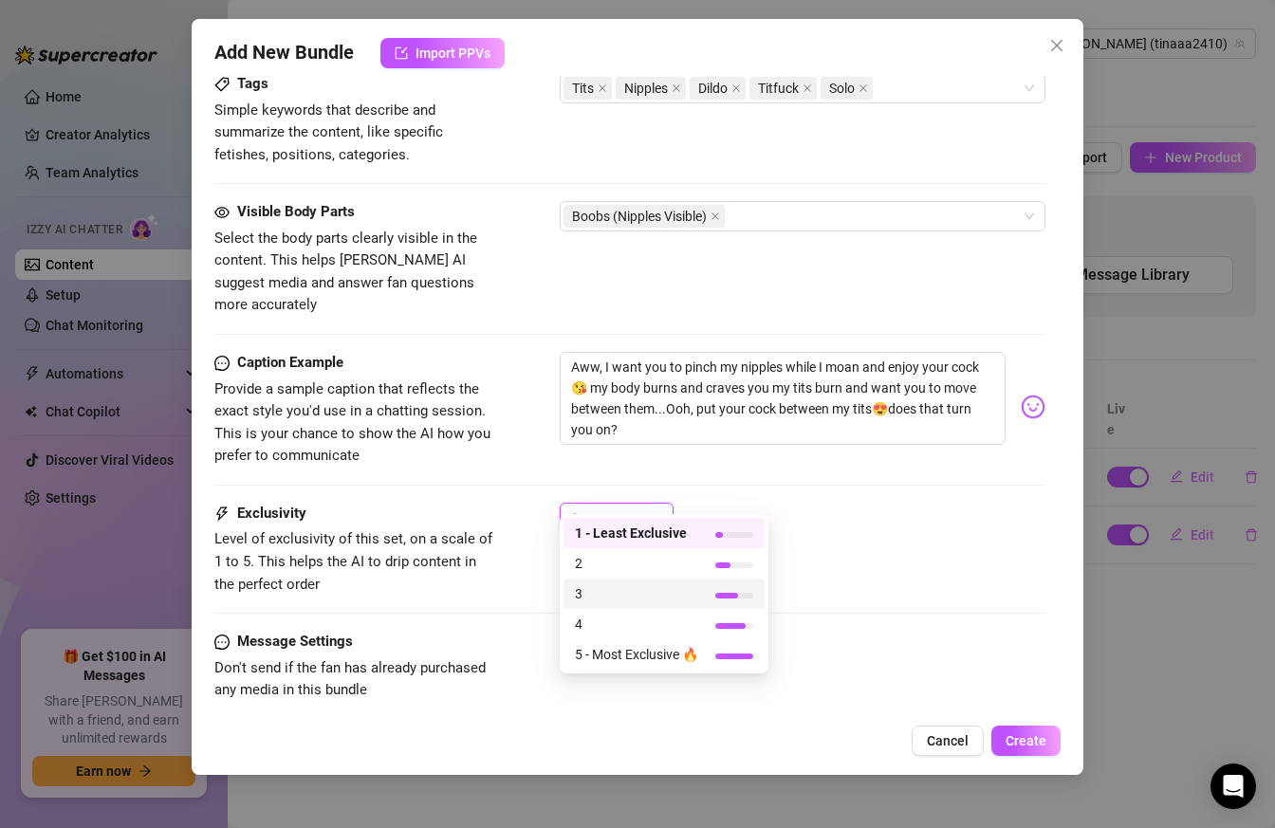
click at [629, 589] on span "3" at bounding box center [636, 593] width 123 height 21
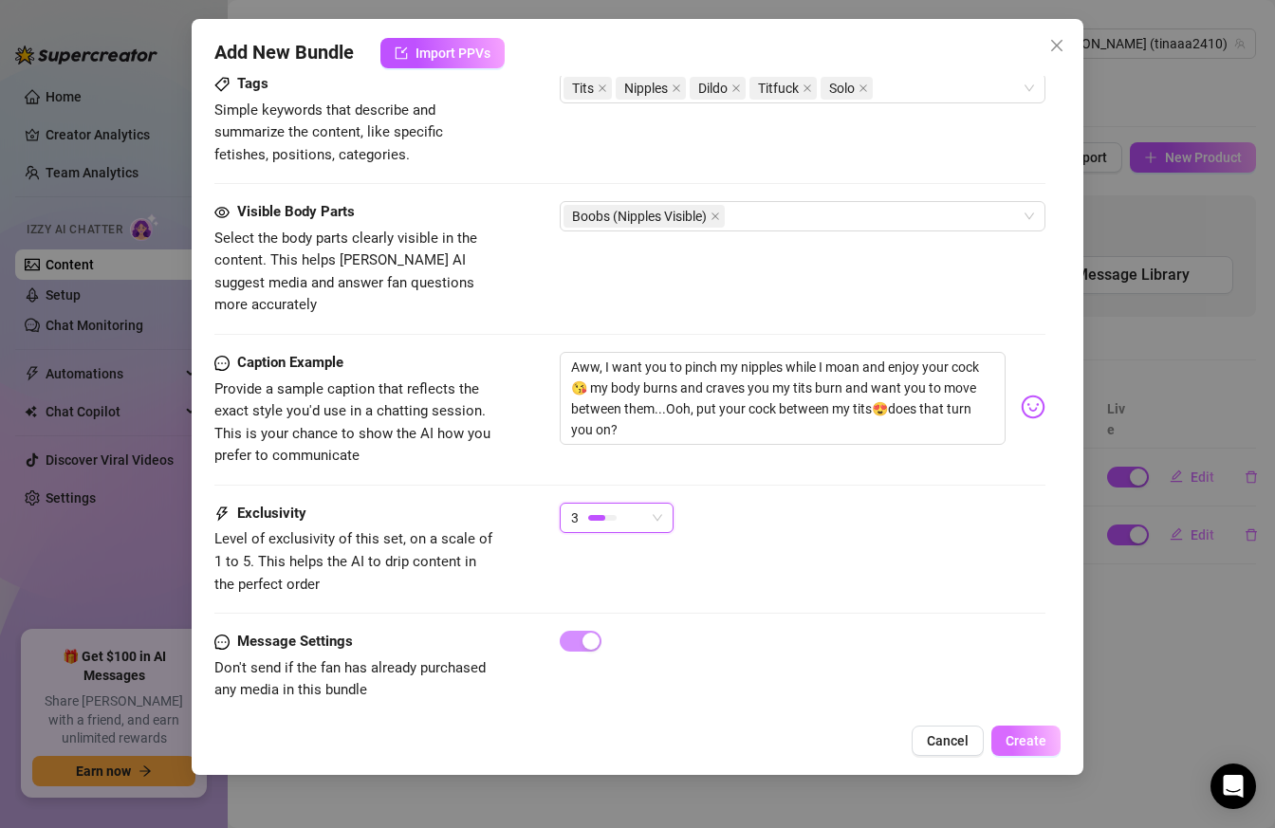
click at [1024, 741] on span "Create" at bounding box center [1025, 740] width 41 height 15
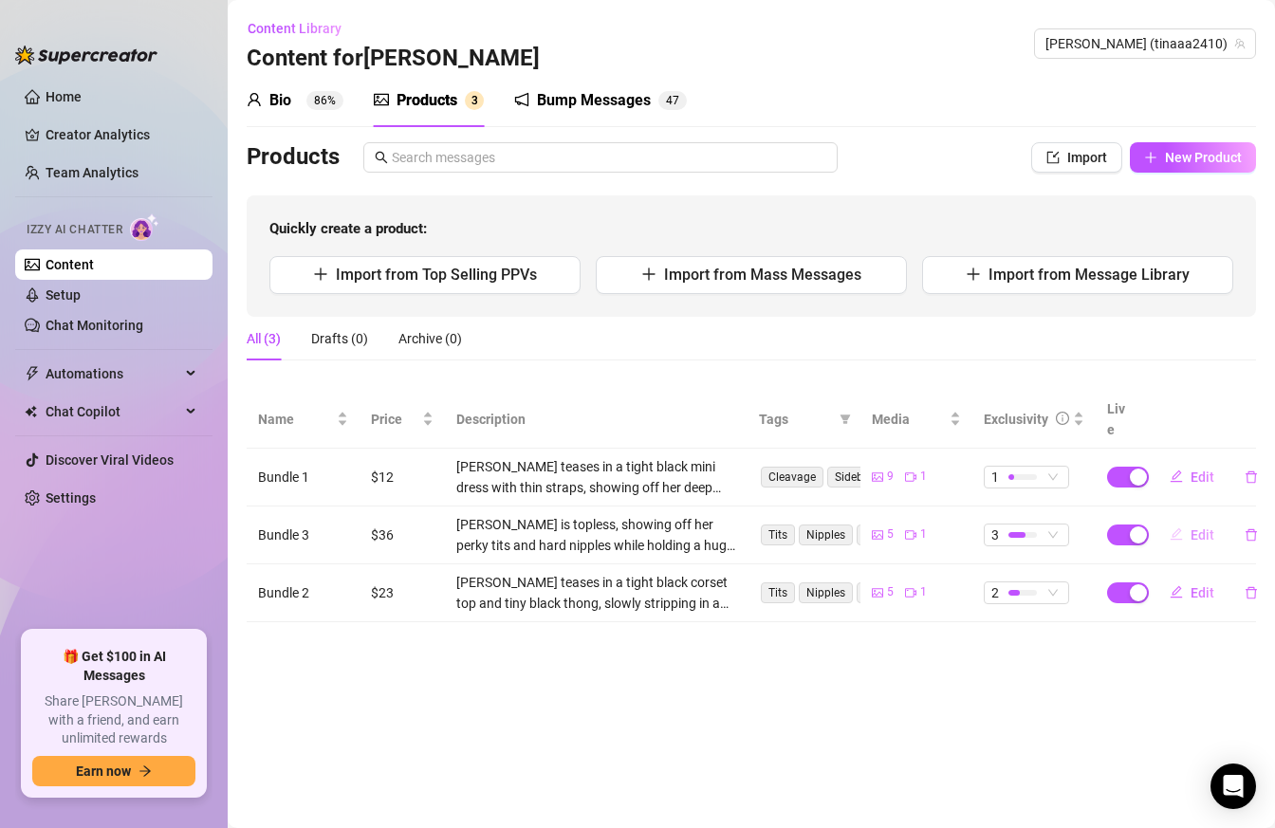
click at [1189, 520] on button "Edit" at bounding box center [1191, 535] width 75 height 30
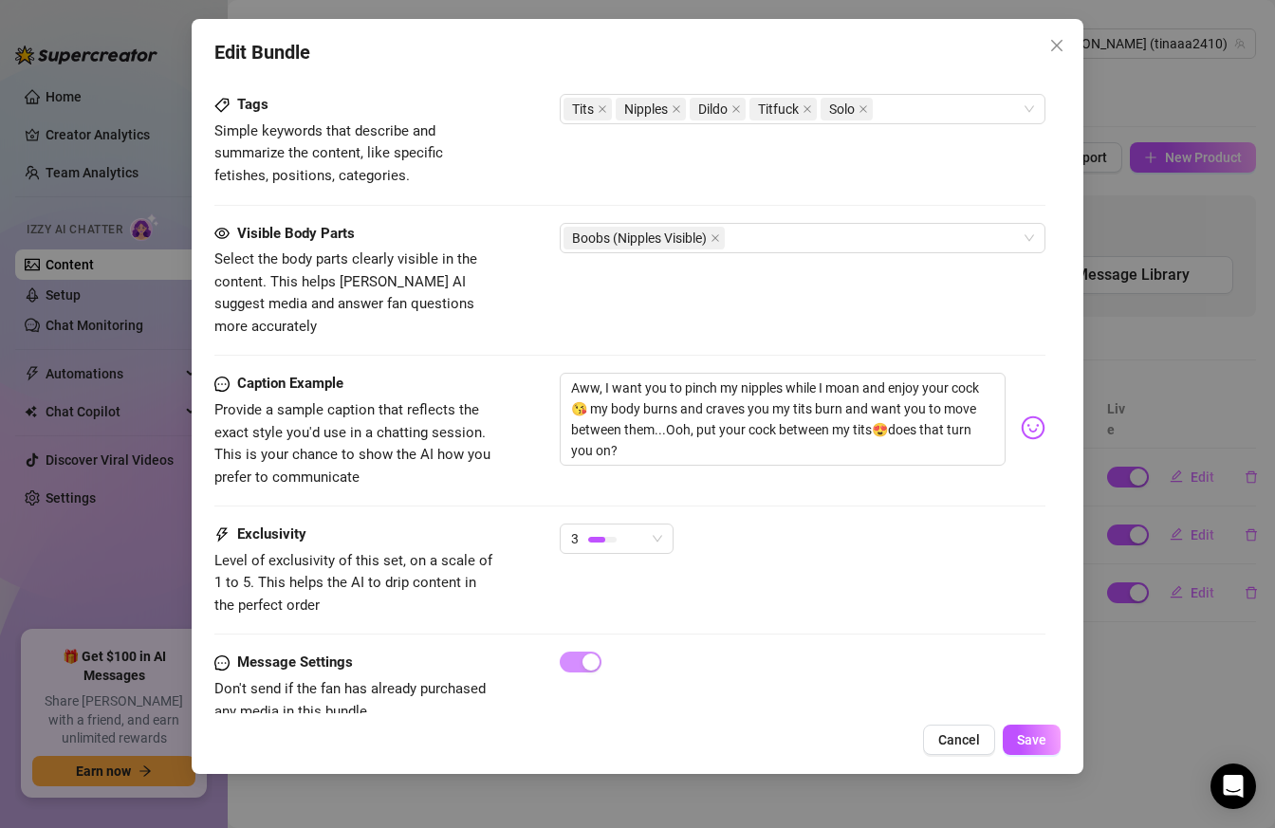
scroll to position [1107, 0]
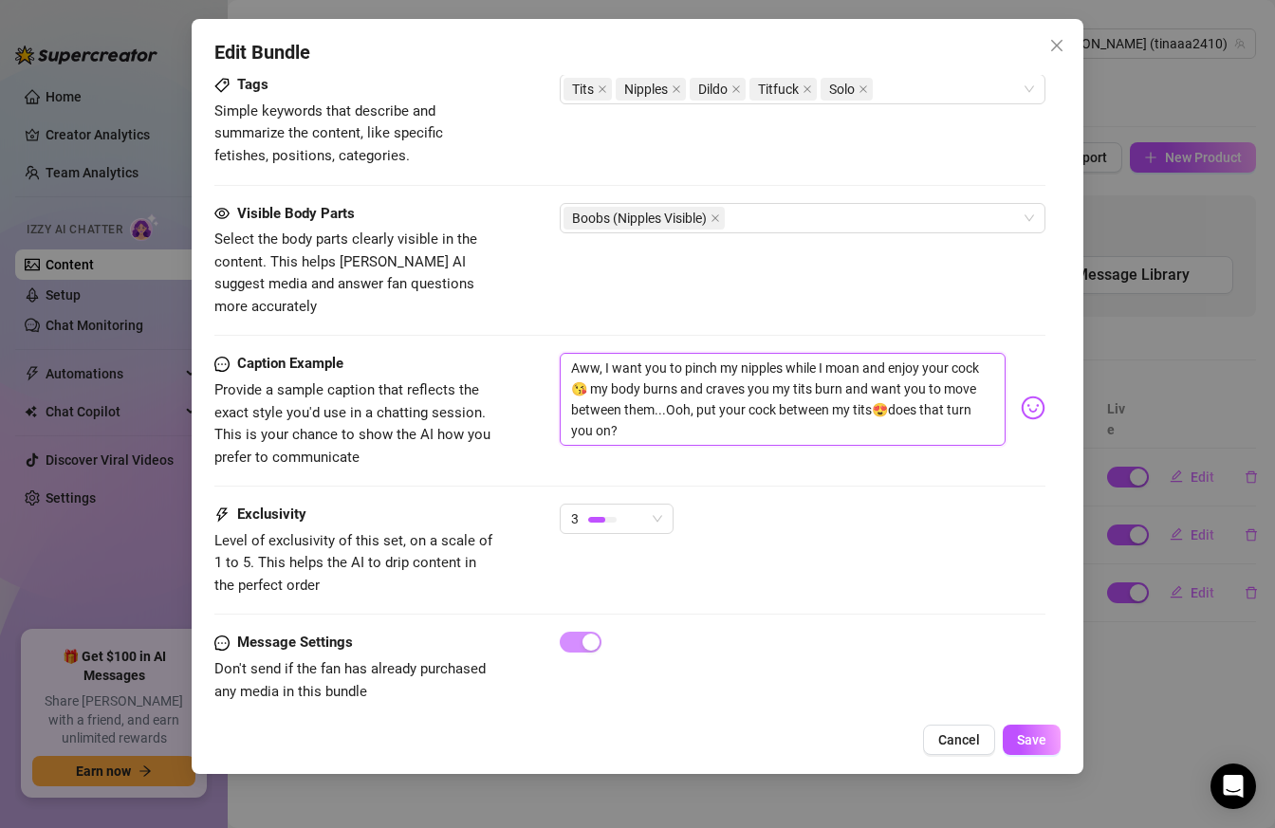
click at [873, 393] on textarea "Aww, I want you to pinch my nipples while I moan and enjoy your cock😘 my body b…" at bounding box center [783, 399] width 447 height 93
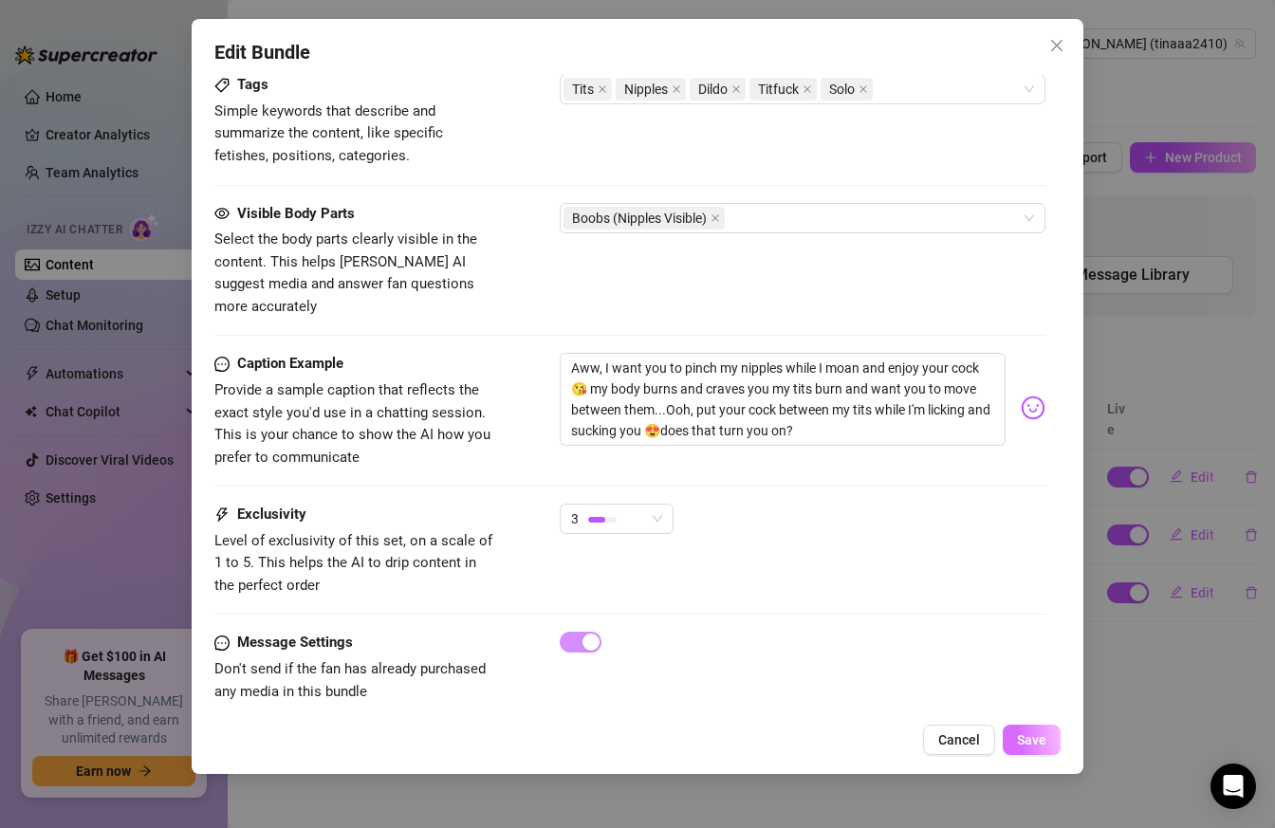
click at [1023, 740] on span "Save" at bounding box center [1031, 739] width 29 height 15
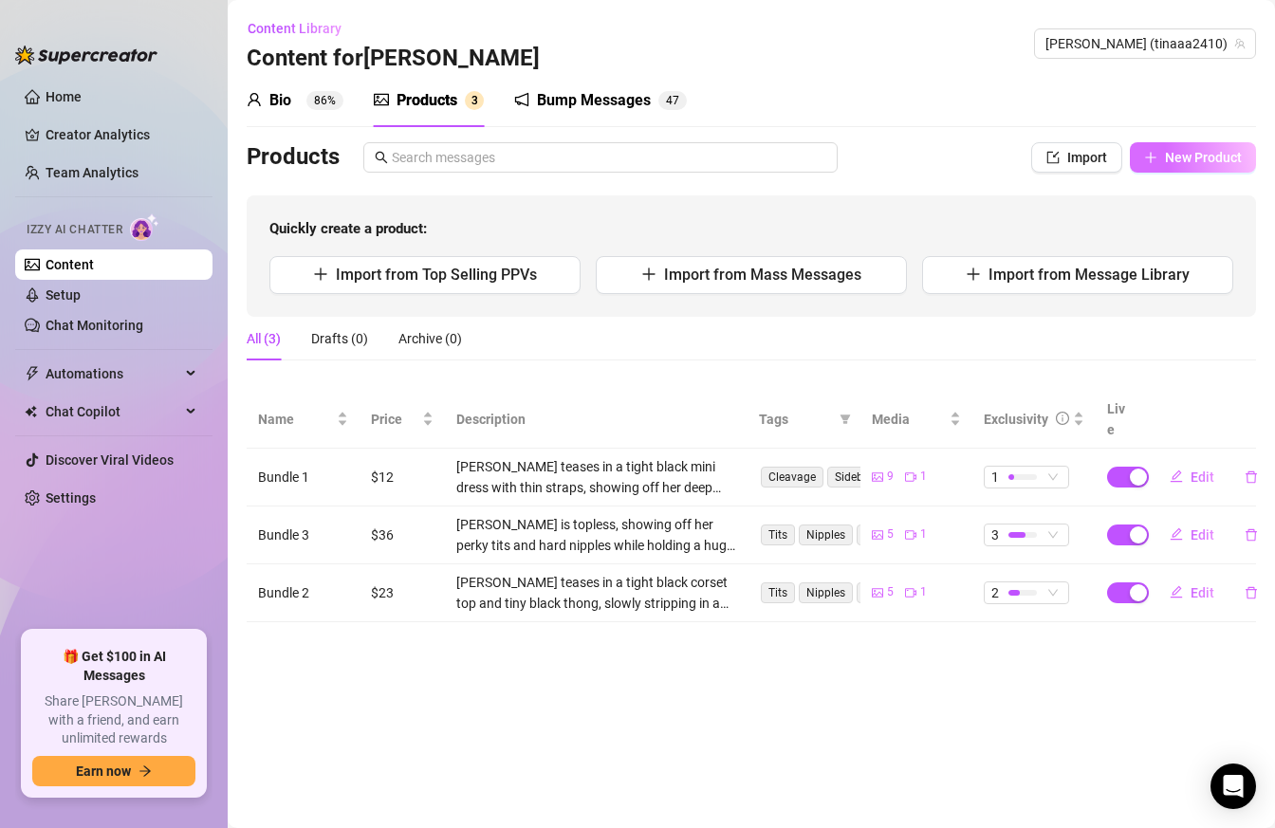
click at [1162, 158] on button "New Product" at bounding box center [1192, 157] width 126 height 30
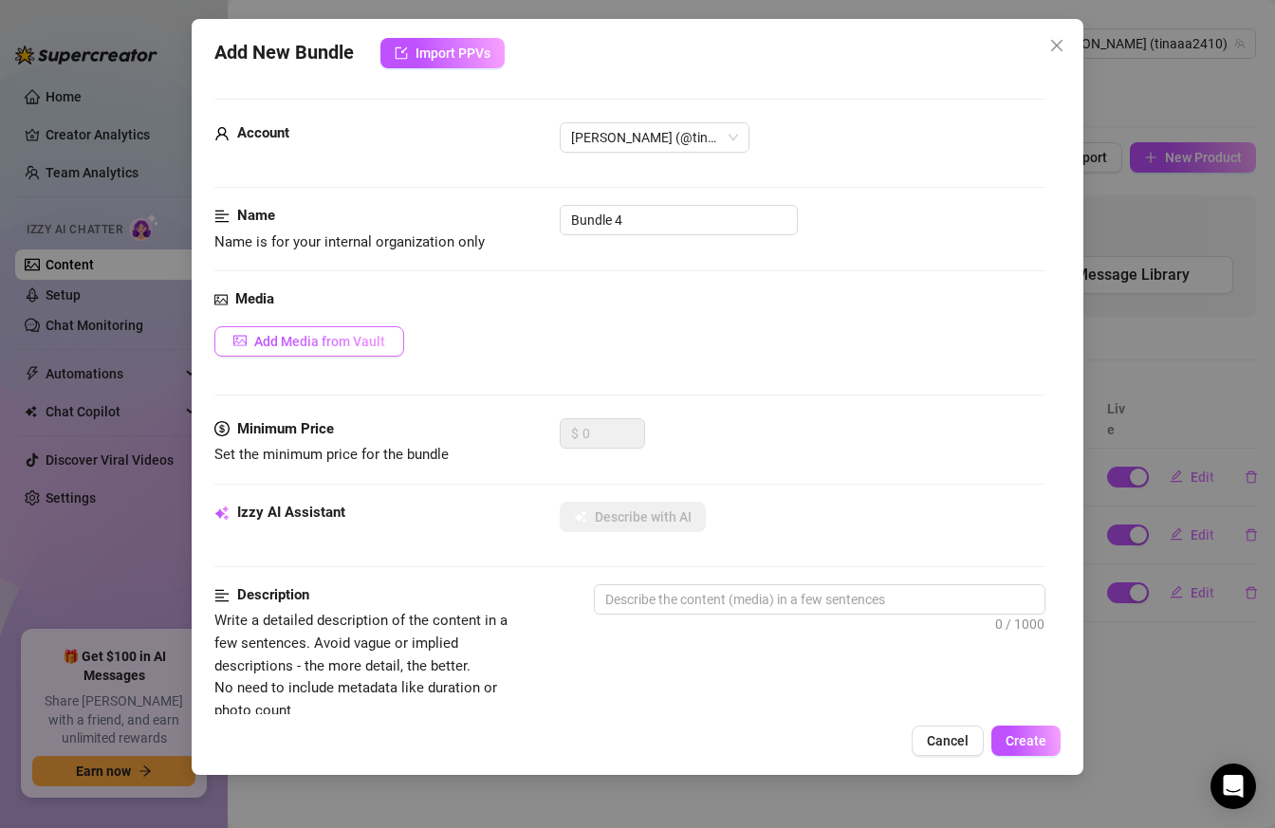
click at [327, 329] on button "Add Media from Vault" at bounding box center [309, 341] width 190 height 30
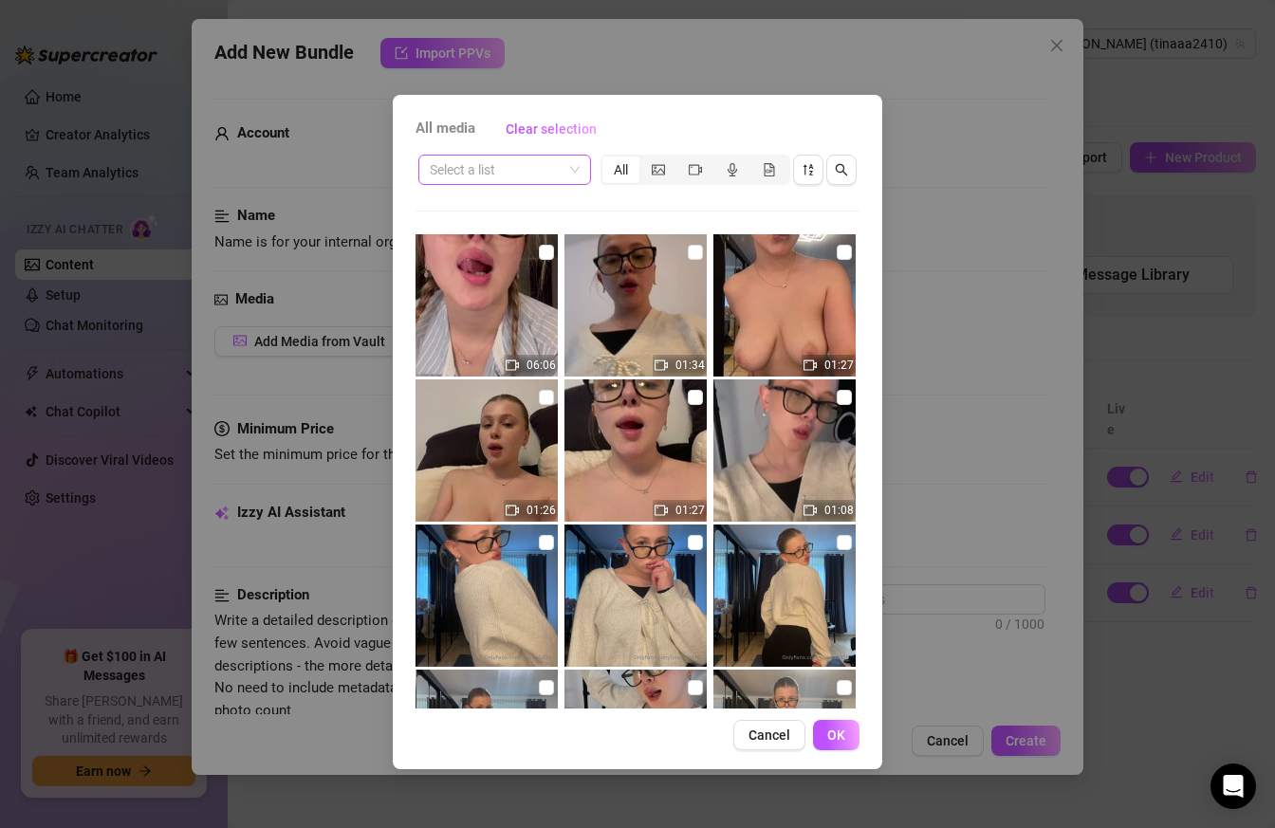
click at [571, 162] on span at bounding box center [505, 170] width 150 height 28
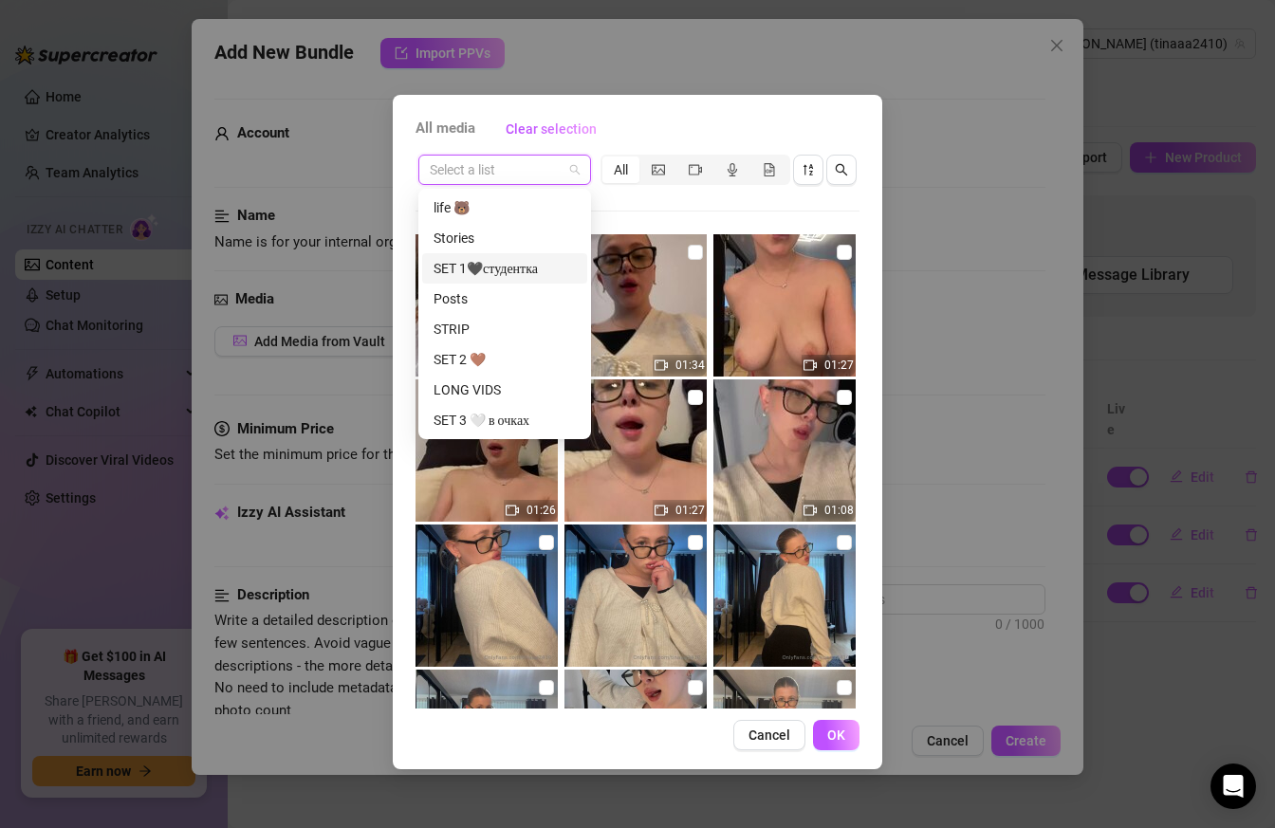
click at [514, 269] on div "SET 1🖤студентка" at bounding box center [504, 268] width 142 height 21
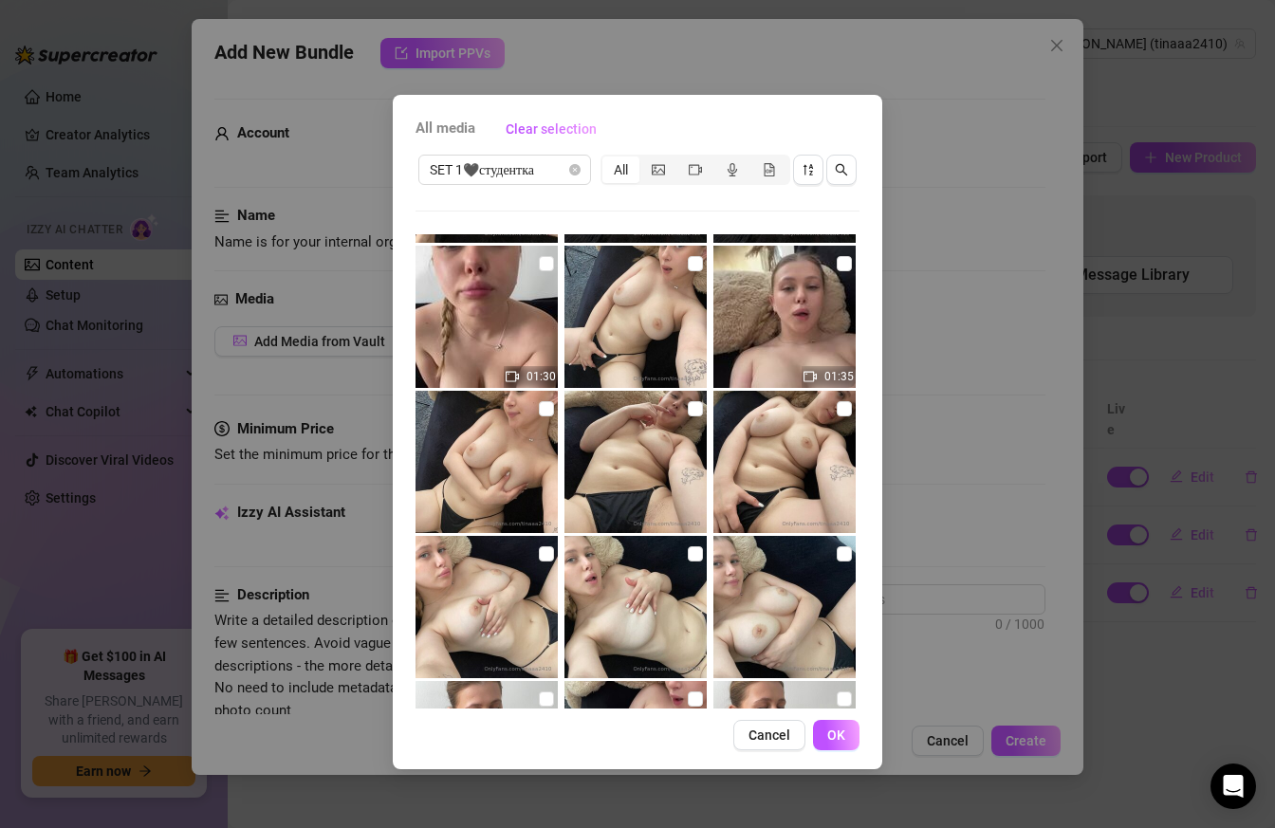
scroll to position [0, 0]
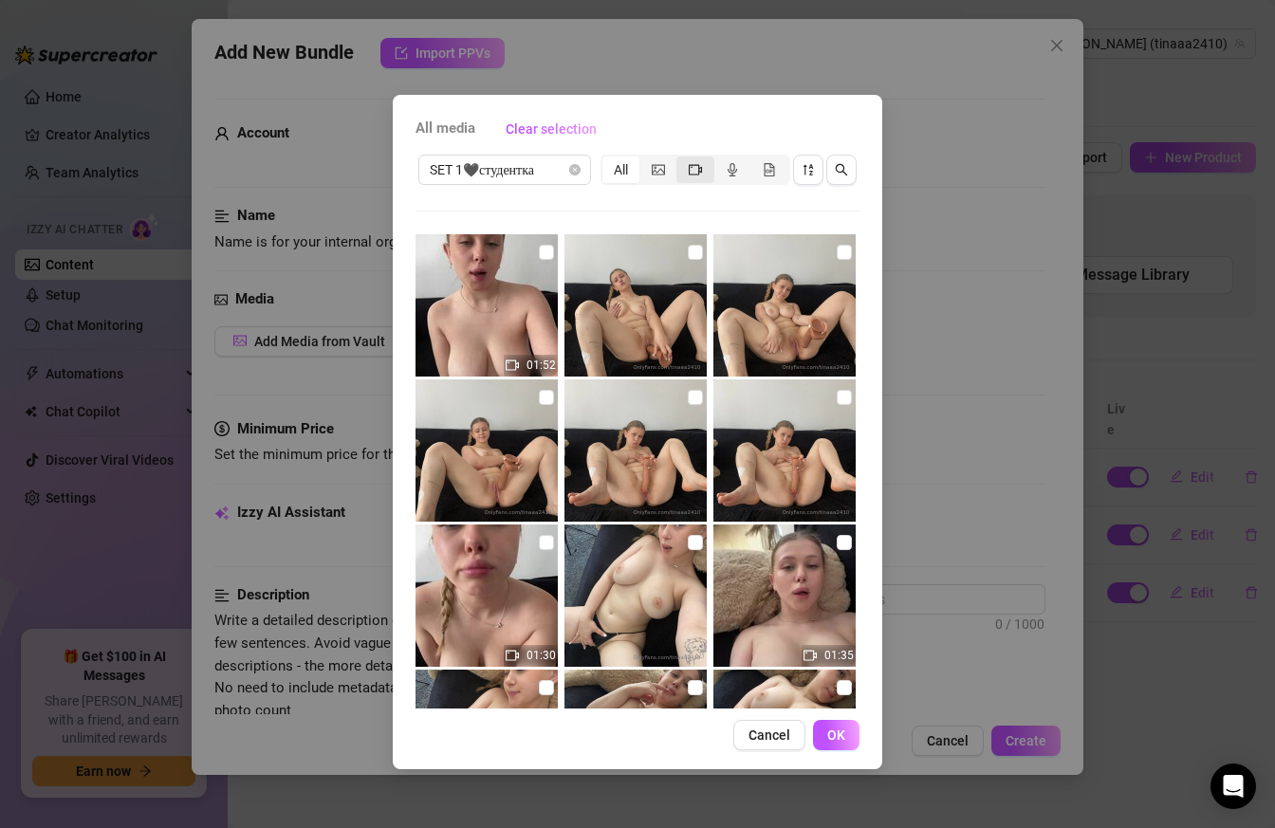
click at [696, 169] on icon "video-camera" at bounding box center [694, 169] width 13 height 13
click at [681, 159] on input "segmented control" at bounding box center [681, 159] width 0 height 0
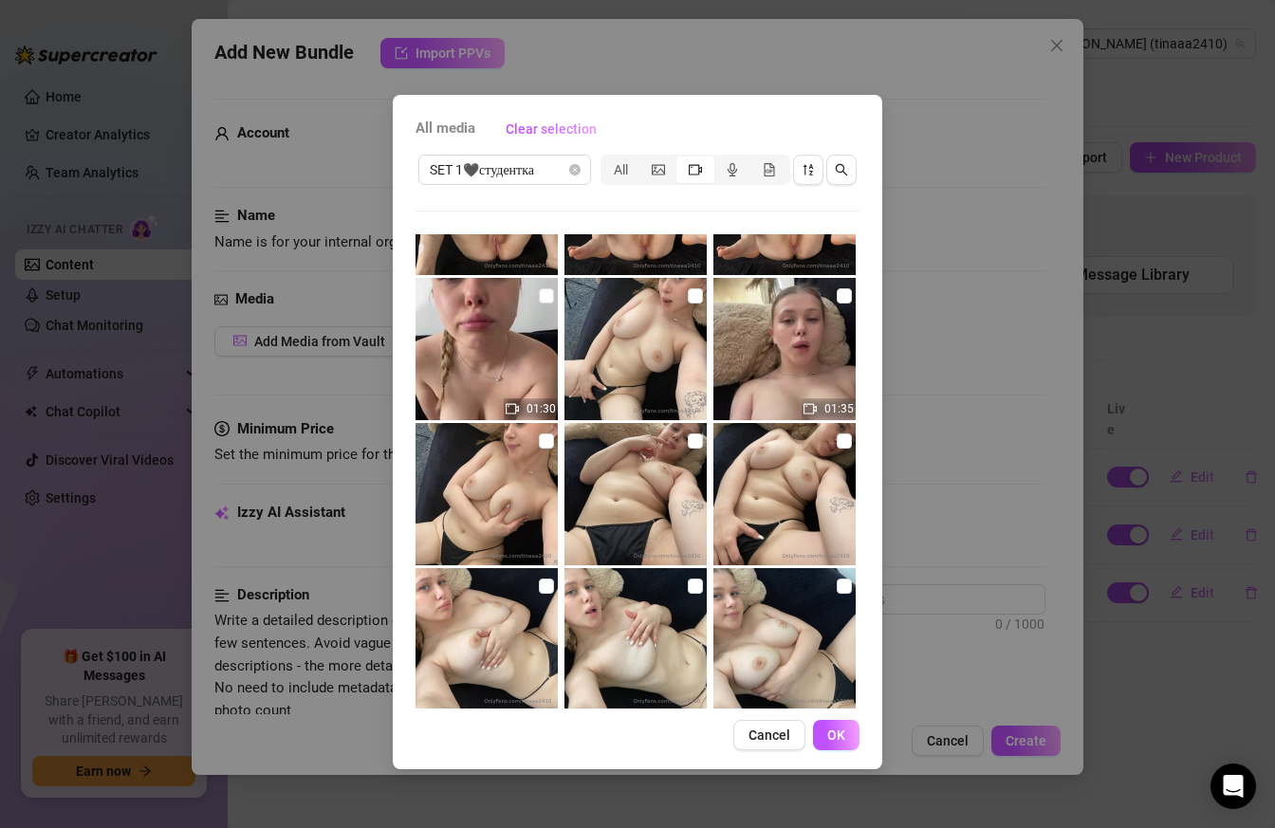
scroll to position [255, 0]
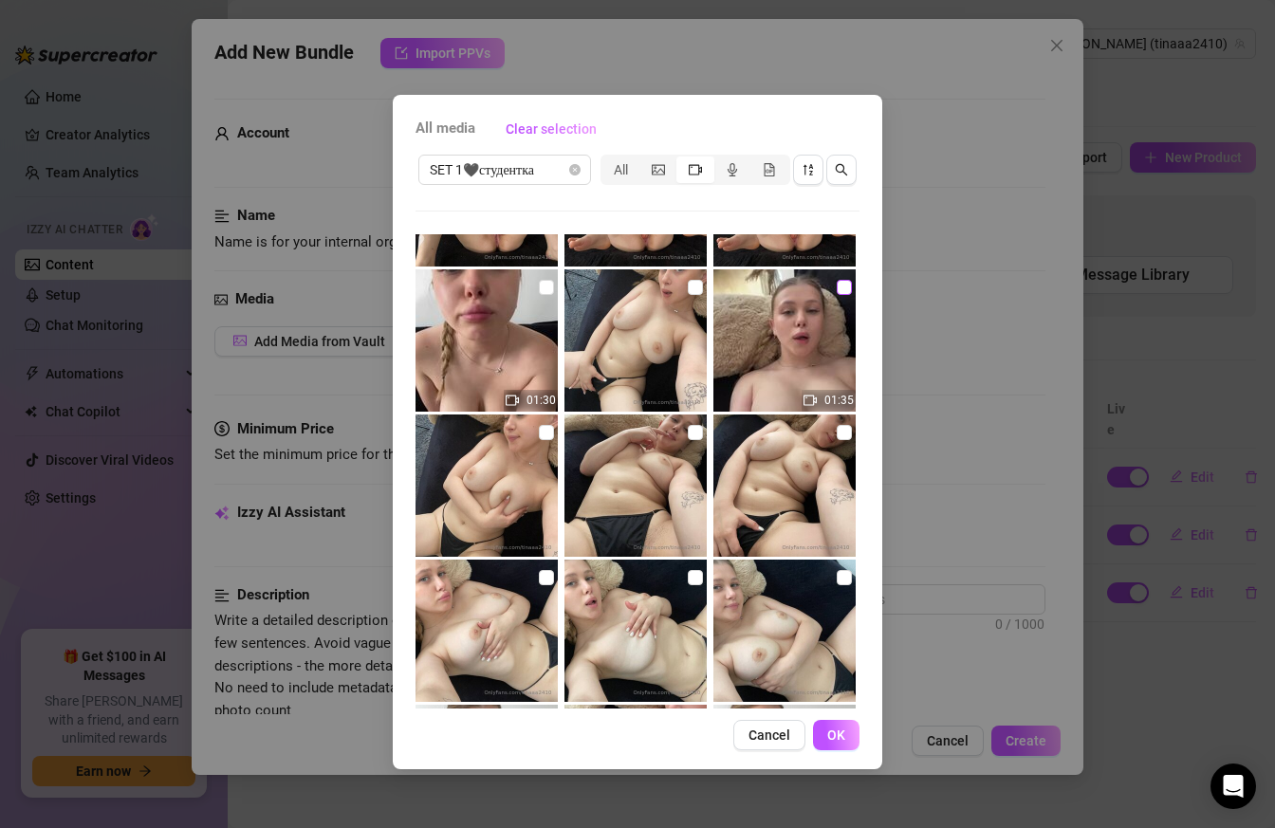
click at [844, 287] on input "checkbox" at bounding box center [843, 287] width 15 height 15
click at [630, 172] on div "All" at bounding box center [620, 169] width 37 height 27
click at [607, 159] on input "All" at bounding box center [607, 159] width 0 height 0
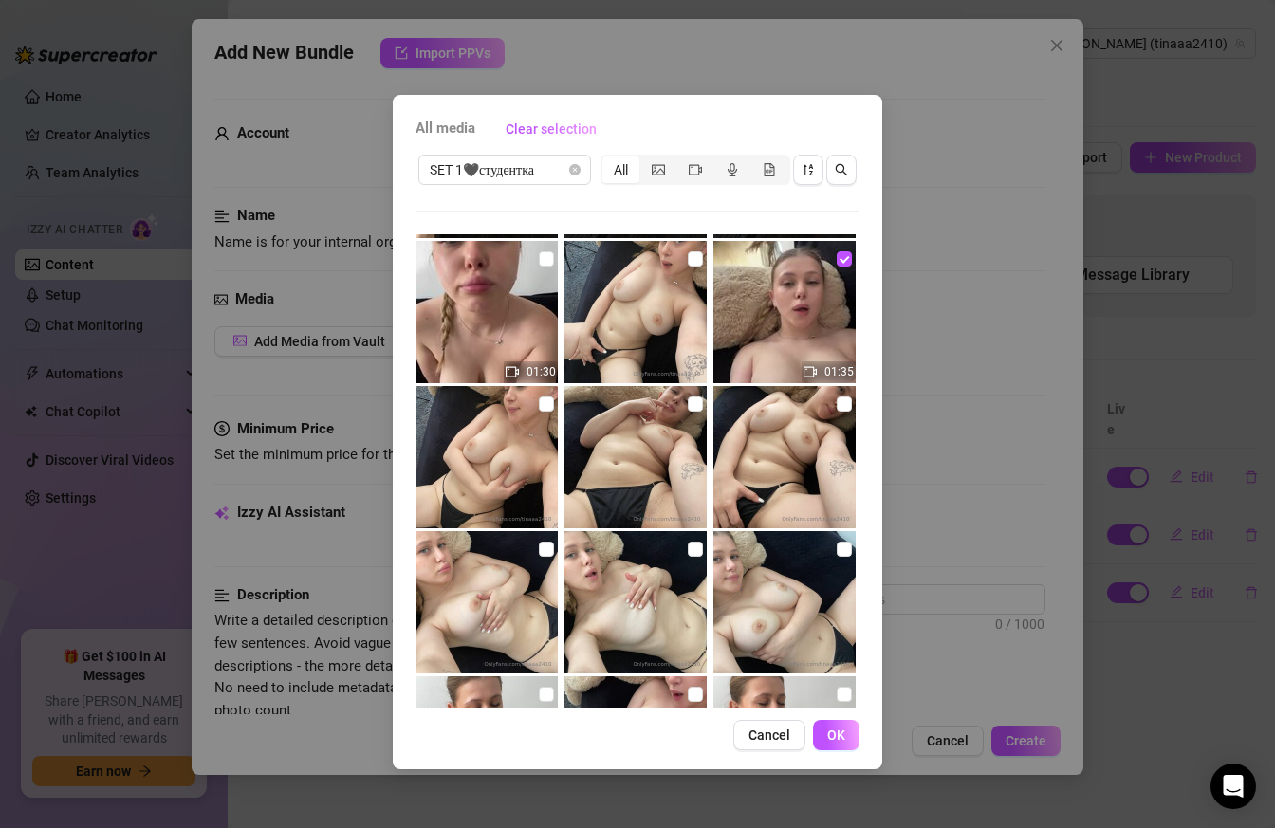
scroll to position [275, 0]
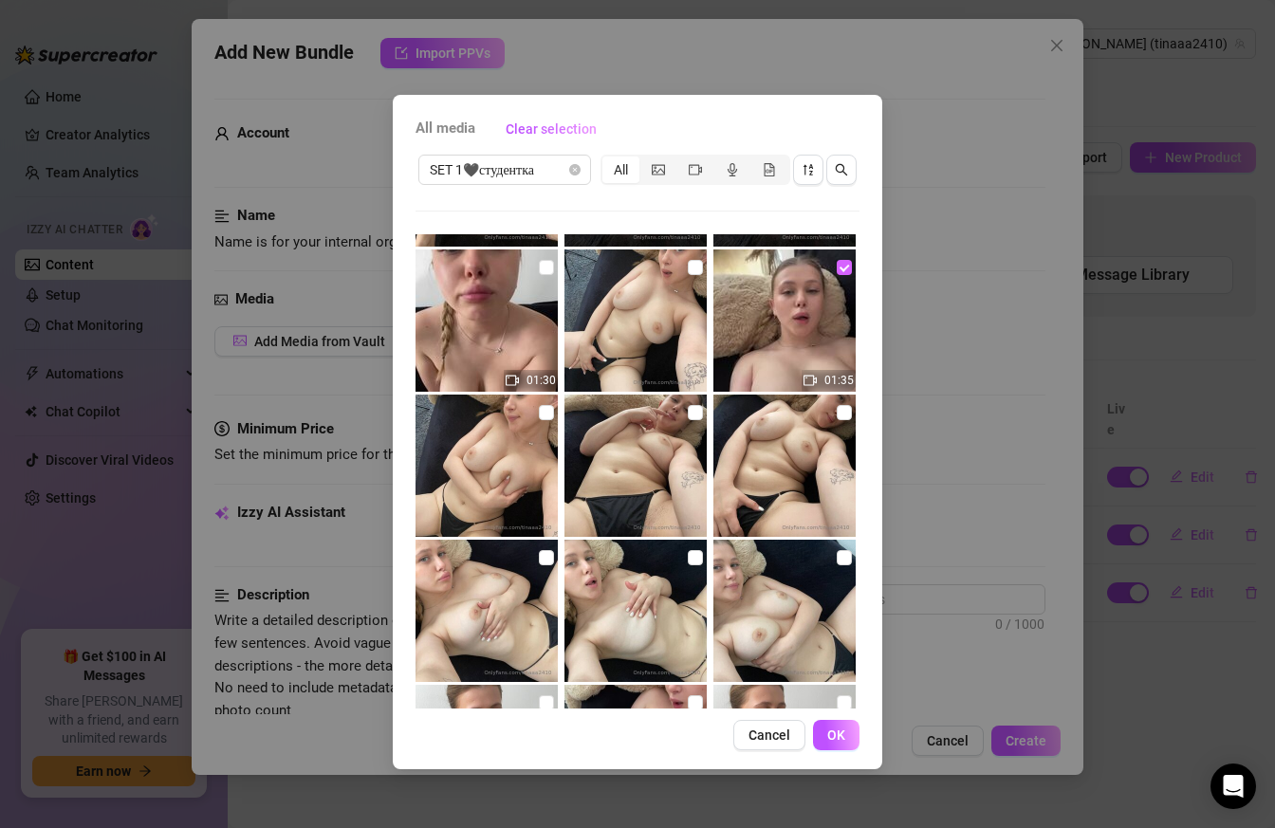
click at [839, 269] on input "checkbox" at bounding box center [843, 267] width 15 height 15
click at [839, 411] on input "checkbox" at bounding box center [843, 412] width 15 height 15
click at [691, 408] on input "checkbox" at bounding box center [695, 412] width 15 height 15
click at [541, 420] on label at bounding box center [546, 412] width 15 height 21
click at [541, 420] on input "checkbox" at bounding box center [546, 412] width 15 height 15
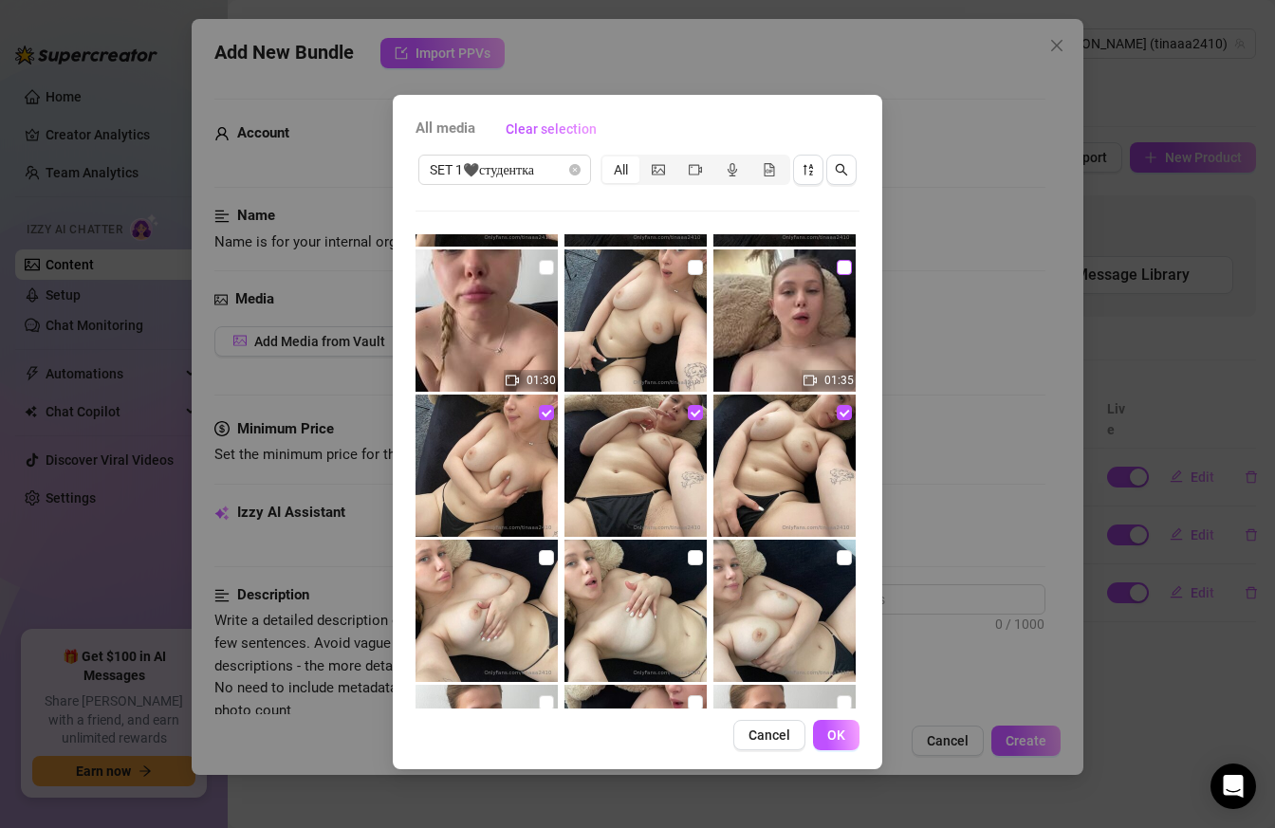
click at [851, 268] on input "checkbox" at bounding box center [843, 267] width 15 height 15
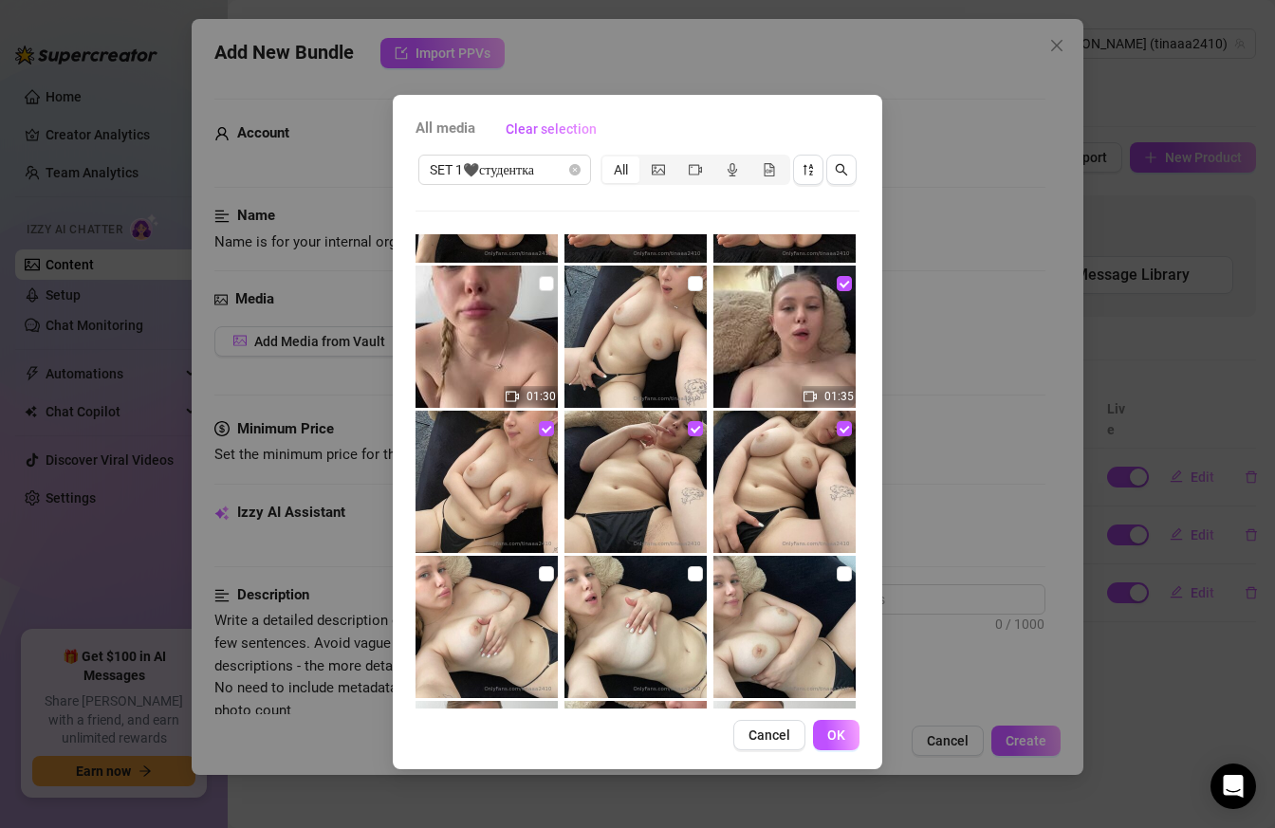
scroll to position [253, 0]
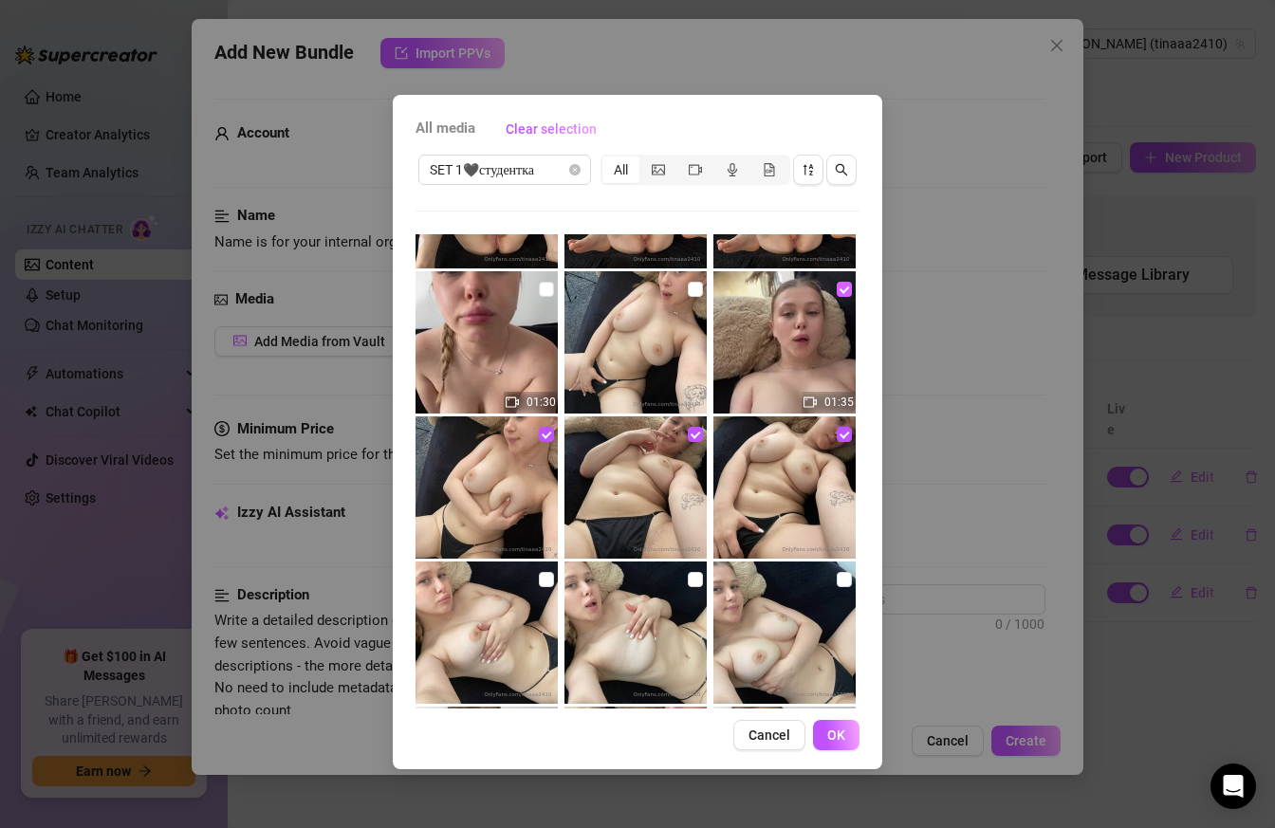
click at [847, 294] on input "checkbox" at bounding box center [843, 289] width 15 height 15
click at [699, 284] on input "checkbox" at bounding box center [695, 289] width 15 height 15
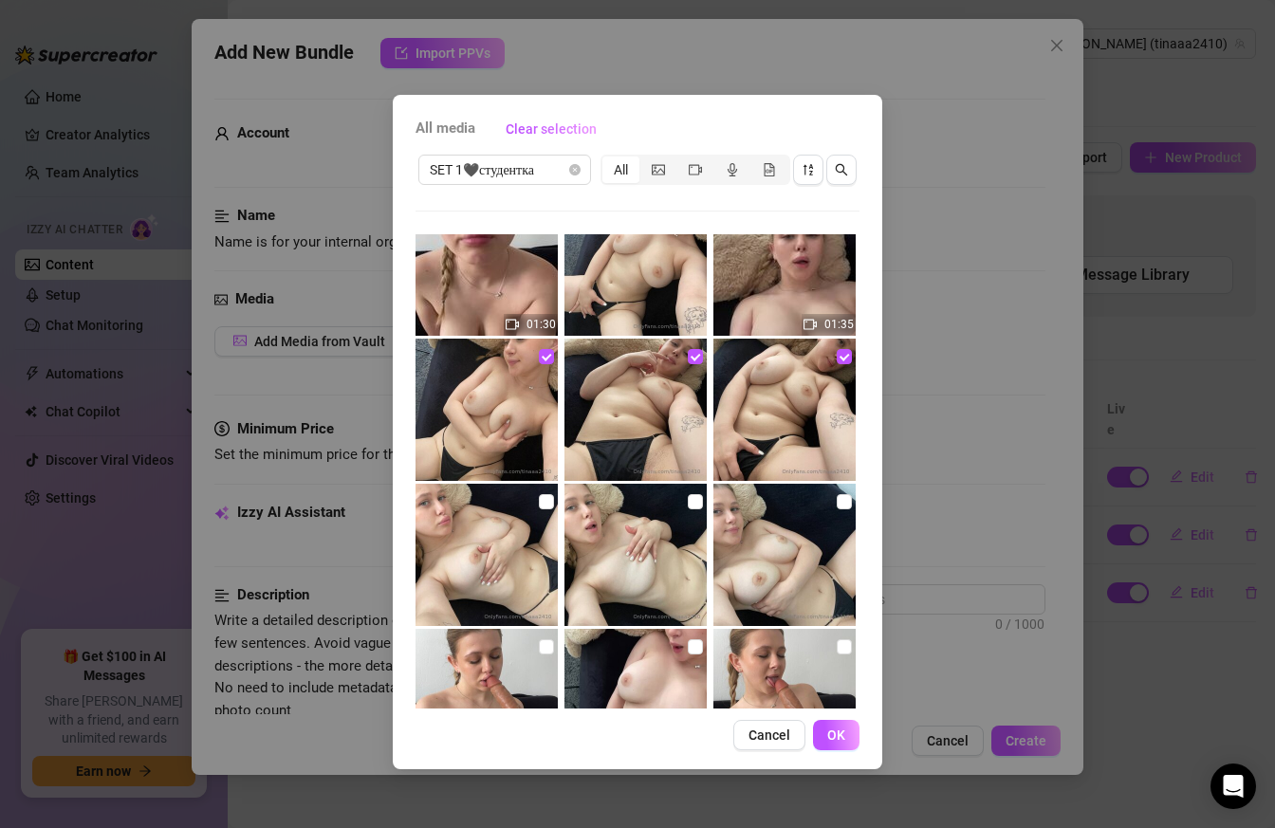
scroll to position [318, 0]
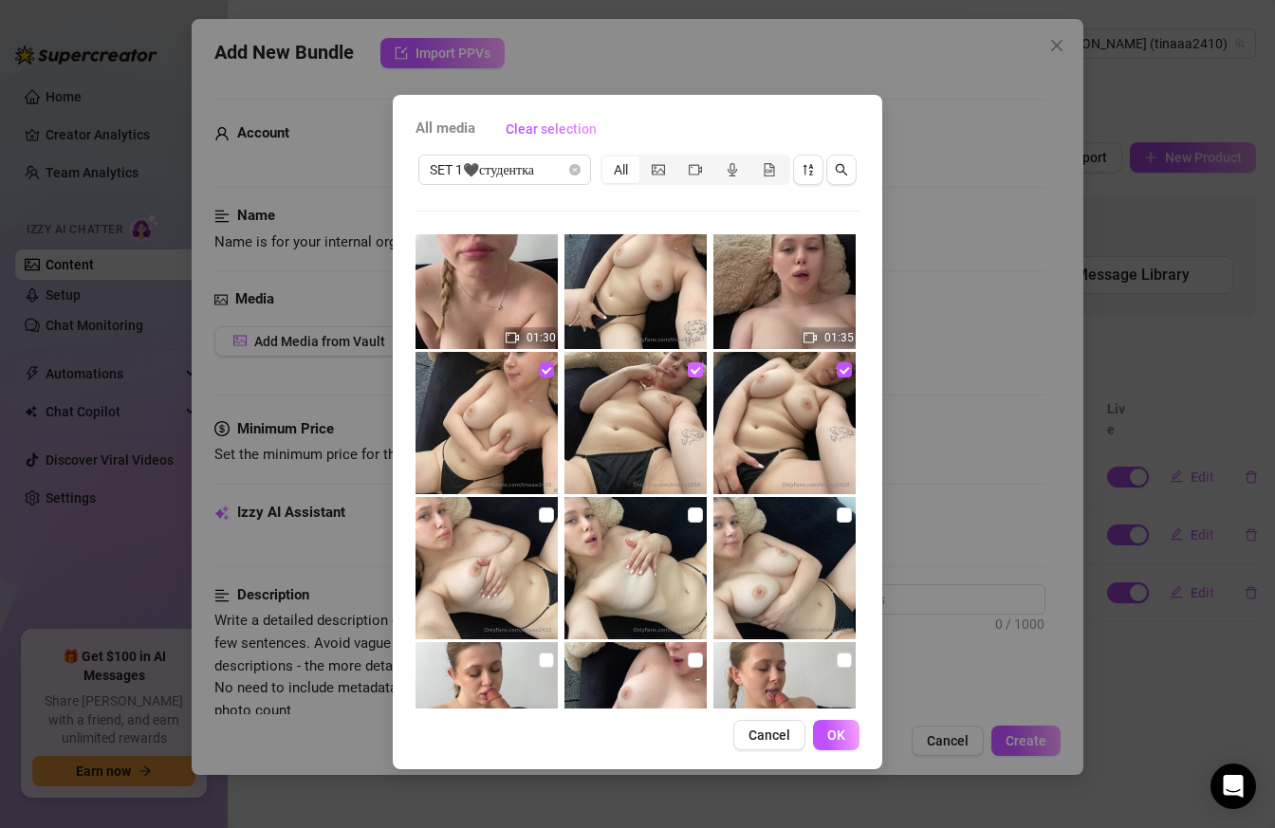
click at [696, 372] on input "checkbox" at bounding box center [695, 369] width 15 height 15
click at [549, 369] on input "checkbox" at bounding box center [546, 369] width 15 height 15
click at [841, 372] on input "checkbox" at bounding box center [843, 369] width 15 height 15
click at [550, 515] on input "checkbox" at bounding box center [546, 514] width 15 height 15
click at [705, 515] on img at bounding box center [635, 568] width 142 height 142
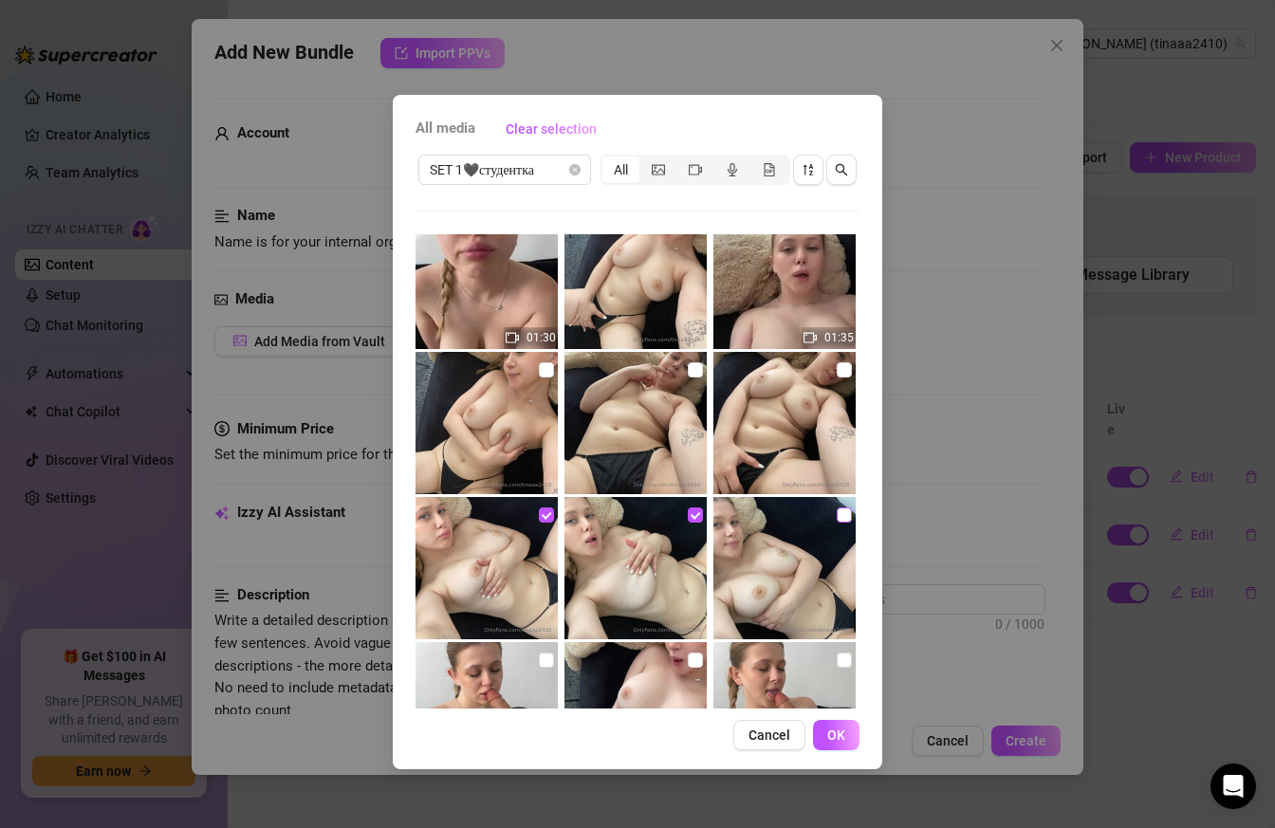
click at [843, 513] on input "checkbox" at bounding box center [843, 514] width 15 height 15
click at [849, 367] on input "checkbox" at bounding box center [843, 369] width 15 height 15
click at [698, 369] on input "checkbox" at bounding box center [695, 369] width 15 height 15
click at [540, 365] on input "checkbox" at bounding box center [546, 369] width 15 height 15
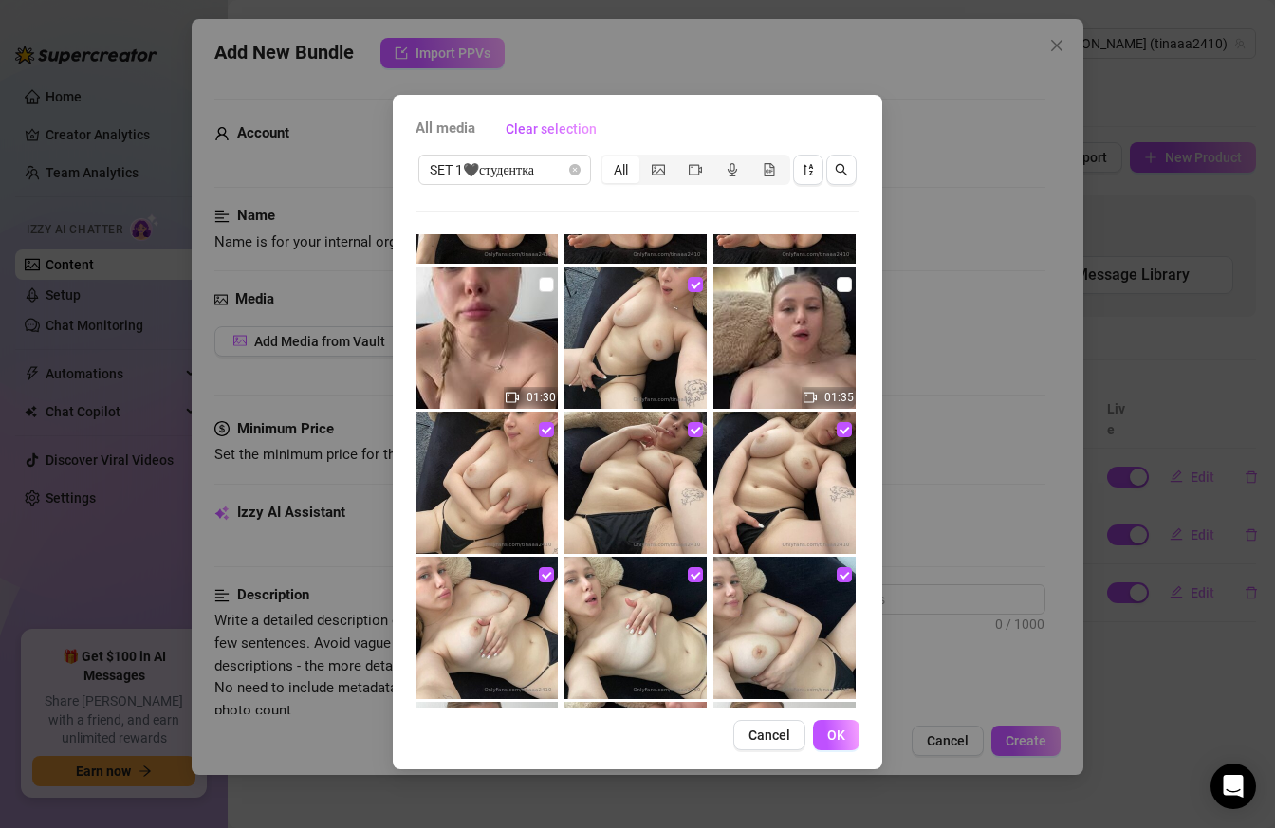
scroll to position [255, 0]
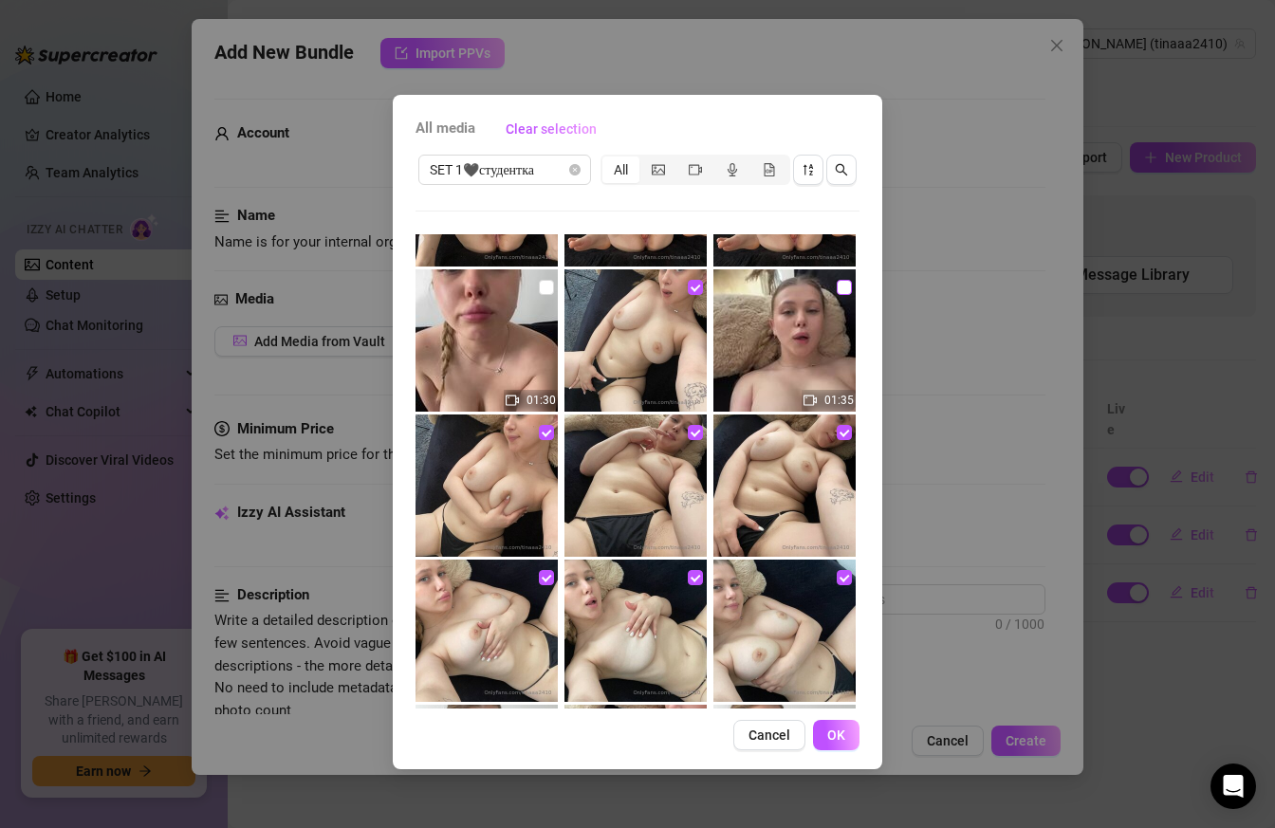
click at [840, 291] on input "checkbox" at bounding box center [843, 287] width 15 height 15
click at [850, 737] on button "OK" at bounding box center [836, 735] width 46 height 30
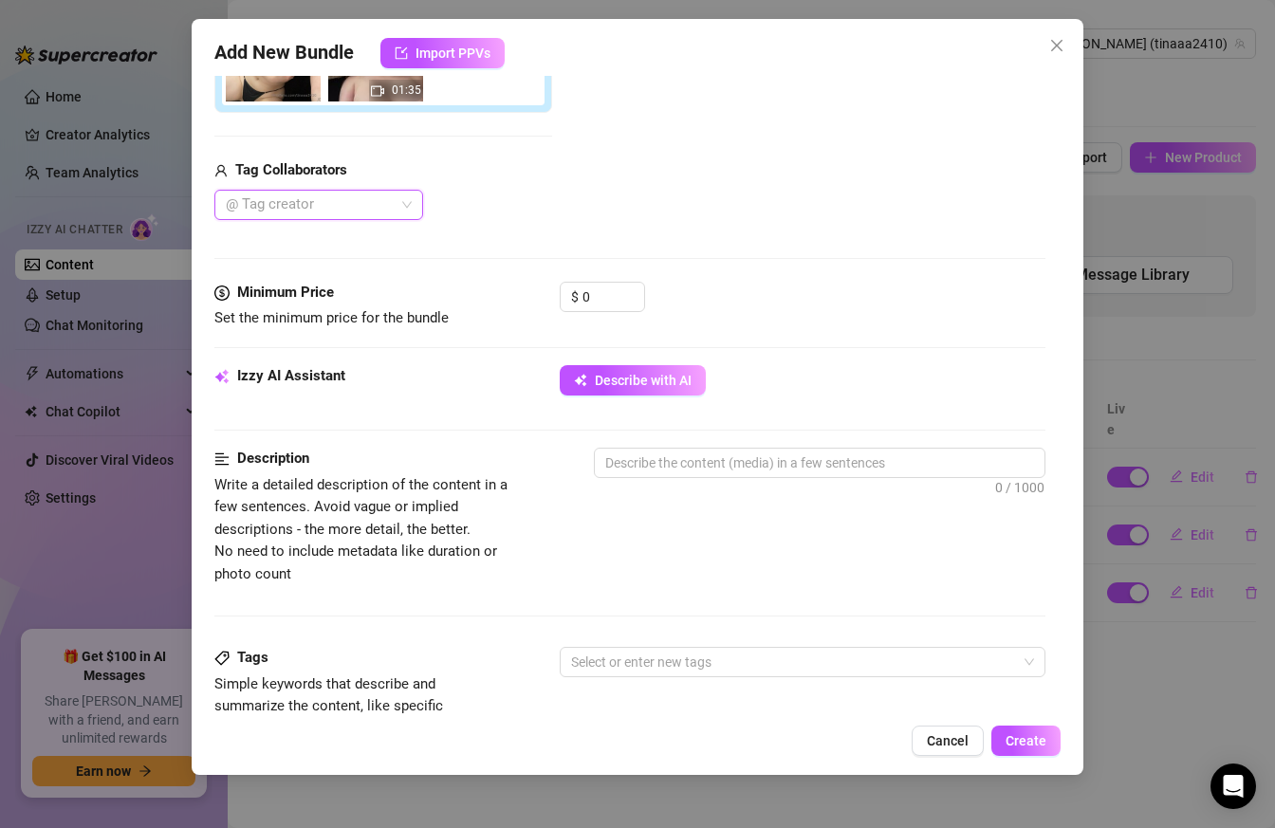
scroll to position [623, 0]
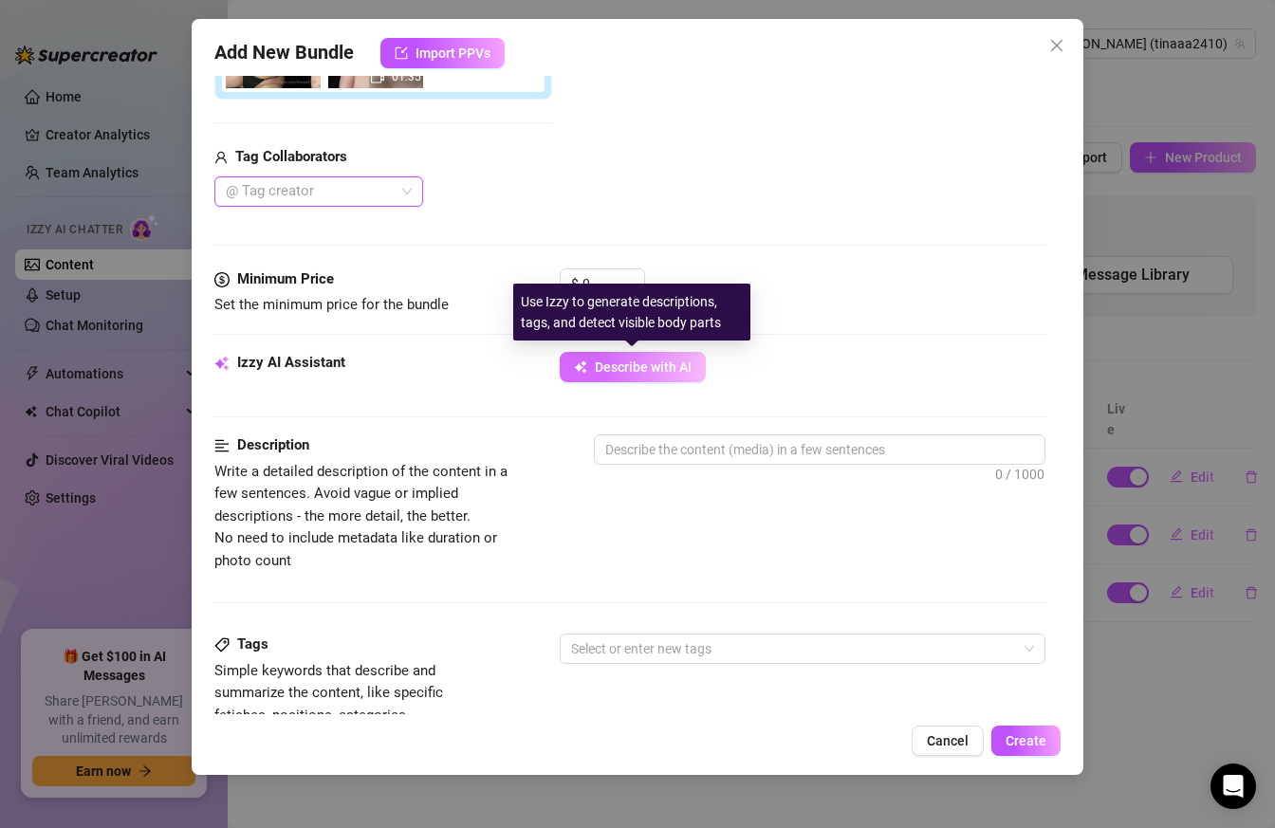
click at [597, 352] on button "Describe with AI" at bounding box center [633, 367] width 146 height 30
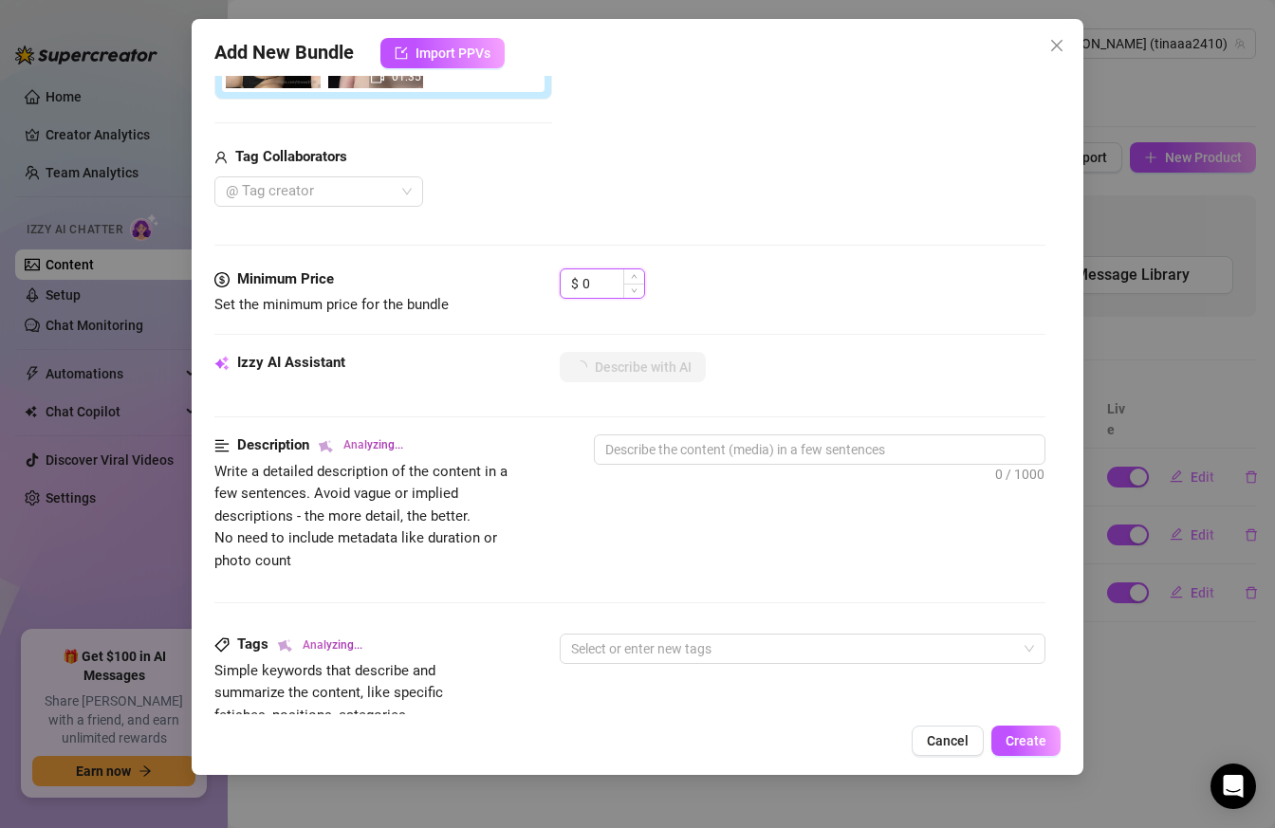
click at [605, 287] on input "0" at bounding box center [613, 283] width 62 height 28
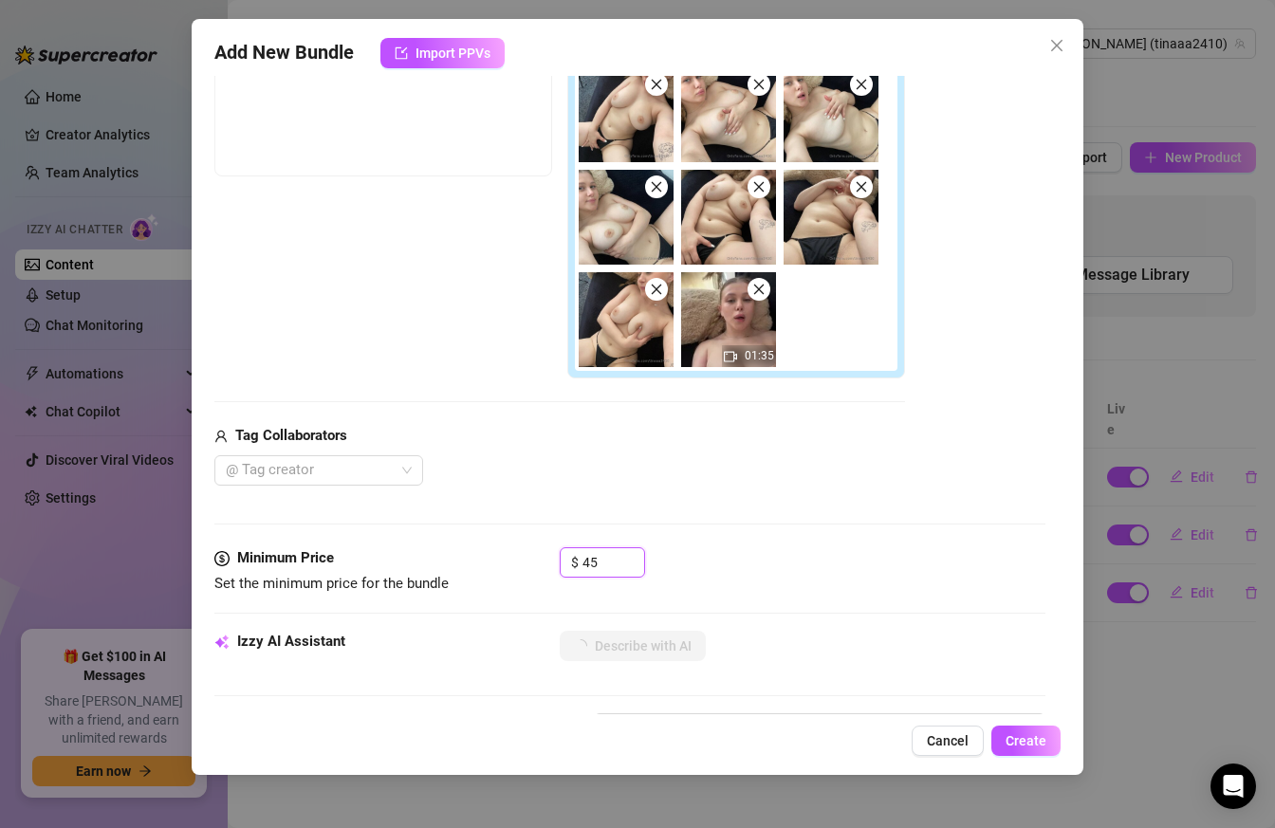
scroll to position [354, 0]
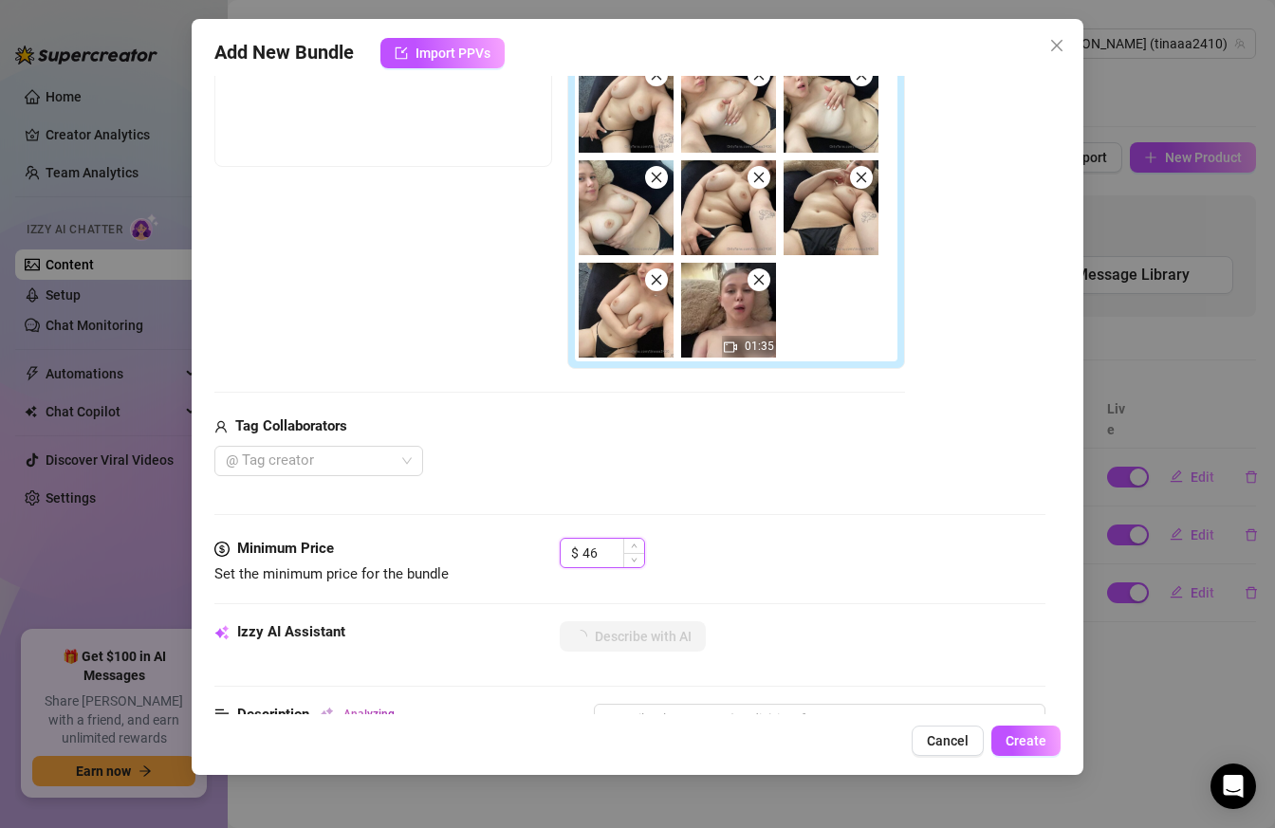
click at [625, 551] on span "Increase Value" at bounding box center [633, 546] width 21 height 14
click at [633, 560] on icon "down" at bounding box center [634, 559] width 7 height 7
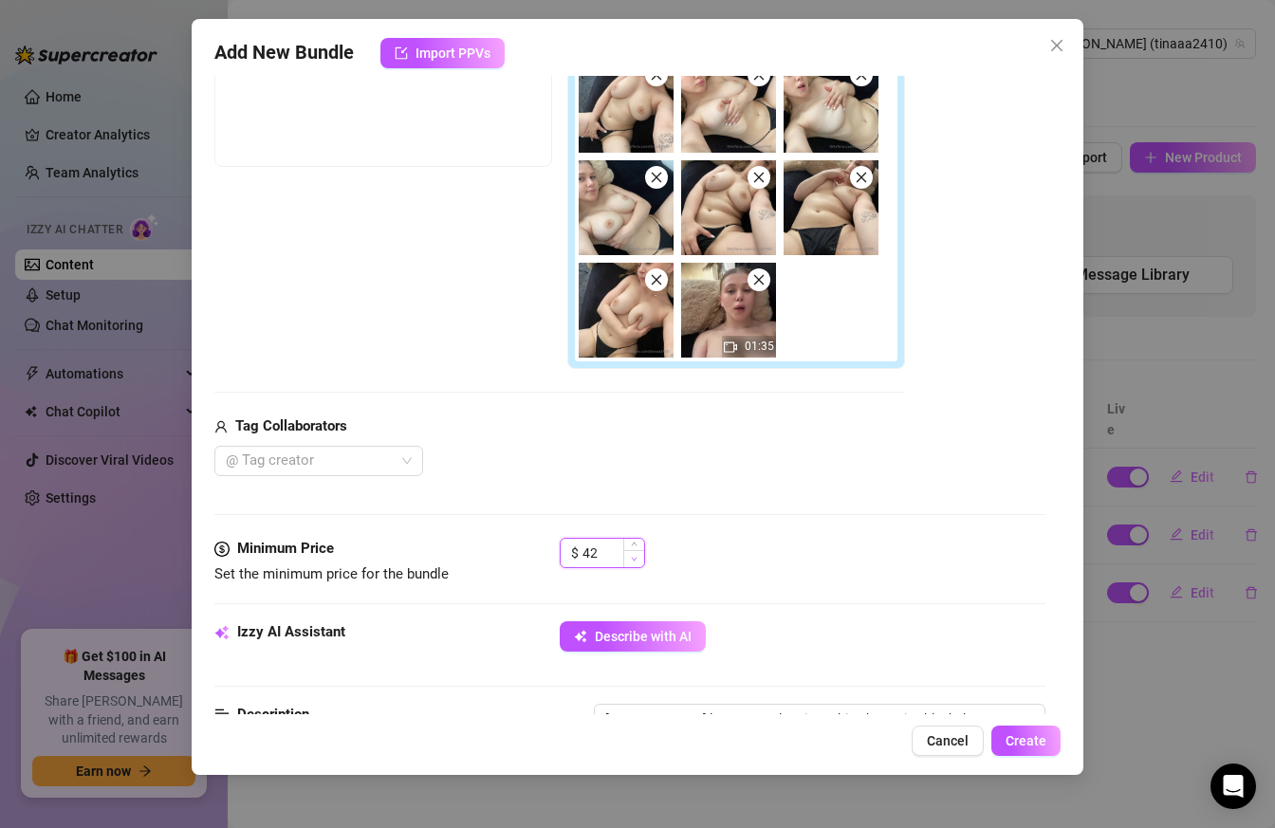
click at [633, 560] on icon "down" at bounding box center [634, 559] width 7 height 7
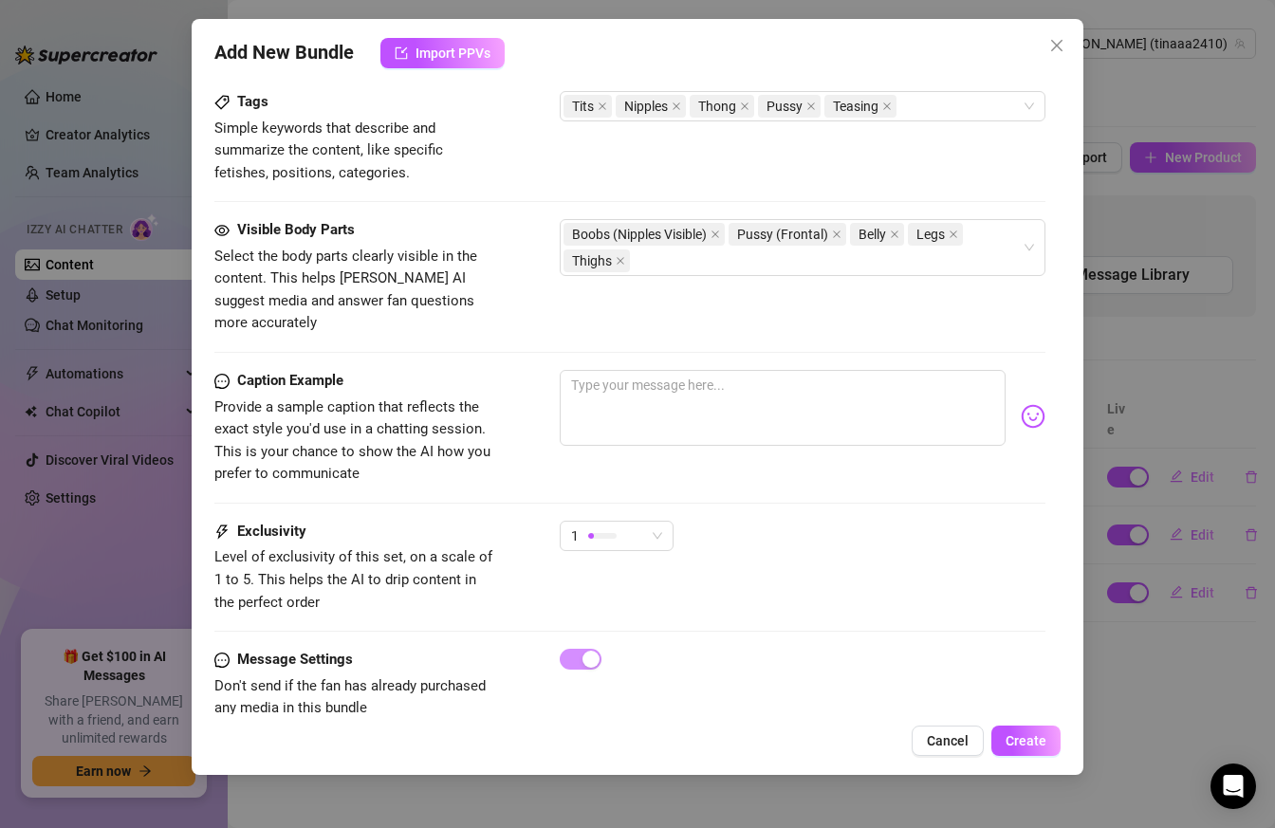
scroll to position [1228, 0]
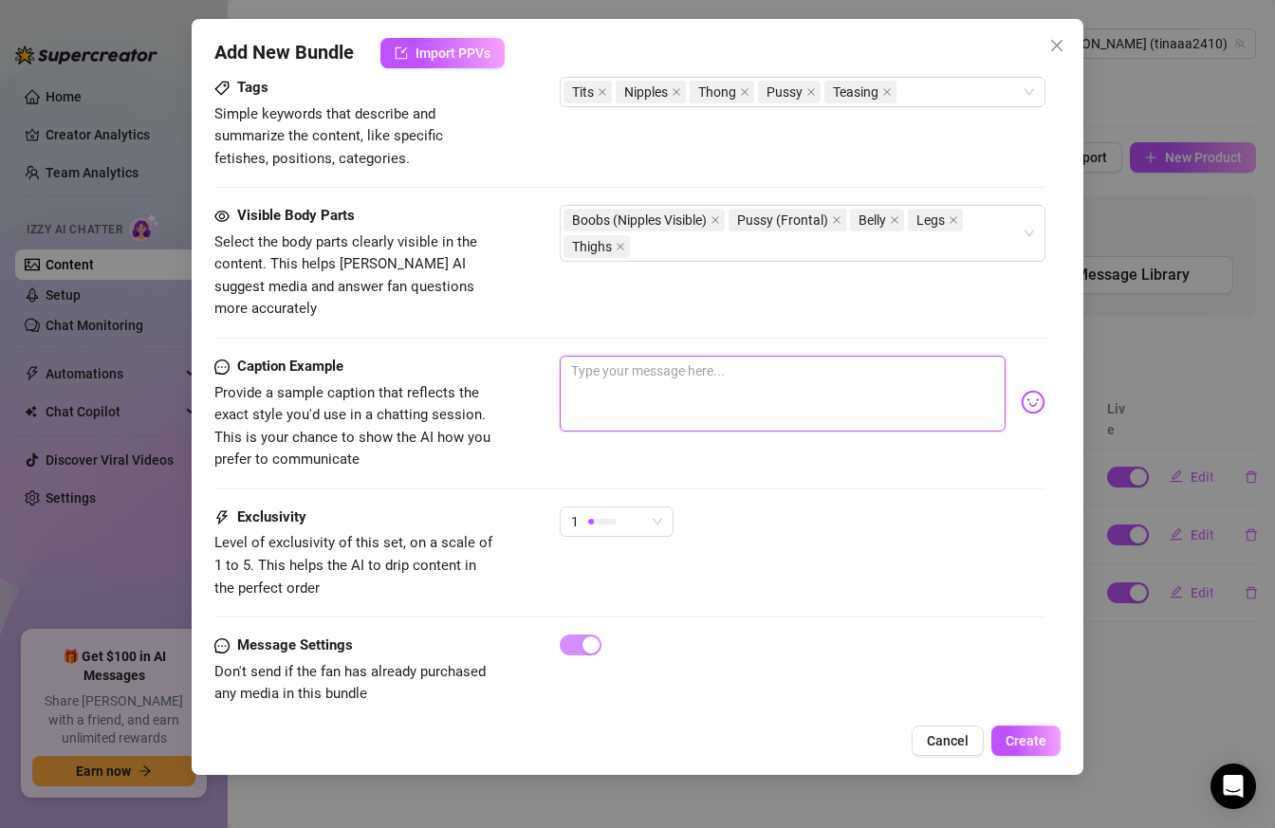
click at [661, 356] on textarea at bounding box center [783, 394] width 447 height 76
paste textarea "playfully suck my fingers, tasting my own sweet nectar, while imagining it's yo…"
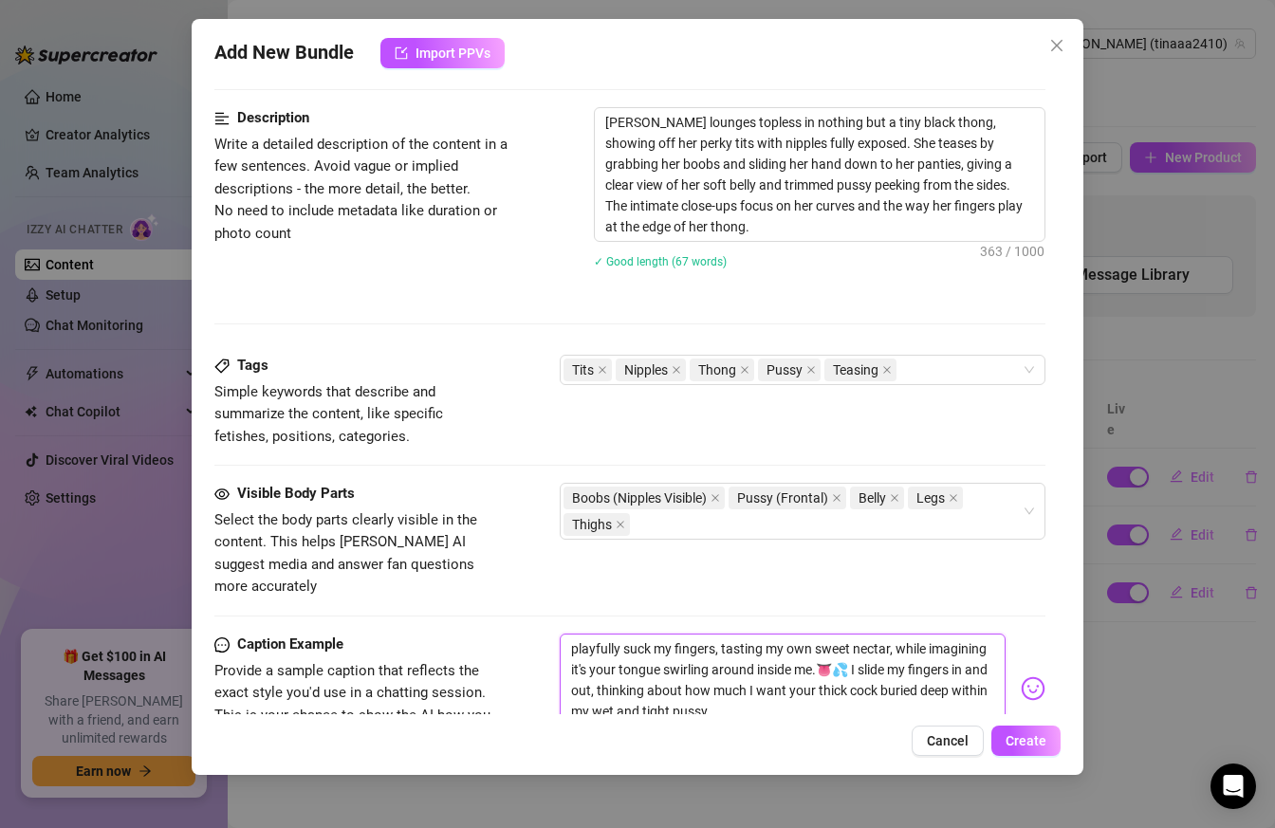
scroll to position [920, 0]
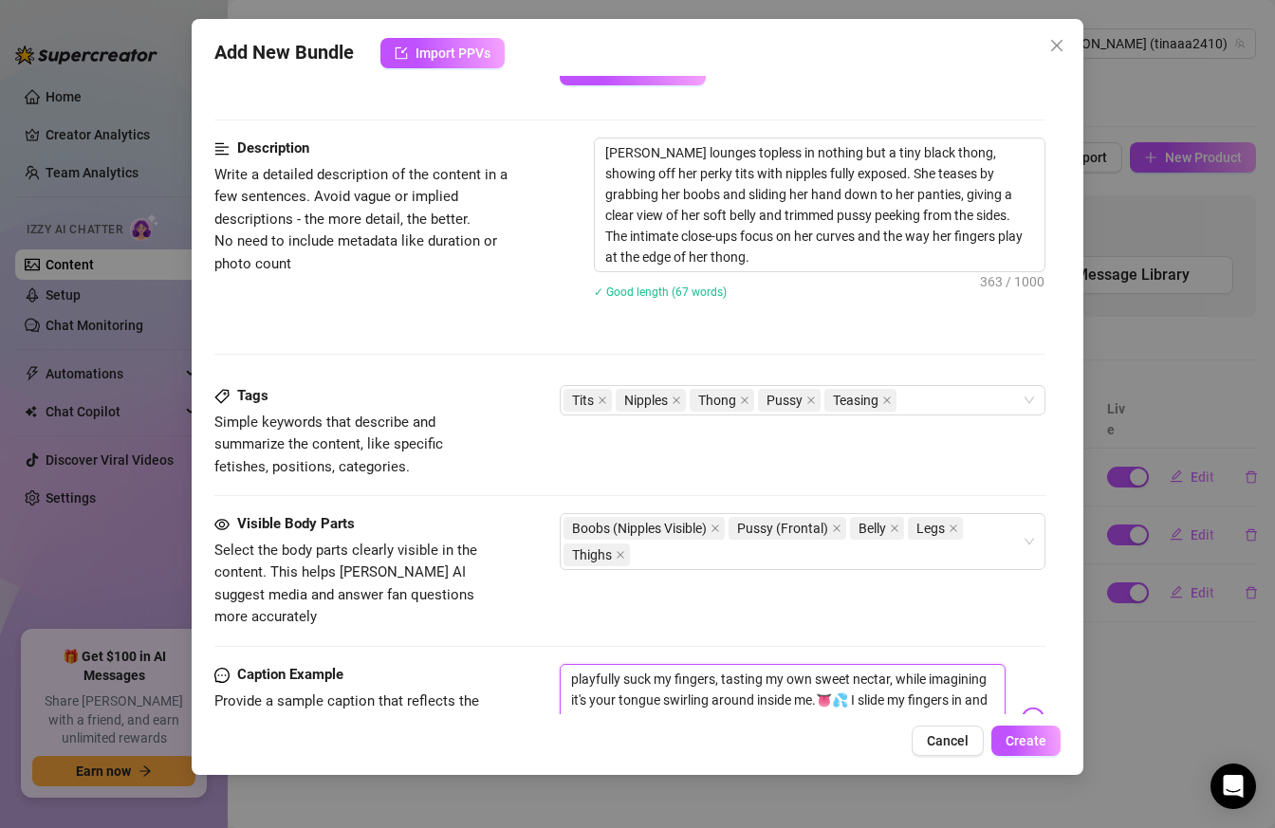
click at [572, 664] on textarea "playfully suck my fingers, tasting my own sweet nectar, while imagining it's yo…" at bounding box center [783, 710] width 447 height 93
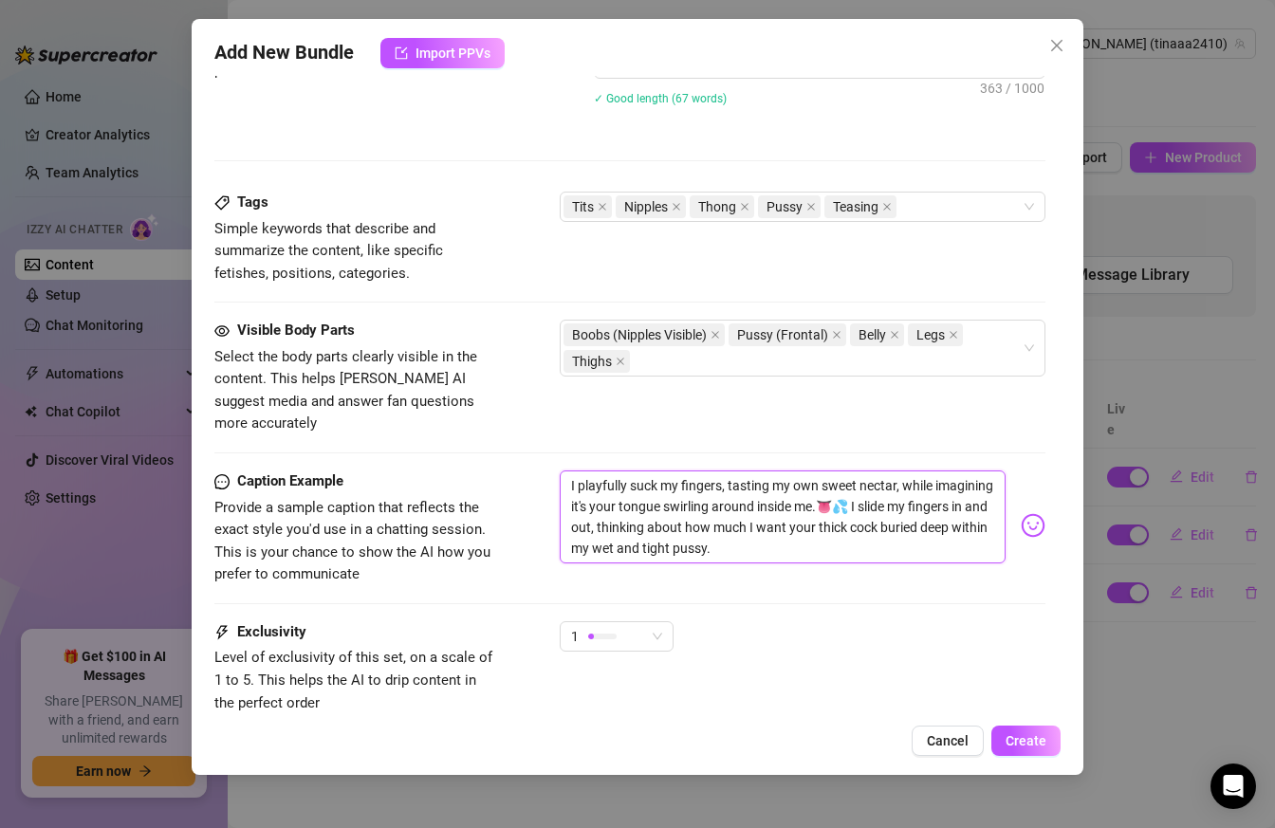
scroll to position [1109, 0]
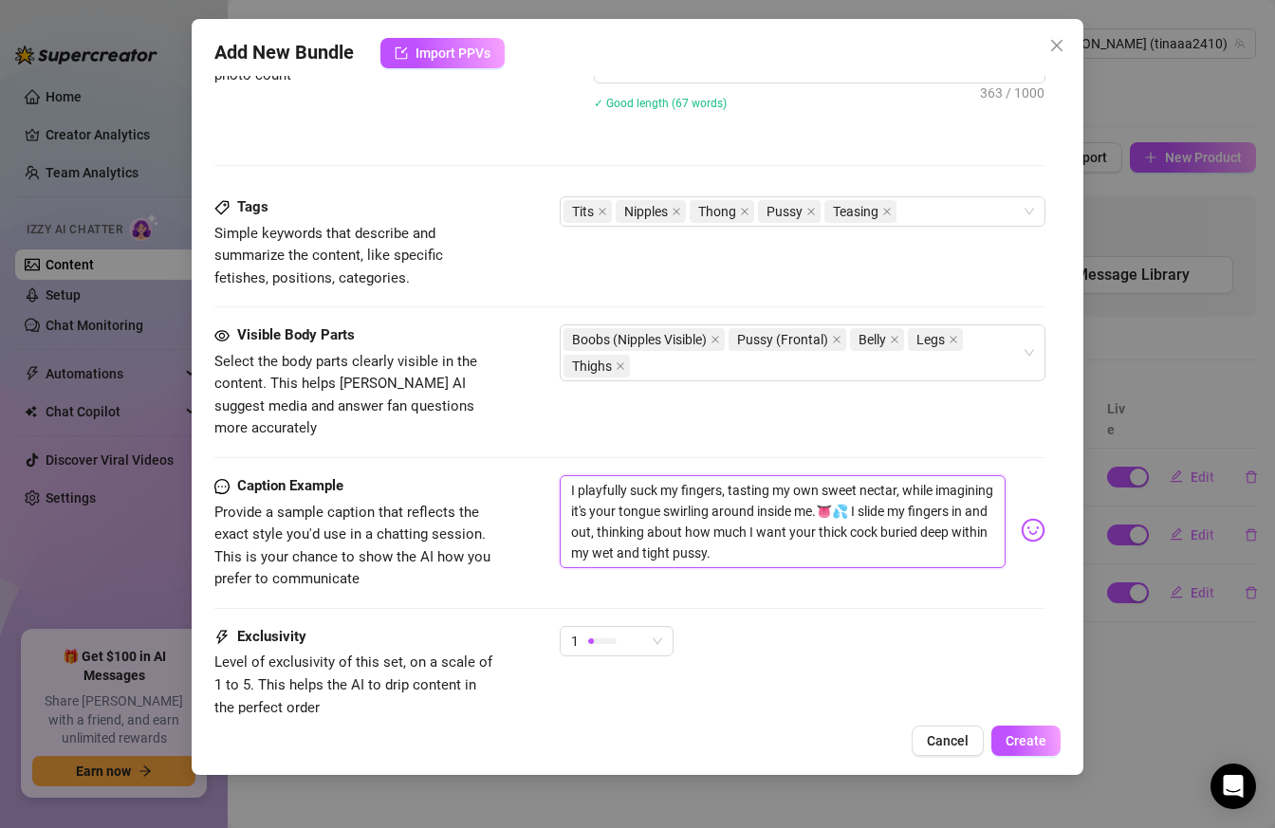
drag, startPoint x: 671, startPoint y: 508, endPoint x: 614, endPoint y: 507, distance: 57.9
click at [614, 507] on textarea "I playfully suck my fingers, tasting my own sweet nectar, while imagining it's …" at bounding box center [783, 521] width 447 height 93
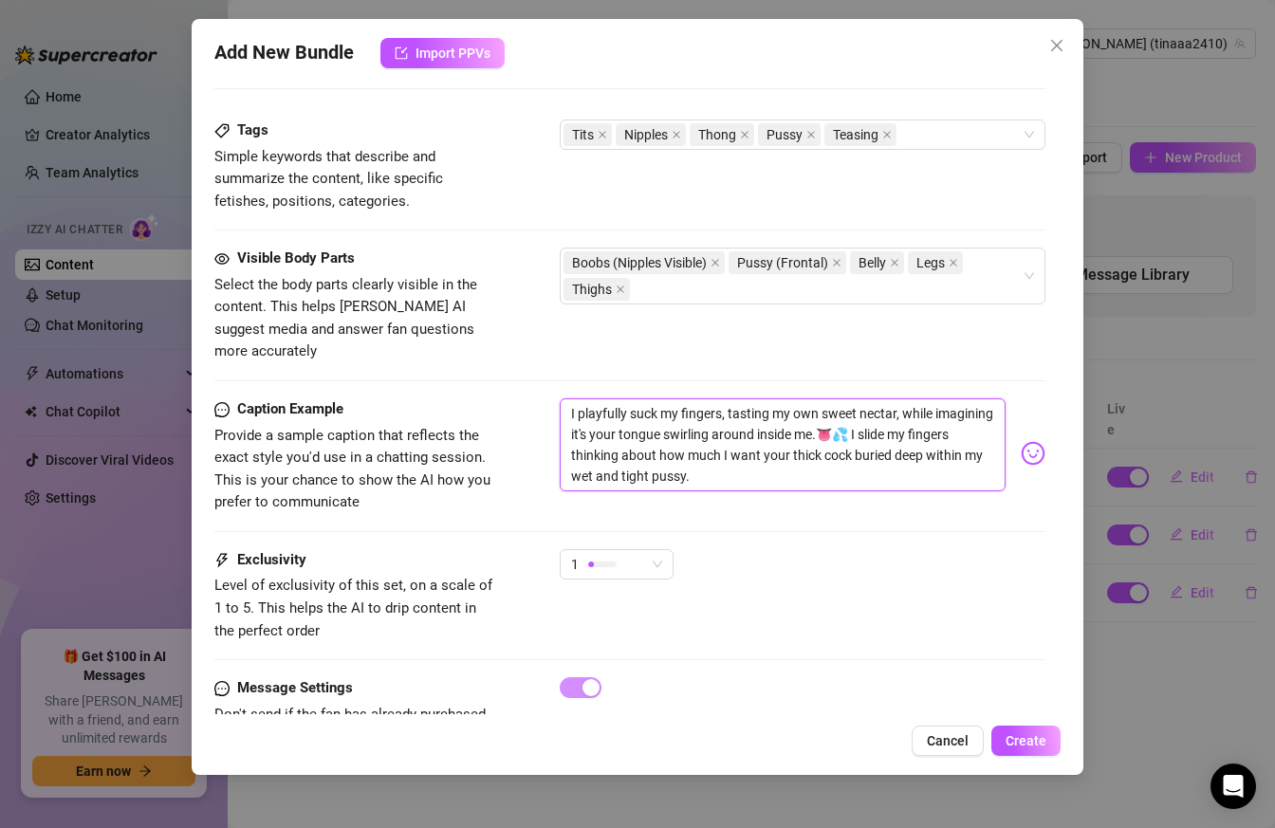
scroll to position [1188, 0]
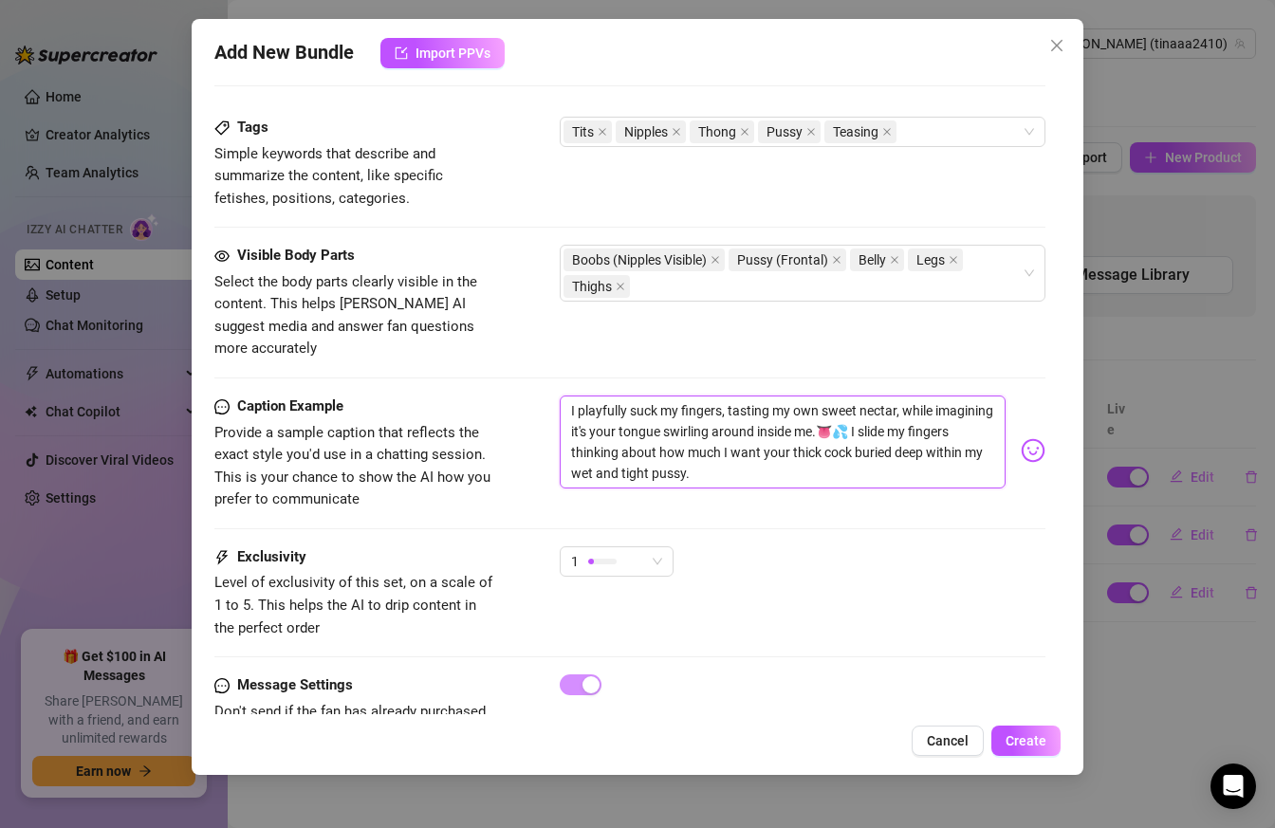
click at [780, 443] on textarea "I playfully suck my fingers, tasting my own sweet nectar, while imagining it's …" at bounding box center [783, 441] width 447 height 93
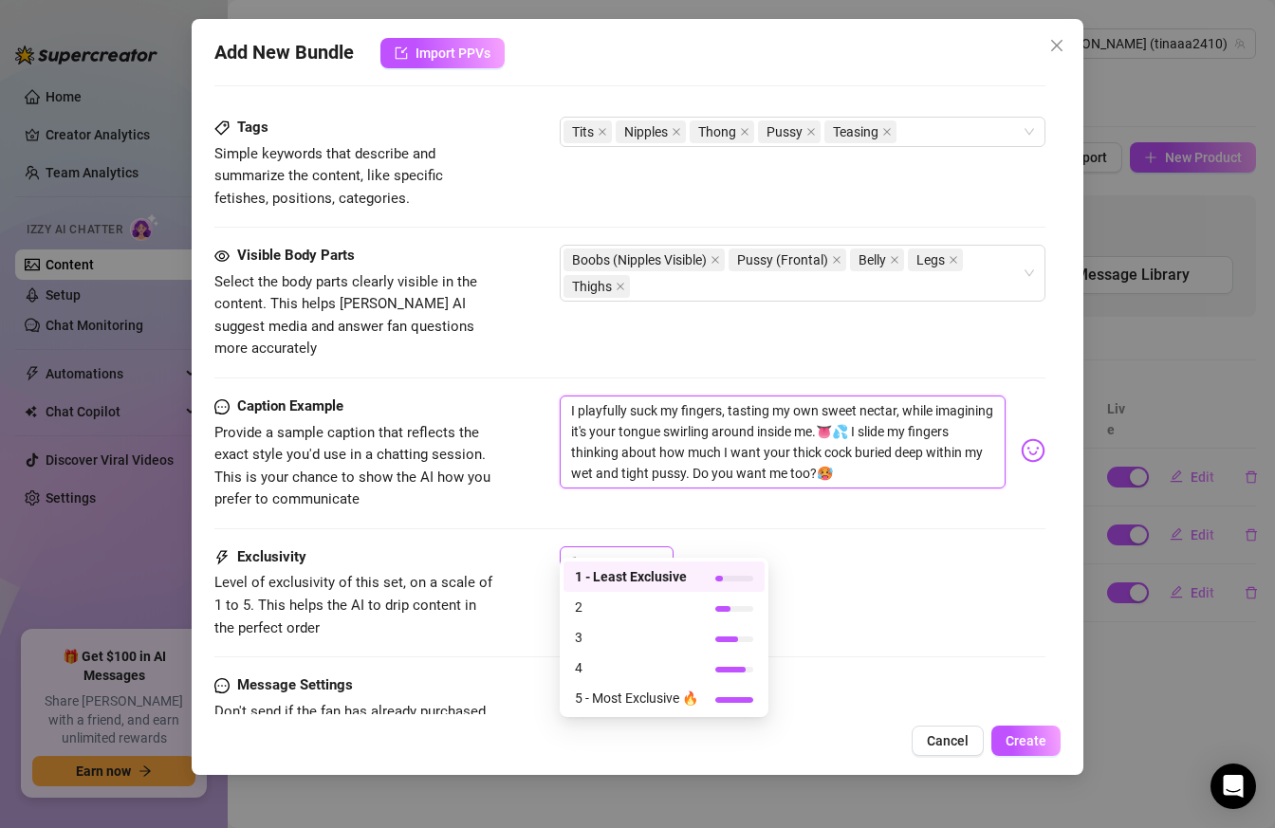
click at [622, 547] on div "1" at bounding box center [608, 561] width 74 height 28
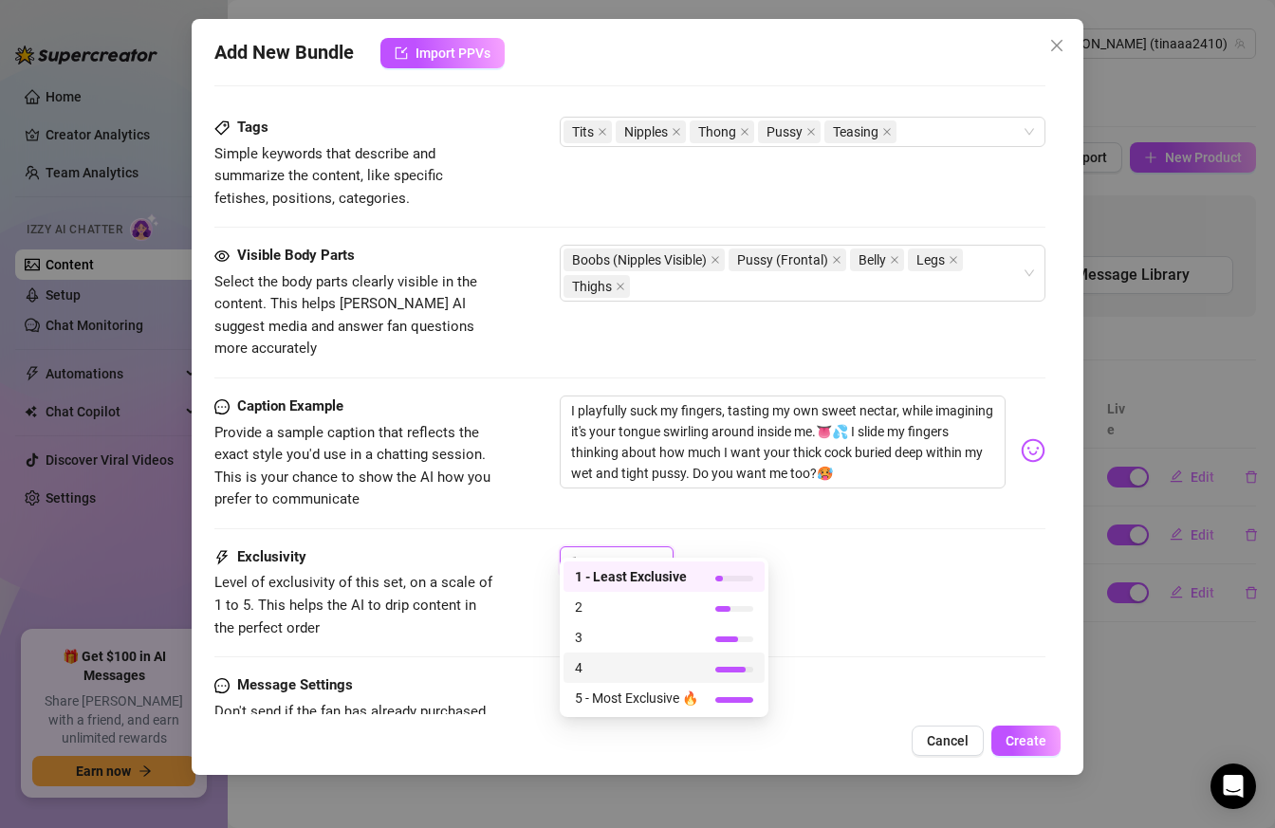
click at [621, 671] on span "4" at bounding box center [636, 667] width 123 height 21
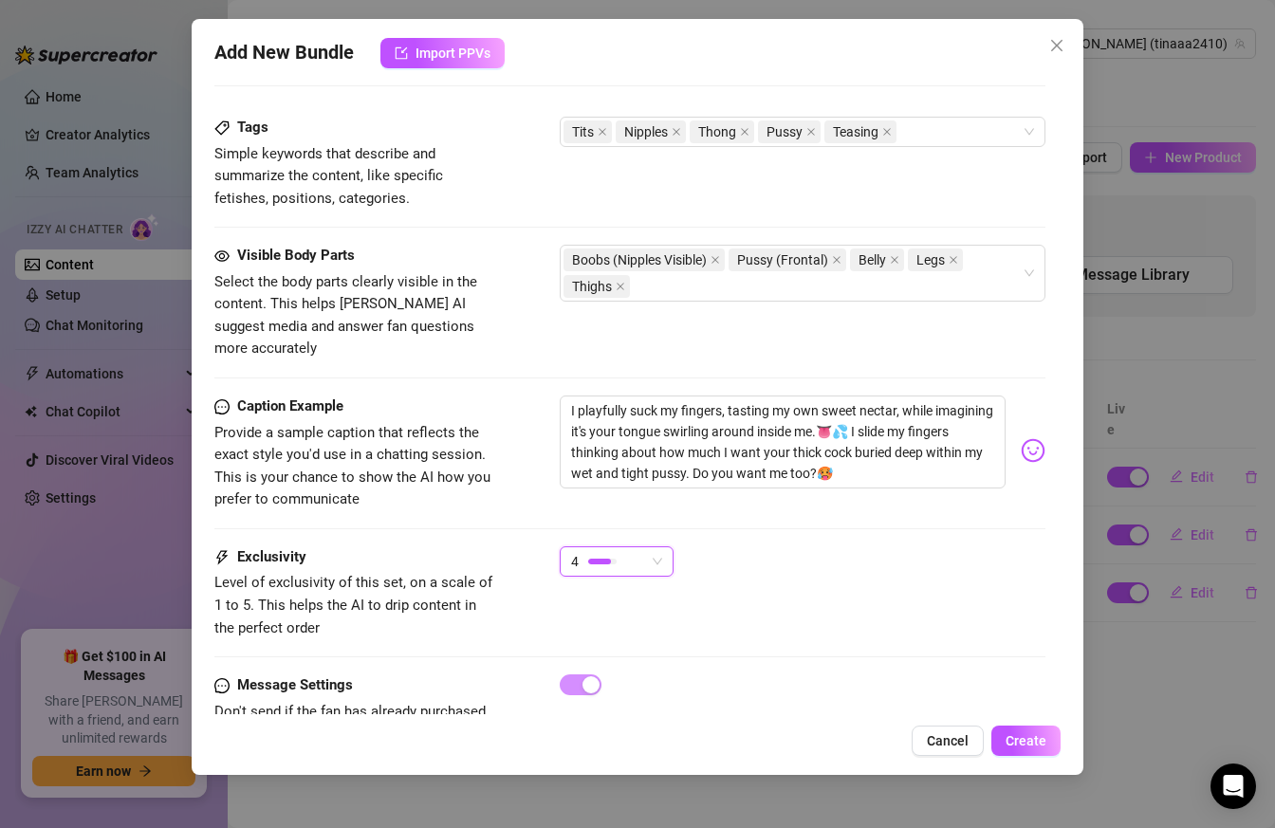
scroll to position [1232, 0]
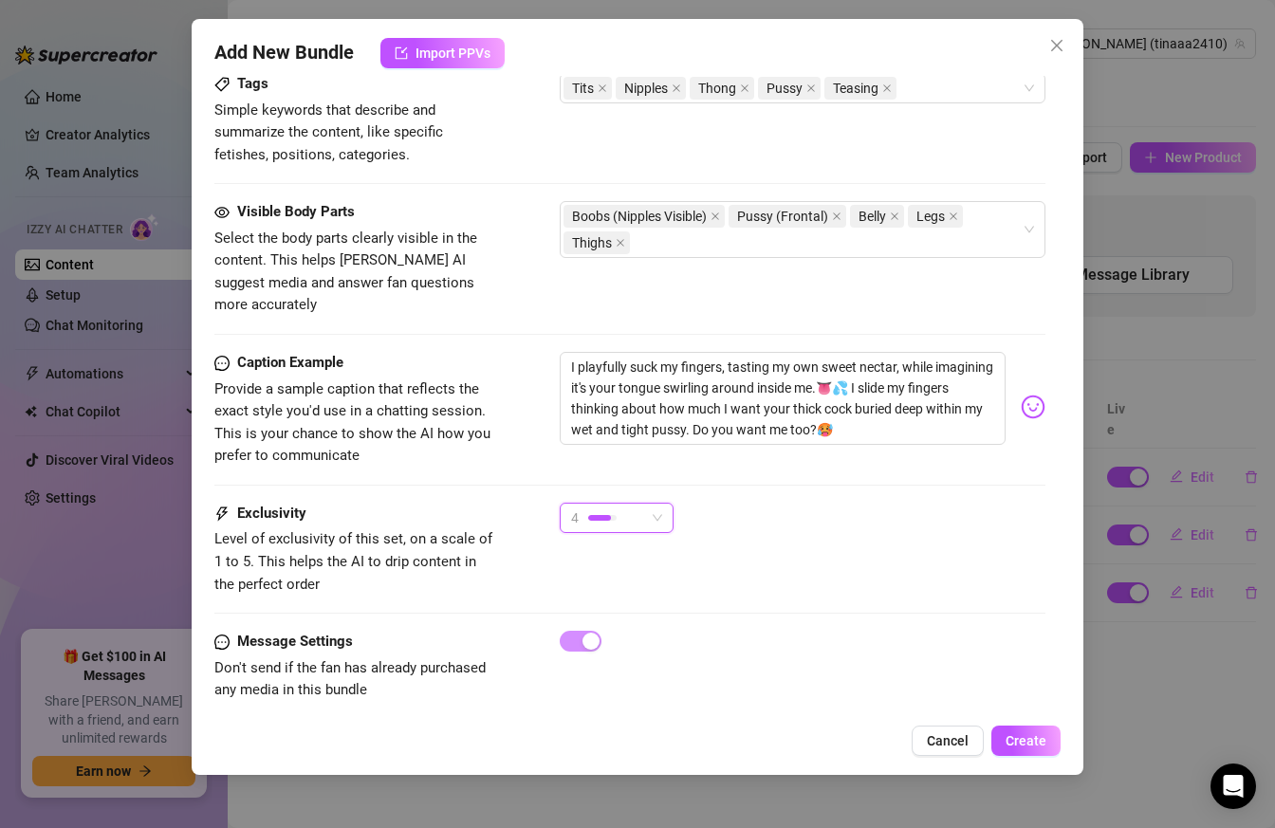
click at [627, 504] on div "4" at bounding box center [608, 518] width 74 height 28
click at [1025, 745] on span "Create" at bounding box center [1025, 740] width 41 height 15
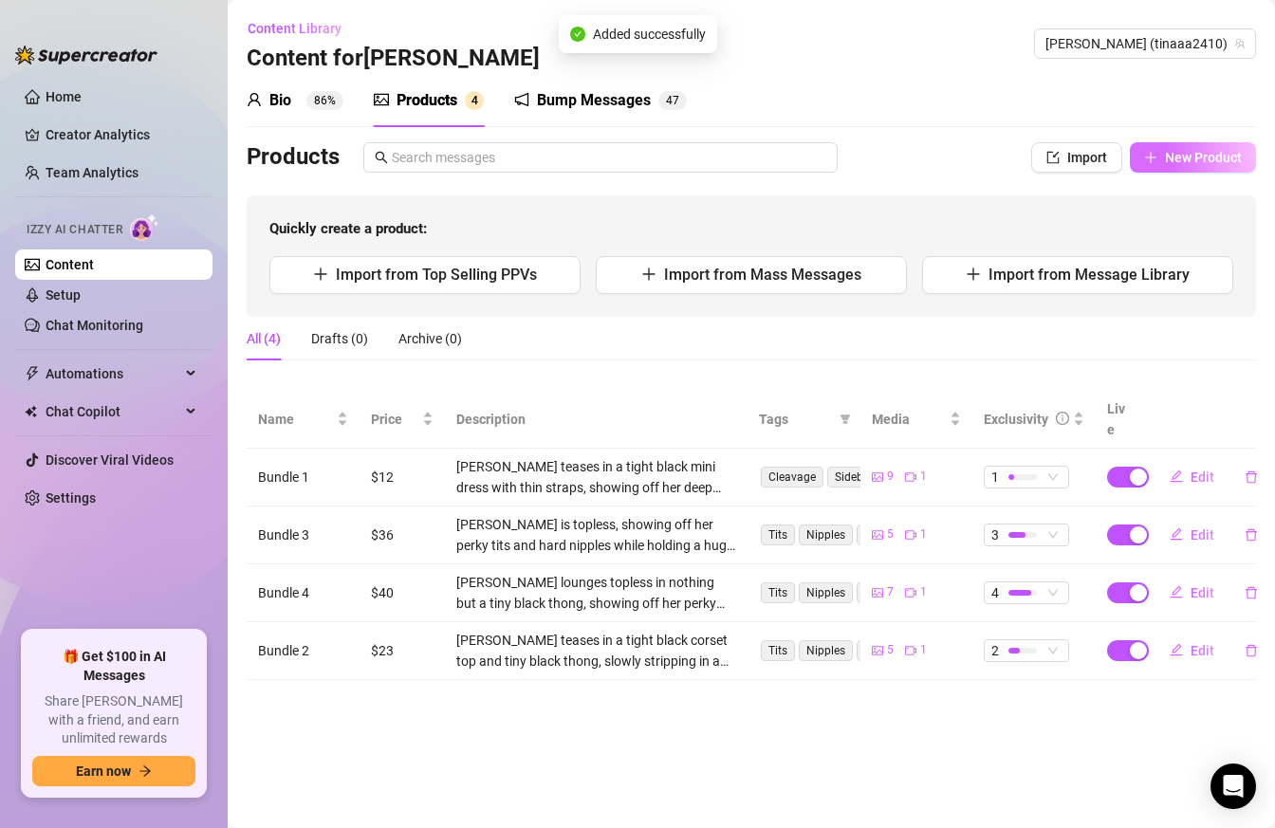
click at [1160, 153] on button "New Product" at bounding box center [1192, 157] width 126 height 30
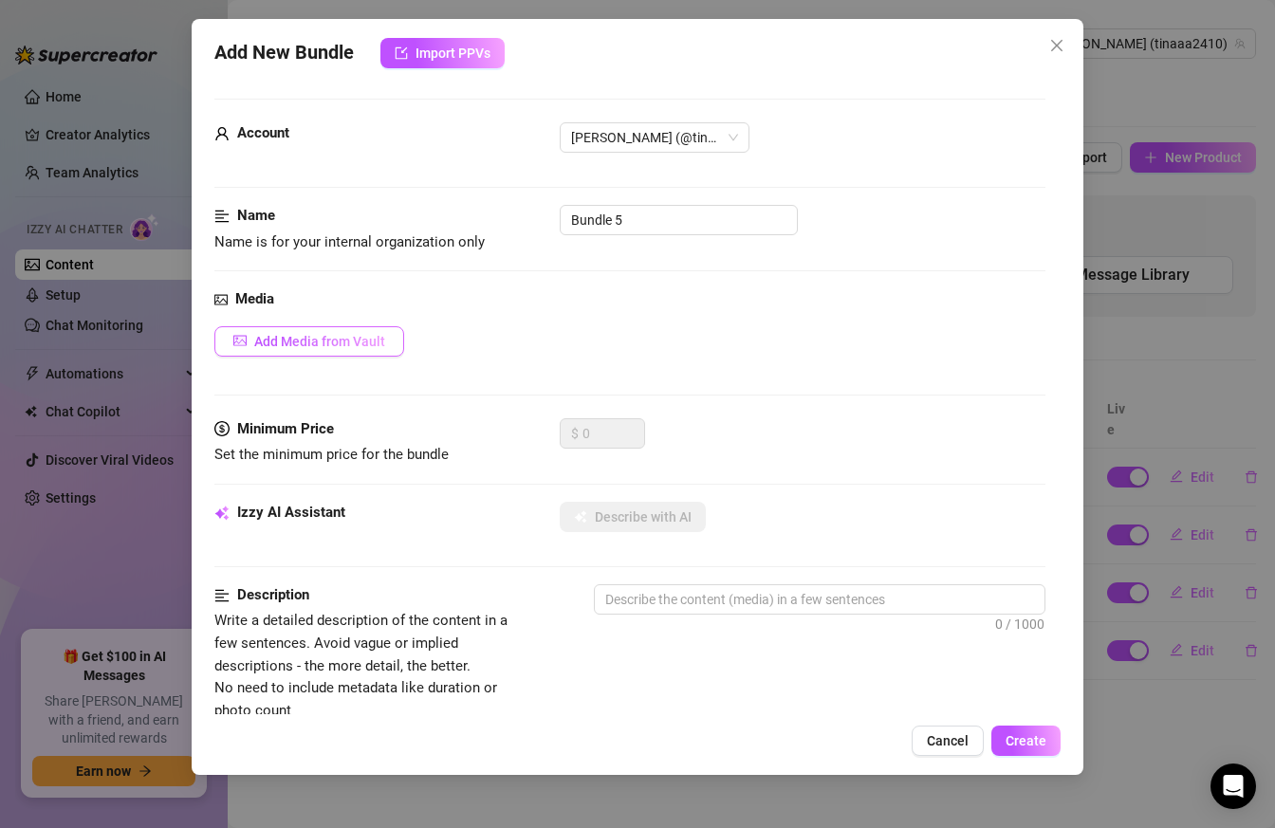
click at [316, 326] on button "Add Media from Vault" at bounding box center [309, 341] width 190 height 30
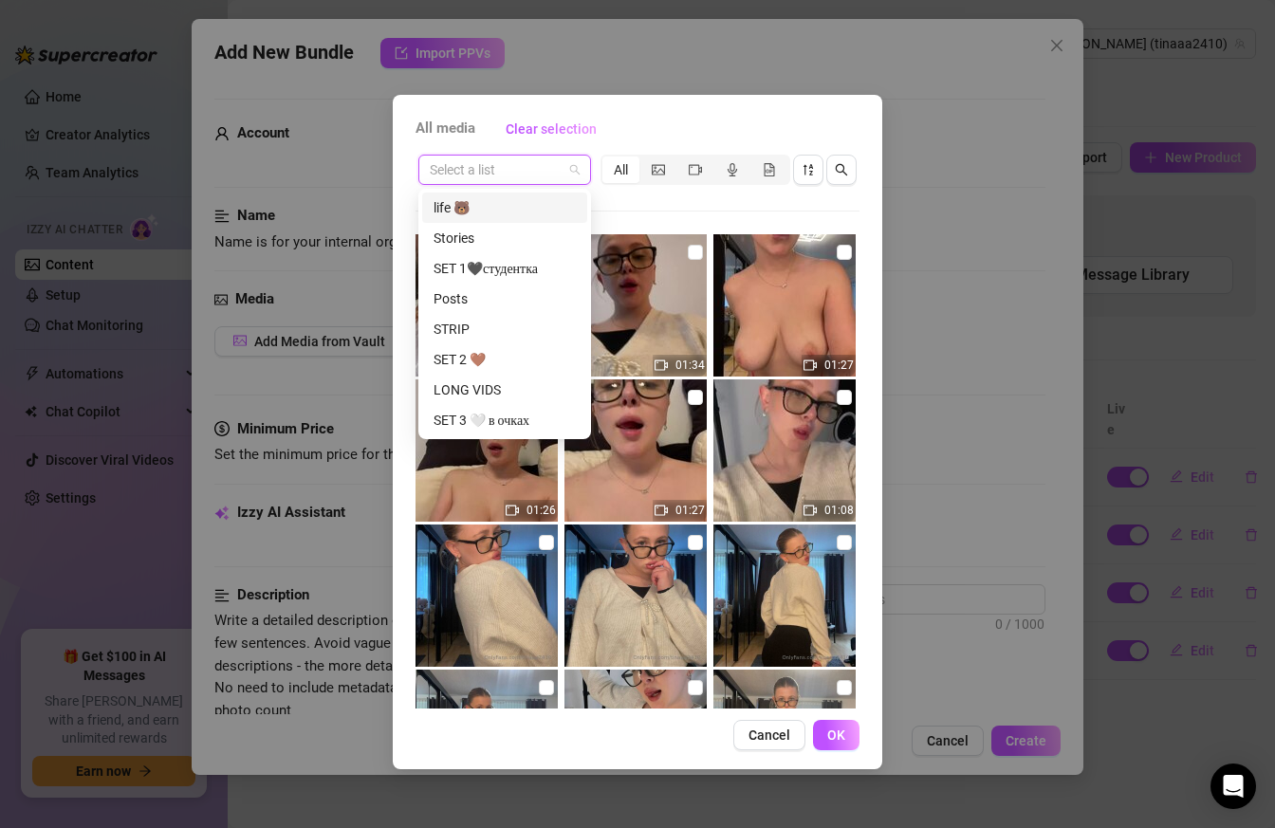
click at [542, 171] on input "search" at bounding box center [496, 170] width 133 height 28
click at [522, 272] on div "SET 1🖤студентка" at bounding box center [504, 268] width 142 height 21
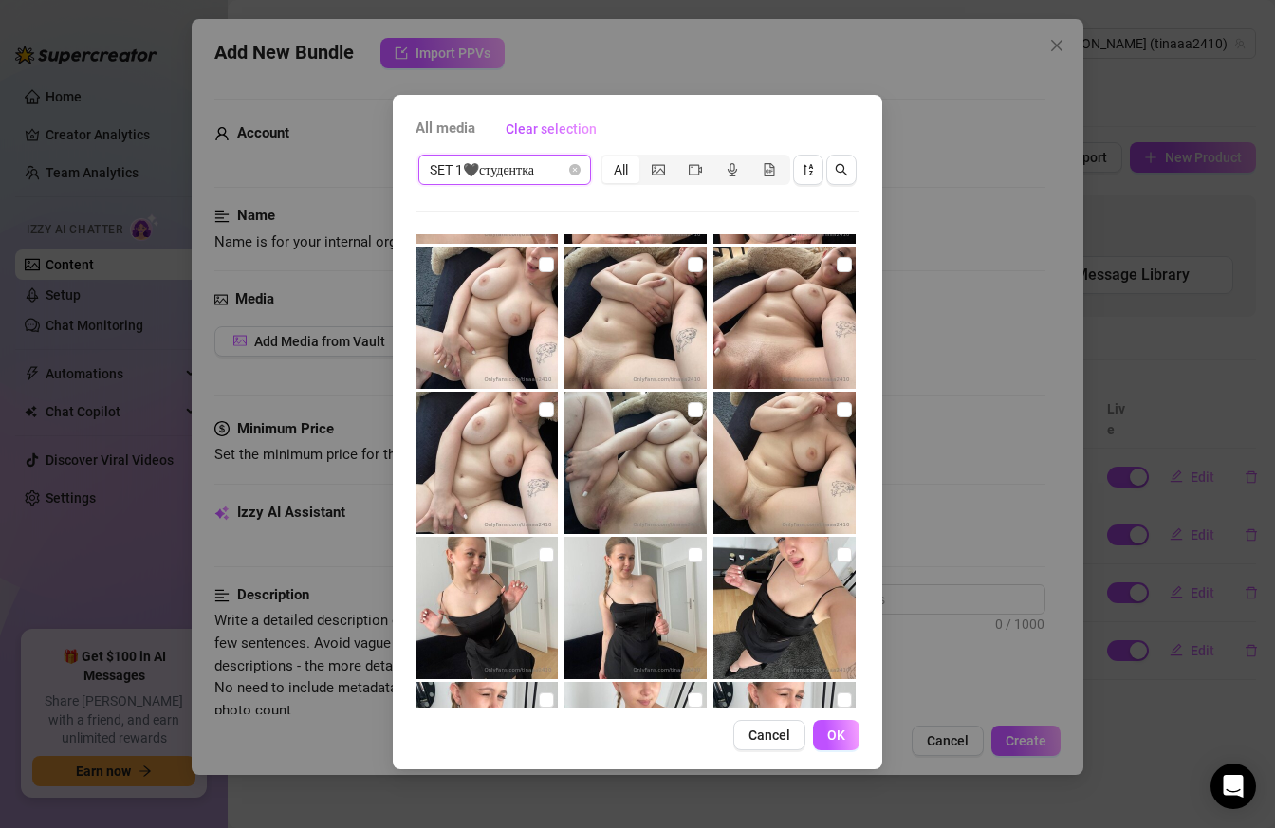
scroll to position [1005, 0]
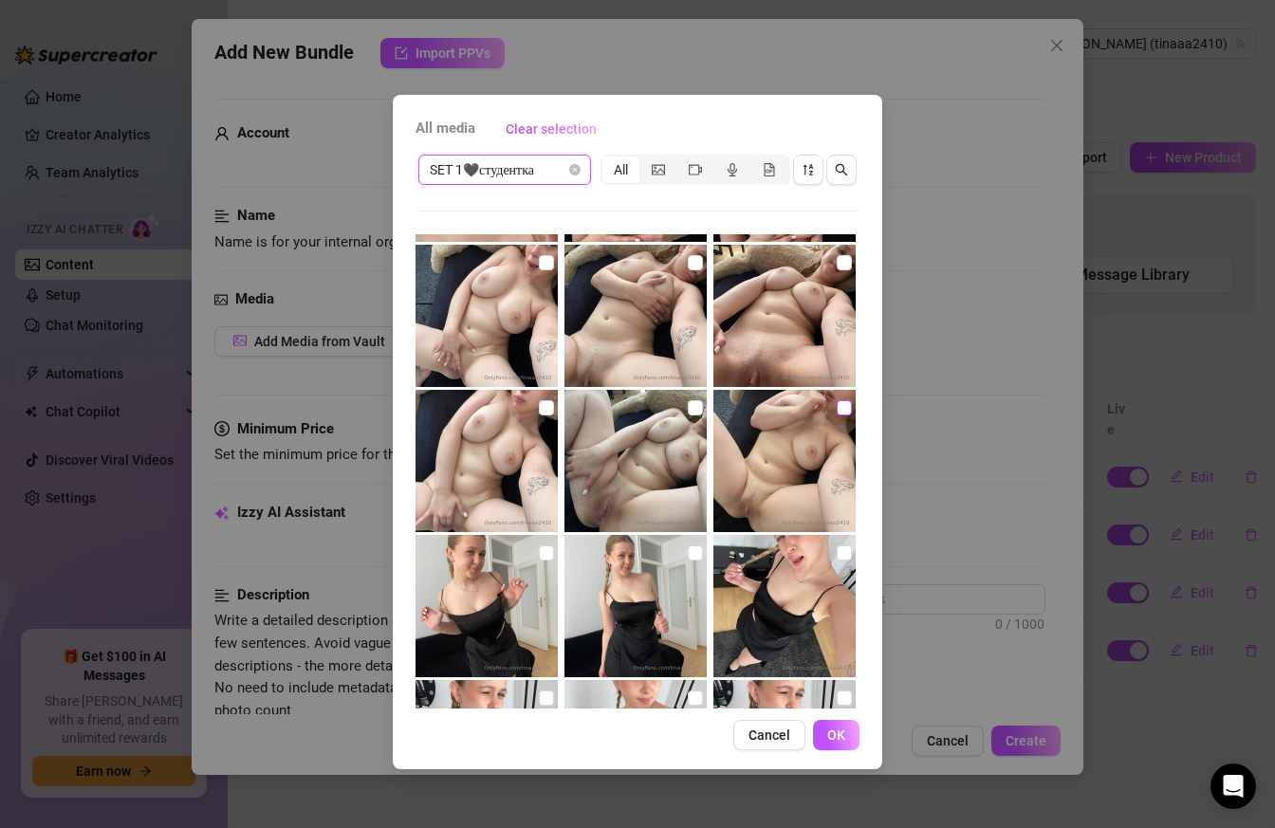
click at [846, 411] on input "checkbox" at bounding box center [843, 407] width 15 height 15
click at [704, 402] on img at bounding box center [635, 461] width 142 height 142
click at [557, 407] on img at bounding box center [486, 461] width 142 height 142
click at [850, 257] on input "checkbox" at bounding box center [843, 262] width 15 height 15
click at [688, 260] on input "checkbox" at bounding box center [695, 262] width 15 height 15
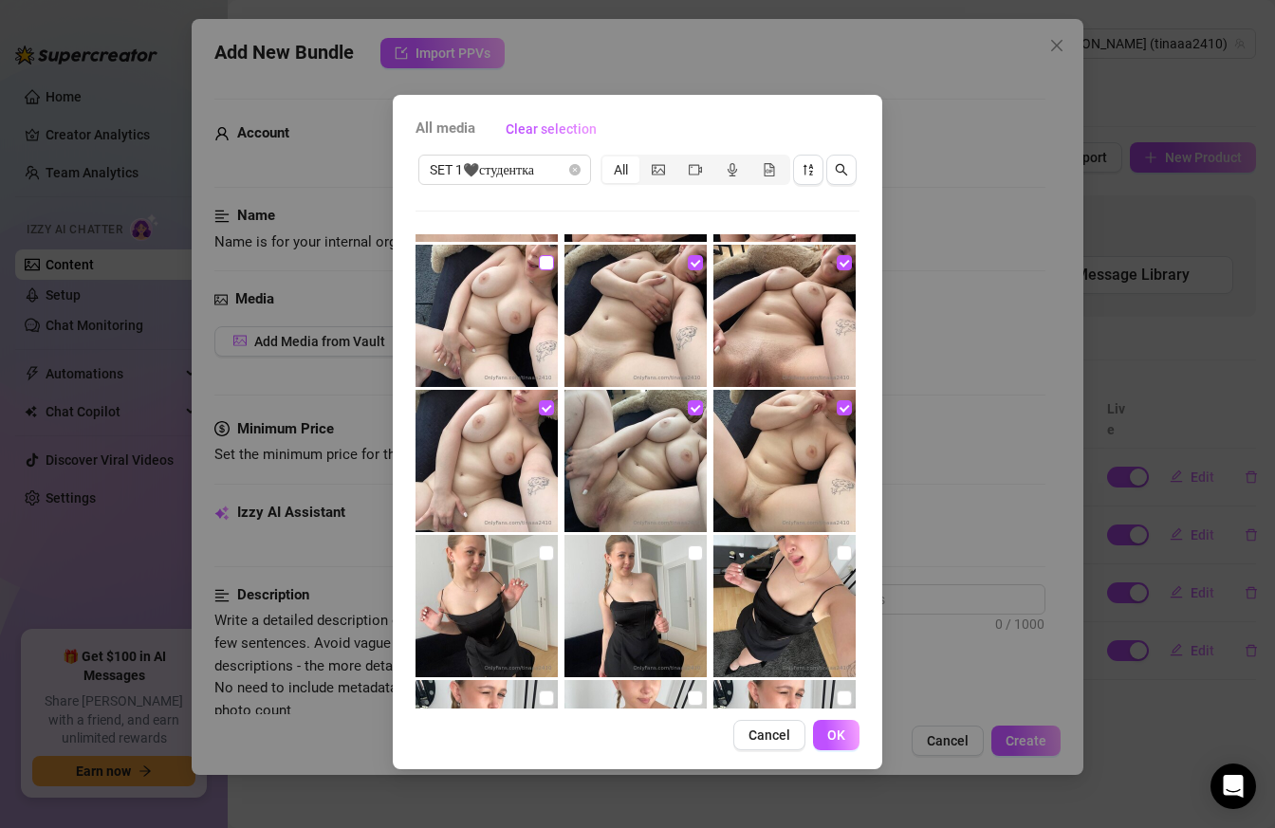
click at [549, 255] on input "checkbox" at bounding box center [546, 262] width 15 height 15
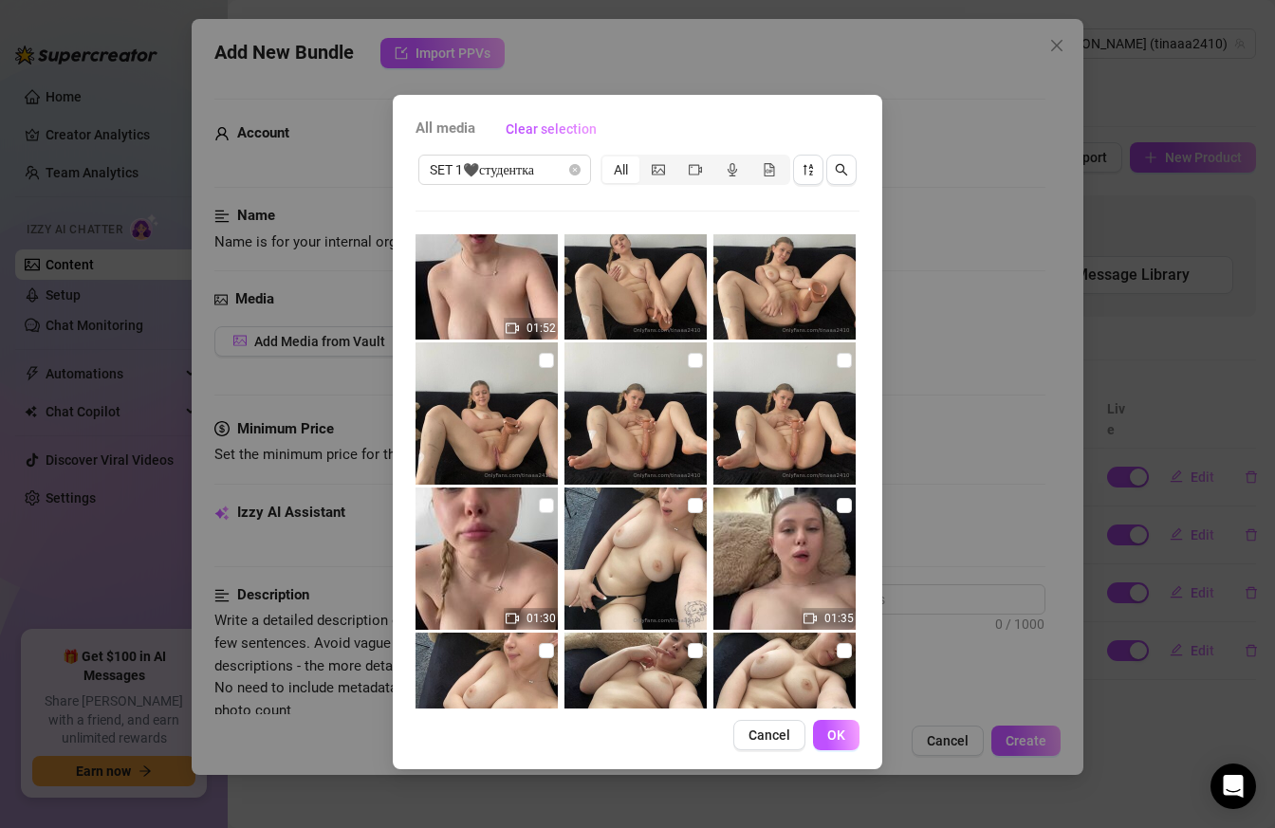
scroll to position [35, 0]
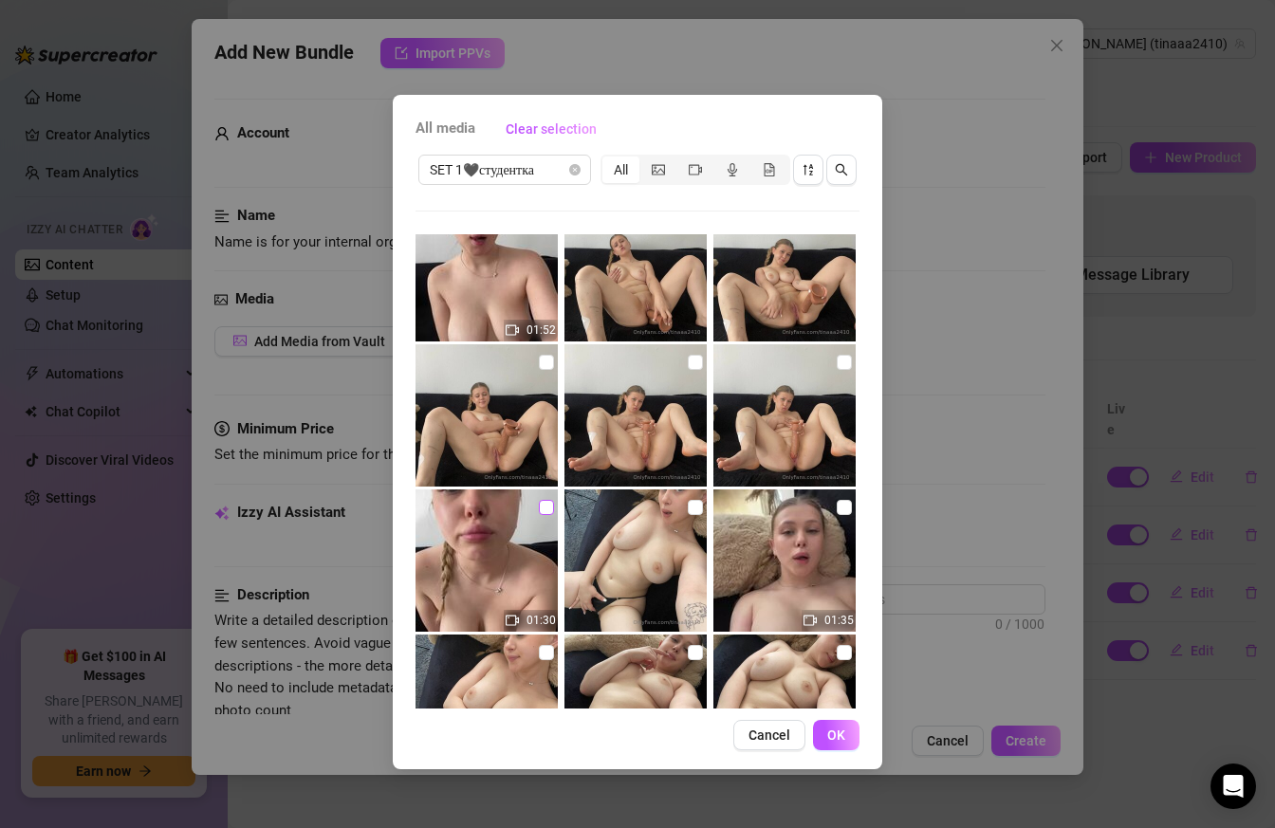
click at [539, 508] on input "checkbox" at bounding box center [546, 507] width 15 height 15
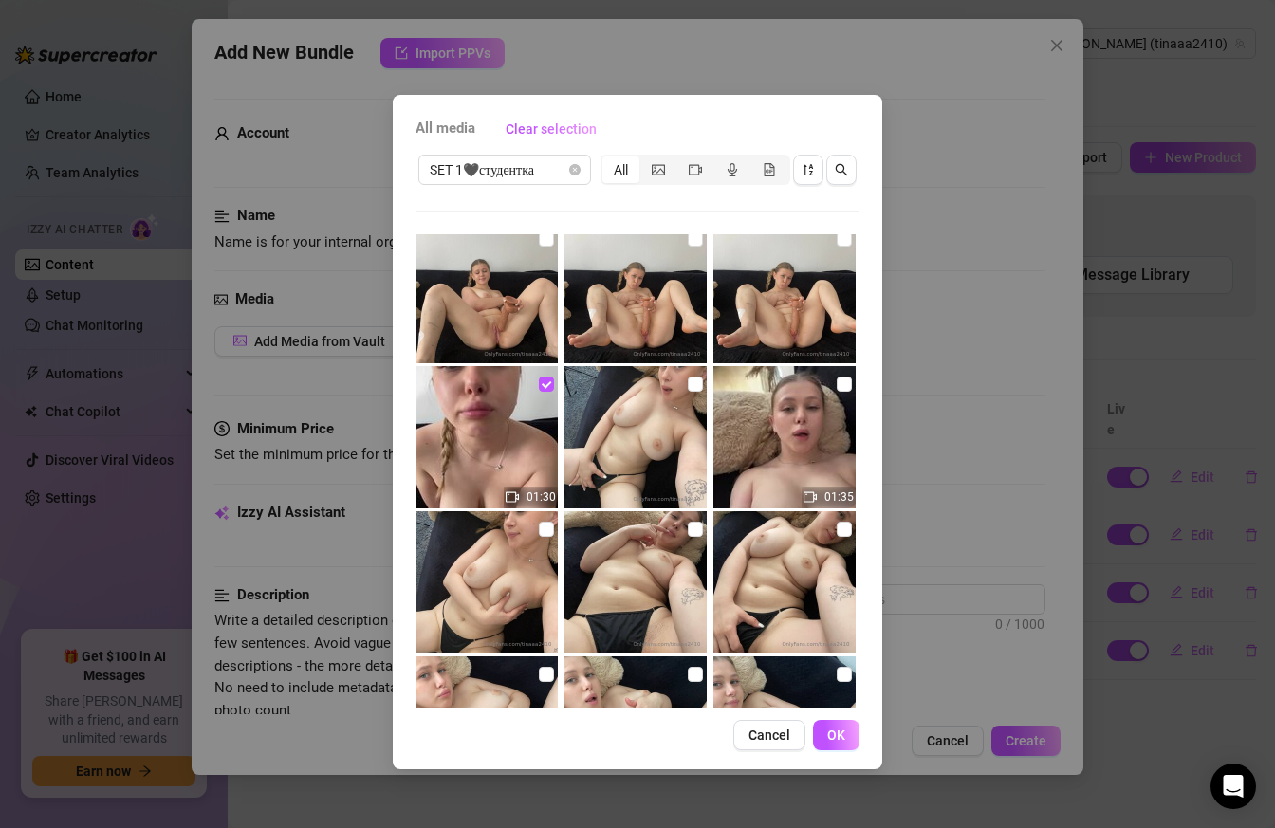
scroll to position [180, 0]
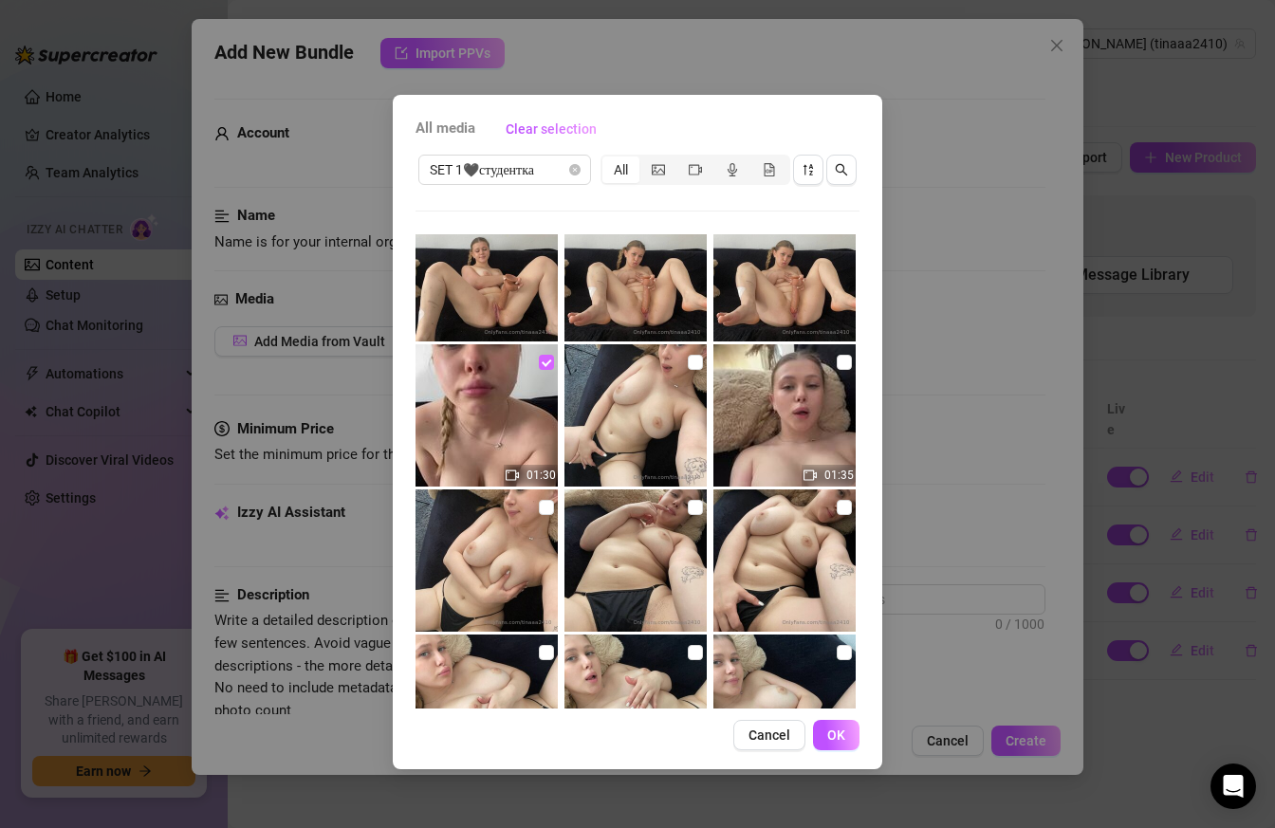
click at [542, 358] on input "checkbox" at bounding box center [546, 362] width 15 height 15
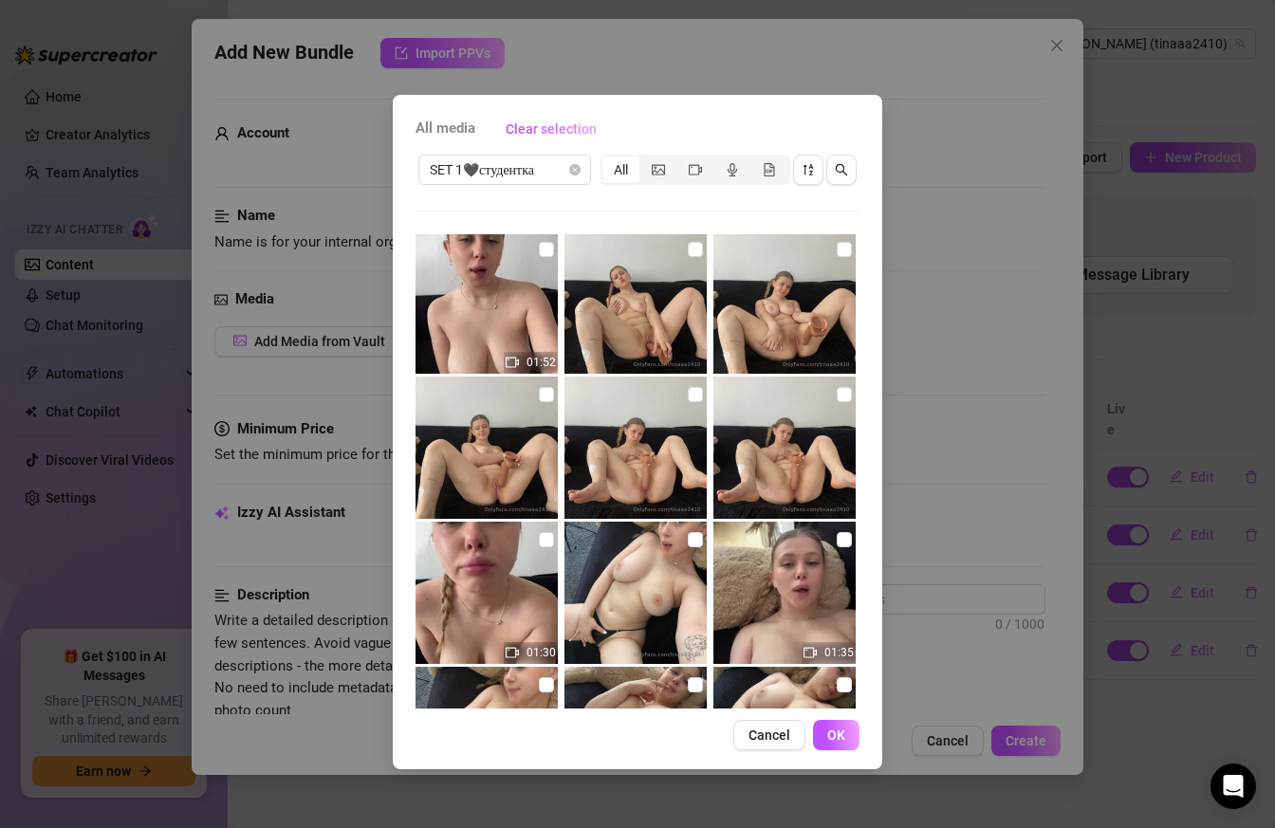
scroll to position [0, 0]
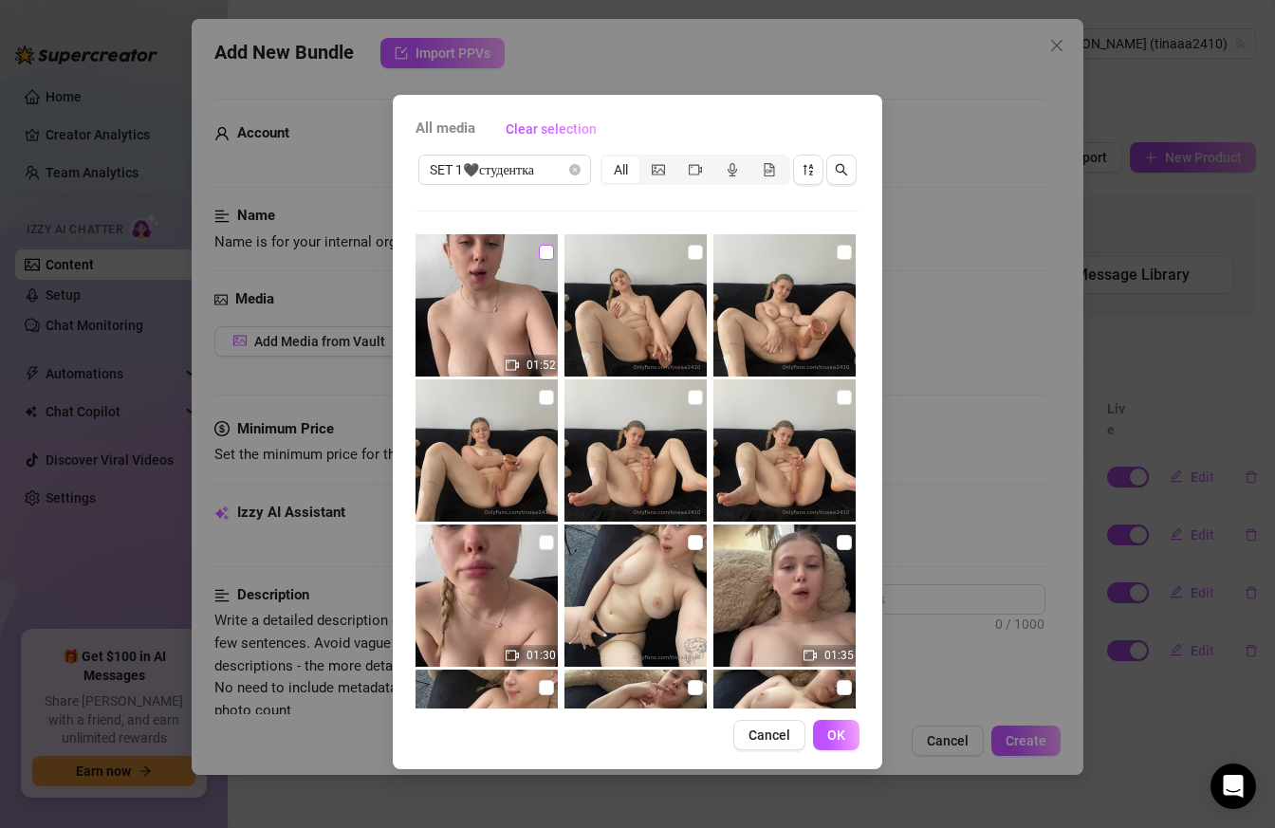
click at [549, 256] on input "checkbox" at bounding box center [546, 252] width 15 height 15
click at [539, 251] on input "checkbox" at bounding box center [546, 252] width 15 height 15
click at [545, 397] on input "checkbox" at bounding box center [546, 397] width 15 height 15
click at [704, 396] on img at bounding box center [635, 450] width 142 height 142
click at [856, 401] on div at bounding box center [786, 450] width 146 height 142
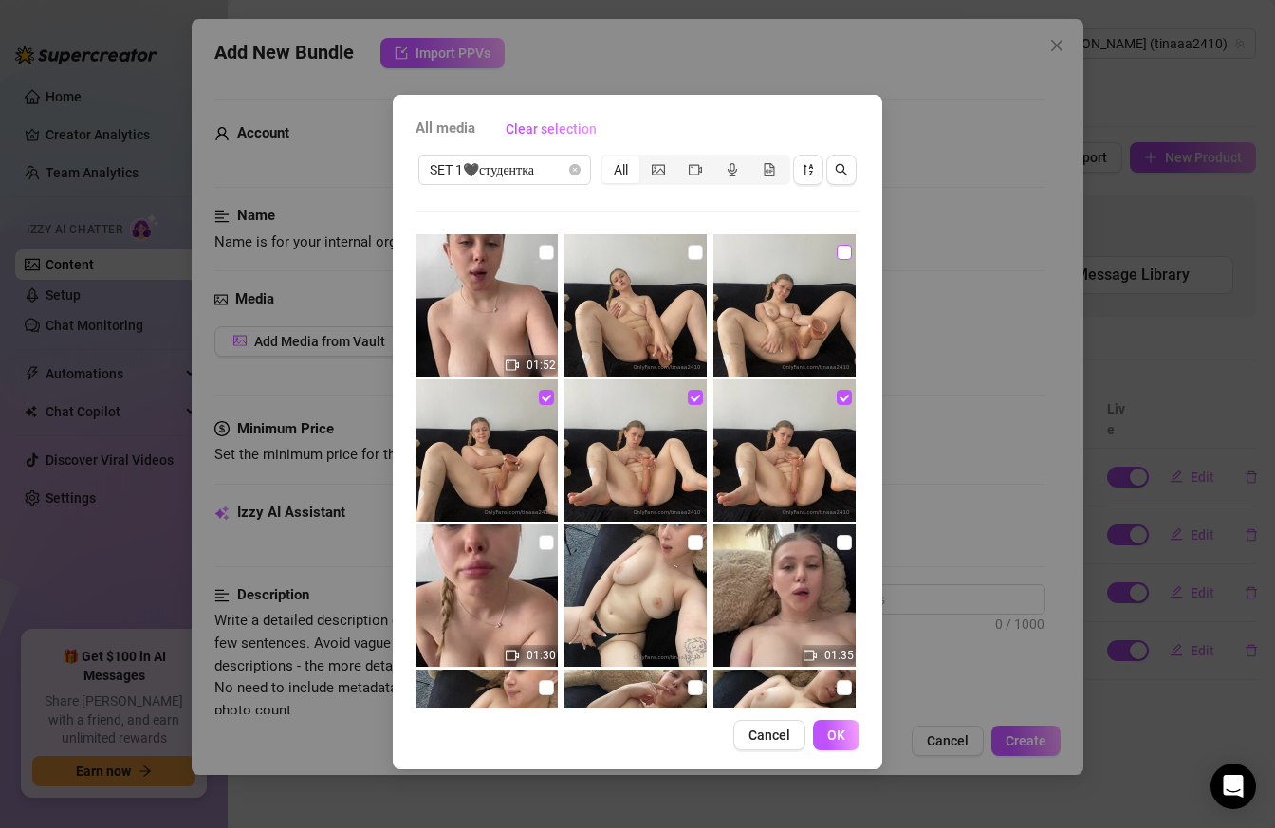
click at [845, 255] on input "checkbox" at bounding box center [843, 252] width 15 height 15
click at [689, 256] on input "checkbox" at bounding box center [695, 252] width 15 height 15
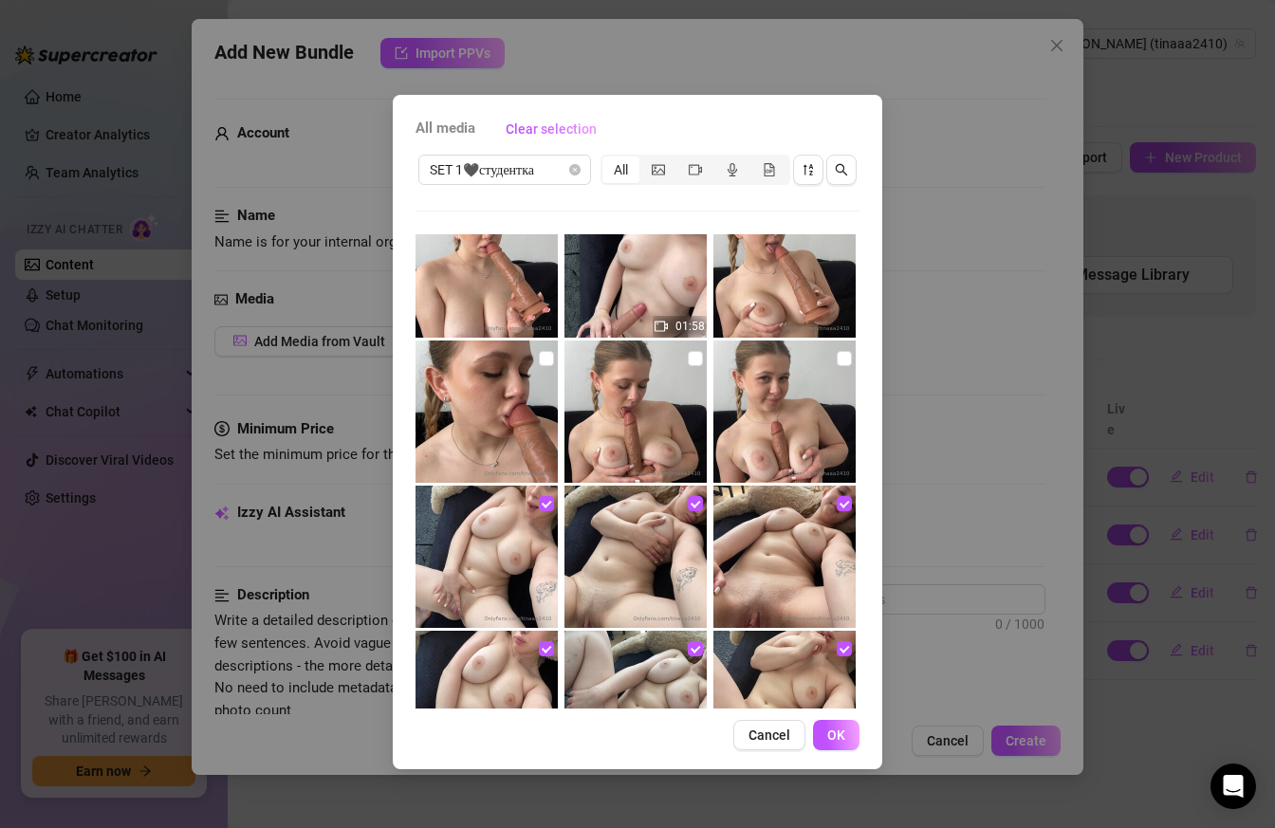
scroll to position [780, 0]
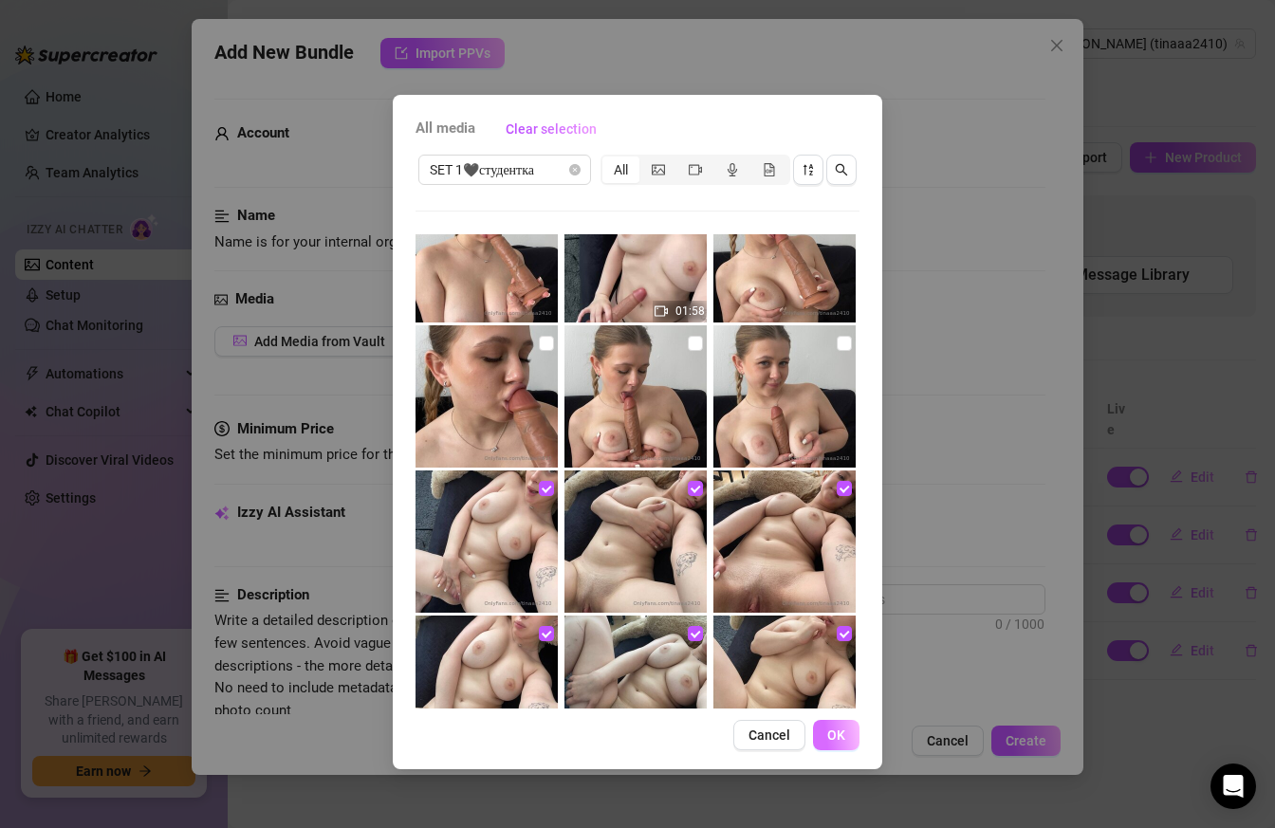
click at [826, 741] on button "OK" at bounding box center [836, 735] width 46 height 30
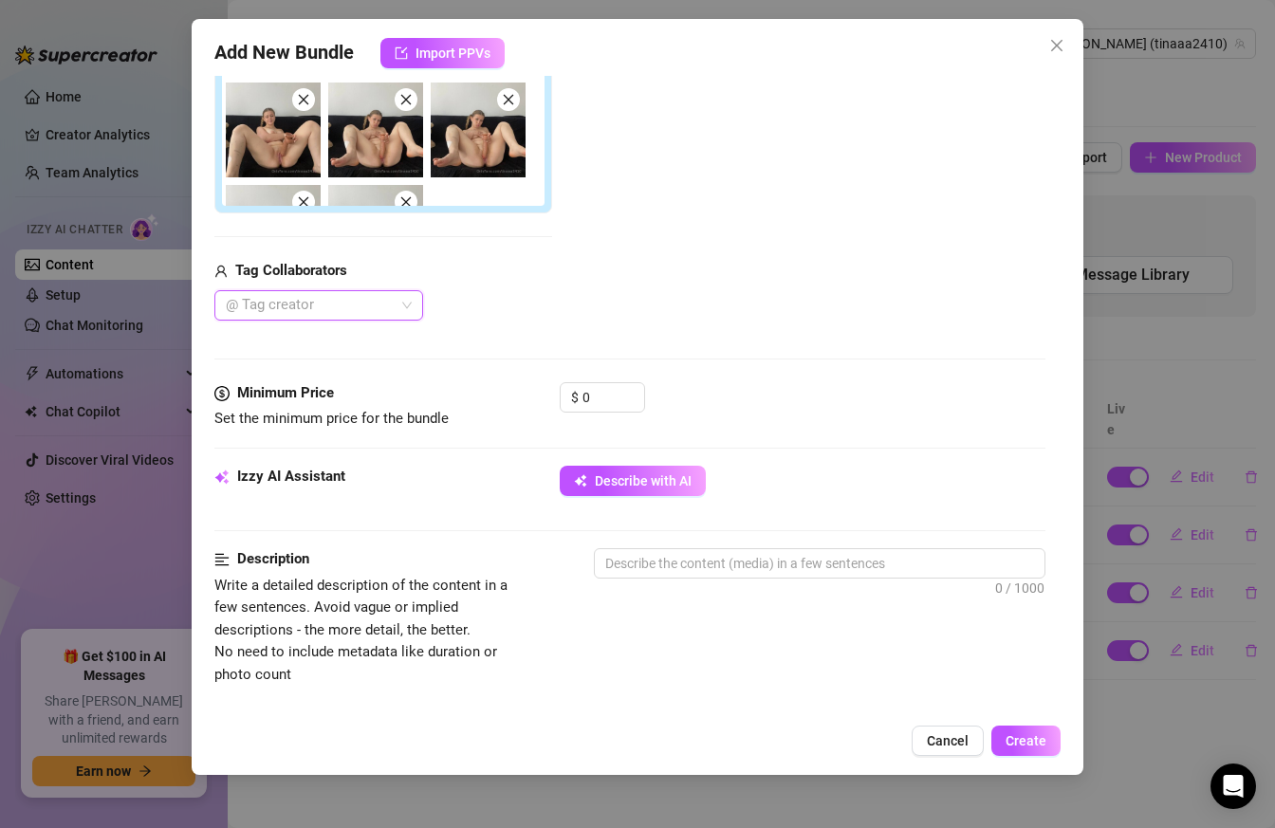
scroll to position [621, 0]
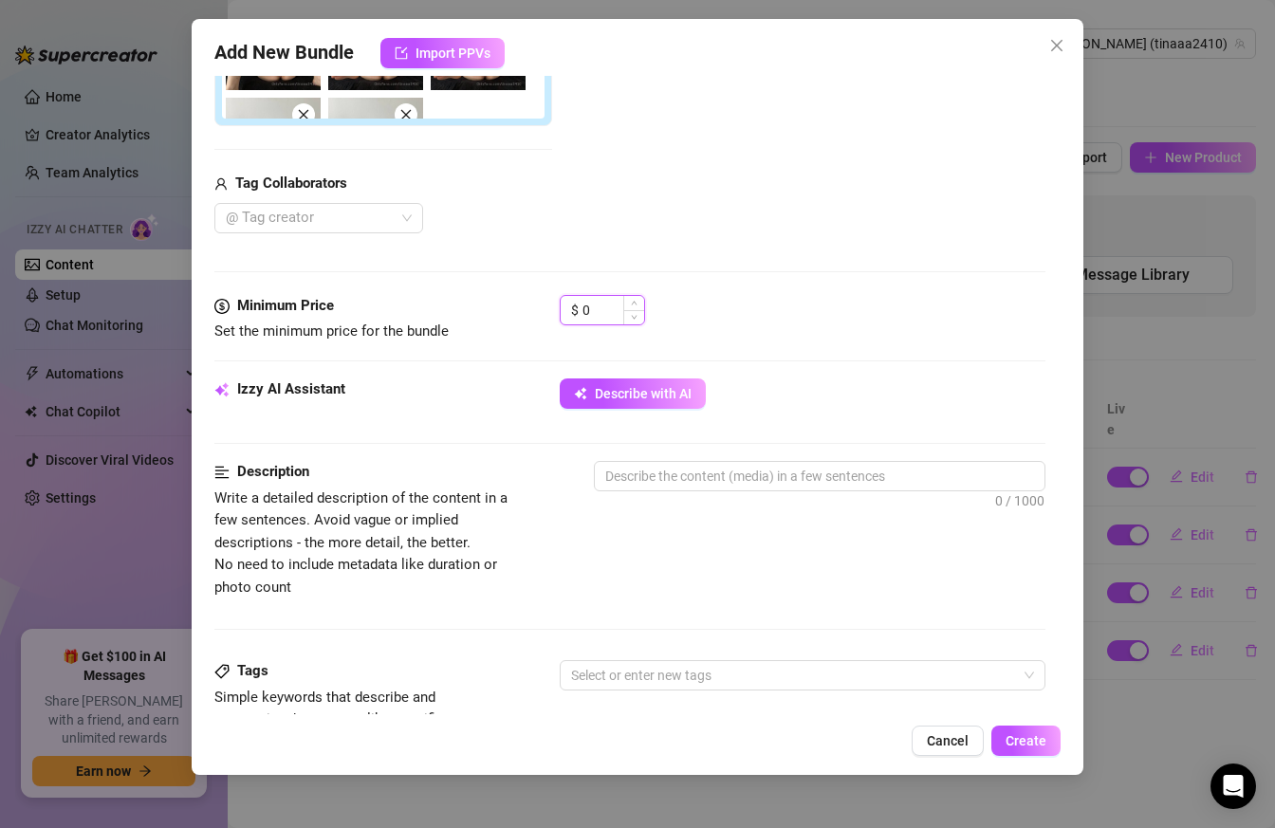
click at [592, 303] on input "0" at bounding box center [613, 310] width 62 height 28
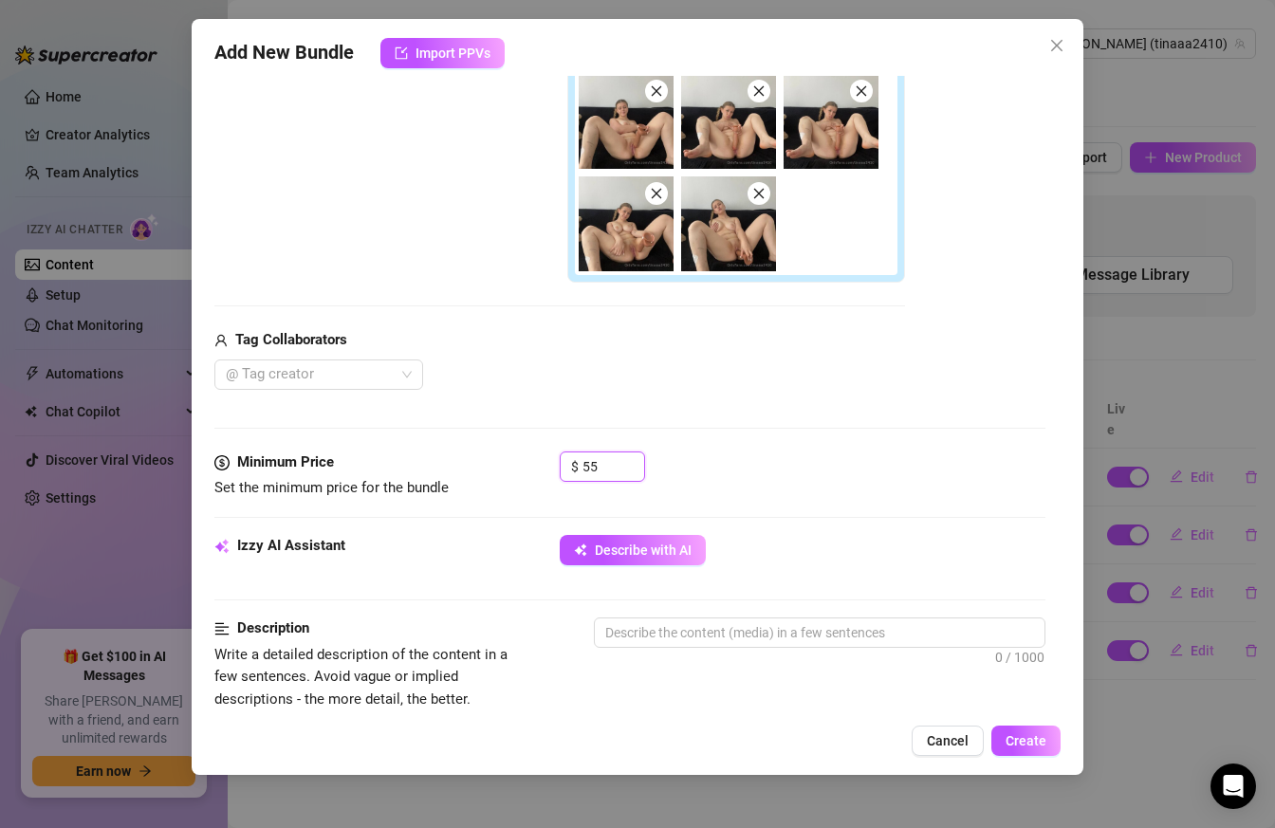
scroll to position [506, 0]
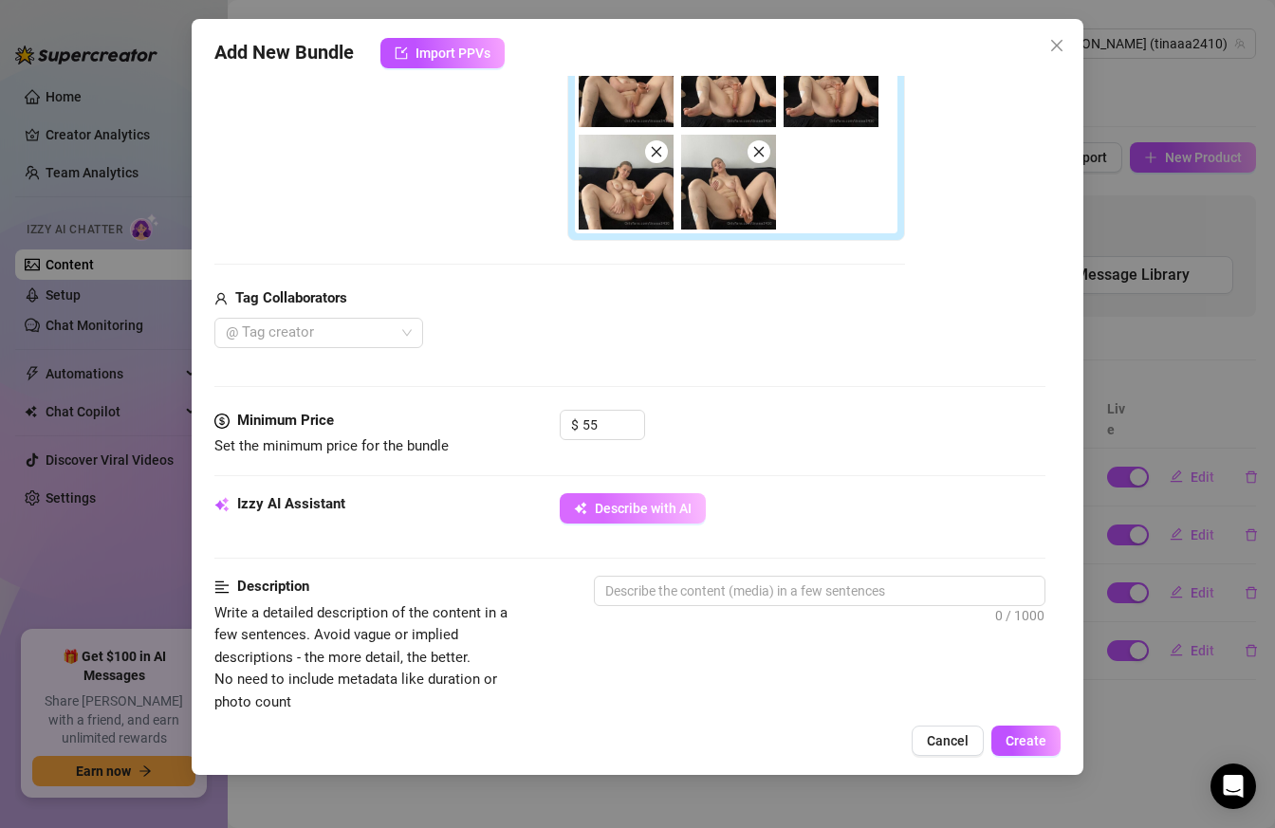
click at [652, 496] on button "Describe with AI" at bounding box center [633, 508] width 146 height 30
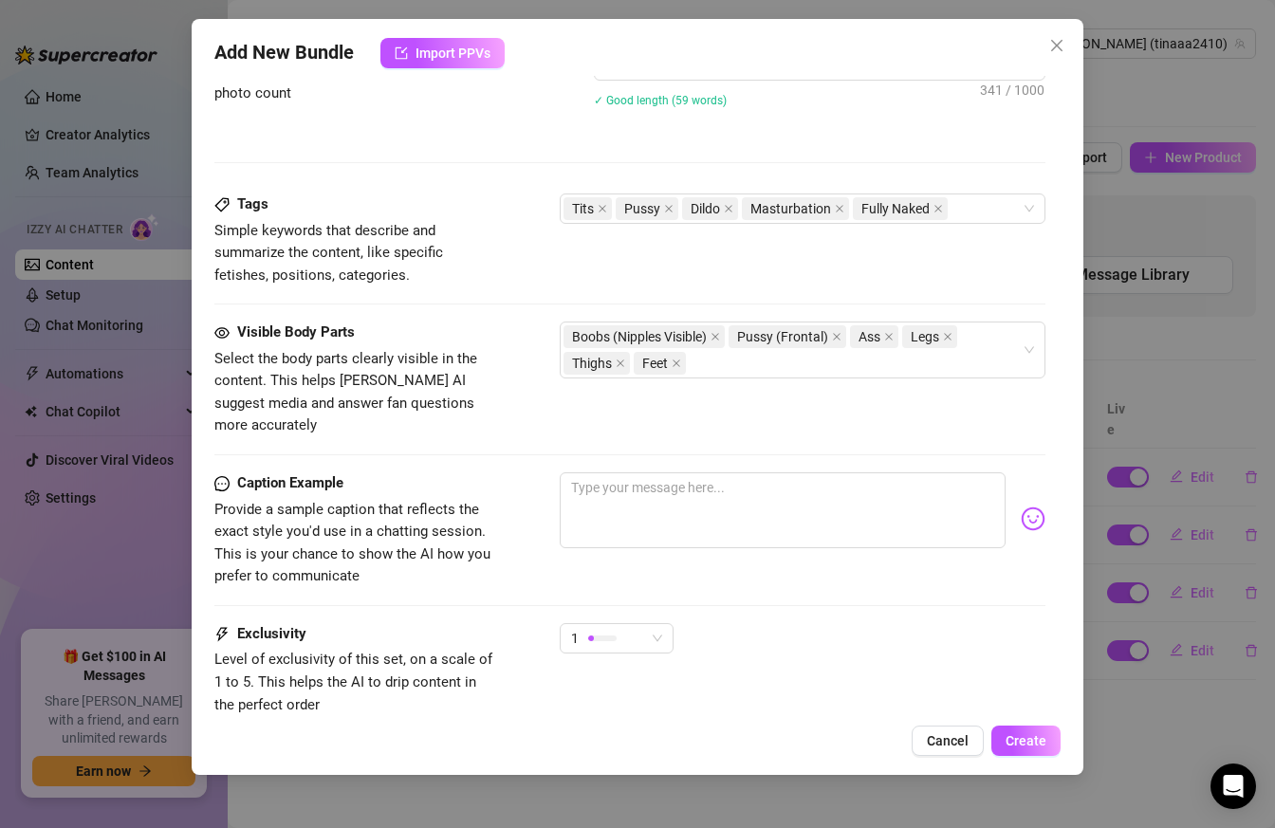
scroll to position [1153, 0]
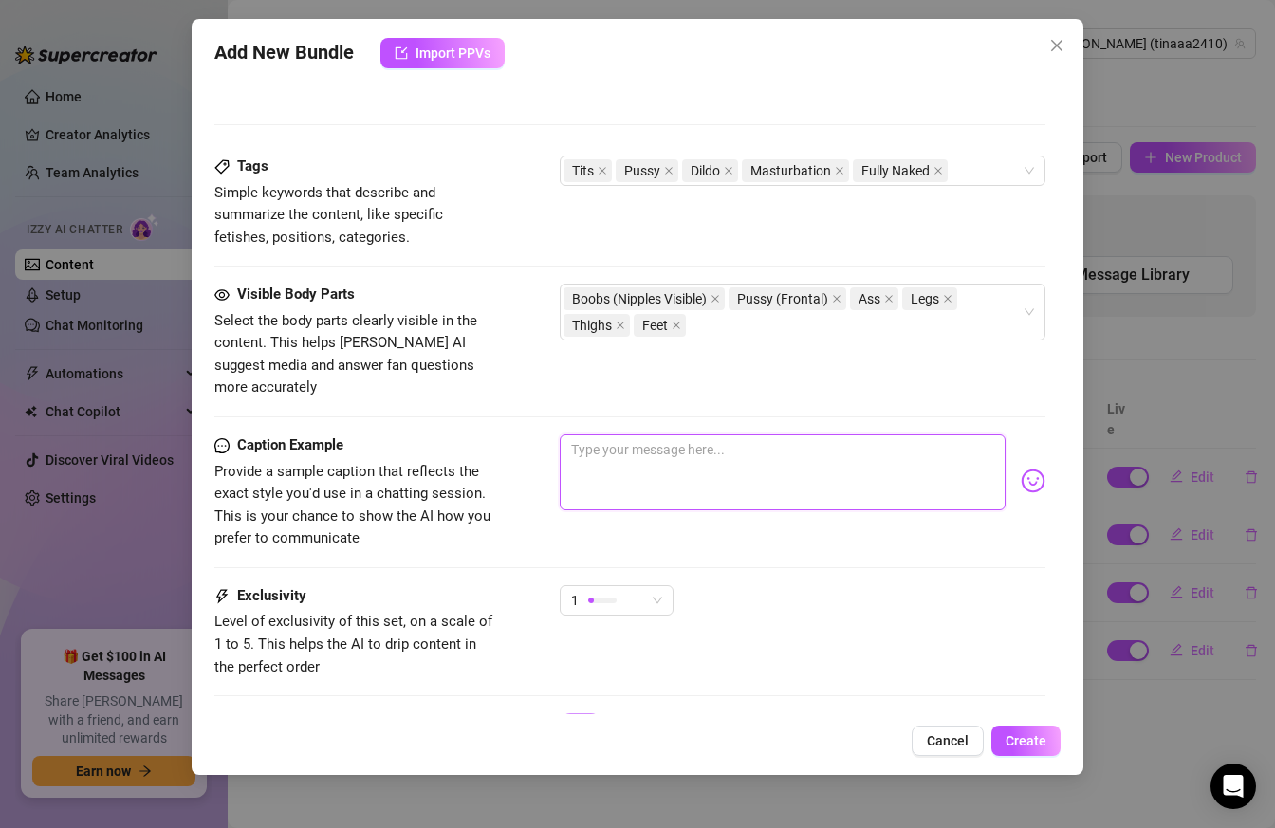
click at [749, 439] on textarea at bounding box center [783, 472] width 447 height 76
click at [676, 434] on textarea at bounding box center [783, 472] width 447 height 76
paste textarea "Ohhh fuckkk my pussy wants to accept your cock, let your cock enter me without …"
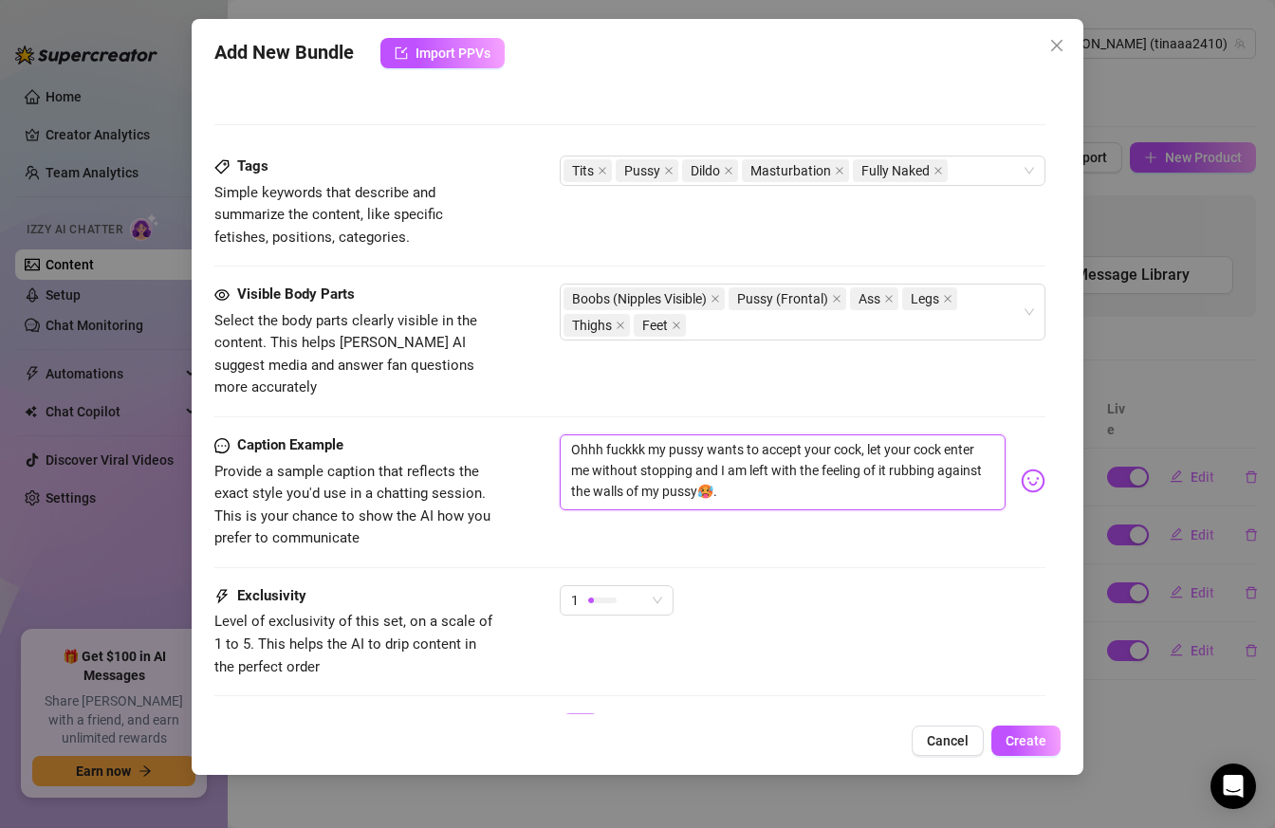
click at [758, 468] on textarea "Ohhh fuckkk my pussy wants to accept your cock, let your cock enter me without …" at bounding box center [783, 472] width 447 height 76
paste textarea "Gosh, I can't help but want to feel it inside me 🥵🥵"
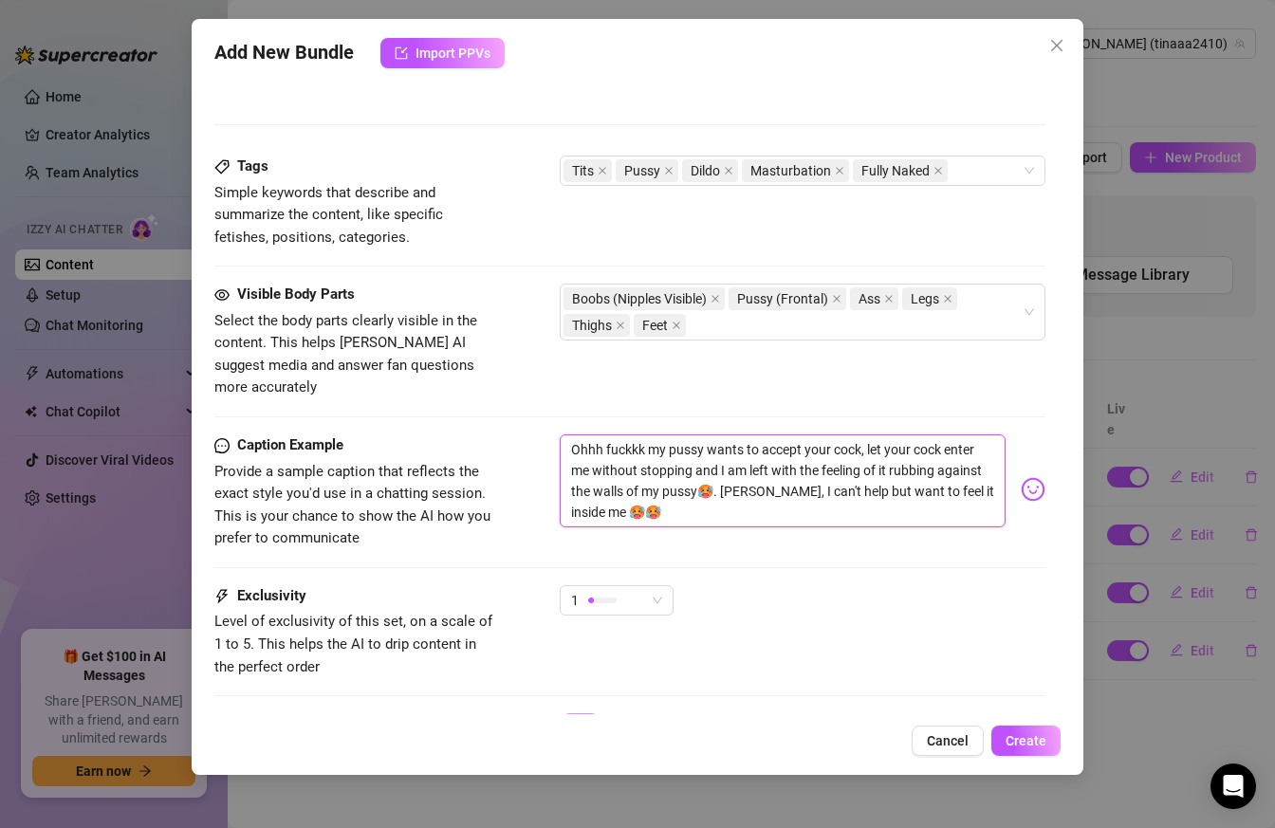
scroll to position [0, 0]
click at [622, 586] on div "1" at bounding box center [608, 600] width 74 height 28
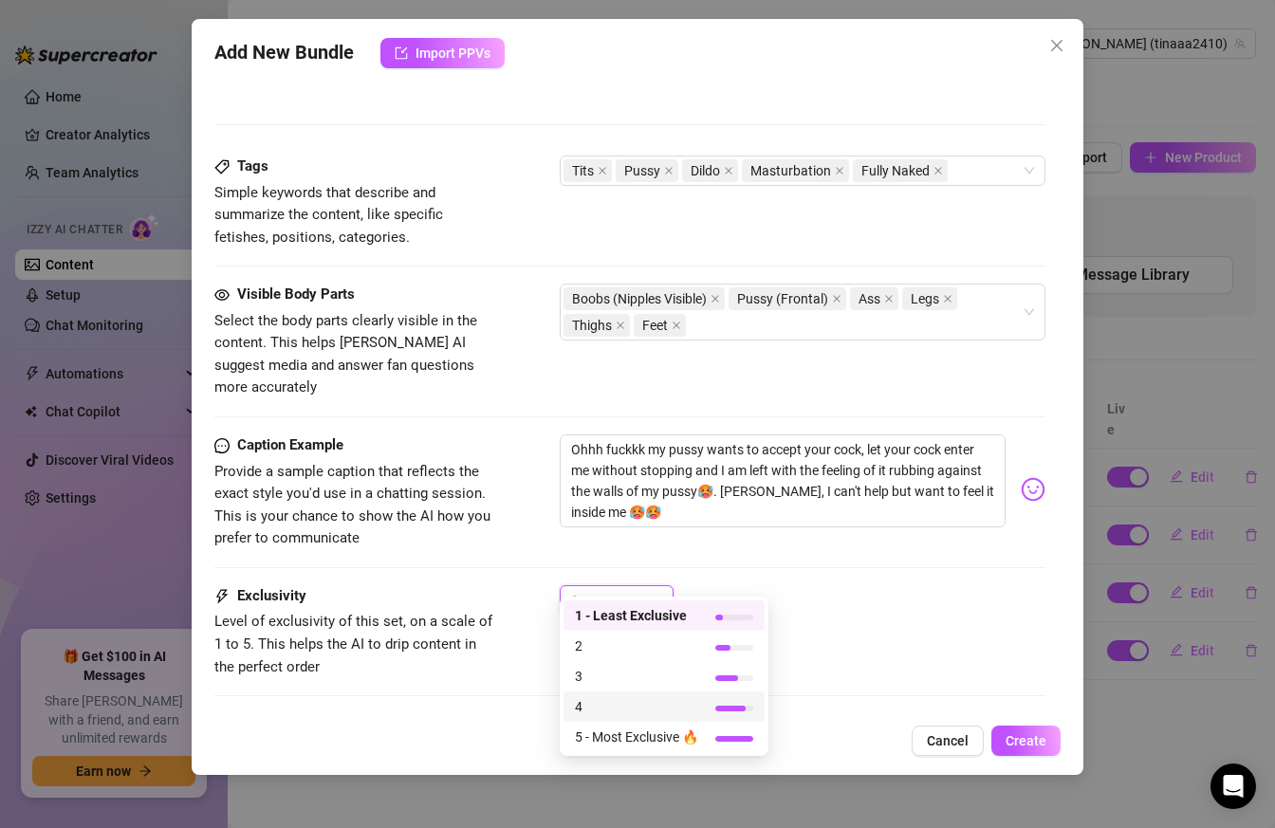
click at [605, 697] on span "4" at bounding box center [636, 706] width 123 height 21
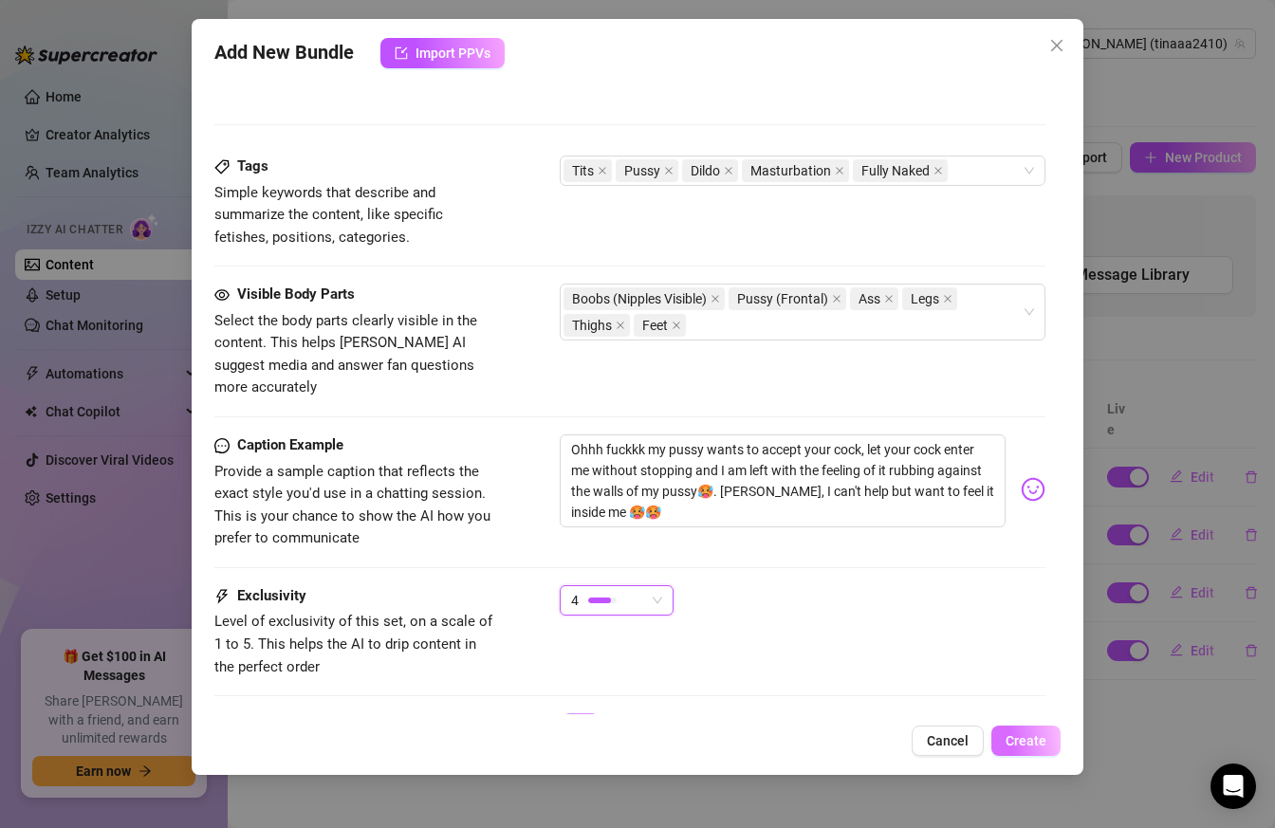
click at [1023, 744] on span "Create" at bounding box center [1025, 740] width 41 height 15
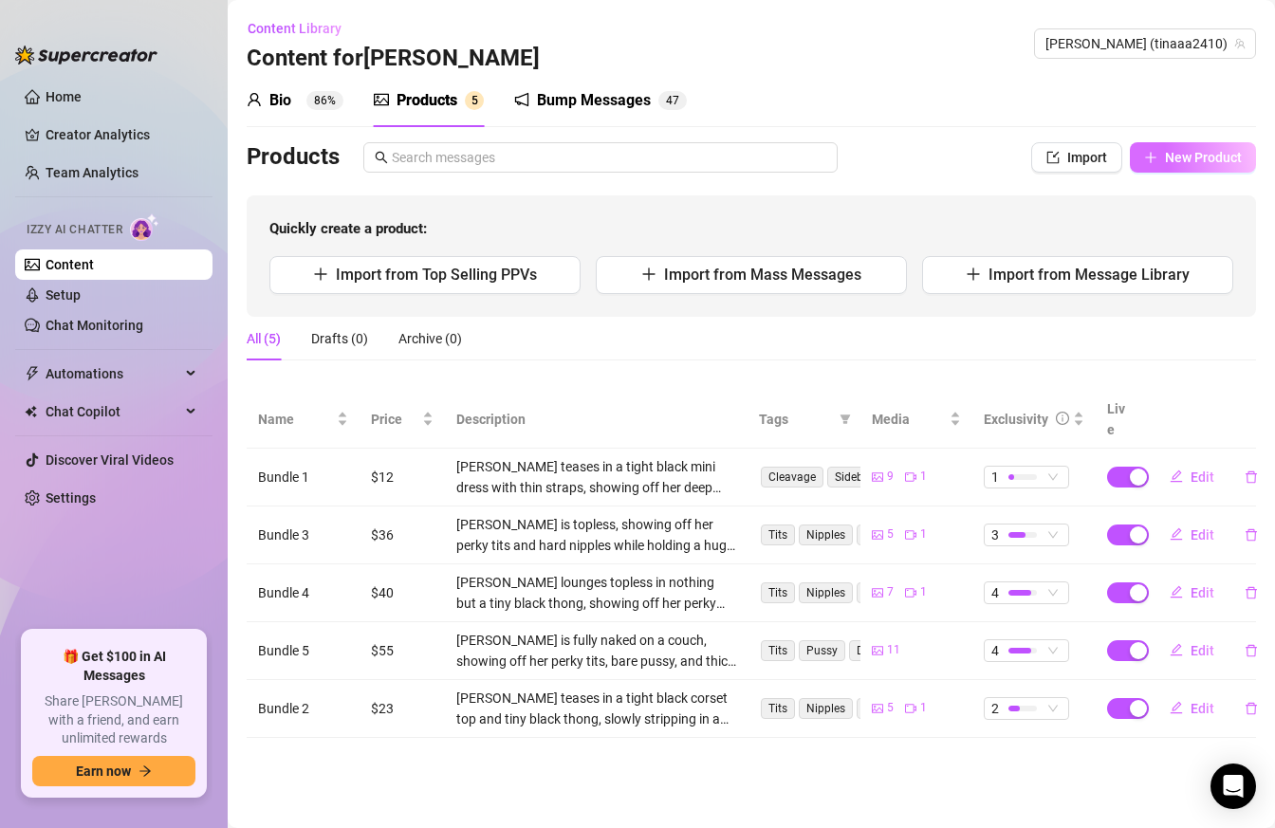
click at [1149, 161] on icon "plus" at bounding box center [1150, 157] width 13 height 13
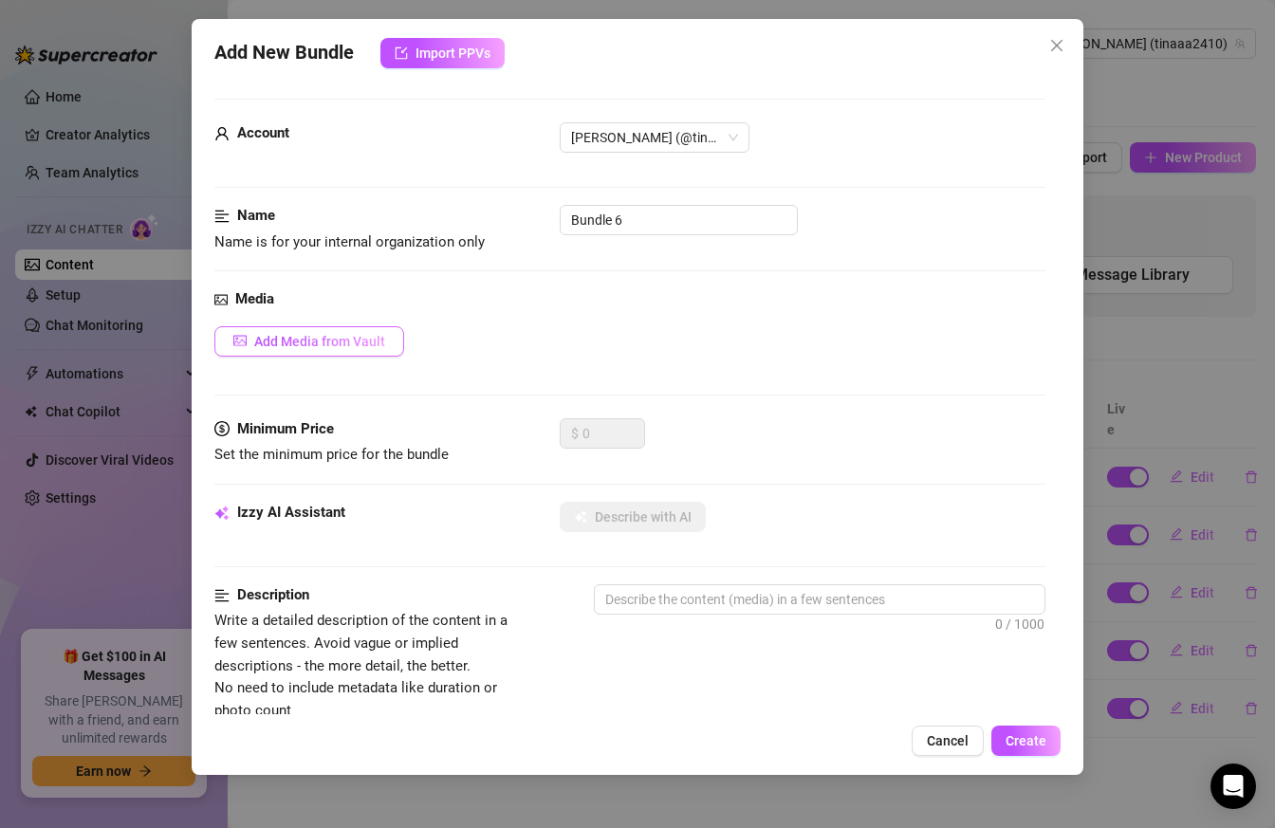
click at [365, 335] on span "Add Media from Vault" at bounding box center [319, 341] width 131 height 15
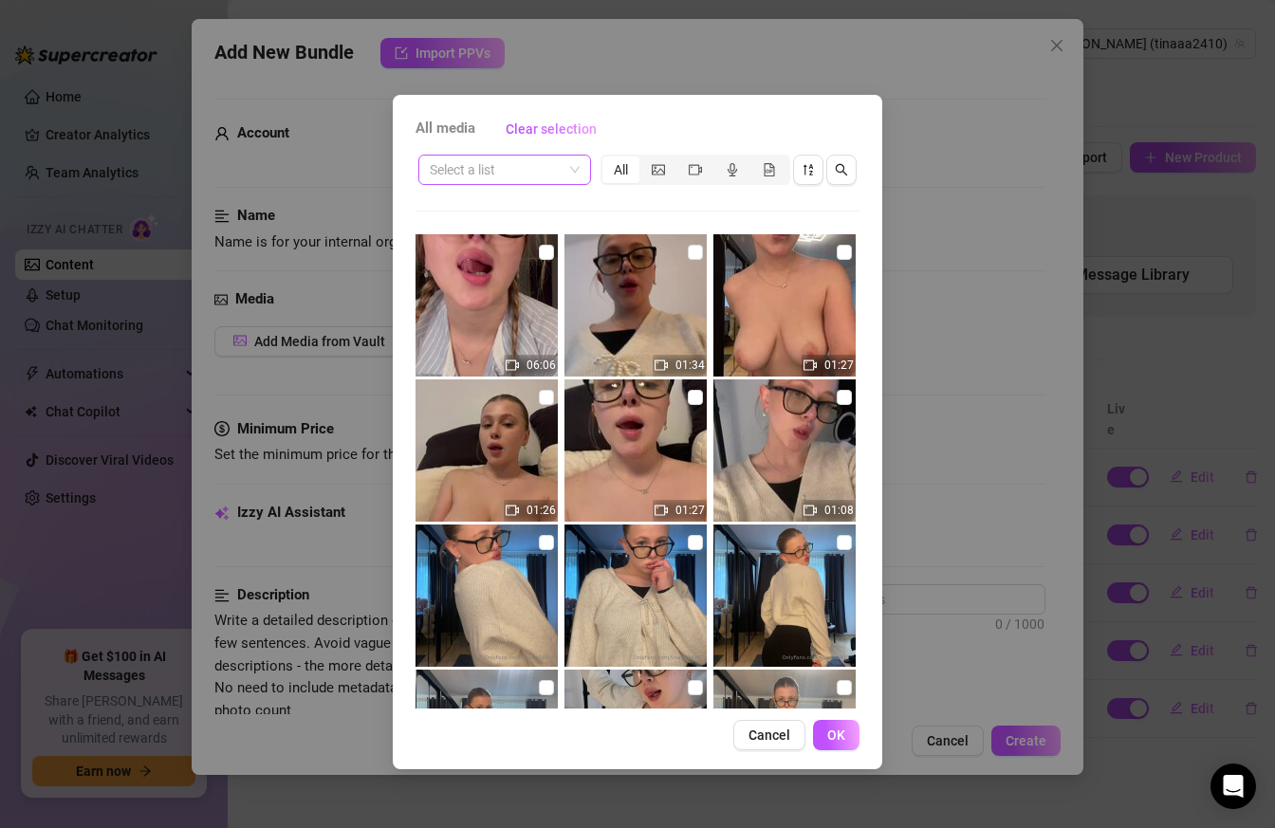
click at [553, 164] on input "search" at bounding box center [496, 170] width 133 height 28
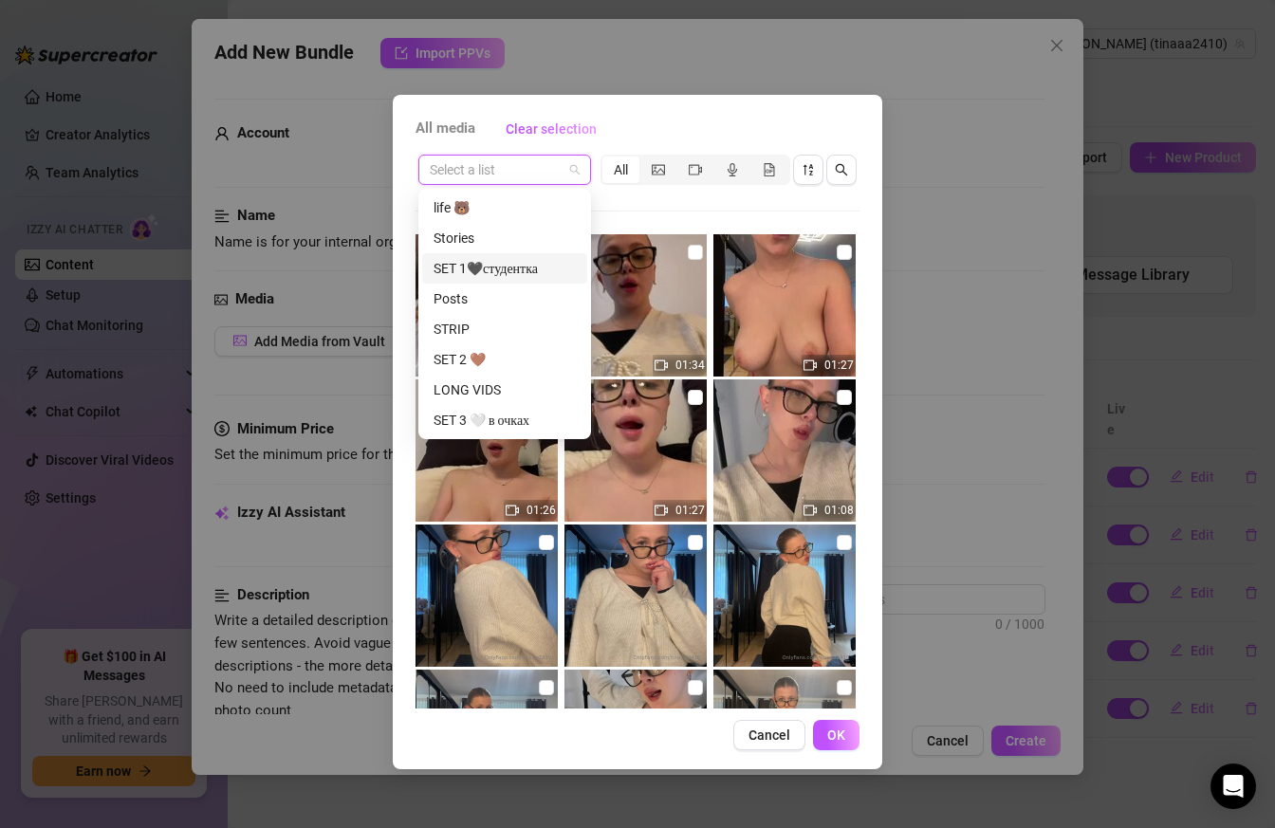
click at [524, 263] on div "SET 1🖤студентка" at bounding box center [504, 268] width 142 height 21
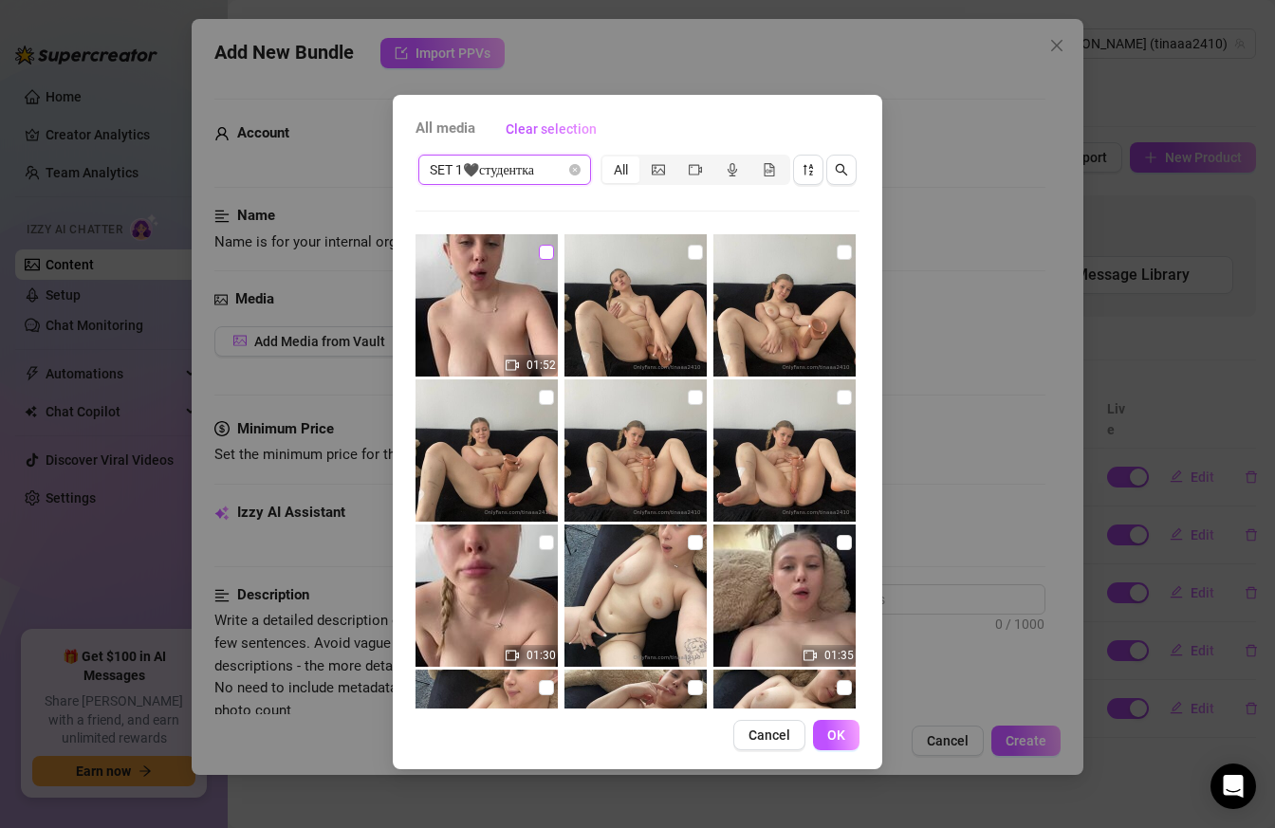
click at [545, 251] on input "checkbox" at bounding box center [546, 252] width 15 height 15
click at [544, 400] on input "checkbox" at bounding box center [546, 397] width 15 height 15
click at [696, 395] on input "checkbox" at bounding box center [695, 397] width 15 height 15
click at [839, 407] on label at bounding box center [843, 397] width 15 height 21
click at [839, 405] on input "checkbox" at bounding box center [843, 397] width 15 height 15
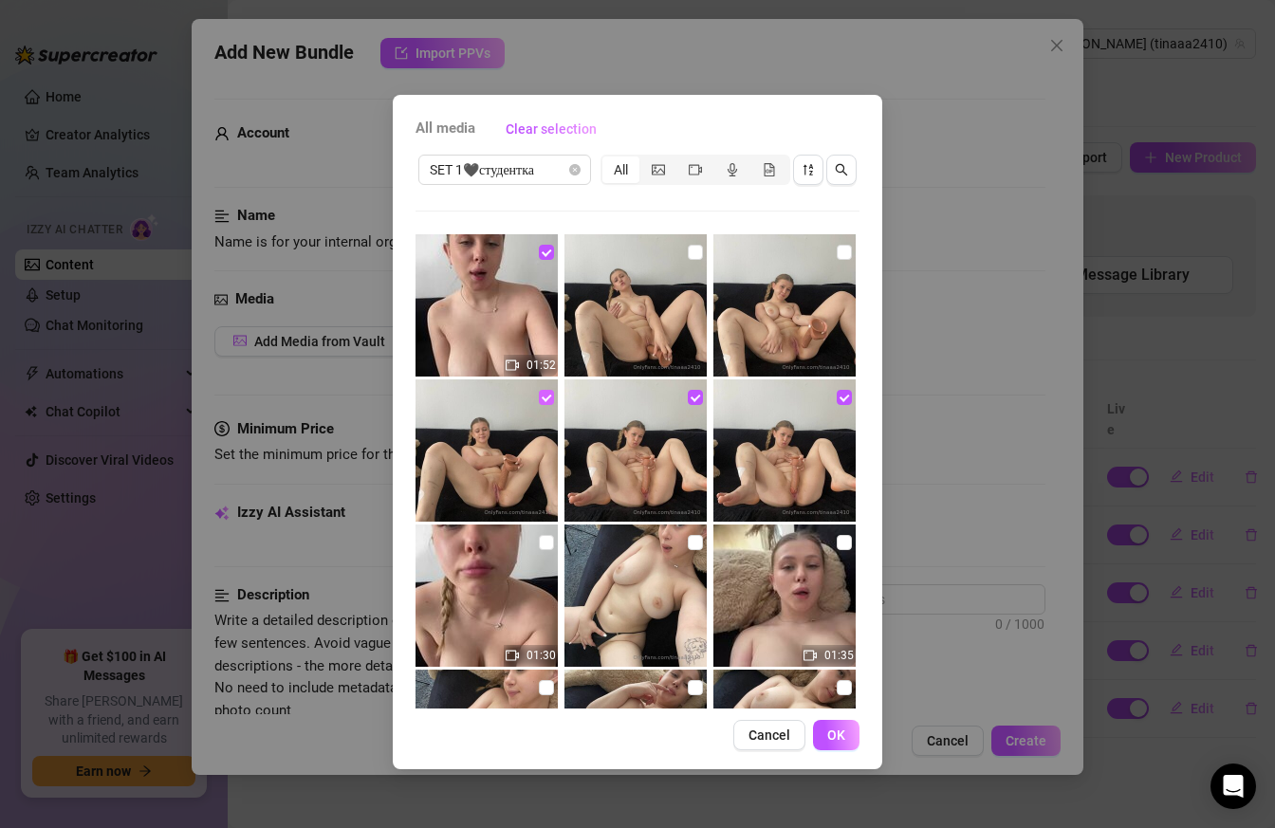
click at [542, 402] on input "checkbox" at bounding box center [546, 397] width 15 height 15
click at [691, 405] on label at bounding box center [695, 397] width 15 height 21
click at [691, 405] on input "checkbox" at bounding box center [695, 397] width 15 height 15
click at [838, 400] on input "checkbox" at bounding box center [843, 397] width 15 height 15
click at [834, 732] on span "OK" at bounding box center [836, 734] width 18 height 15
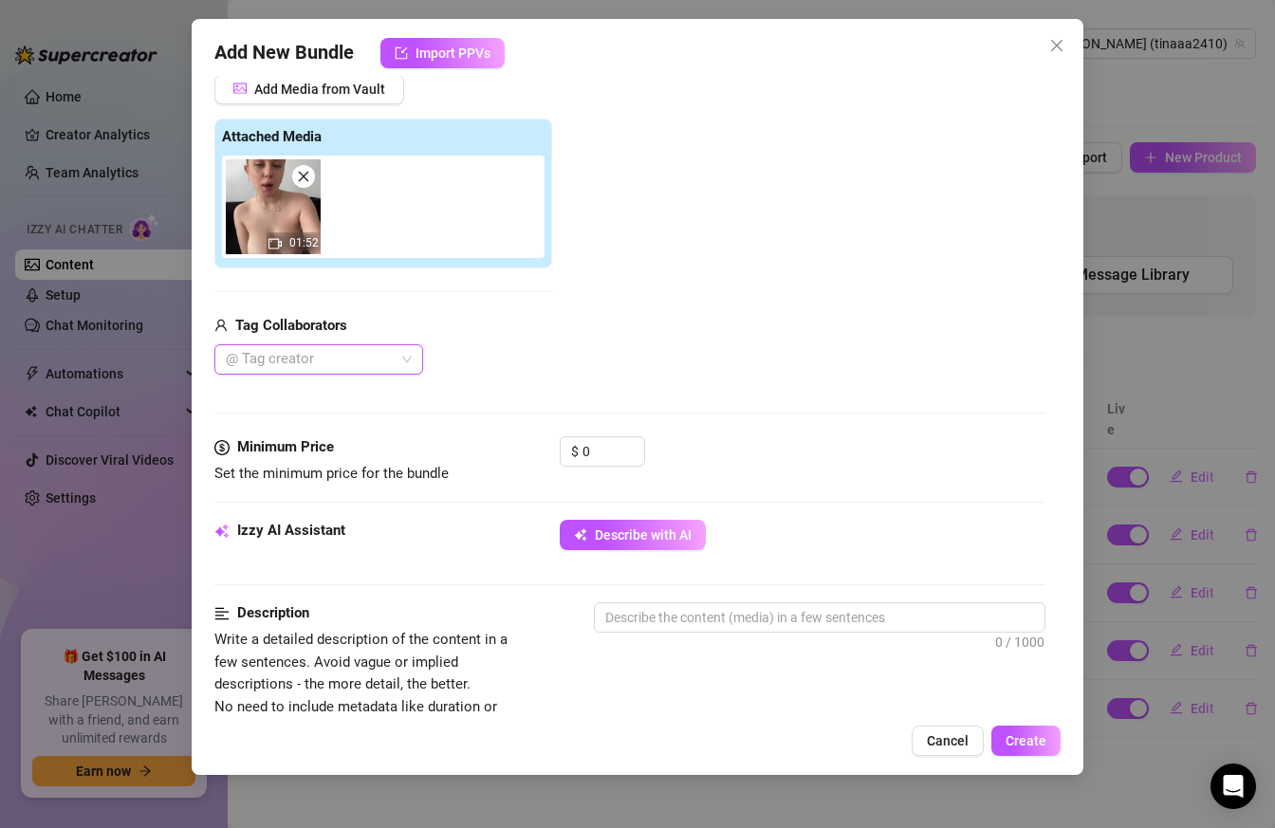
scroll to position [266, 0]
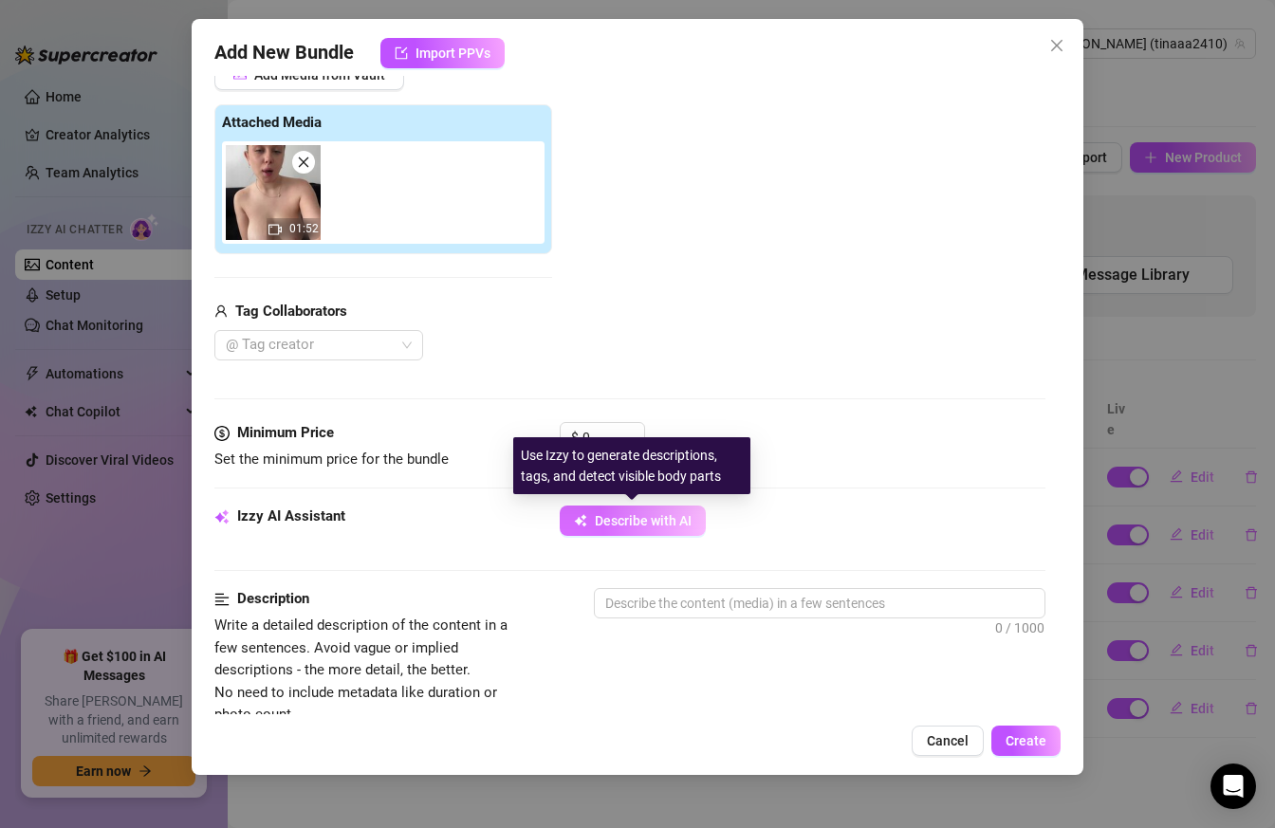
click at [628, 512] on button "Describe with AI" at bounding box center [633, 520] width 146 height 30
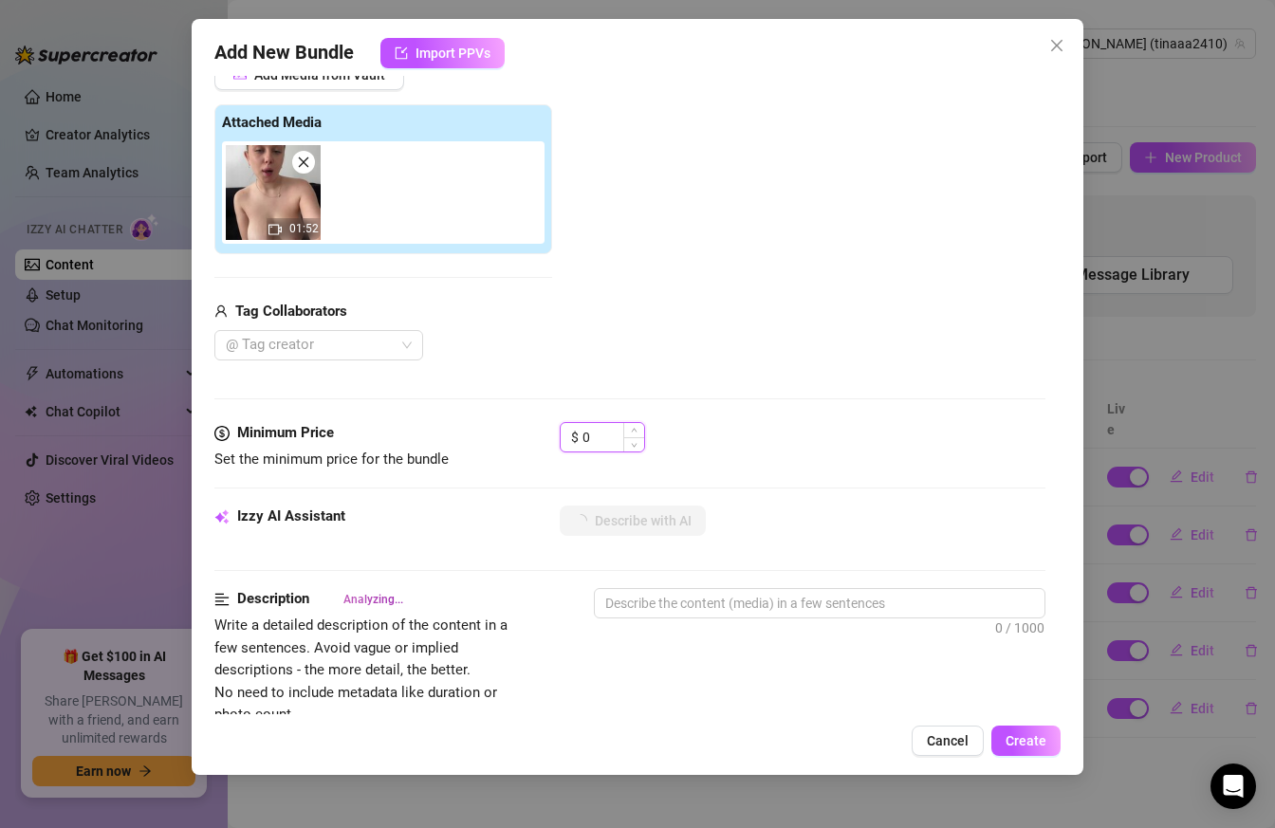
click at [609, 435] on input "0" at bounding box center [613, 437] width 62 height 28
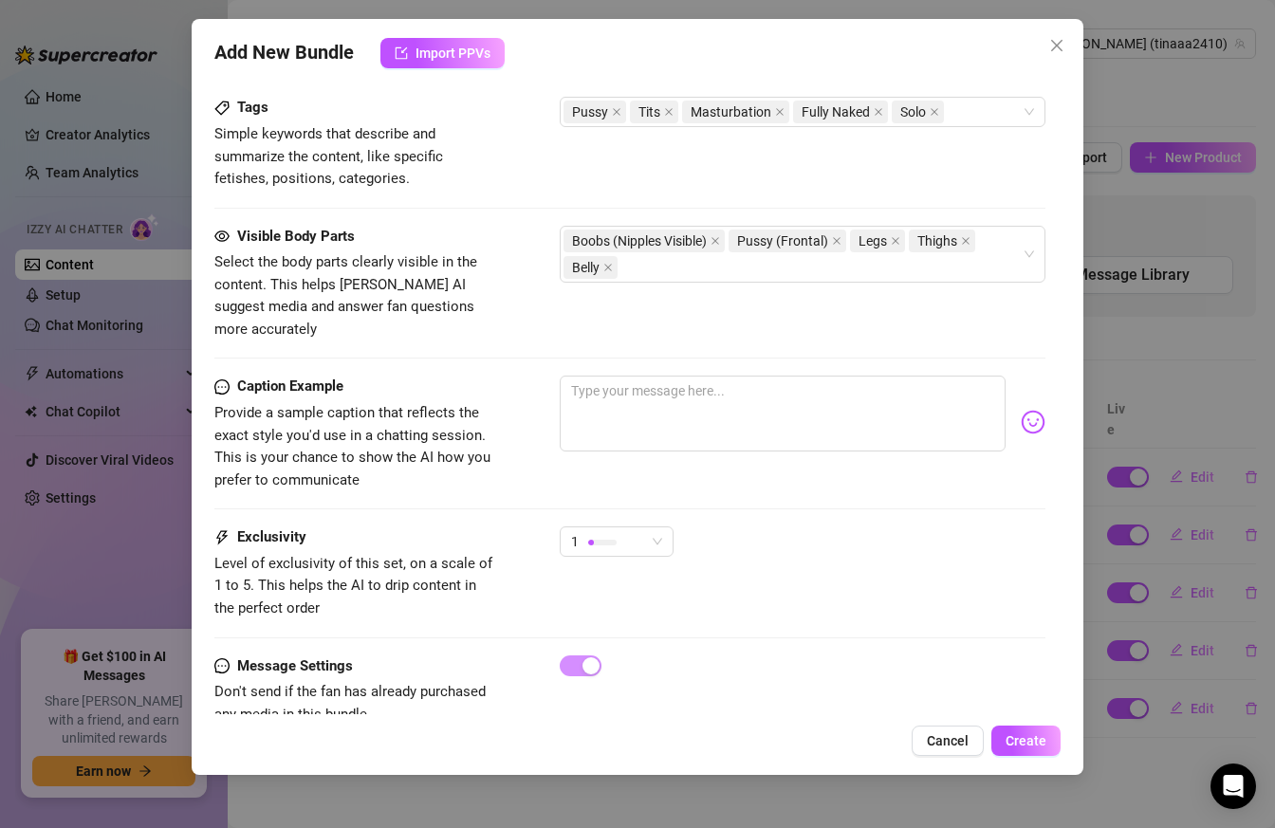
scroll to position [988, 0]
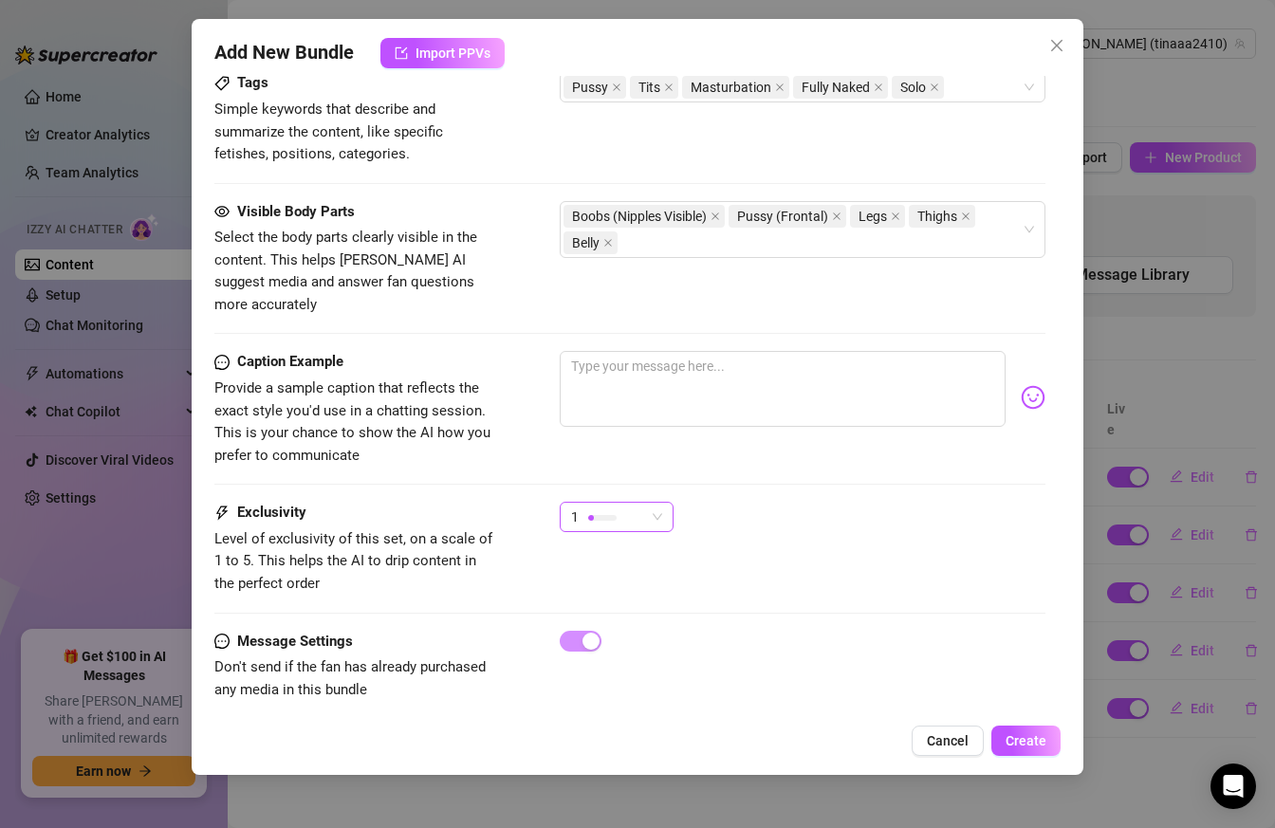
click at [652, 506] on span "1" at bounding box center [616, 517] width 91 height 28
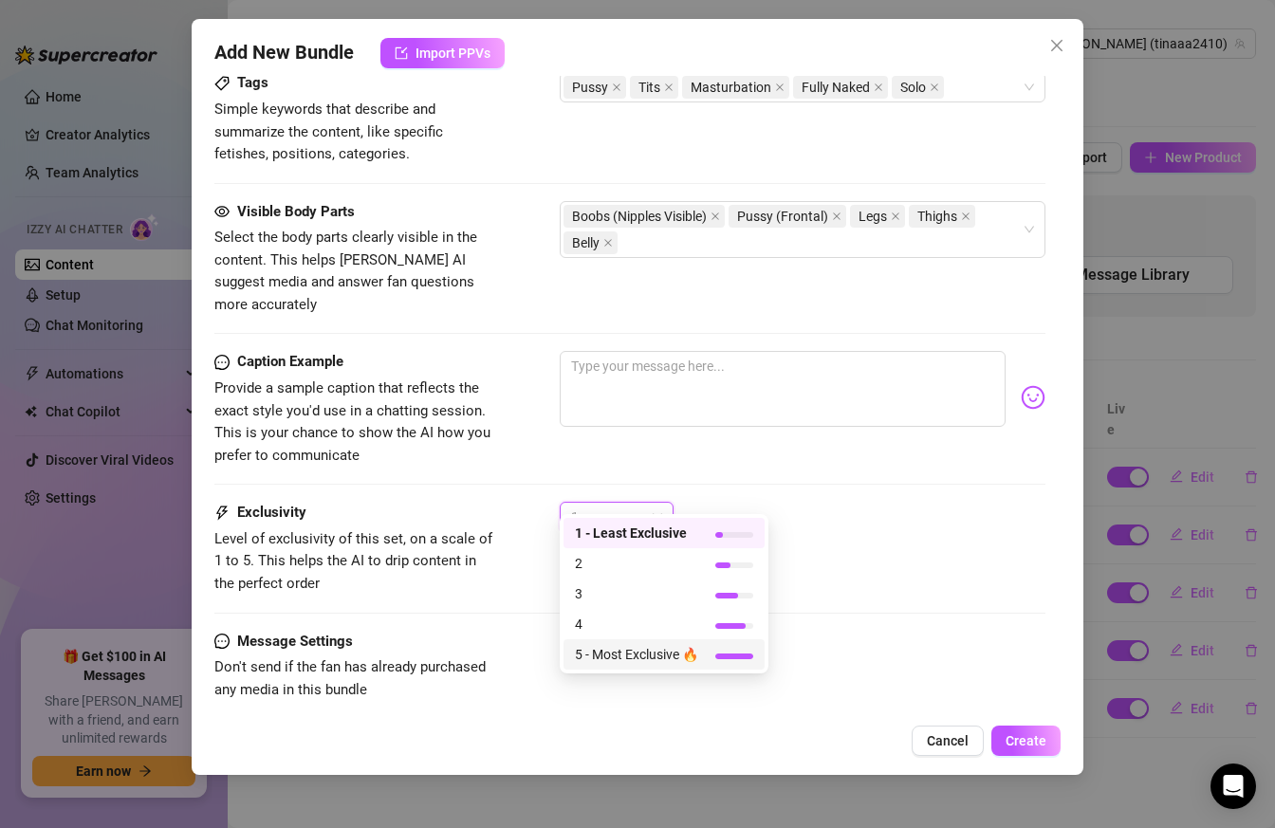
click at [630, 652] on span "5 - Most Exclusive 🔥" at bounding box center [636, 654] width 123 height 21
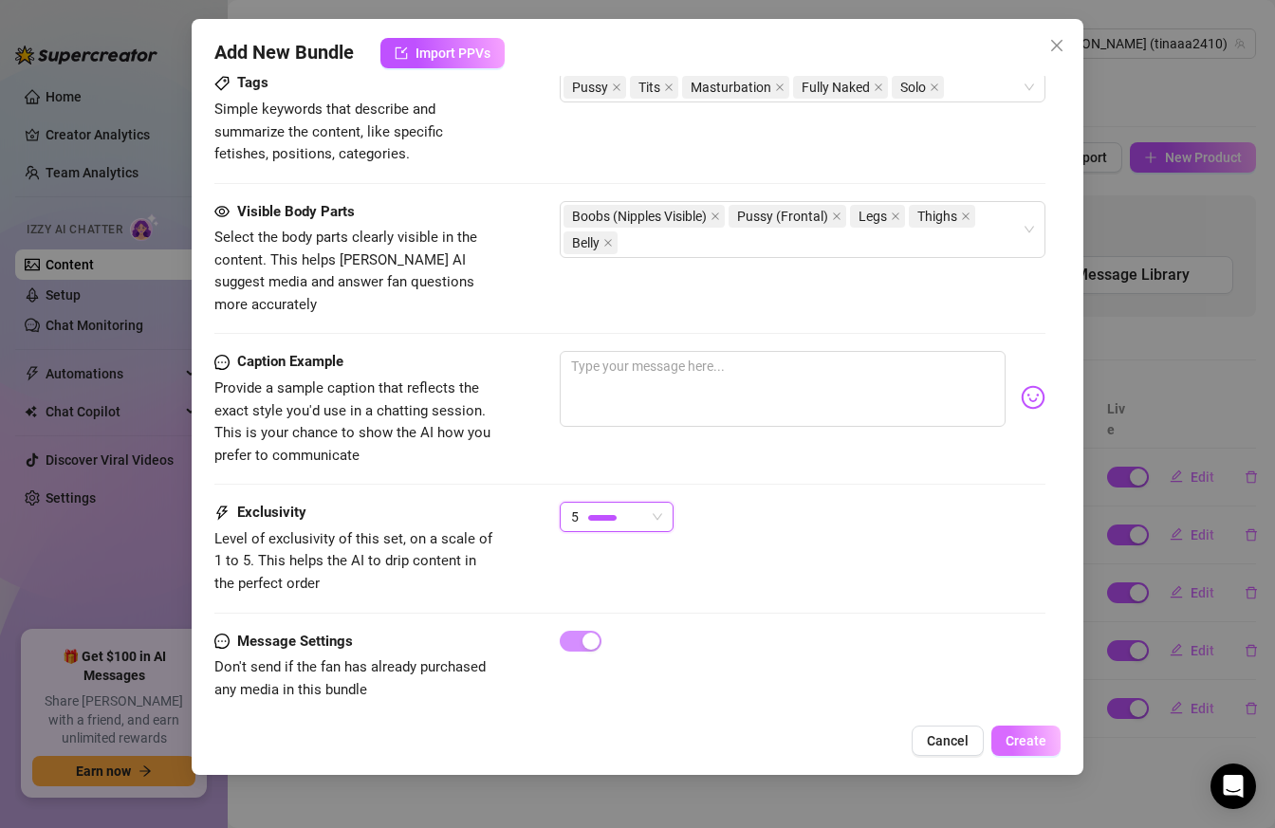
click at [1025, 749] on button "Create" at bounding box center [1025, 740] width 69 height 30
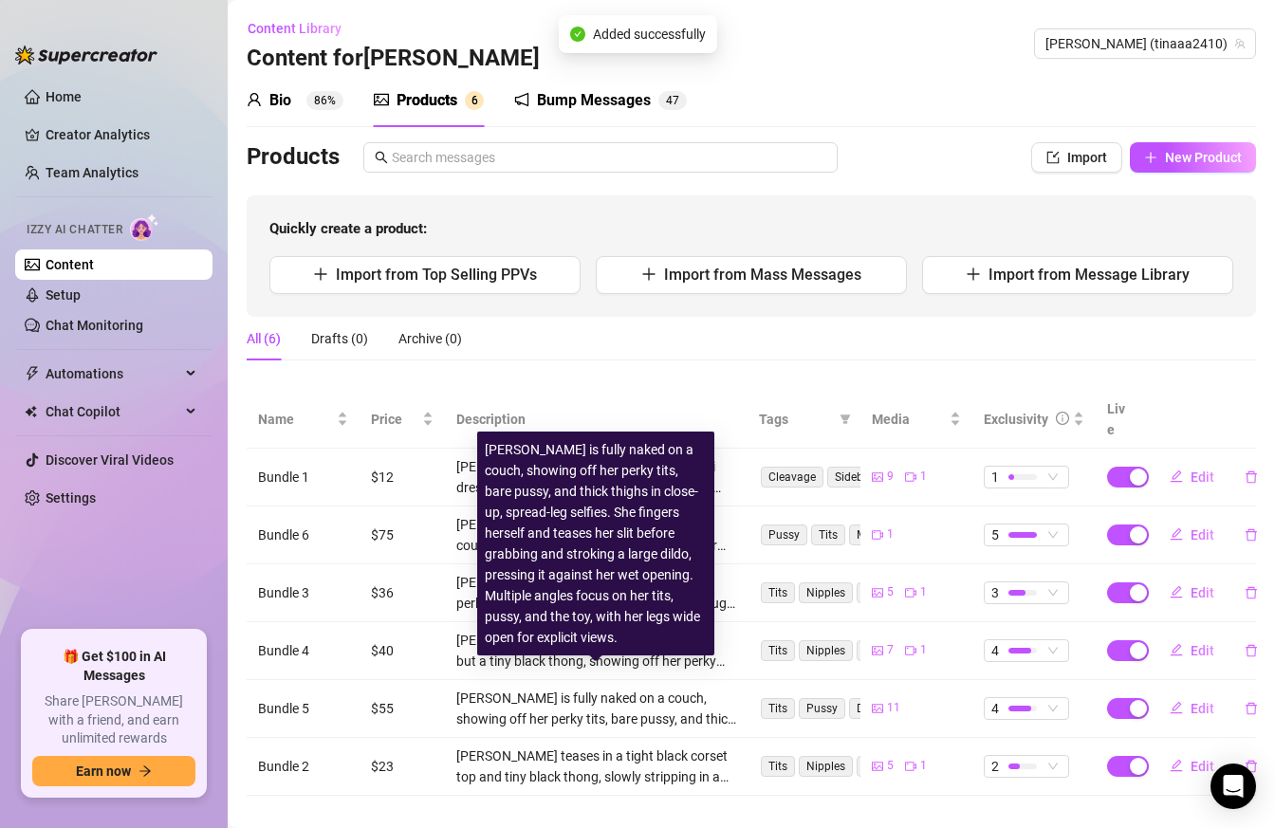
scroll to position [3, 0]
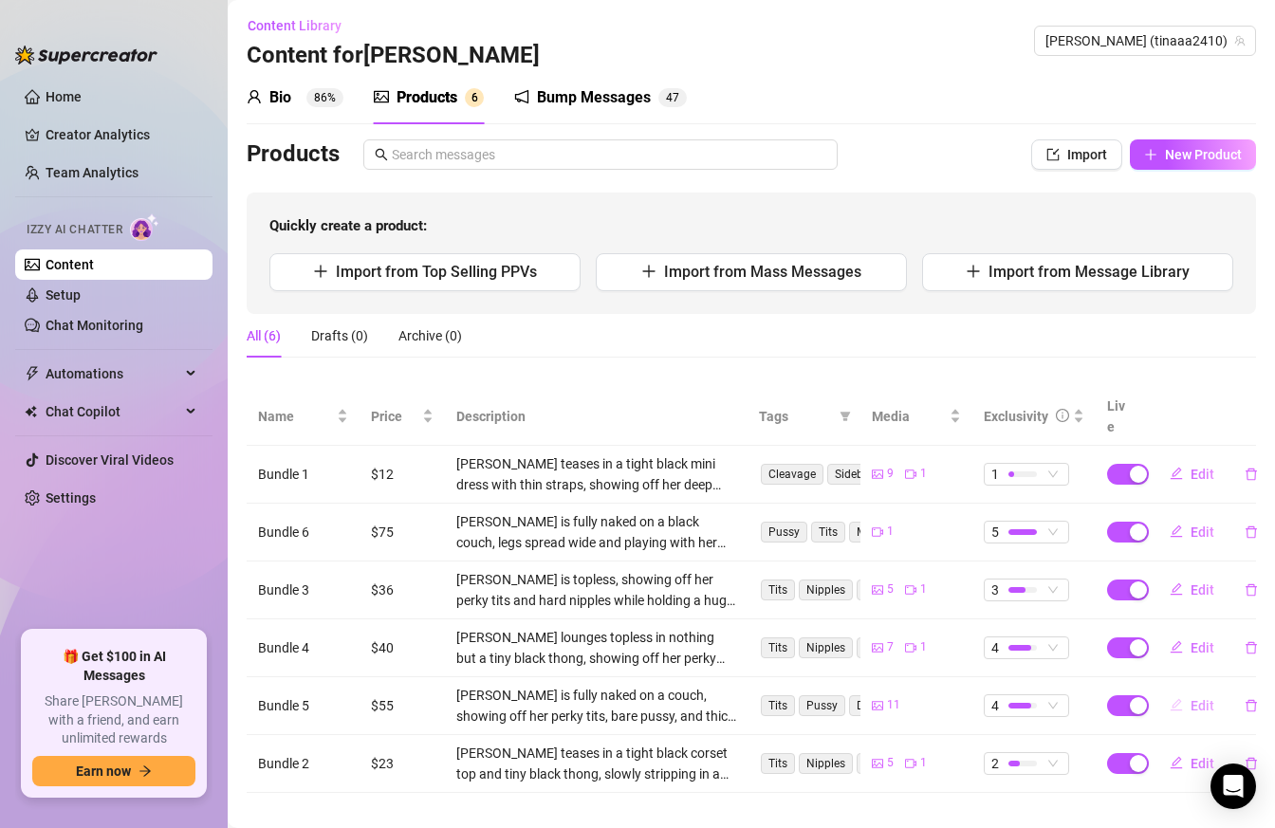
click at [1201, 698] on span "Edit" at bounding box center [1202, 705] width 24 height 15
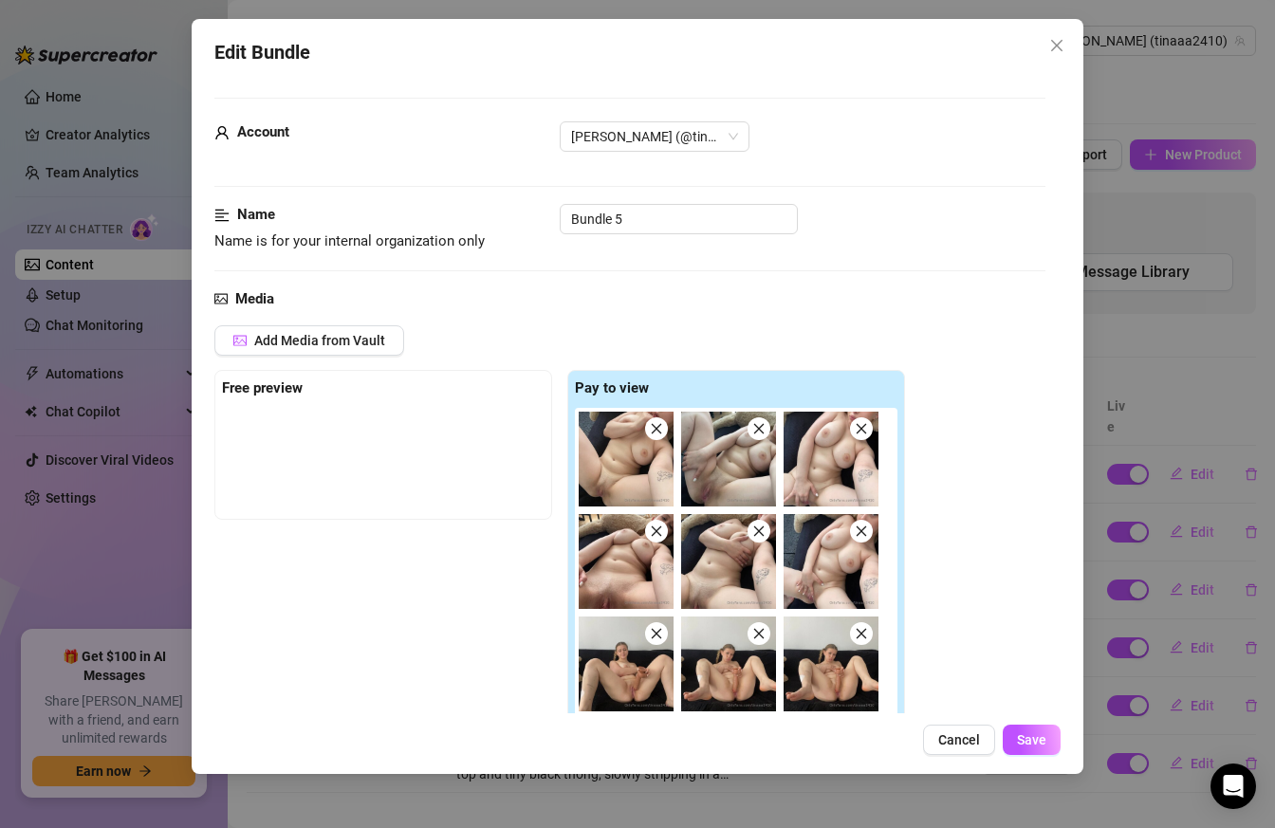
scroll to position [78, 0]
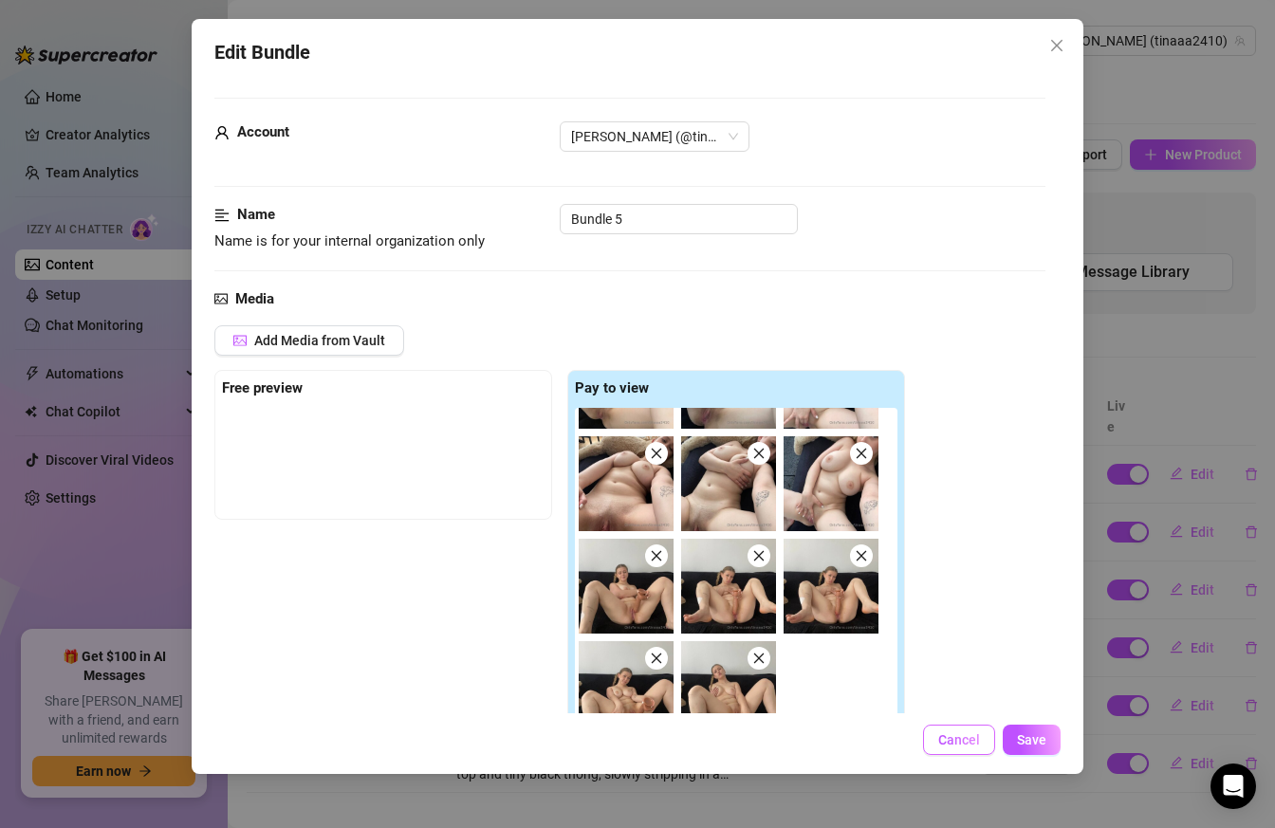
click at [968, 745] on span "Cancel" at bounding box center [959, 739] width 42 height 15
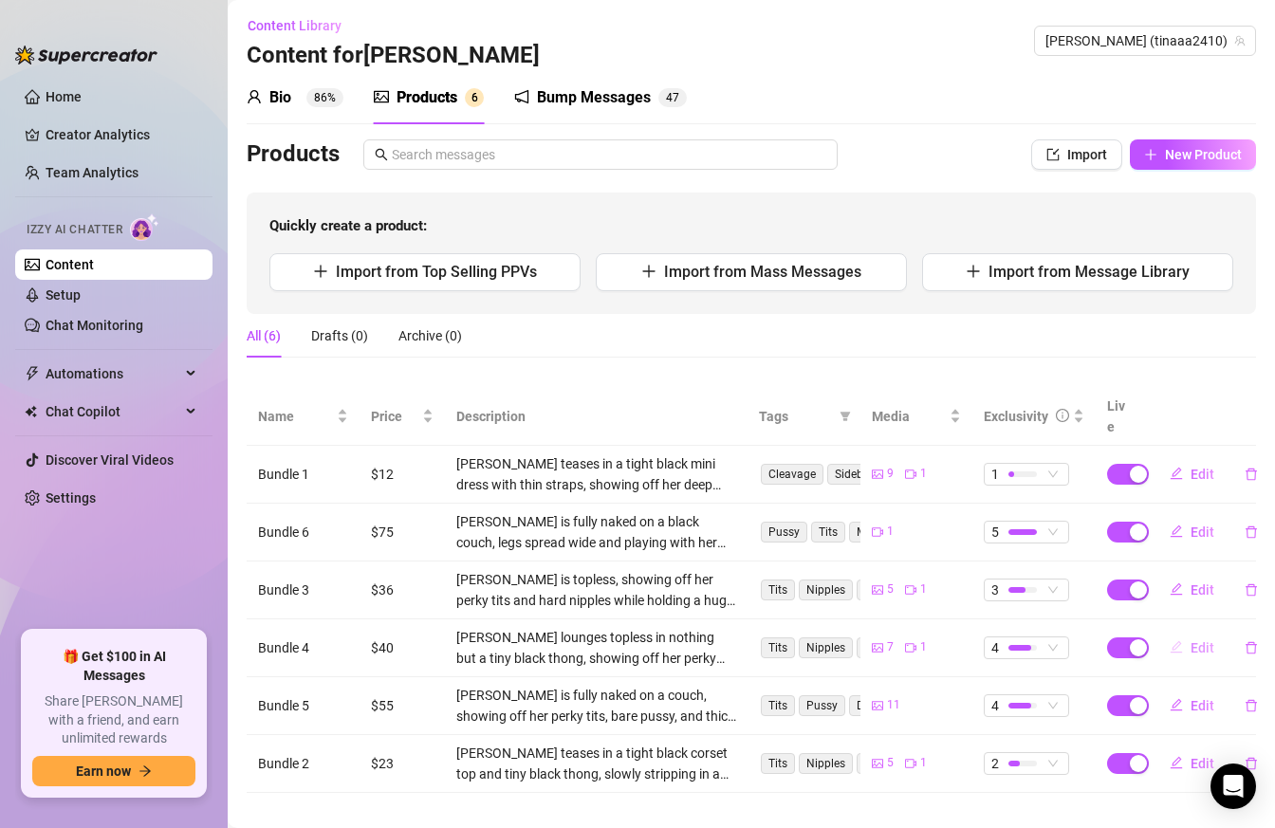
click at [1192, 640] on span "Edit" at bounding box center [1202, 647] width 24 height 15
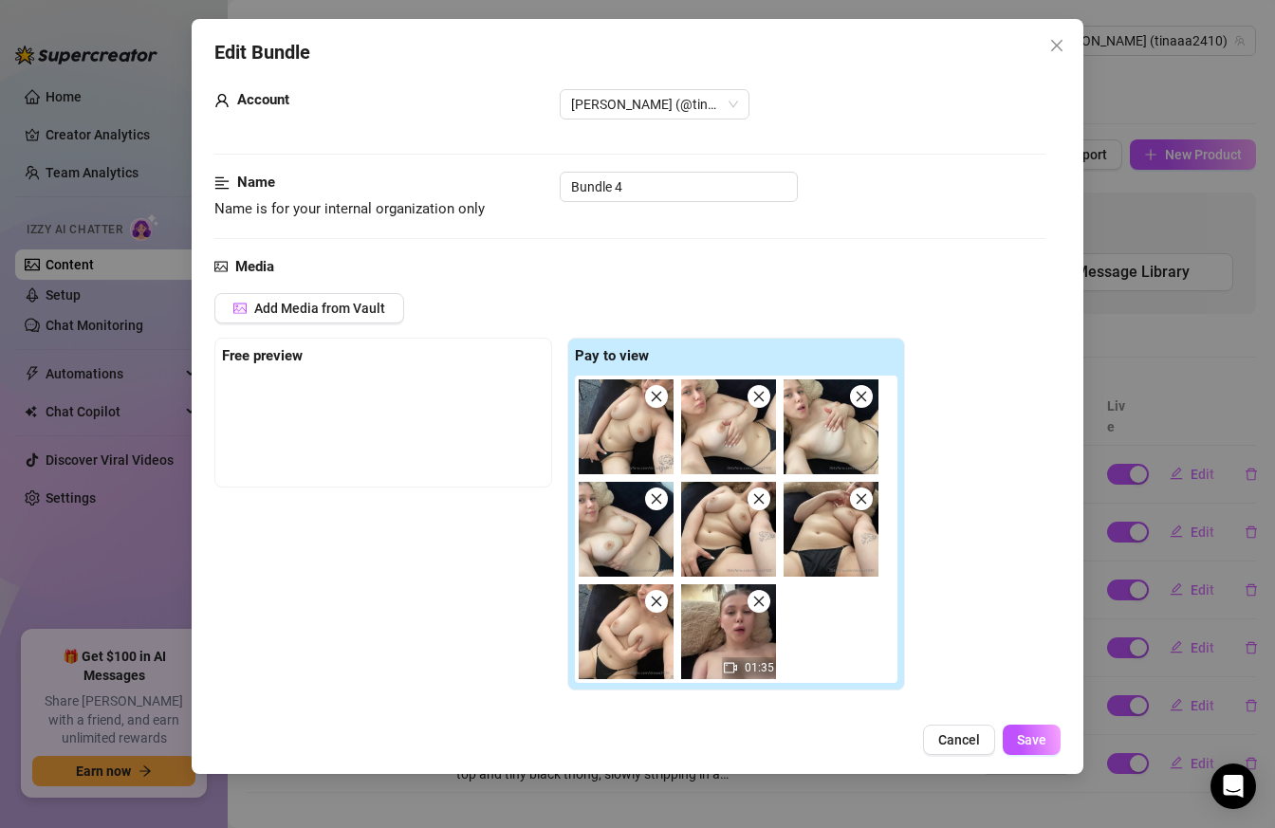
scroll to position [0, 0]
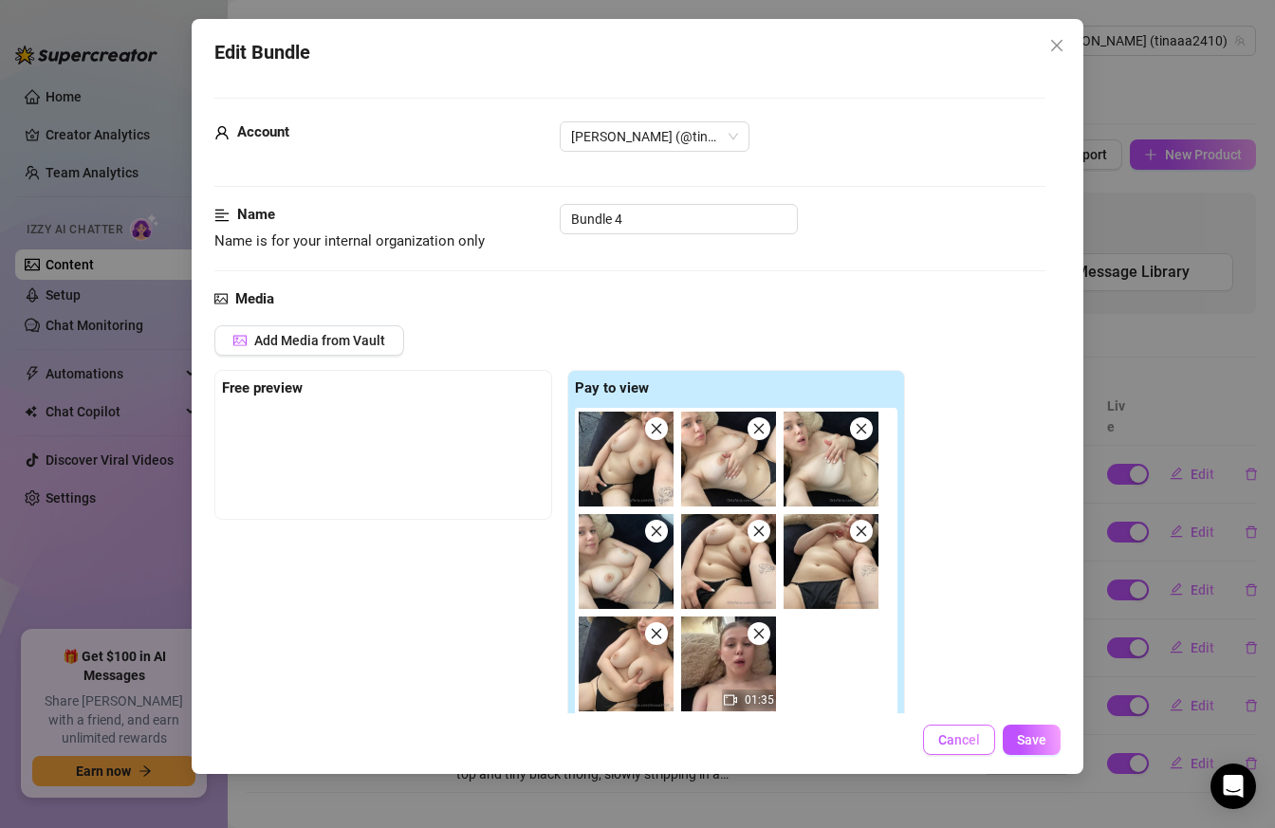
click at [981, 732] on button "Cancel" at bounding box center [959, 740] width 72 height 30
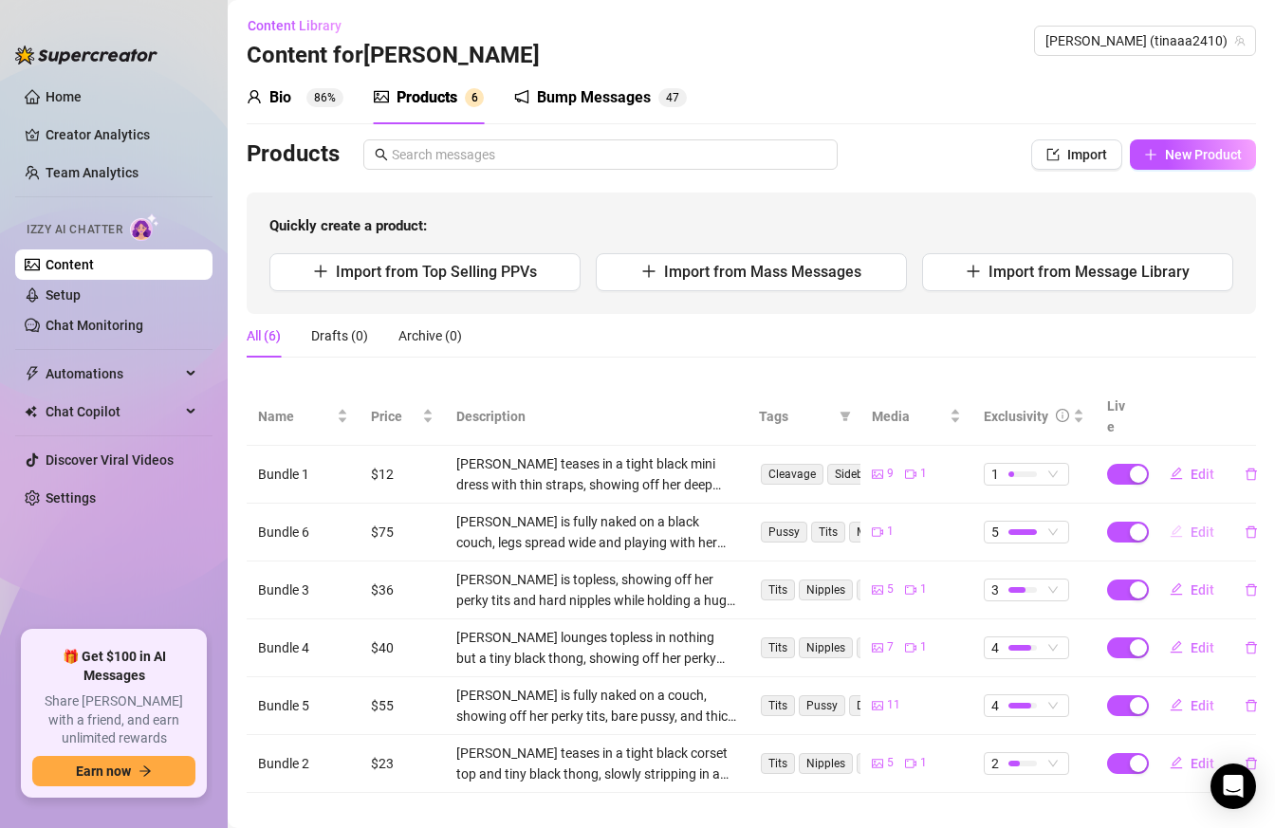
click at [1188, 519] on button "Edit" at bounding box center [1191, 532] width 75 height 30
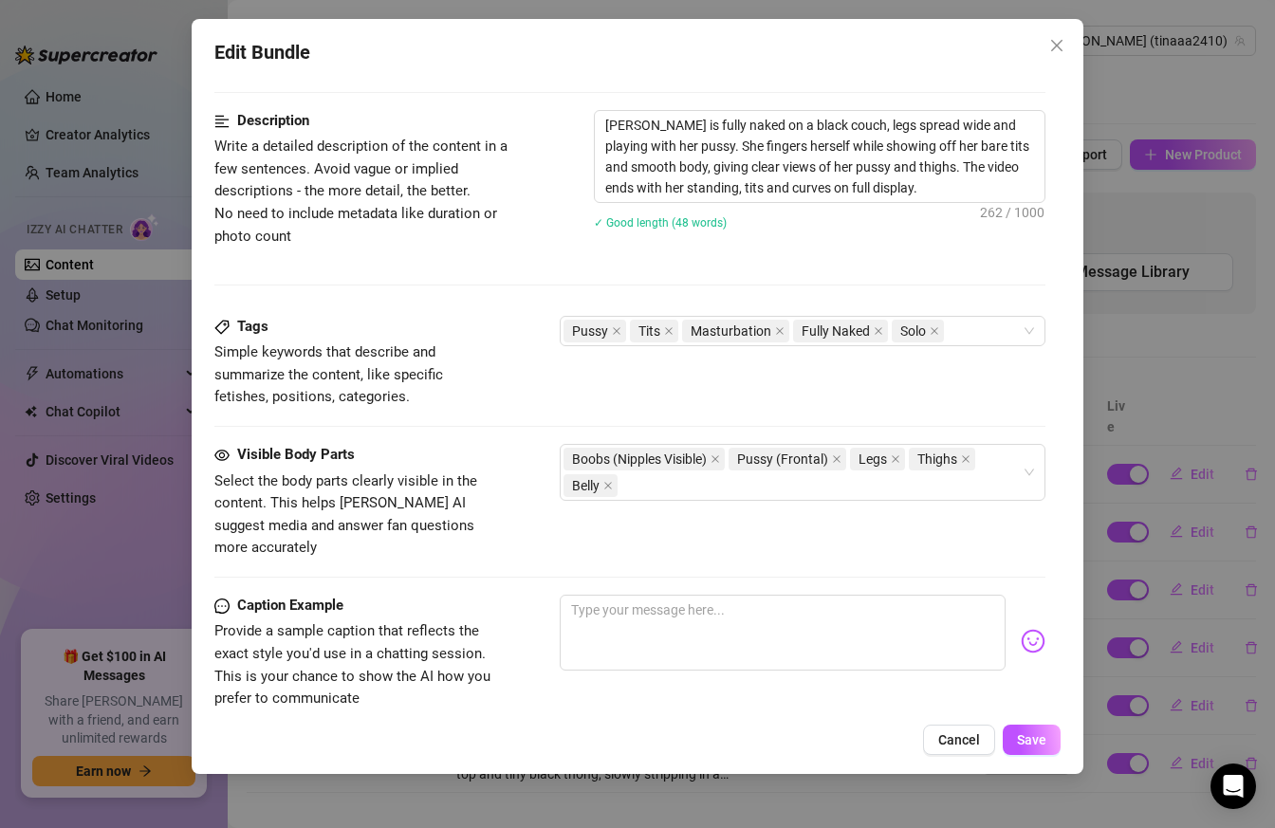
scroll to position [765, 0]
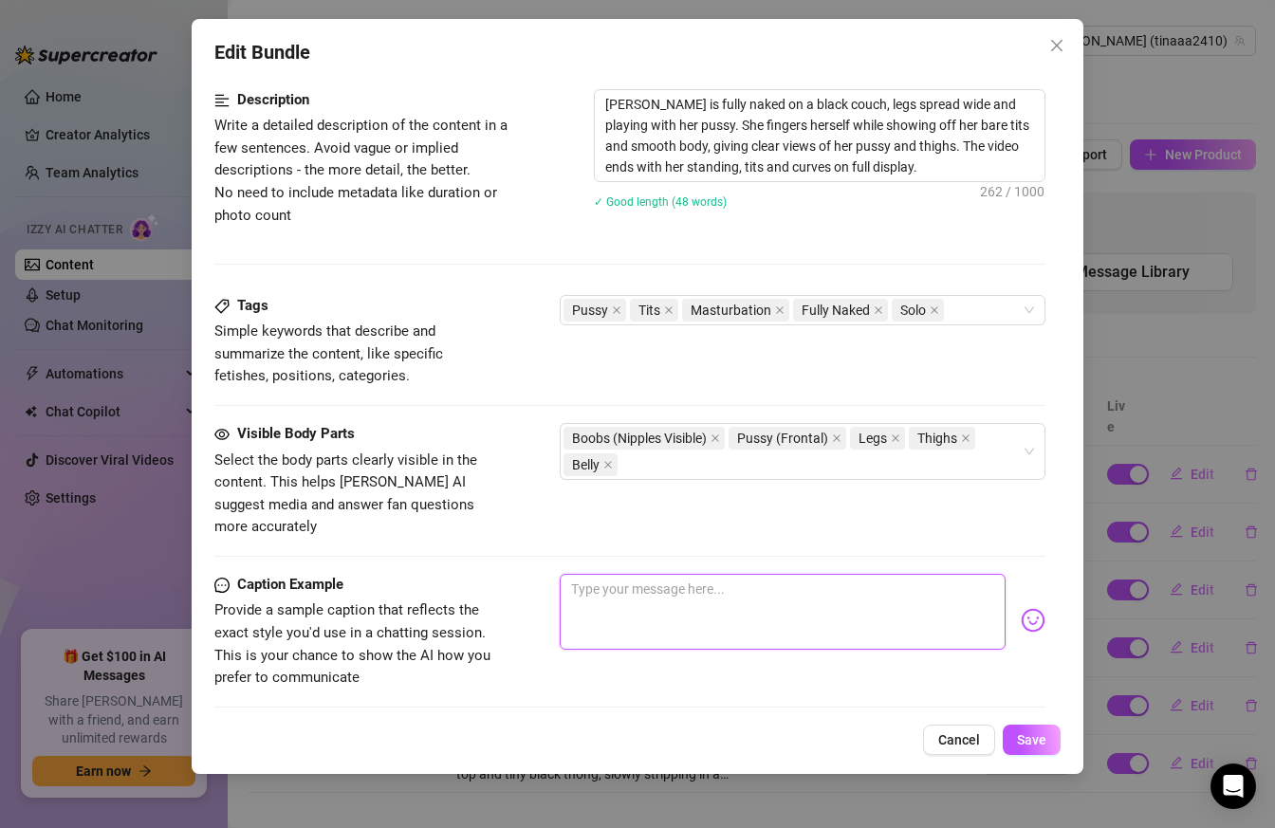
click at [650, 574] on textarea at bounding box center [783, 612] width 447 height 76
paste textarea "Fuckkkk it feels soo good I'm getting fucking close🥵 Stroke your dick for me 🥵🥵…"
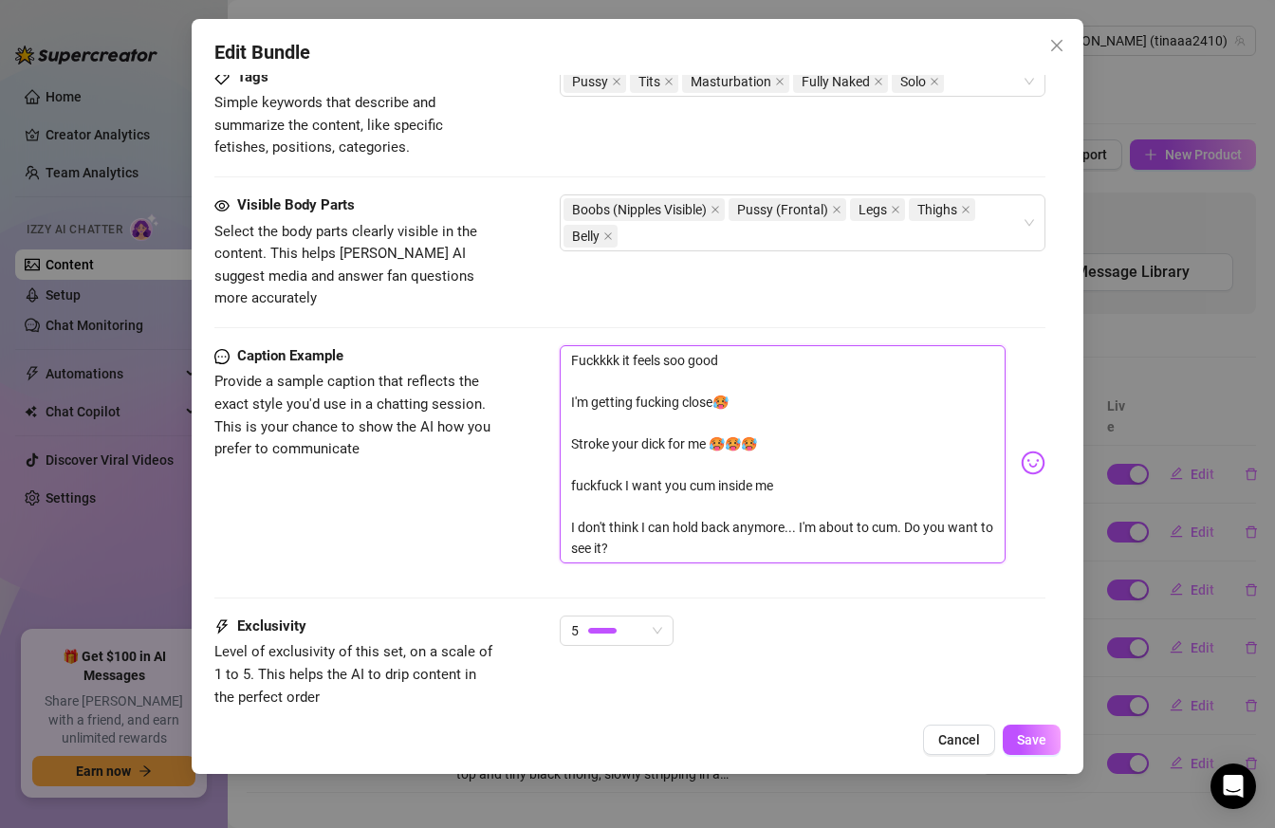
scroll to position [1020, 0]
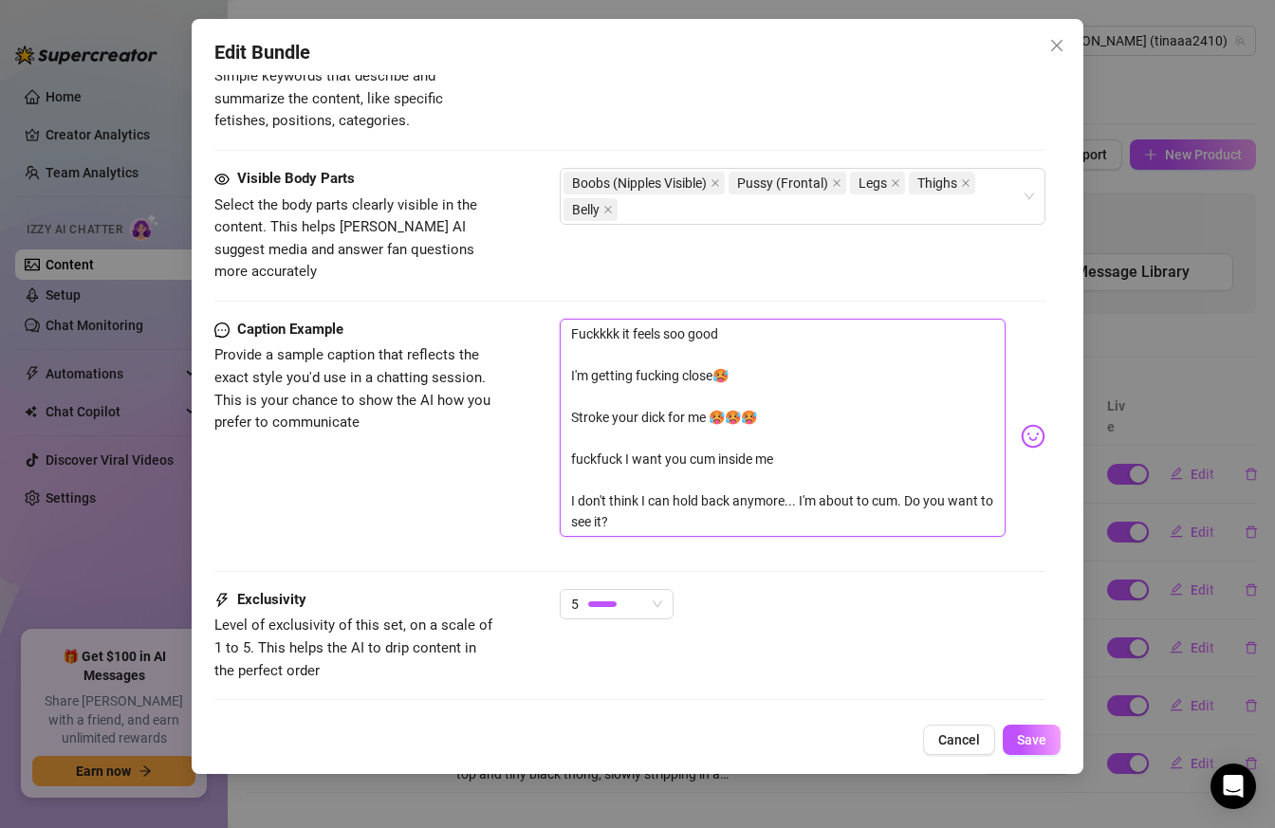
click at [560, 468] on textarea "Fuckkkk it feels soo good I'm getting fucking close🥵 Stroke your dick for me 🥵🥵…" at bounding box center [783, 428] width 447 height 218
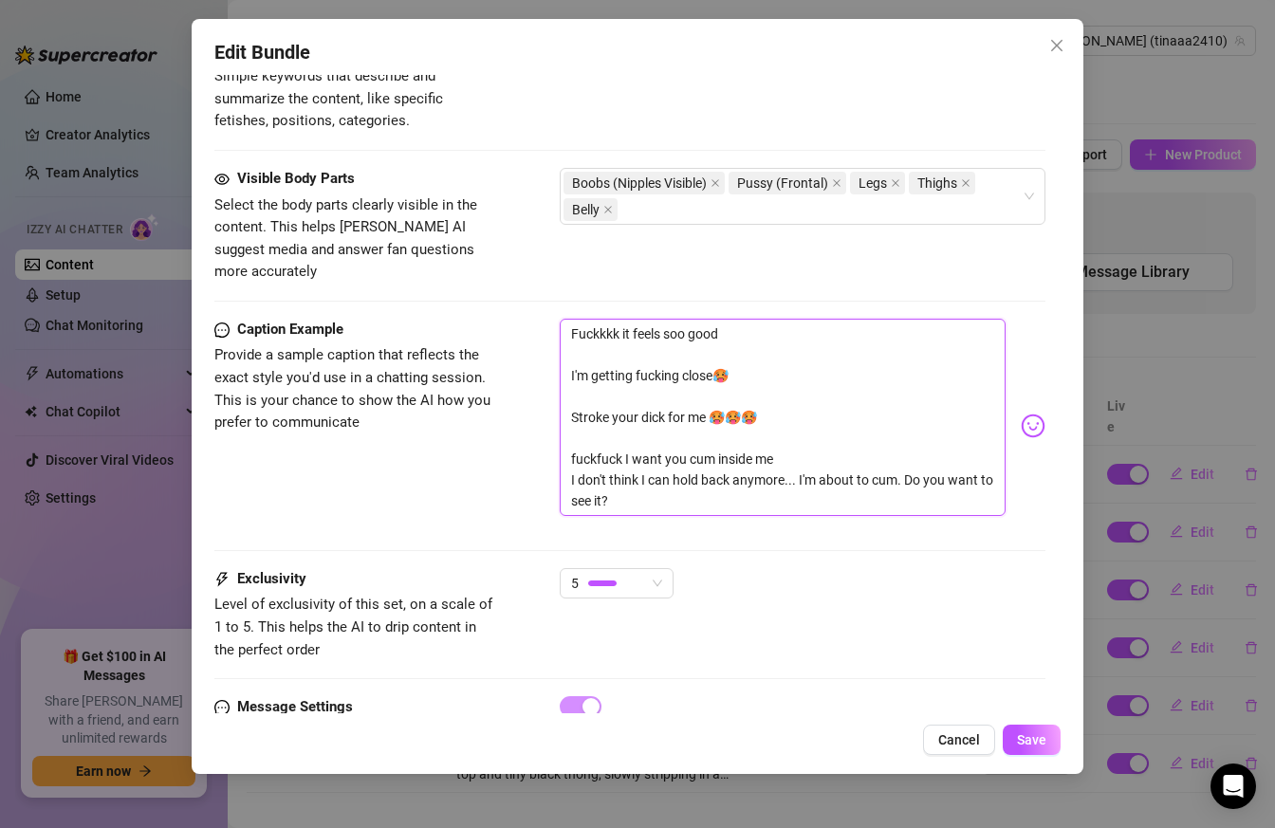
click at [576, 418] on textarea "Fuckkkk it feels soo good I'm getting fucking close🥵 Stroke your dick for me 🥵🥵…" at bounding box center [783, 417] width 447 height 197
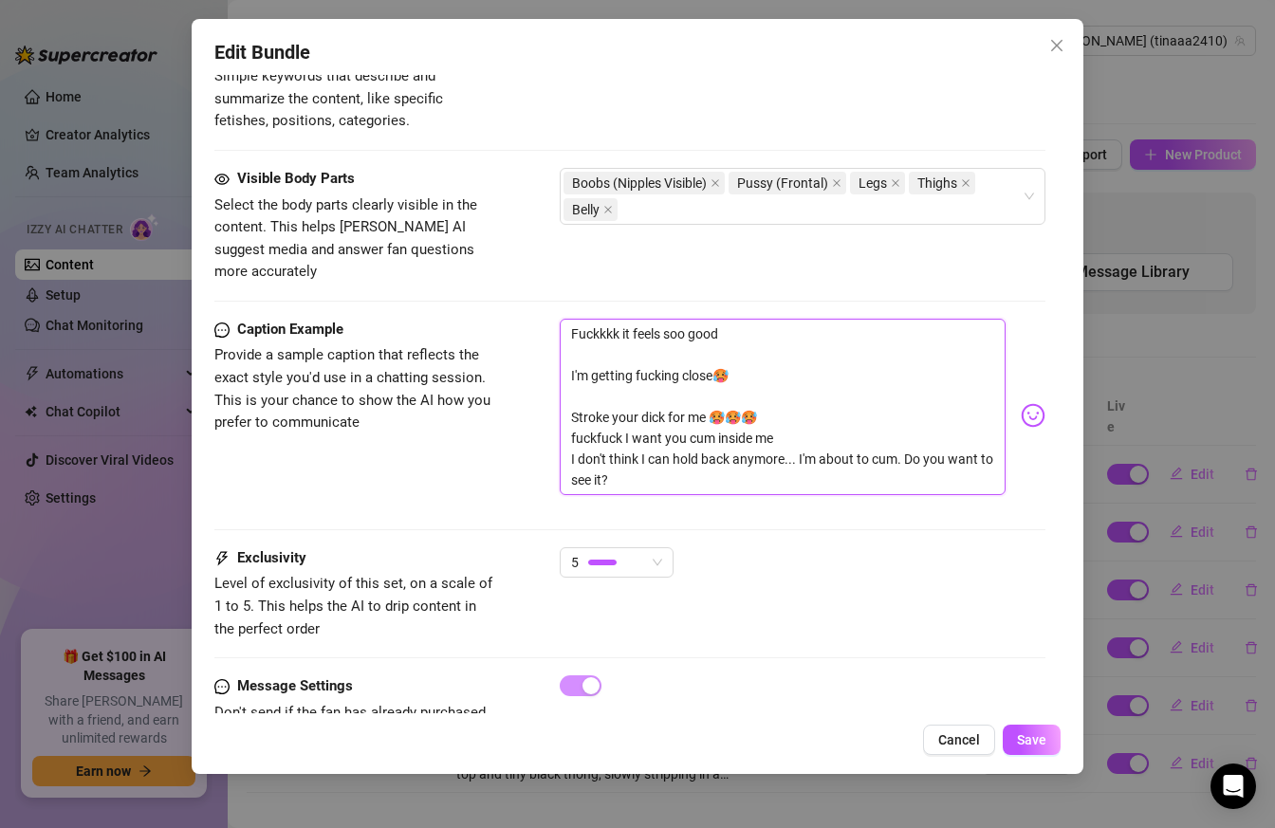
click at [570, 379] on textarea "Fuckkkk it feels soo good I'm getting fucking close🥵 Stroke your dick for me 🥵🥵…" at bounding box center [783, 407] width 447 height 176
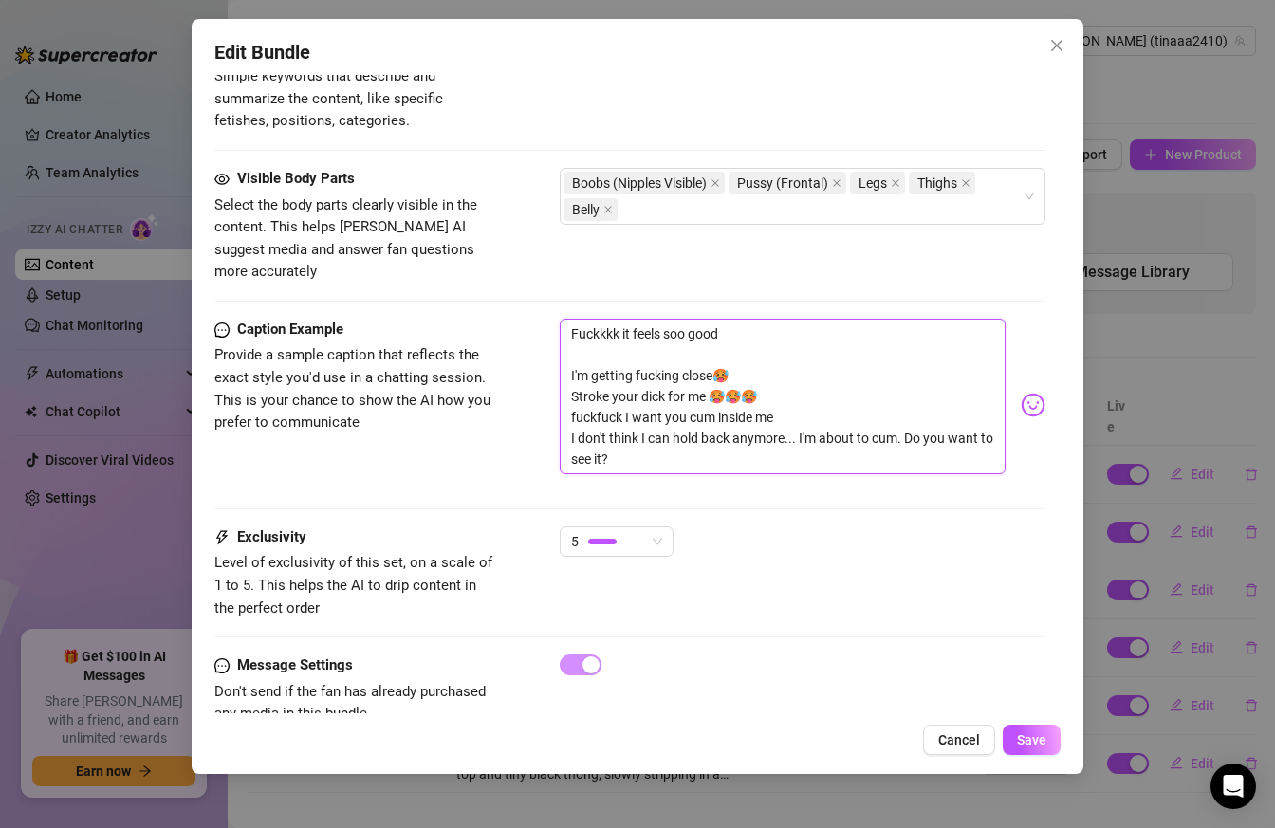
click at [575, 334] on textarea "Fuckkkk it feels soo good I'm getting fucking close🥵 Stroke your dick for me 🥵🥵…" at bounding box center [783, 397] width 447 height 156
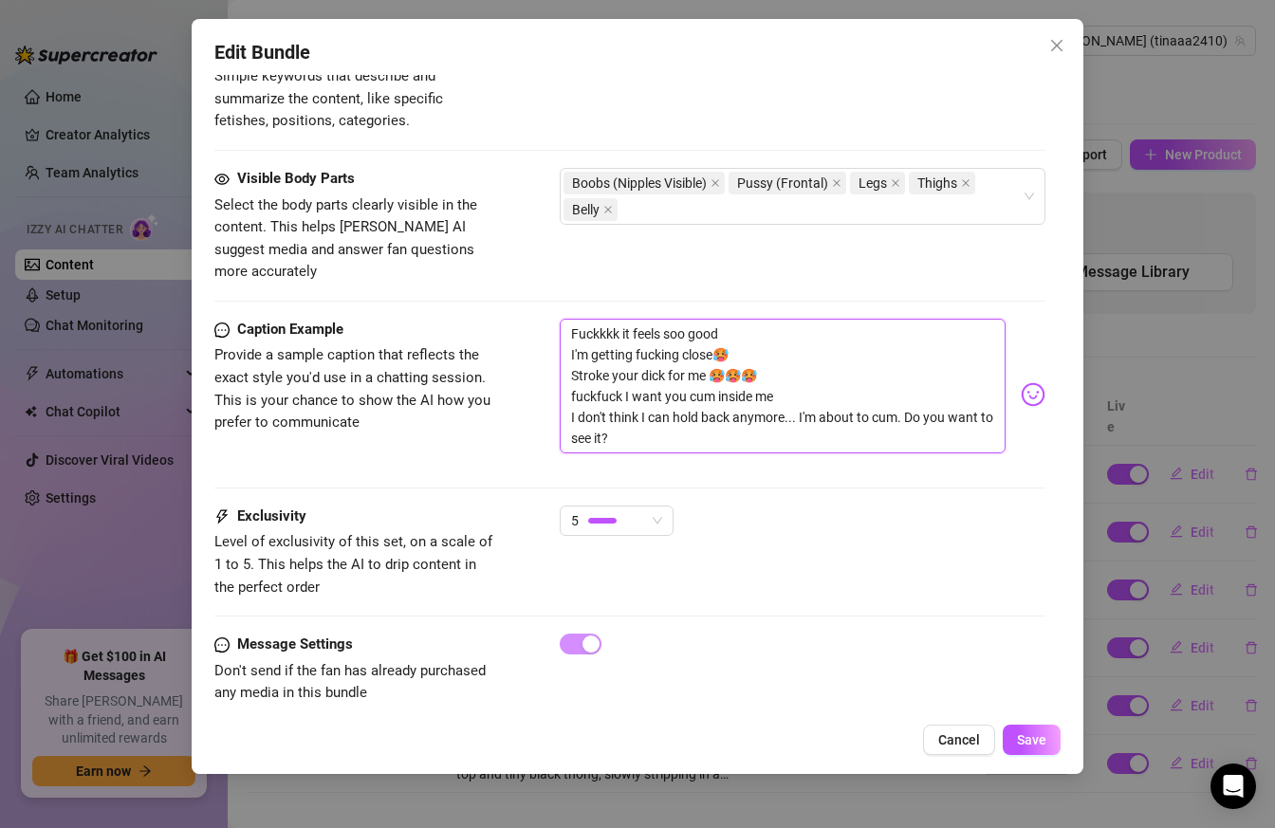
scroll to position [1024, 0]
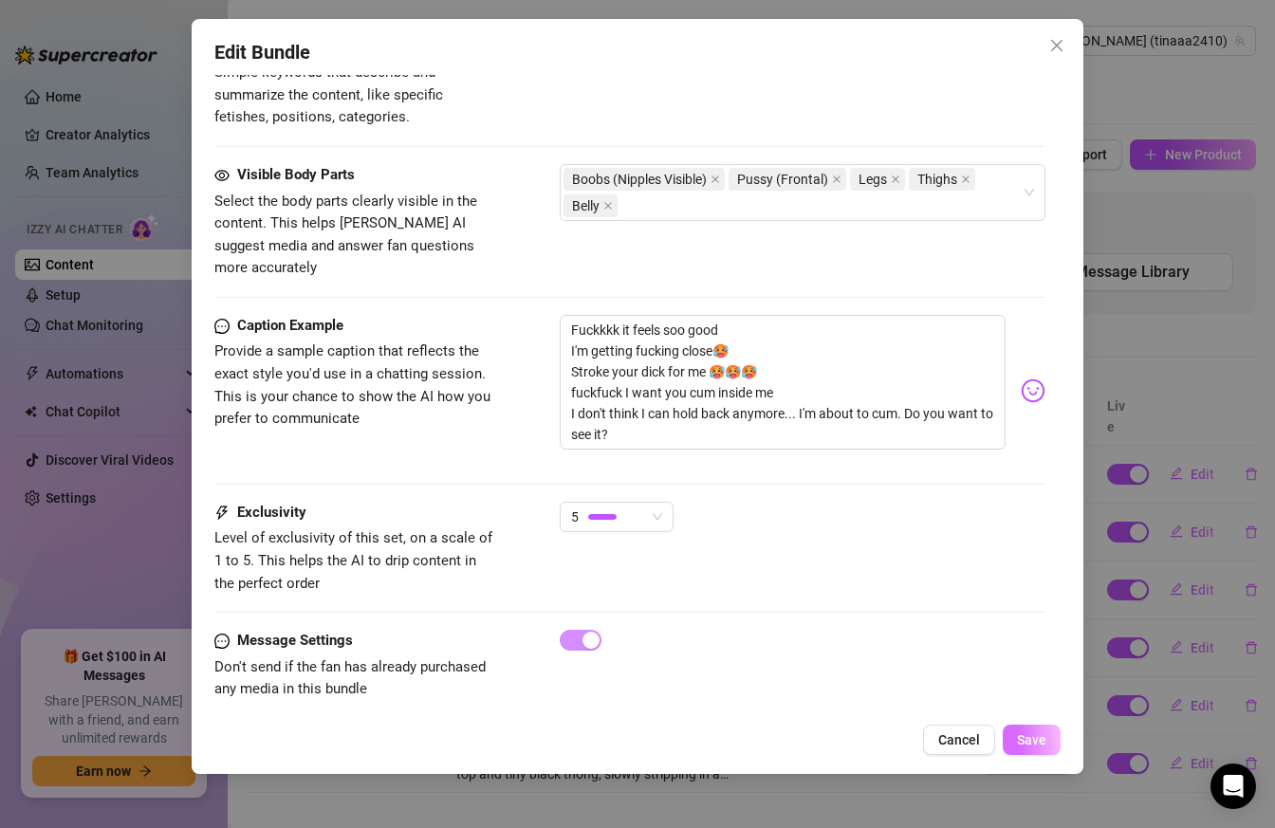
click at [1024, 743] on span "Save" at bounding box center [1031, 739] width 29 height 15
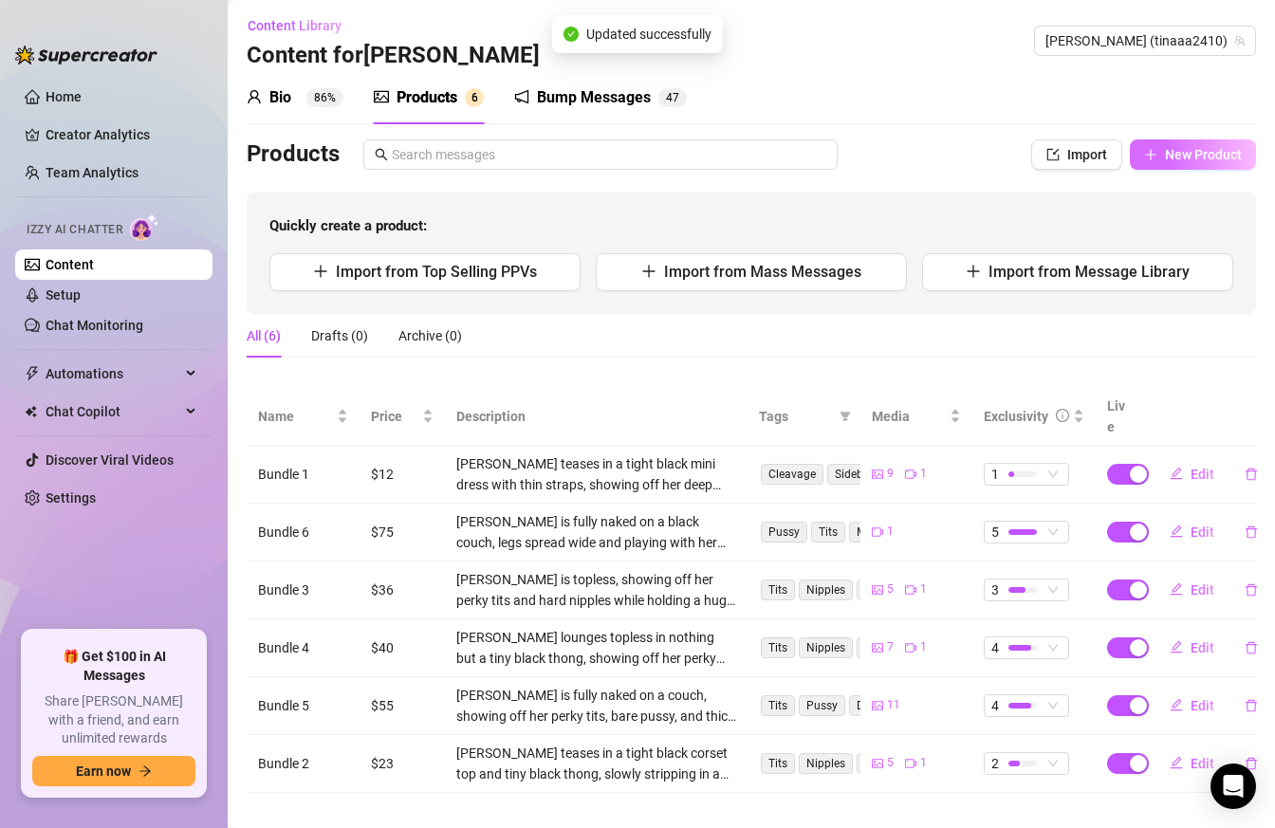
click at [1177, 144] on button "New Product" at bounding box center [1192, 154] width 126 height 30
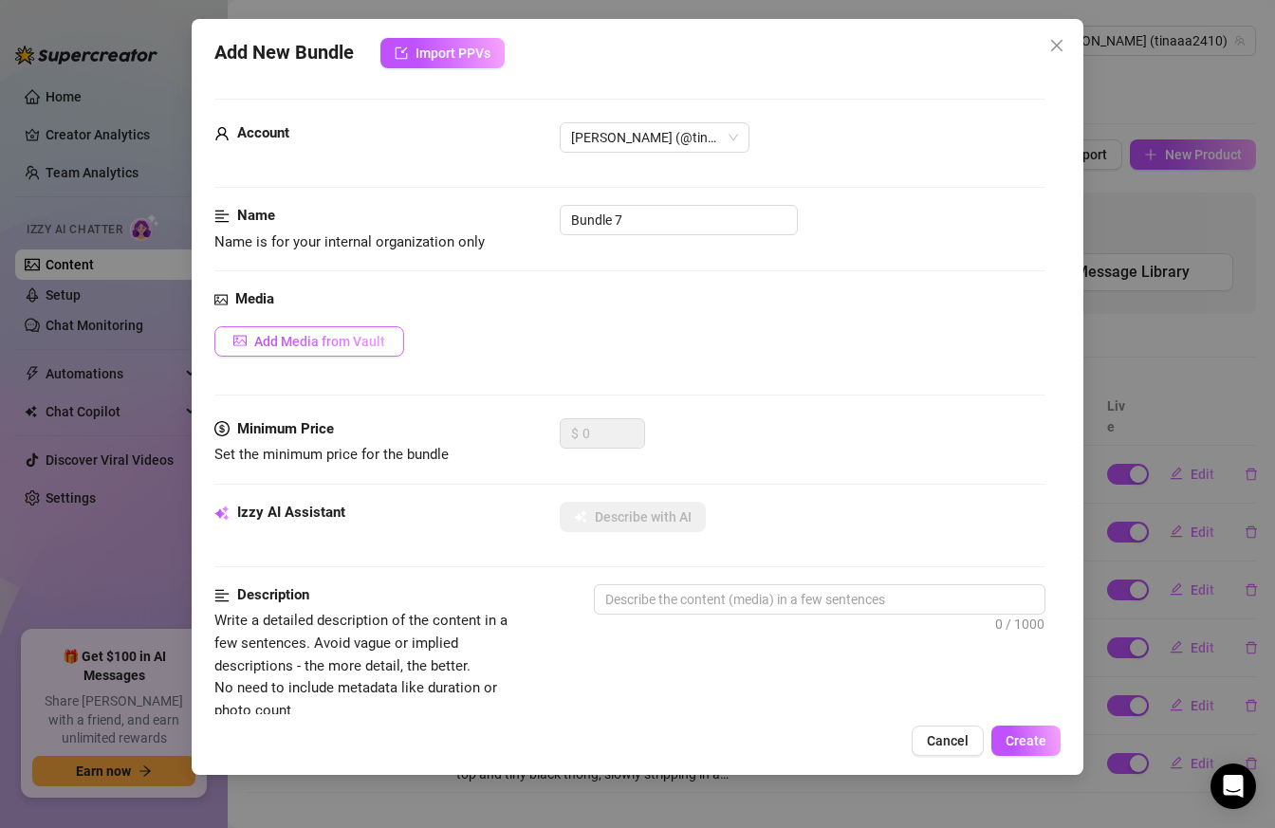
click at [340, 343] on span "Add Media from Vault" at bounding box center [319, 341] width 131 height 15
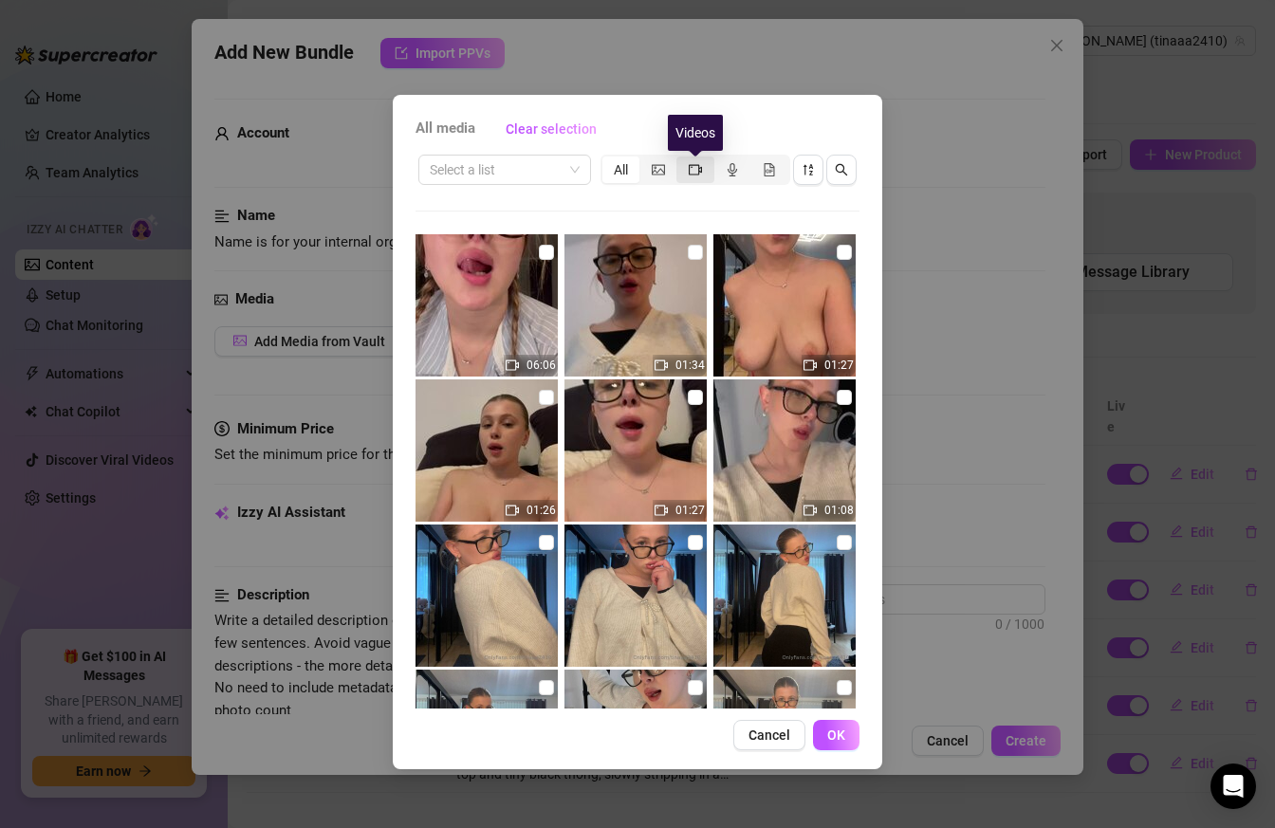
click at [694, 173] on icon "video-camera" at bounding box center [694, 169] width 13 height 10
click at [681, 159] on input "segmented control" at bounding box center [681, 159] width 0 height 0
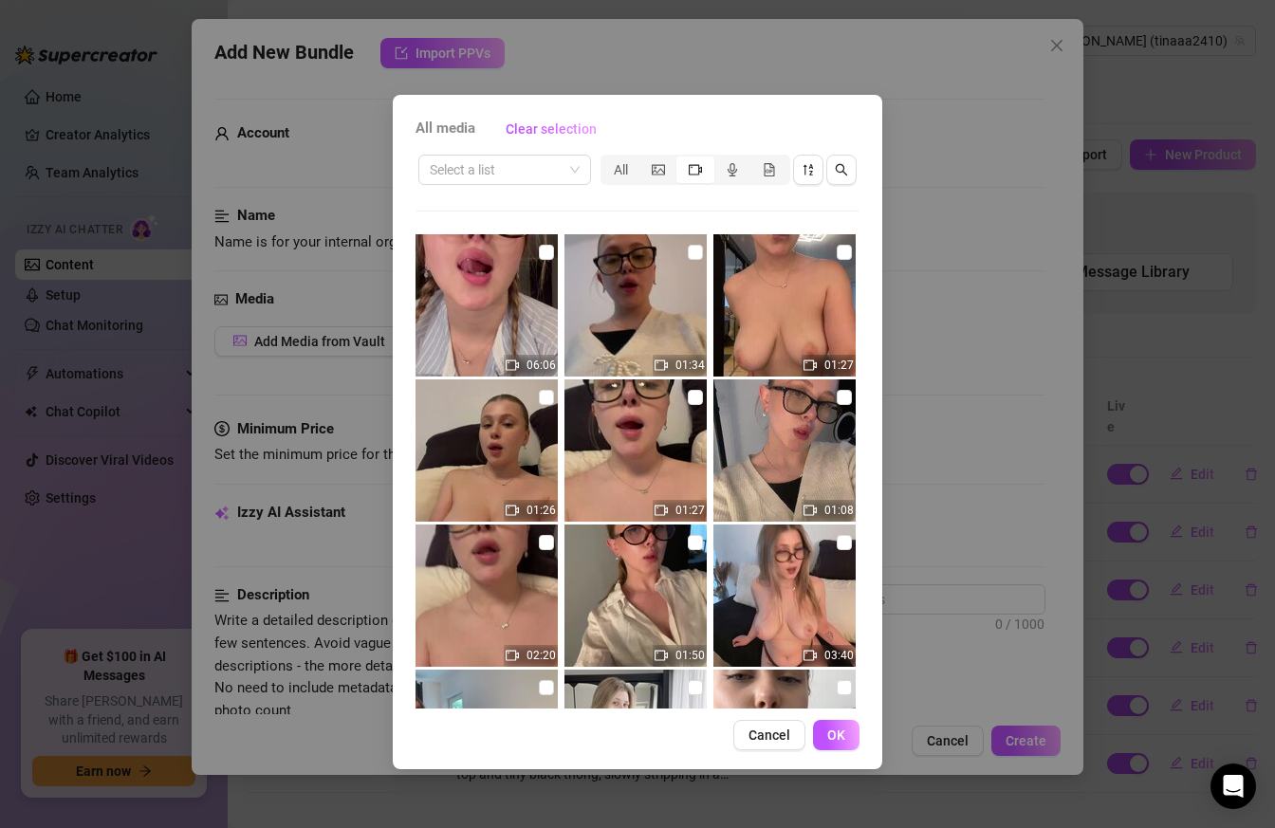
click at [529, 186] on div "Select a list All" at bounding box center [637, 170] width 444 height 36
click at [529, 175] on input "search" at bounding box center [496, 170] width 133 height 28
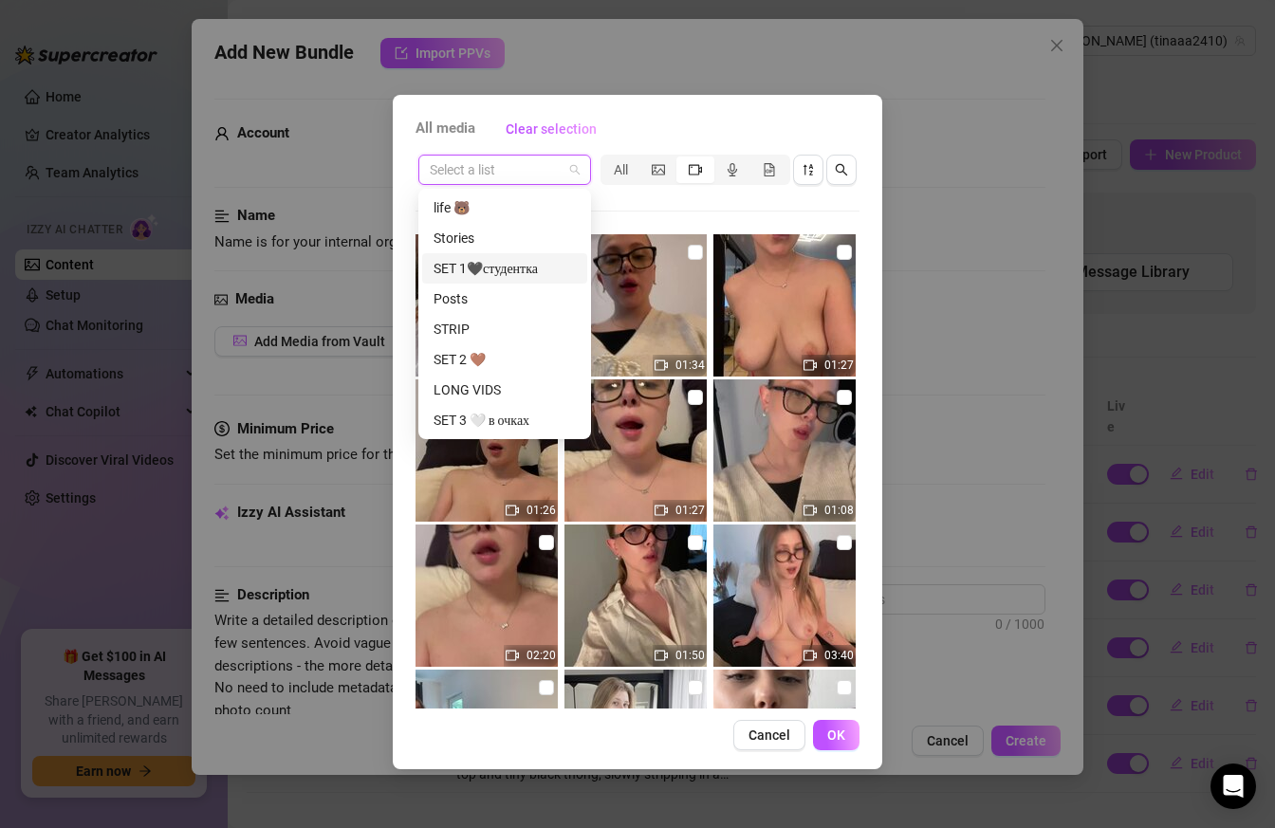
click at [525, 261] on div "SET 1🖤студентка" at bounding box center [504, 268] width 142 height 21
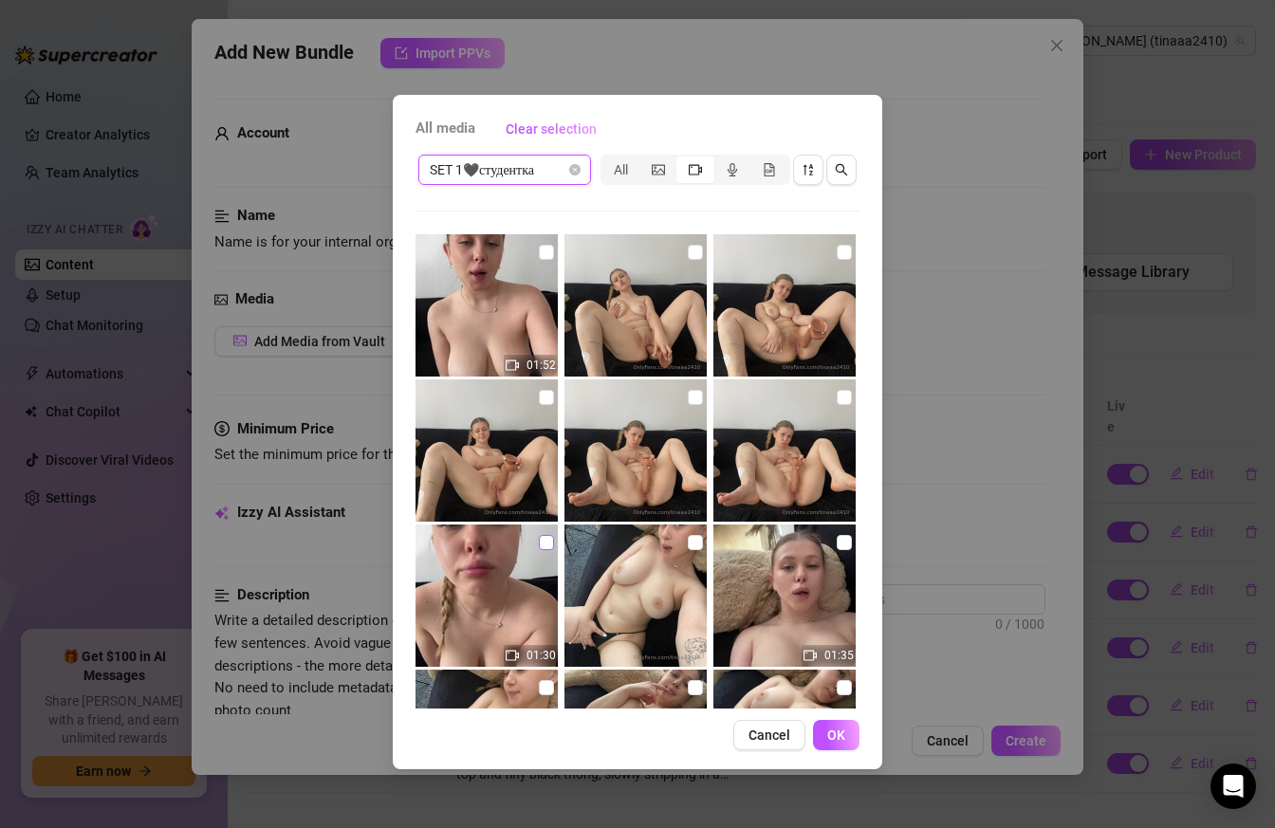
click at [540, 542] on input "checkbox" at bounding box center [546, 542] width 15 height 15
click at [844, 733] on span "OK" at bounding box center [836, 734] width 18 height 15
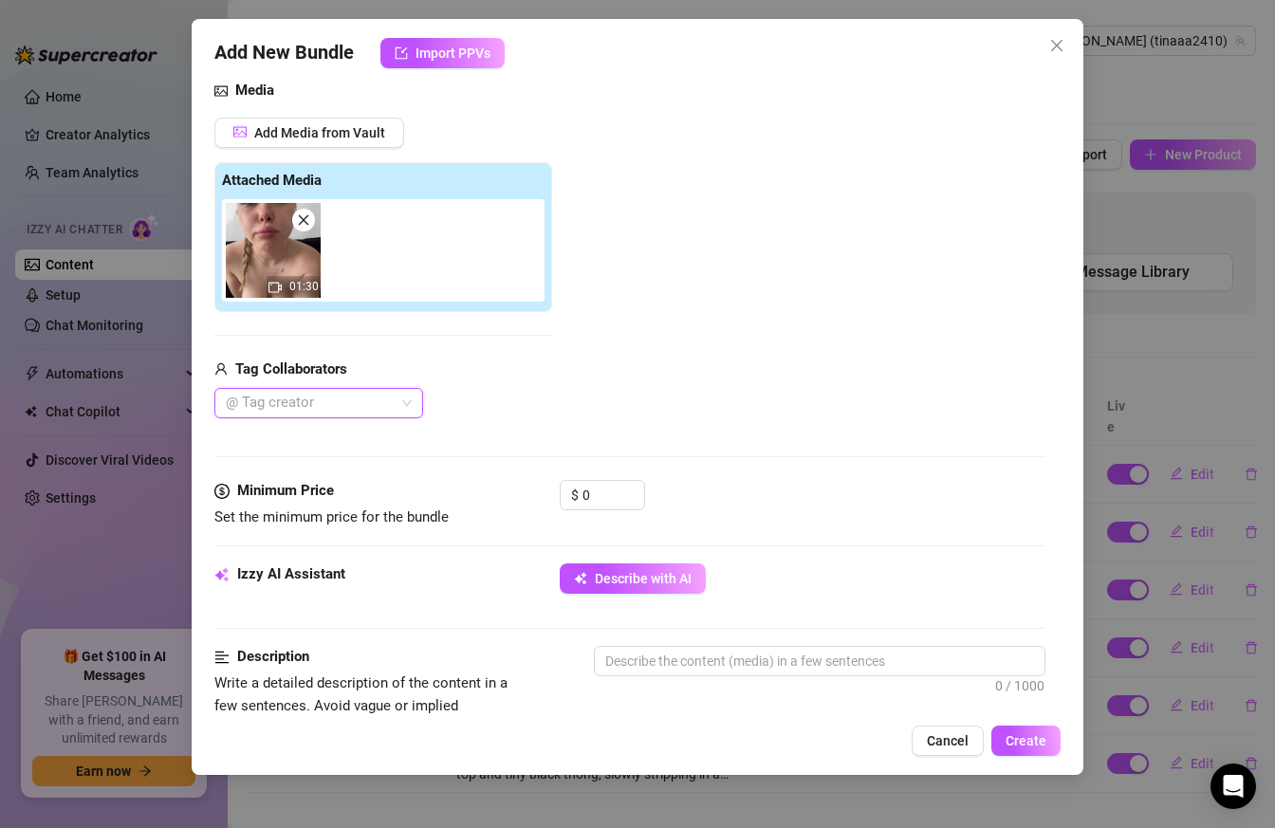
scroll to position [211, 0]
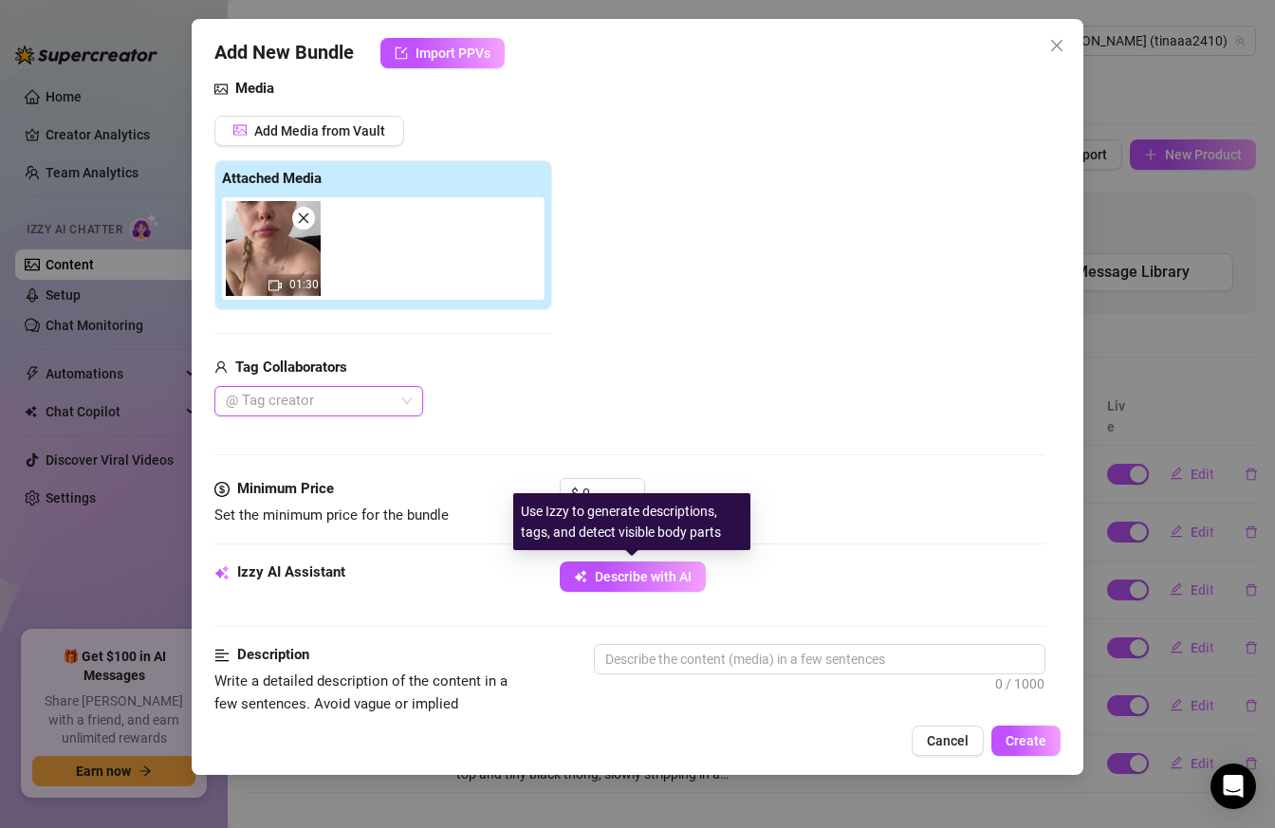
click at [596, 571] on span "Describe with AI" at bounding box center [643, 576] width 97 height 15
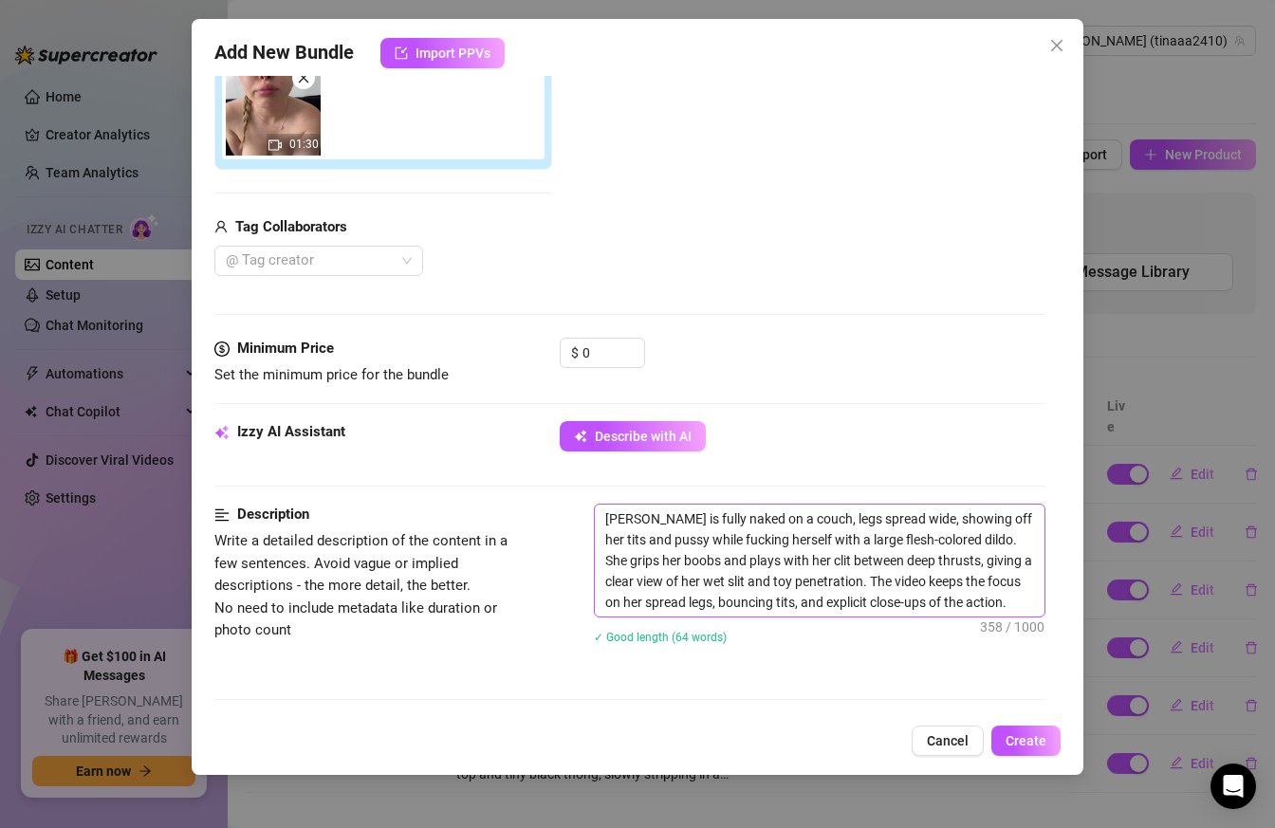
scroll to position [353, 0]
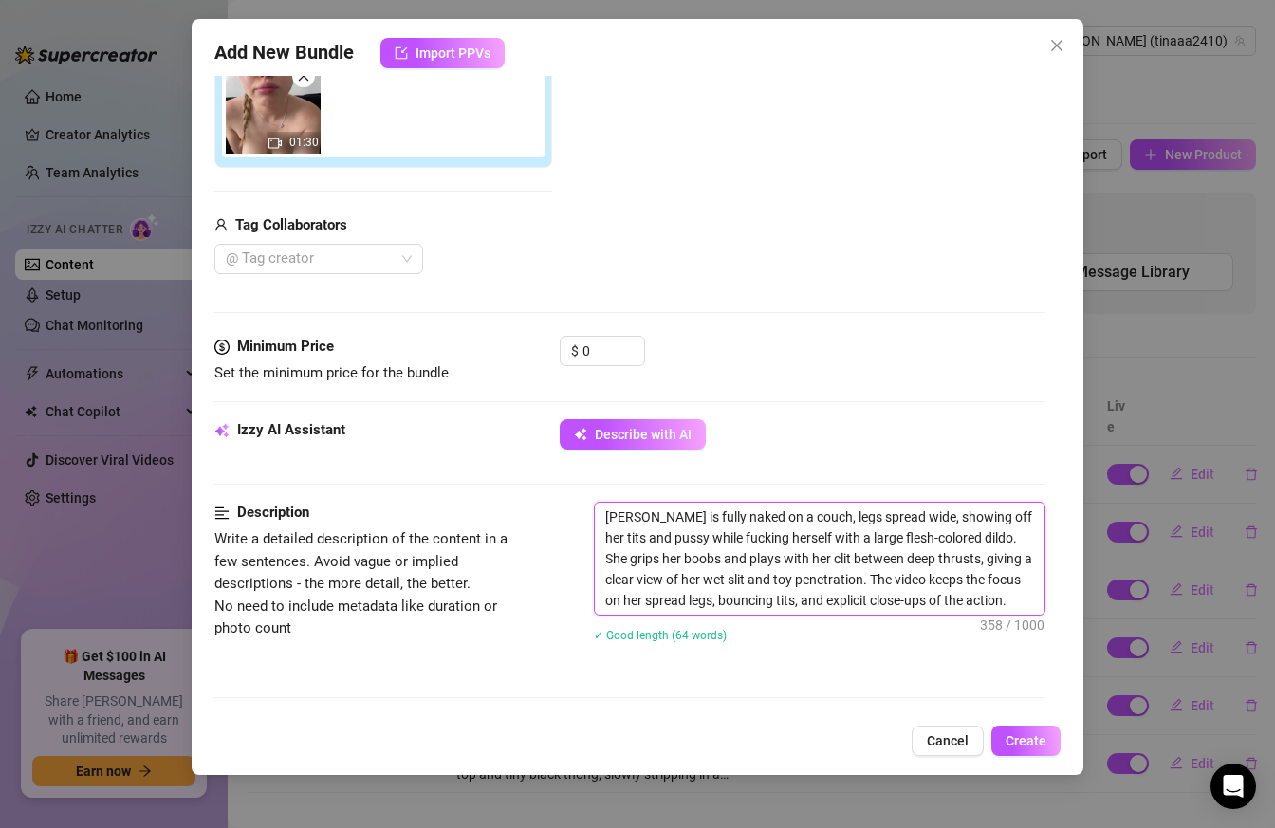
click at [957, 607] on textarea "[PERSON_NAME] is fully naked on a couch, legs spread wide, showing off her tits…" at bounding box center [820, 559] width 450 height 112
click at [603, 349] on input "0" at bounding box center [613, 351] width 62 height 28
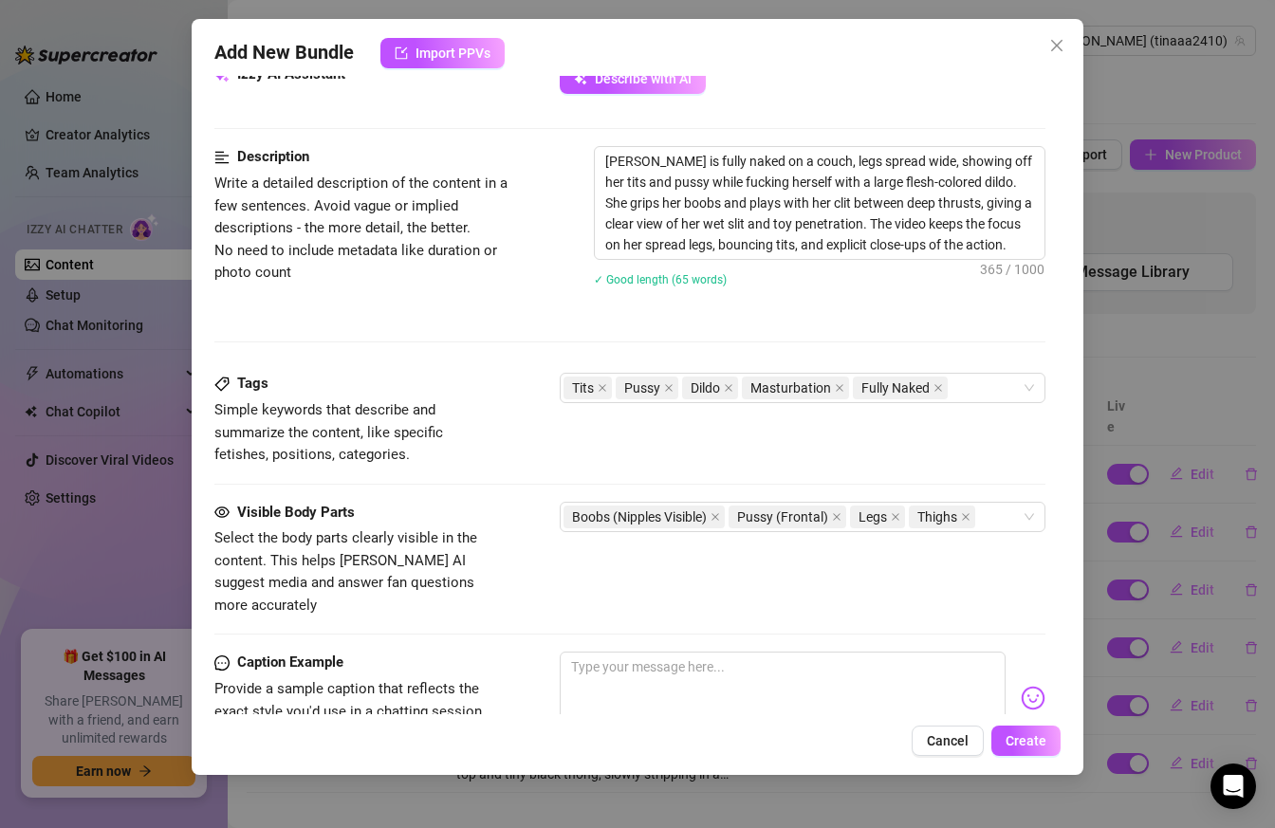
scroll to position [709, 0]
click at [994, 391] on div "Tits Pussy Dildo Masturbation Fully Naked" at bounding box center [792, 387] width 459 height 27
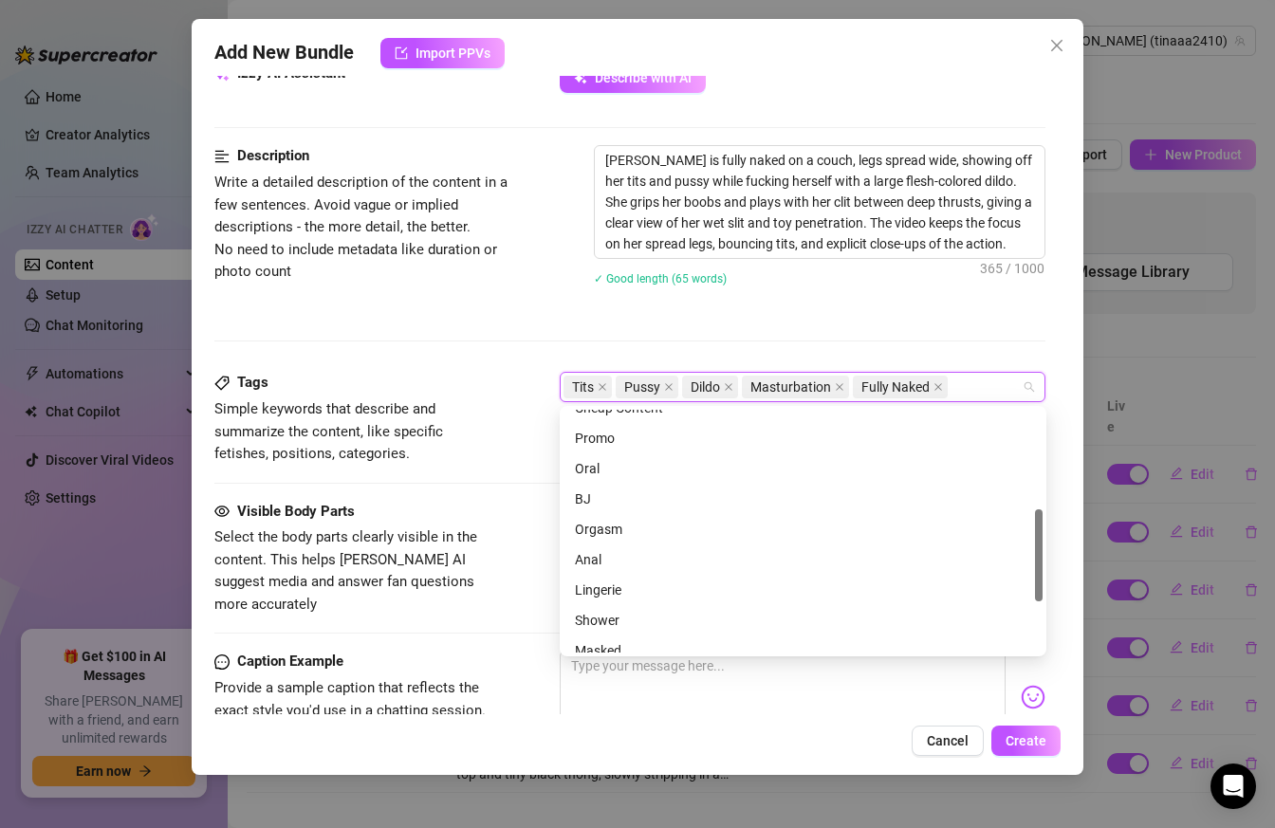
scroll to position [262, 0]
click at [724, 522] on div "Orgasm" at bounding box center [803, 527] width 456 height 21
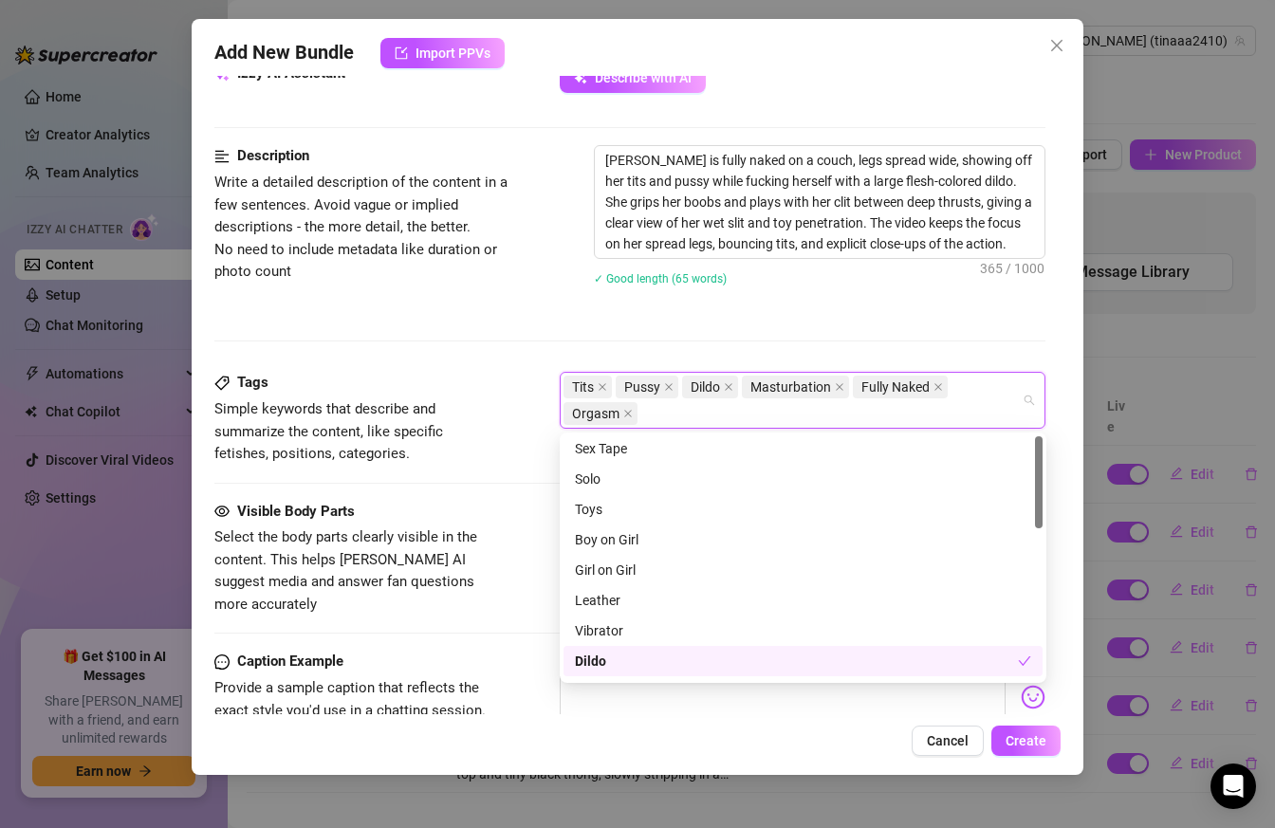
scroll to position [0, 0]
click at [817, 286] on div "✓ Good length (65 words)" at bounding box center [820, 277] width 452 height 21
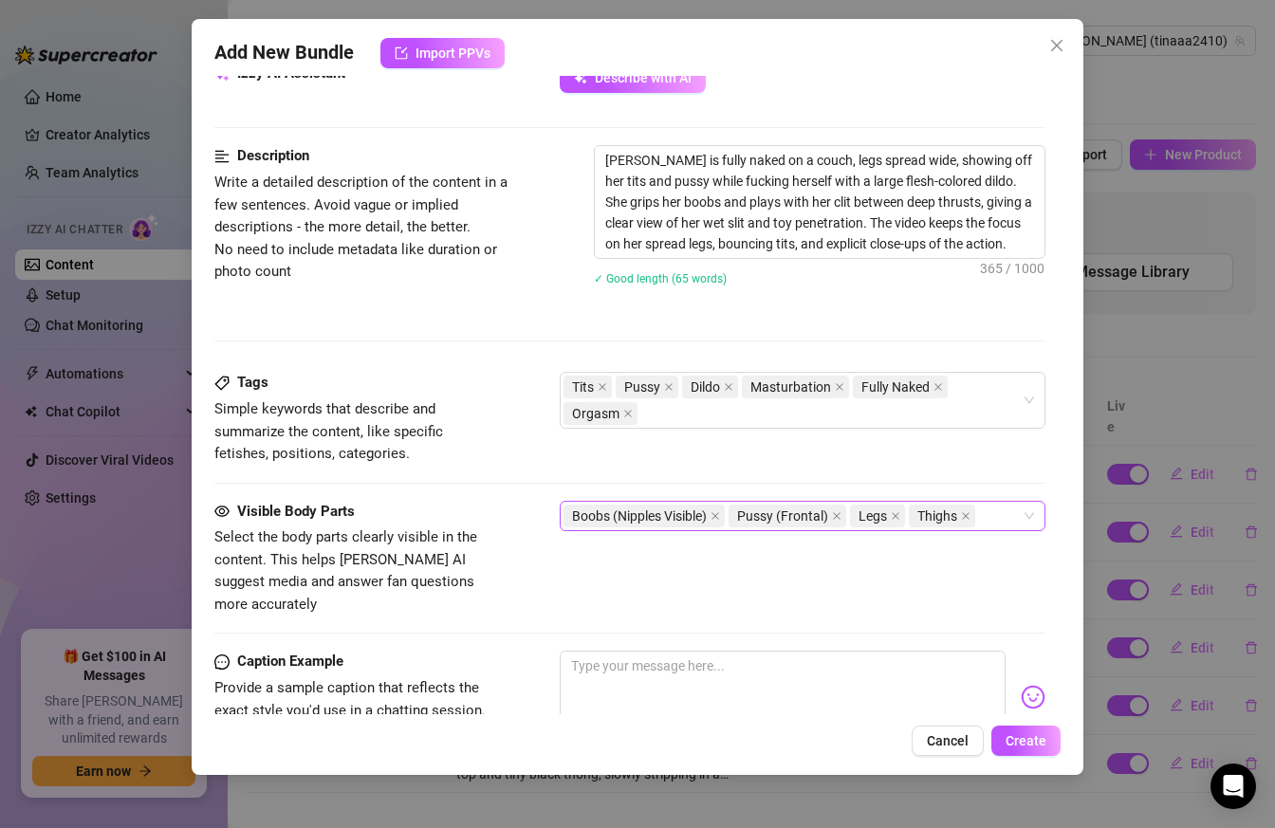
click at [998, 517] on div "Boobs (Nipples Visible) Pussy (Frontal) Legs Thighs" at bounding box center [792, 516] width 459 height 27
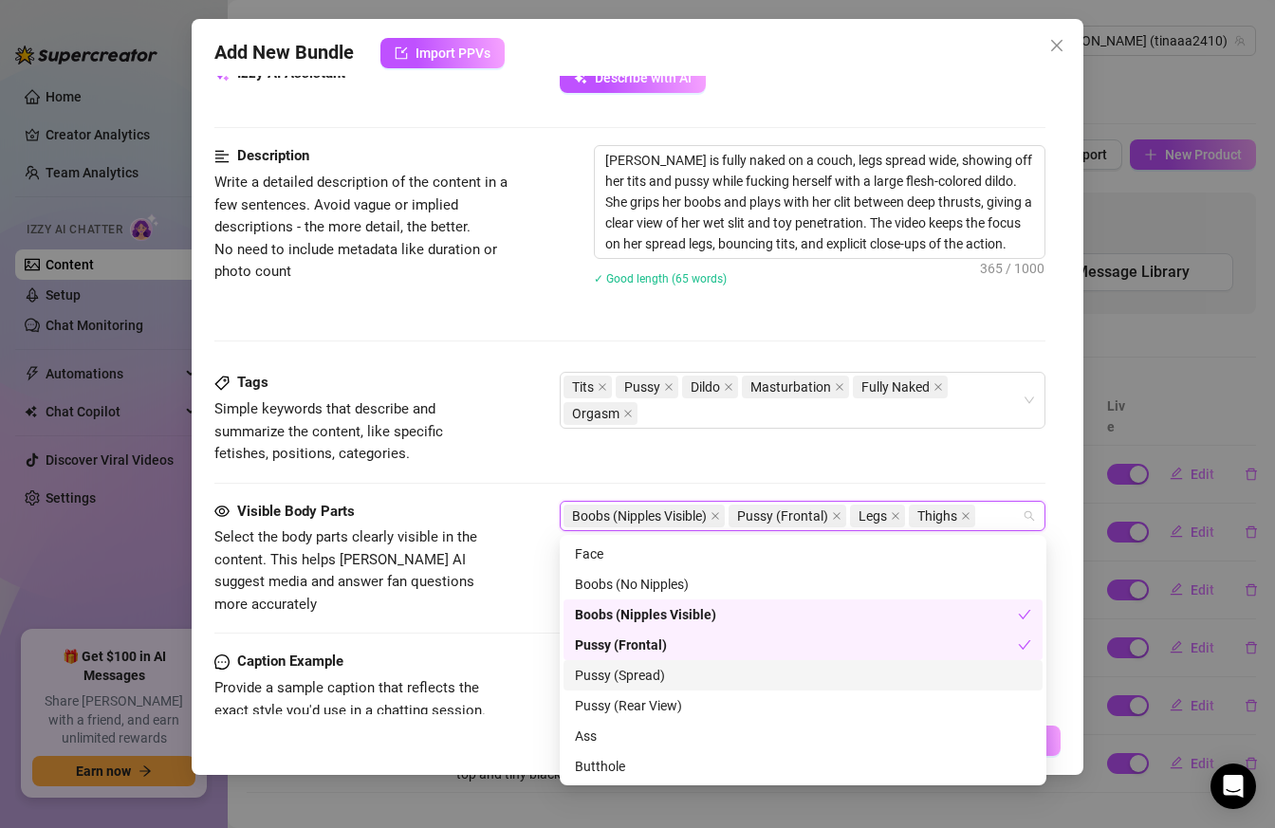
click at [749, 673] on div "Pussy (Spread)" at bounding box center [803, 675] width 456 height 21
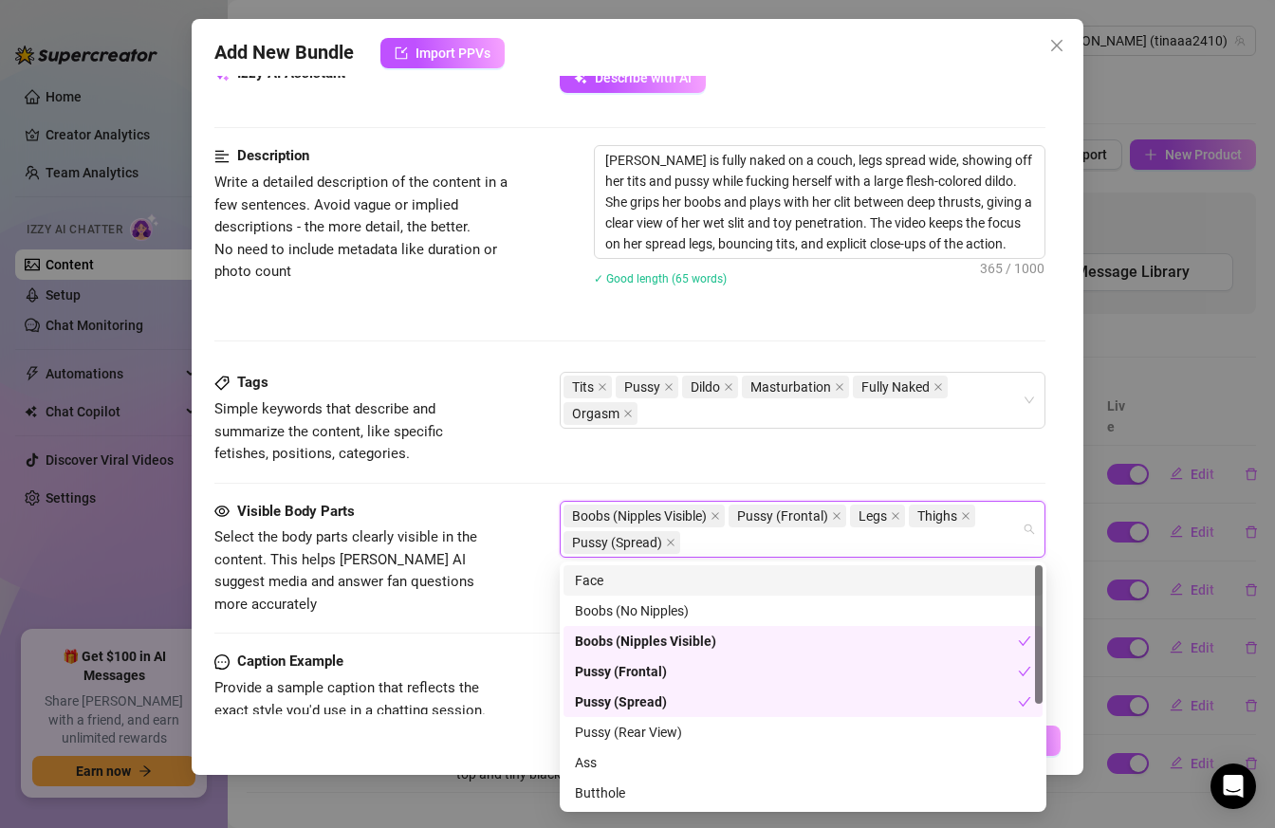
click at [678, 571] on div "Face" at bounding box center [803, 580] width 456 height 21
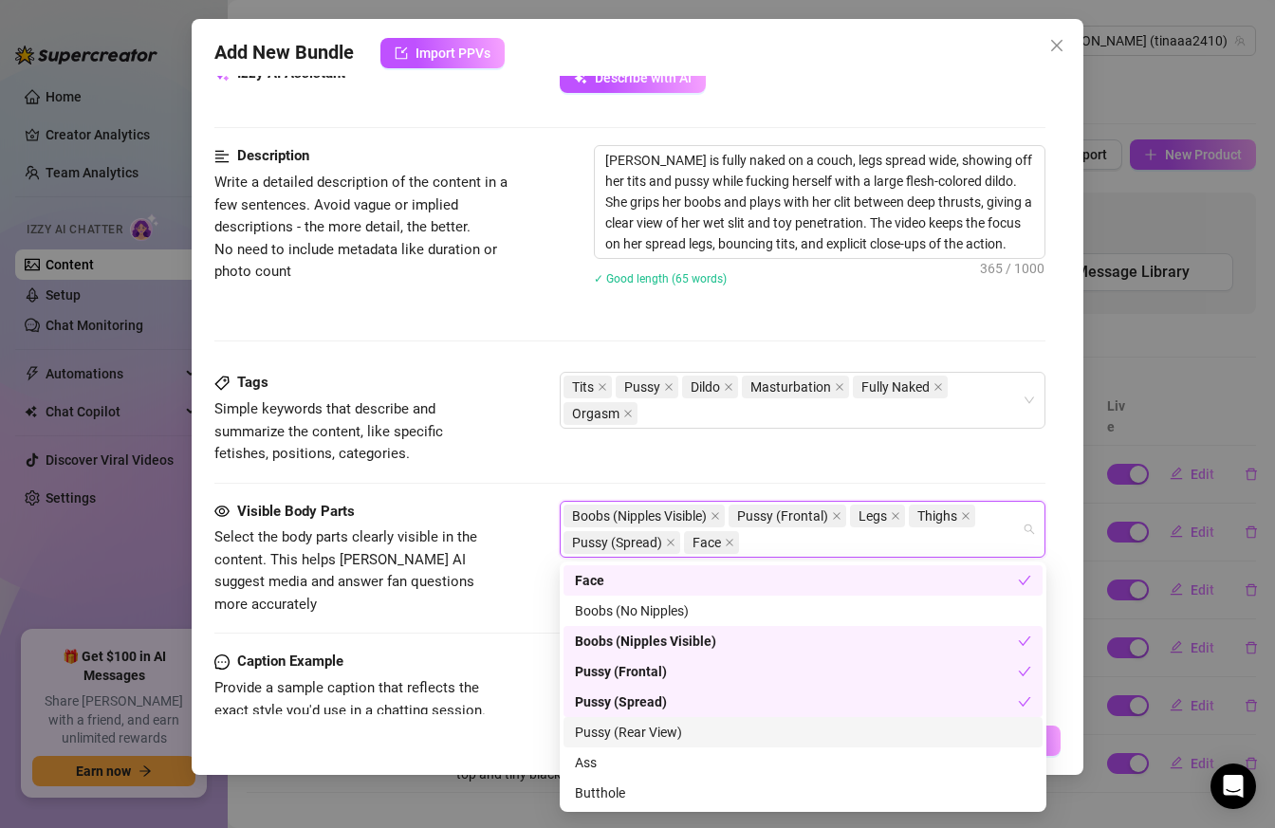
click at [699, 726] on div "Pussy (Rear View)" at bounding box center [803, 732] width 456 height 21
click at [830, 415] on div "Tits Pussy Dildo Masturbation Fully Naked Orgasm" at bounding box center [792, 400] width 459 height 53
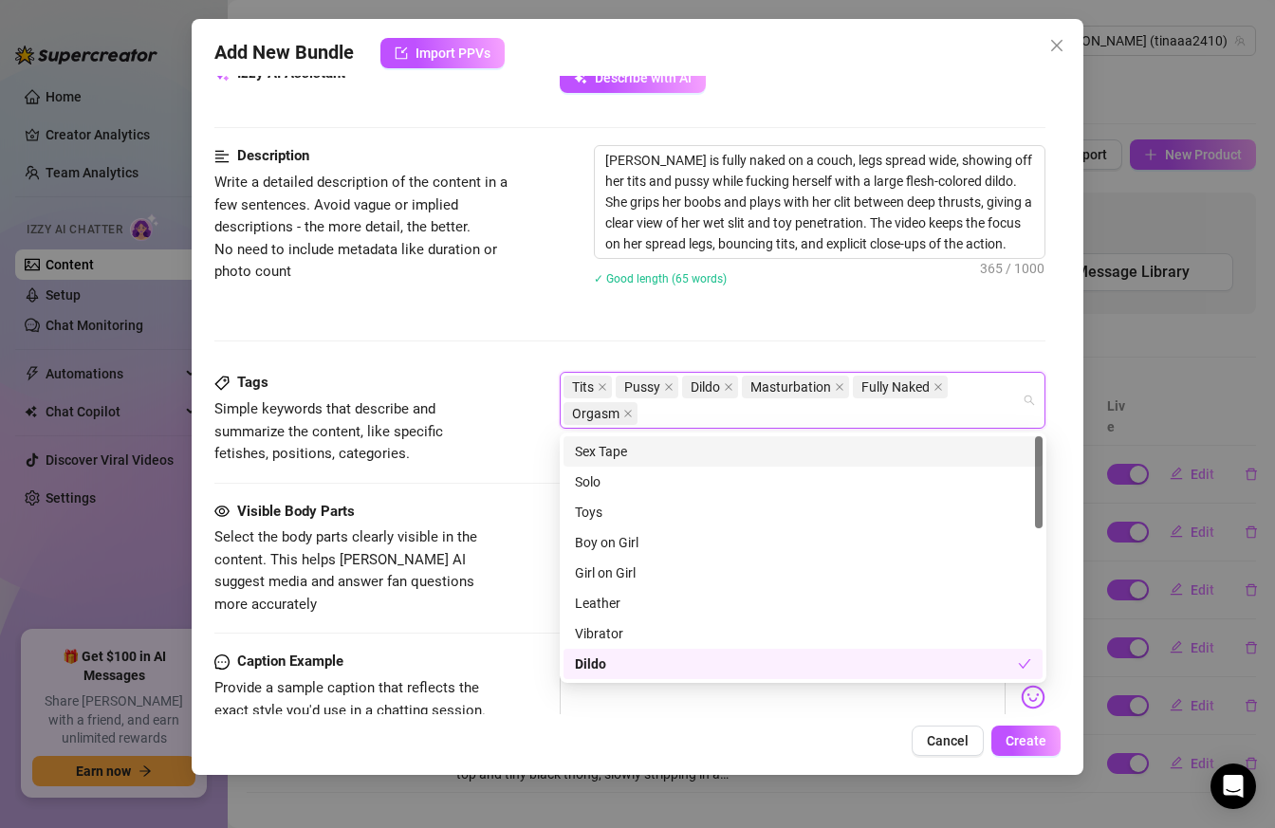
click at [856, 295] on div "[PERSON_NAME] is fully naked on a couch, legs spread wide, showing off her tits…" at bounding box center [820, 227] width 452 height 165
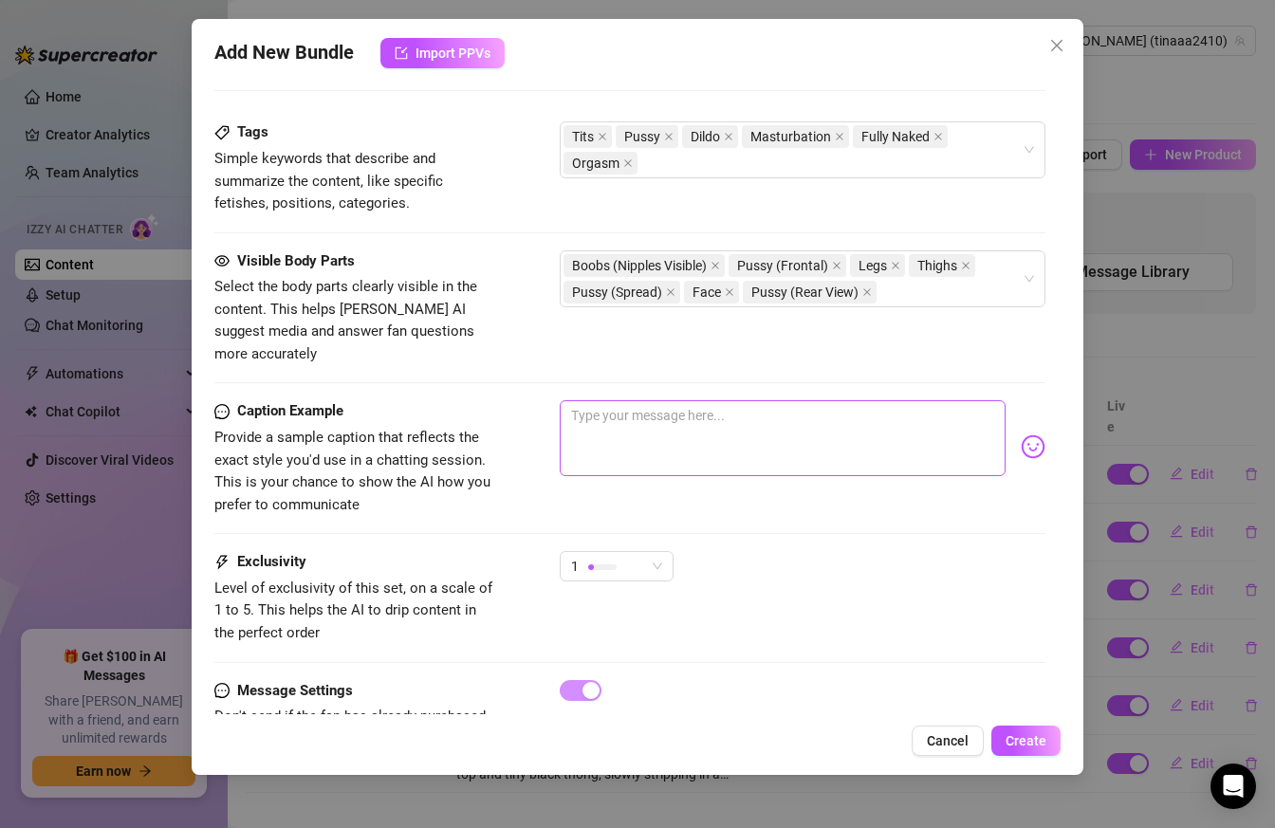
scroll to position [962, 0]
click at [597, 430] on textarea at bounding box center [783, 436] width 447 height 76
paste textarea "Mmm my wet pussy dripping while you watch me cum. I want you to feel. I can't w…"
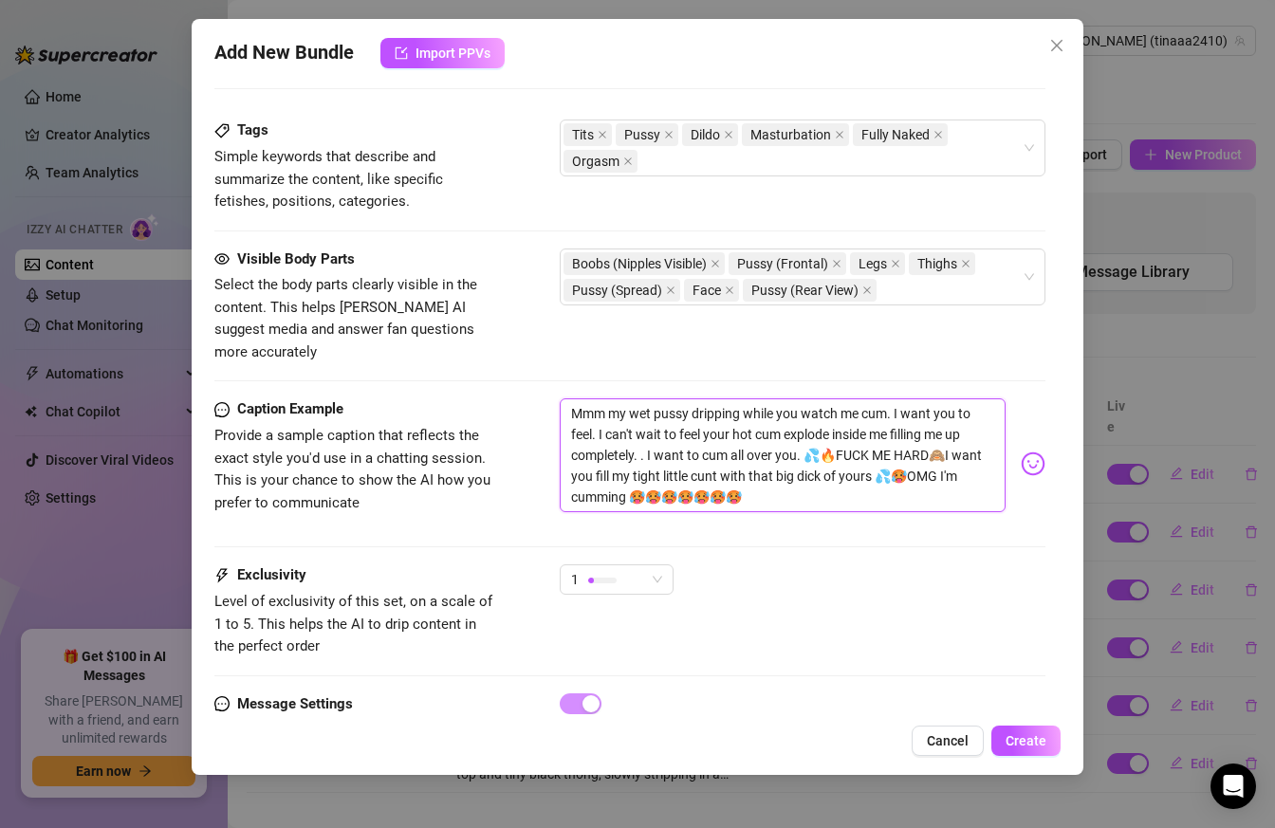
scroll to position [0, 0]
click at [651, 565] on span "1" at bounding box center [616, 579] width 91 height 28
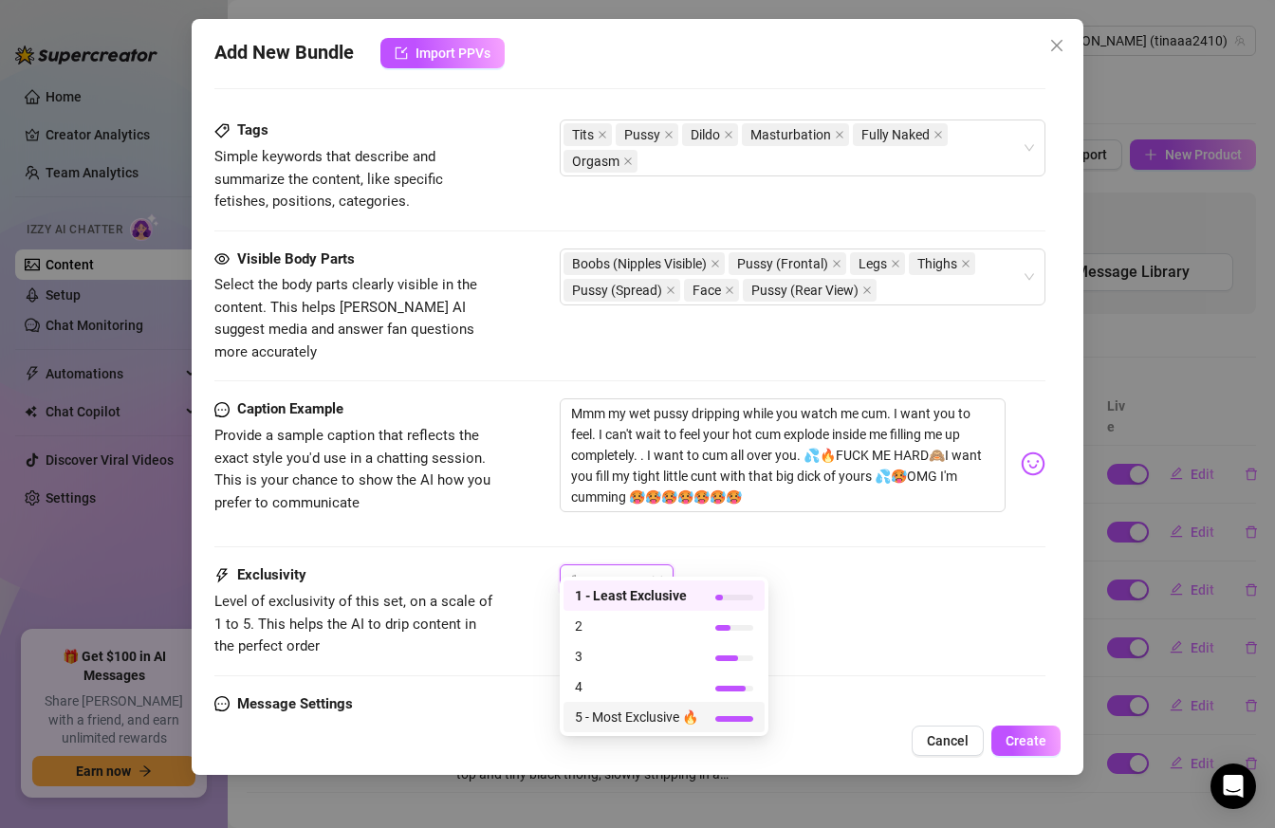
click at [643, 714] on span "5 - Most Exclusive 🔥" at bounding box center [636, 717] width 123 height 21
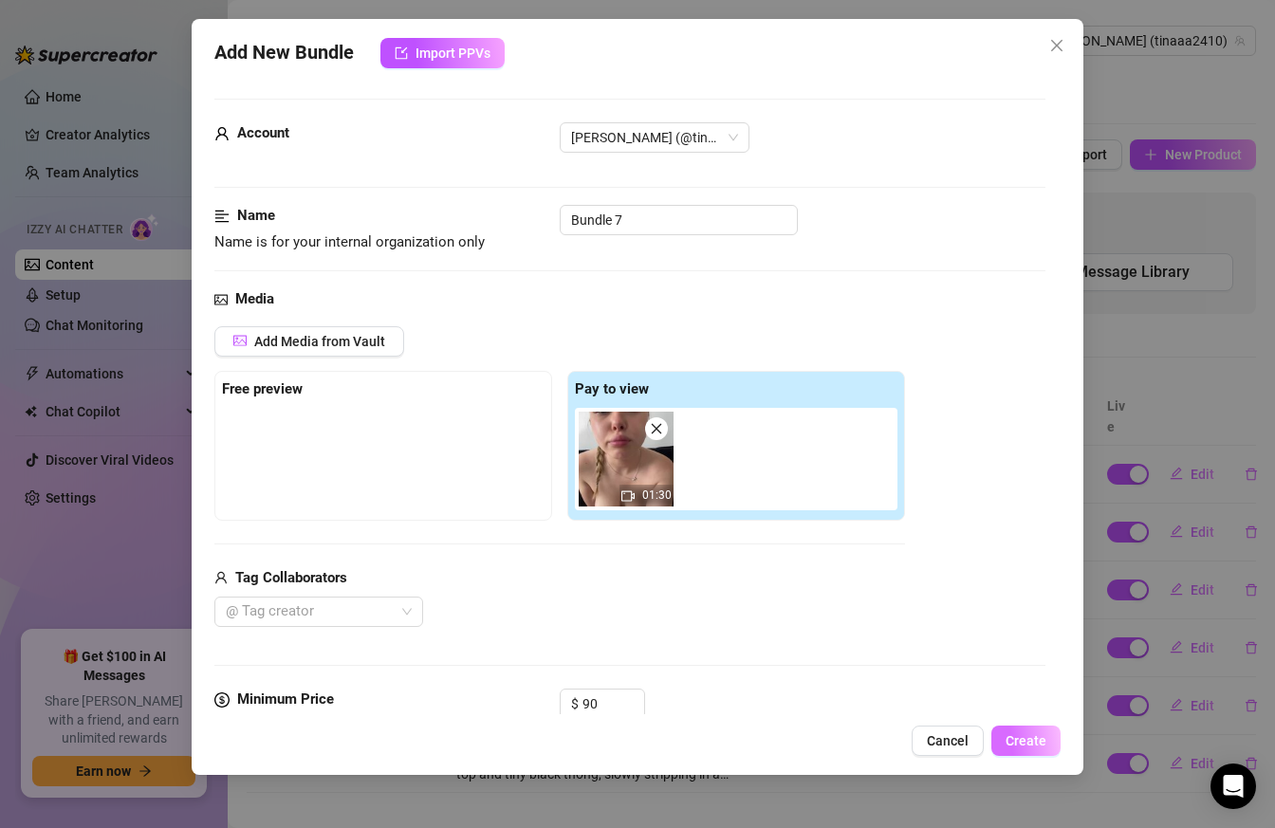
click at [1026, 742] on span "Create" at bounding box center [1025, 740] width 41 height 15
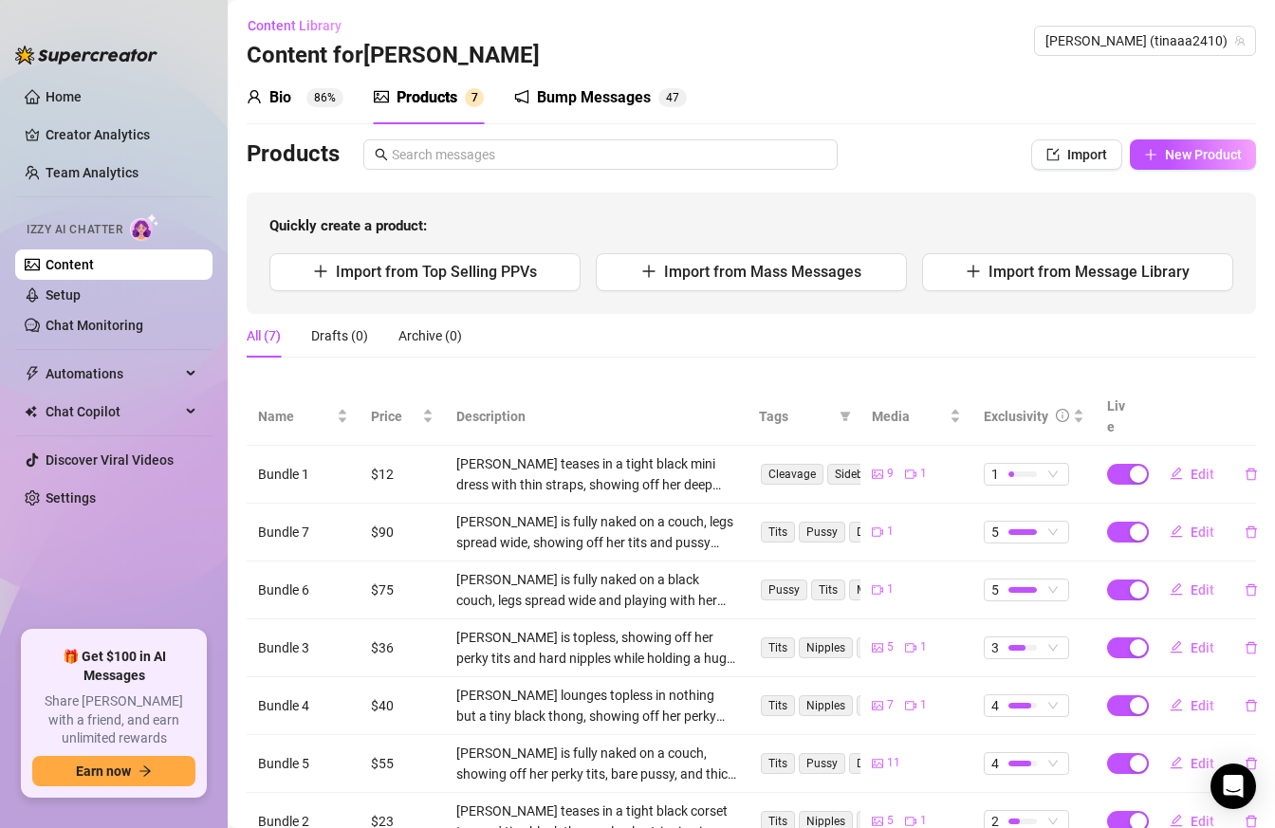
click at [576, 97] on div "Bump Messages" at bounding box center [594, 97] width 114 height 23
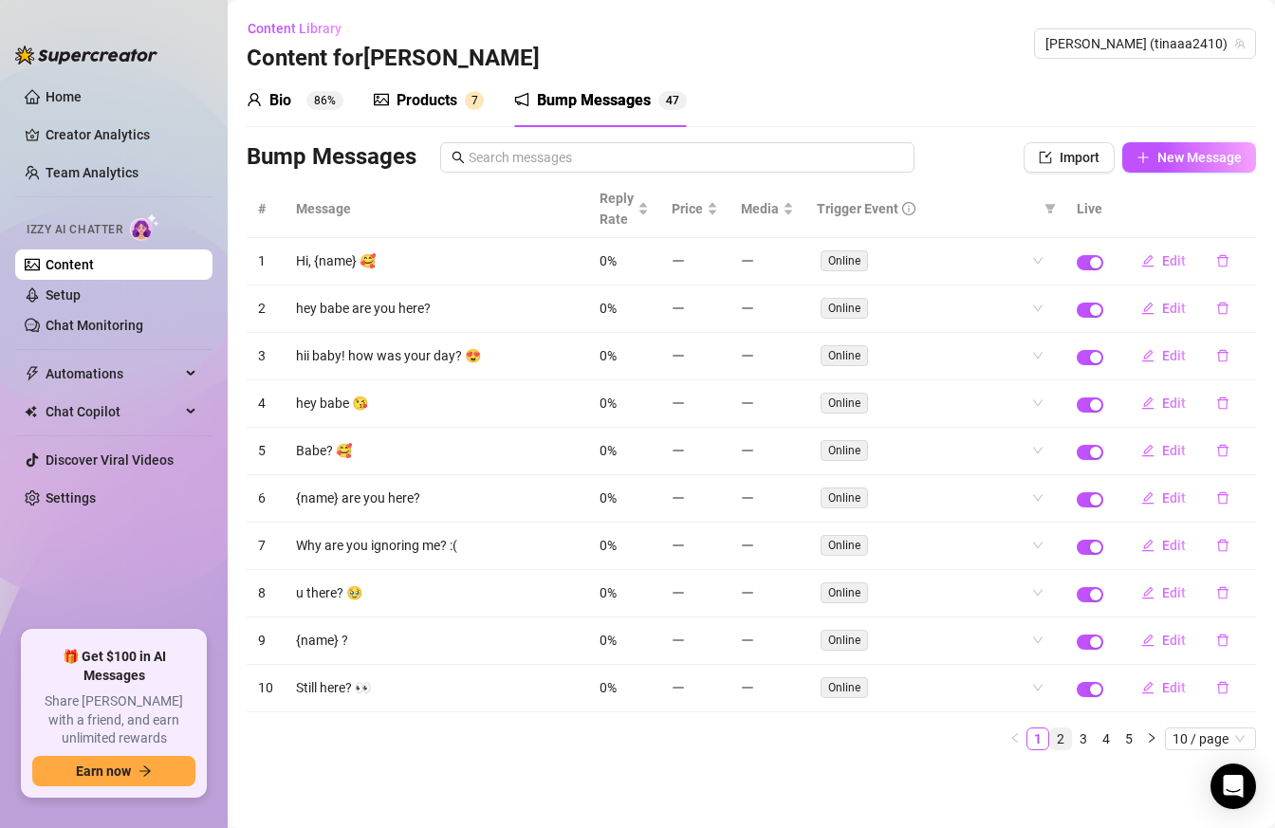
click at [1063, 740] on link "2" at bounding box center [1060, 738] width 21 height 21
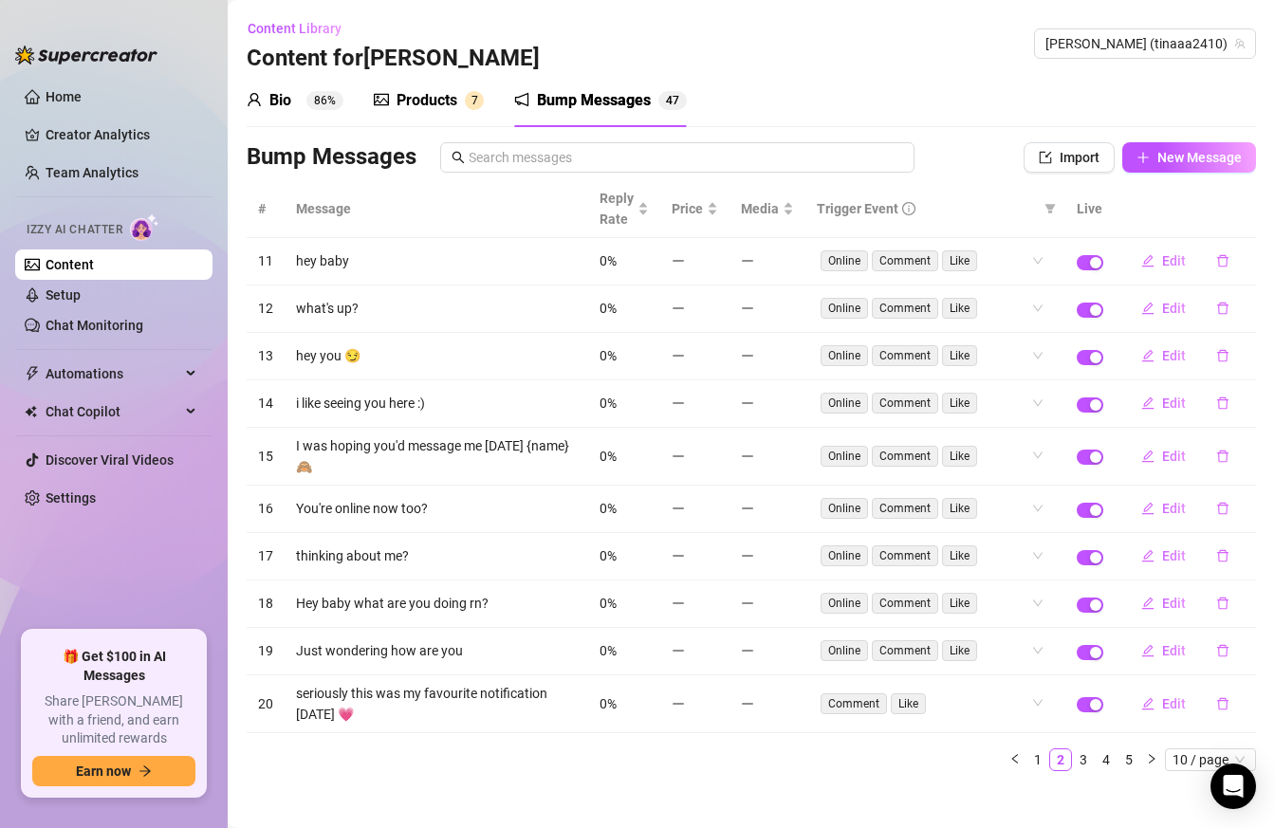
scroll to position [15, 0]
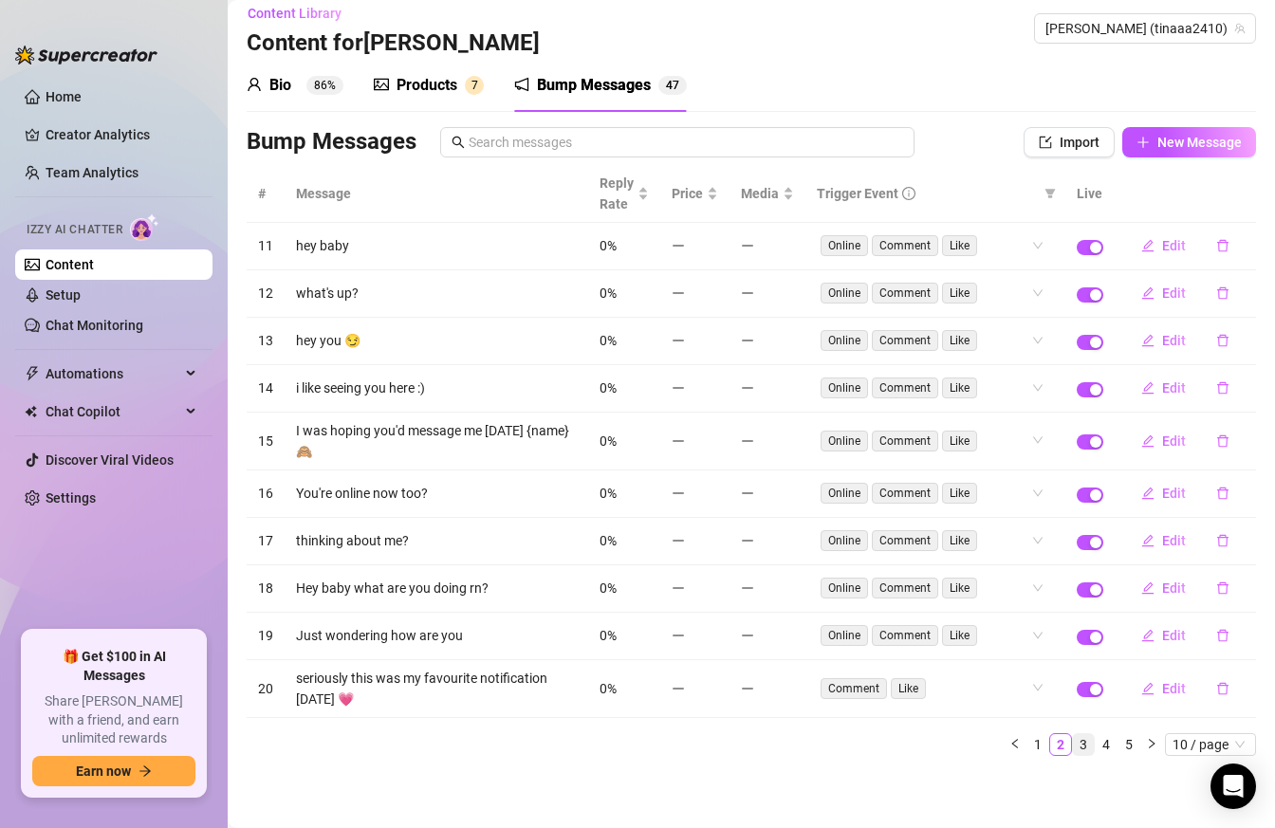
click at [1090, 742] on link "3" at bounding box center [1083, 744] width 21 height 21
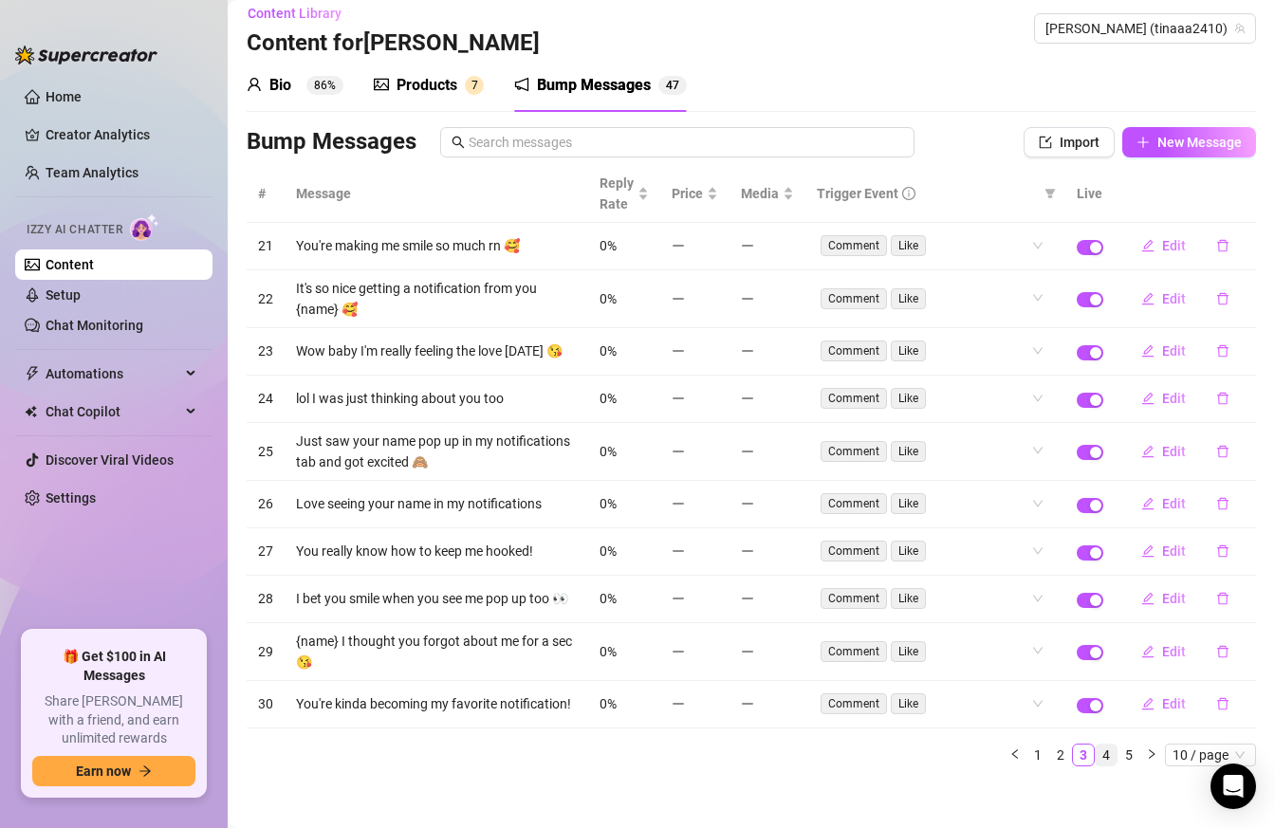
click at [1100, 758] on link "4" at bounding box center [1105, 754] width 21 height 21
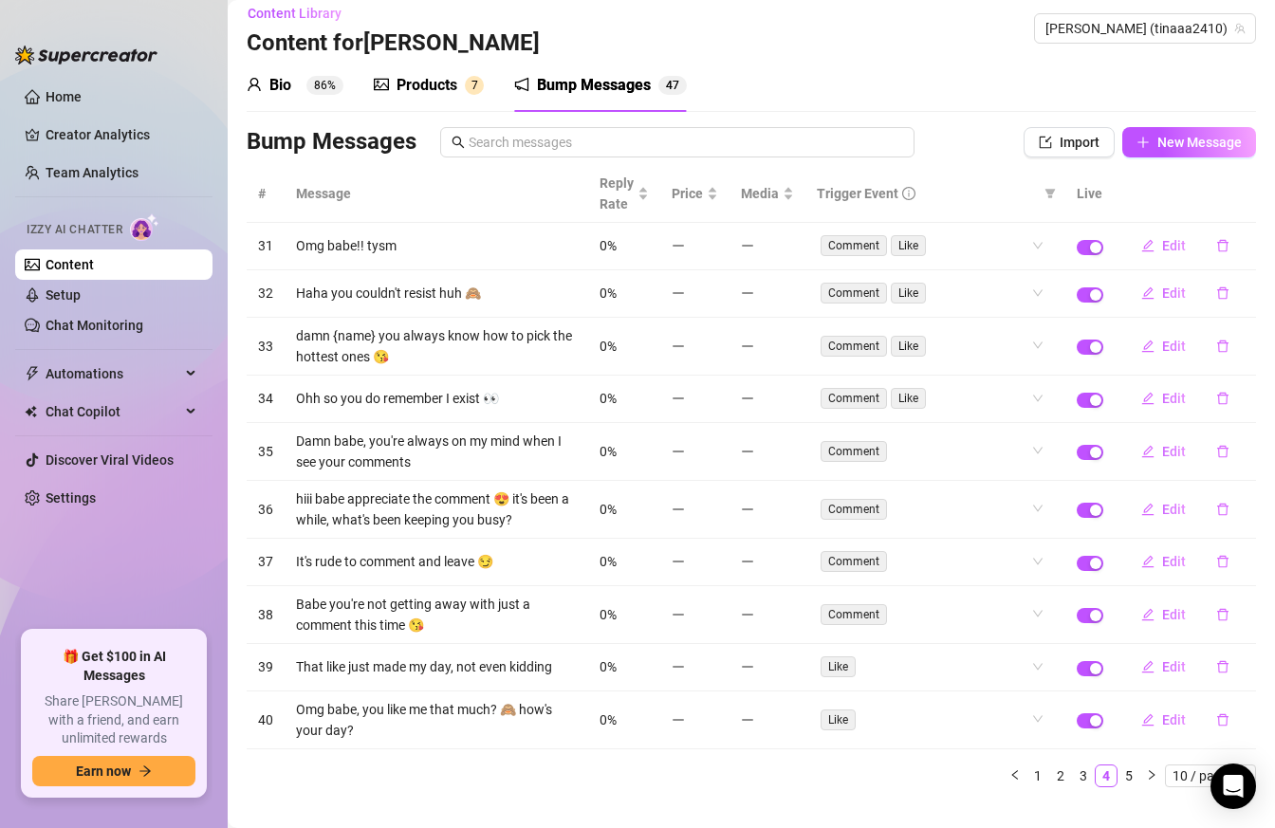
click at [1127, 754] on div "# Message Reply Rate Price Media Trigger Event Live 31 Omg babe!! tysm 0% Comme…" at bounding box center [751, 476] width 1009 height 622
click at [1130, 774] on link "5" at bounding box center [1128, 775] width 21 height 21
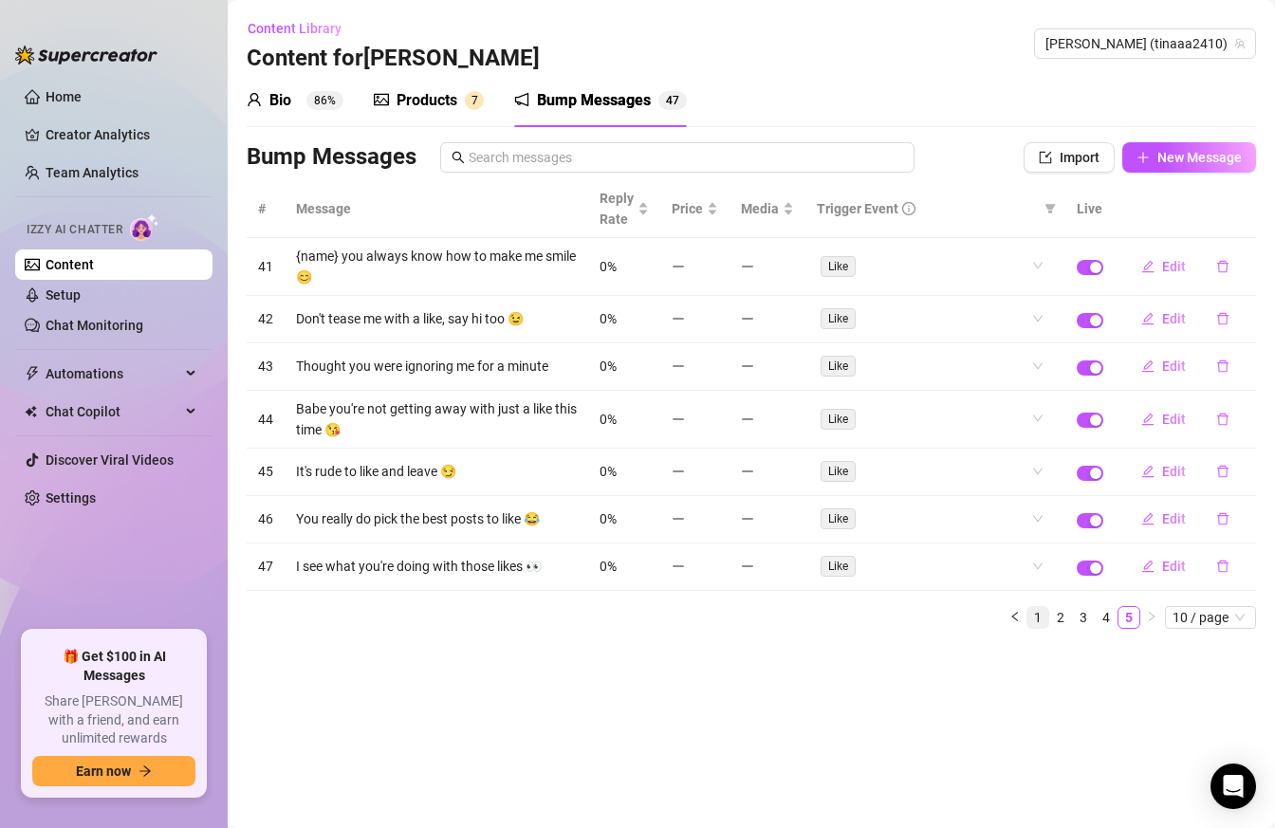
click at [1037, 614] on link "1" at bounding box center [1037, 617] width 21 height 21
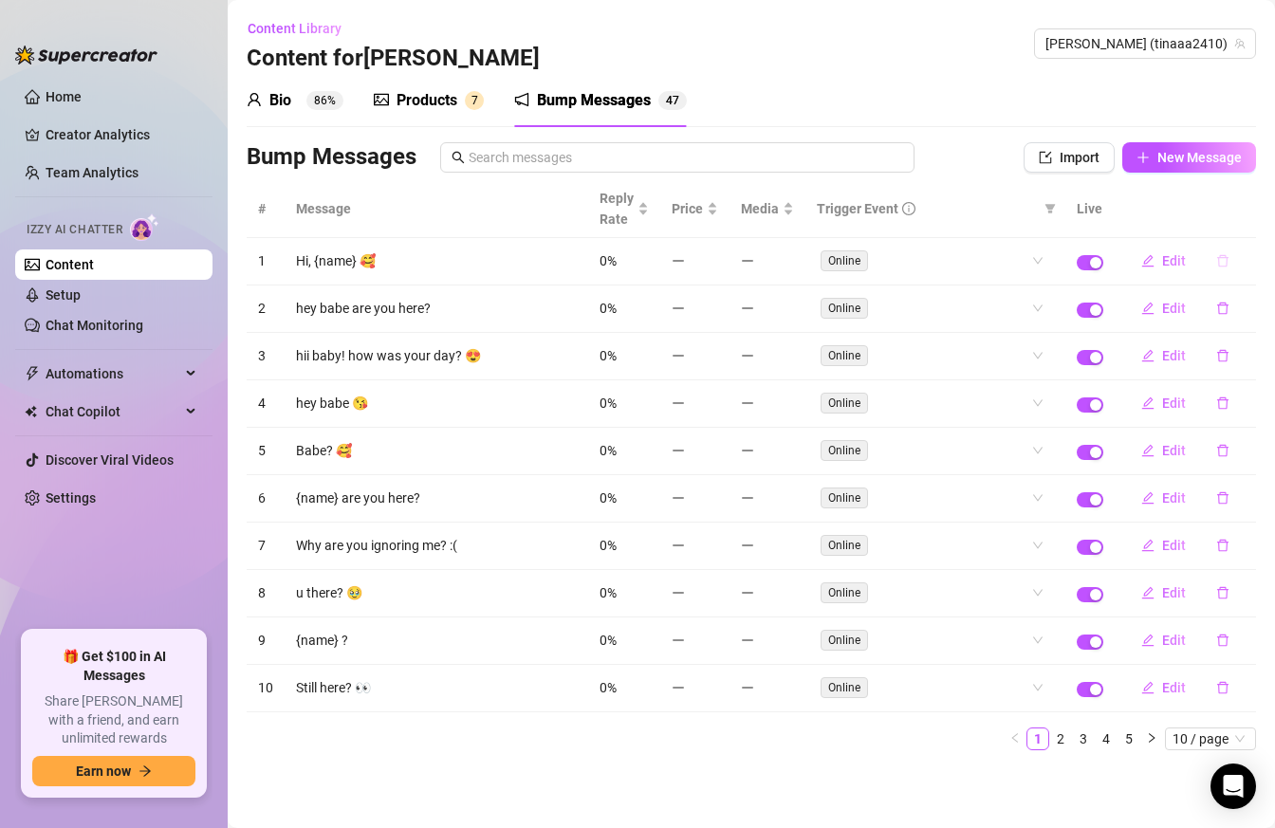
click at [1228, 267] on button "button" at bounding box center [1223, 261] width 44 height 30
click at [990, 163] on div "Bump Messages Import New Message" at bounding box center [751, 157] width 1009 height 30
click at [1136, 744] on link "5" at bounding box center [1128, 738] width 21 height 21
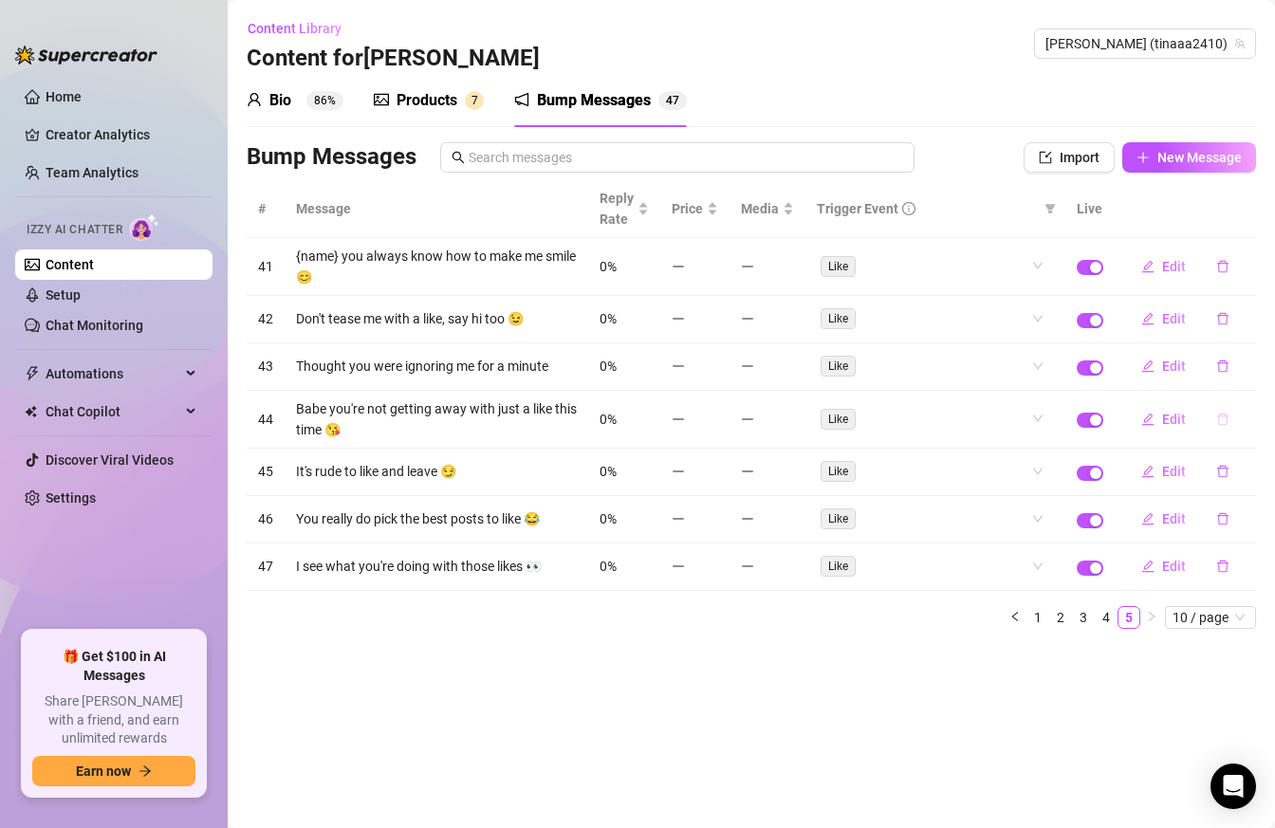
click at [1221, 418] on icon "delete" at bounding box center [1222, 419] width 13 height 13
click at [1246, 372] on span "Yes" at bounding box center [1242, 369] width 23 height 15
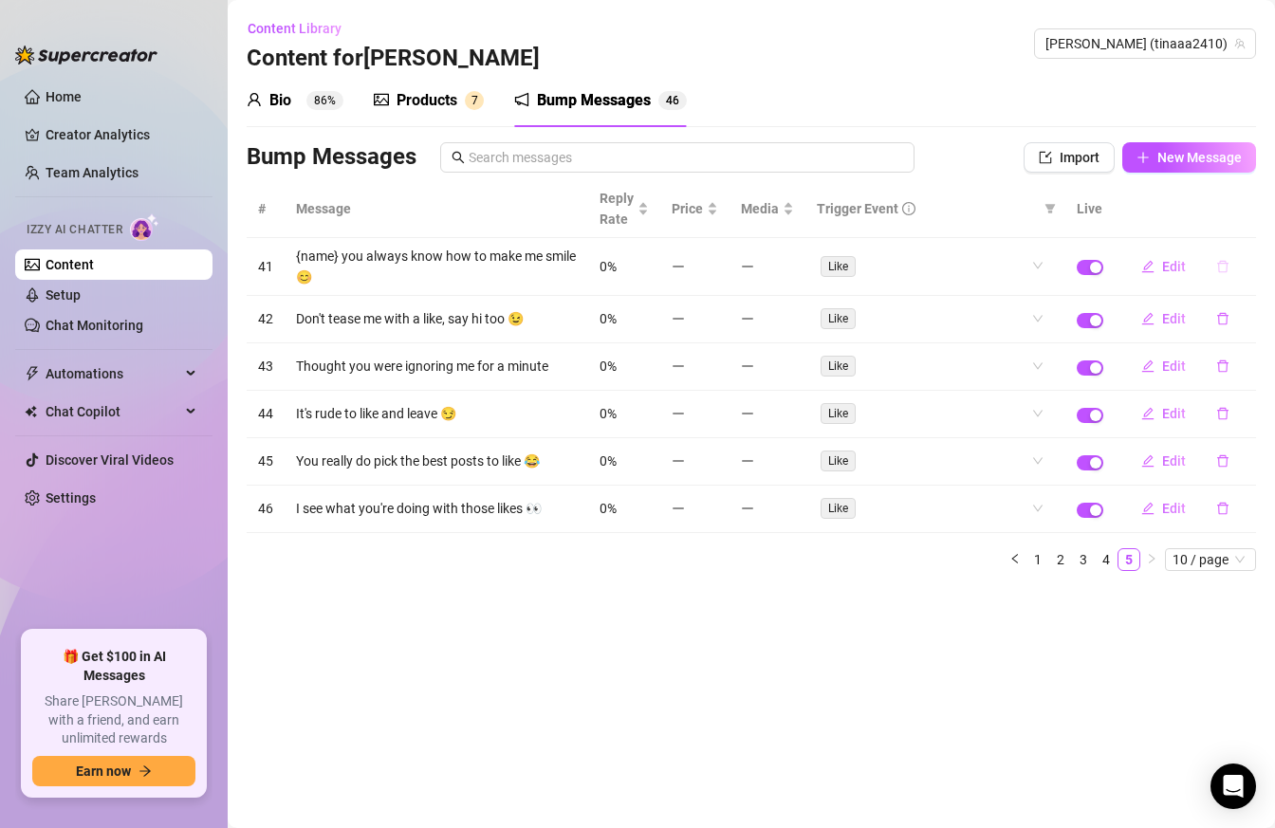
click at [1219, 264] on icon "delete" at bounding box center [1222, 266] width 13 height 13
click at [1242, 222] on span "Yes" at bounding box center [1242, 217] width 23 height 15
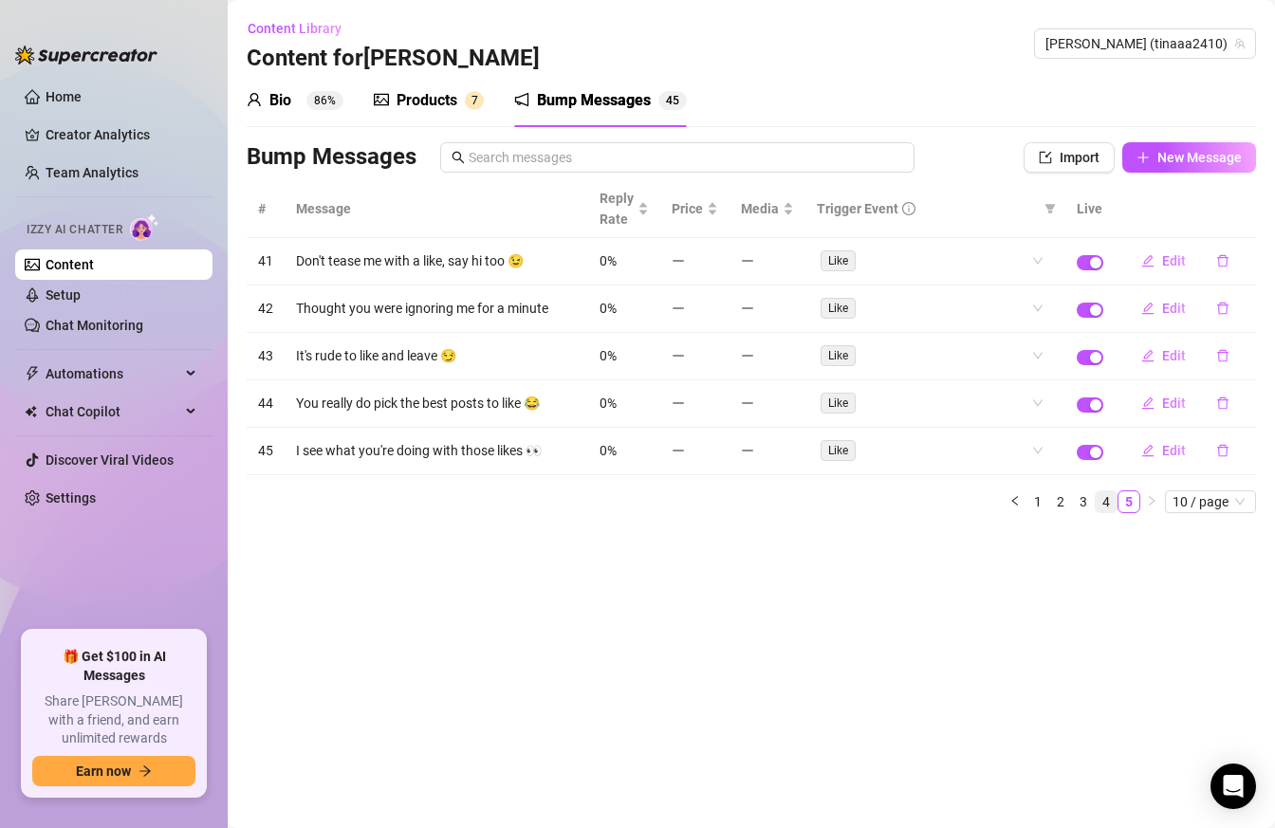
click at [1108, 497] on link "4" at bounding box center [1105, 501] width 21 height 21
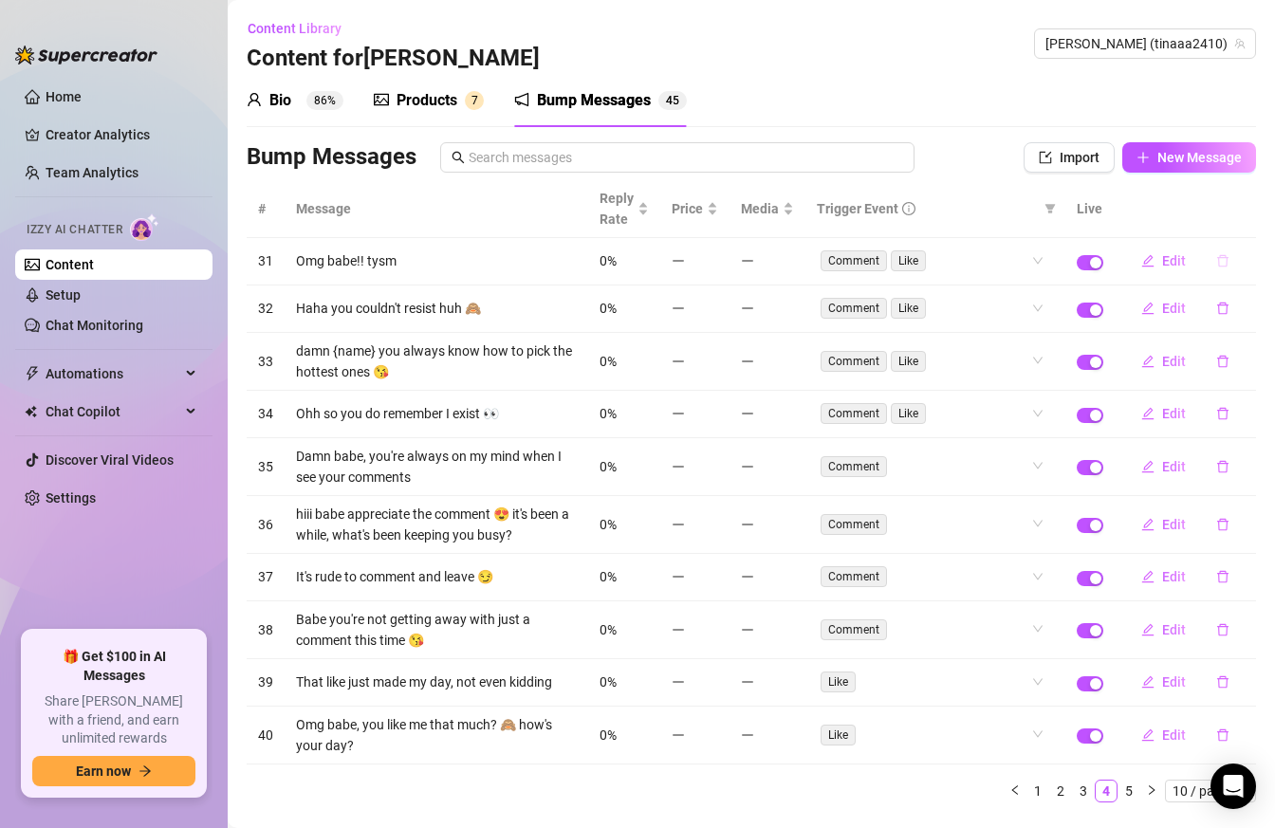
click at [1225, 258] on icon "delete" at bounding box center [1222, 261] width 11 height 12
click at [1246, 214] on span "Yes" at bounding box center [1242, 211] width 23 height 15
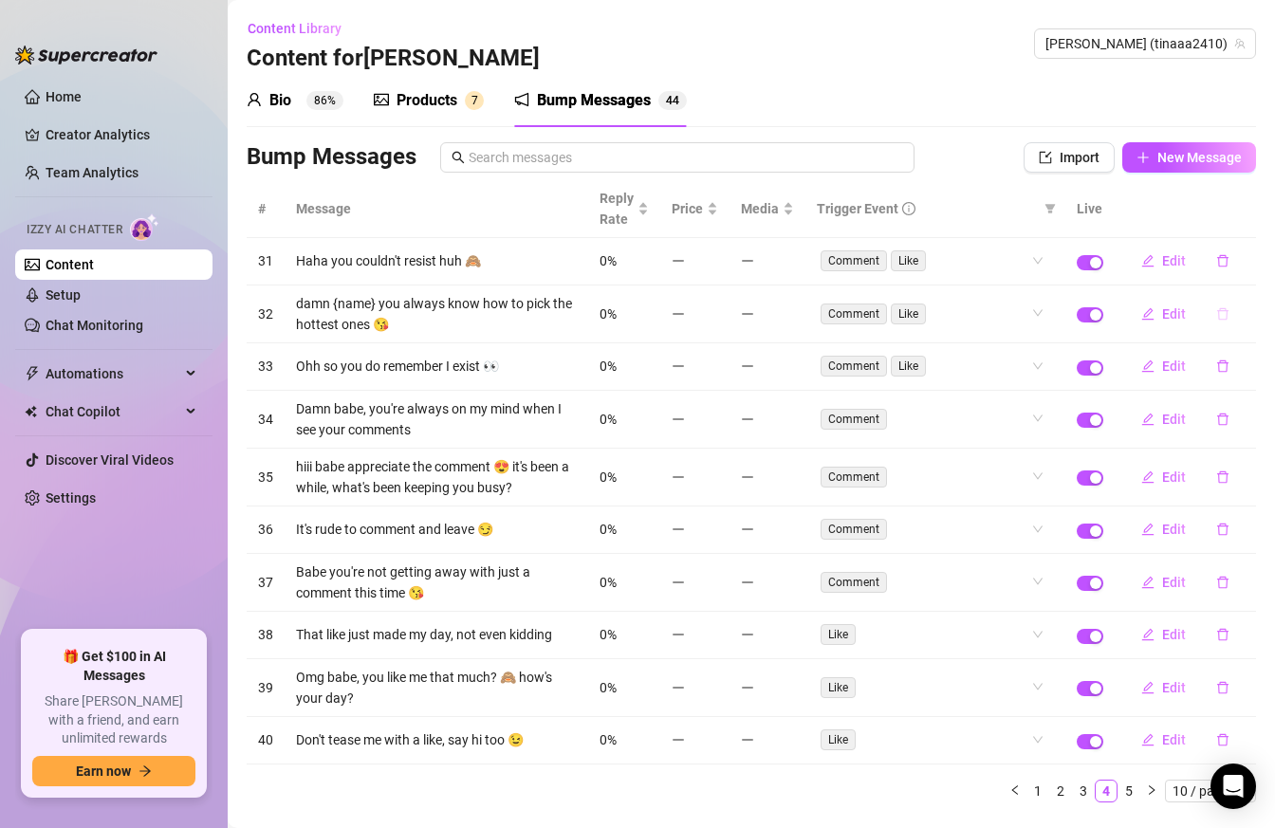
click at [1220, 307] on icon "delete" at bounding box center [1222, 313] width 13 height 13
click at [1237, 266] on span "Yes" at bounding box center [1242, 264] width 23 height 15
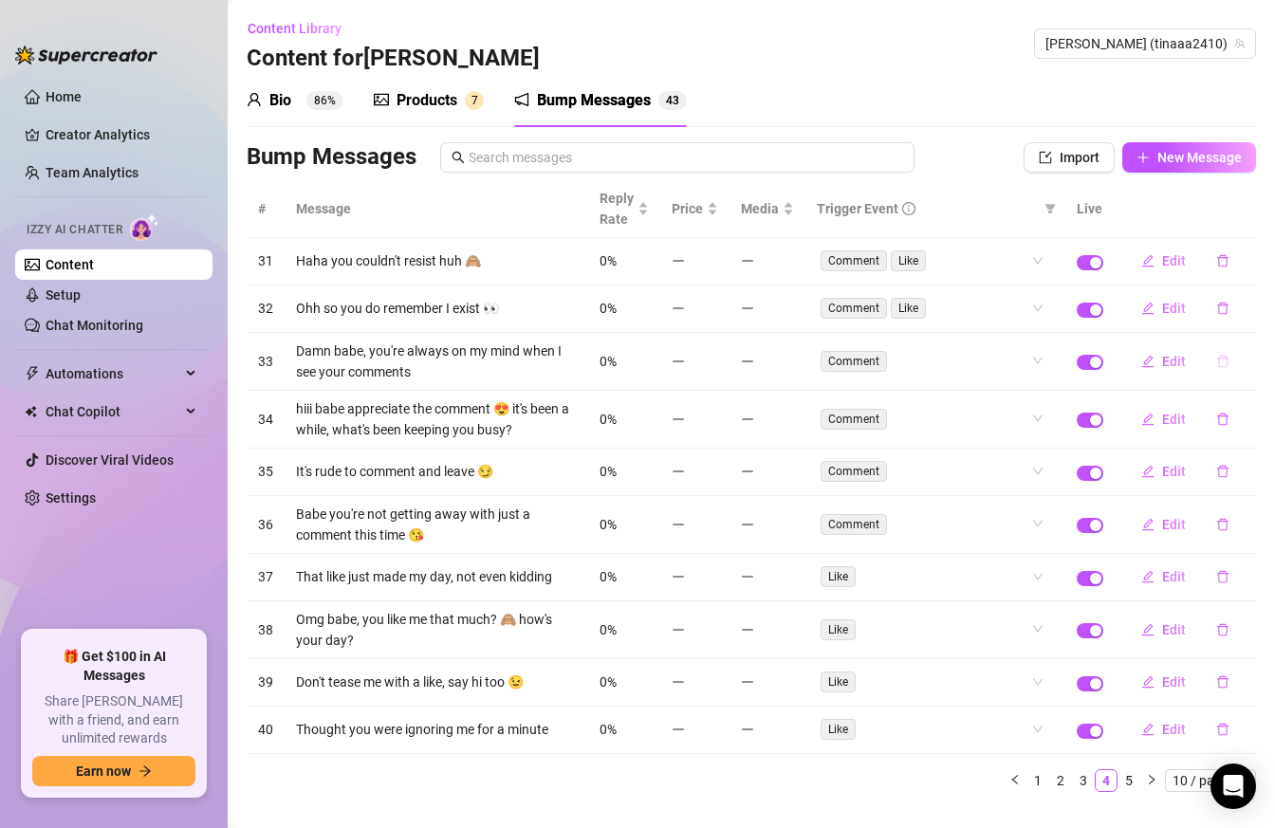
click at [1221, 360] on icon "delete" at bounding box center [1222, 361] width 13 height 13
click at [1235, 315] on span "Yes" at bounding box center [1242, 311] width 23 height 15
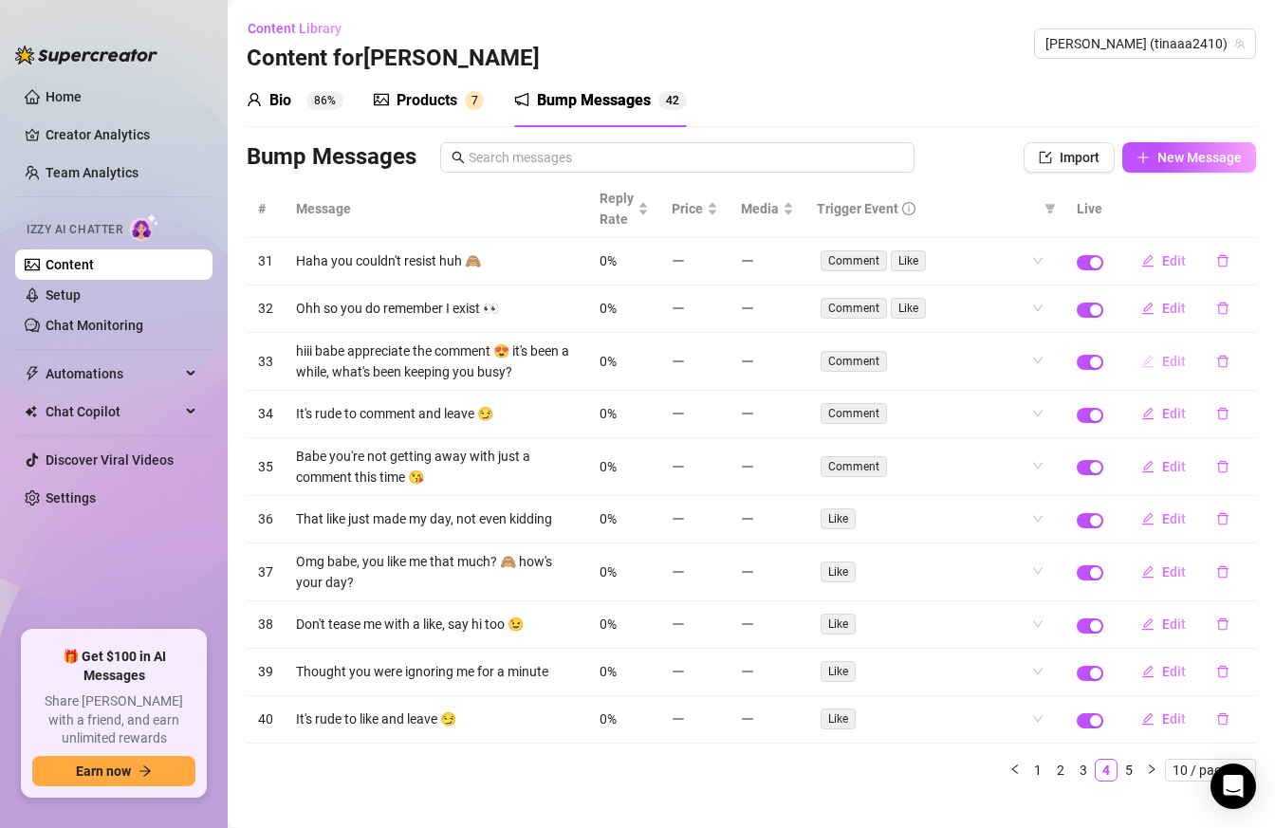
click at [1175, 358] on span "Edit" at bounding box center [1174, 361] width 24 height 15
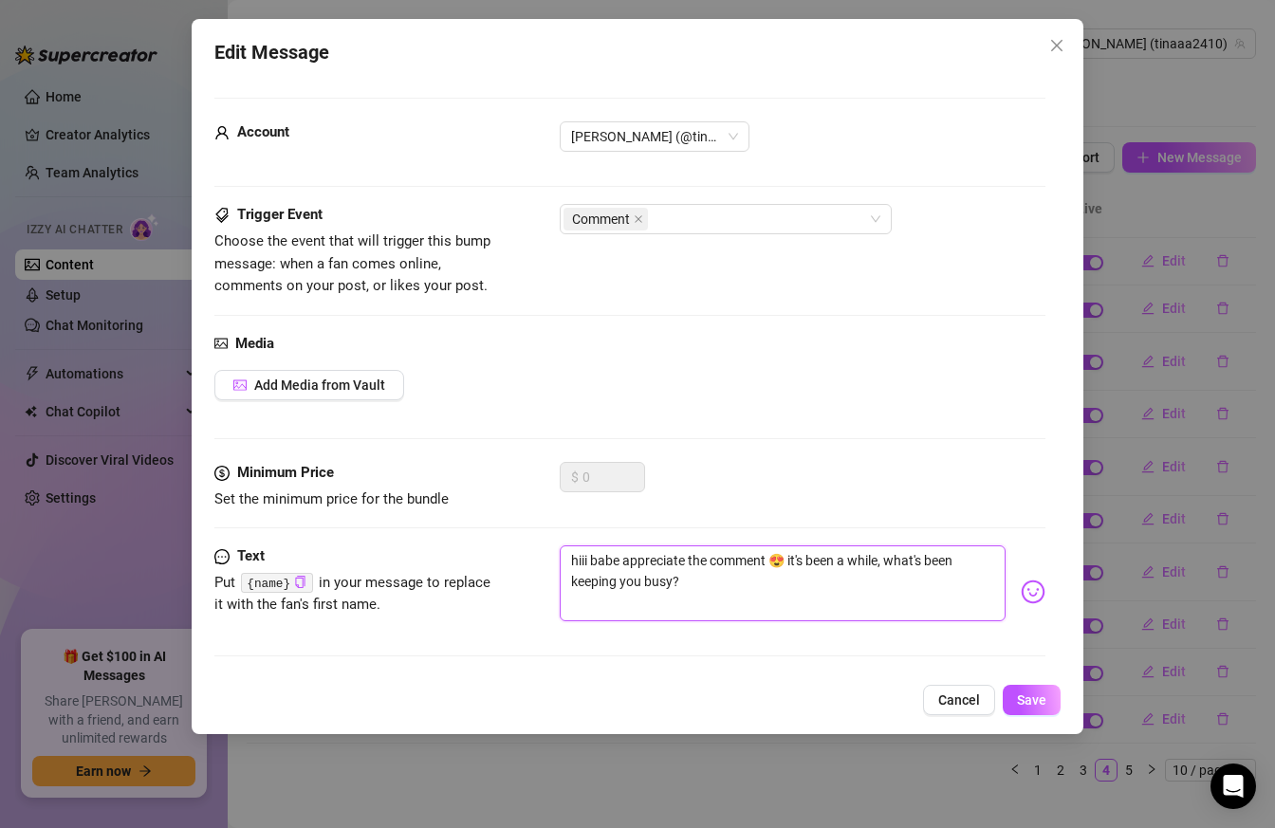
click at [609, 565] on textarea "hiii babe appreciate the comment 😍 it's been a while, what's been keeping you b…" at bounding box center [783, 583] width 447 height 76
click at [1032, 697] on span "Save" at bounding box center [1031, 699] width 29 height 15
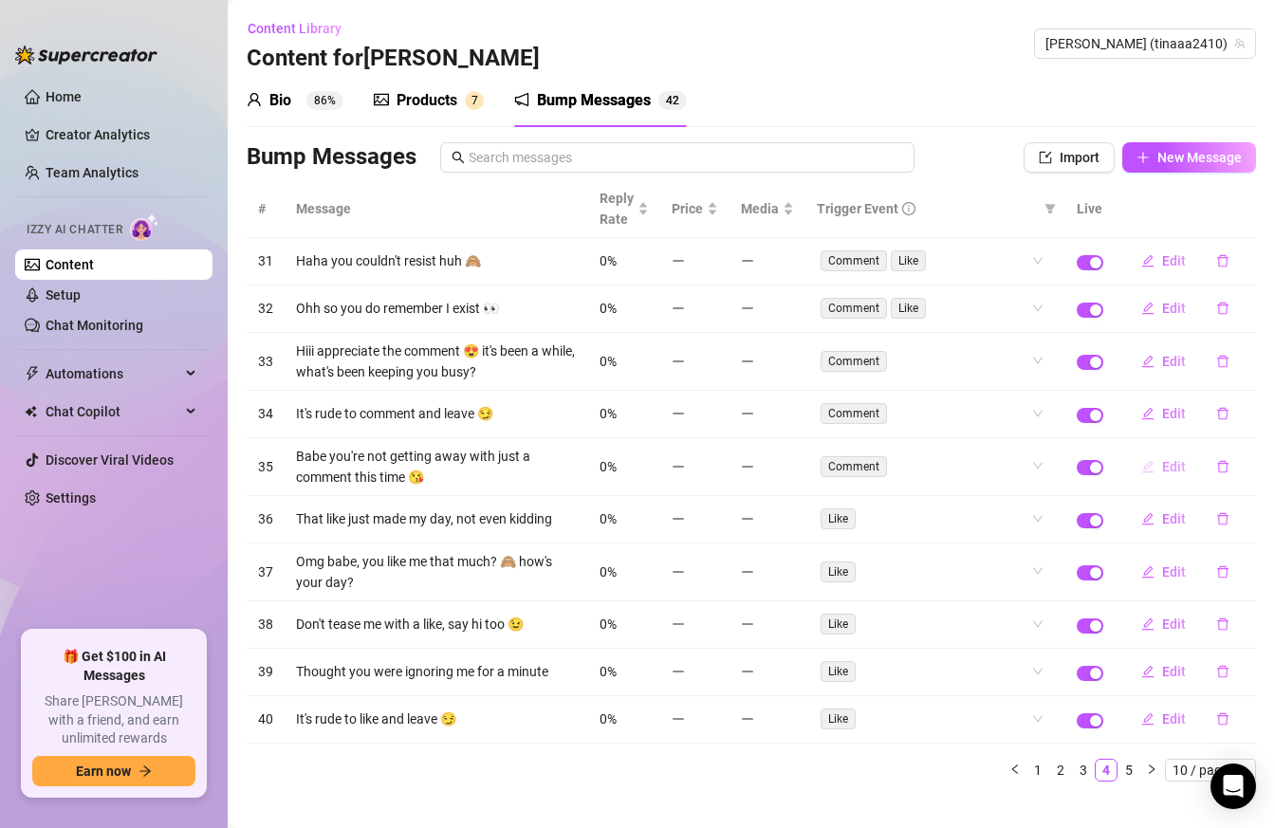
click at [1172, 469] on span "Edit" at bounding box center [1174, 466] width 24 height 15
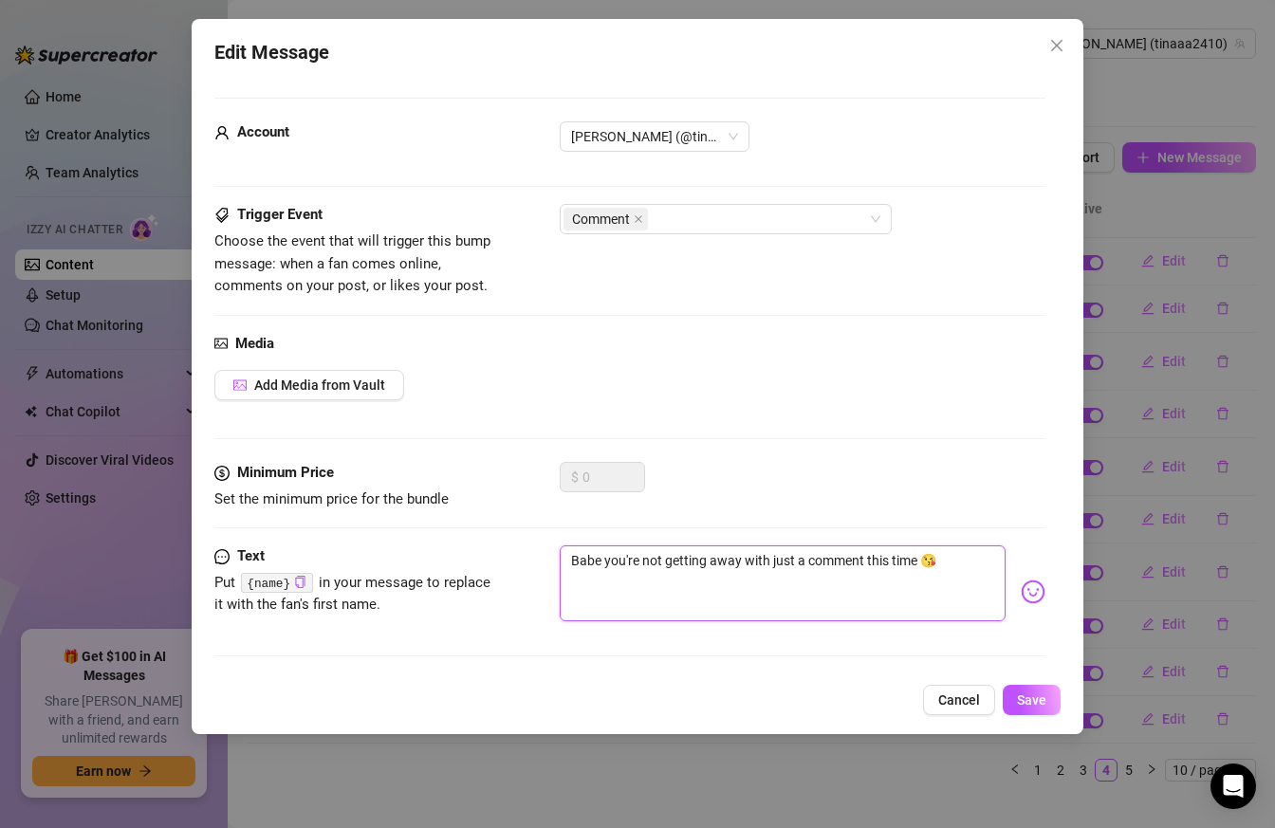
click at [589, 555] on textarea "Babe you're not getting away with just a comment this time 😘" at bounding box center [783, 583] width 447 height 76
drag, startPoint x: 609, startPoint y: 562, endPoint x: 467, endPoint y: 541, distance: 143.9
click at [467, 541] on form "Account [PERSON_NAME] (@tinaaa2410) Trigger Event Choose the event that will tr…" at bounding box center [630, 386] width 832 height 576
click at [1041, 699] on span "Save" at bounding box center [1031, 699] width 29 height 15
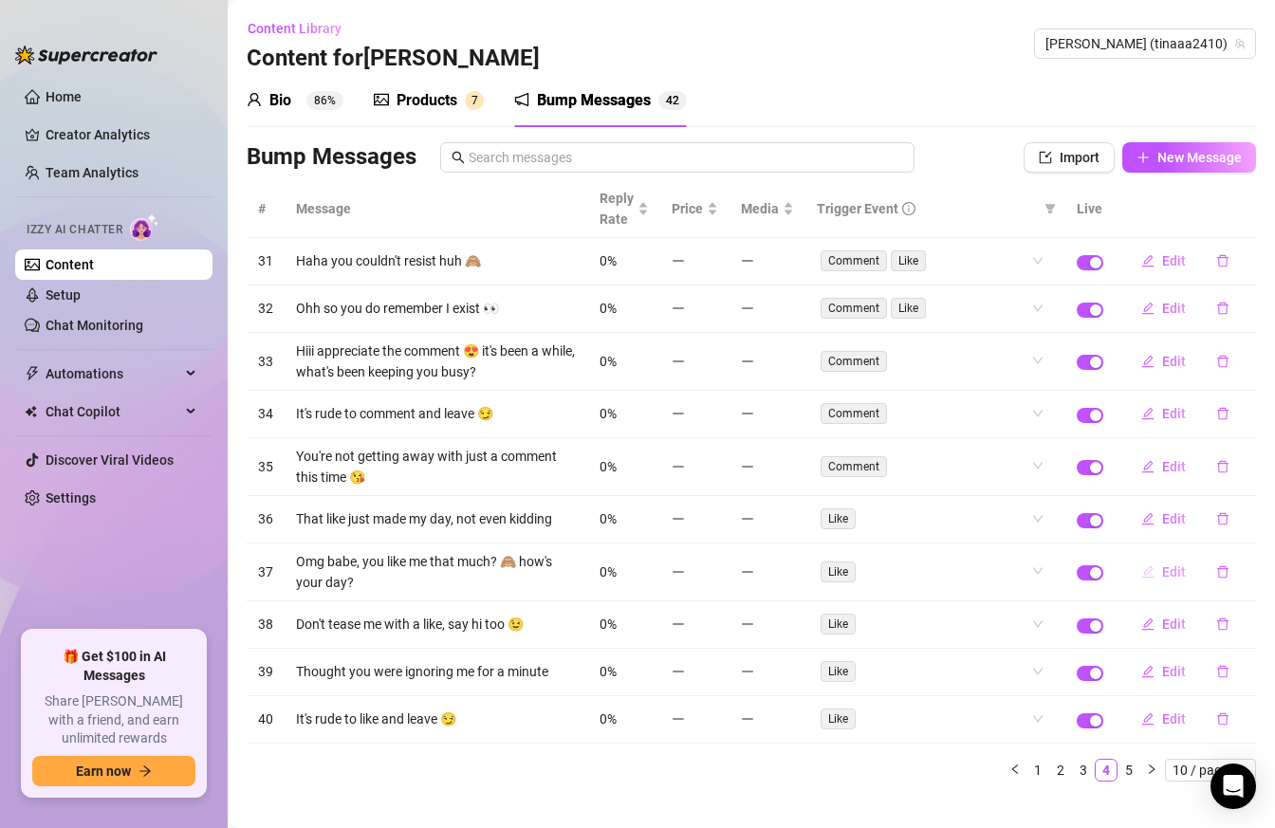
click at [1164, 574] on span "Edit" at bounding box center [1174, 571] width 24 height 15
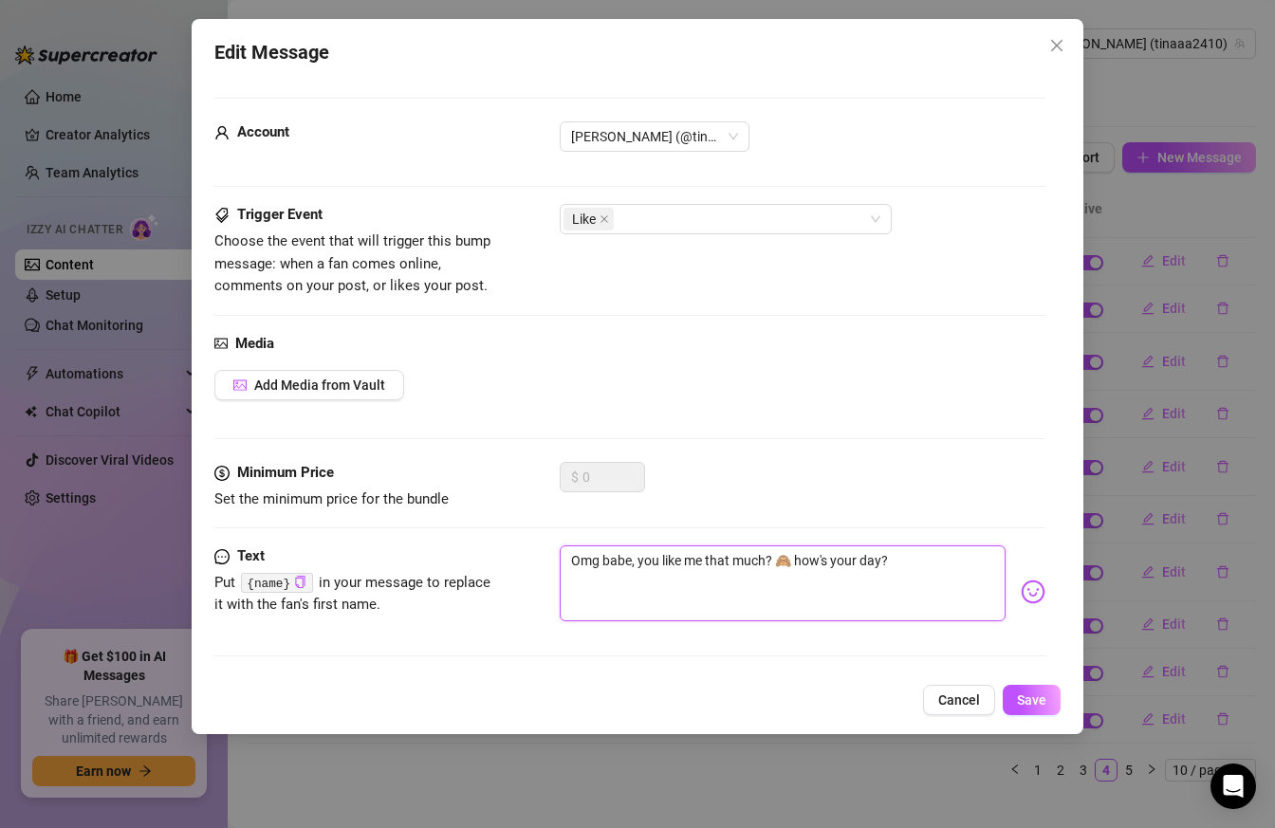
click at [620, 557] on textarea "Omg babe, you like me that much? 🙈 how's your day?" at bounding box center [783, 583] width 447 height 76
click at [766, 555] on textarea "Omg, you like me that much? 🙈 how's your day?" at bounding box center [783, 583] width 447 height 76
click at [1020, 684] on div "Edit Message Account [PERSON_NAME] (@tinaaa2410) Trigger Event Choose the event…" at bounding box center [638, 376] width 892 height 715
click at [1021, 694] on span "Save" at bounding box center [1031, 699] width 29 height 15
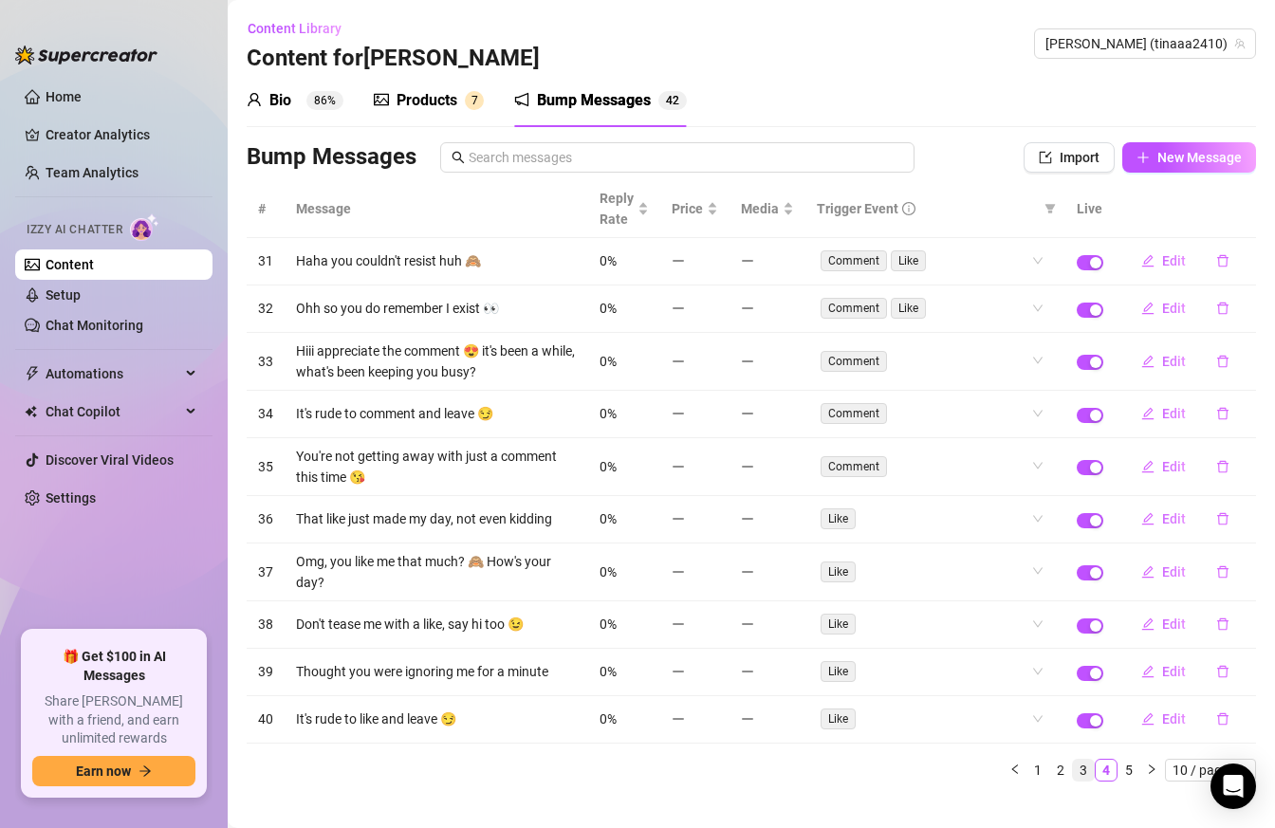
click at [1083, 768] on link "3" at bounding box center [1083, 770] width 21 height 21
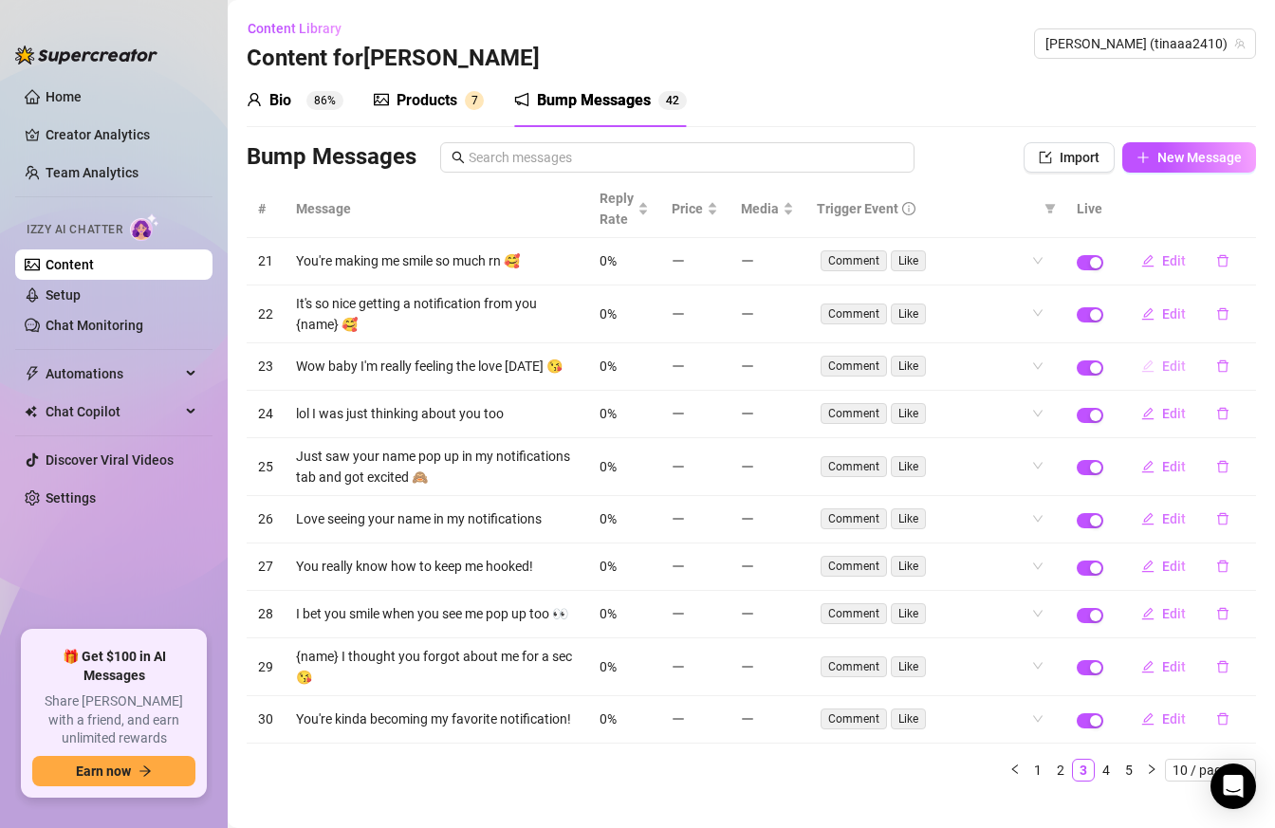
click at [1170, 366] on span "Edit" at bounding box center [1174, 365] width 24 height 15
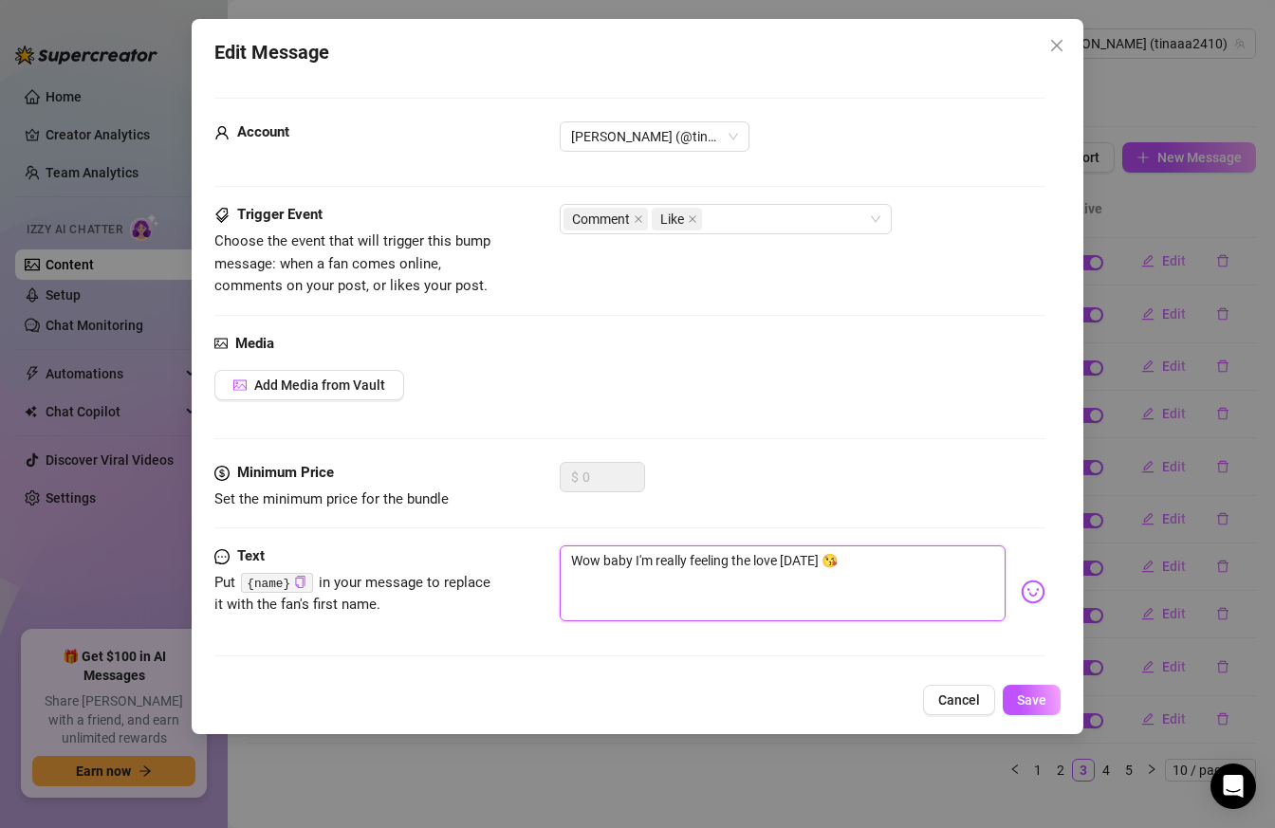
click at [623, 562] on textarea "Wow baby I'm really feeling the love [DATE] 😘" at bounding box center [783, 583] width 447 height 76
click at [1044, 698] on span "Save" at bounding box center [1031, 699] width 29 height 15
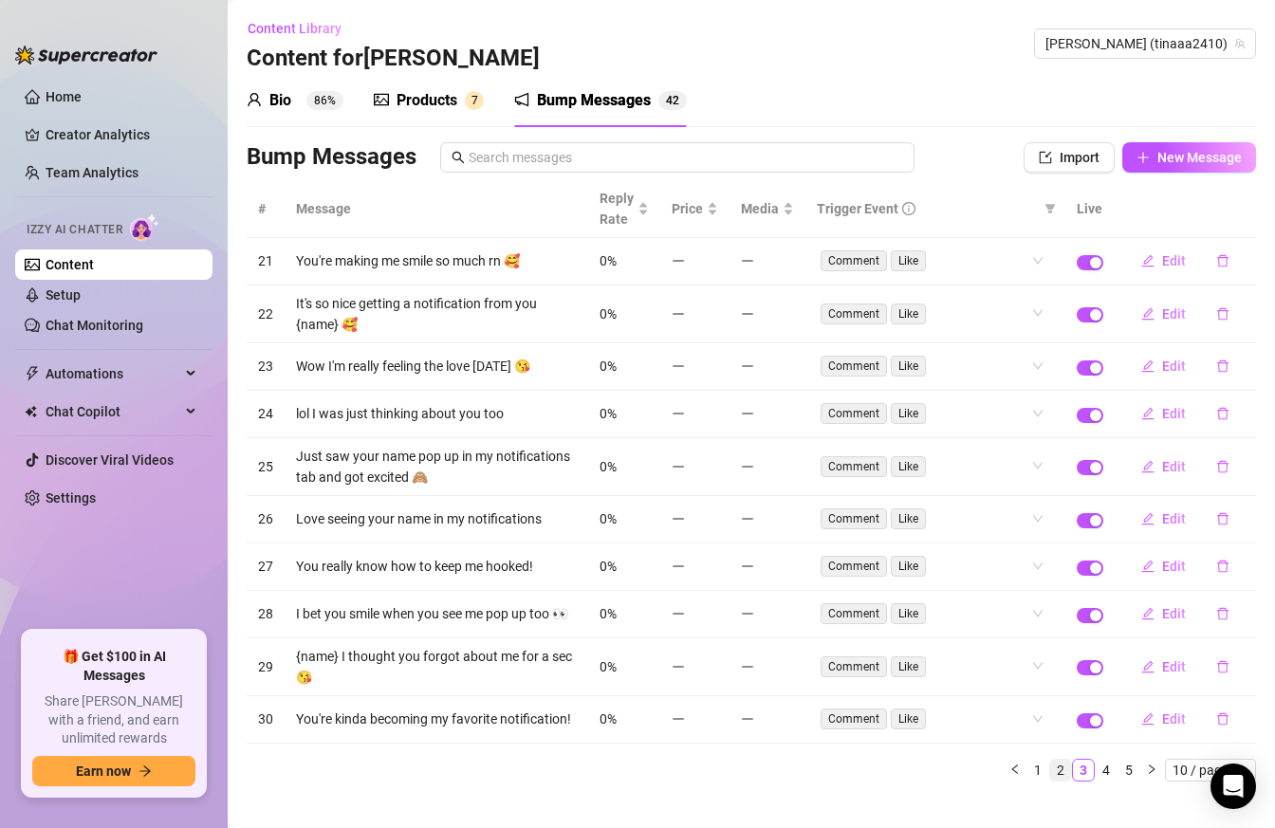
click at [1067, 766] on link "2" at bounding box center [1060, 770] width 21 height 21
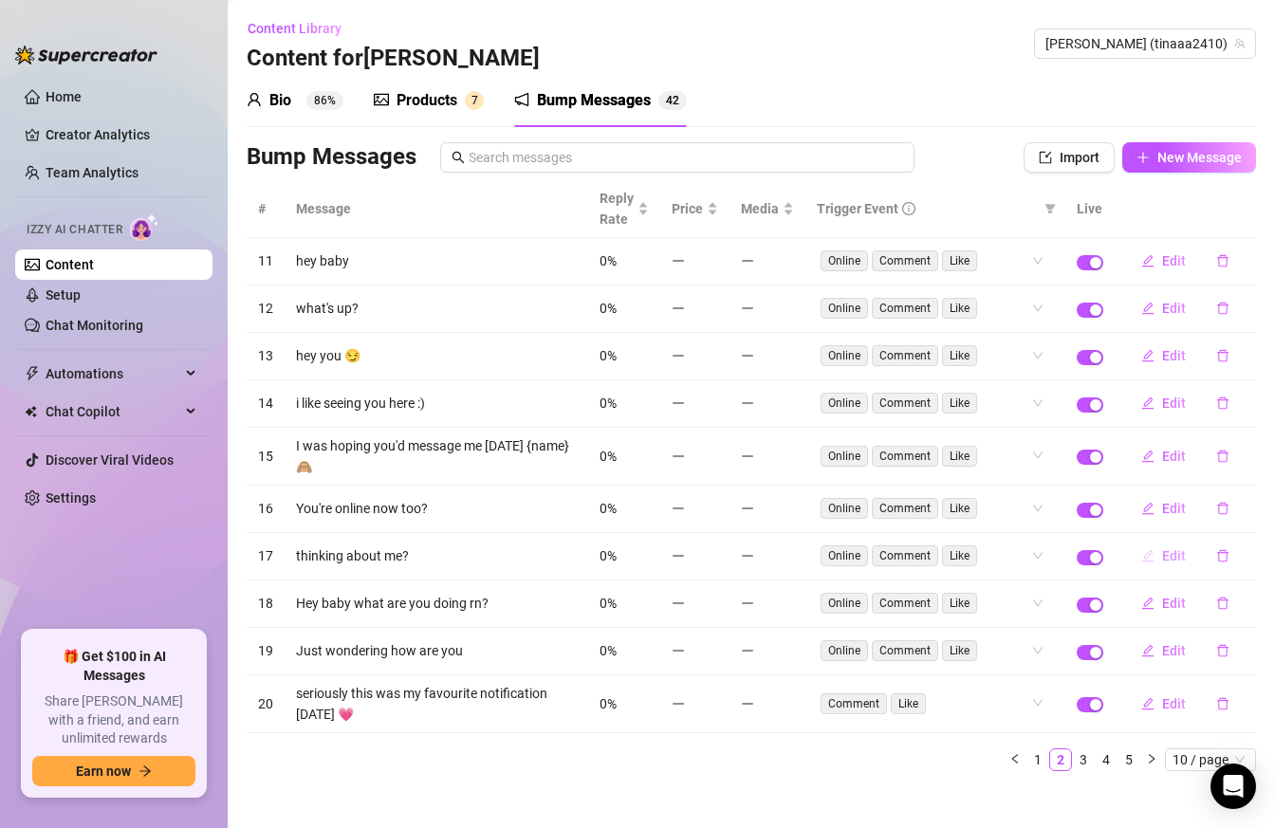
click at [1158, 560] on button "Edit" at bounding box center [1163, 556] width 75 height 30
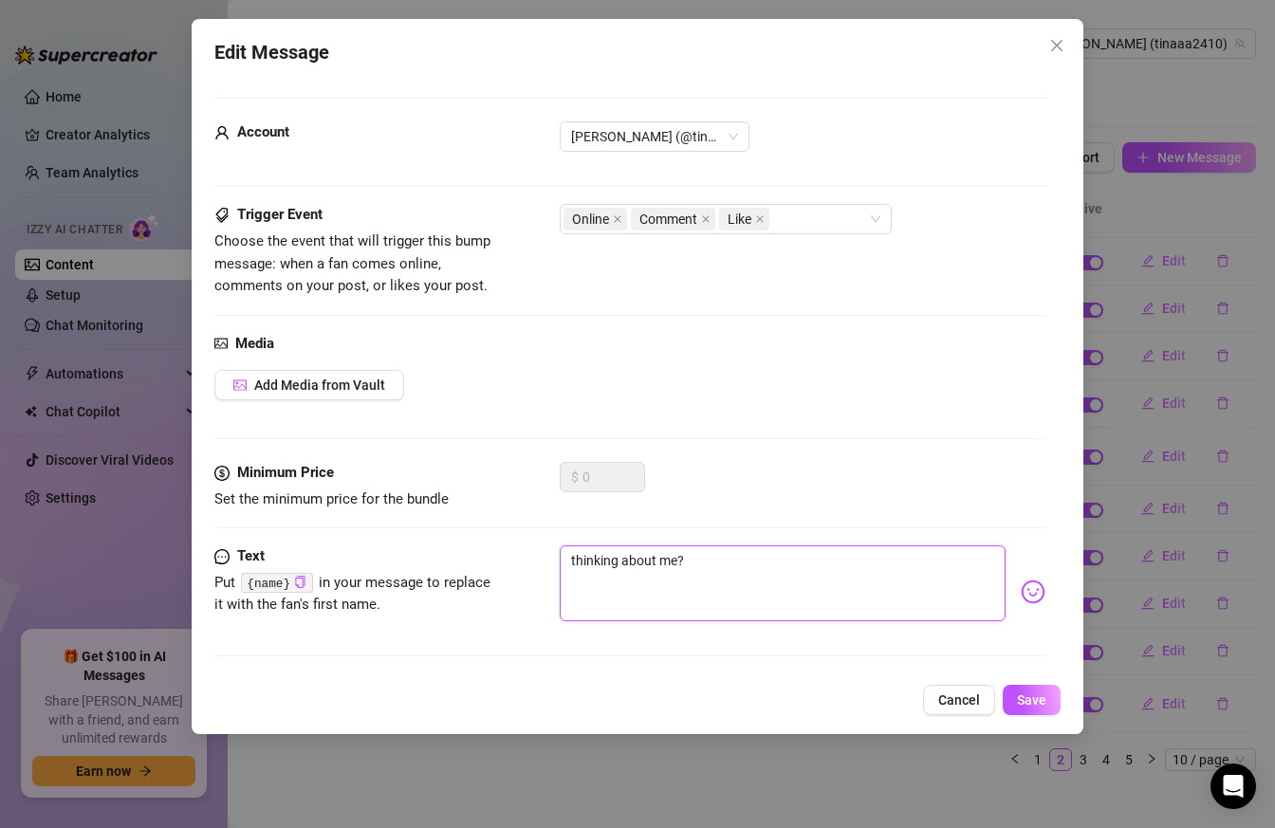
click at [574, 560] on textarea "thinking about me?" at bounding box center [783, 583] width 447 height 76
click at [1049, 696] on button "Save" at bounding box center [1031, 700] width 58 height 30
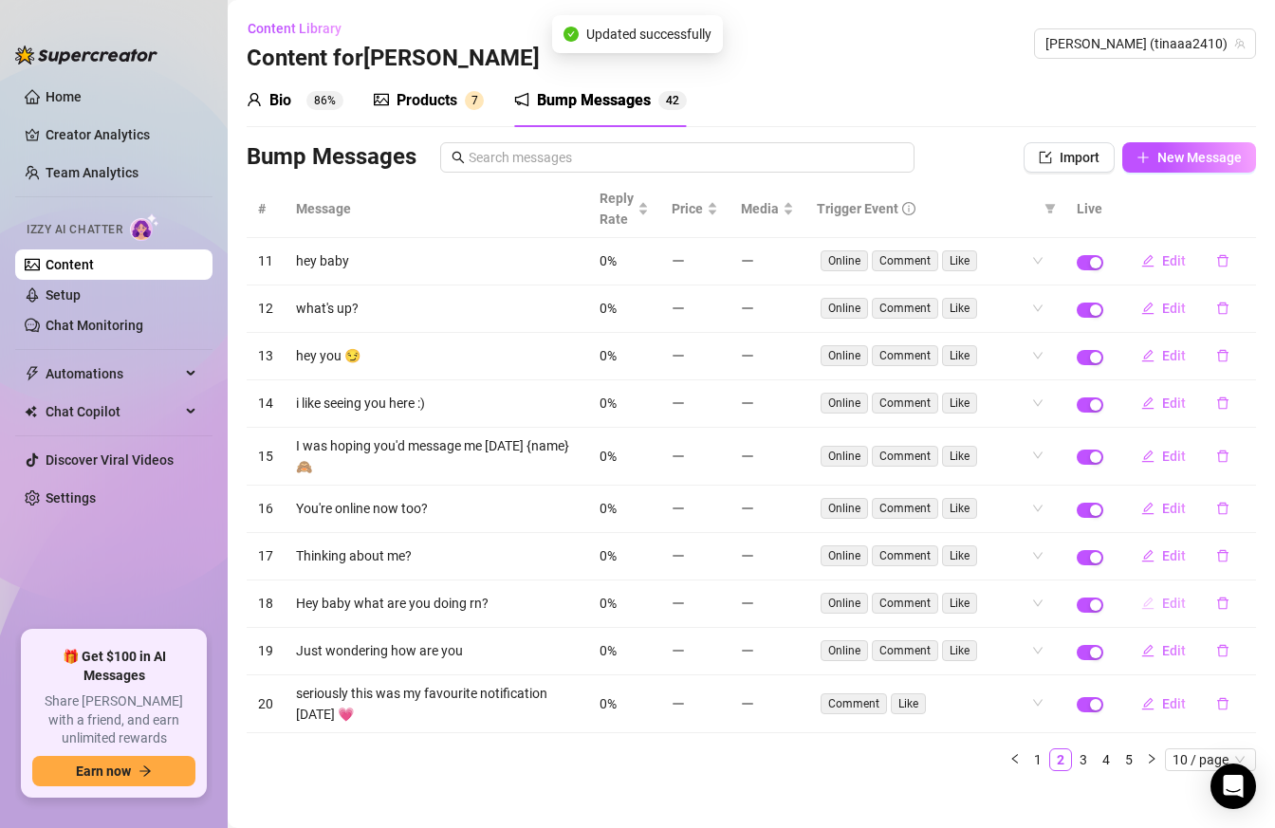
click at [1157, 603] on button "Edit" at bounding box center [1163, 603] width 75 height 30
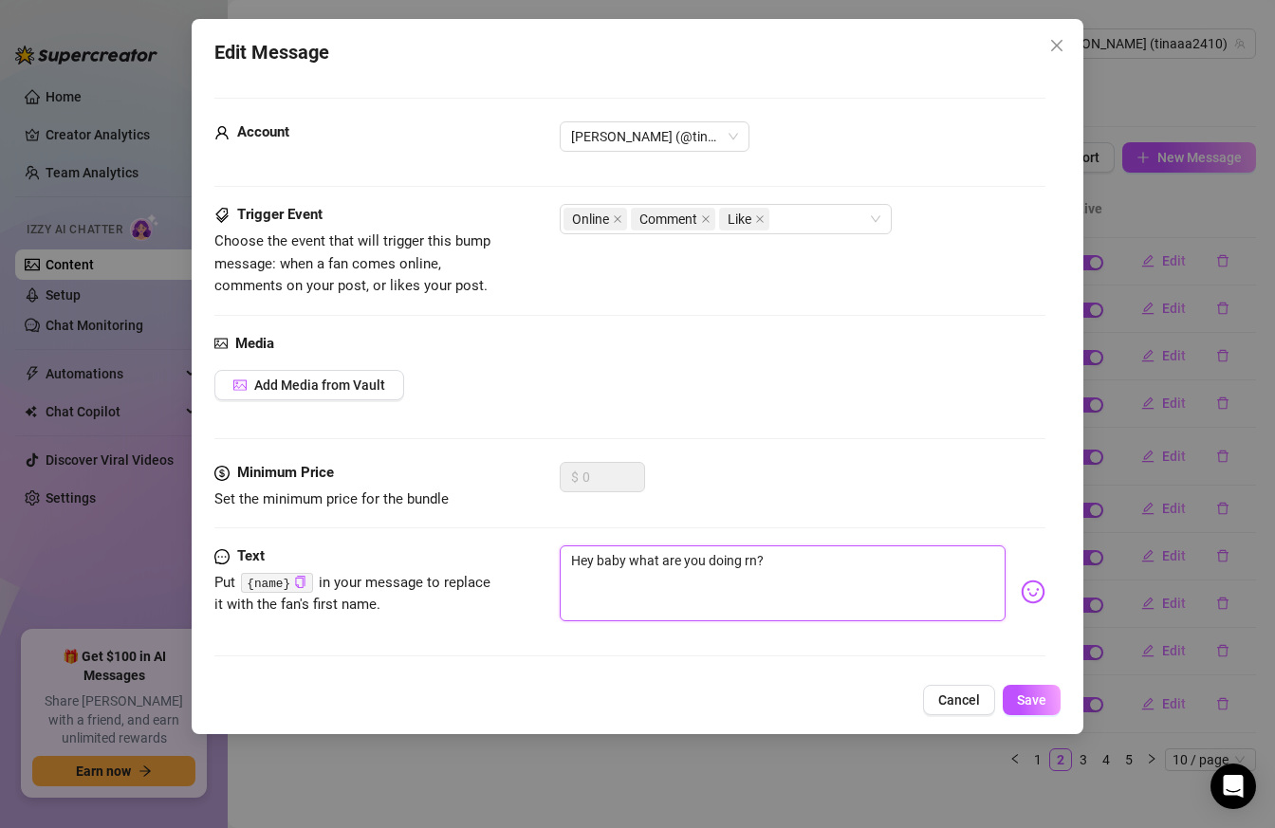
click at [612, 563] on textarea "Hey baby what are you doing rn?" at bounding box center [783, 583] width 447 height 76
click at [1054, 698] on button "Save" at bounding box center [1031, 700] width 58 height 30
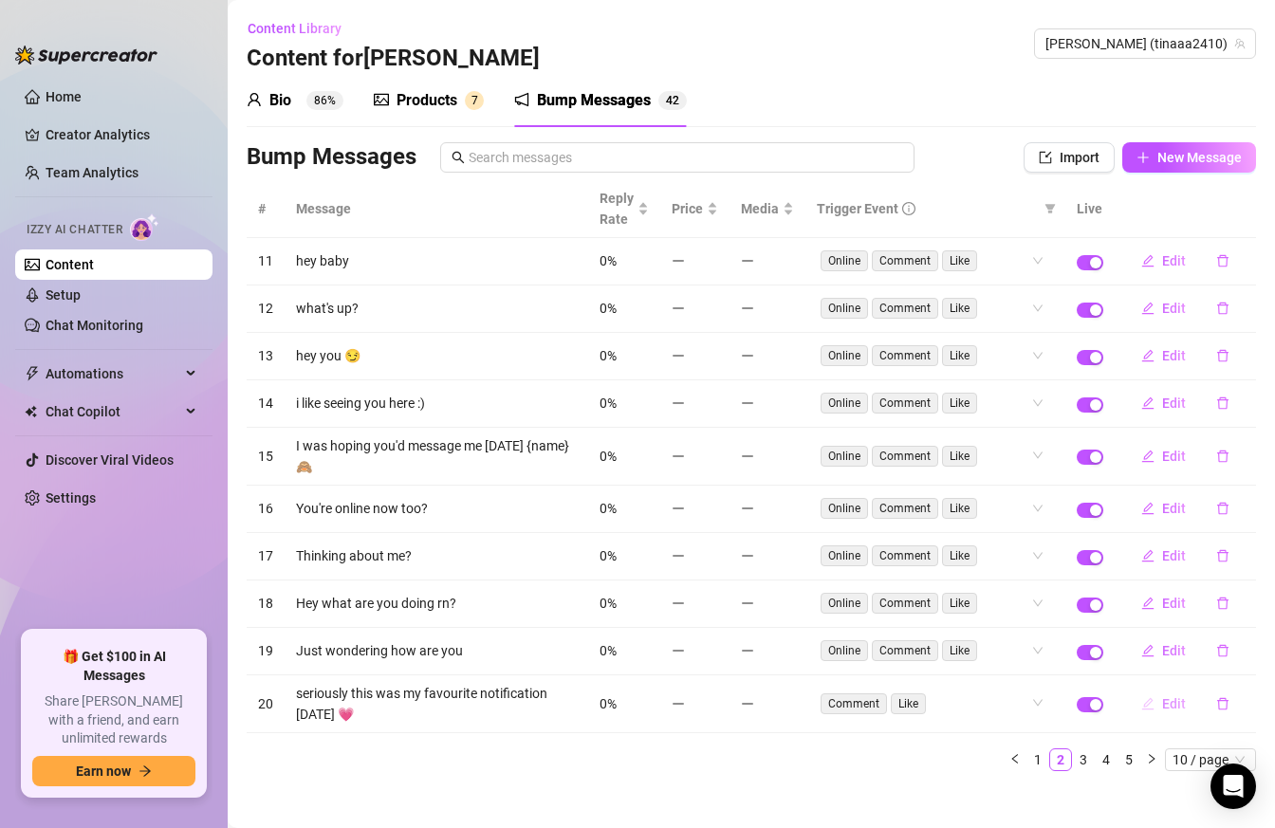
click at [1167, 706] on span "Edit" at bounding box center [1174, 703] width 24 height 15
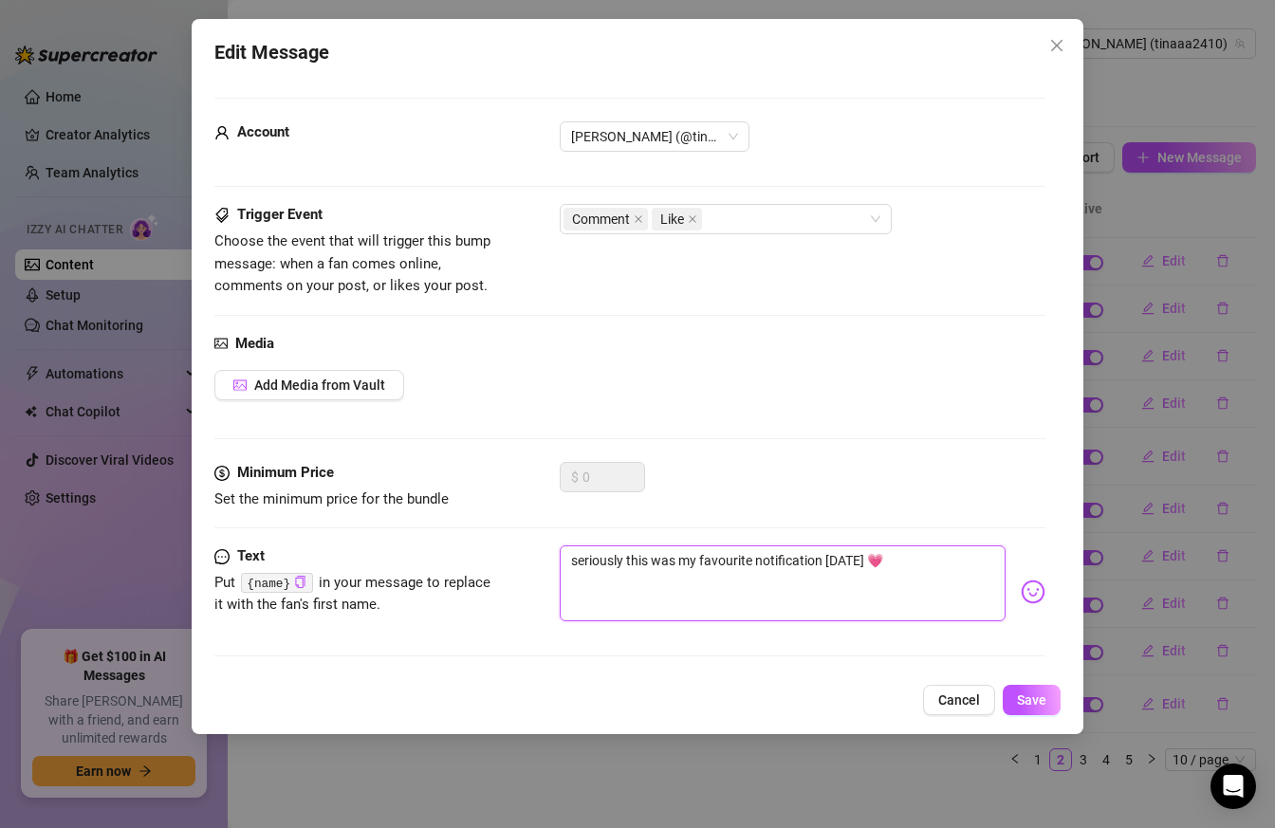
click at [578, 557] on textarea "seriously this was my favourite notification [DATE] 💗" at bounding box center [783, 583] width 447 height 76
click at [1038, 708] on button "Save" at bounding box center [1031, 700] width 58 height 30
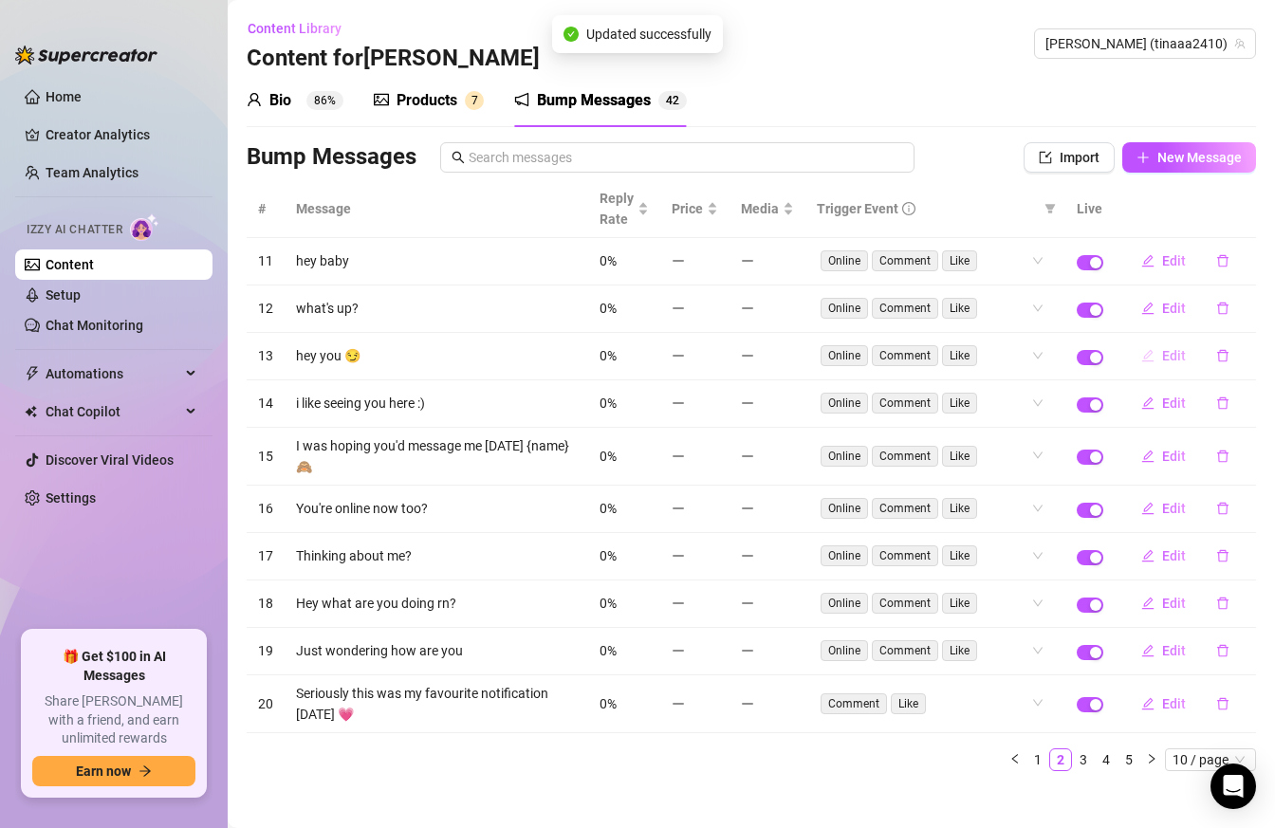
click at [1165, 365] on button "Edit" at bounding box center [1163, 355] width 75 height 30
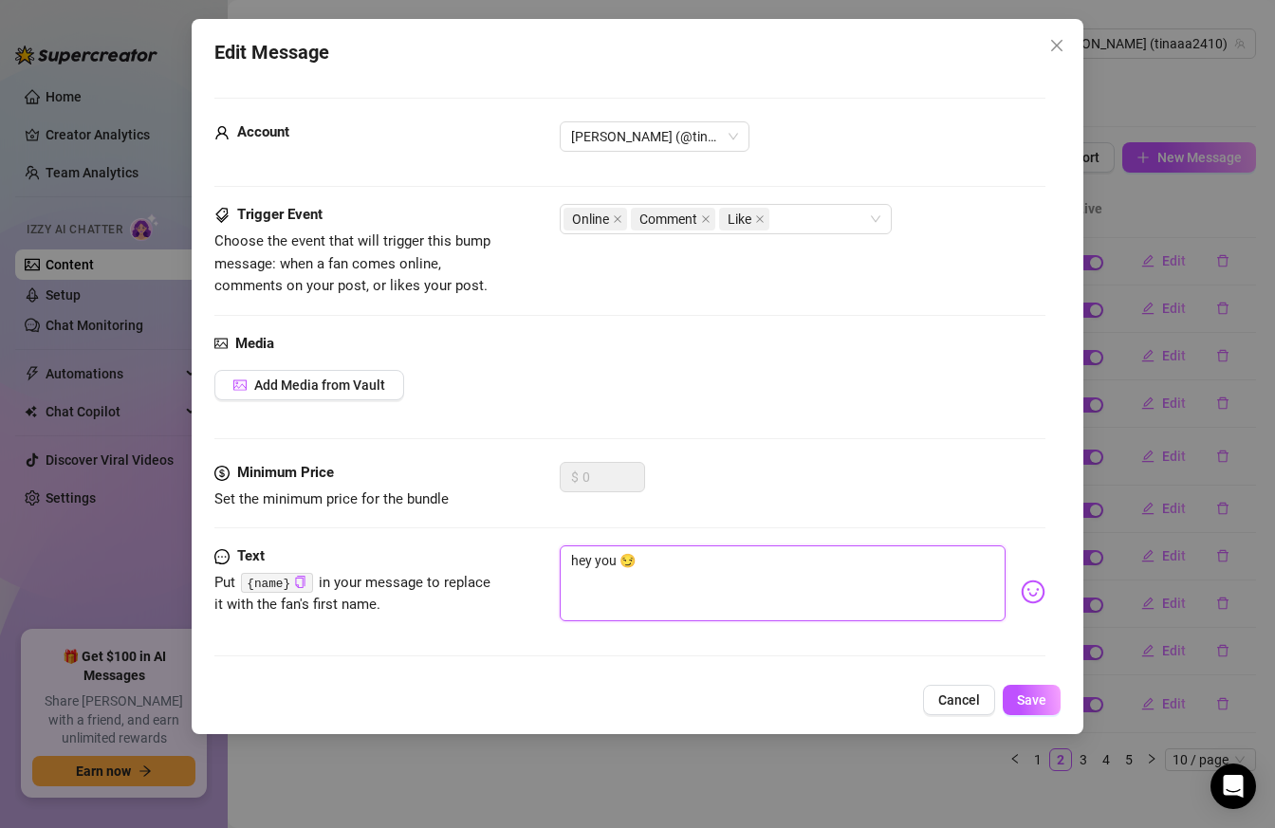
click at [578, 559] on textarea "hey you 😏" at bounding box center [783, 583] width 447 height 76
click at [1055, 691] on button "Save" at bounding box center [1031, 700] width 58 height 30
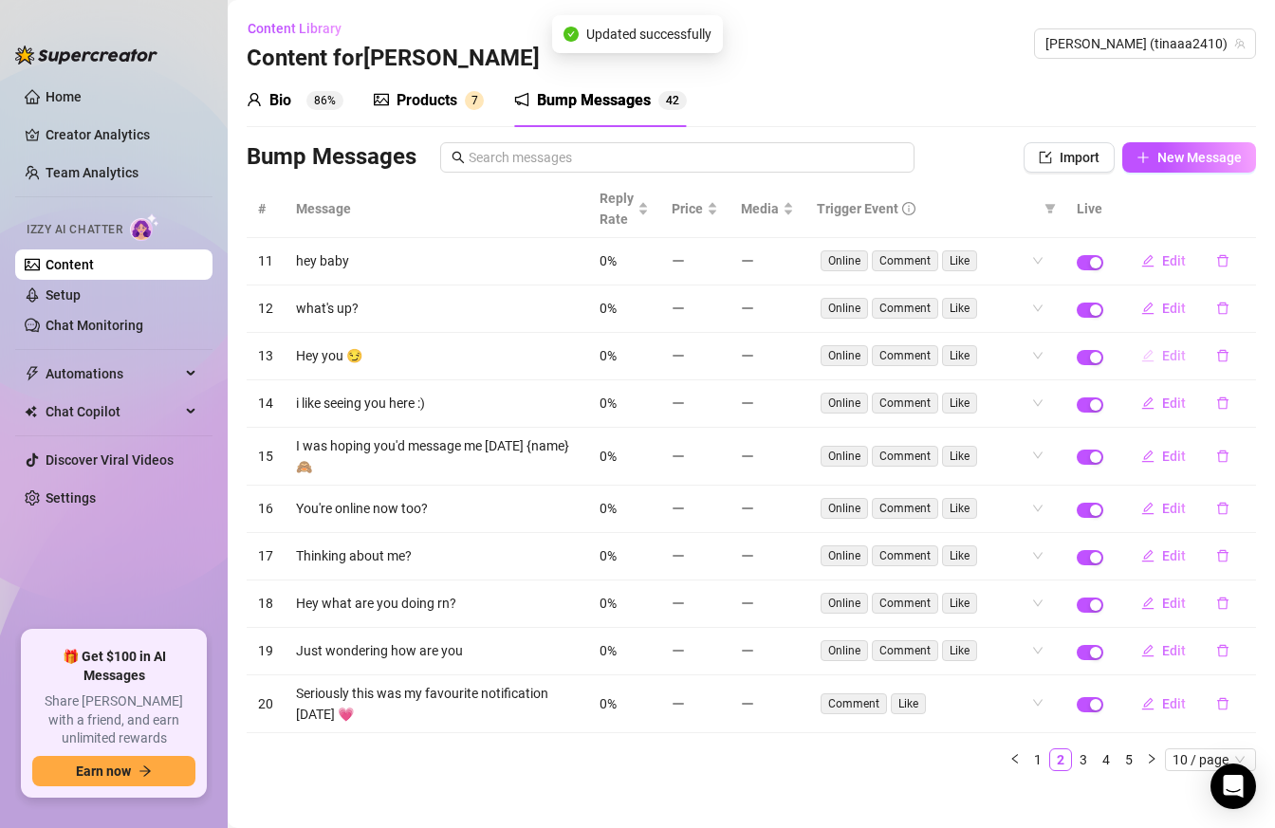
click at [1163, 351] on span "Edit" at bounding box center [1174, 355] width 24 height 15
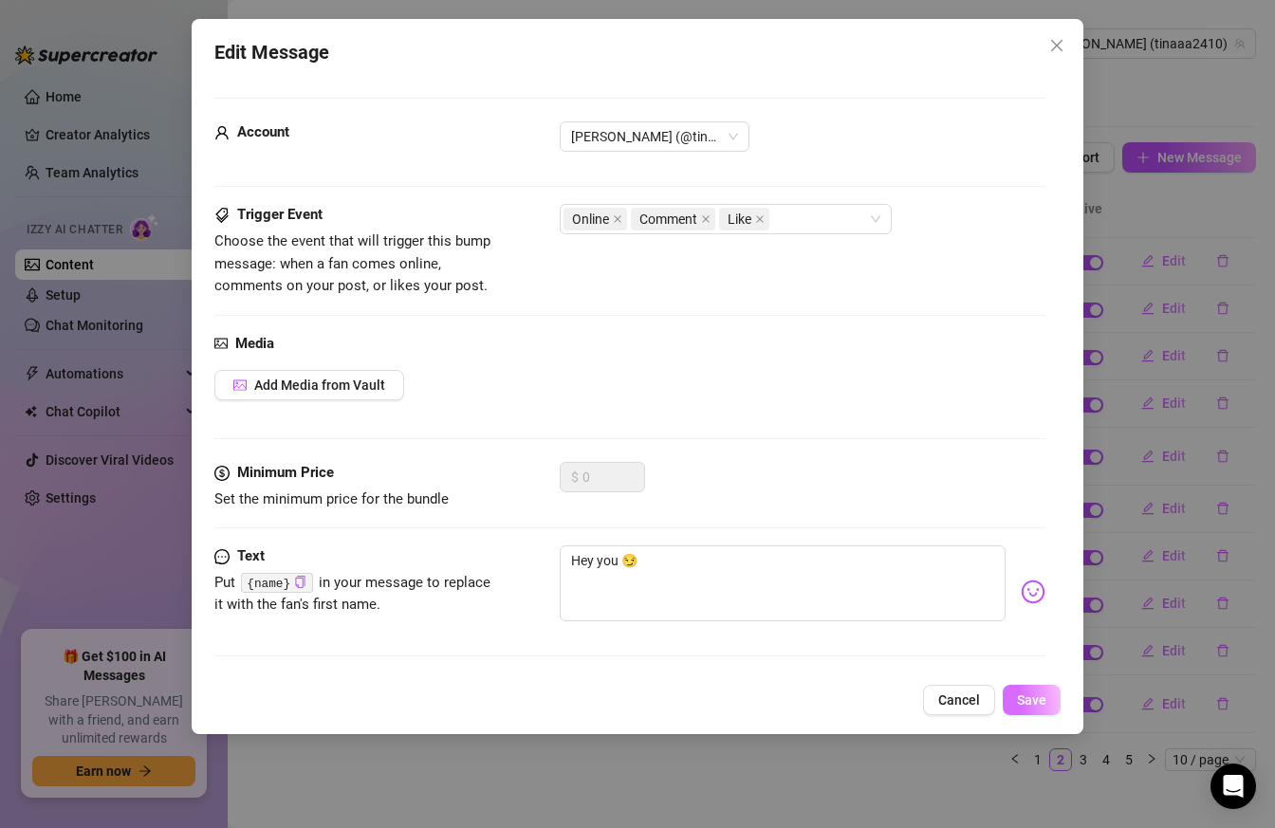
click at [1015, 692] on button "Save" at bounding box center [1031, 700] width 58 height 30
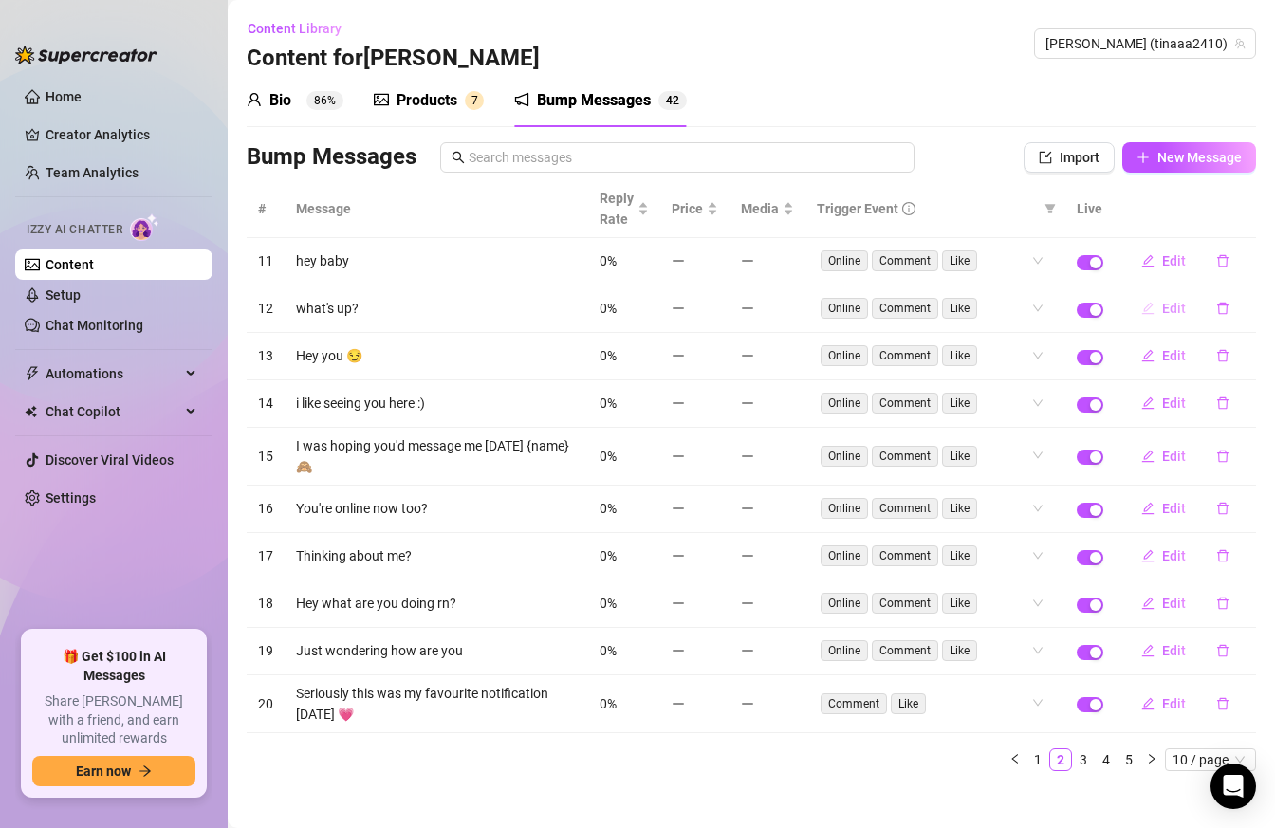
click at [1159, 312] on button "Edit" at bounding box center [1163, 308] width 75 height 30
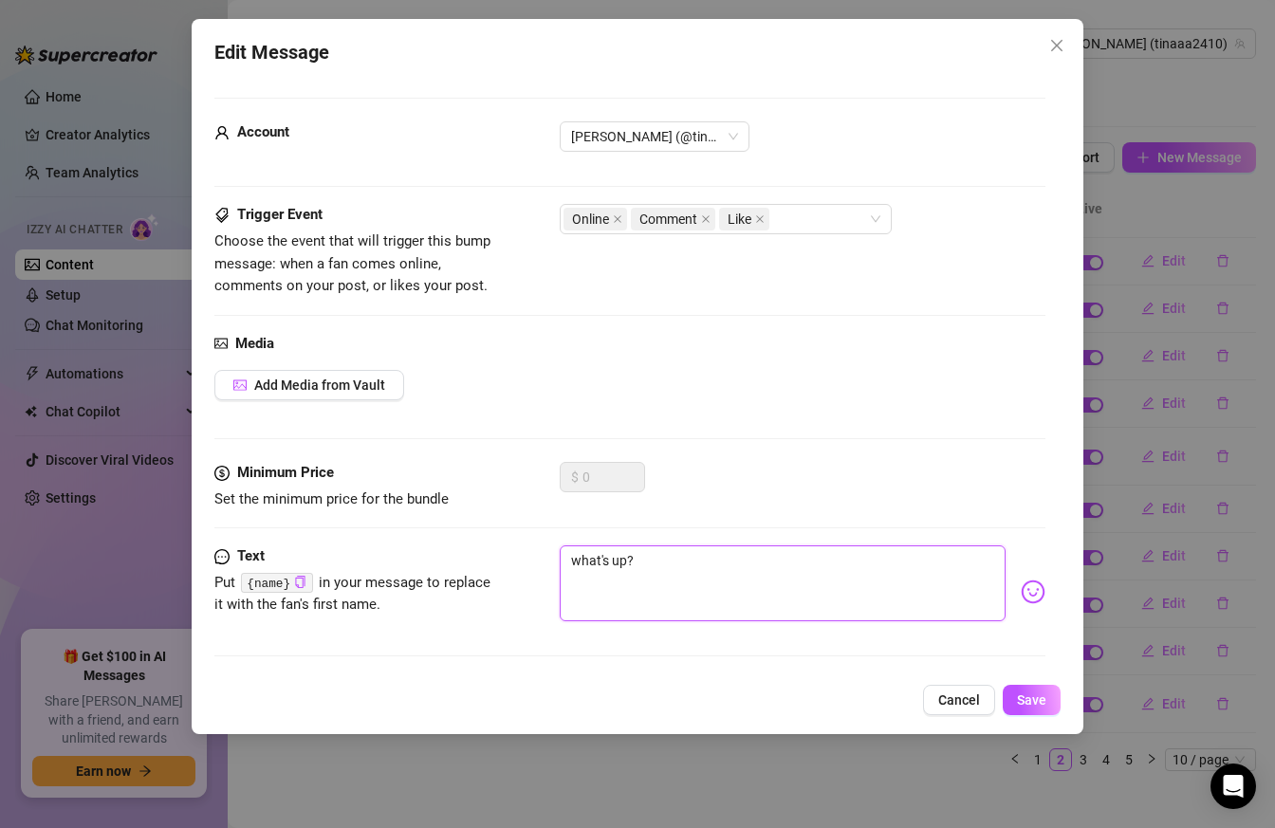
click at [579, 560] on textarea "what's up?" at bounding box center [783, 583] width 447 height 76
click at [1046, 696] on button "Save" at bounding box center [1031, 700] width 58 height 30
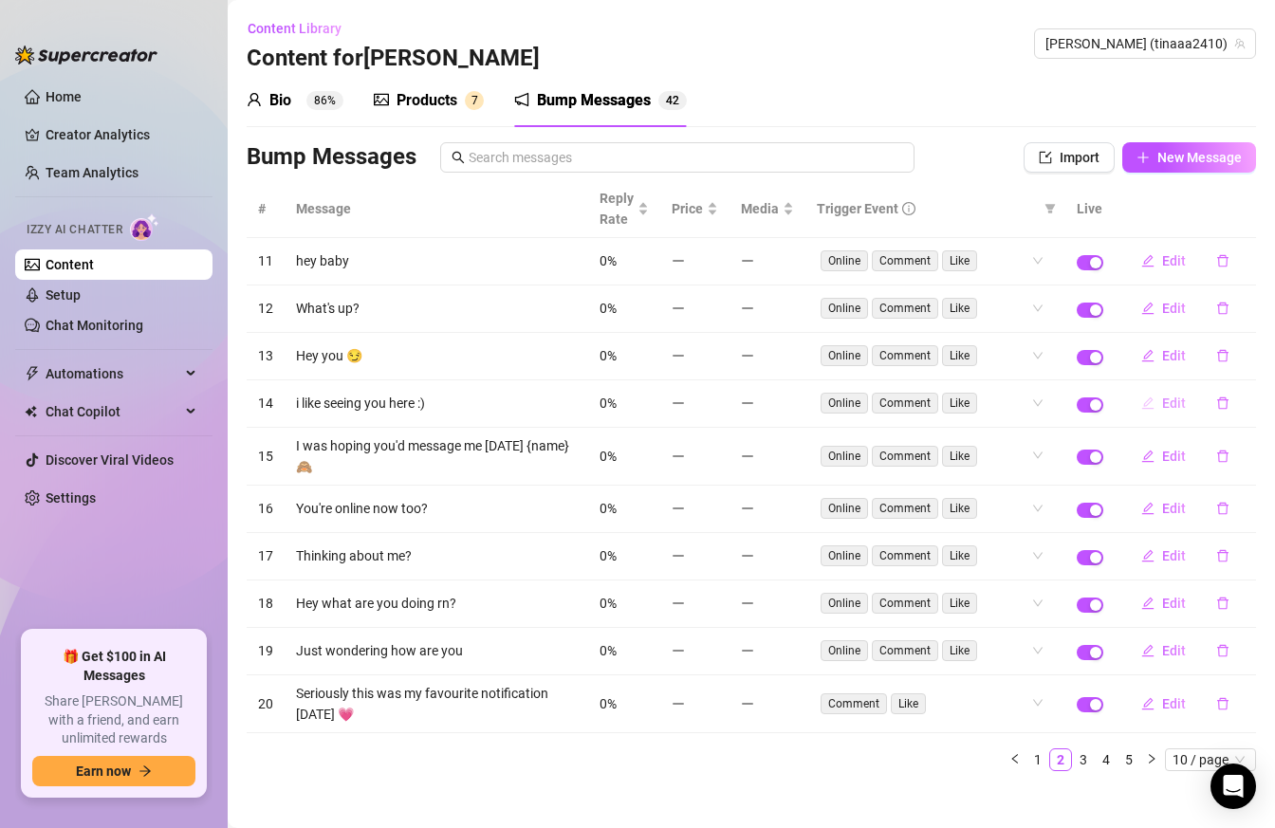
click at [1162, 405] on button "Edit" at bounding box center [1163, 403] width 75 height 30
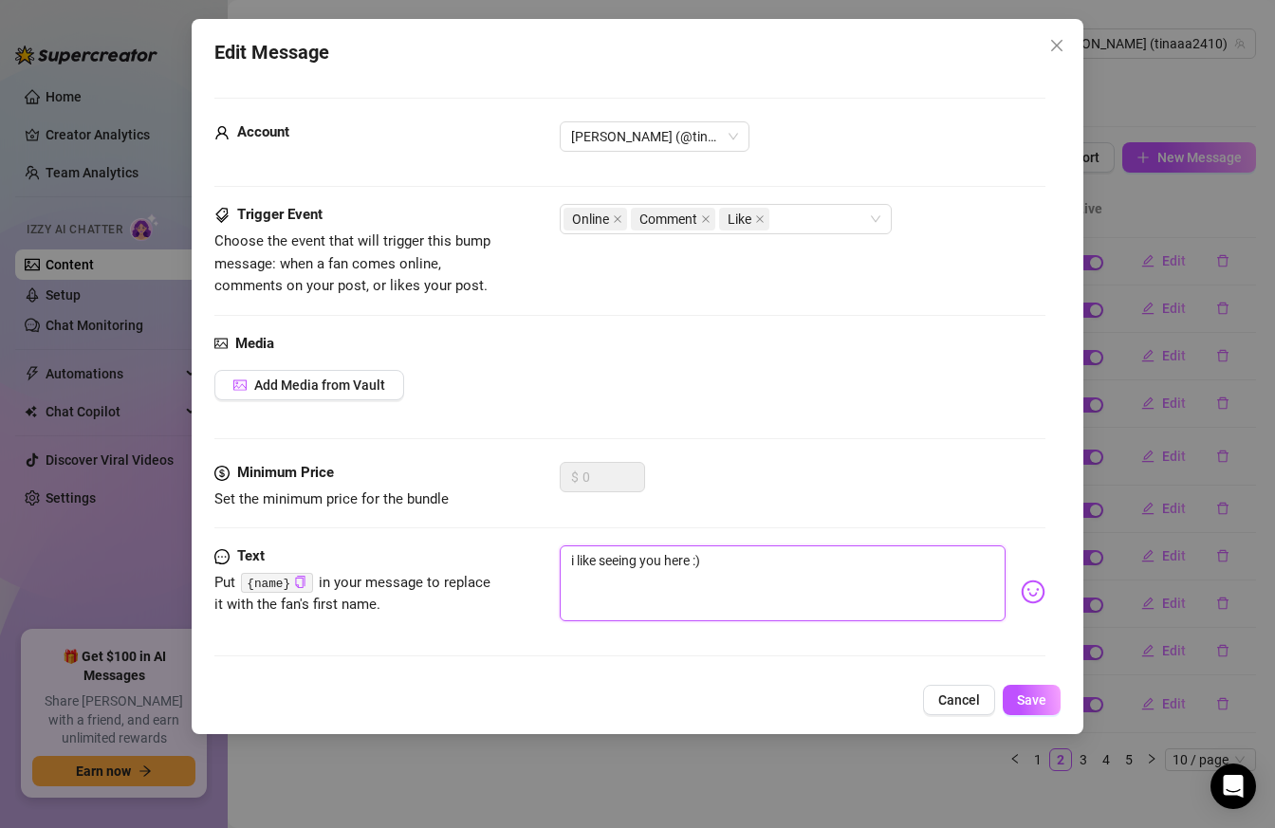
click at [574, 555] on textarea "i like seeing you here :)" at bounding box center [783, 583] width 447 height 76
click at [1030, 692] on span "Save" at bounding box center [1031, 699] width 29 height 15
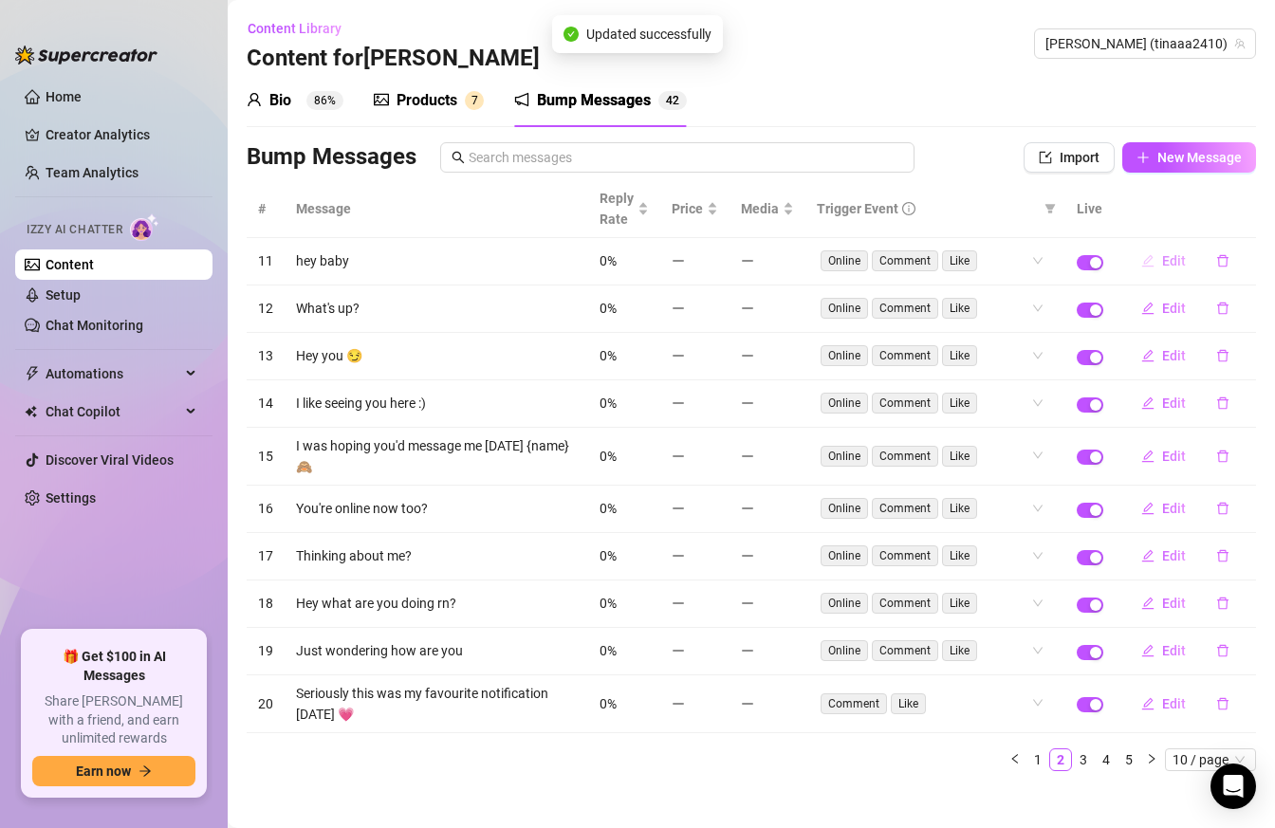
click at [1152, 265] on icon "edit" at bounding box center [1147, 260] width 13 height 13
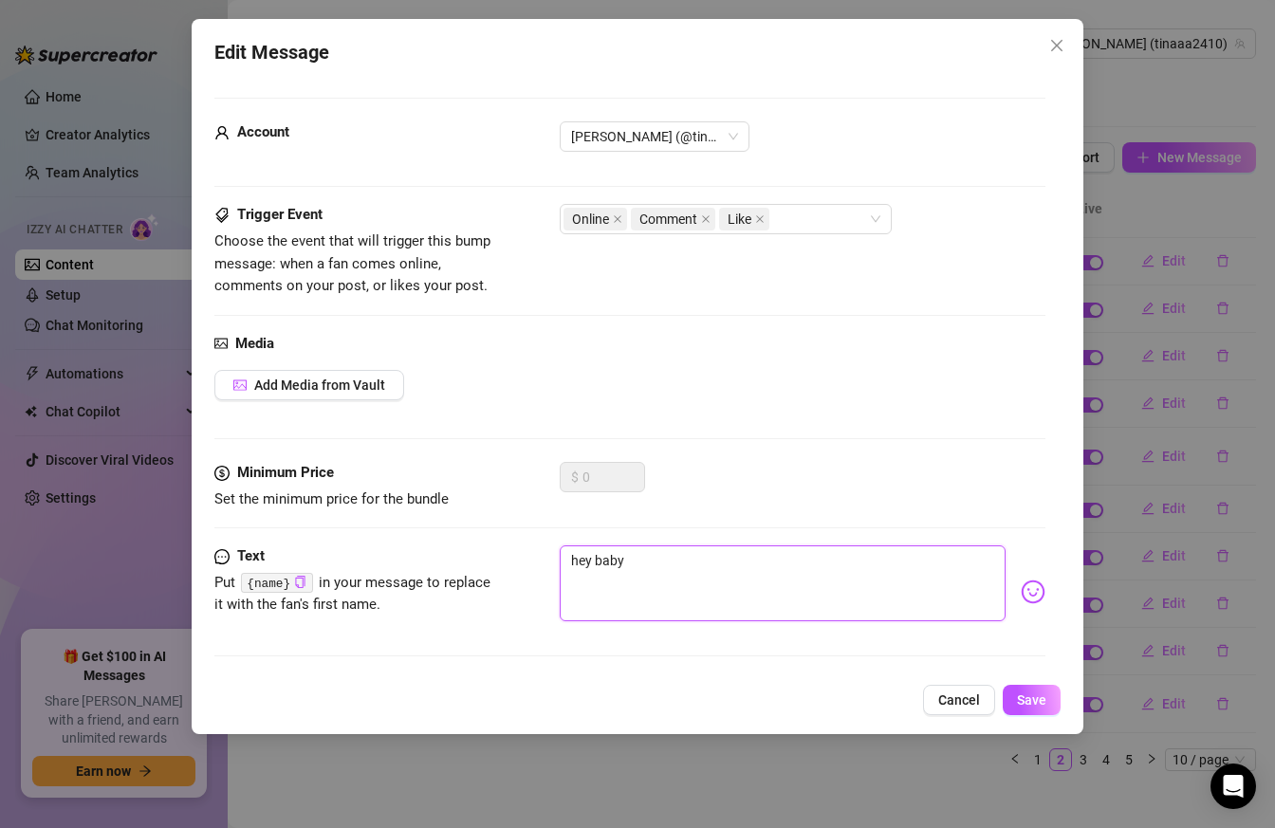
click at [582, 559] on textarea "hey baby" at bounding box center [783, 583] width 447 height 76
click at [565, 559] on textarea "hey baby" at bounding box center [783, 583] width 447 height 76
click at [609, 560] on textarea "Hey baby" at bounding box center [783, 583] width 447 height 76
click at [1039, 587] on img at bounding box center [1032, 591] width 25 height 25
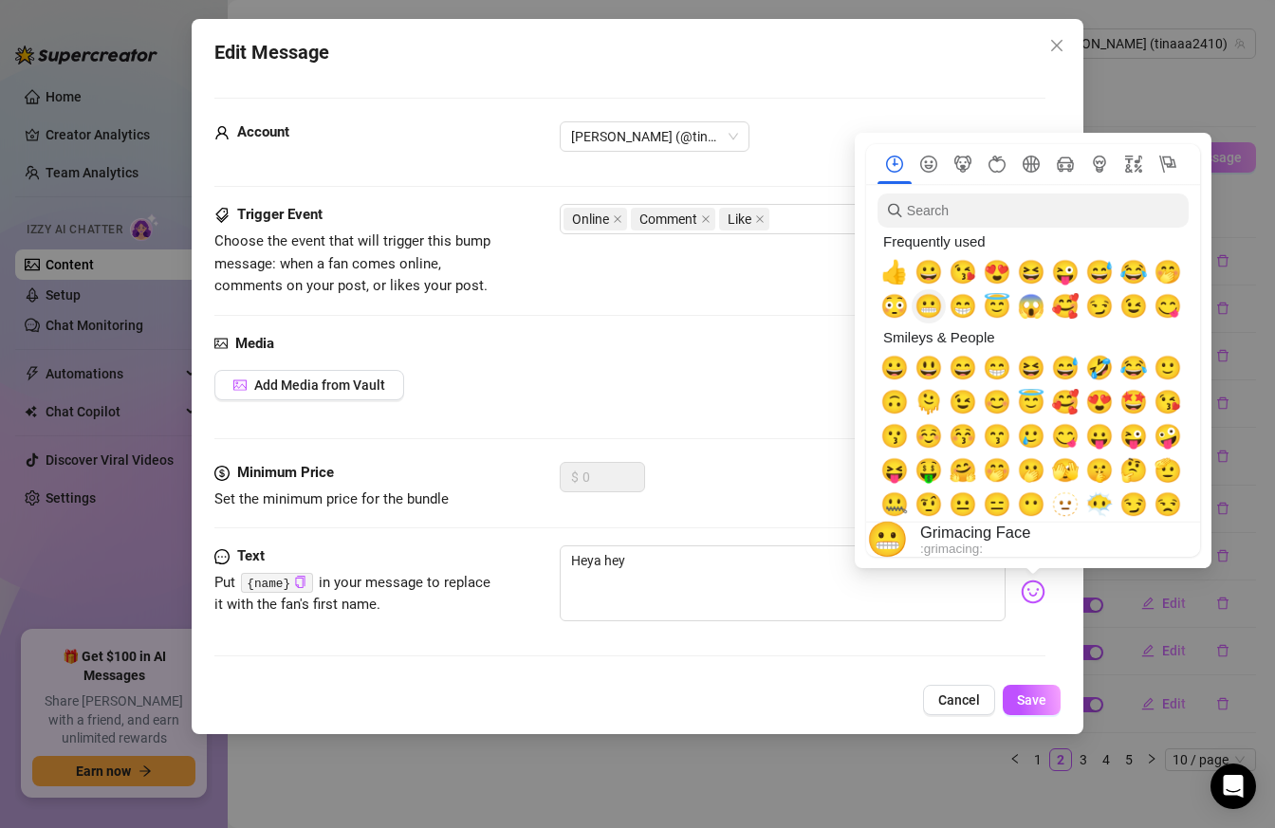
click at [927, 307] on span "😬" at bounding box center [928, 306] width 28 height 27
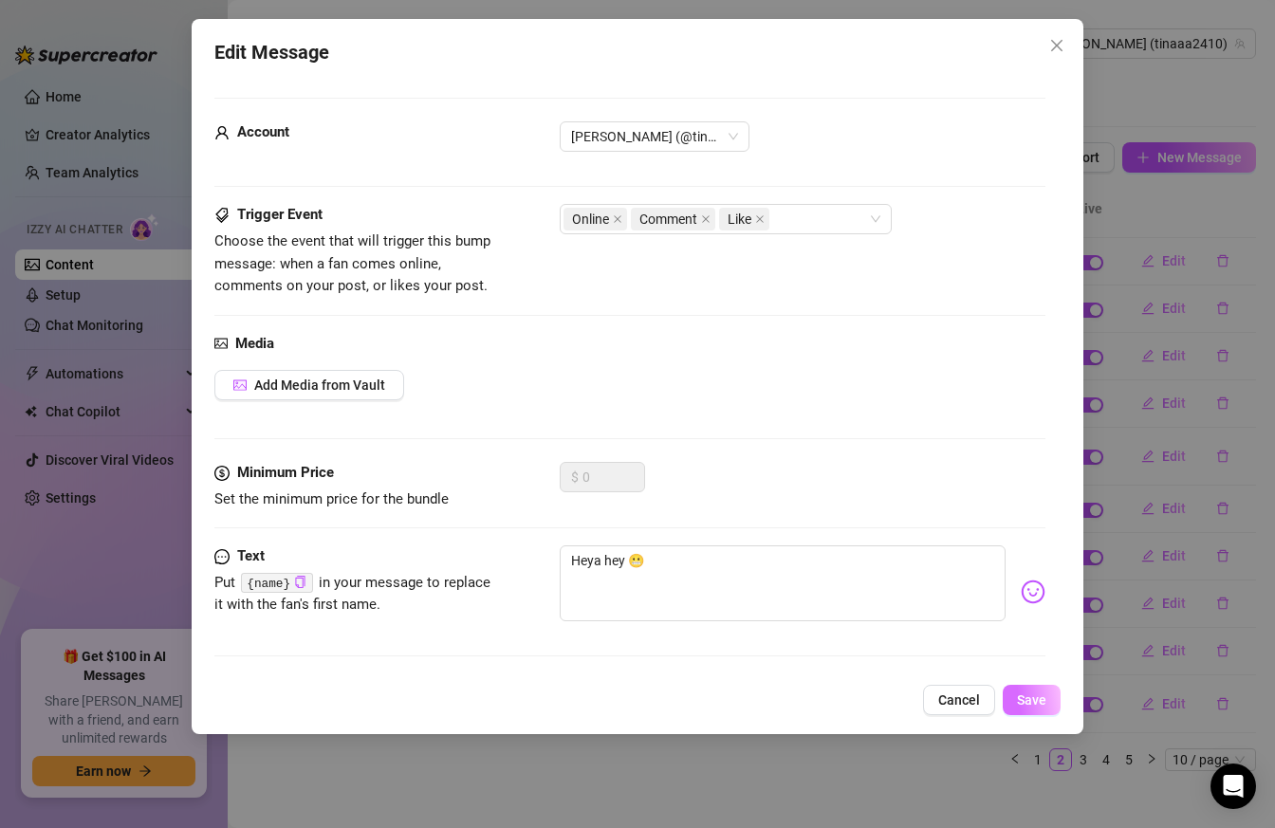
click at [1053, 702] on button "Save" at bounding box center [1031, 700] width 58 height 30
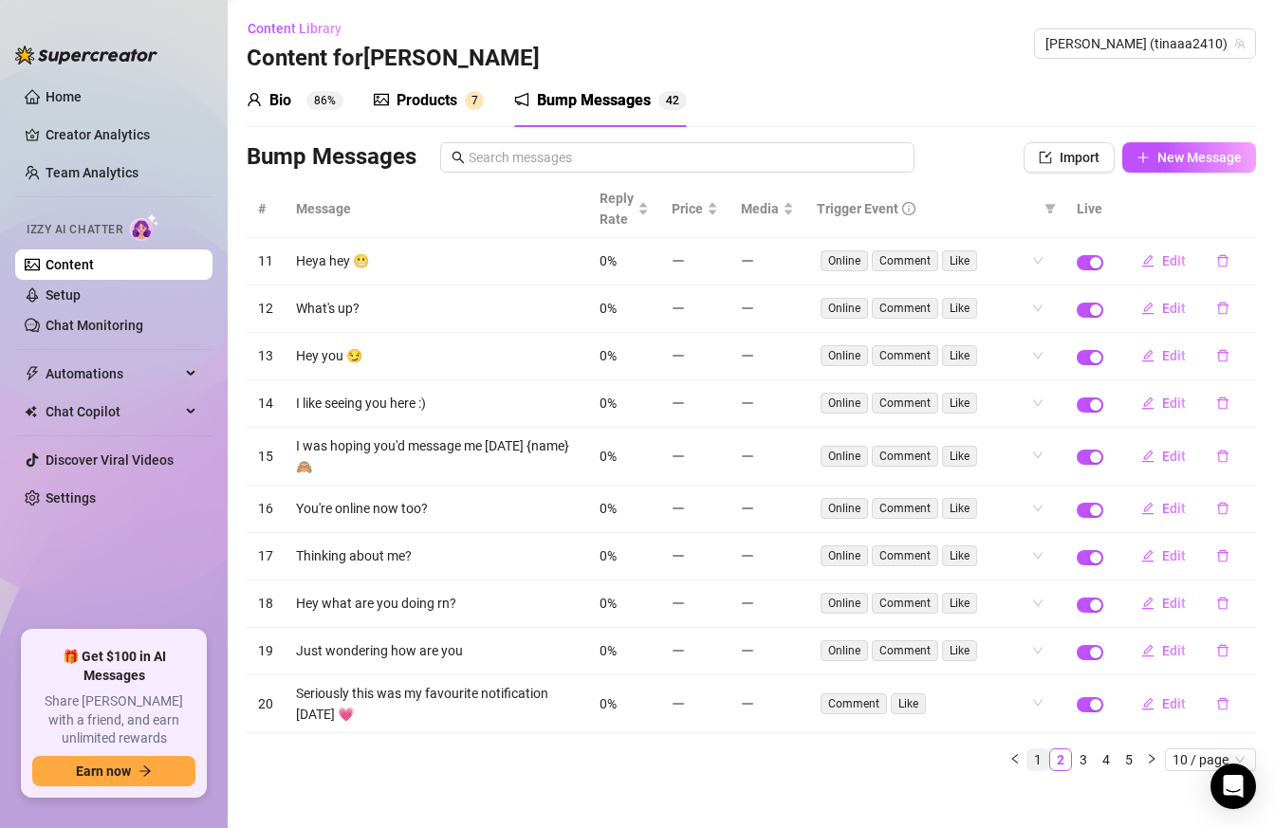
click at [1042, 762] on link "1" at bounding box center [1037, 759] width 21 height 21
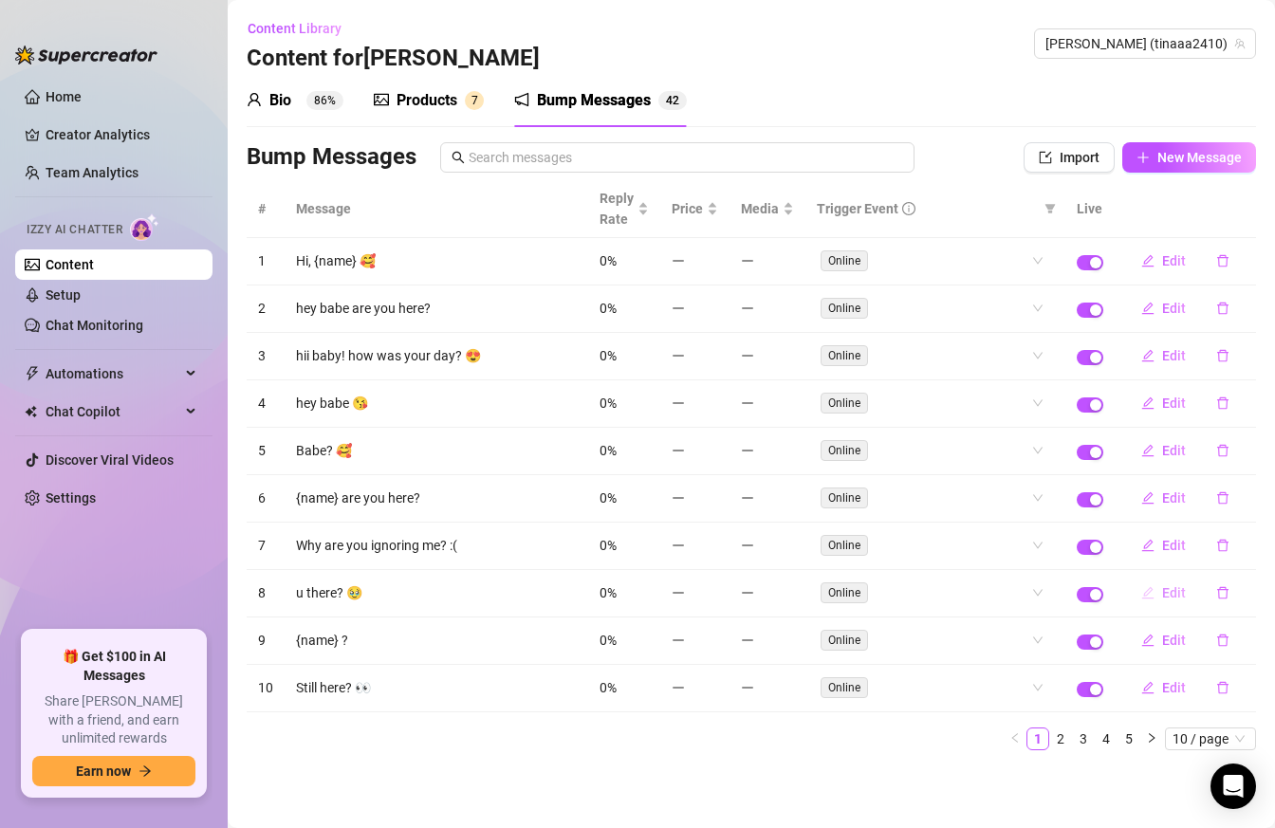
click at [1152, 595] on icon "edit" at bounding box center [1147, 592] width 13 height 13
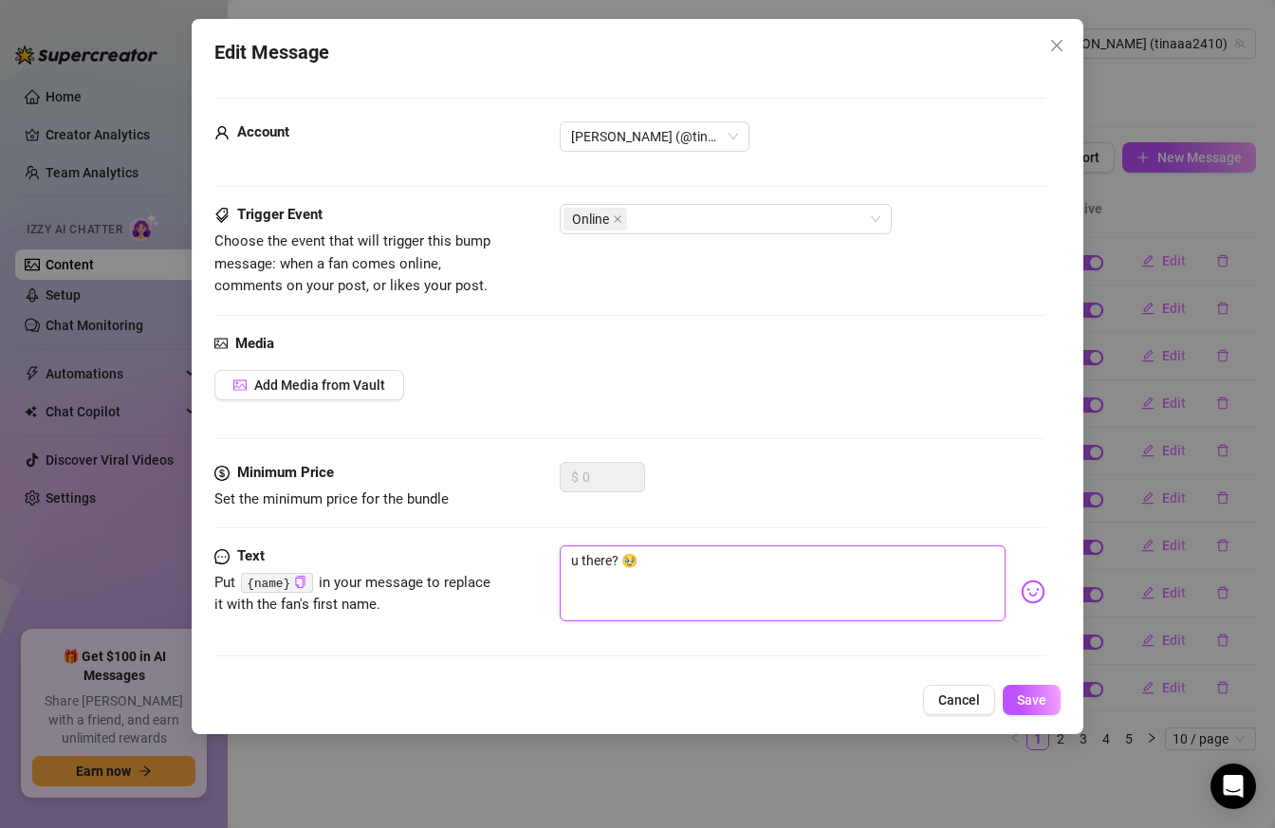
click at [578, 560] on textarea "u there? 🥹" at bounding box center [783, 583] width 447 height 76
click at [664, 561] on textarea "You there? 🥹" at bounding box center [783, 583] width 447 height 76
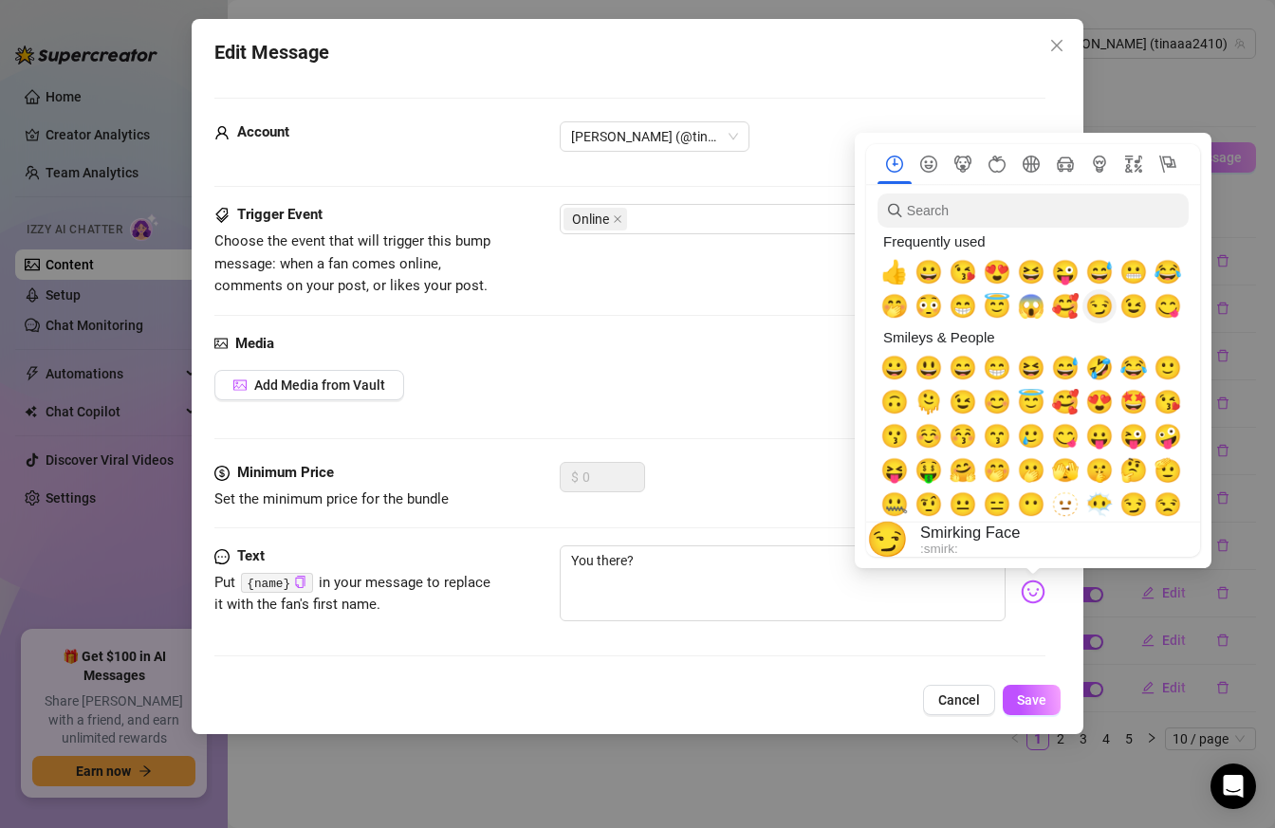
click at [1110, 313] on span "😏" at bounding box center [1099, 306] width 28 height 27
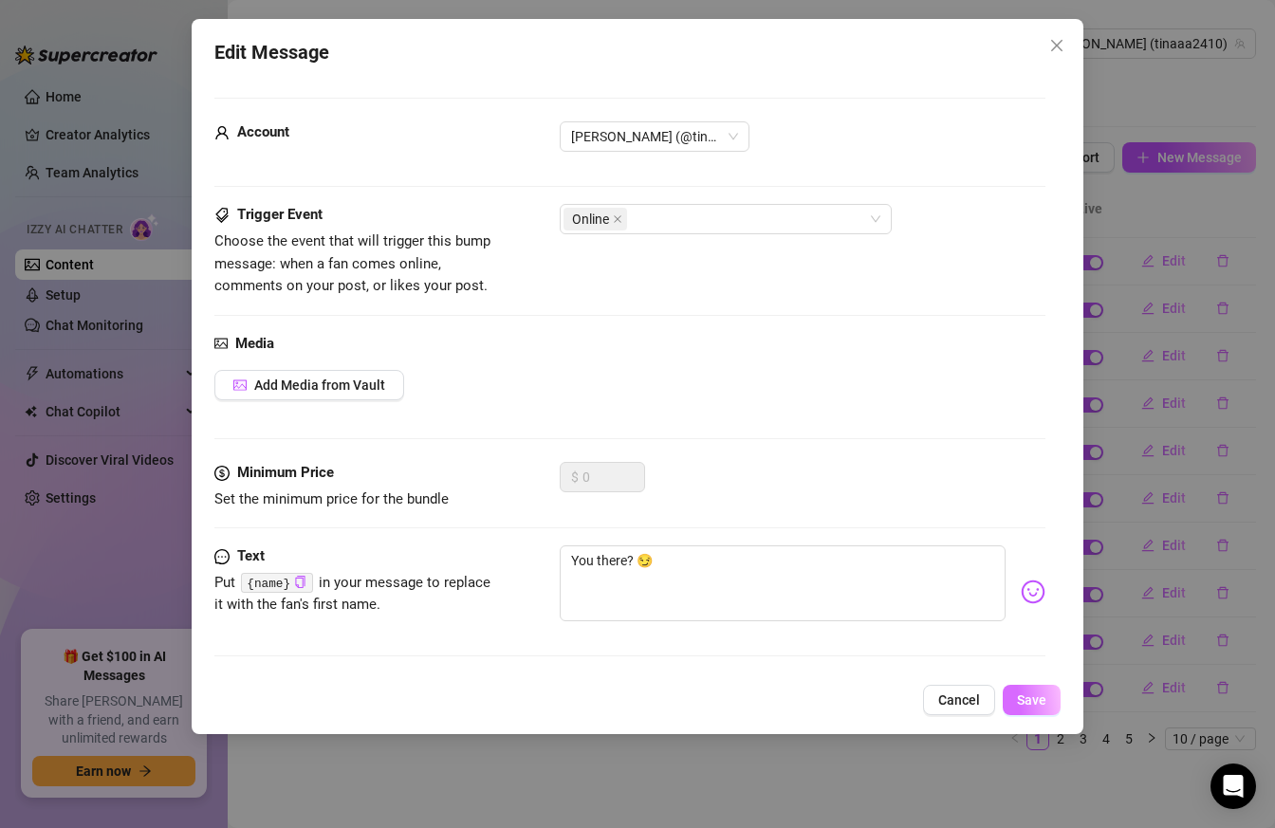
click at [1036, 702] on span "Save" at bounding box center [1031, 699] width 29 height 15
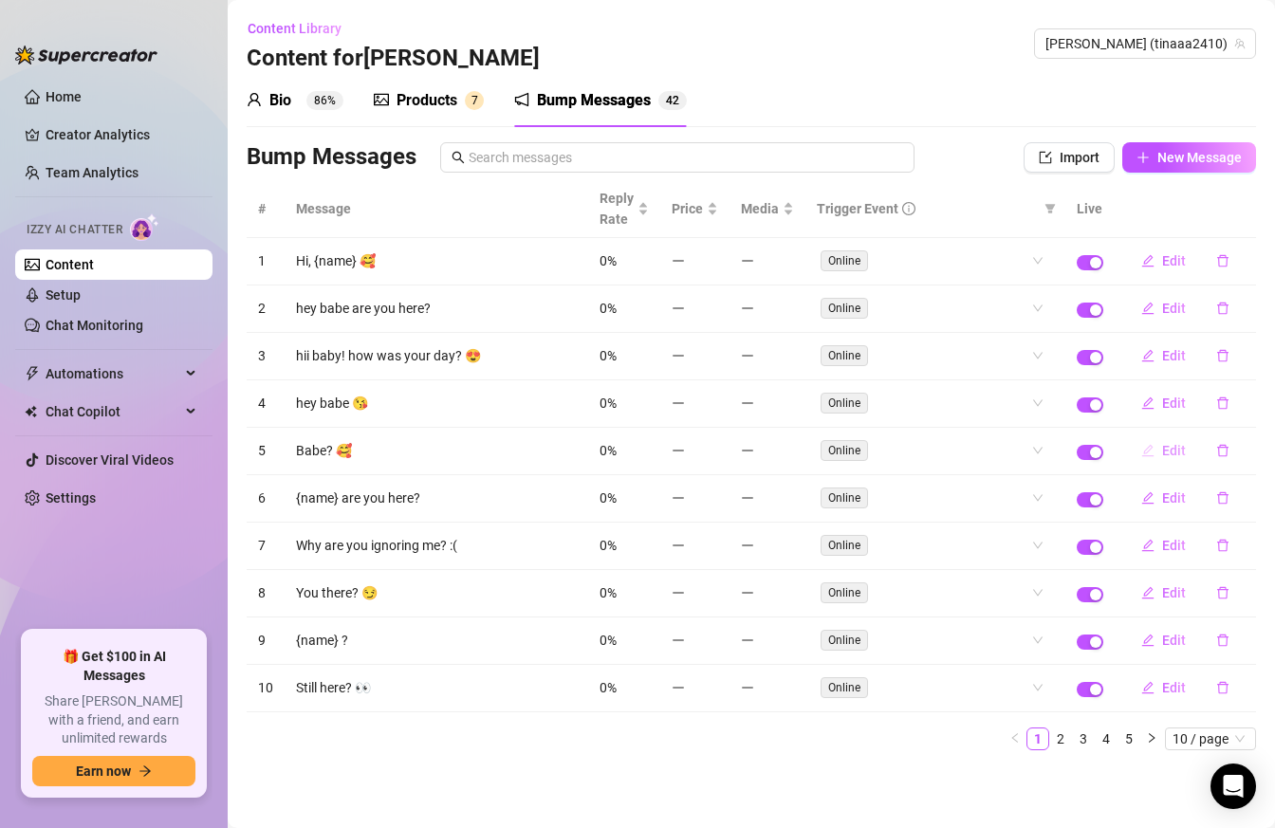
click at [1159, 455] on button "Edit" at bounding box center [1163, 450] width 75 height 30
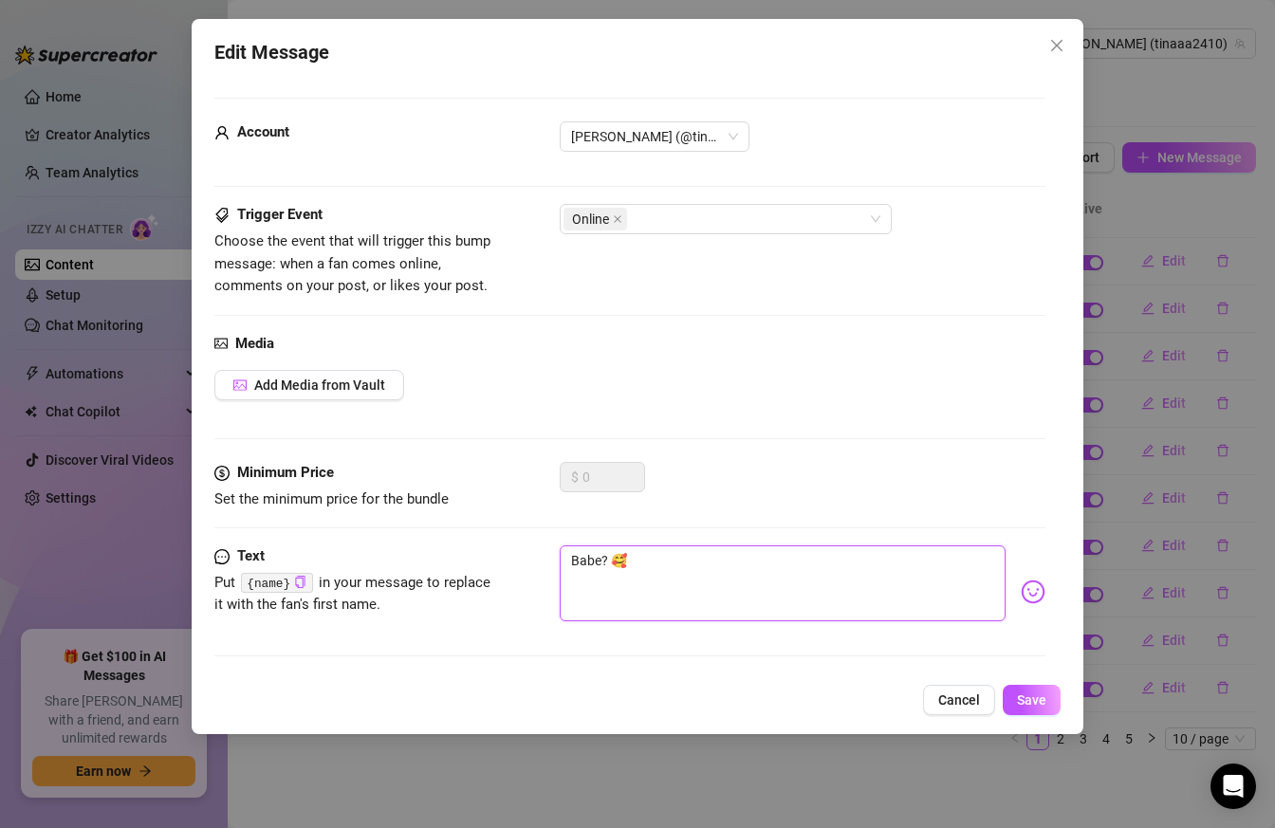
click at [585, 566] on textarea "Babe? 🥰" at bounding box center [783, 583] width 447 height 76
click at [1025, 712] on button "Save" at bounding box center [1031, 700] width 58 height 30
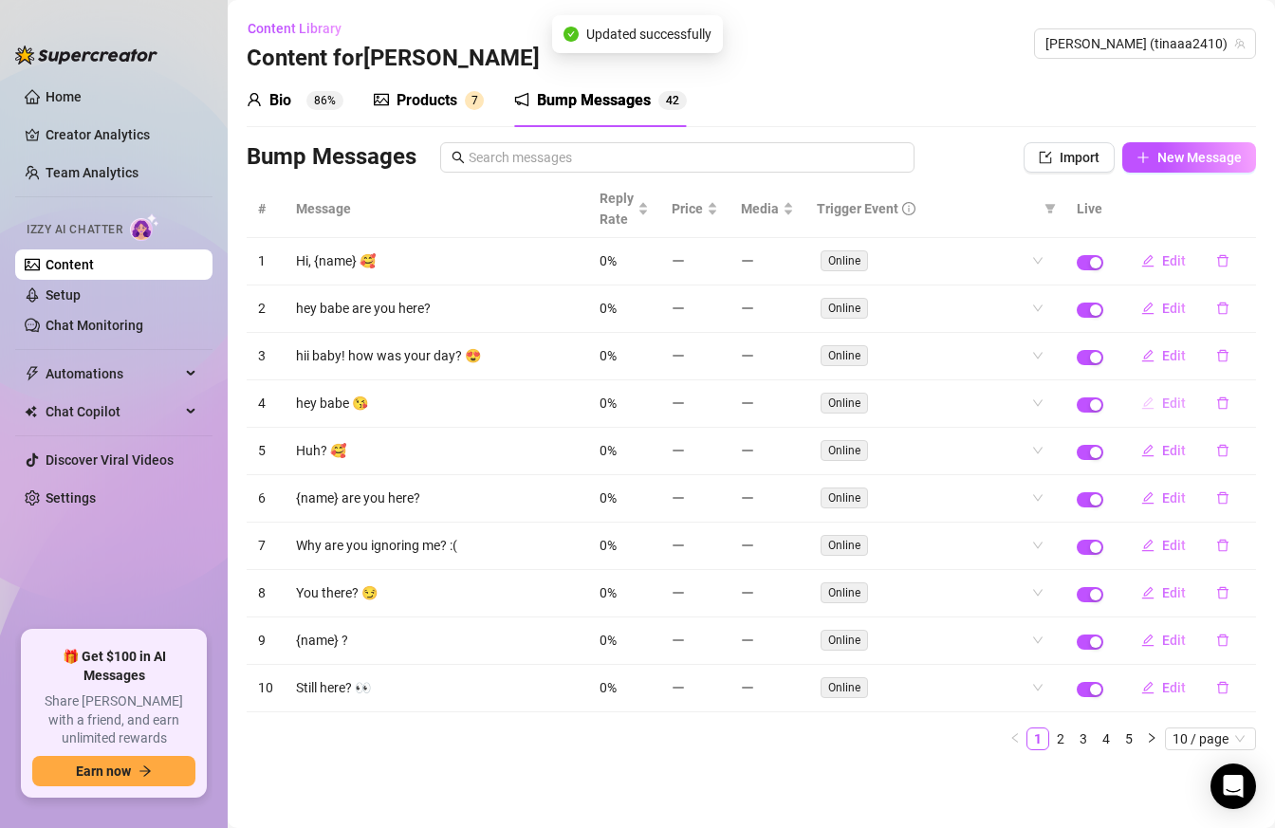
click at [1153, 406] on icon "edit" at bounding box center [1147, 402] width 13 height 13
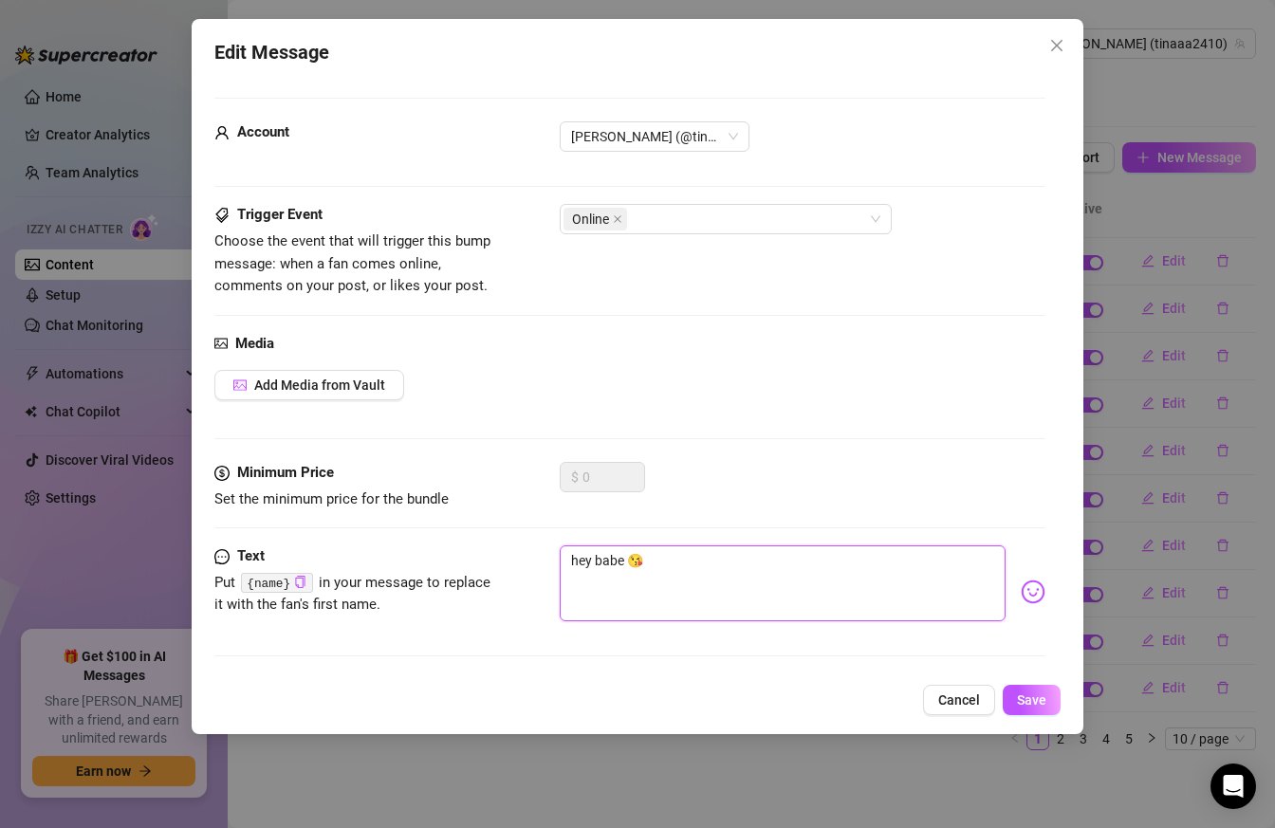
click at [578, 560] on textarea "hey babe 😘" at bounding box center [783, 583] width 447 height 76
click at [618, 559] on textarea "Hey babe 😘" at bounding box center [783, 583] width 447 height 76
click at [1056, 704] on button "Save" at bounding box center [1031, 700] width 58 height 30
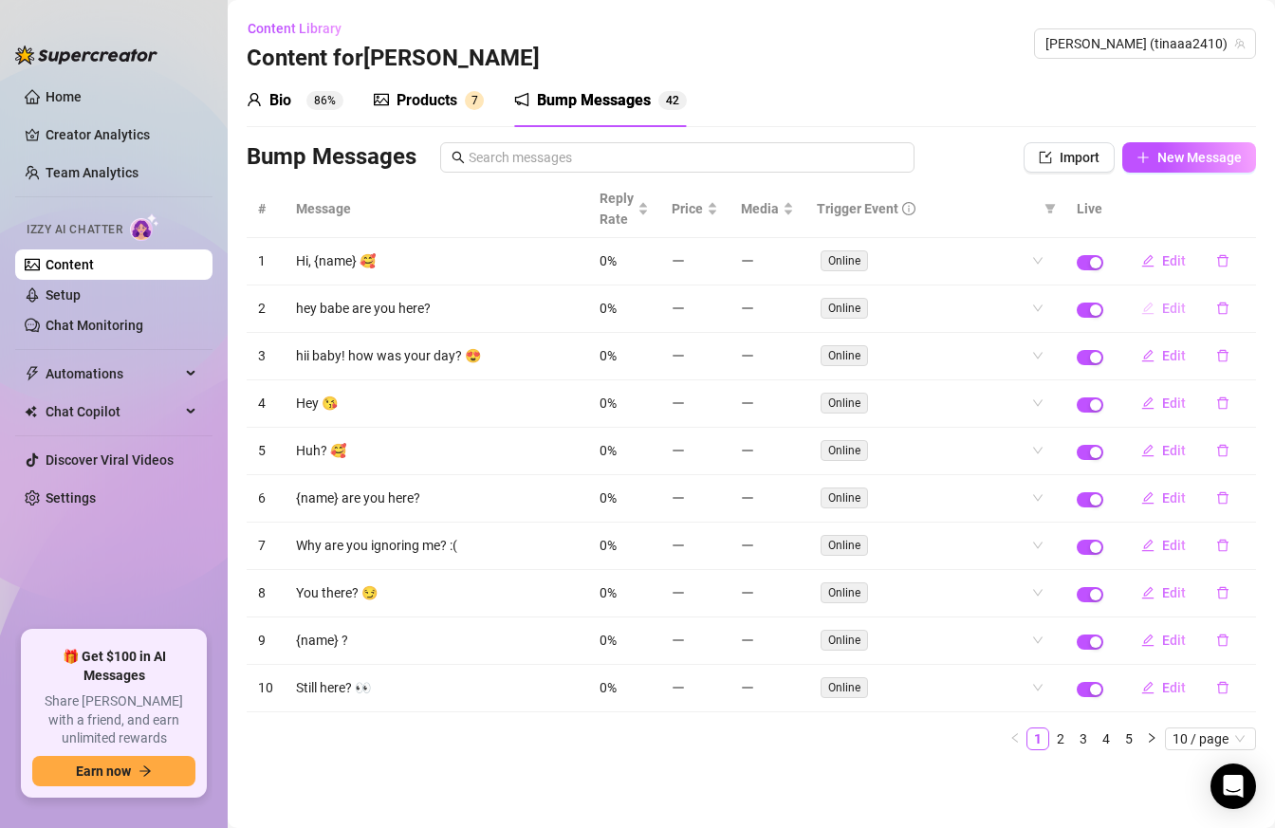
click at [1167, 309] on span "Edit" at bounding box center [1174, 308] width 24 height 15
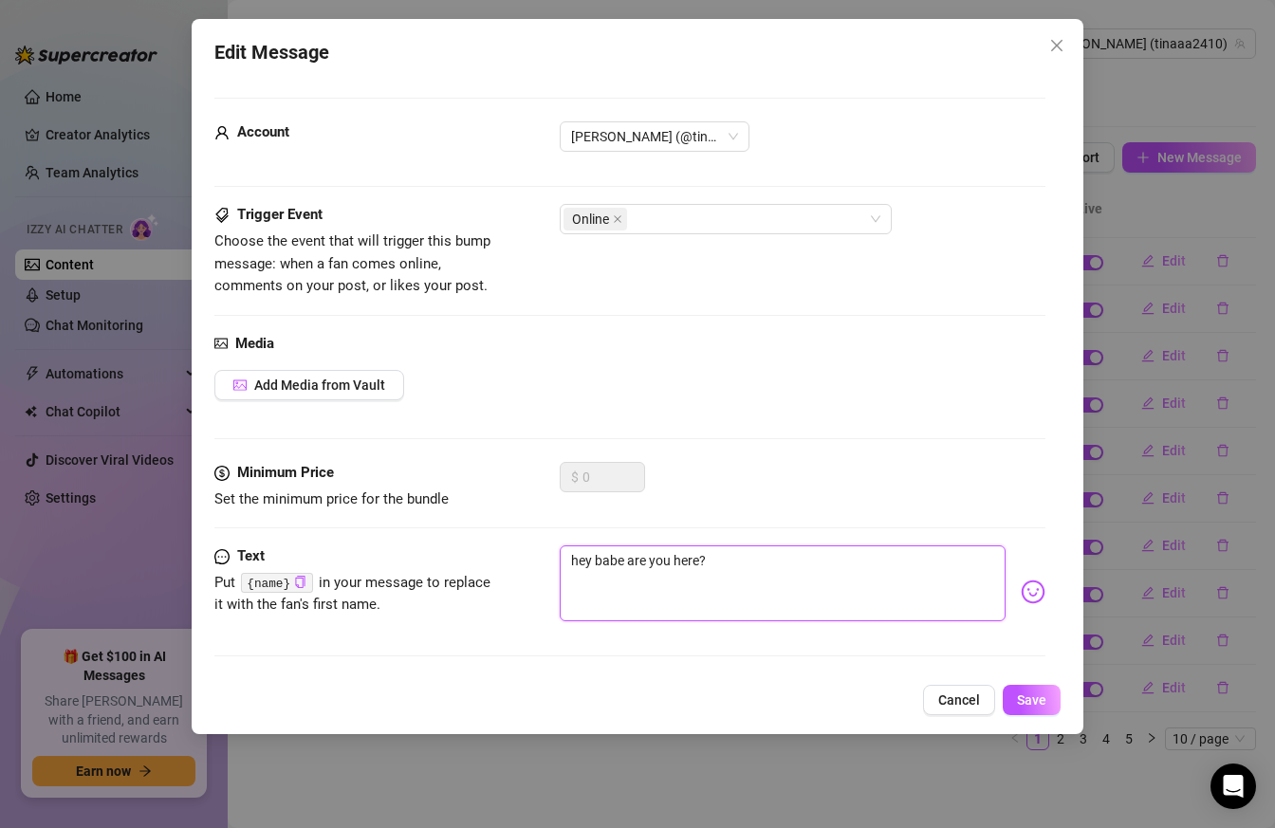
click at [577, 561] on textarea "hey babe are you here?" at bounding box center [783, 583] width 447 height 76
click at [615, 562] on textarea "Hey babe are you here?" at bounding box center [783, 583] width 447 height 76
click at [1053, 705] on button "Save" at bounding box center [1031, 700] width 58 height 30
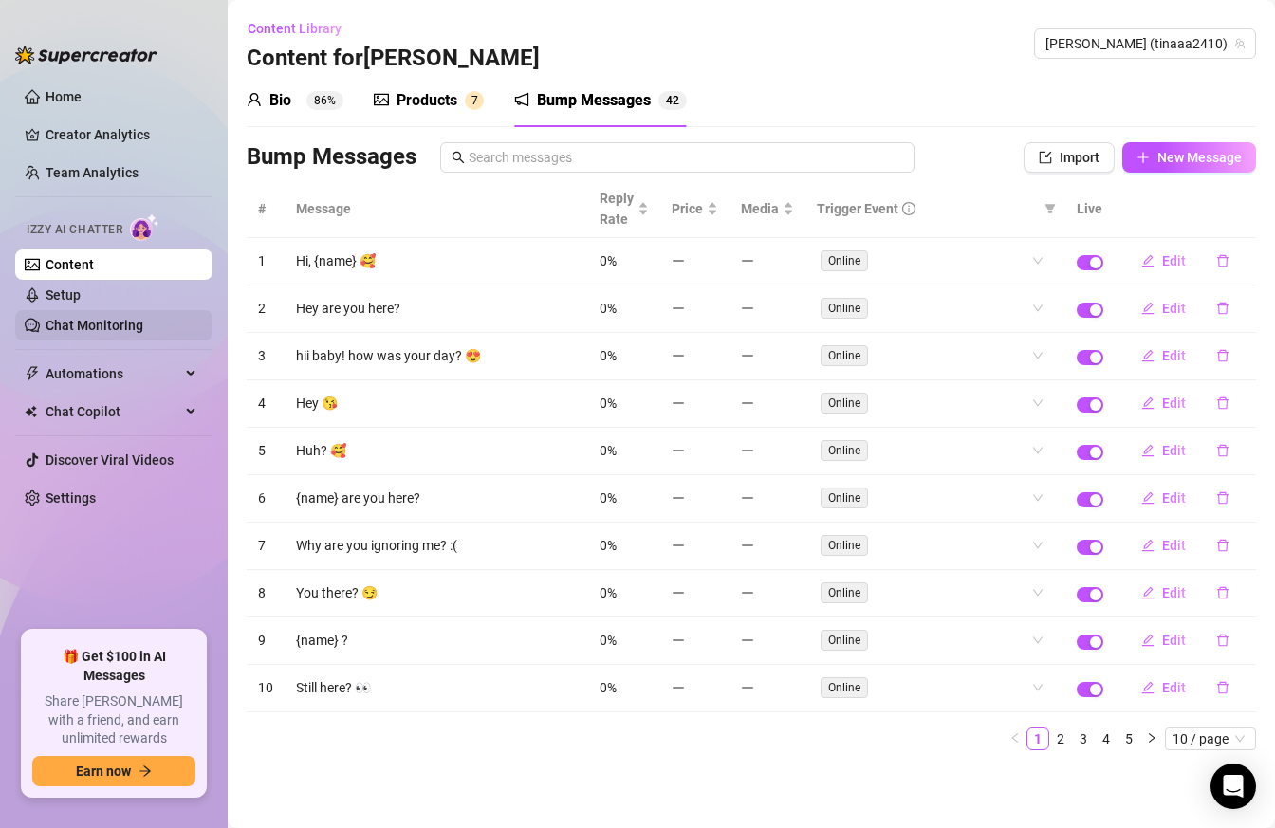
click at [143, 333] on link "Chat Monitoring" at bounding box center [95, 325] width 98 height 15
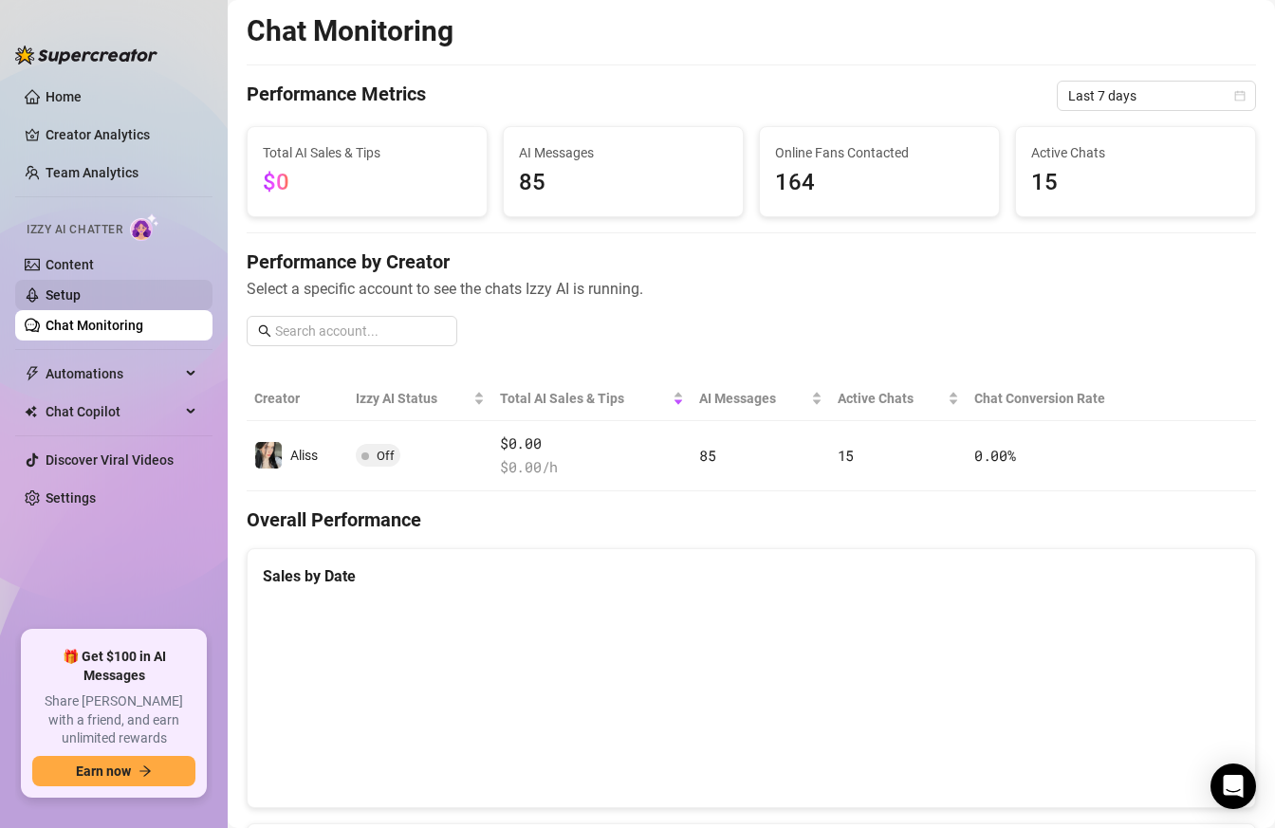
click at [81, 300] on link "Setup" at bounding box center [63, 294] width 35 height 15
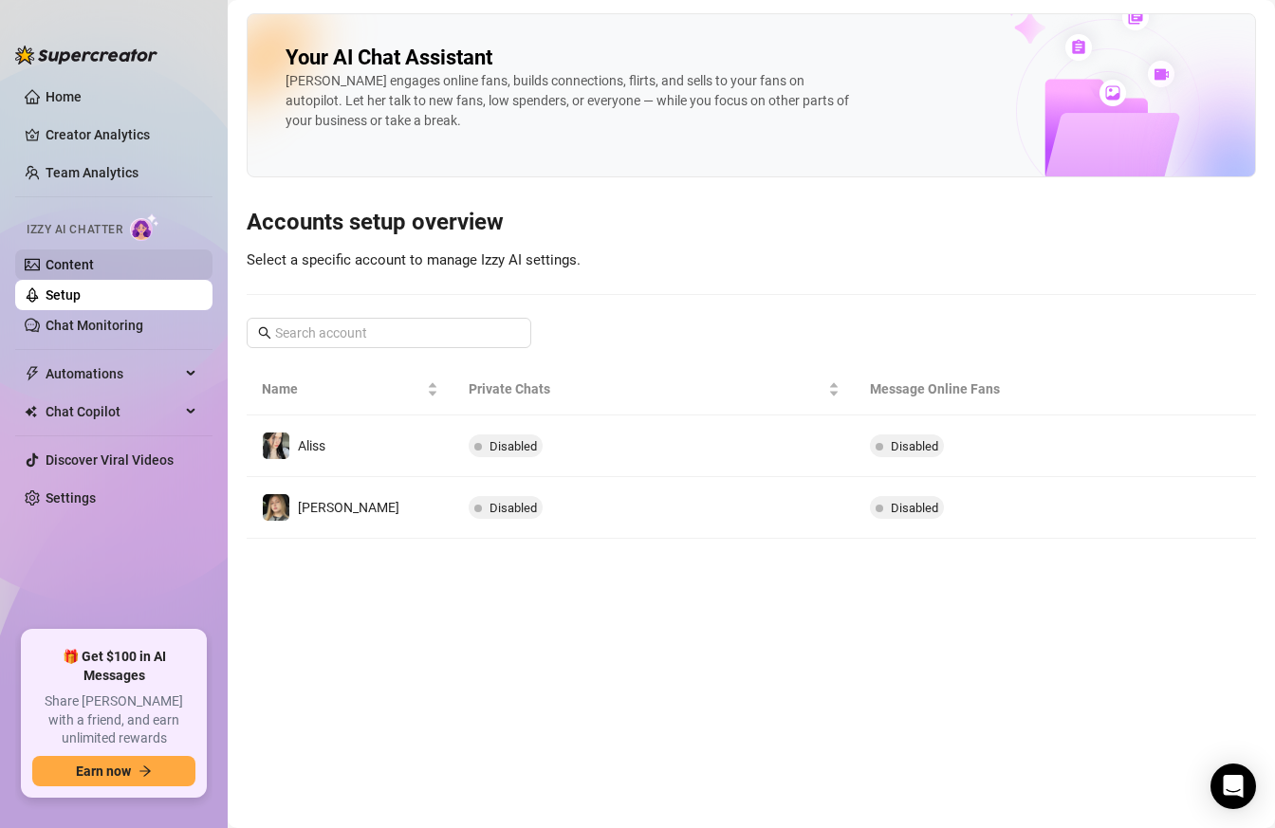
click at [94, 272] on link "Content" at bounding box center [70, 264] width 48 height 15
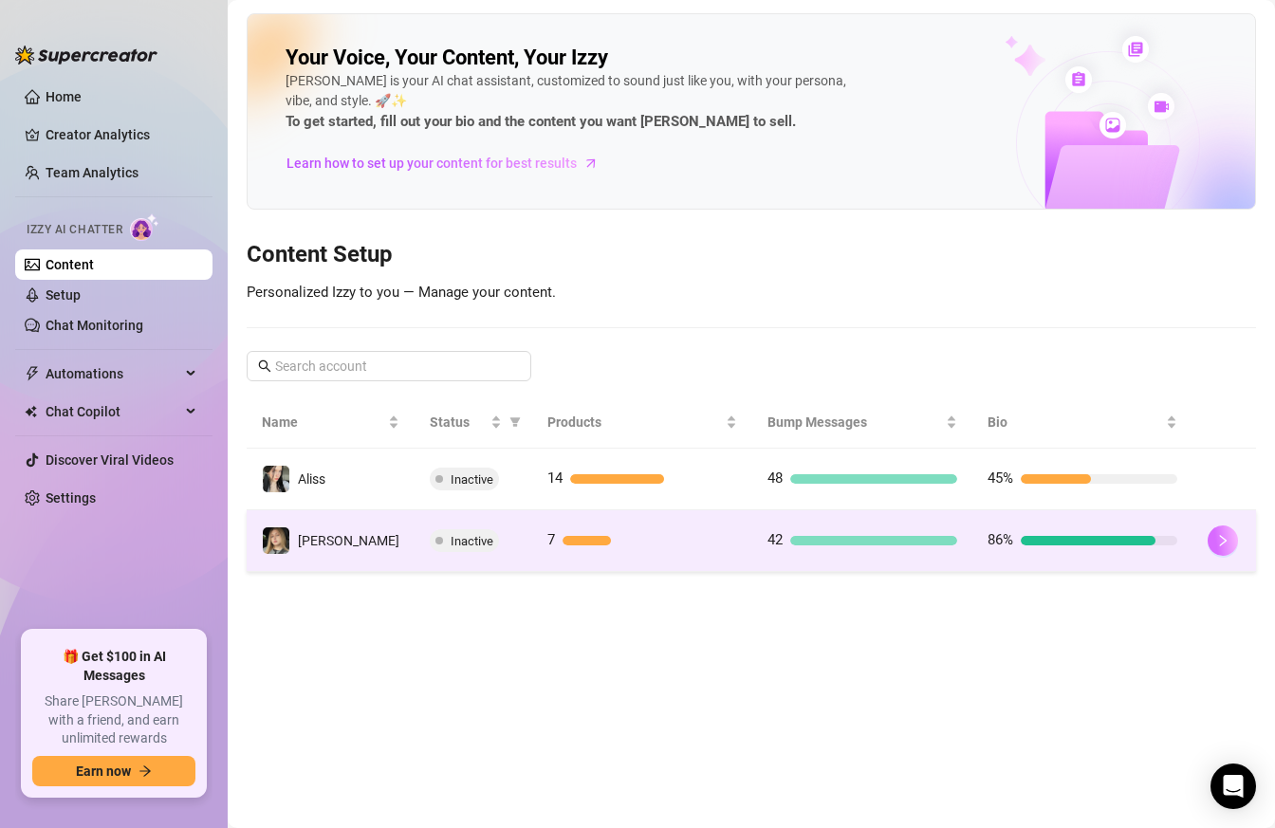
click at [1217, 543] on button "button" at bounding box center [1222, 540] width 30 height 30
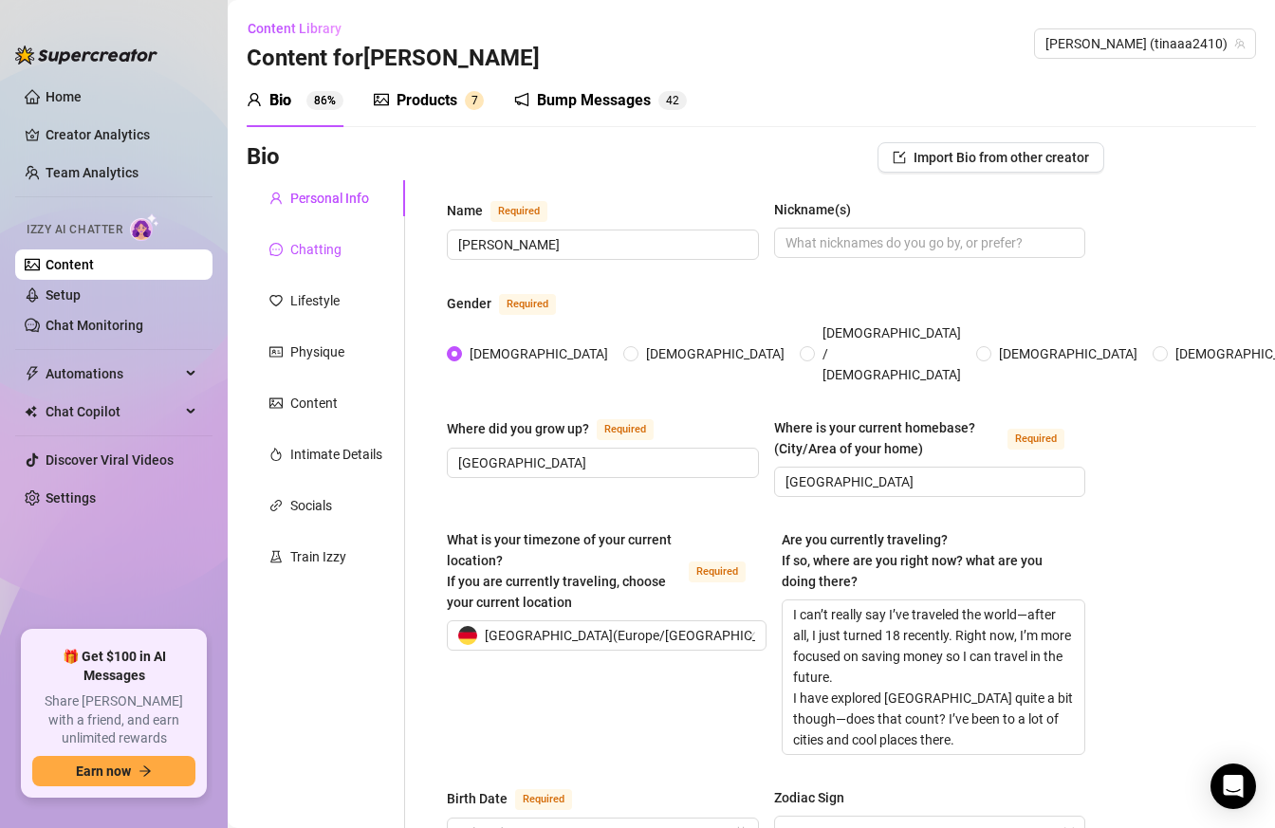
click at [326, 248] on div "Chatting" at bounding box center [315, 249] width 51 height 21
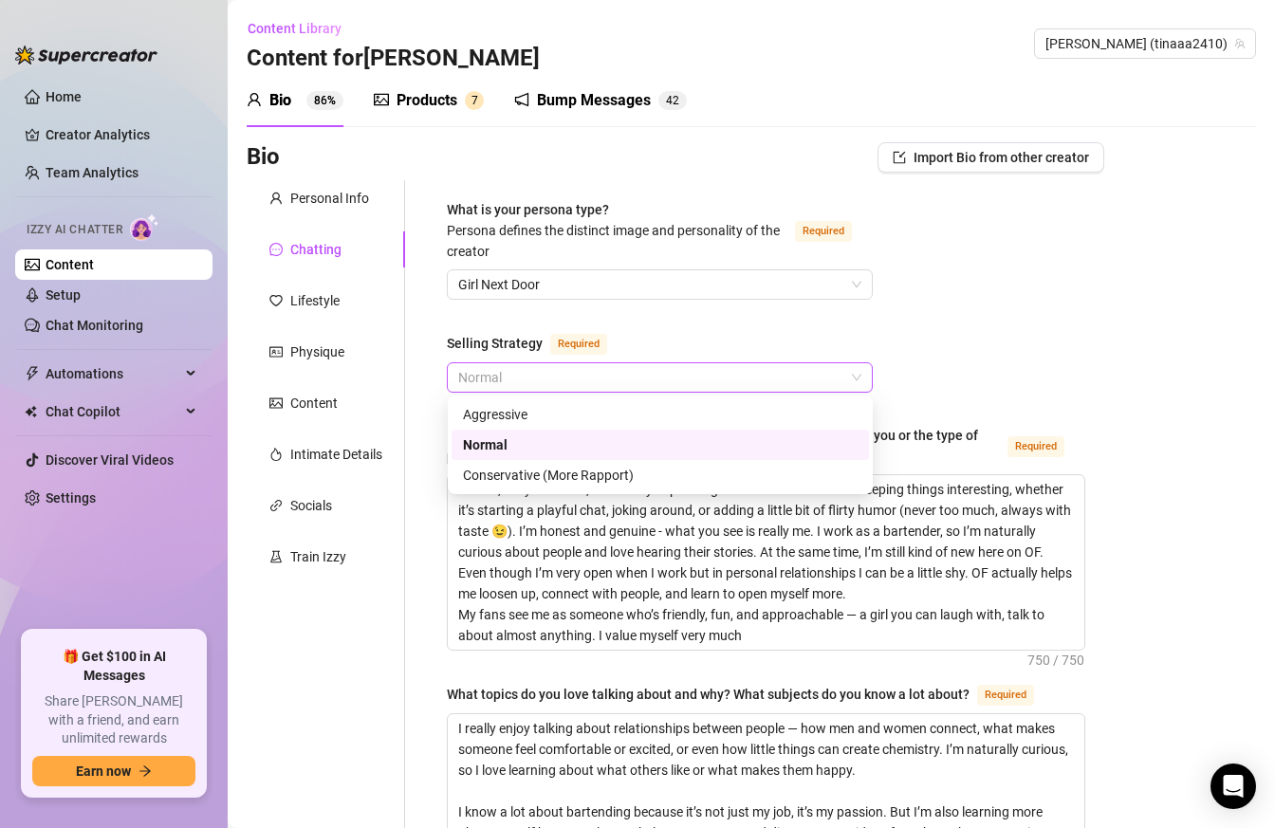
click at [559, 379] on span "Normal" at bounding box center [659, 377] width 403 height 28
click at [616, 478] on div "Conservative (More Rapport)" at bounding box center [660, 475] width 395 height 21
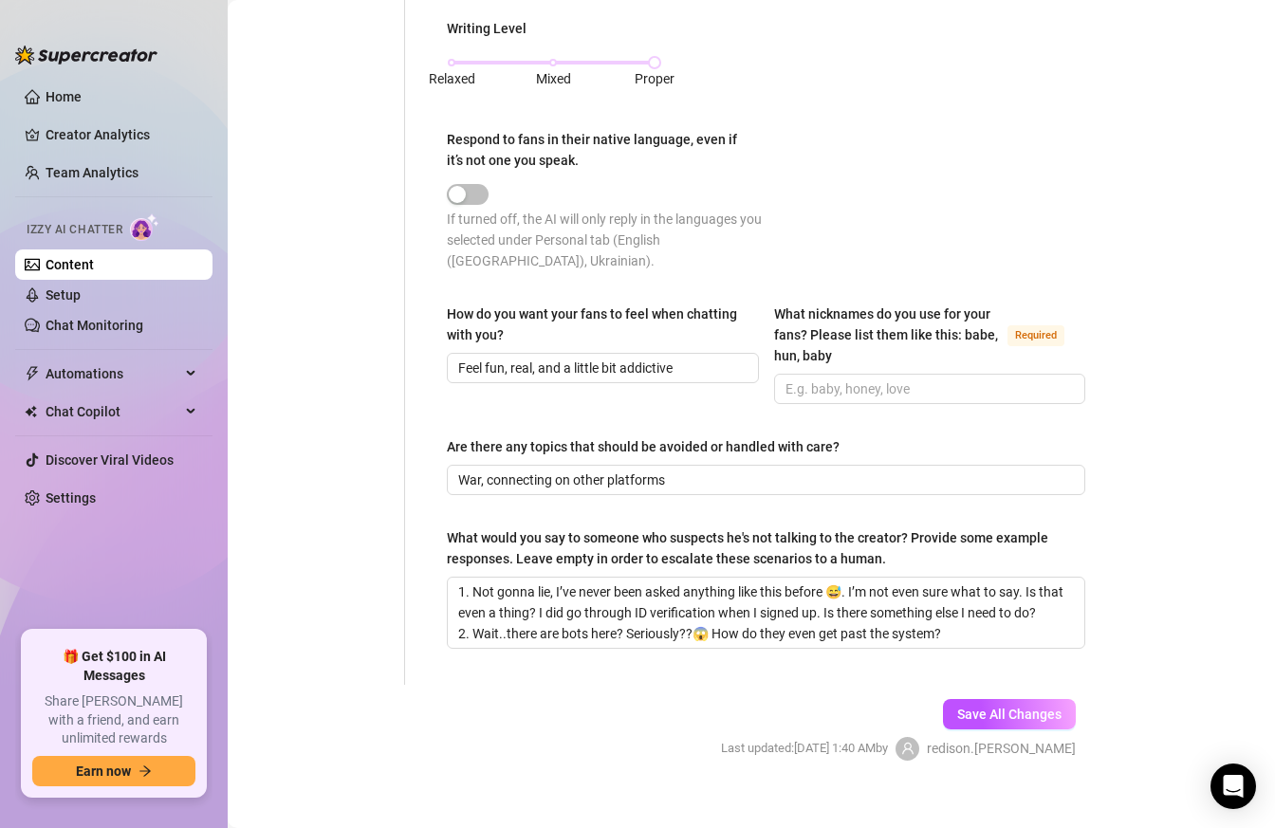
scroll to position [1199, 0]
click at [1034, 701] on button "Save All Changes" at bounding box center [1009, 715] width 133 height 30
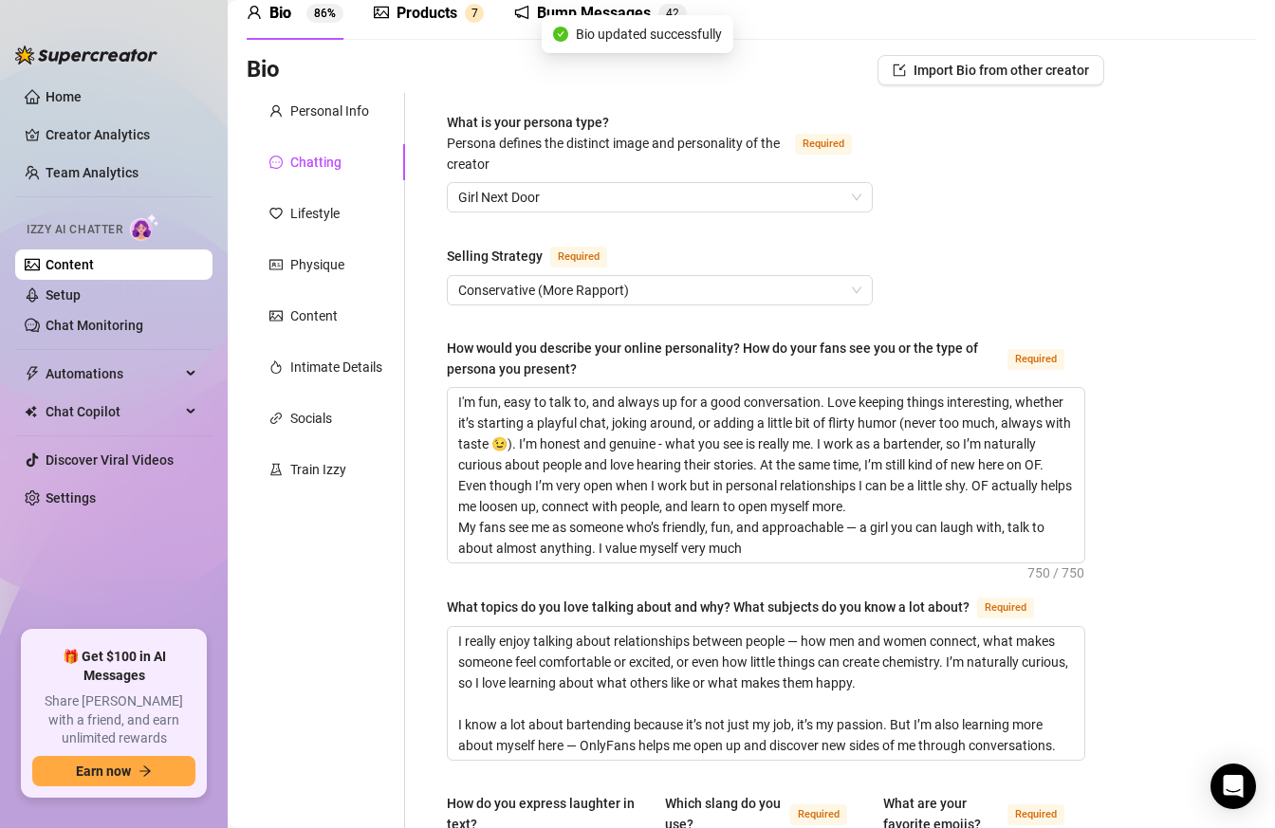
scroll to position [0, 0]
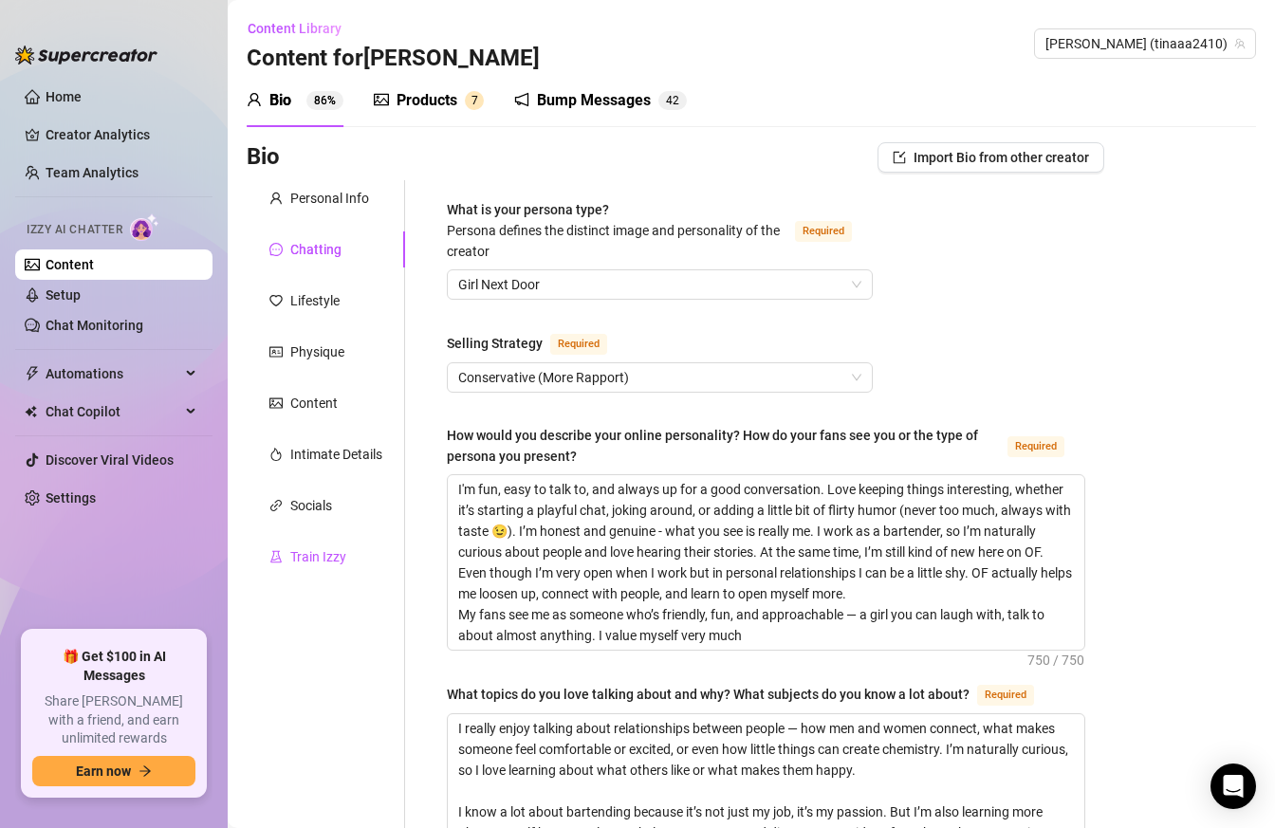
click at [309, 554] on div "Train Izzy" at bounding box center [318, 556] width 56 height 21
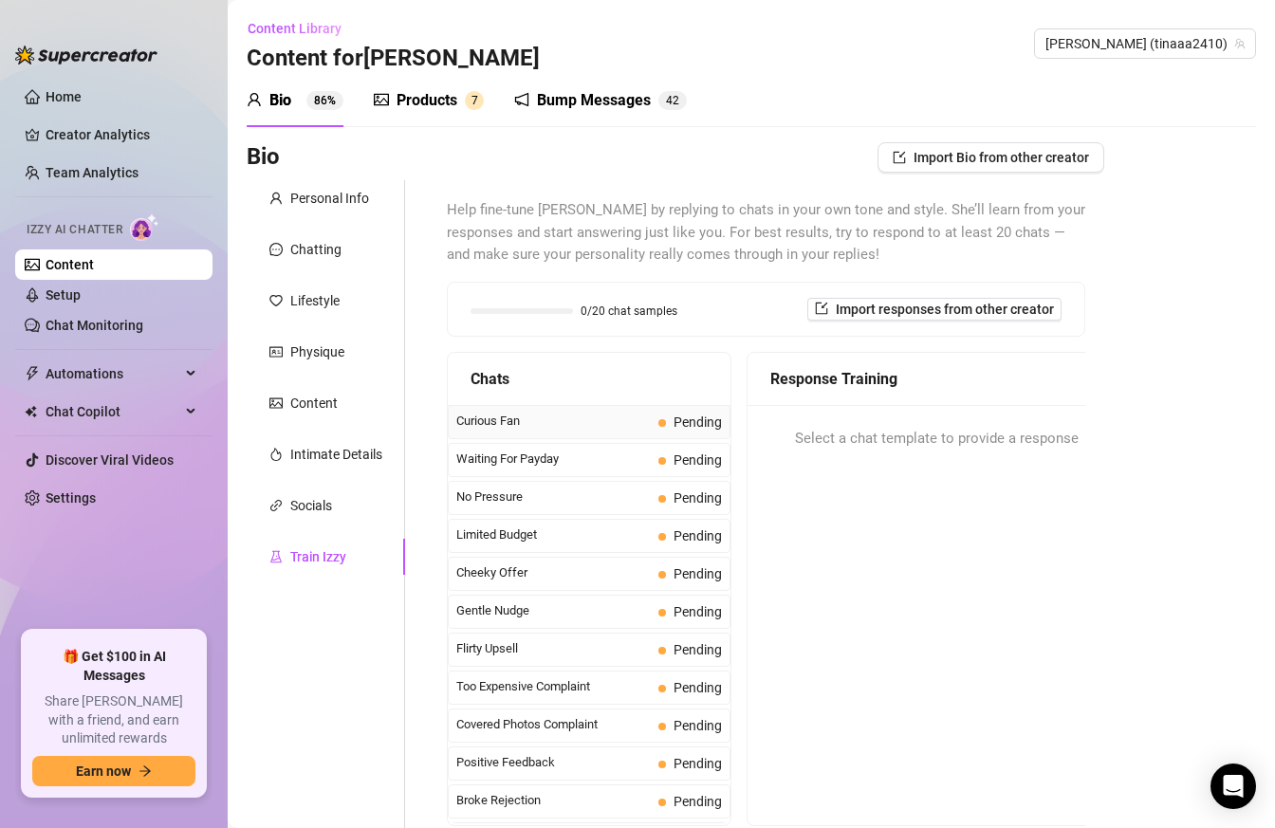
click at [575, 416] on span "Curious Fan" at bounding box center [553, 421] width 194 height 19
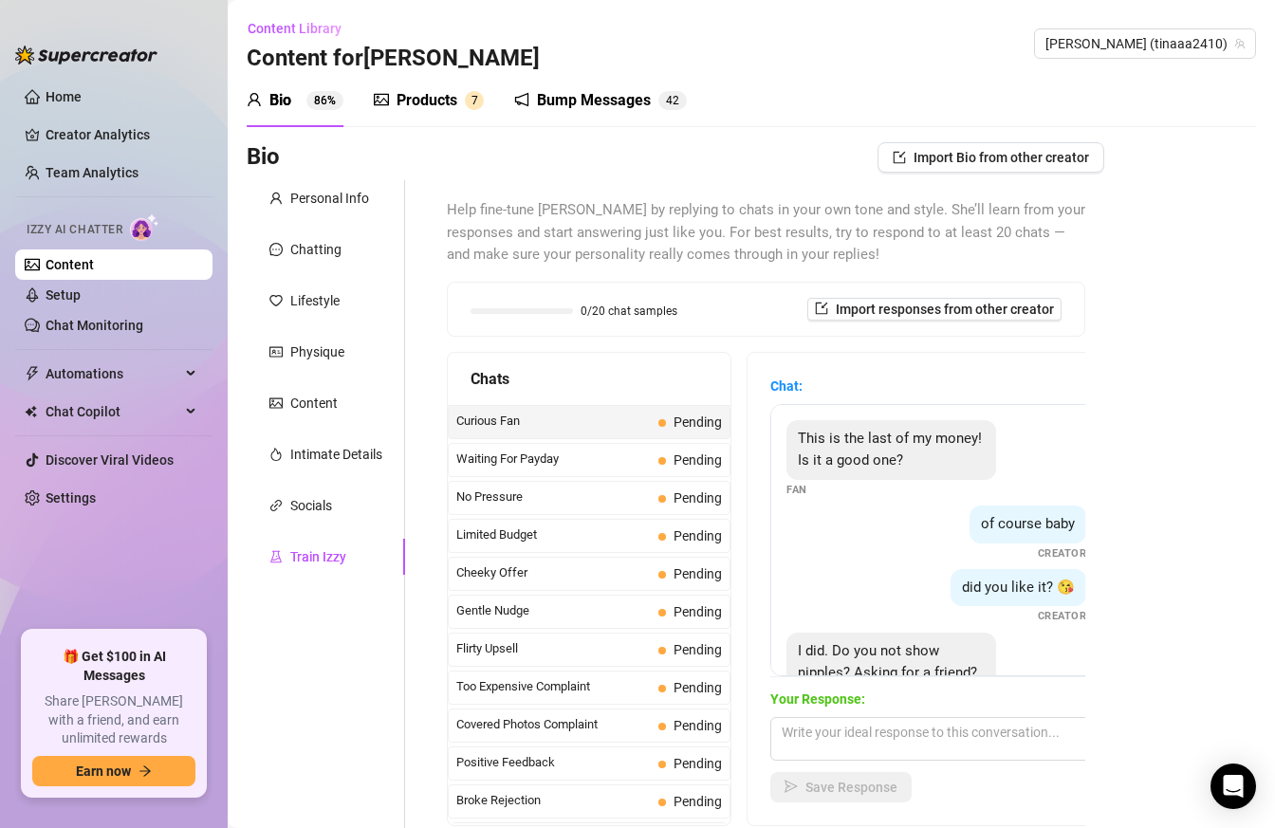
scroll to position [81, 0]
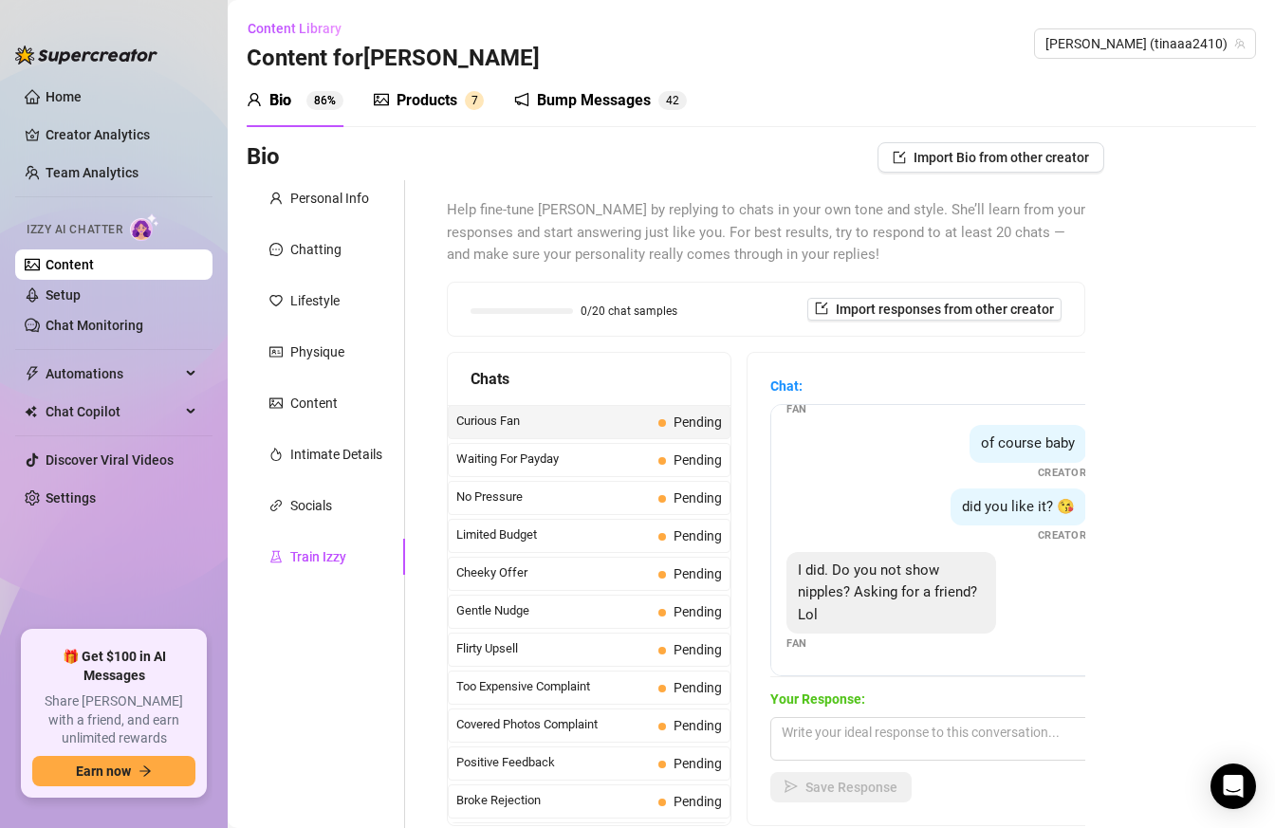
click at [1017, 453] on div "of course baby" at bounding box center [1027, 444] width 117 height 38
click at [1017, 444] on span "of course baby" at bounding box center [1028, 442] width 94 height 17
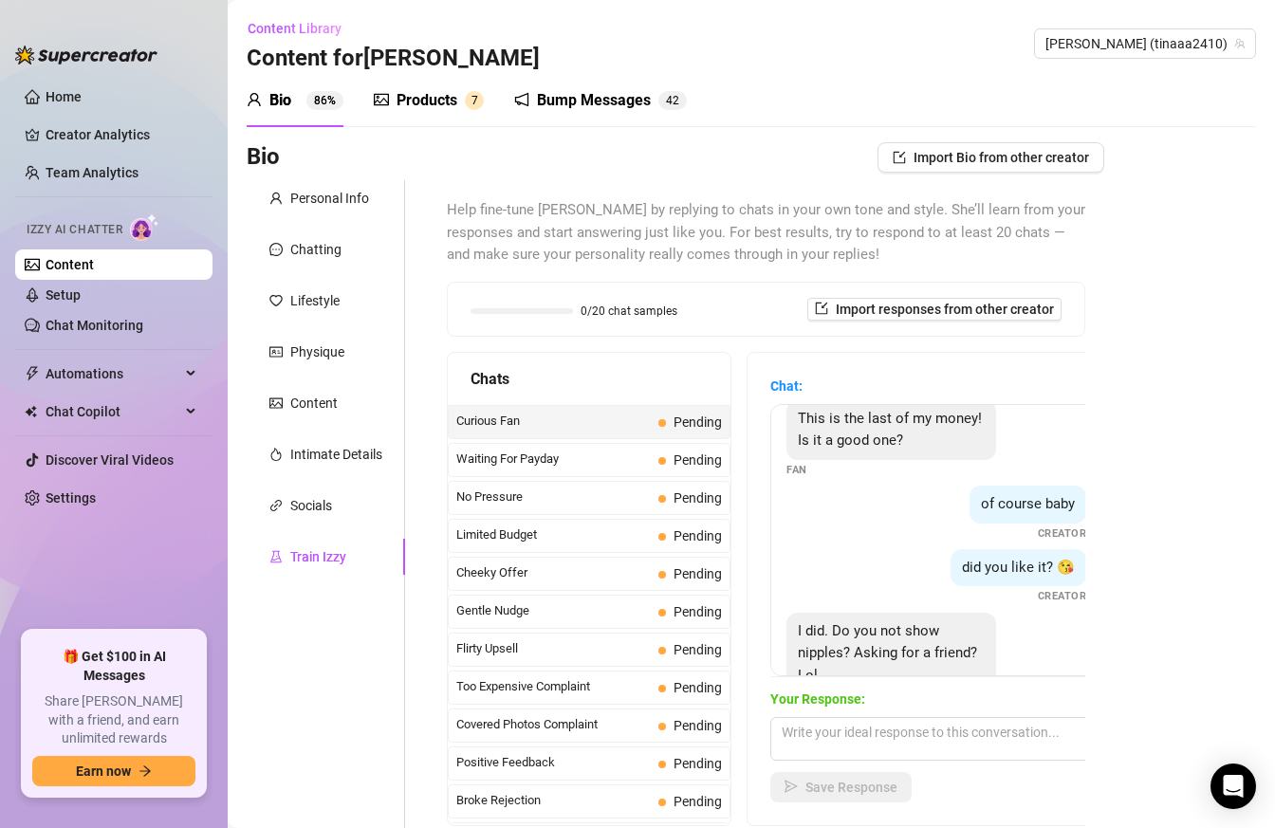
scroll to position [0, 0]
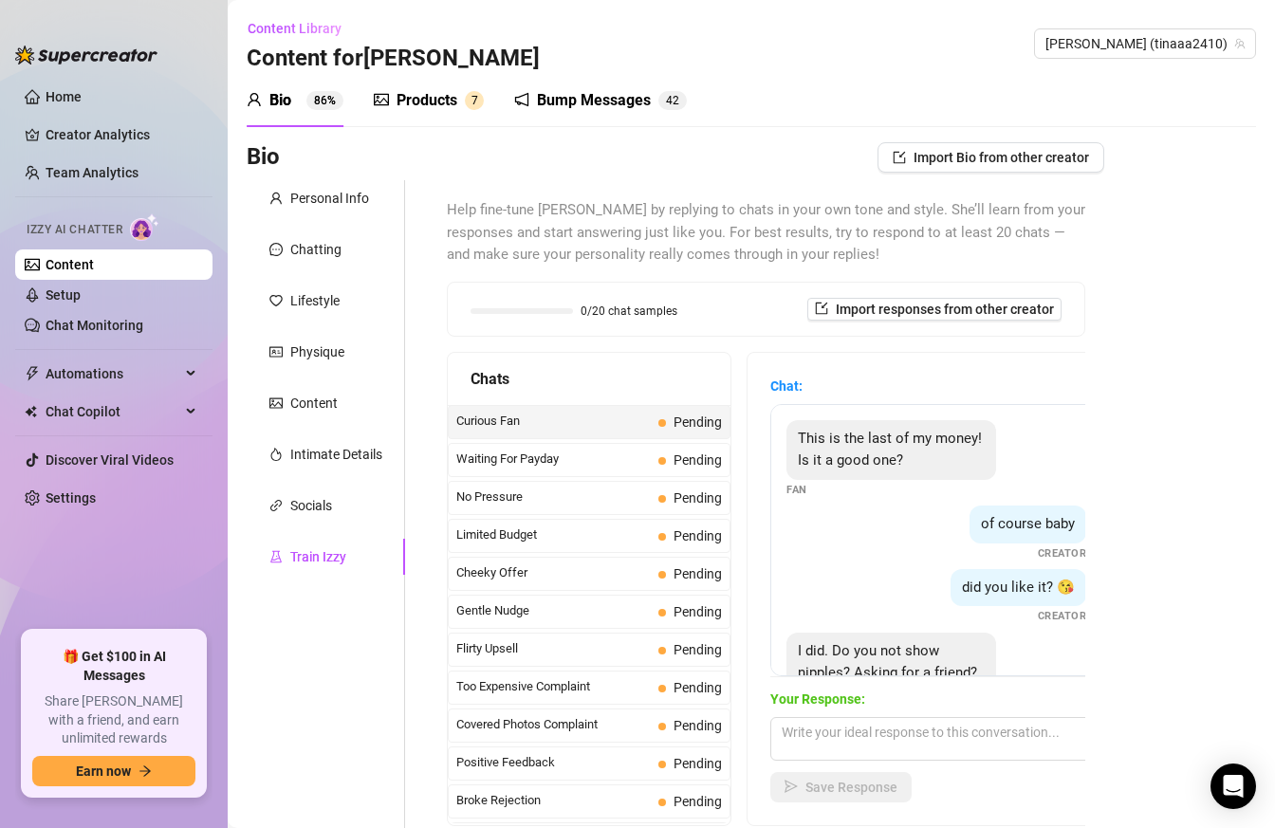
click at [1010, 525] on span "of course baby" at bounding box center [1028, 523] width 94 height 17
click at [1070, 525] on span "of course baby" at bounding box center [1028, 523] width 94 height 17
click at [1094, 531] on div "Help fine-tune [PERSON_NAME] by replying to chats in your own tone and style. S…" at bounding box center [766, 512] width 676 height 665
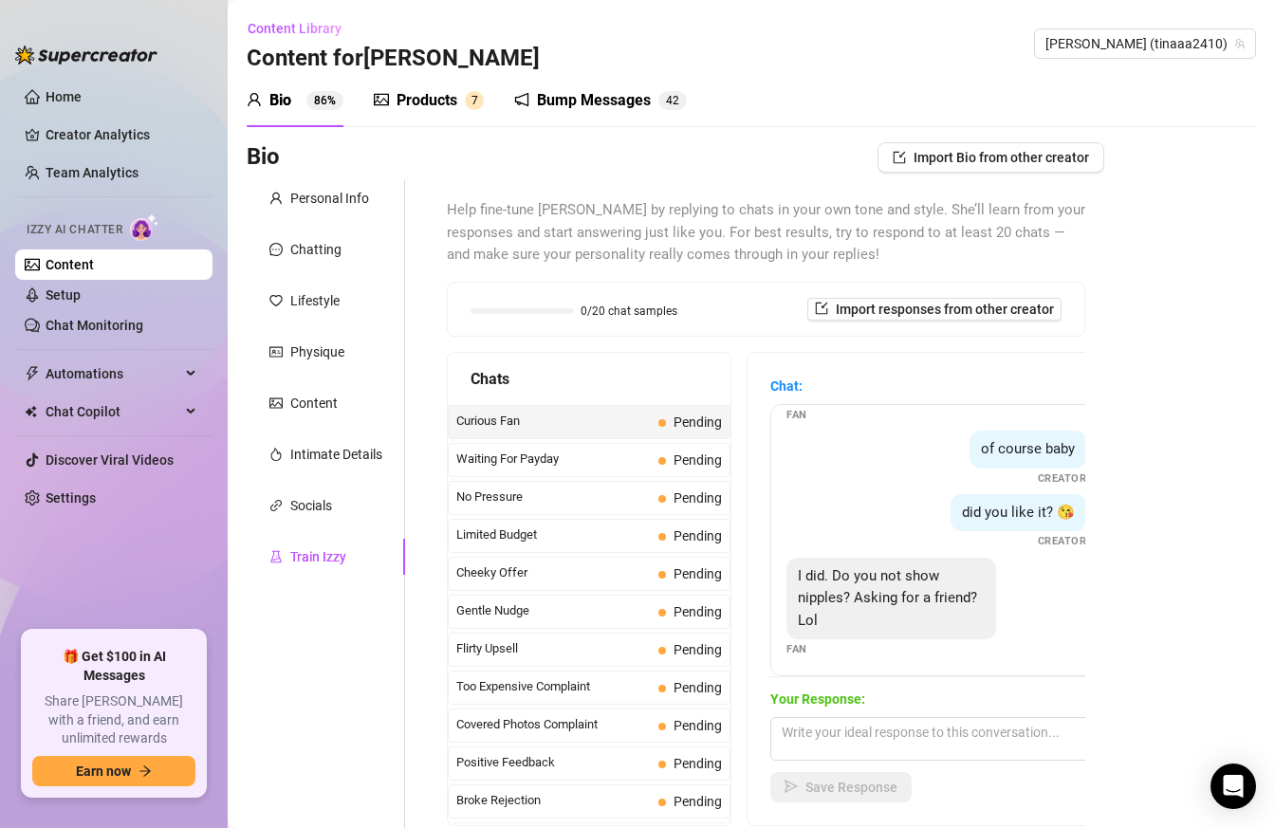
scroll to position [81, 0]
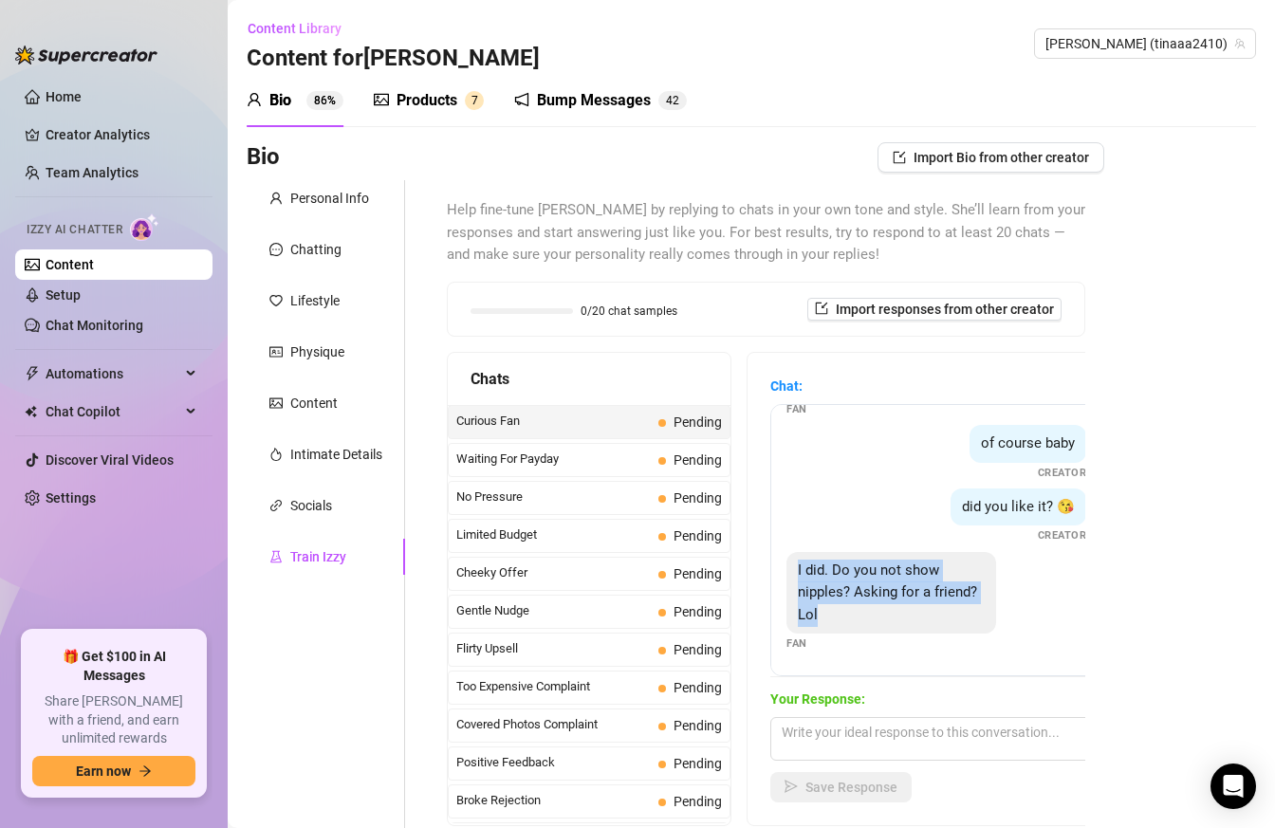
drag, startPoint x: 822, startPoint y: 615, endPoint x: 781, endPoint y: 575, distance: 57.0
click at [781, 575] on div "This is the last of my money! Is it a good one? Fan of course baby Creator did …" at bounding box center [936, 540] width 332 height 272
click at [933, 602] on div "I did. Do you not show nipples? Asking for a friend? Lol" at bounding box center [891, 593] width 210 height 83
